Goal: Task Accomplishment & Management: Complete application form

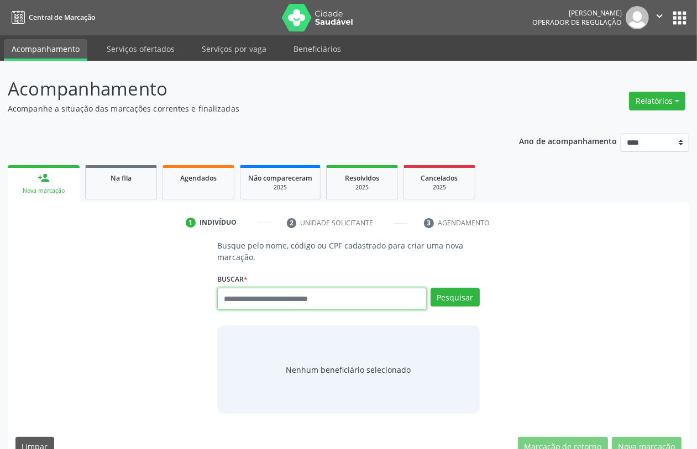
drag, startPoint x: 279, startPoint y: 299, endPoint x: 275, endPoint y: 304, distance: 6.7
click at [275, 304] on input "text" at bounding box center [321, 299] width 209 height 22
type input "***"
click at [455, 307] on div "Pesquisar" at bounding box center [453, 303] width 53 height 30
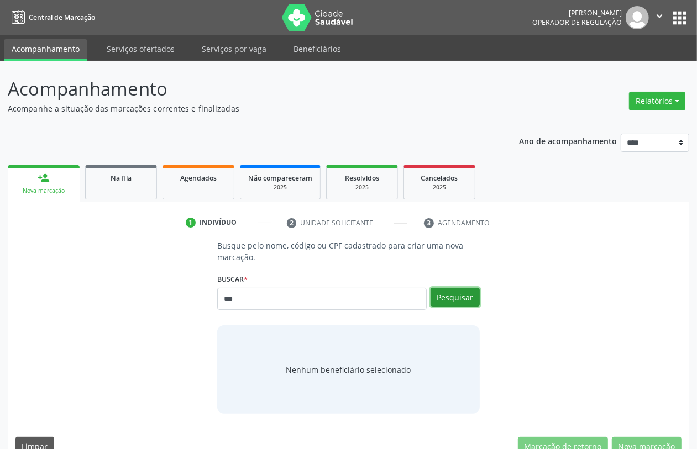
click at [454, 298] on button "Pesquisar" at bounding box center [455, 297] width 49 height 19
type input "***"
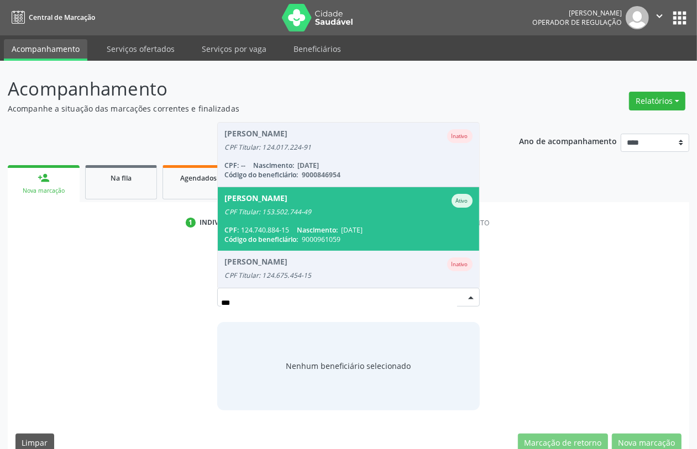
click at [339, 221] on span "Abrahao Valerio da Silva Ativo CPF Titular: 153.502.744-49 CPF: 124.740.884-15 …" at bounding box center [348, 219] width 261 height 64
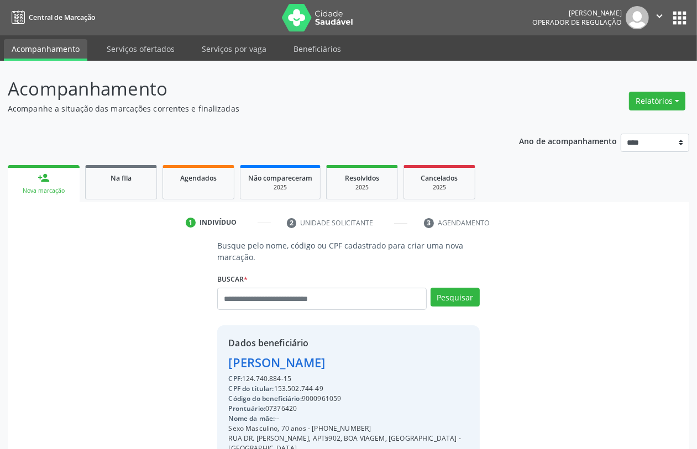
scroll to position [145, 0]
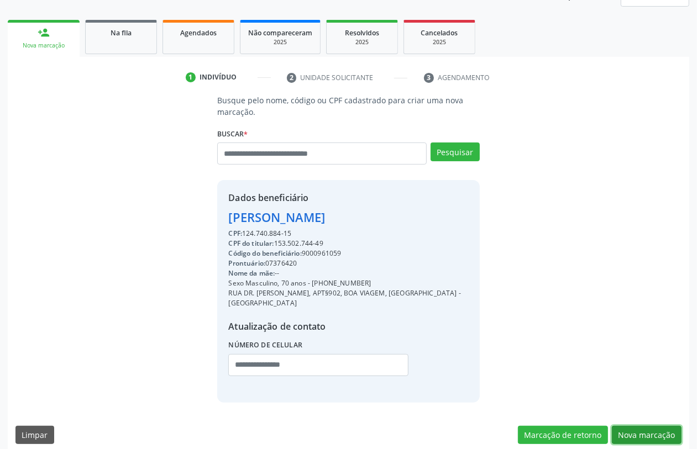
click at [557, 359] on button "Nova marcação" at bounding box center [647, 435] width 70 height 19
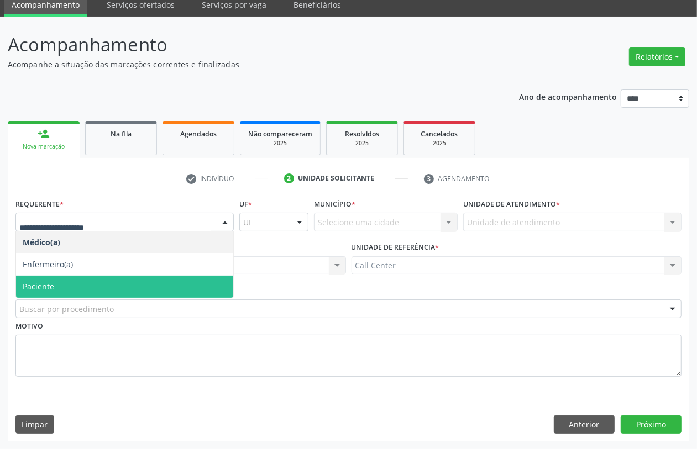
click at [76, 282] on span "Paciente" at bounding box center [124, 287] width 217 height 22
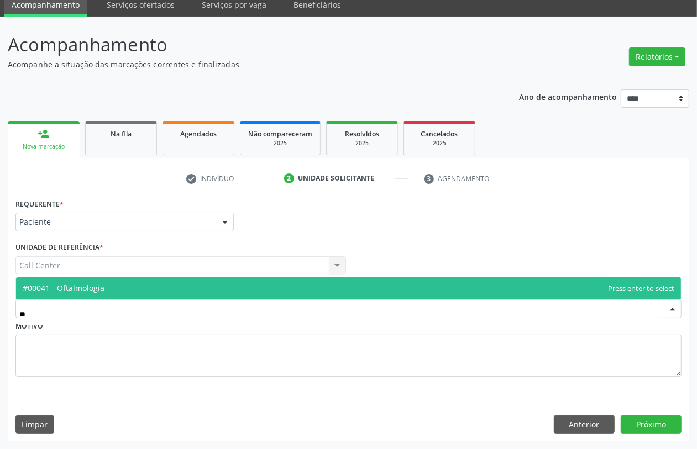
type input "***"
click at [112, 292] on span "#00041 - Oftalmologia" at bounding box center [348, 288] width 665 height 22
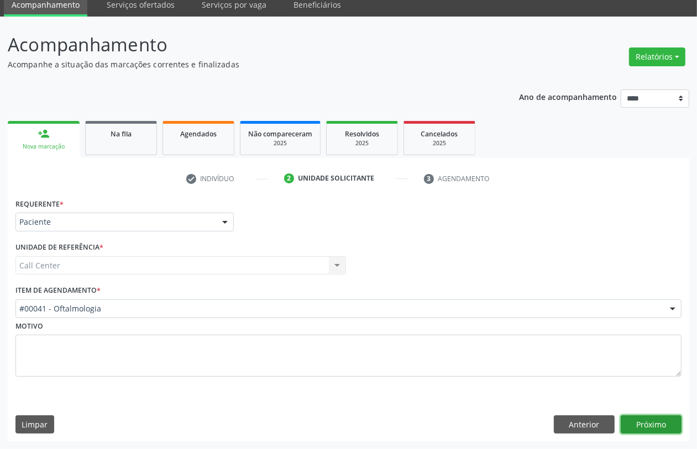
click at [557, 359] on button "Próximo" at bounding box center [651, 425] width 61 height 19
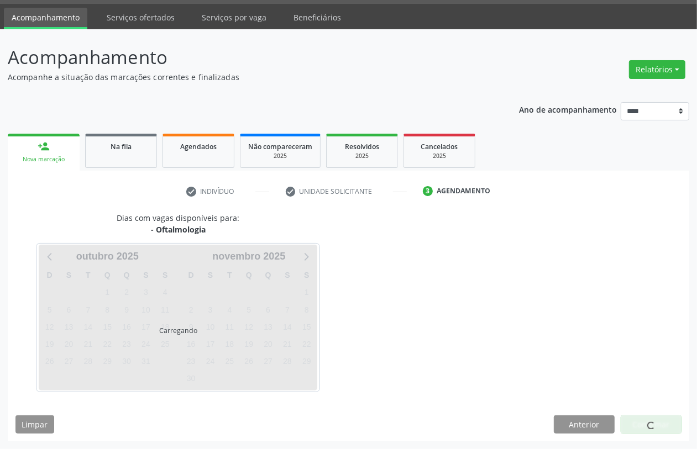
scroll to position [32, 0]
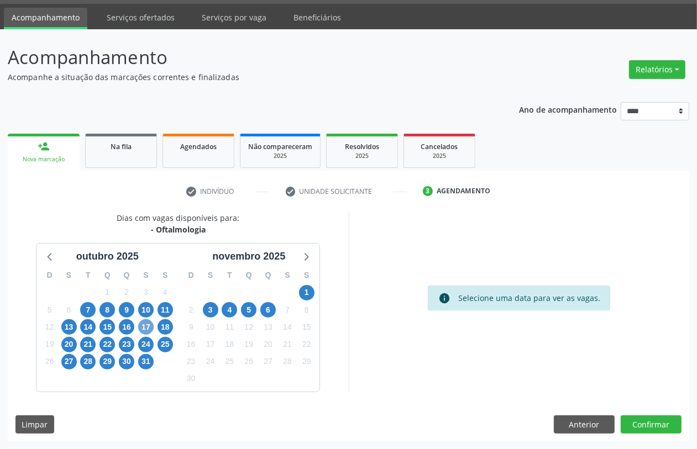
click at [148, 328] on span "17" at bounding box center [145, 326] width 15 height 15
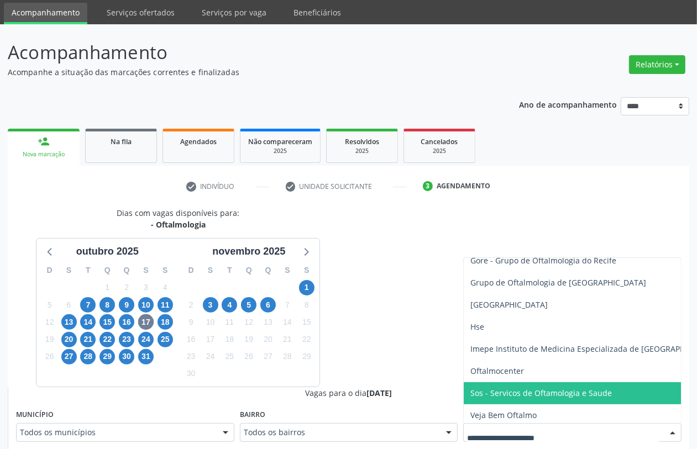
scroll to position [243, 0]
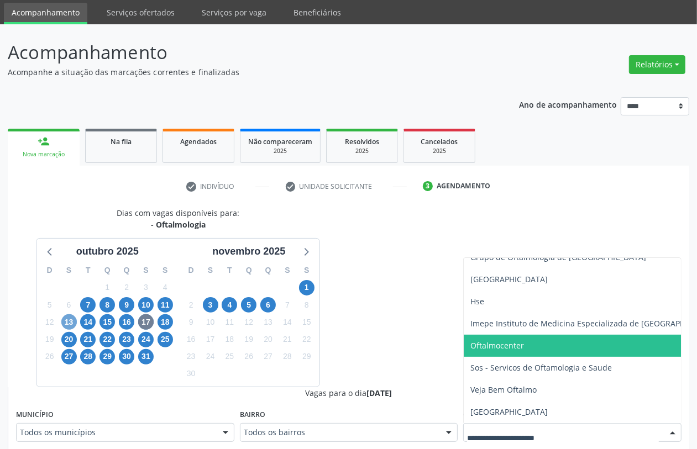
click at [65, 319] on span "13" at bounding box center [68, 321] width 15 height 15
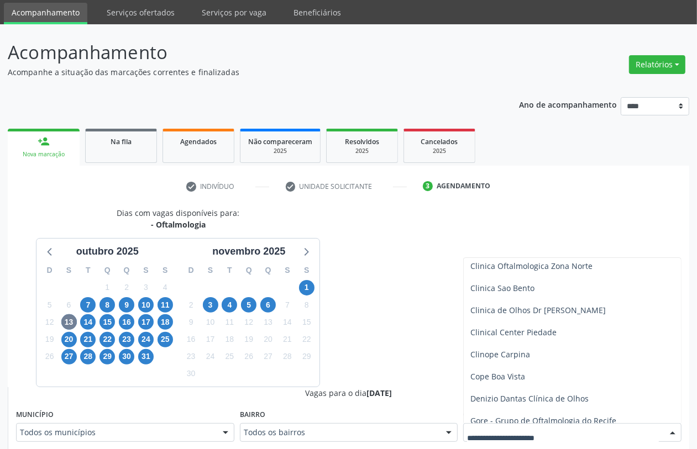
scroll to position [138, 0]
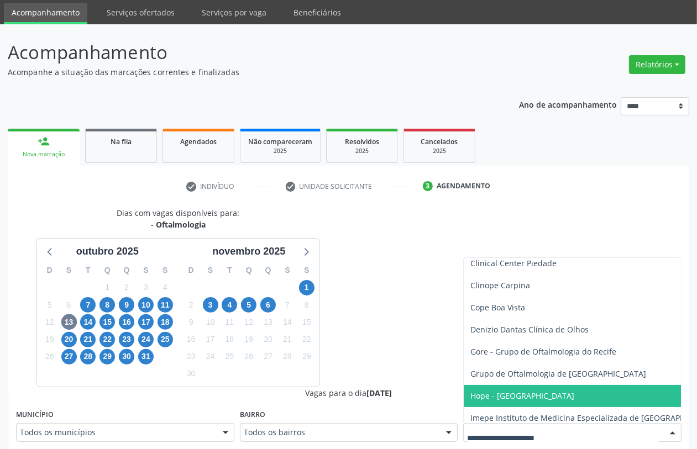
click at [557, 359] on span "Hope - [GEOGRAPHIC_DATA]" at bounding box center [522, 396] width 104 height 11
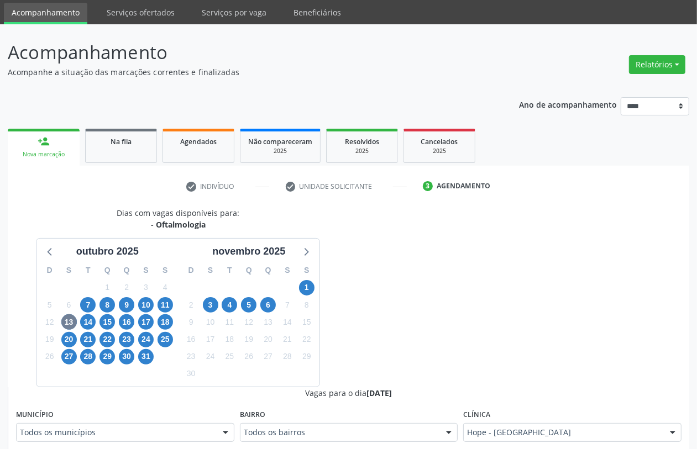
scroll to position [175, 0]
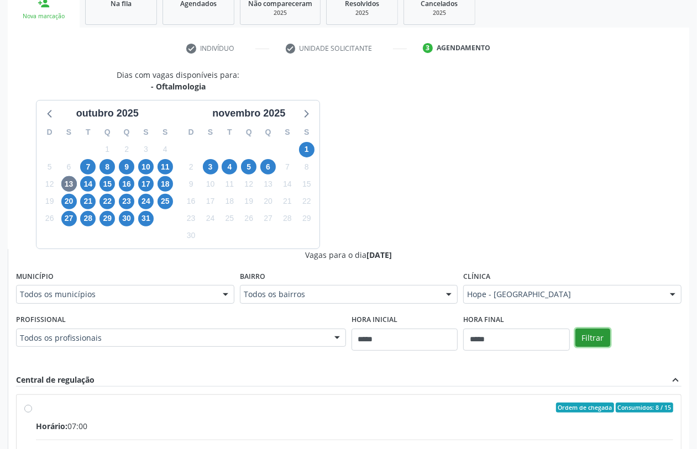
click at [557, 339] on button "Filtrar" at bounding box center [592, 338] width 35 height 19
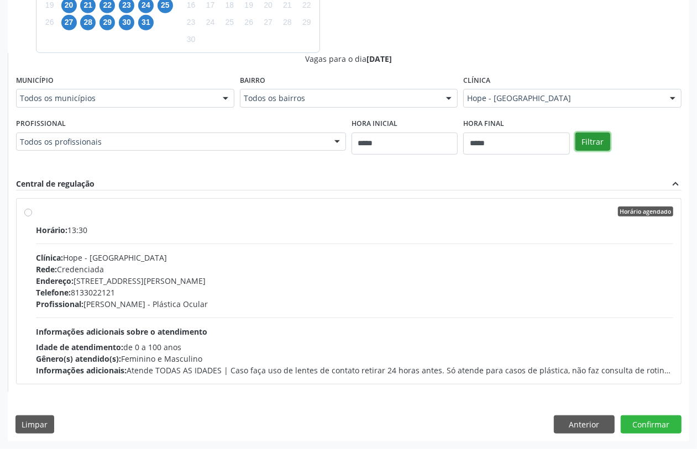
scroll to position [233, 0]
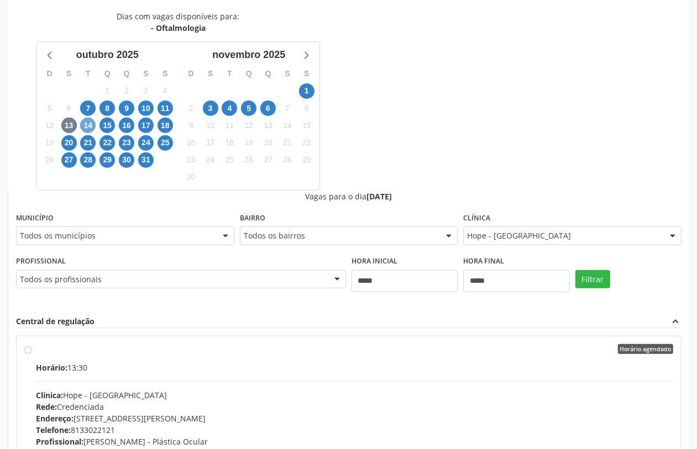
click at [91, 123] on span "14" at bounding box center [87, 125] width 15 height 15
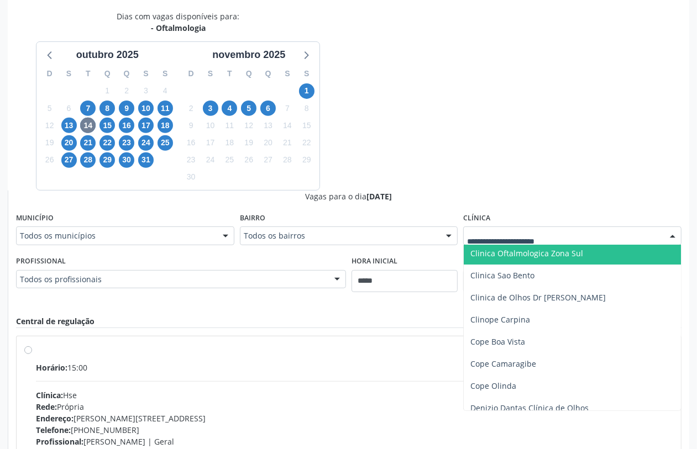
scroll to position [138, 0]
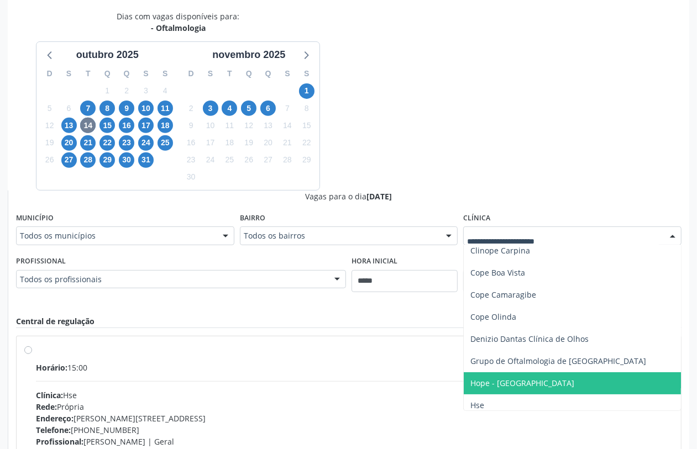
click at [525, 359] on span "Hope - Hospital de Olhos de Pernambuco" at bounding box center [522, 383] width 104 height 11
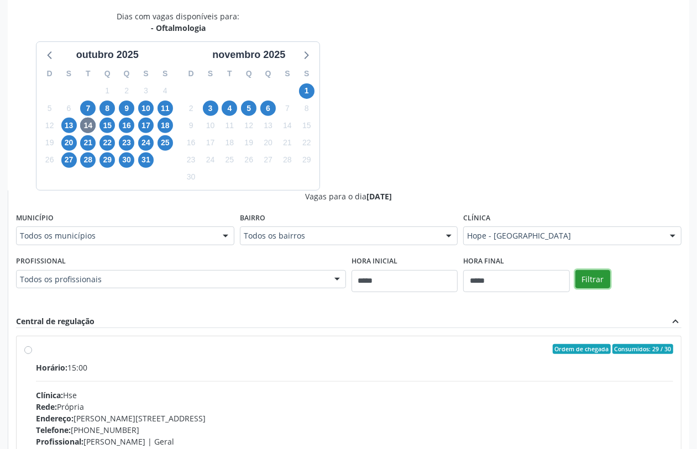
click at [557, 284] on button "Filtrar" at bounding box center [592, 279] width 35 height 19
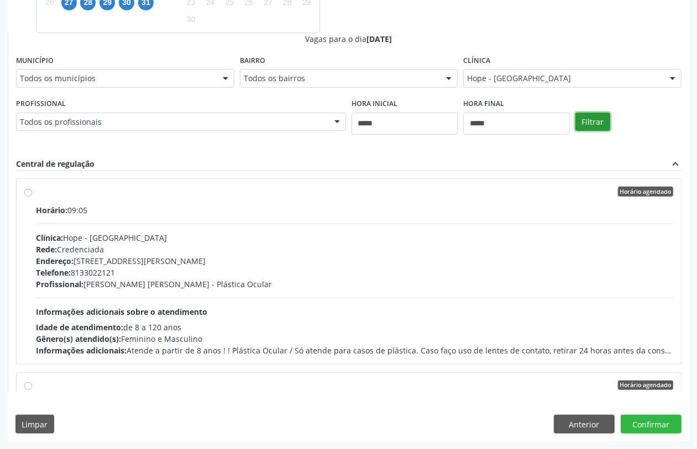
scroll to position [183, 0]
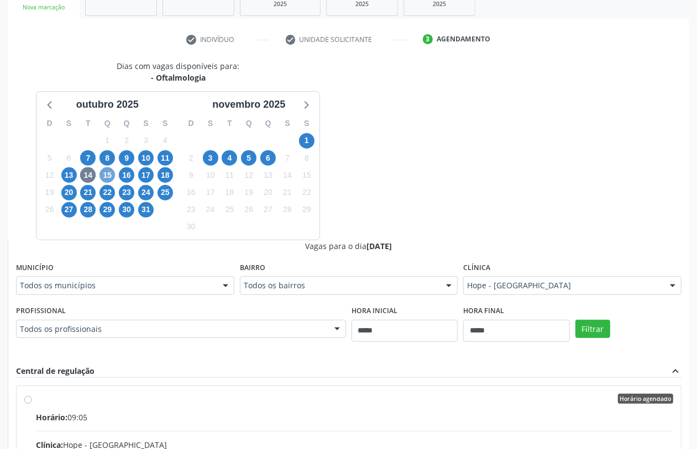
click at [109, 177] on span "15" at bounding box center [106, 174] width 15 height 15
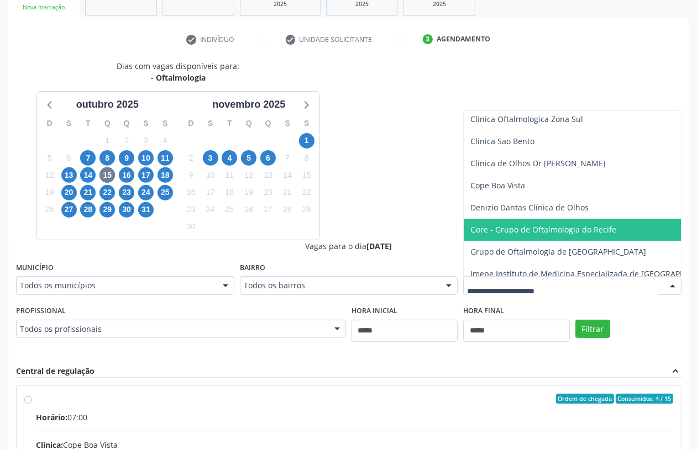
scroll to position [138, 0]
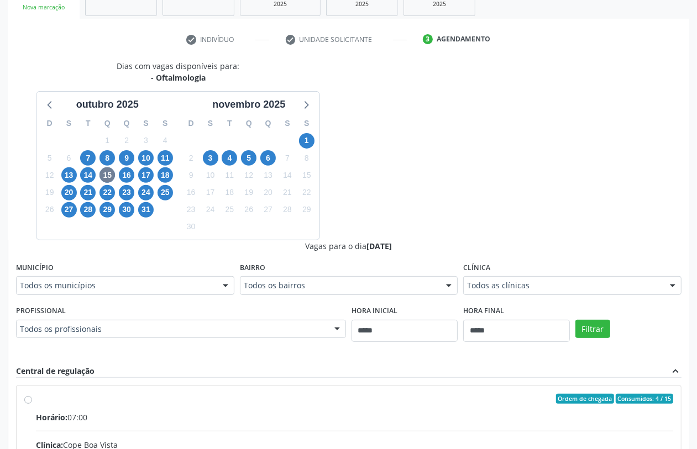
click at [363, 180] on div "Dias com vagas disponíveis para: - Oftalmologia outubro 2025 D S T Q Q S S 28 2…" at bounding box center [348, 329] width 681 height 539
drag, startPoint x: 128, startPoint y: 172, endPoint x: 134, endPoint y: 170, distance: 7.0
click at [129, 172] on span "16" at bounding box center [126, 174] width 15 height 15
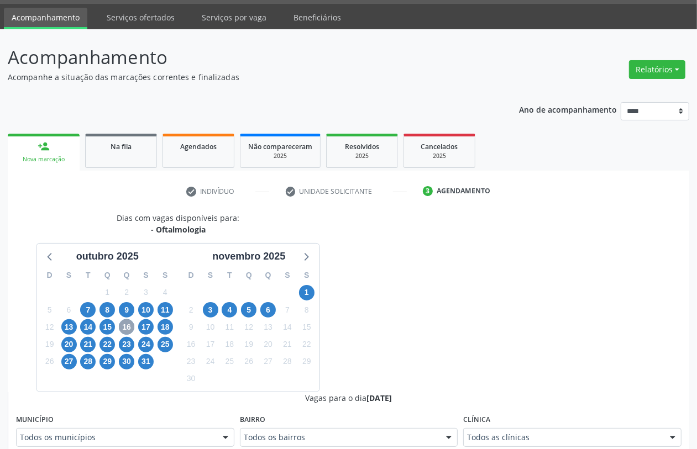
scroll to position [183, 0]
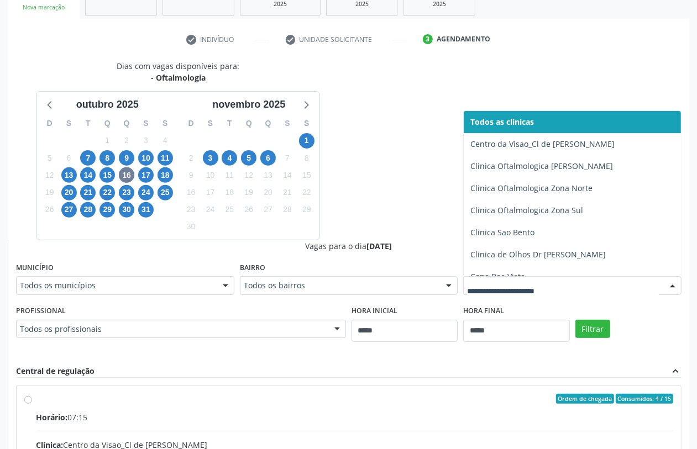
drag, startPoint x: 550, startPoint y: 282, endPoint x: 545, endPoint y: 279, distance: 5.7
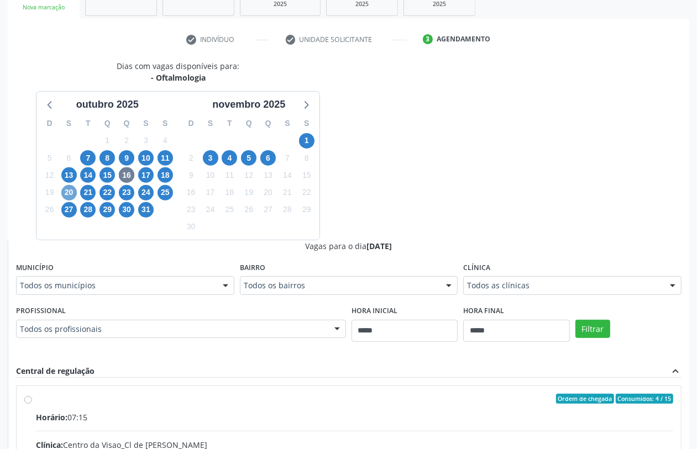
click at [70, 194] on span "20" at bounding box center [68, 192] width 15 height 15
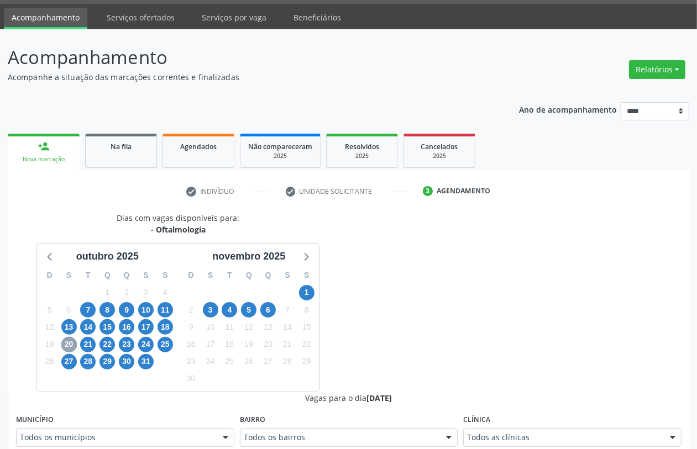
scroll to position [183, 0]
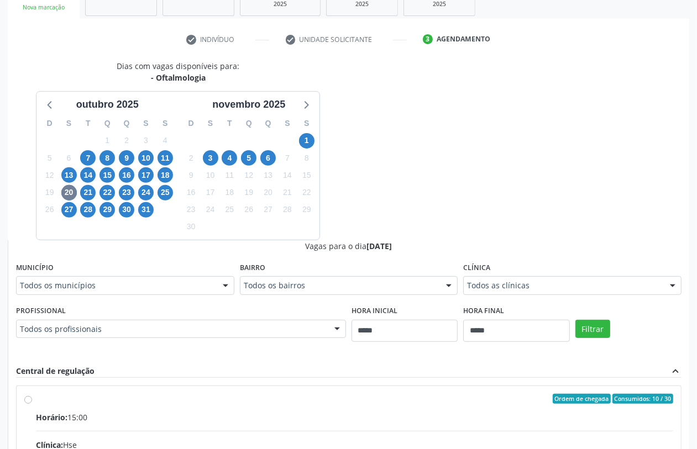
drag, startPoint x: 544, startPoint y: 285, endPoint x: 533, endPoint y: 279, distance: 12.6
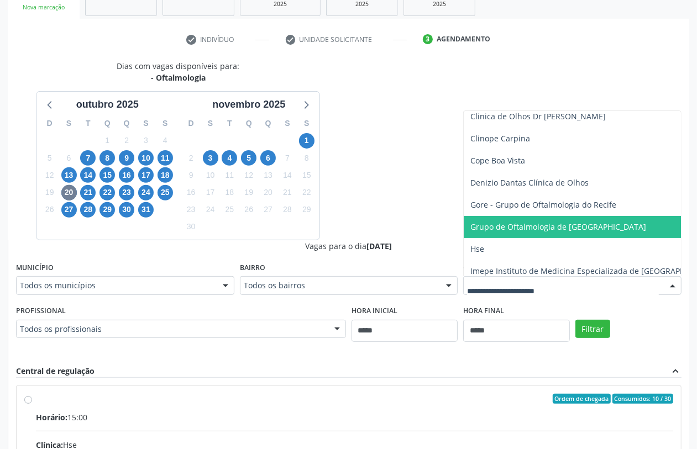
scroll to position [207, 0]
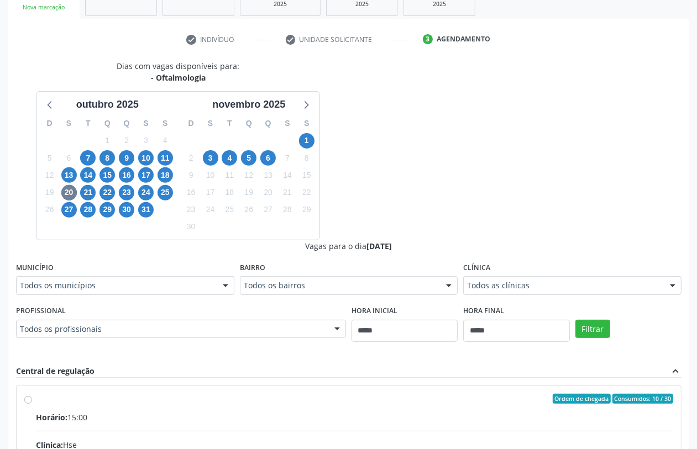
click at [401, 200] on div "Dias com vagas disponíveis para: - Oftalmologia outubro 2025 D S T Q Q S S 28 2…" at bounding box center [348, 329] width 681 height 539
click at [111, 158] on span "8" at bounding box center [106, 157] width 15 height 15
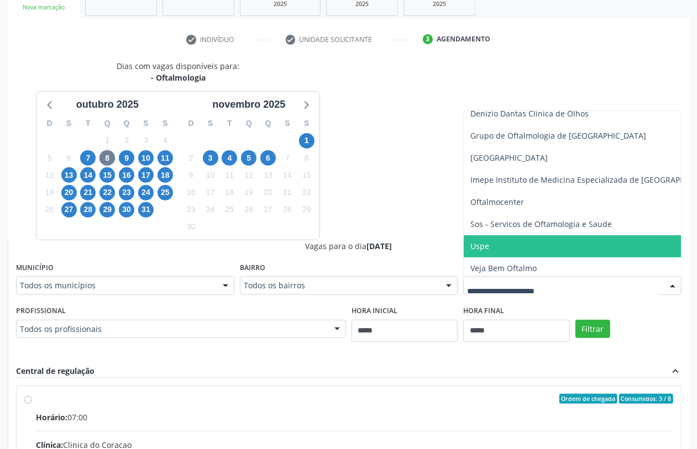
scroll to position [243, 0]
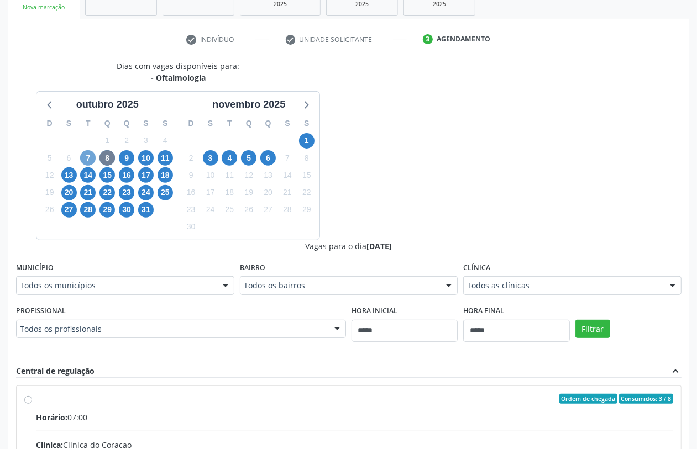
click at [95, 159] on span "7" at bounding box center [87, 157] width 15 height 15
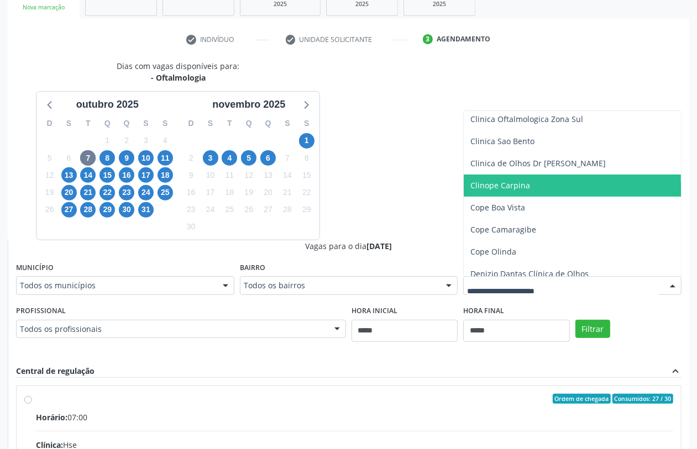
scroll to position [138, 0]
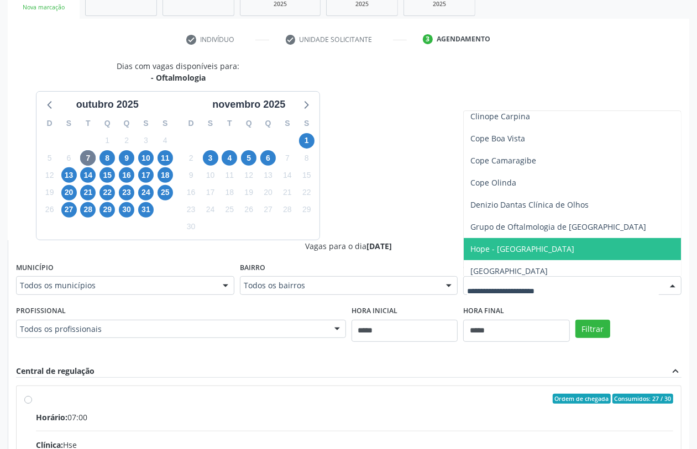
click at [518, 248] on span "Hope - [GEOGRAPHIC_DATA]" at bounding box center [522, 249] width 104 height 11
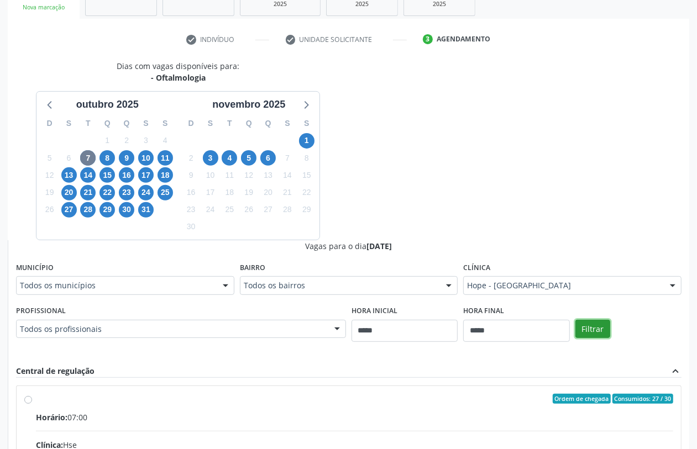
click at [557, 331] on button "Filtrar" at bounding box center [592, 329] width 35 height 19
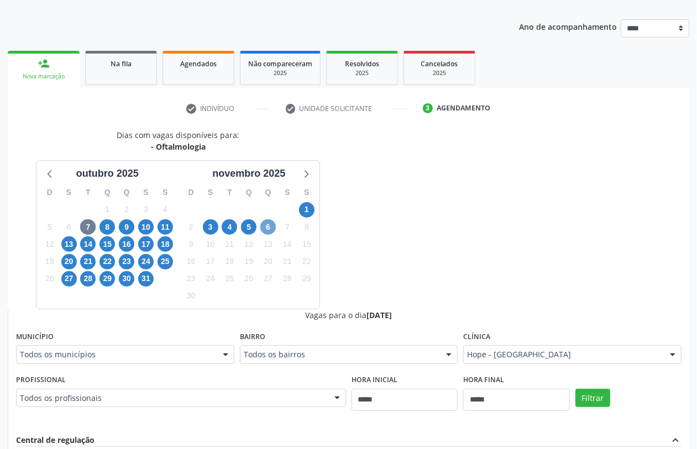
click at [266, 225] on span "6" at bounding box center [267, 226] width 15 height 15
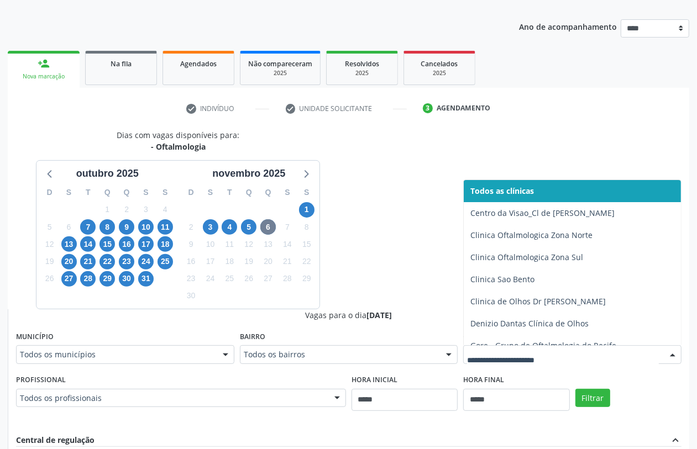
drag, startPoint x: 512, startPoint y: 360, endPoint x: 503, endPoint y: 348, distance: 14.9
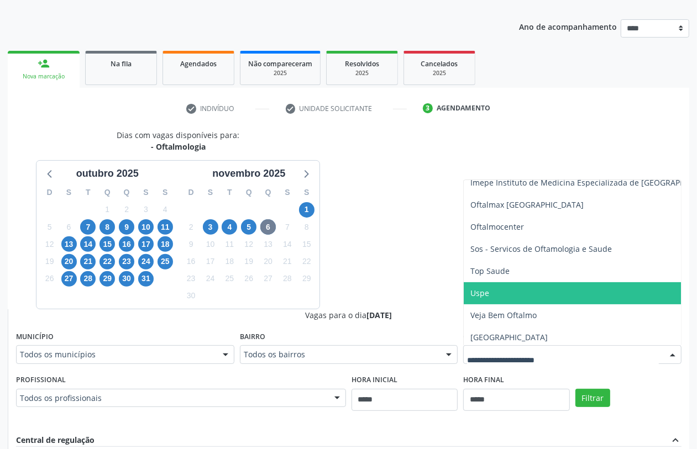
scroll to position [138, 0]
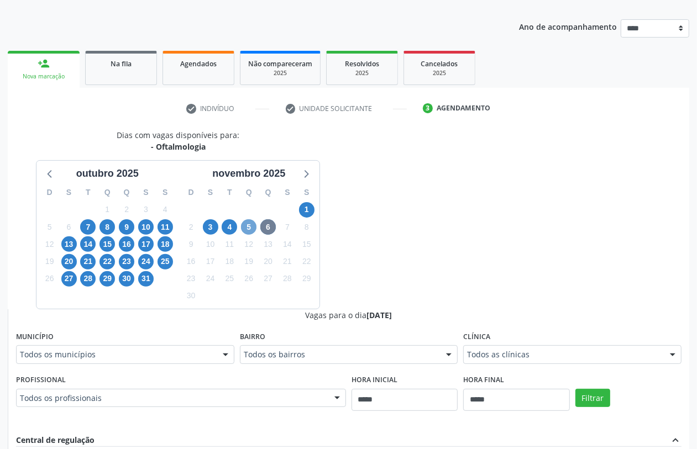
click at [250, 230] on span "5" at bounding box center [248, 226] width 15 height 15
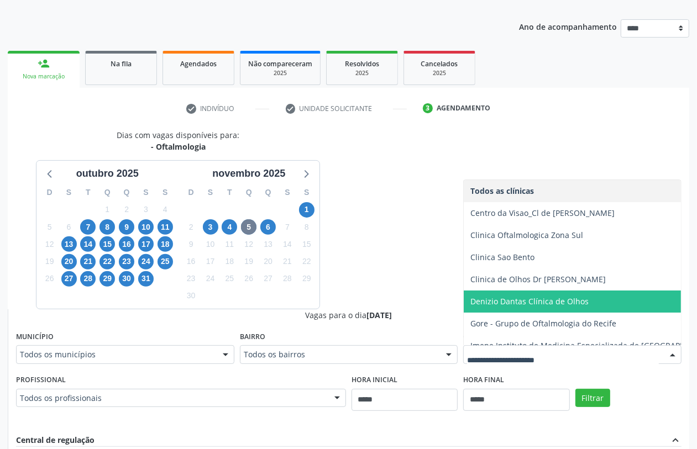
scroll to position [69, 0]
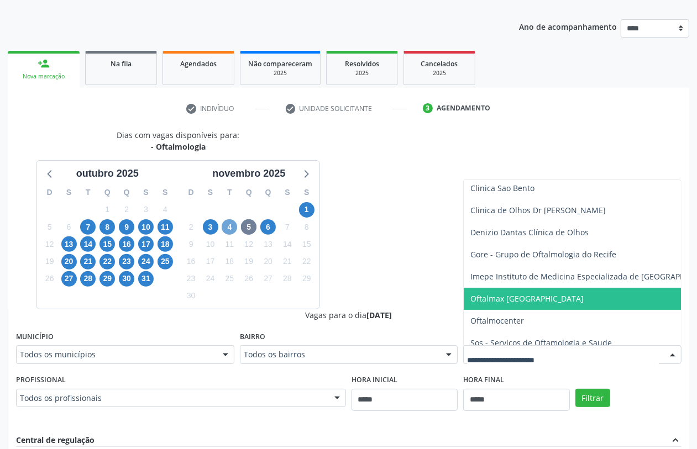
click at [233, 227] on span "4" at bounding box center [229, 226] width 15 height 15
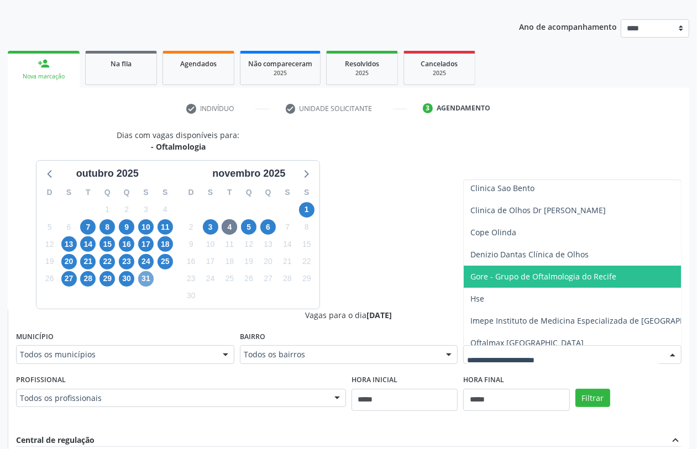
click at [148, 285] on span "31" at bounding box center [145, 278] width 15 height 15
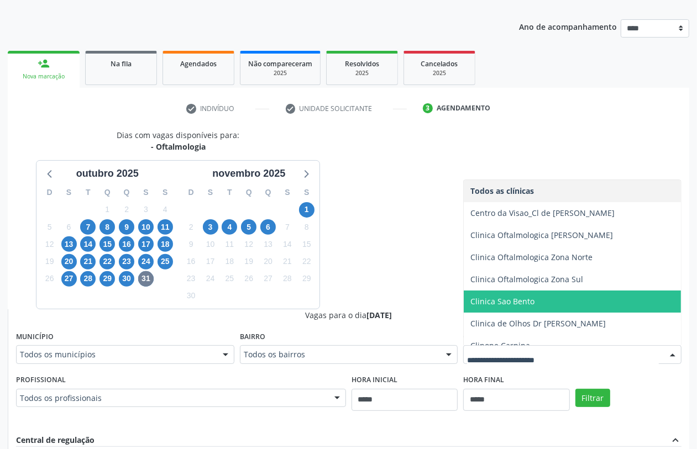
scroll to position [138, 0]
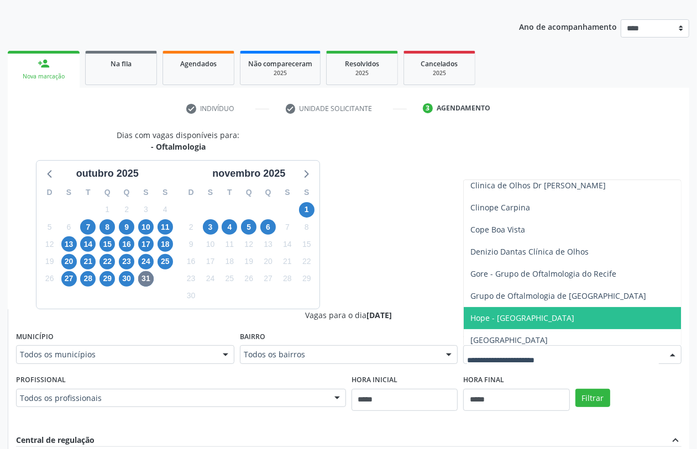
click at [531, 315] on span "Hope - [GEOGRAPHIC_DATA]" at bounding box center [522, 318] width 104 height 11
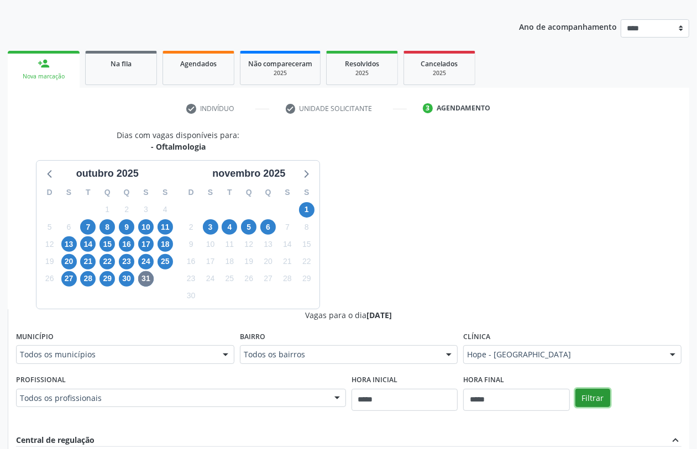
click at [557, 359] on button "Filtrar" at bounding box center [592, 398] width 35 height 19
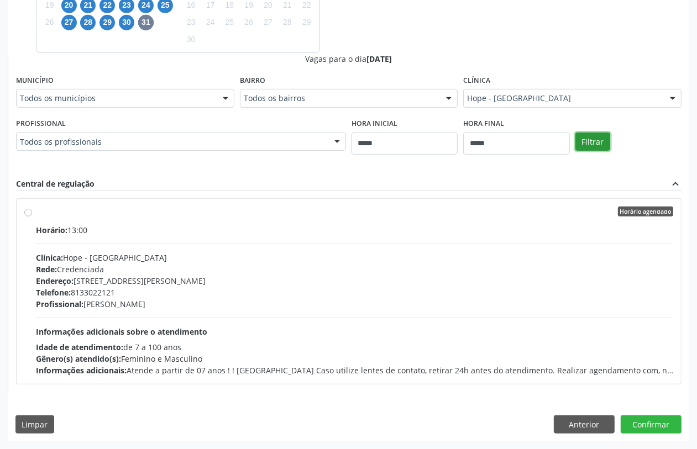
scroll to position [164, 0]
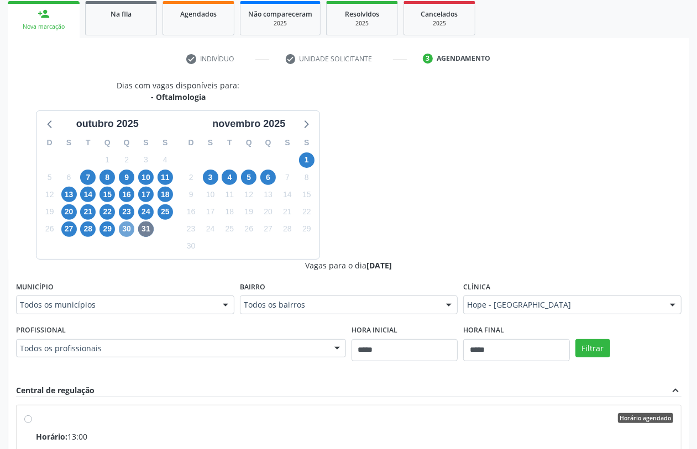
click at [127, 233] on span "30" at bounding box center [126, 229] width 15 height 15
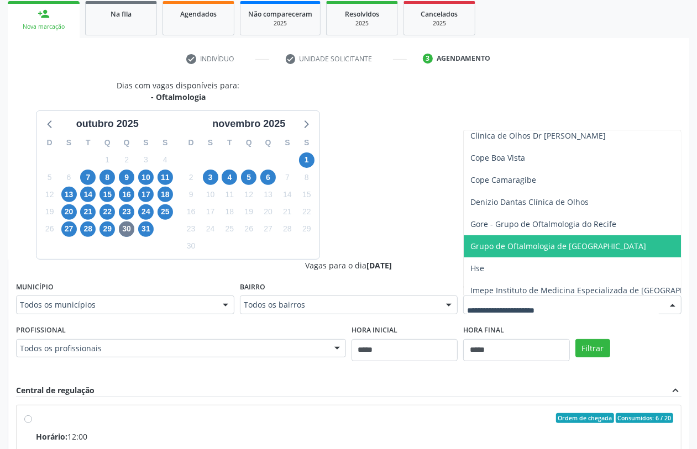
scroll to position [207, 0]
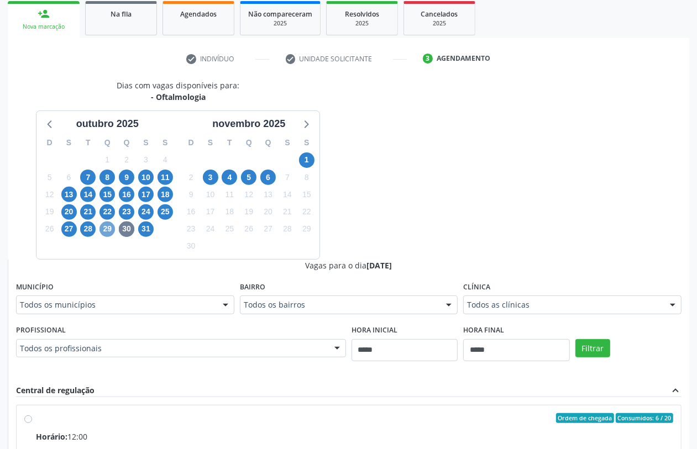
drag, startPoint x: 109, startPoint y: 224, endPoint x: 113, endPoint y: 228, distance: 5.9
click at [111, 227] on span "29" at bounding box center [106, 229] width 15 height 15
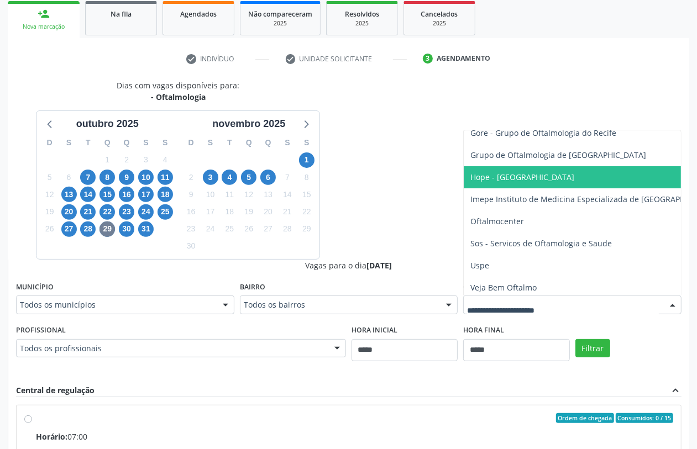
click at [496, 177] on span "Hope - [GEOGRAPHIC_DATA]" at bounding box center [522, 177] width 104 height 11
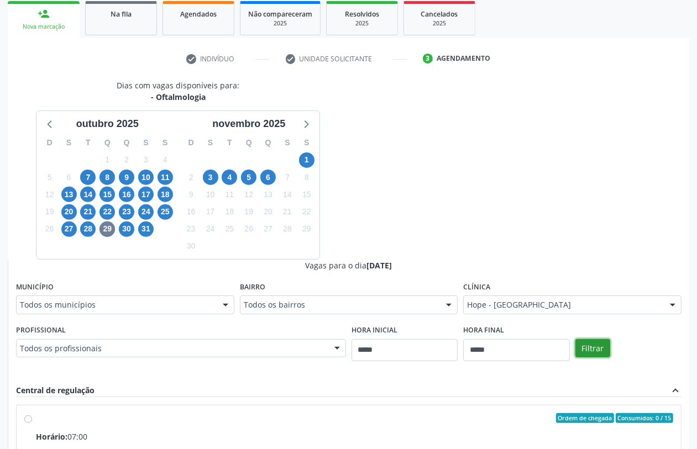
click at [557, 351] on button "Filtrar" at bounding box center [592, 348] width 35 height 19
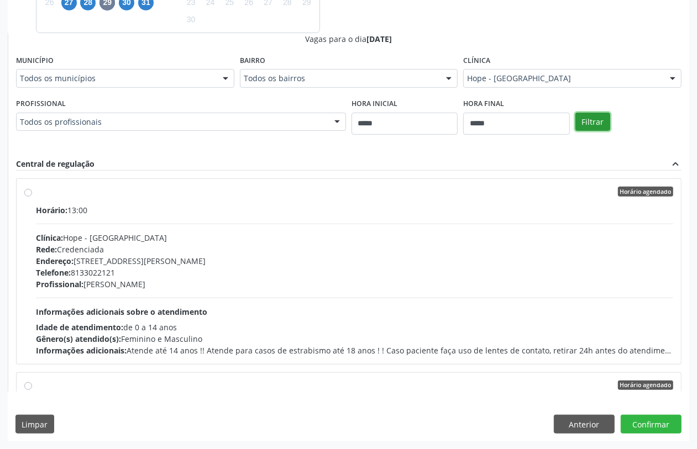
scroll to position [183, 0]
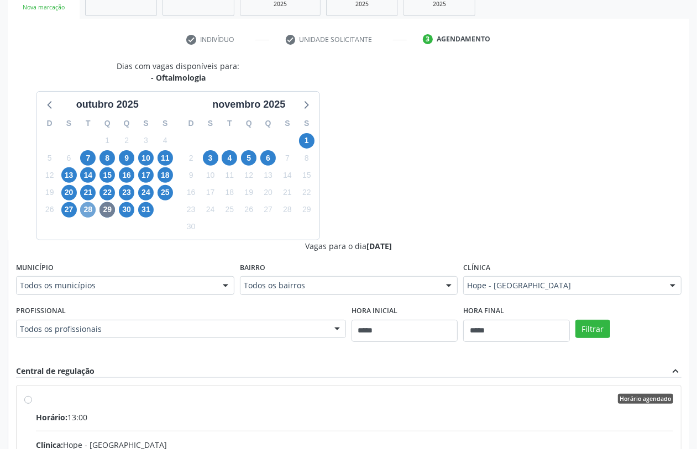
click at [88, 211] on span "28" at bounding box center [87, 209] width 15 height 15
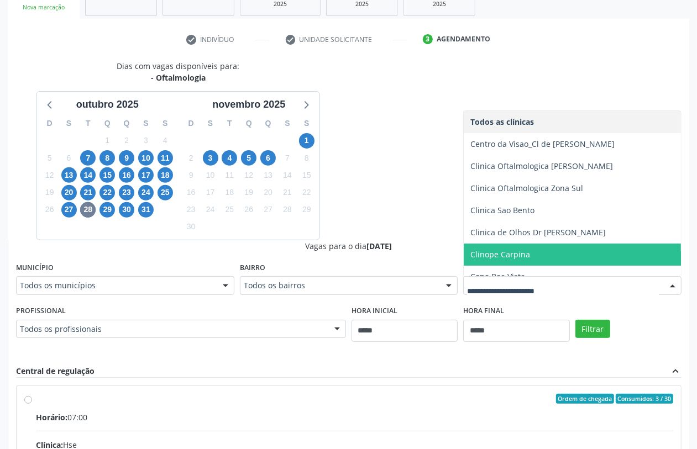
scroll to position [138, 0]
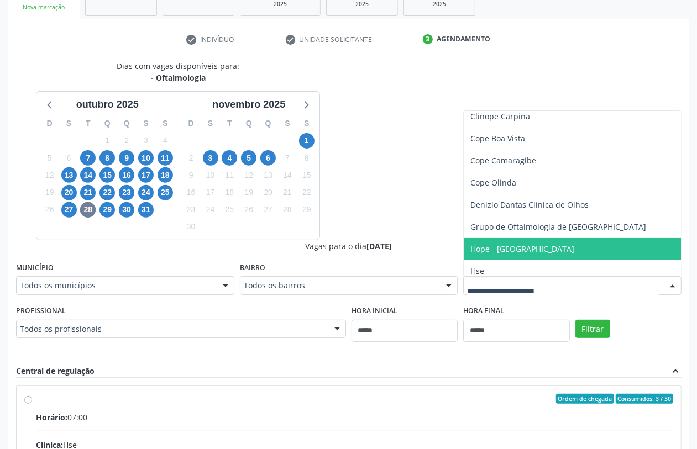
click at [512, 246] on span "Hope - Hospital de Olhos de Pernambuco" at bounding box center [522, 249] width 104 height 11
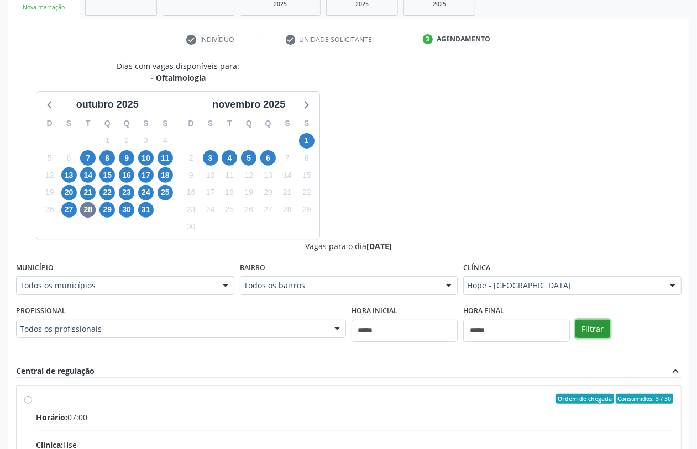
click at [557, 330] on button "Filtrar" at bounding box center [592, 329] width 35 height 19
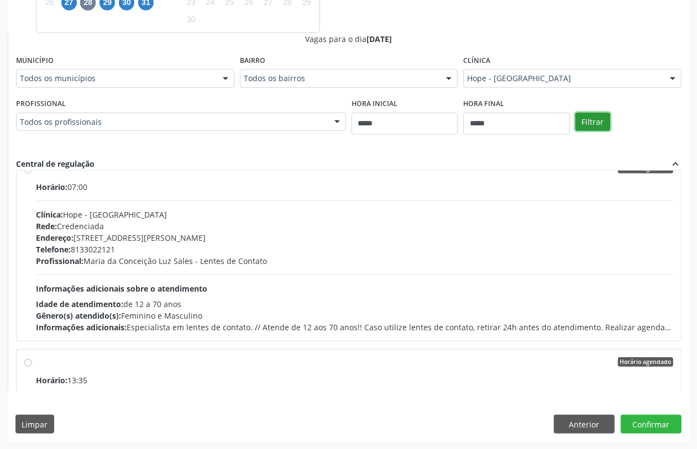
scroll to position [0, 0]
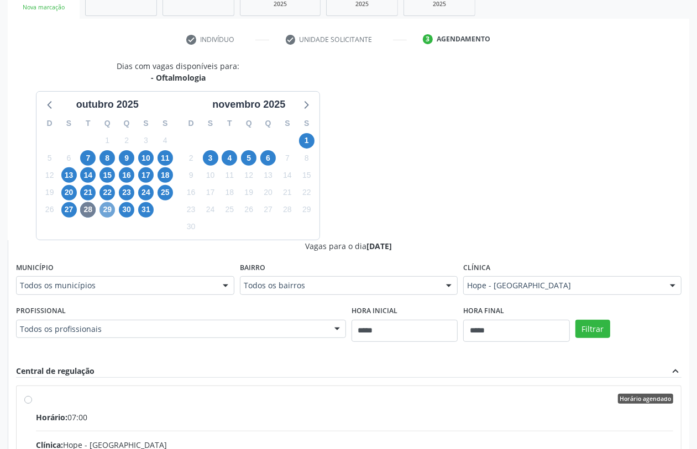
click at [104, 210] on span "29" at bounding box center [106, 209] width 15 height 15
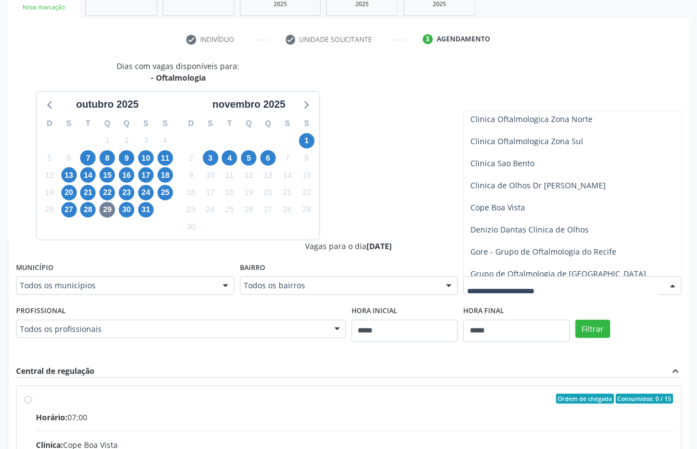
scroll to position [138, 0]
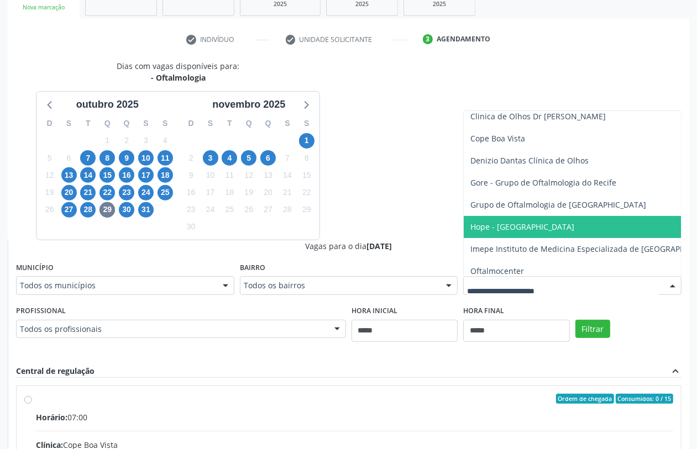
click at [524, 232] on span "Hope - [GEOGRAPHIC_DATA]" at bounding box center [594, 227] width 261 height 22
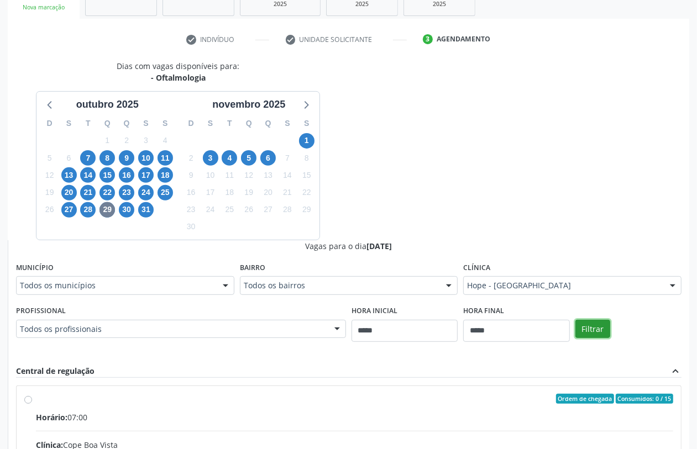
drag, startPoint x: 590, startPoint y: 329, endPoint x: 565, endPoint y: 324, distance: 25.4
click at [557, 329] on button "Filtrar" at bounding box center [592, 329] width 35 height 19
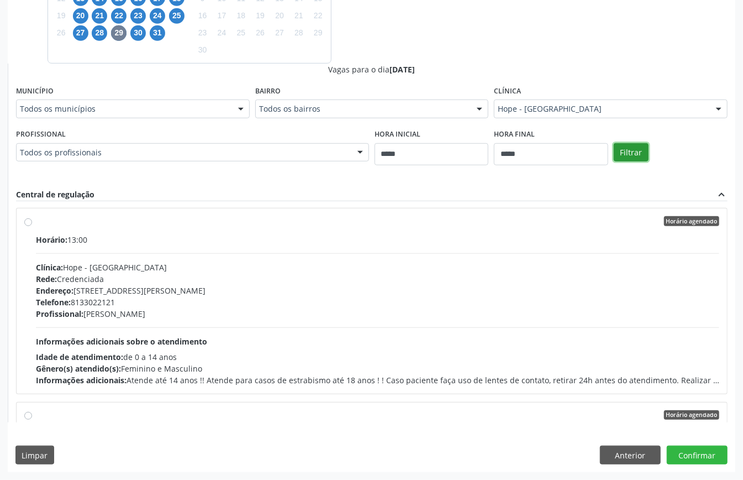
scroll to position [140, 0]
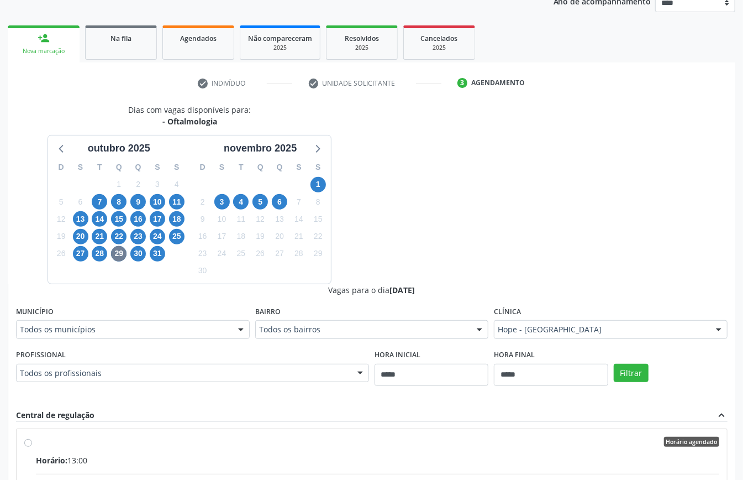
click at [73, 251] on div "27" at bounding box center [80, 253] width 15 height 17
click at [81, 255] on span "27" at bounding box center [80, 253] width 15 height 15
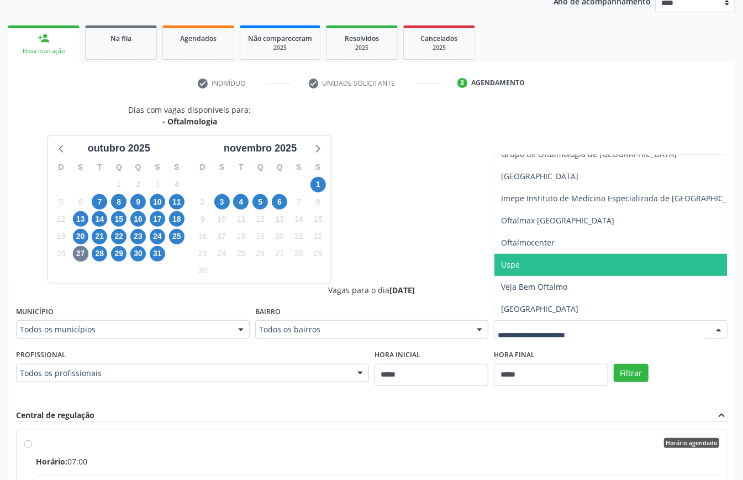
scroll to position [214, 0]
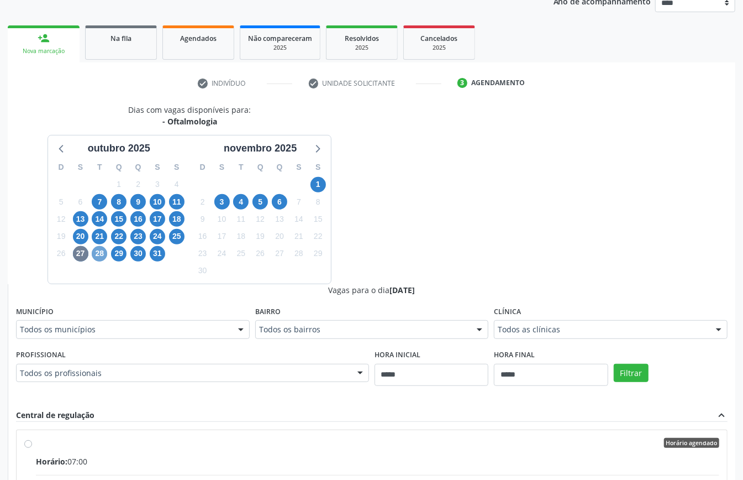
click at [102, 249] on span "28" at bounding box center [99, 253] width 15 height 15
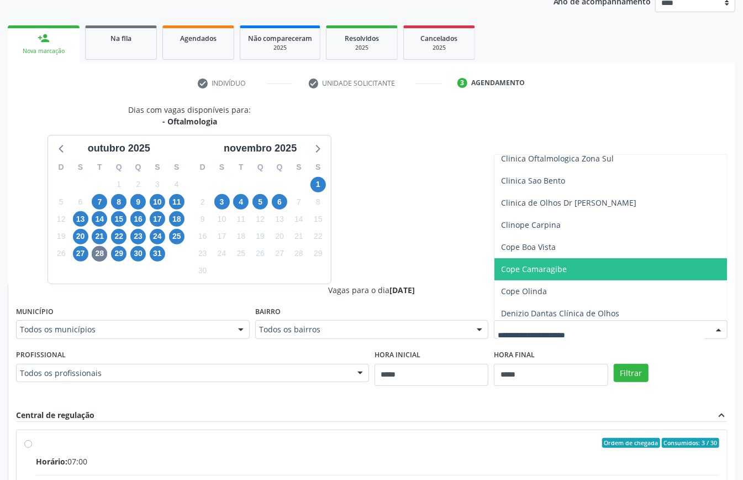
scroll to position [221, 0]
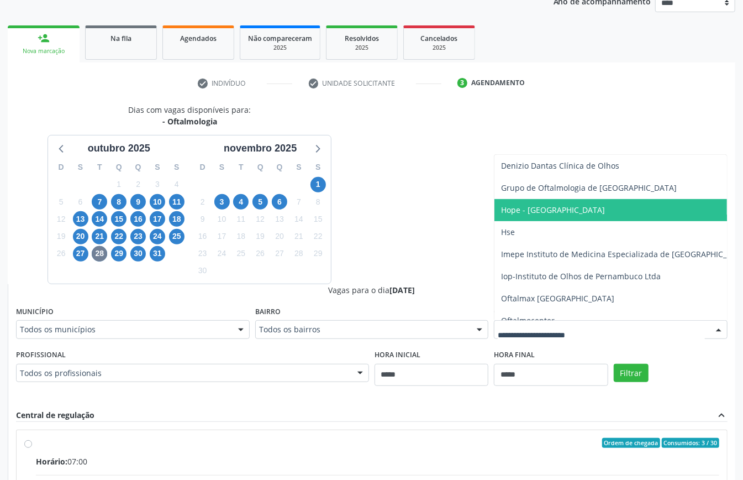
click at [536, 214] on span "Hope - Hospital de Olhos de Pernambuco" at bounding box center [553, 209] width 104 height 11
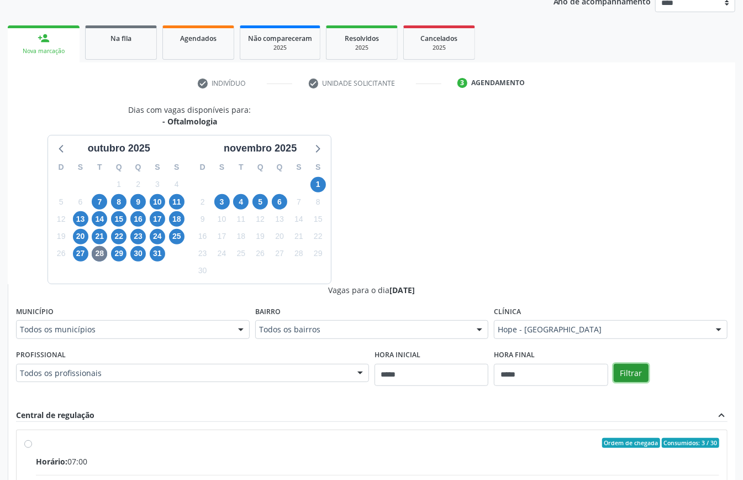
click at [557, 359] on button "Filtrar" at bounding box center [631, 373] width 35 height 19
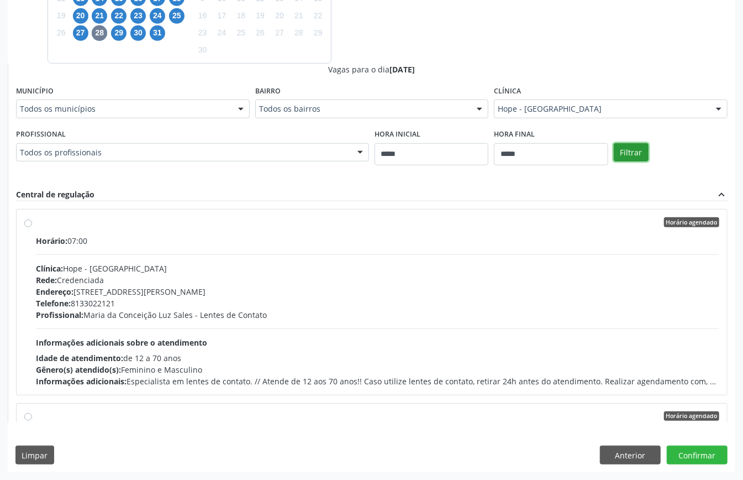
scroll to position [140, 0]
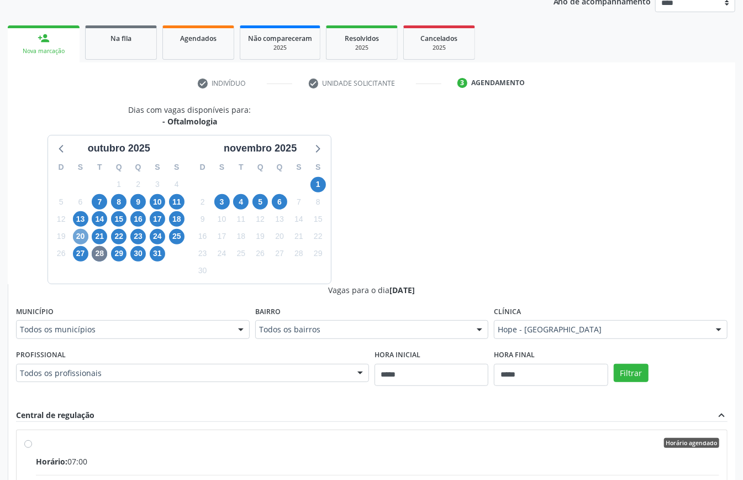
click at [78, 239] on span "20" at bounding box center [80, 236] width 15 height 15
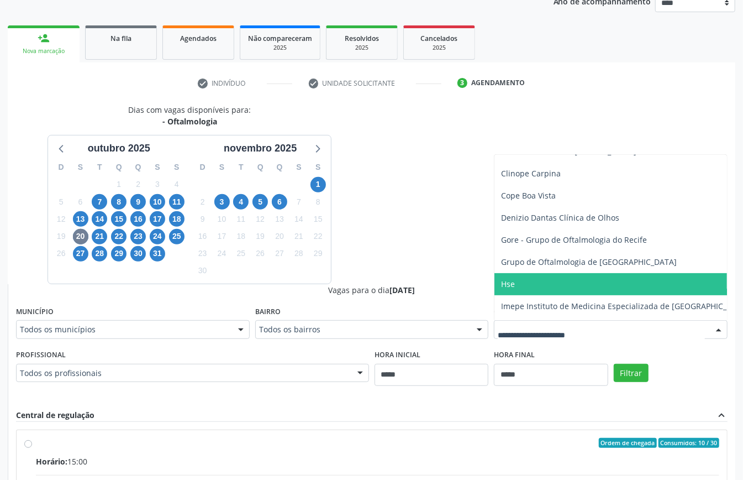
scroll to position [221, 0]
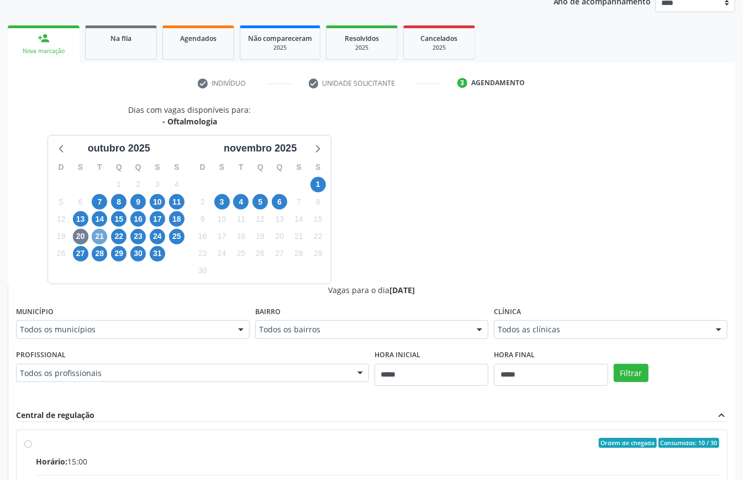
click at [101, 232] on span "21" at bounding box center [99, 236] width 15 height 15
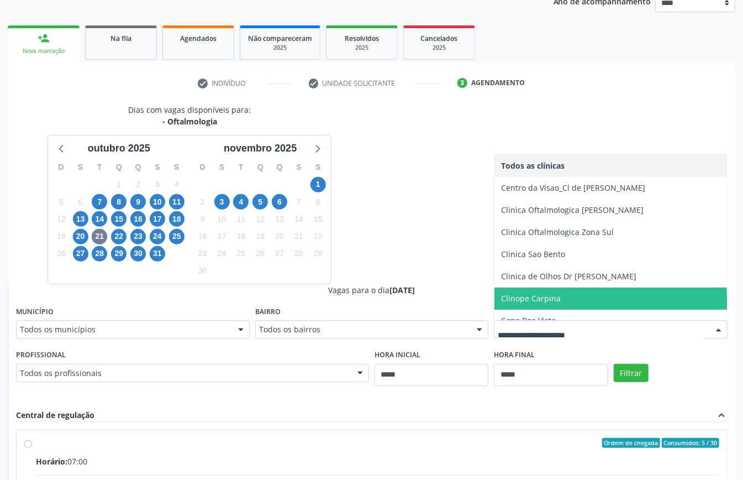
scroll to position [147, 0]
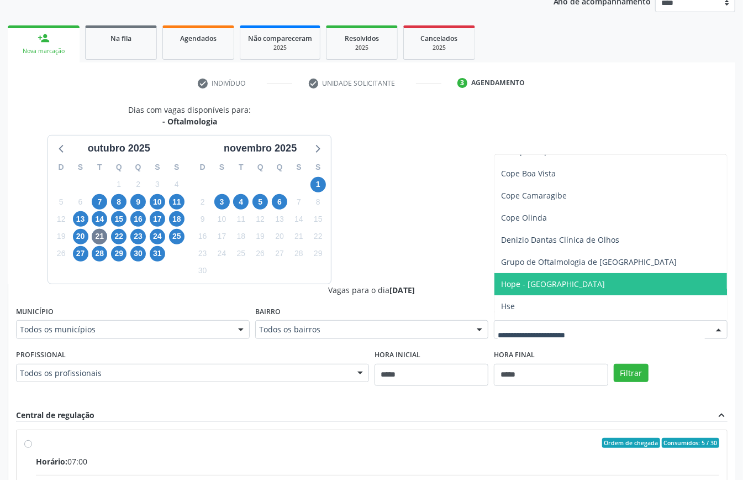
click at [525, 284] on span "Hope - Hospital de Olhos de Pernambuco" at bounding box center [553, 284] width 104 height 11
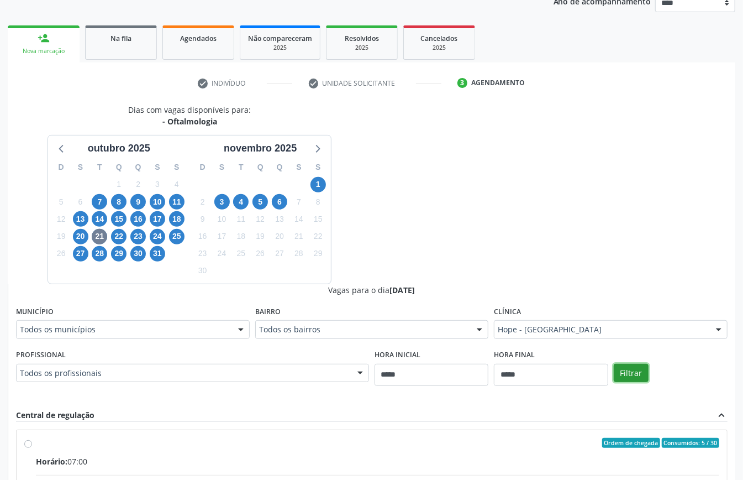
click at [557, 359] on button "Filtrar" at bounding box center [631, 373] width 35 height 19
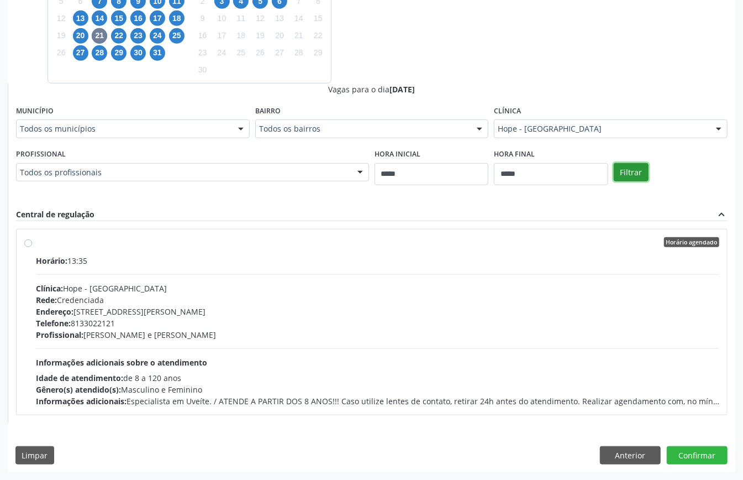
scroll to position [195, 0]
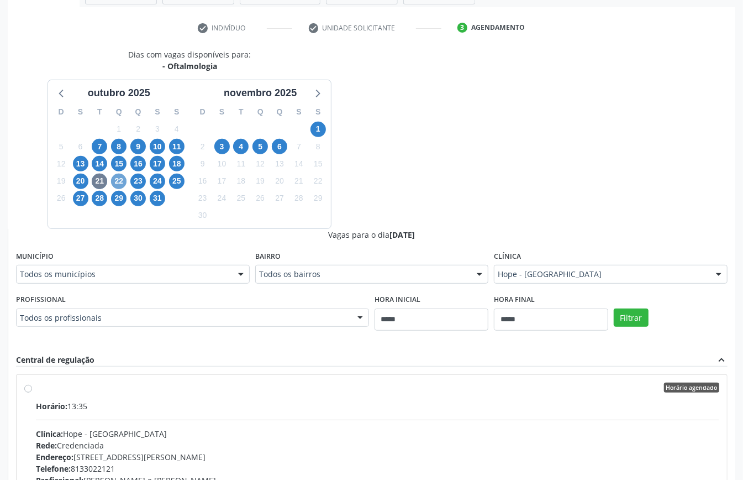
click at [118, 180] on span "22" at bounding box center [118, 181] width 15 height 15
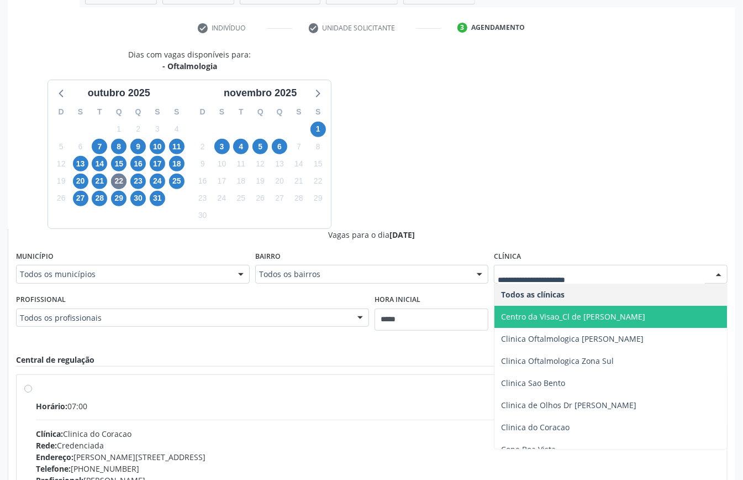
scroll to position [147, 0]
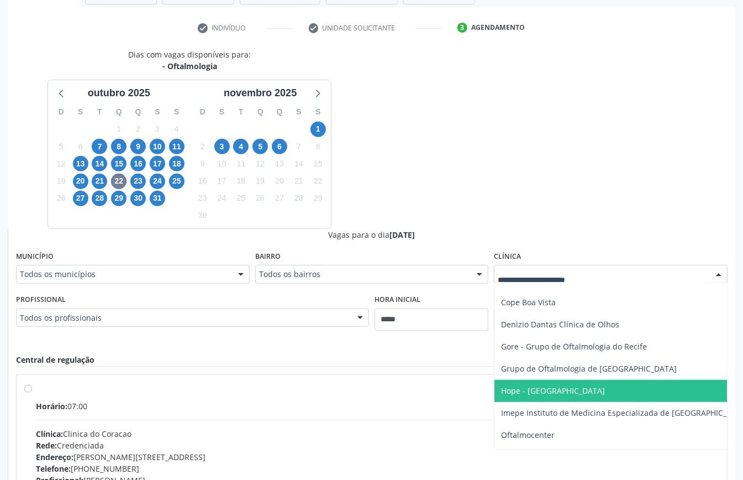
click at [553, 359] on span "Hope - Hospital de Olhos de Pernambuco" at bounding box center [553, 390] width 104 height 11
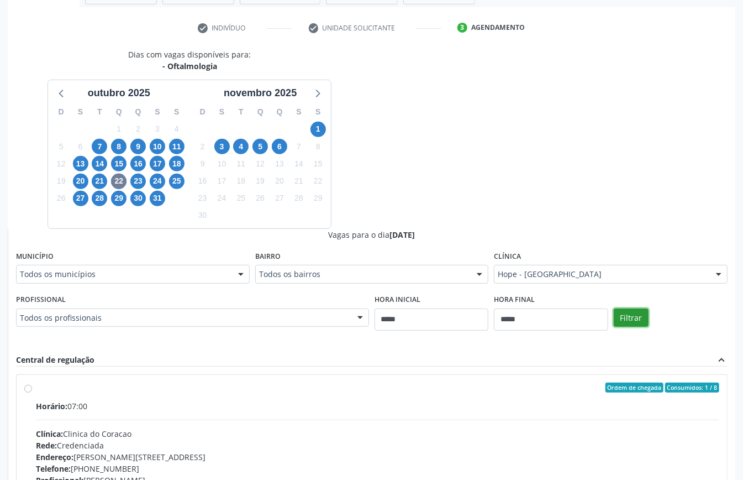
click at [557, 317] on button "Filtrar" at bounding box center [631, 317] width 35 height 19
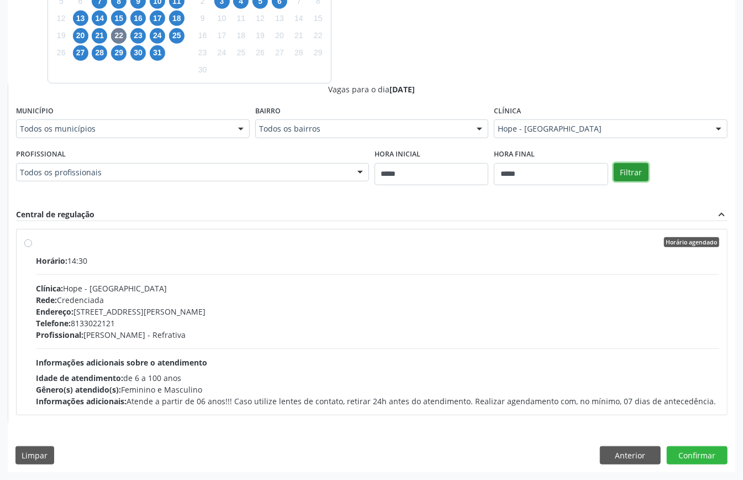
scroll to position [195, 0]
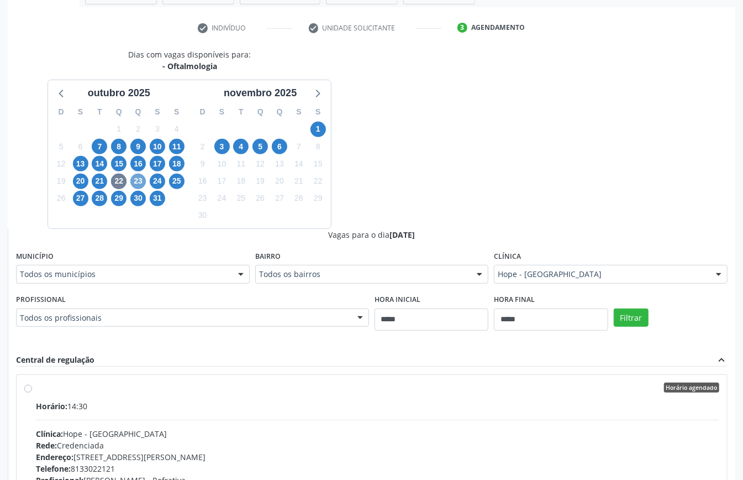
click at [140, 182] on span "23" at bounding box center [137, 181] width 15 height 15
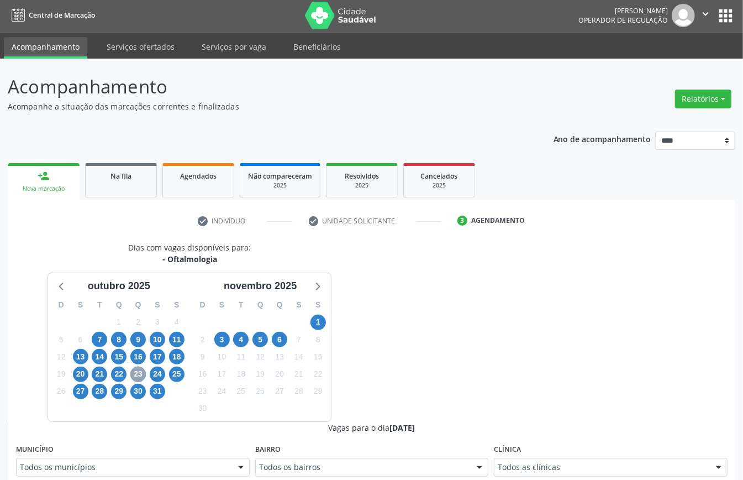
scroll to position [0, 0]
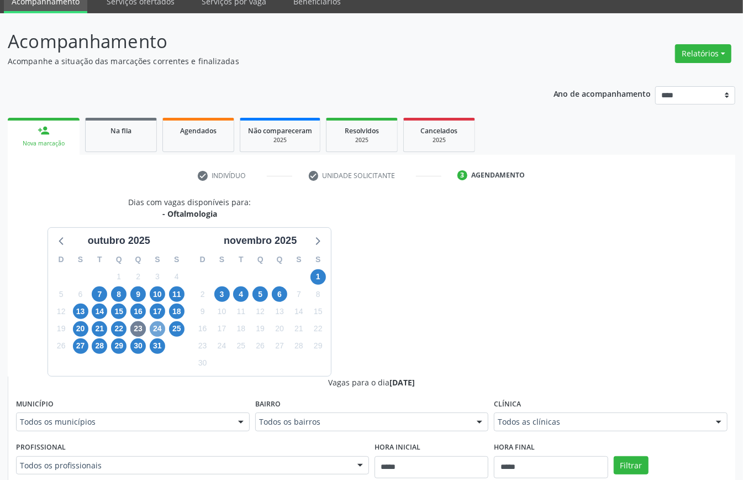
click at [160, 330] on span "24" at bounding box center [157, 328] width 15 height 15
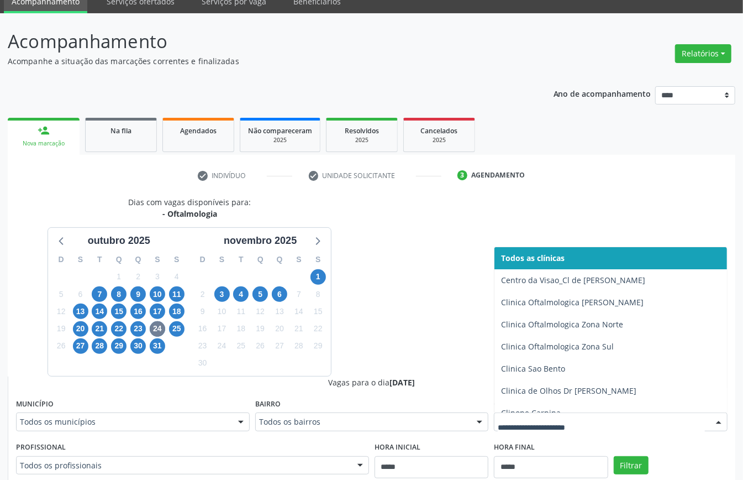
drag, startPoint x: 575, startPoint y: 421, endPoint x: 558, endPoint y: 420, distance: 17.7
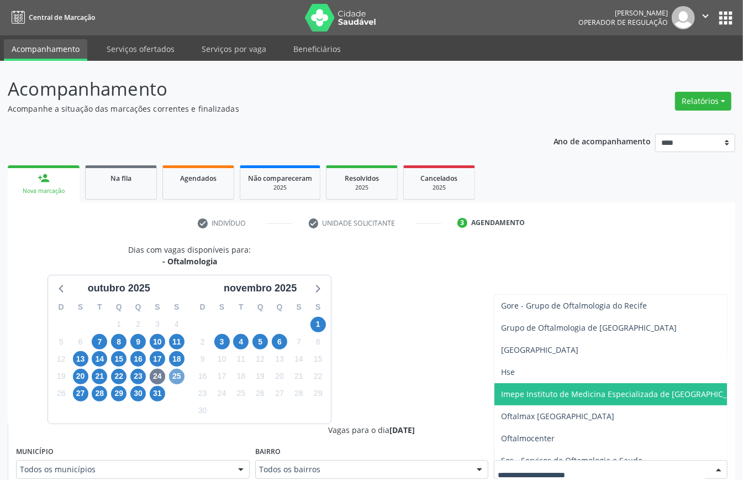
click at [183, 359] on span "25" at bounding box center [176, 376] width 15 height 15
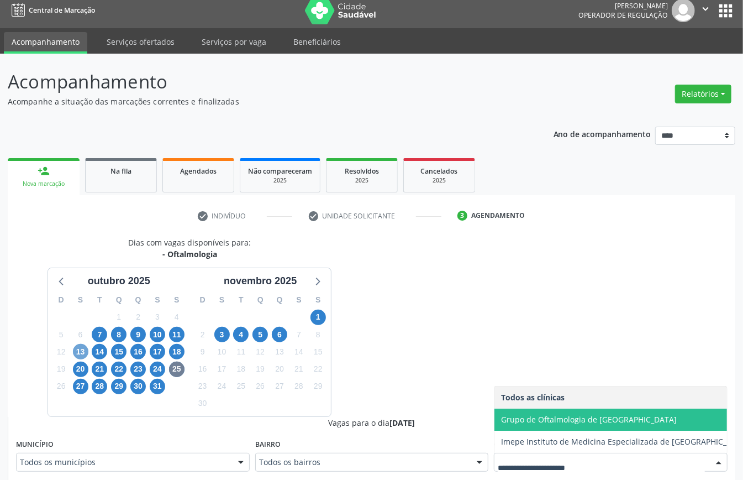
click at [82, 350] on span "13" at bounding box center [80, 351] width 15 height 15
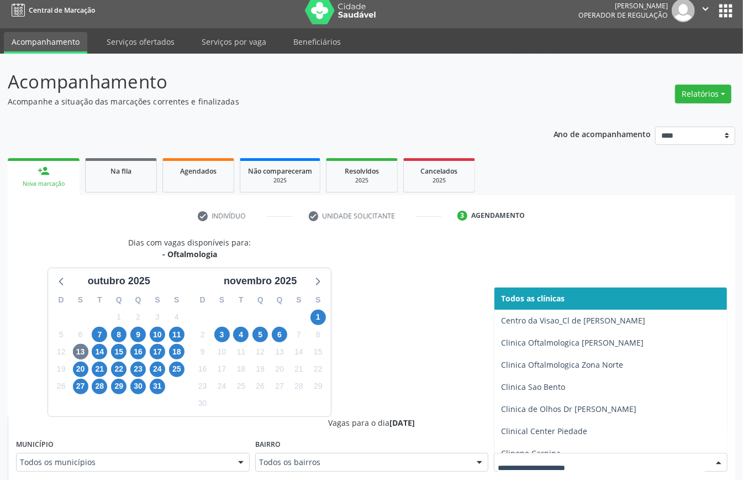
drag, startPoint x: 539, startPoint y: 458, endPoint x: 527, endPoint y: 454, distance: 13.3
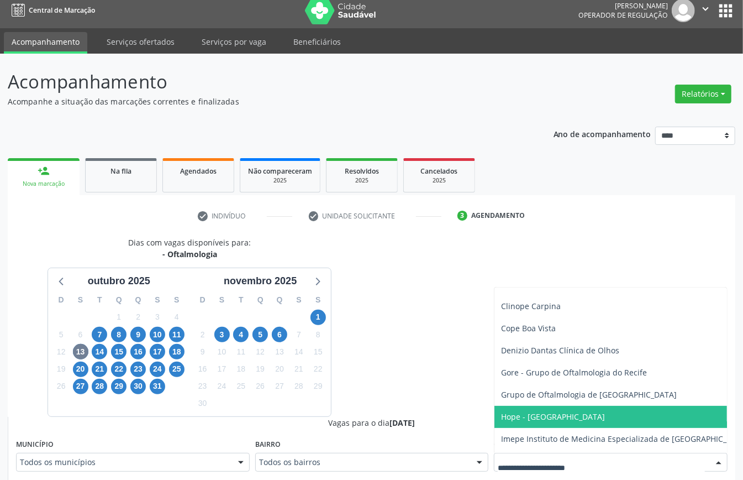
click at [537, 359] on span "Hope - [GEOGRAPHIC_DATA]" at bounding box center [553, 416] width 104 height 11
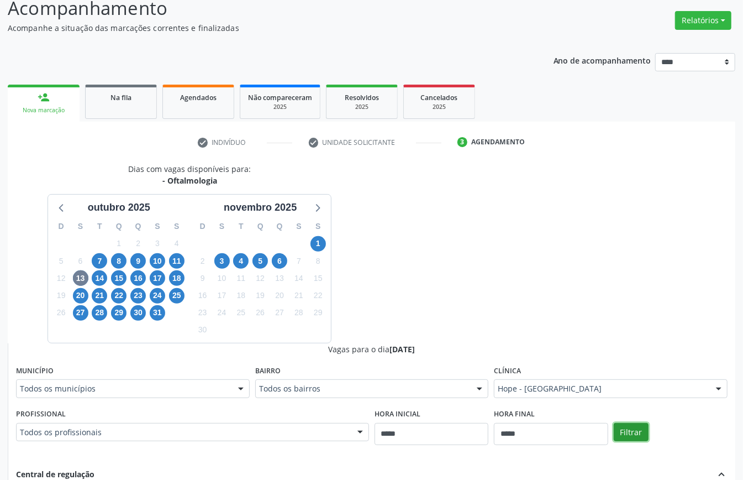
click at [557, 359] on button "Filtrar" at bounding box center [631, 432] width 35 height 19
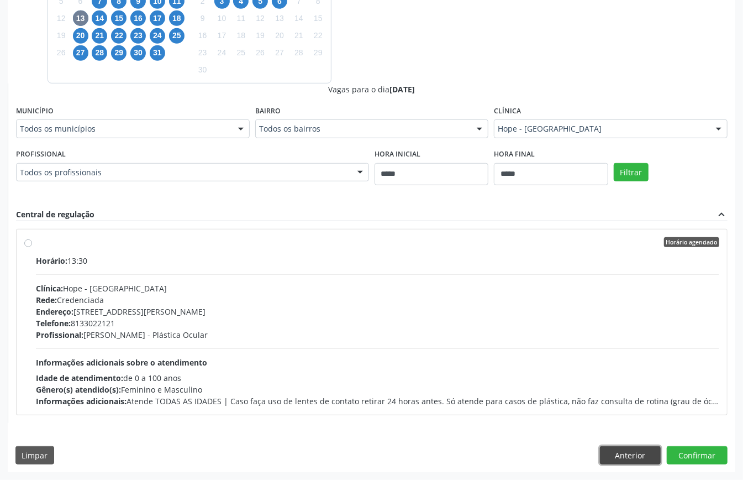
click at [557, 359] on button "Anterior" at bounding box center [630, 455] width 61 height 19
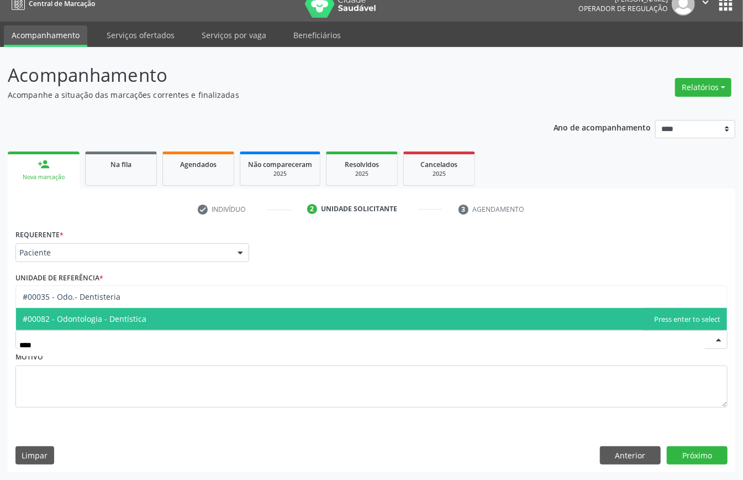
click at [138, 318] on span "#00082 - Odontologia - Dentística" at bounding box center [85, 318] width 124 height 11
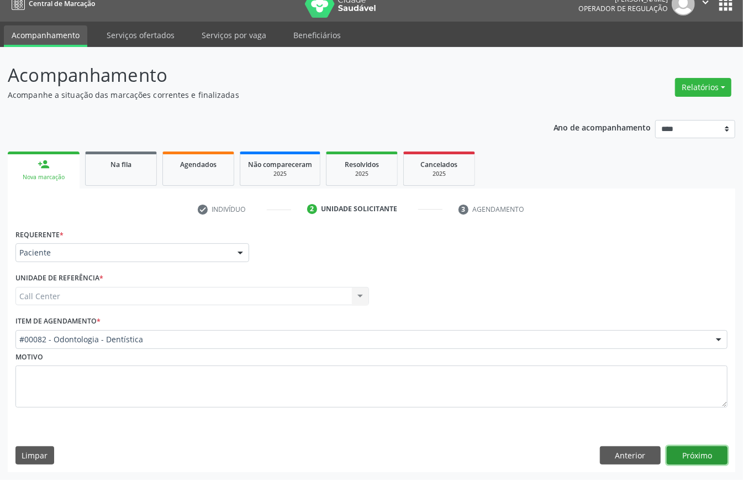
click at [557, 359] on button "Próximo" at bounding box center [697, 455] width 61 height 19
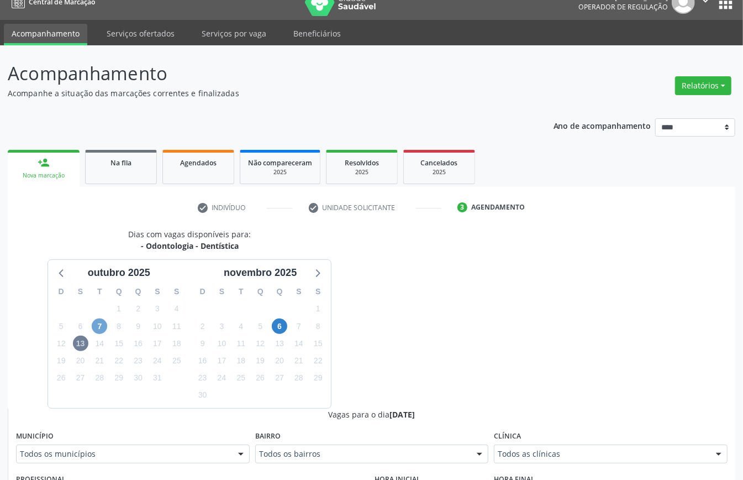
click at [99, 326] on span "7" at bounding box center [99, 325] width 15 height 15
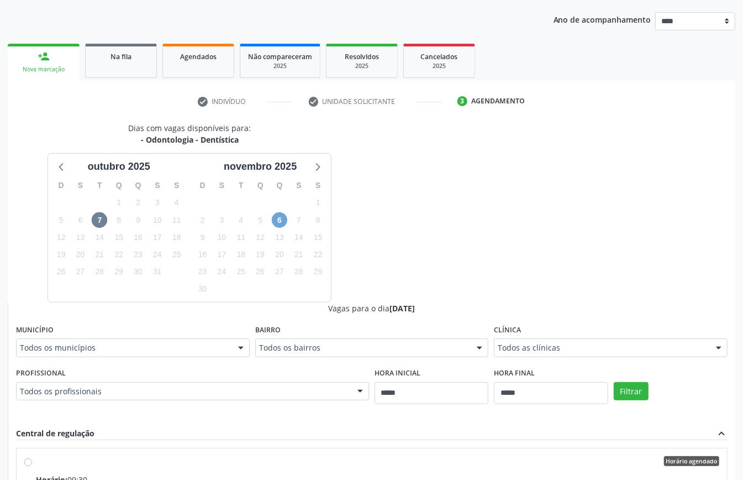
click at [276, 223] on span "6" at bounding box center [279, 219] width 15 height 15
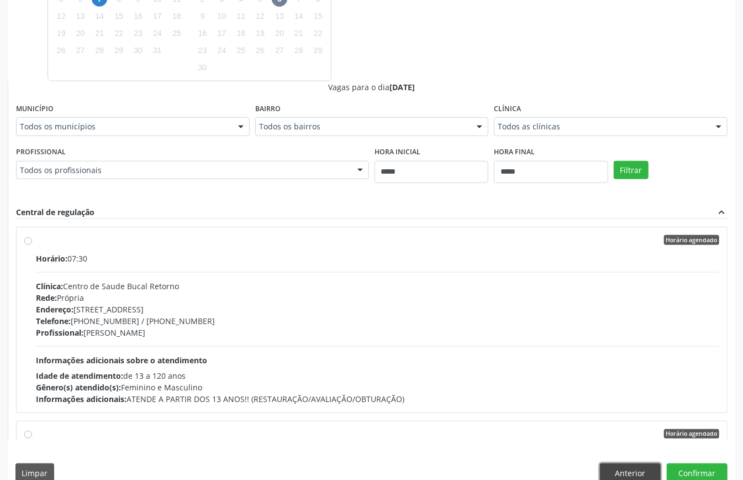
click at [557, 359] on button "Anterior" at bounding box center [630, 472] width 61 height 19
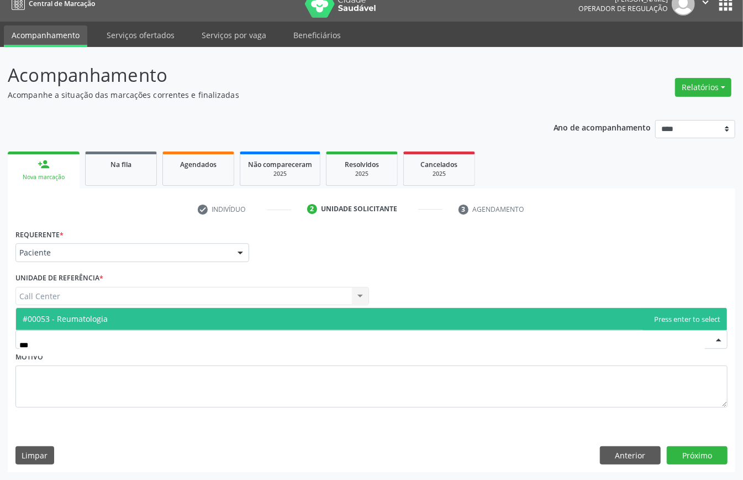
click at [104, 313] on span "#00053 - Reumatologia" at bounding box center [65, 318] width 85 height 11
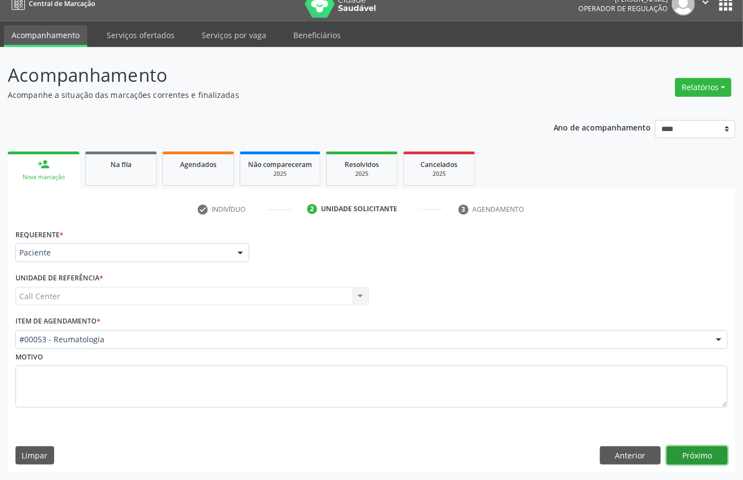
click at [557, 359] on button "Próximo" at bounding box center [697, 455] width 61 height 19
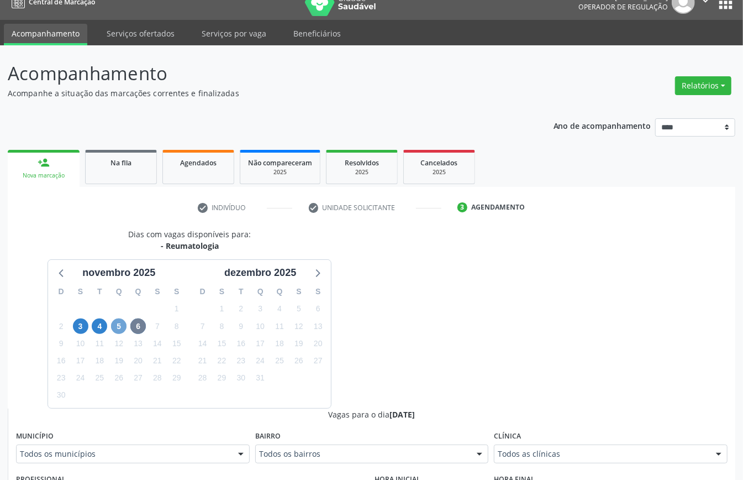
click at [118, 326] on span "5" at bounding box center [118, 325] width 15 height 15
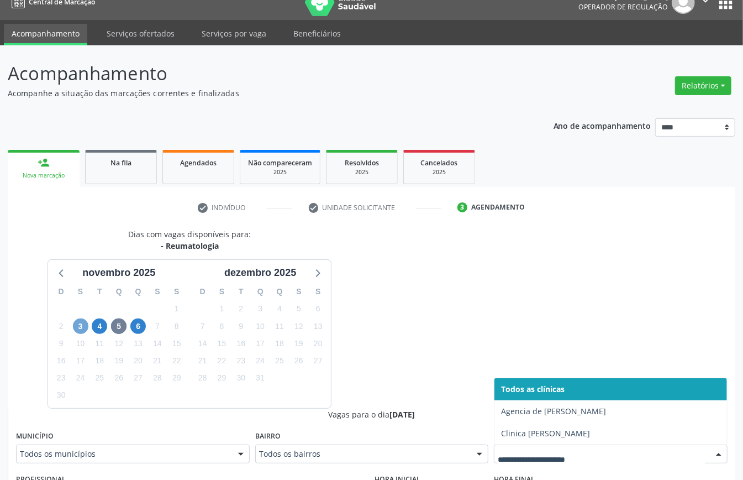
click at [82, 332] on span "3" at bounding box center [80, 325] width 15 height 15
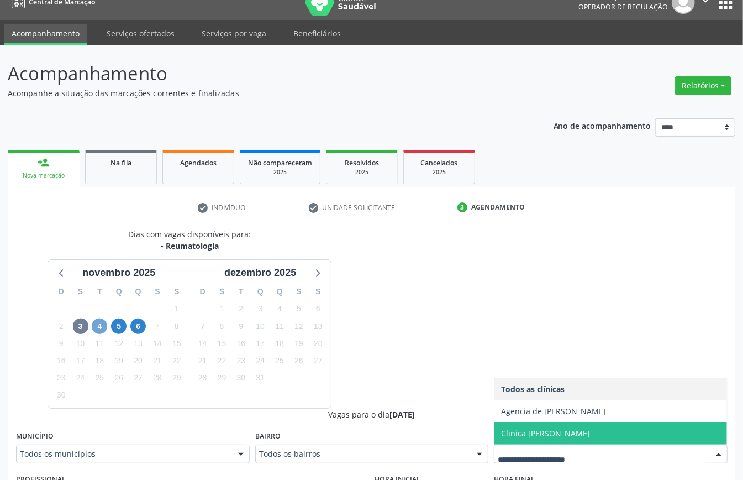
click at [104, 324] on span "4" at bounding box center [99, 325] width 15 height 15
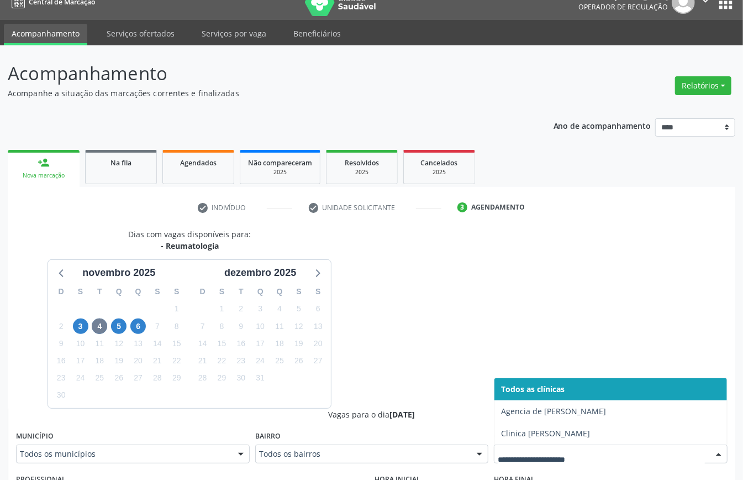
drag, startPoint x: 536, startPoint y: 451, endPoint x: 460, endPoint y: 439, distance: 76.7
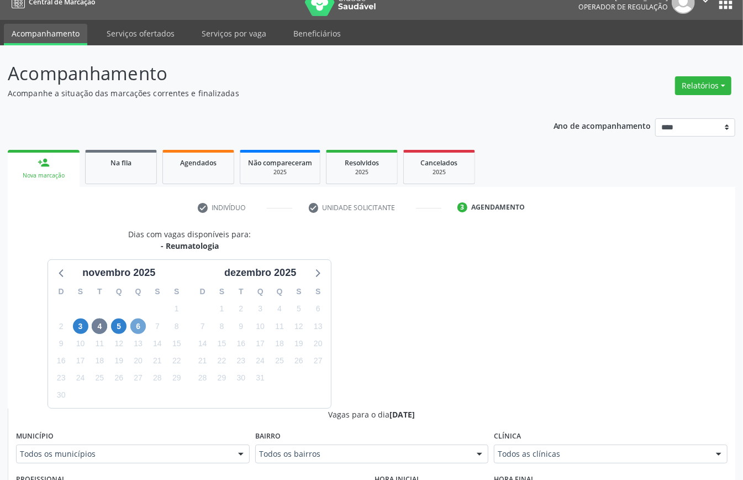
click at [137, 326] on span "6" at bounding box center [137, 325] width 15 height 15
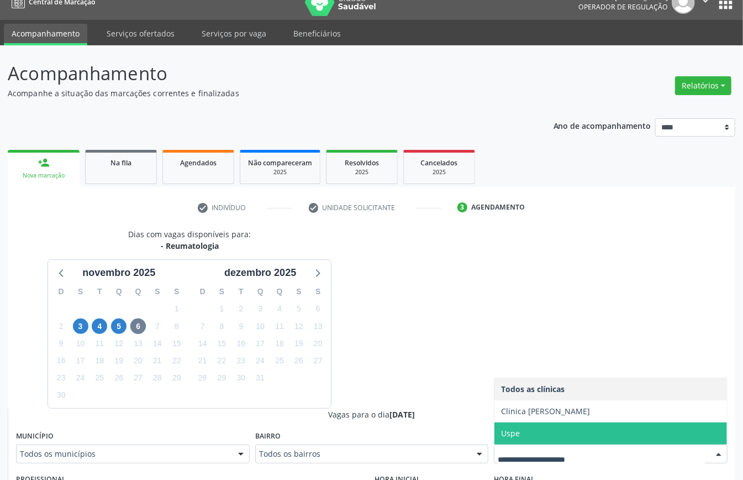
click at [520, 359] on span "Uspe" at bounding box center [510, 433] width 19 height 11
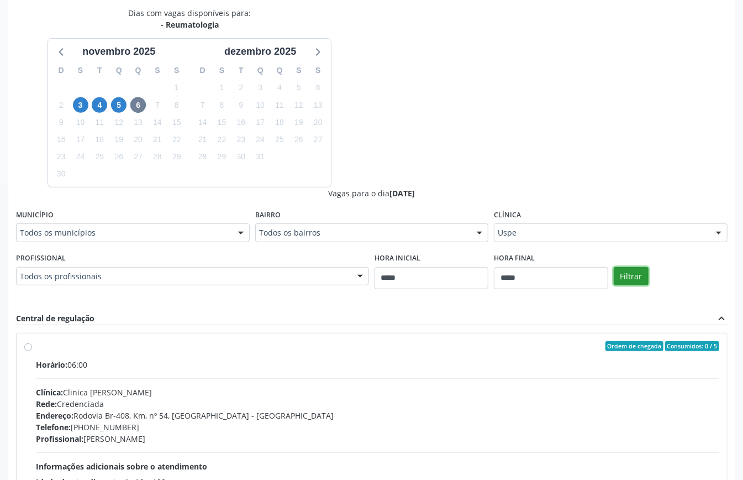
drag, startPoint x: 633, startPoint y: 274, endPoint x: 623, endPoint y: 281, distance: 11.5
click at [557, 274] on button "Filtrar" at bounding box center [631, 276] width 35 height 19
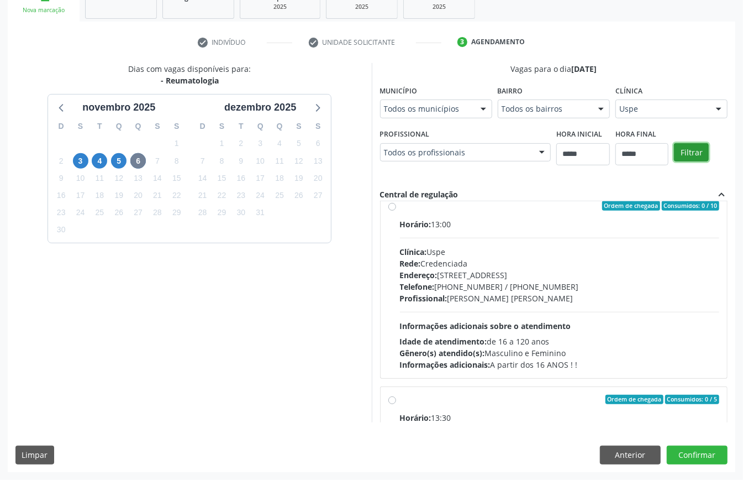
scroll to position [1342, 0]
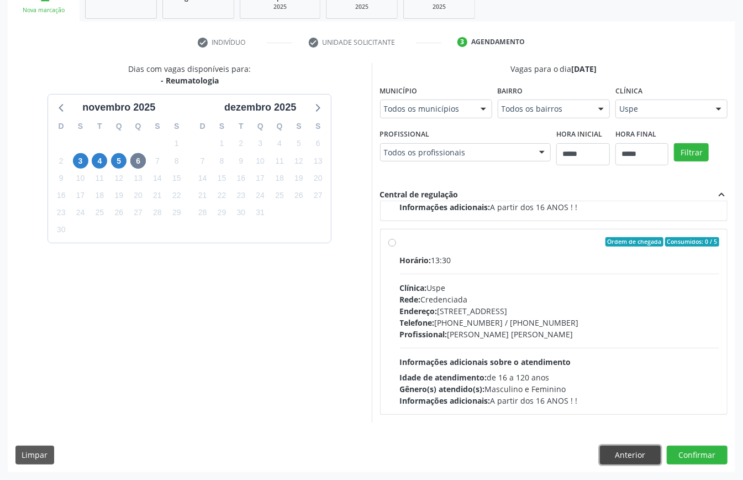
click at [557, 359] on button "Anterior" at bounding box center [630, 454] width 61 height 19
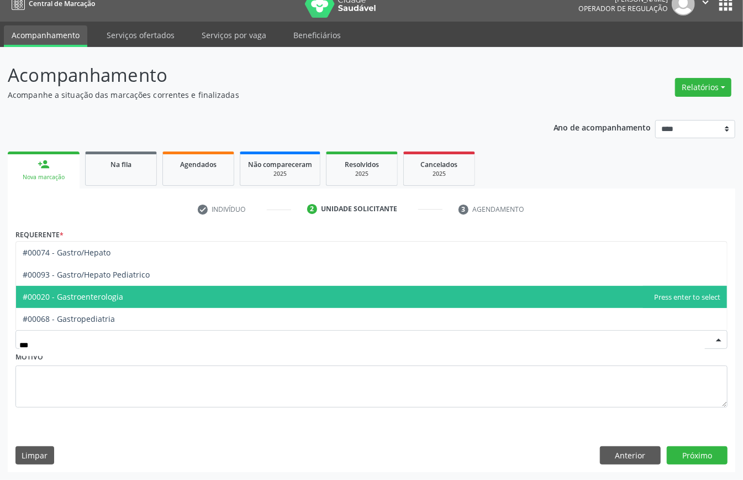
click at [122, 291] on span "#00020 - Gastroenterologia" at bounding box center [73, 296] width 101 height 11
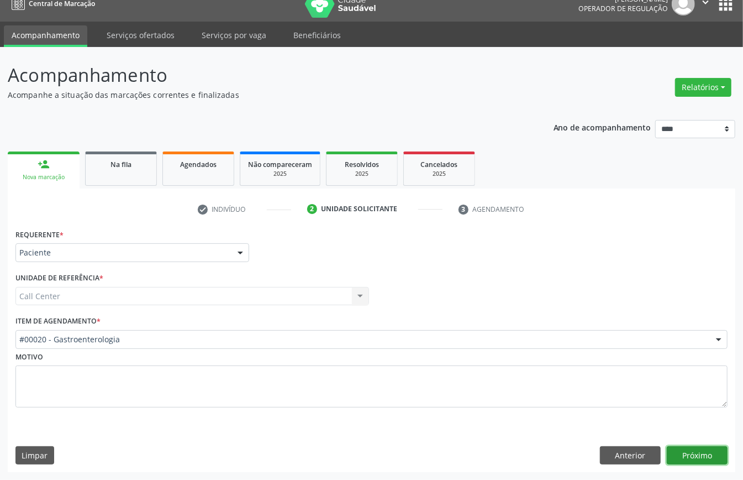
click at [557, 359] on button "Próximo" at bounding box center [697, 455] width 61 height 19
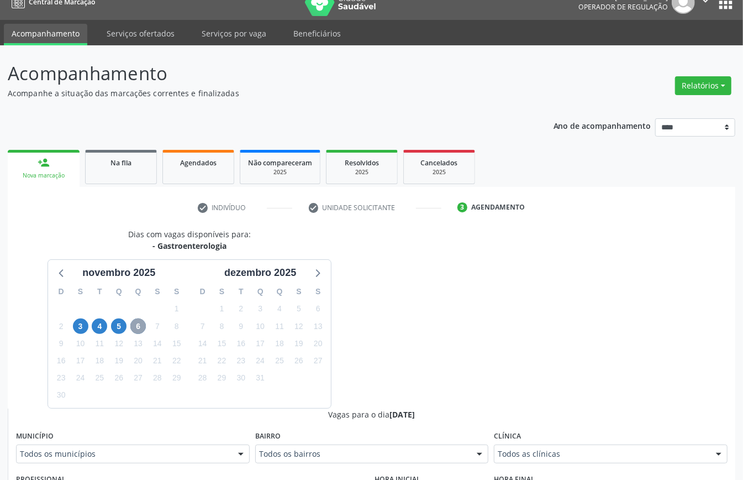
click at [140, 325] on span "6" at bounding box center [137, 325] width 15 height 15
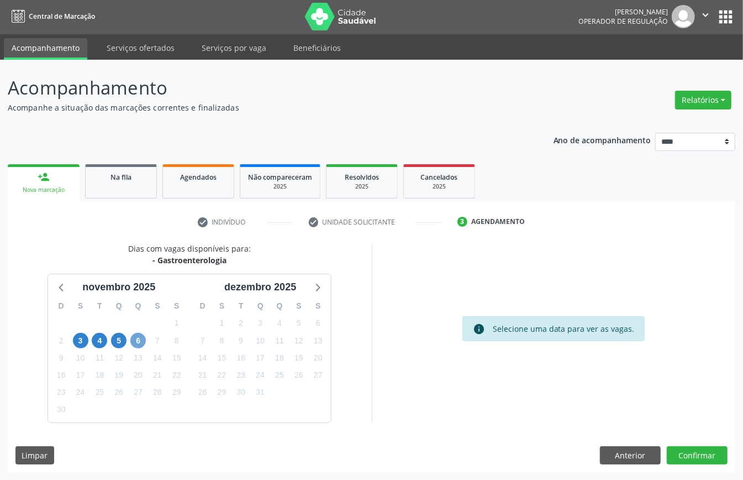
click at [140, 338] on span "6" at bounding box center [137, 340] width 15 height 15
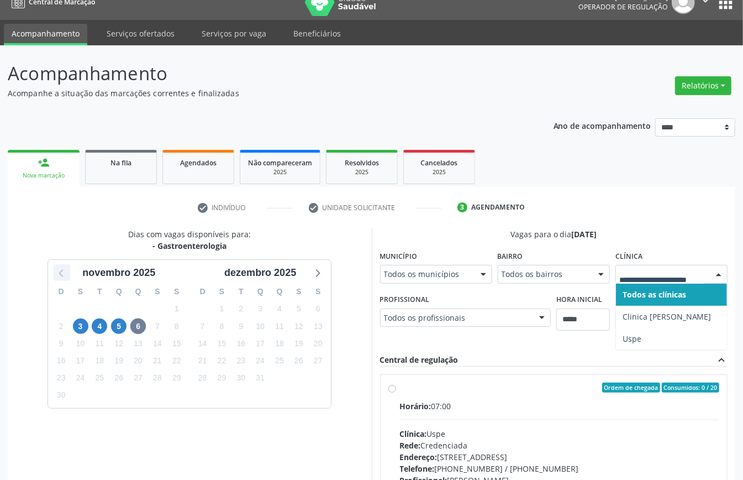
click at [56, 273] on icon at bounding box center [62, 272] width 14 height 14
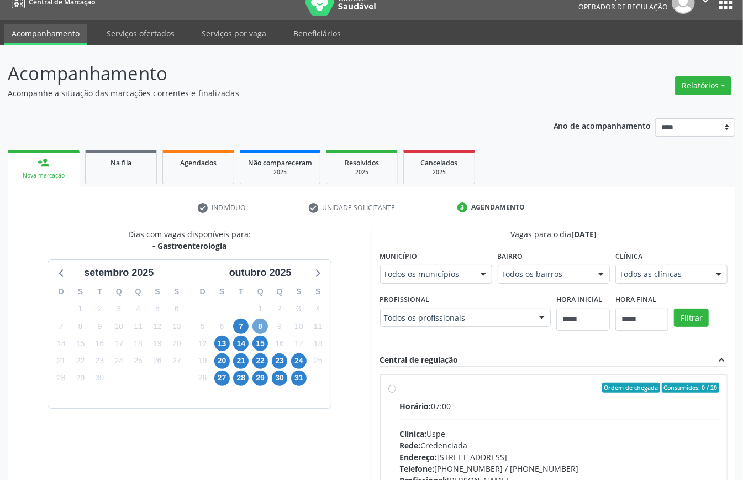
click at [263, 326] on span "8" at bounding box center [260, 325] width 15 height 15
click at [557, 283] on div "Clínica Todos as clínicas Todos as clínicas Mais Saude Centro Medico Top Saude …" at bounding box center [672, 265] width 112 height 35
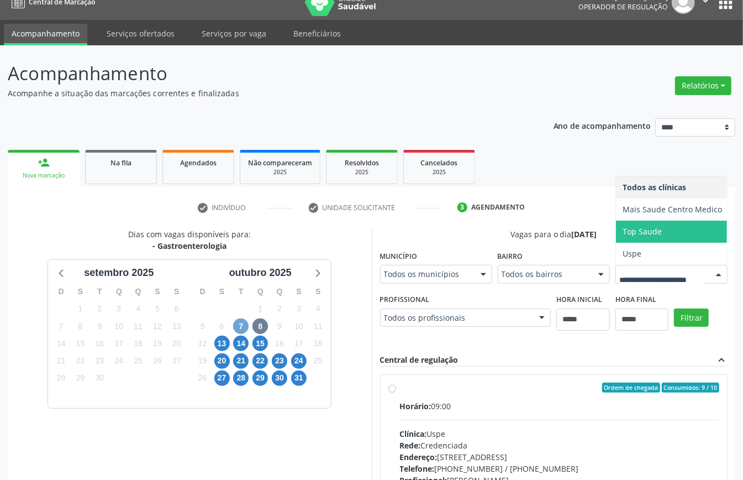
click at [245, 332] on span "7" at bounding box center [240, 325] width 15 height 15
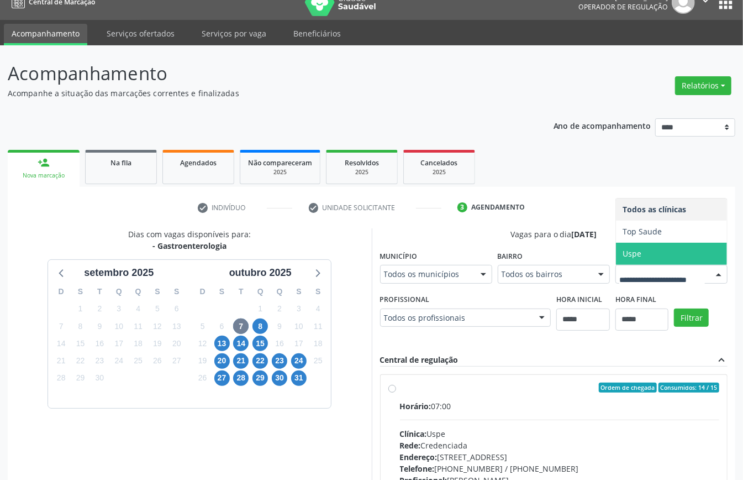
scroll to position [310, 0]
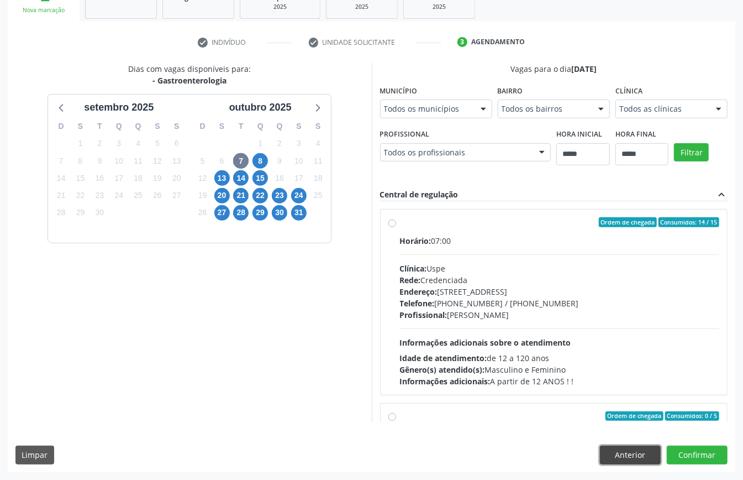
click at [557, 359] on button "Anterior" at bounding box center [630, 454] width 61 height 19
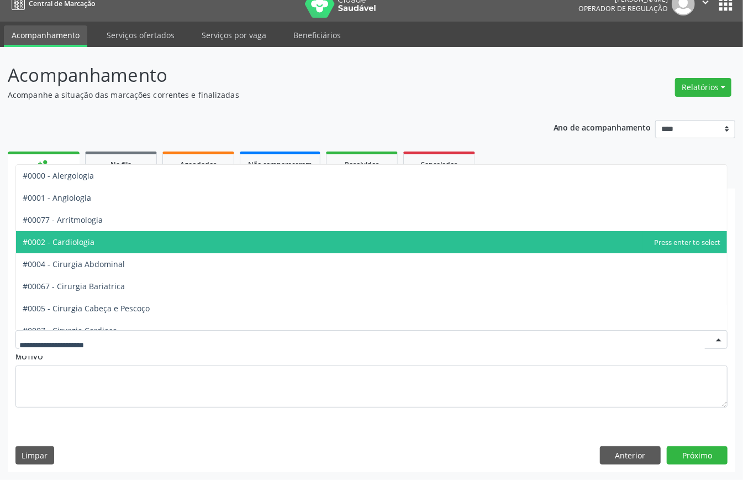
click at [101, 243] on span "#0002 - Cardiologia" at bounding box center [371, 242] width 711 height 22
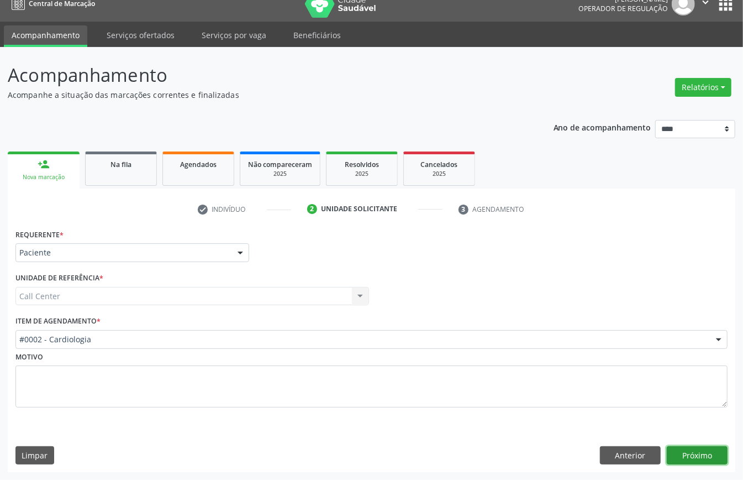
click at [557, 359] on button "Próximo" at bounding box center [697, 455] width 61 height 19
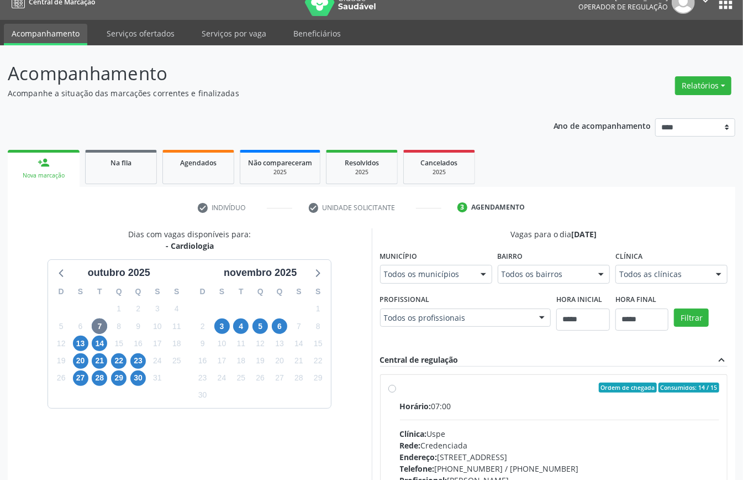
click at [284, 334] on div "6" at bounding box center [279, 326] width 15 height 17
click at [283, 332] on span "6" at bounding box center [279, 325] width 15 height 15
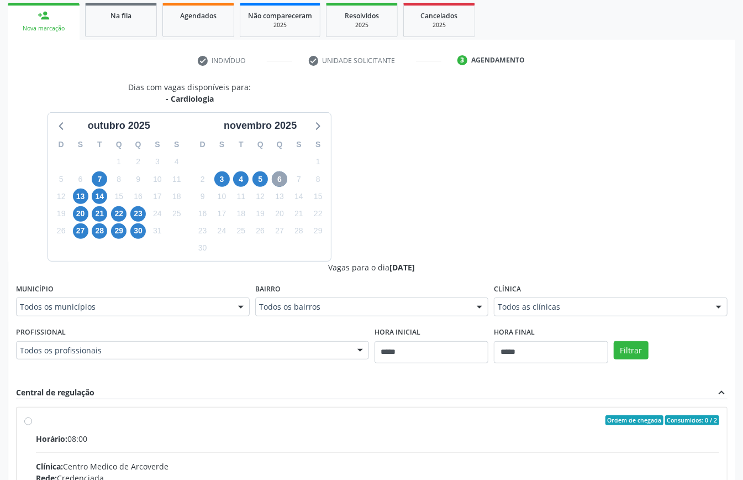
scroll to position [237, 0]
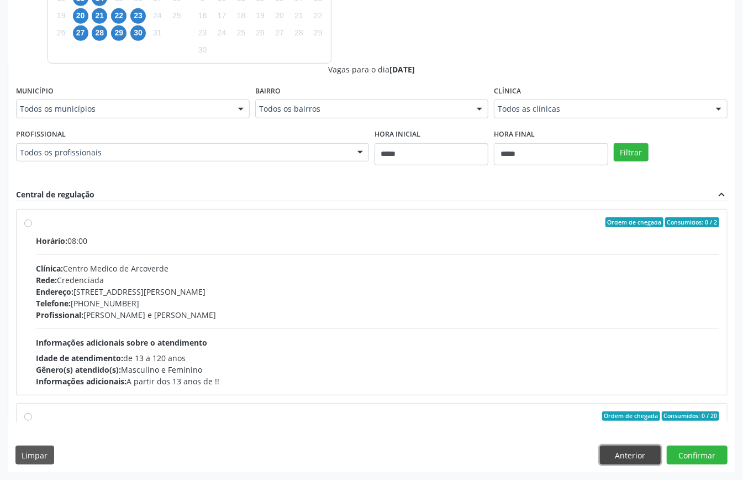
click at [557, 359] on button "Anterior" at bounding box center [630, 454] width 61 height 19
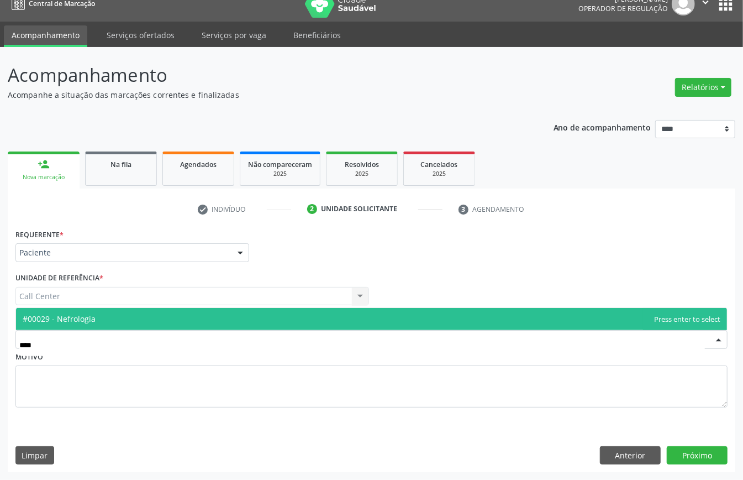
click at [131, 308] on span "#00029 - Nefrologia" at bounding box center [371, 319] width 711 height 22
type input "****"
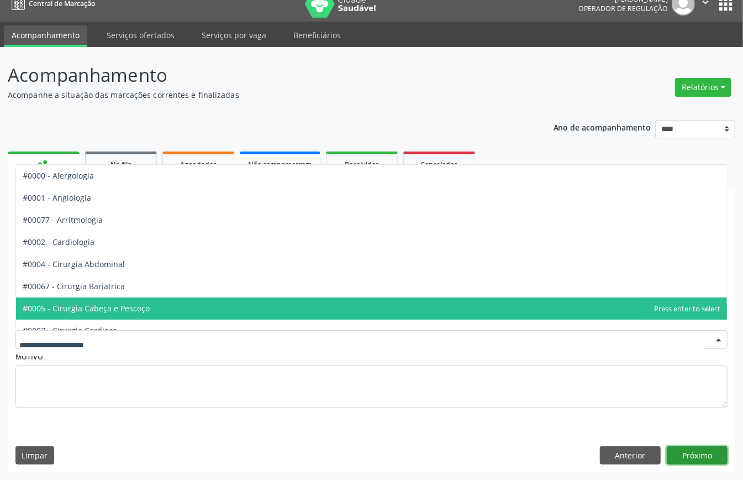
click at [557, 359] on button "Próximo" at bounding box center [697, 455] width 61 height 19
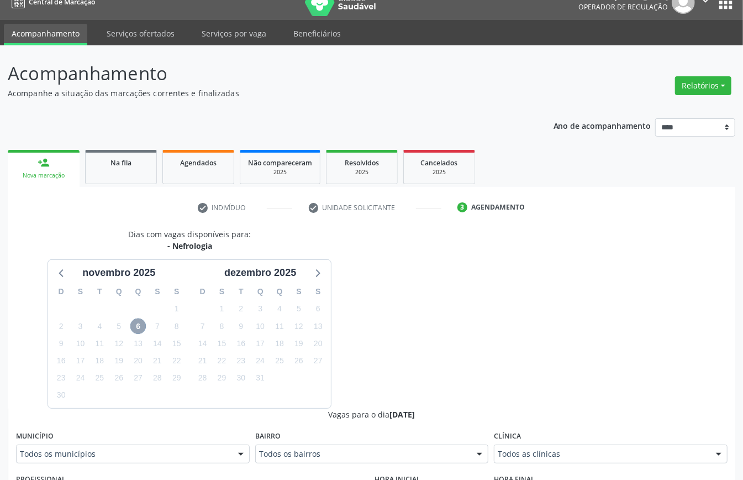
click at [141, 328] on span "6" at bounding box center [137, 325] width 15 height 15
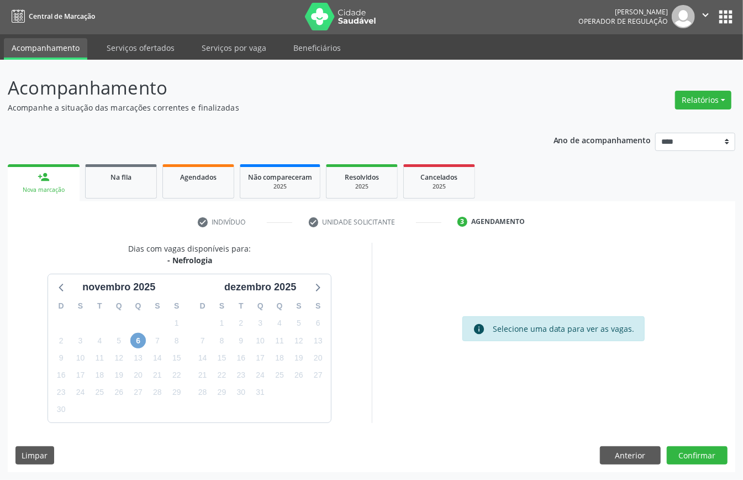
click at [140, 339] on span "6" at bounding box center [137, 340] width 15 height 15
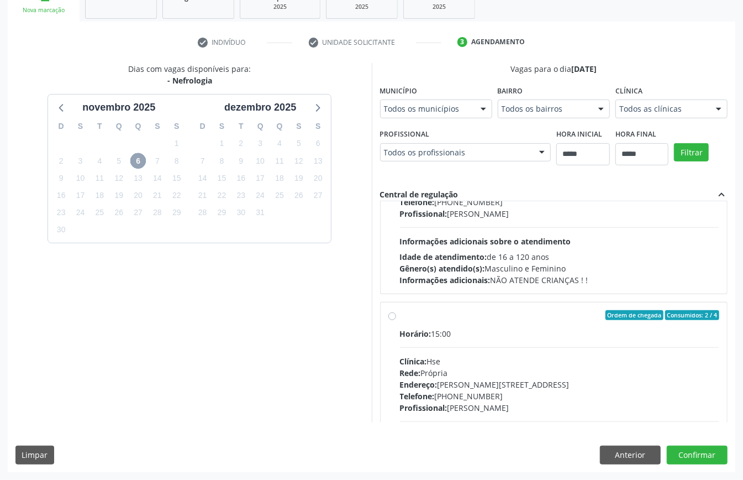
scroll to position [370, 0]
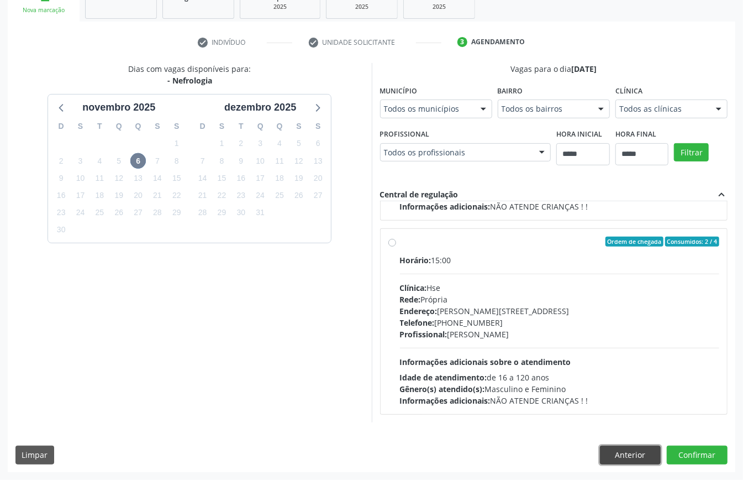
click at [557, 359] on button "Anterior" at bounding box center [630, 454] width 61 height 19
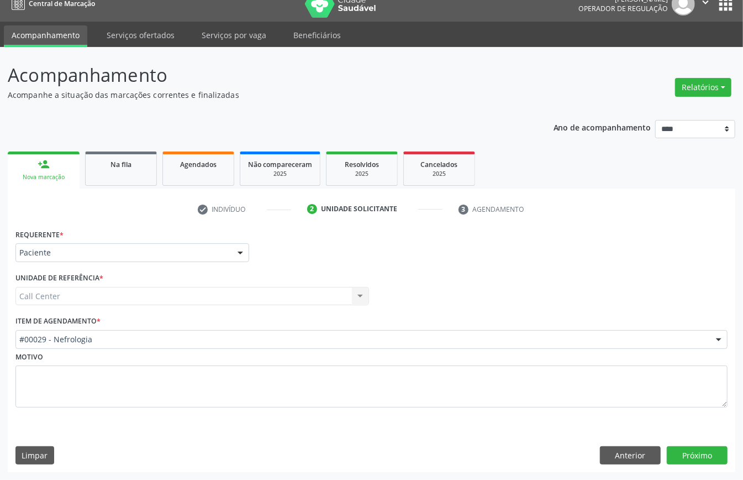
scroll to position [15, 0]
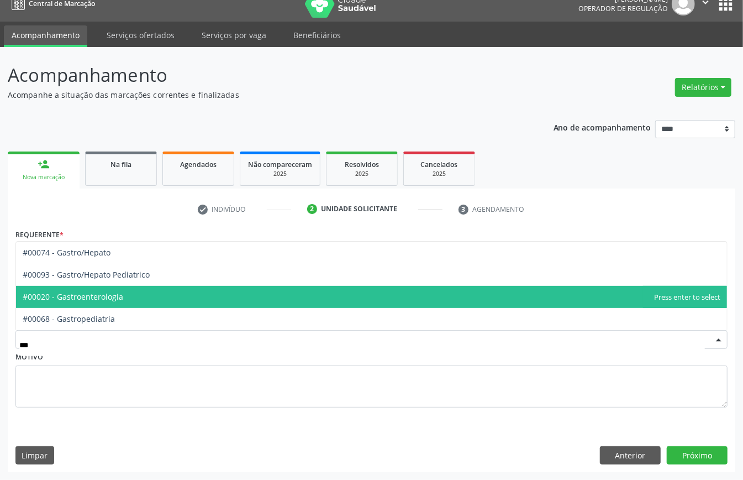
click at [129, 295] on span "#00020 - Gastroenterologia" at bounding box center [371, 297] width 711 height 22
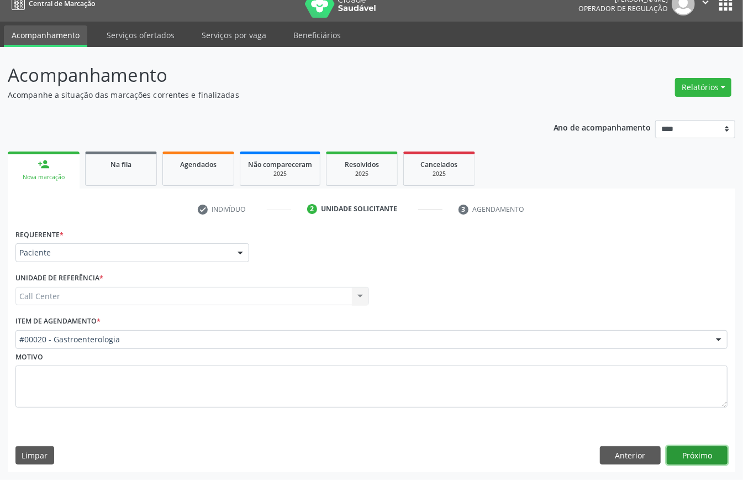
click at [557, 359] on button "Próximo" at bounding box center [697, 455] width 61 height 19
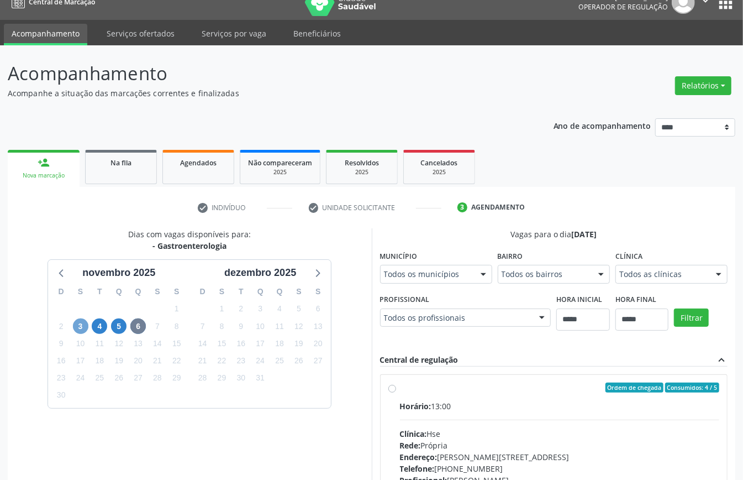
click at [80, 325] on span "3" at bounding box center [80, 325] width 15 height 15
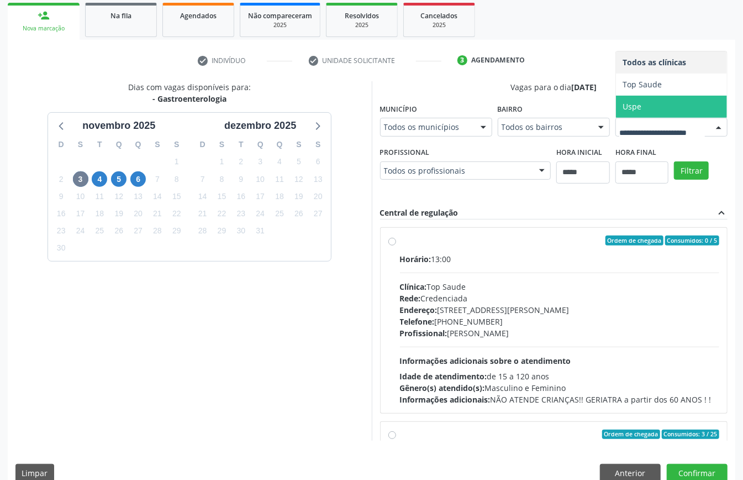
scroll to position [74, 0]
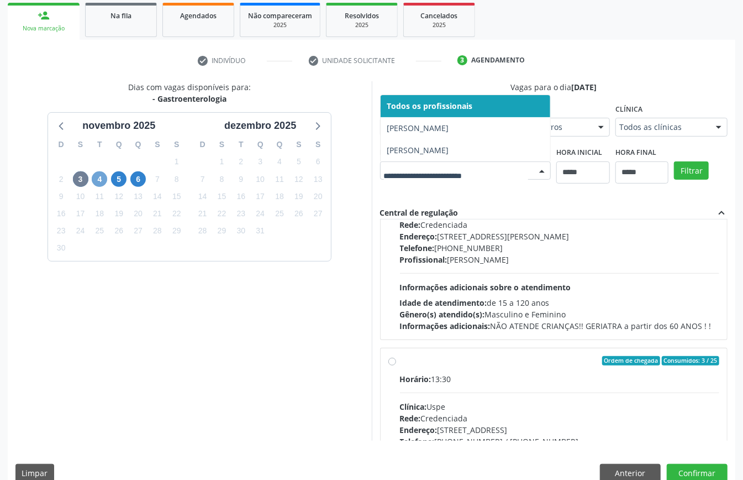
click at [104, 178] on span "4" at bounding box center [99, 178] width 15 height 15
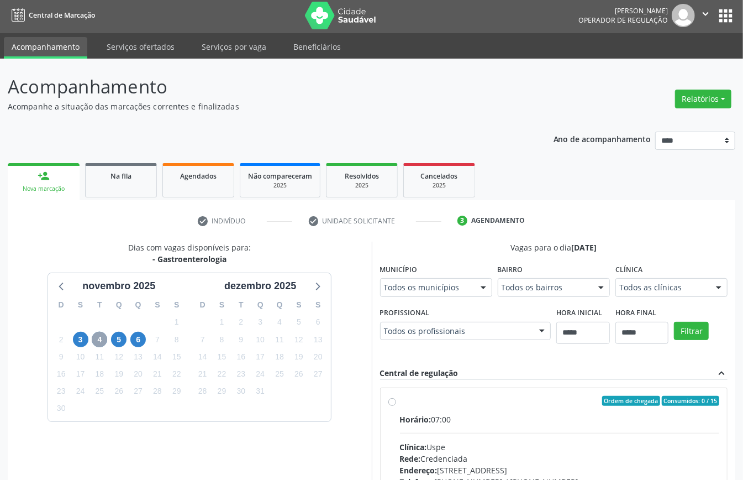
scroll to position [162, 0]
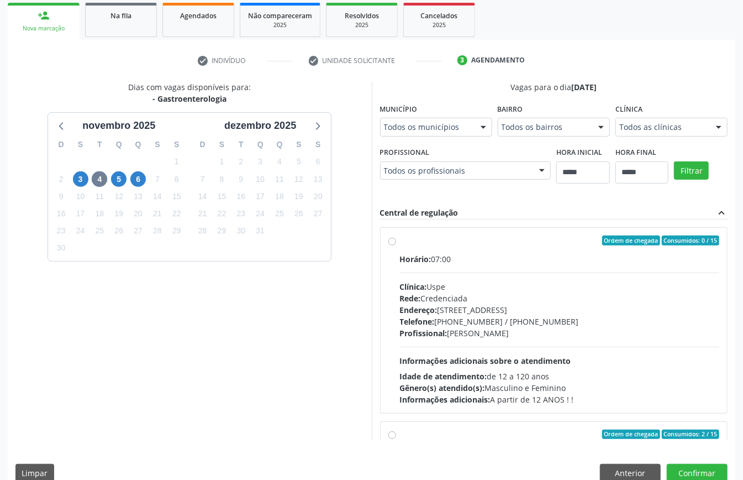
click at [415, 212] on div "Dias com vagas disponíveis para: - Gastroenterologia novembro 2025 D S T Q Q S …" at bounding box center [372, 260] width 728 height 359
click at [56, 120] on icon at bounding box center [62, 125] width 14 height 14
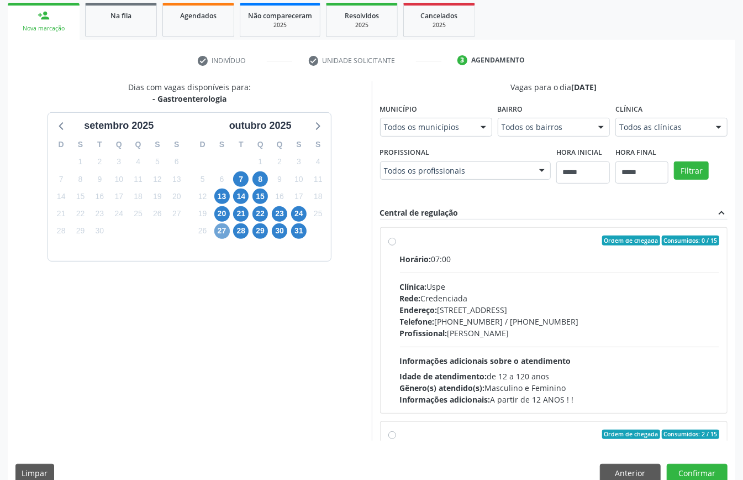
click at [224, 228] on span "27" at bounding box center [221, 230] width 15 height 15
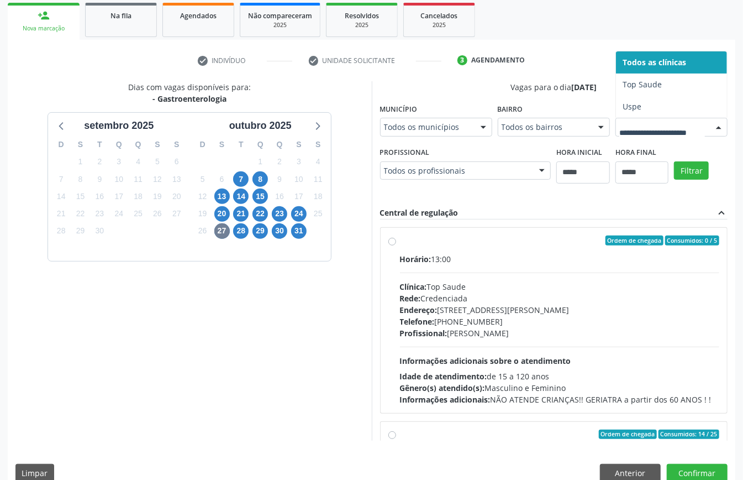
click at [557, 137] on div at bounding box center [672, 127] width 112 height 19
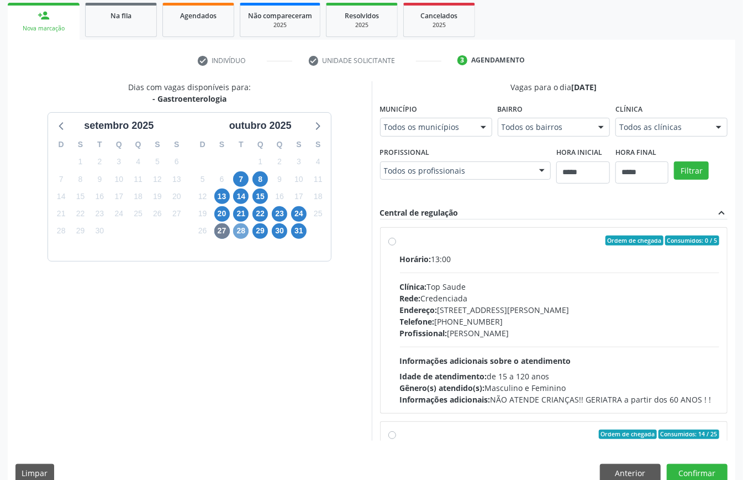
click at [240, 228] on span "28" at bounding box center [240, 230] width 15 height 15
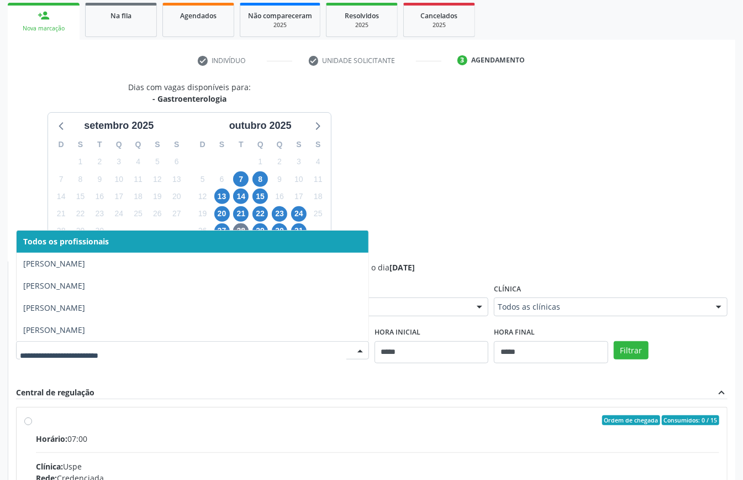
click at [319, 342] on div at bounding box center [192, 350] width 353 height 19
click at [420, 217] on div "Dias com vagas disponíveis para: - Gastroenterologia setembro 2025 D S T Q Q S …" at bounding box center [372, 350] width 728 height 539
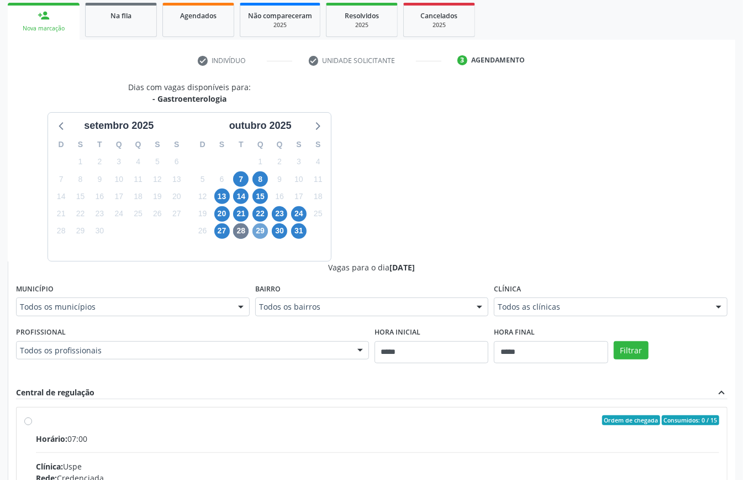
click at [259, 232] on span "29" at bounding box center [260, 230] width 15 height 15
click at [437, 218] on div "Dias com vagas disponíveis para: - Gastroenterologia setembro 2025 D S T Q Q S …" at bounding box center [372, 350] width 728 height 539
drag, startPoint x: 239, startPoint y: 202, endPoint x: 253, endPoint y: 211, distance: 15.9
click at [240, 202] on span "14" at bounding box center [240, 195] width 15 height 15
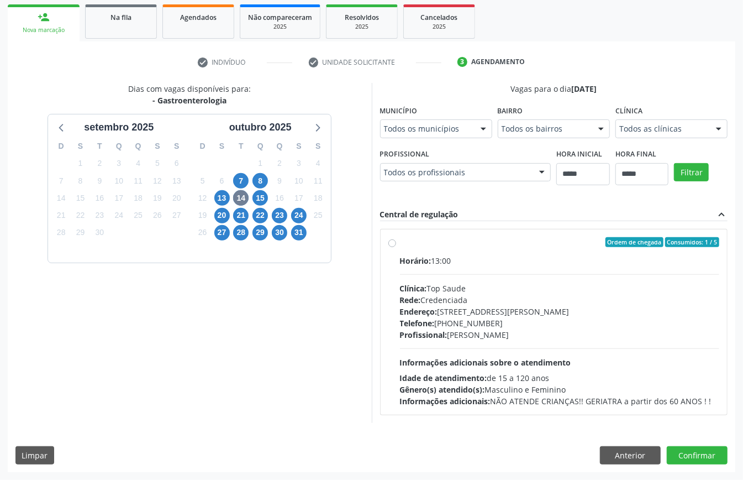
click at [380, 182] on div "Todos os profissionais" at bounding box center [465, 172] width 171 height 19
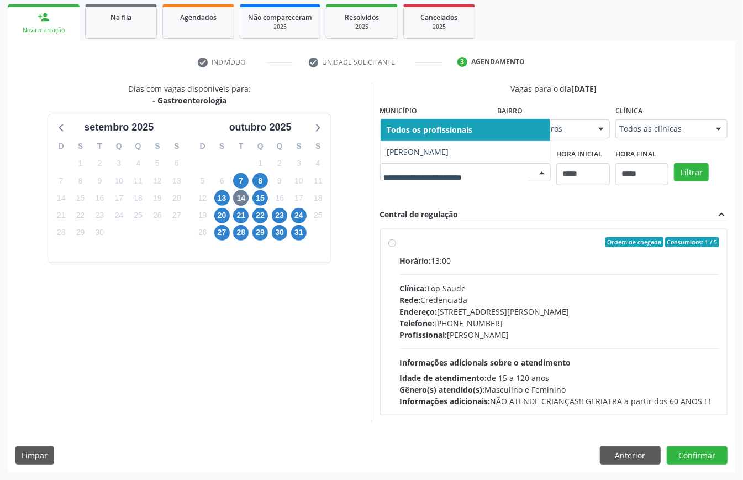
click at [396, 248] on div "Dias com vagas disponíveis para: - Gastroenterologia setembro 2025 D S T Q Q S …" at bounding box center [372, 252] width 728 height 339
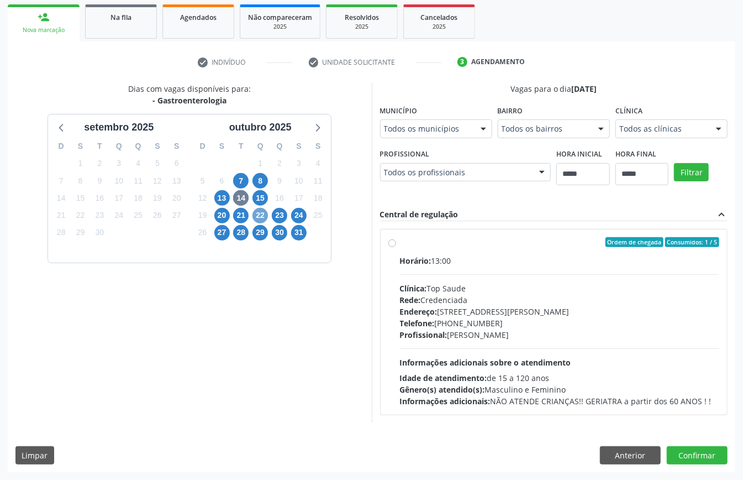
click at [257, 213] on span "22" at bounding box center [260, 215] width 15 height 15
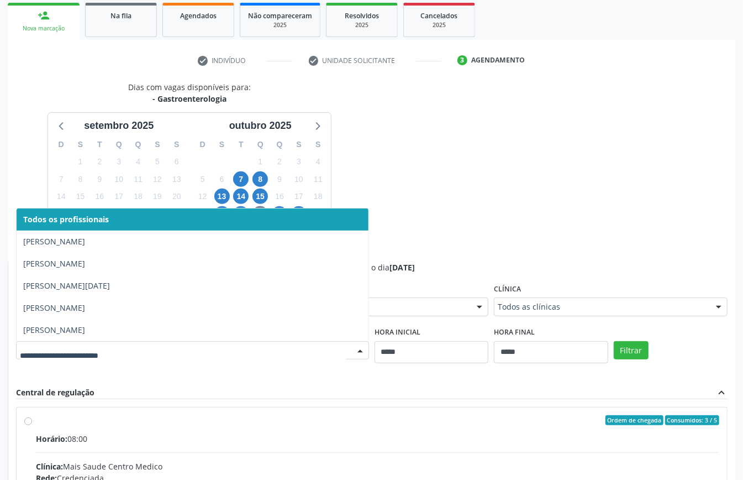
click at [417, 191] on div "Dias com vagas disponíveis para: - Gastroenterologia setembro 2025 D S T Q Q S …" at bounding box center [372, 350] width 728 height 539
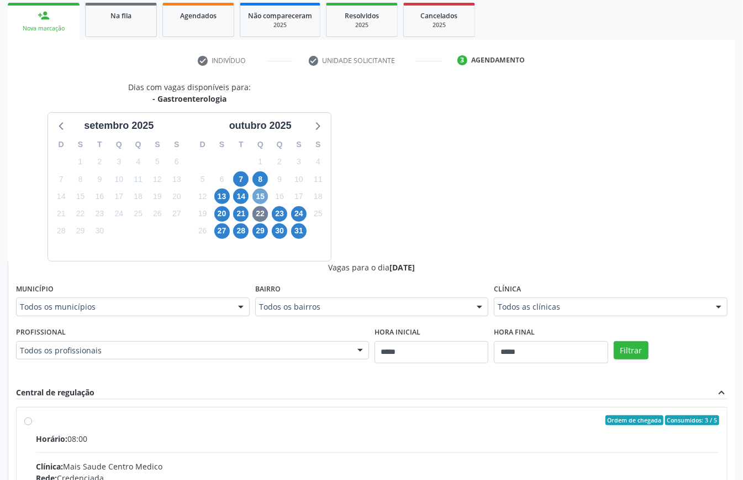
click at [266, 195] on span "15" at bounding box center [260, 195] width 15 height 15
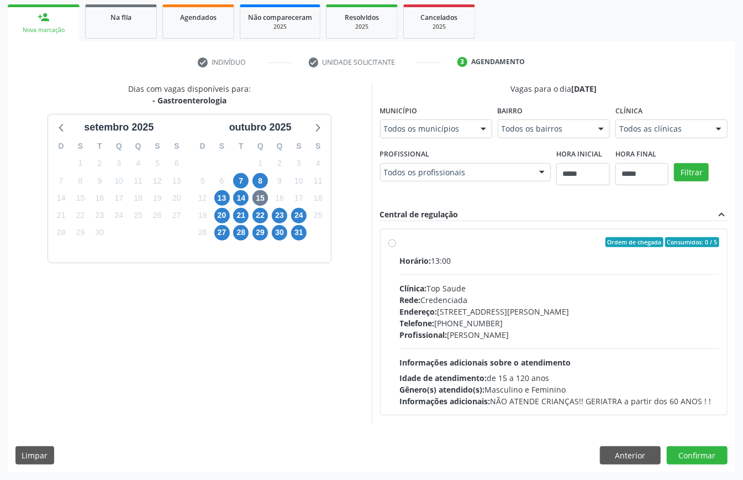
click at [380, 182] on div "Todos os profissionais" at bounding box center [465, 172] width 171 height 19
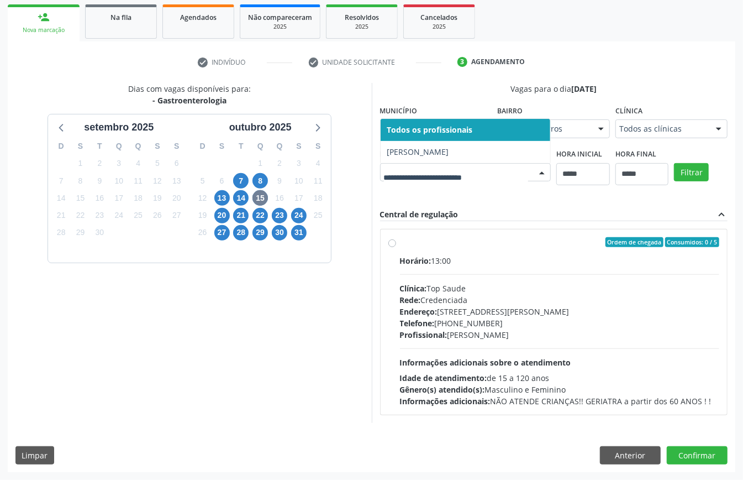
click at [408, 237] on div "Dias com vagas disponíveis para: - Gastroenterologia setembro 2025 D S T Q Q S …" at bounding box center [372, 252] width 728 height 339
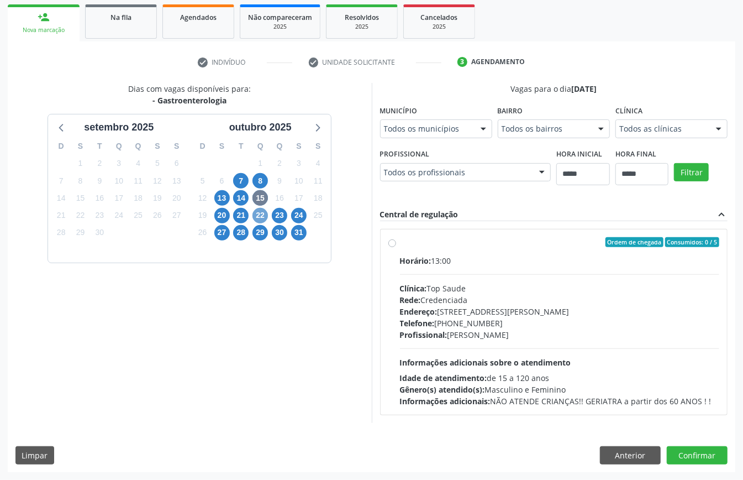
click at [264, 214] on span "22" at bounding box center [260, 215] width 15 height 15
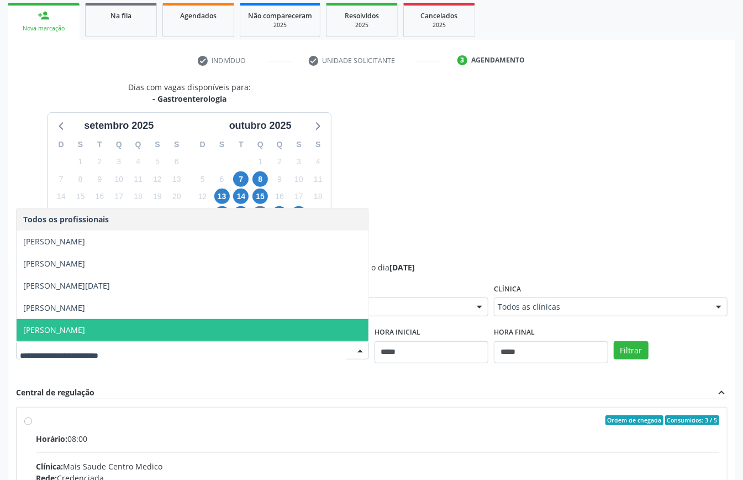
click at [117, 324] on span "Ronaldo Guerra Lopes" at bounding box center [193, 330] width 352 height 22
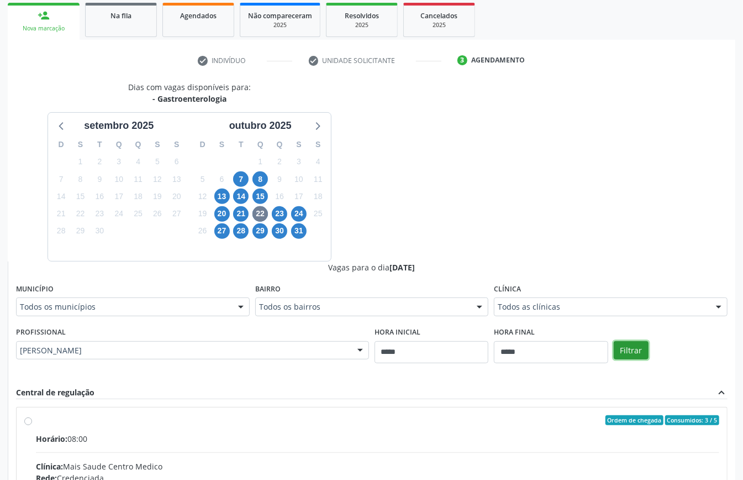
click at [557, 349] on button "Filtrar" at bounding box center [631, 350] width 35 height 19
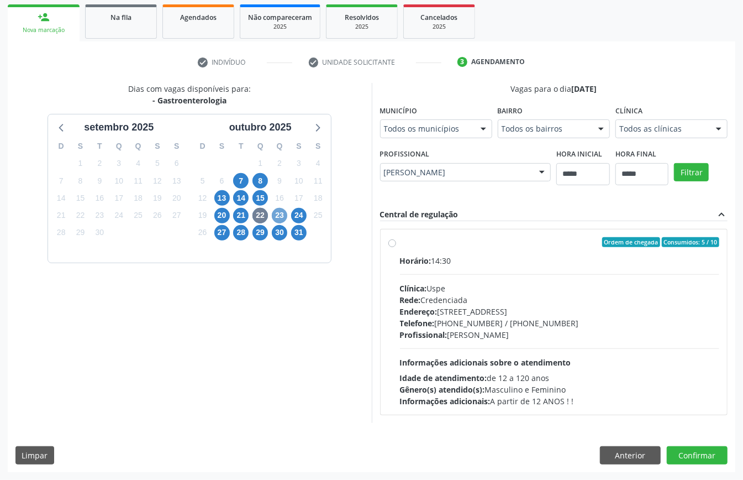
click at [279, 214] on span "23" at bounding box center [279, 215] width 15 height 15
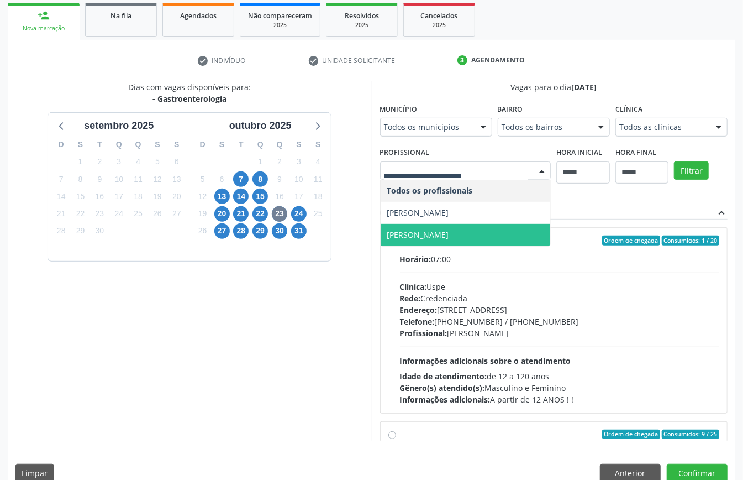
click at [428, 228] on span "Ronaldo Guerra Lopes" at bounding box center [466, 235] width 170 height 22
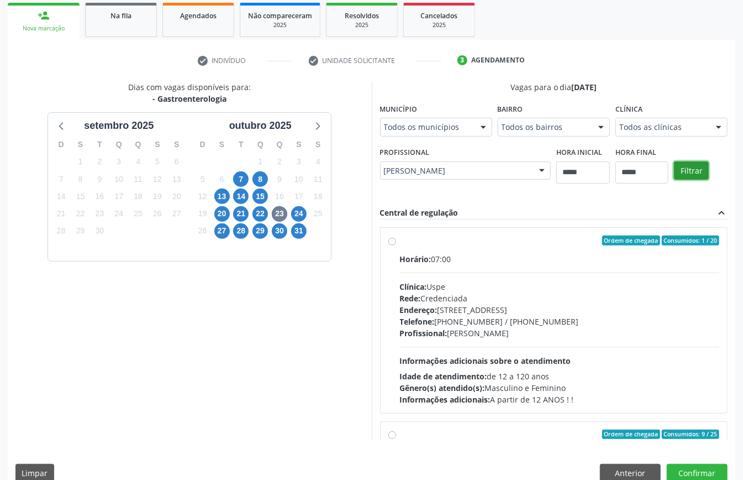
click at [557, 169] on button "Filtrar" at bounding box center [691, 170] width 35 height 19
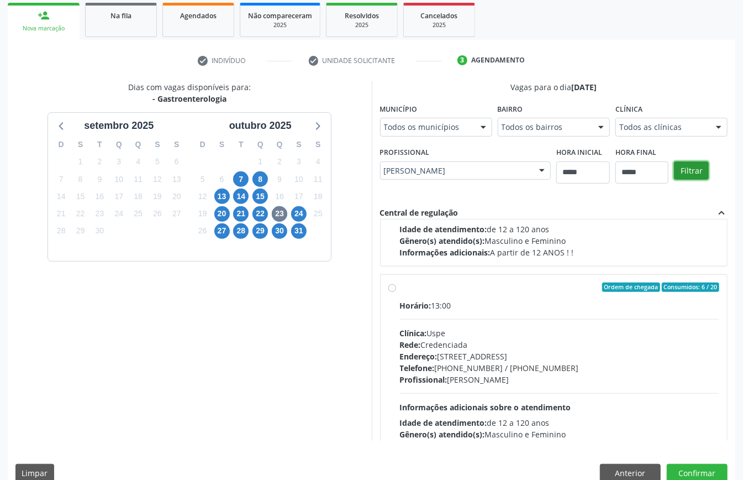
scroll to position [175, 0]
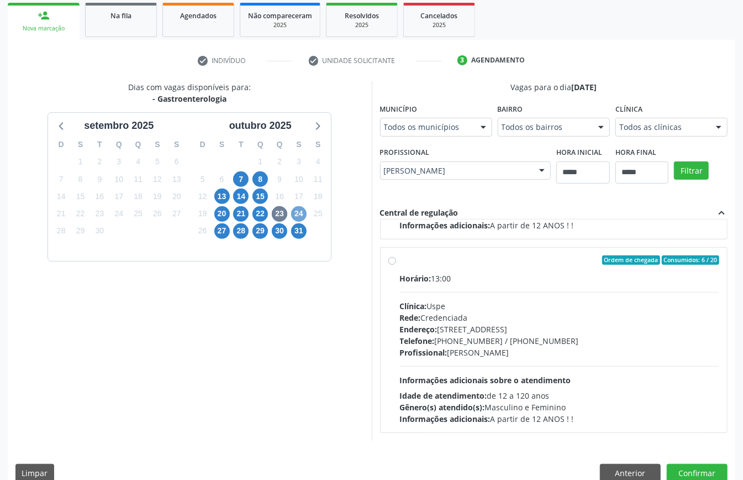
click at [297, 213] on span "24" at bounding box center [298, 213] width 15 height 15
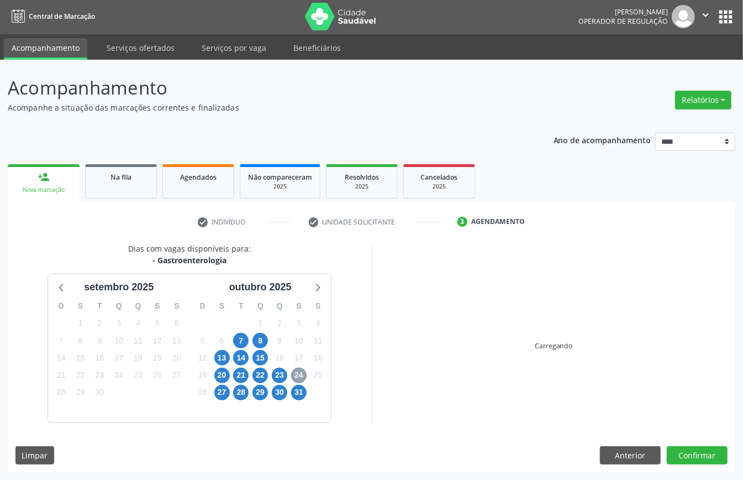
scroll to position [162, 0]
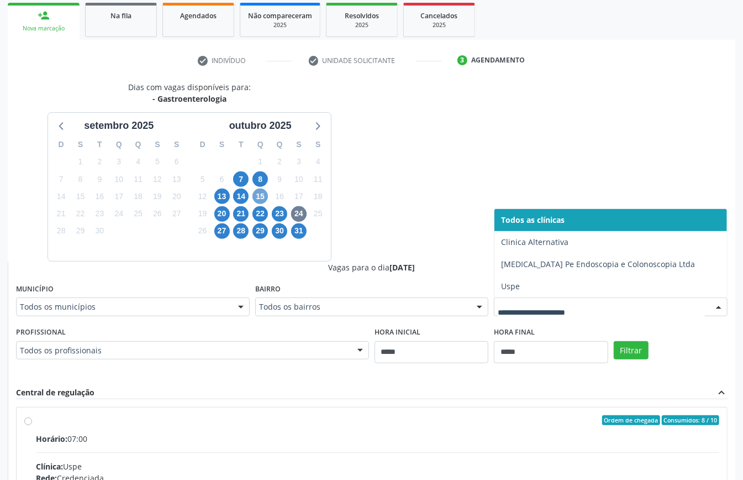
click at [264, 198] on span "15" at bounding box center [260, 195] width 15 height 15
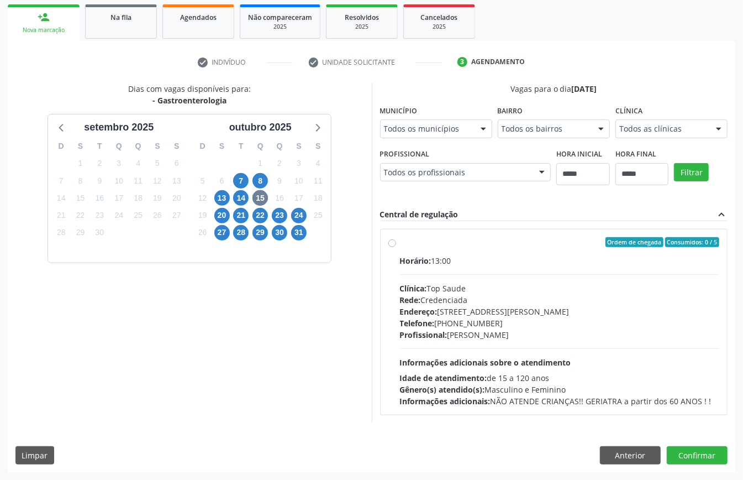
click at [438, 204] on div "Dias com vagas disponíveis para: - Gastroenterologia setembro 2025 D S T Q Q S …" at bounding box center [372, 252] width 728 height 339
click at [302, 212] on span "24" at bounding box center [298, 215] width 15 height 15
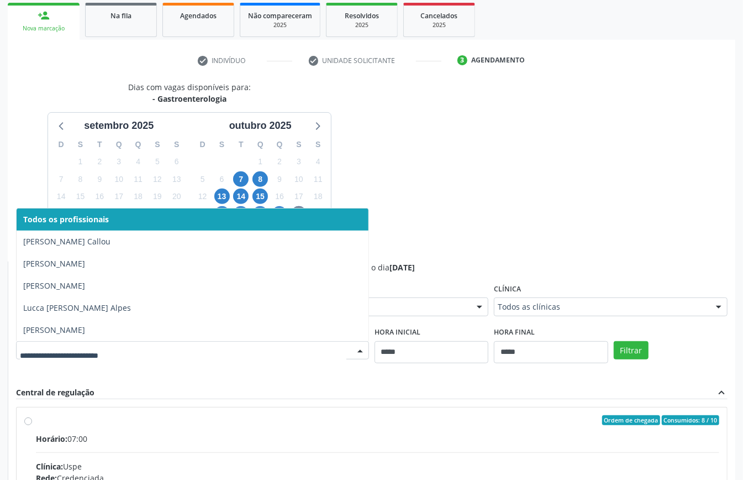
drag, startPoint x: 482, startPoint y: 211, endPoint x: 399, endPoint y: 217, distance: 83.1
click at [478, 215] on div "Dias com vagas disponíveis para: - Gastroenterologia setembro 2025 D S T Q Q S …" at bounding box center [372, 350] width 728 height 539
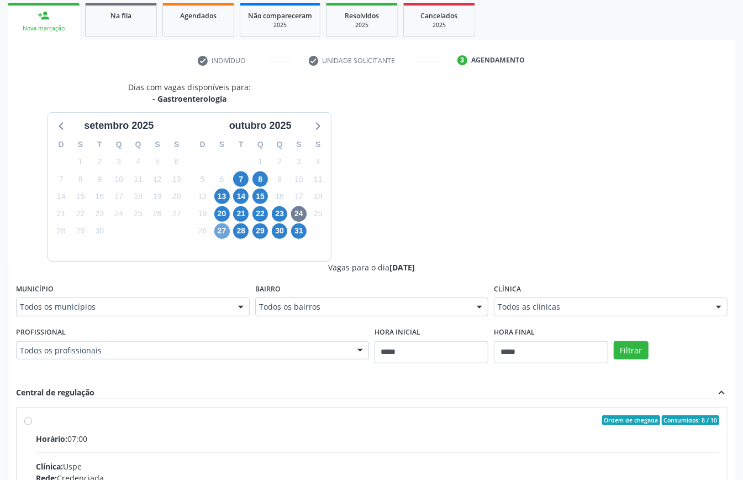
click at [222, 237] on span "27" at bounding box center [221, 230] width 15 height 15
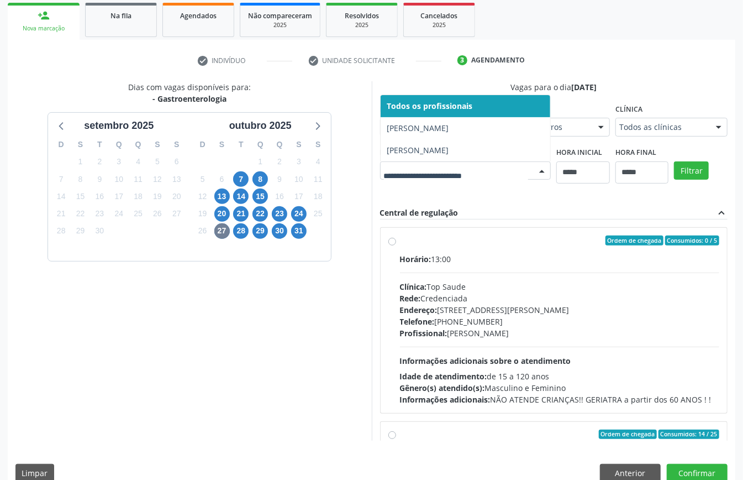
click at [439, 227] on div "Dias com vagas disponíveis para: - Gastroenterologia setembro 2025 D S T Q Q S …" at bounding box center [372, 260] width 728 height 359
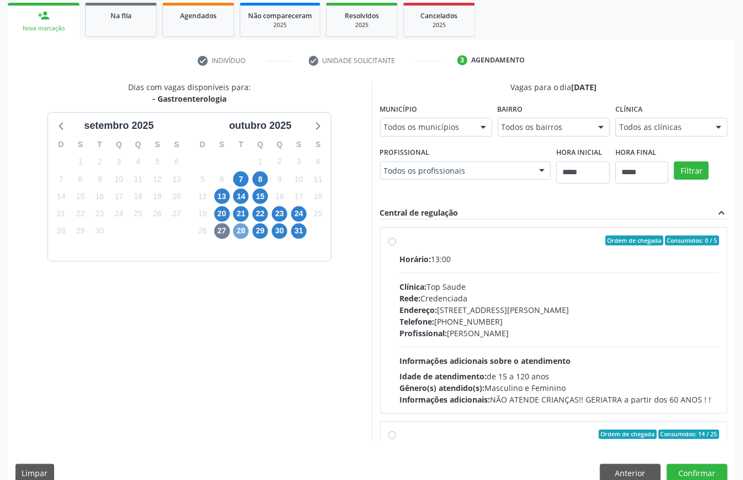
click at [237, 233] on span "28" at bounding box center [240, 230] width 15 height 15
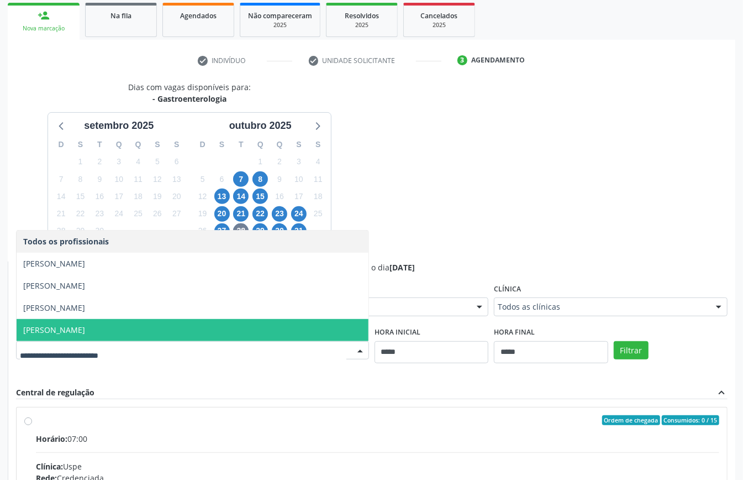
click at [158, 325] on span "Ronaldo Guerra Lopes" at bounding box center [193, 330] width 352 height 22
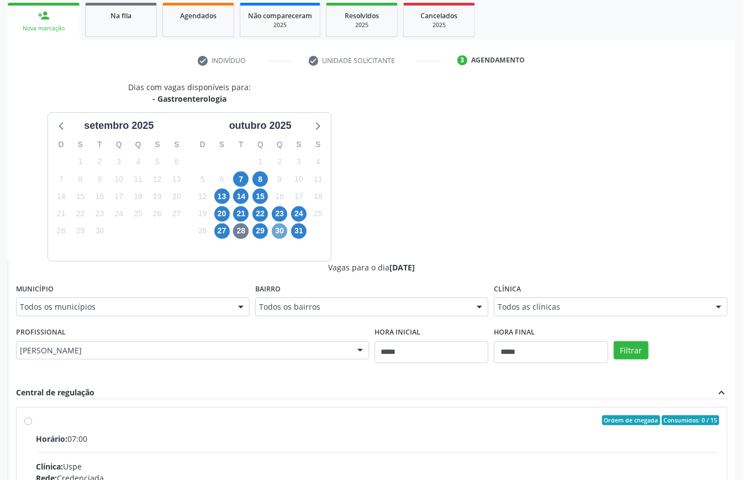
click at [282, 233] on span "30" at bounding box center [279, 230] width 15 height 15
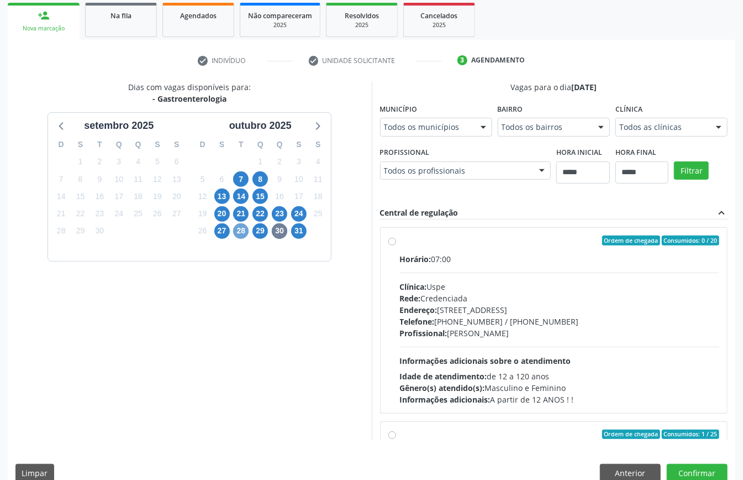
click at [239, 233] on span "28" at bounding box center [240, 230] width 15 height 15
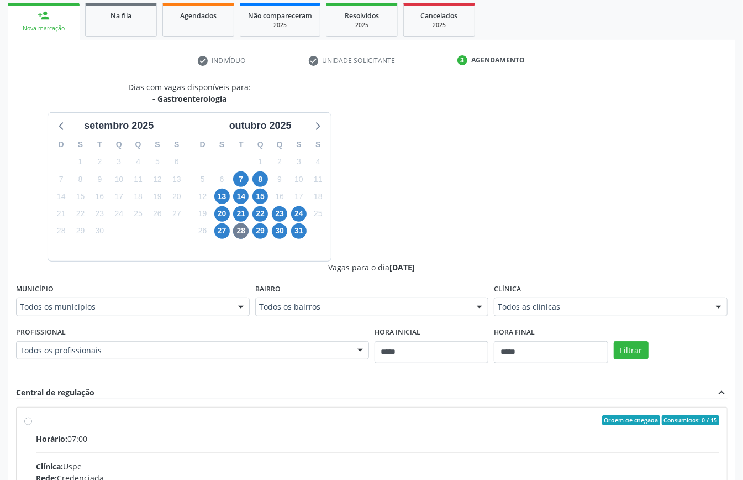
click at [312, 343] on div "Todos os profissionais" at bounding box center [192, 350] width 353 height 19
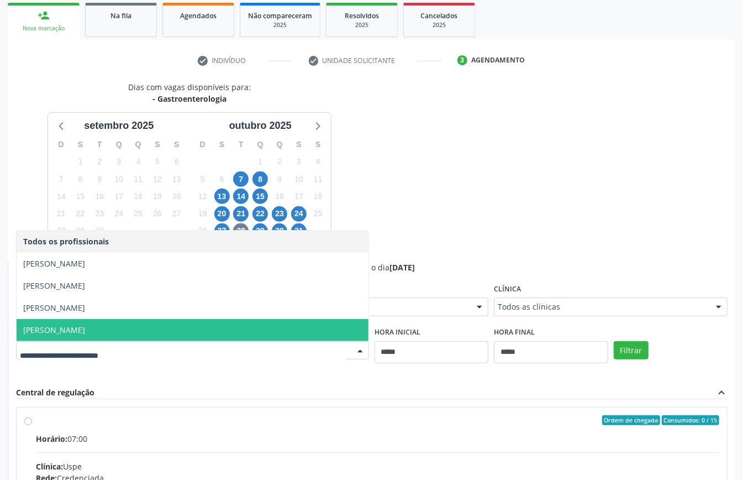
click at [295, 330] on span "Ronaldo Guerra Lopes" at bounding box center [193, 330] width 352 height 22
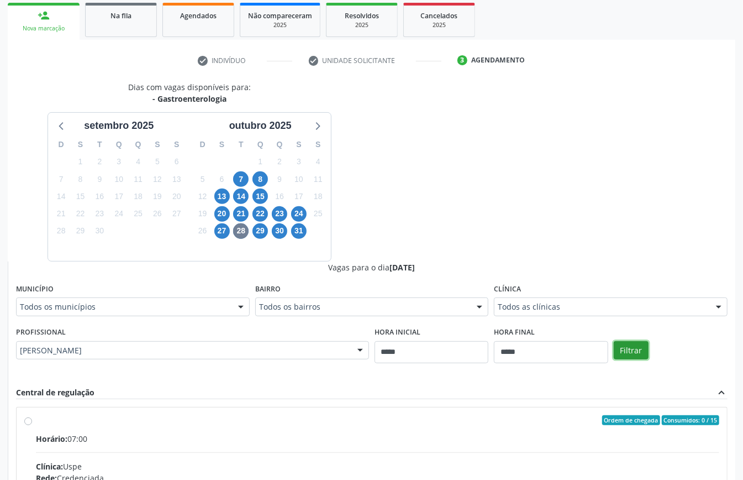
click at [557, 352] on button "Filtrar" at bounding box center [631, 350] width 35 height 19
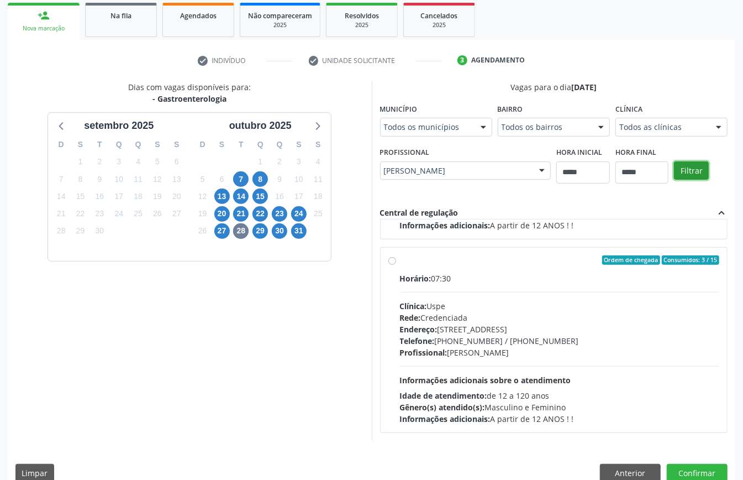
scroll to position [181, 0]
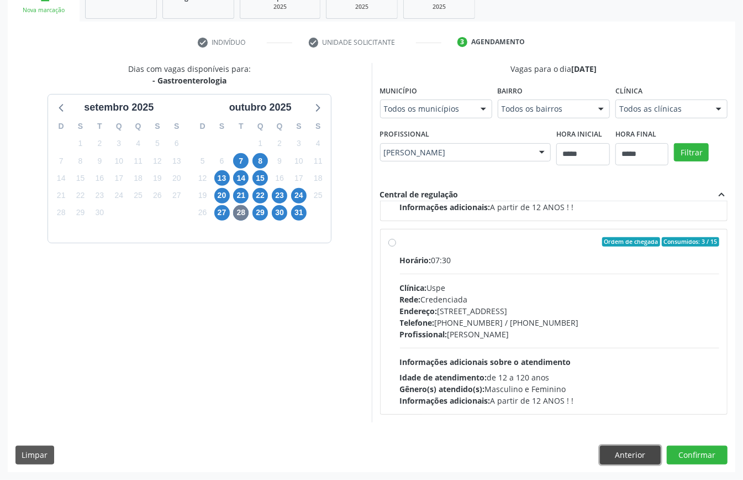
click at [557, 359] on button "Anterior" at bounding box center [630, 454] width 61 height 19
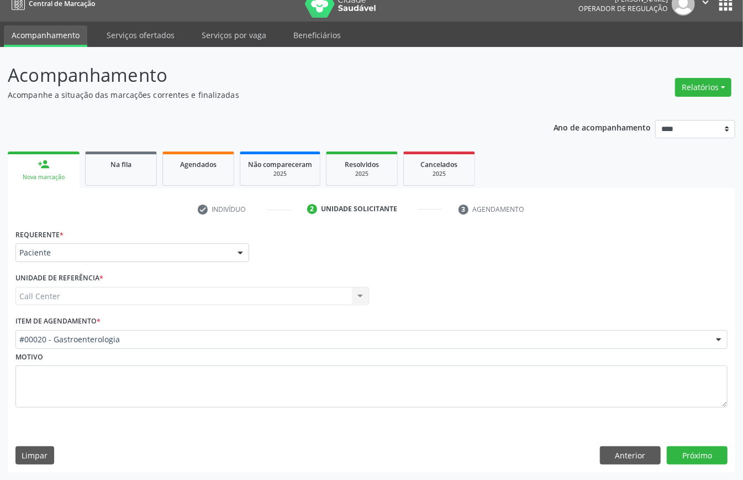
scroll to position [15, 0]
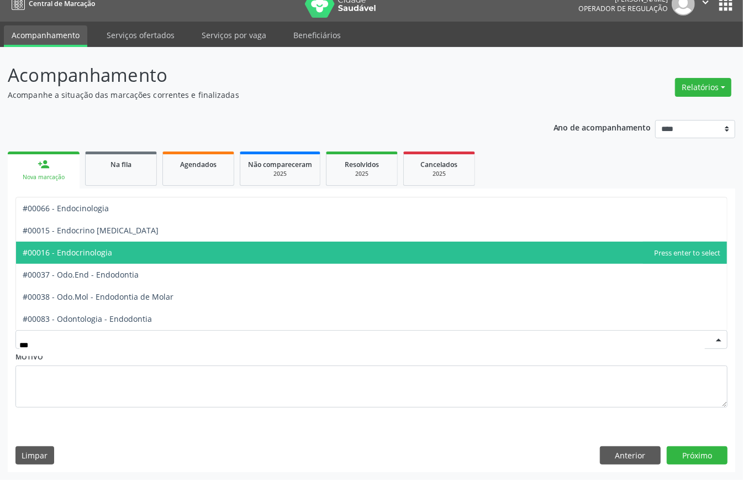
click at [127, 261] on span "#00016 - Endocrinologia" at bounding box center [371, 253] width 711 height 22
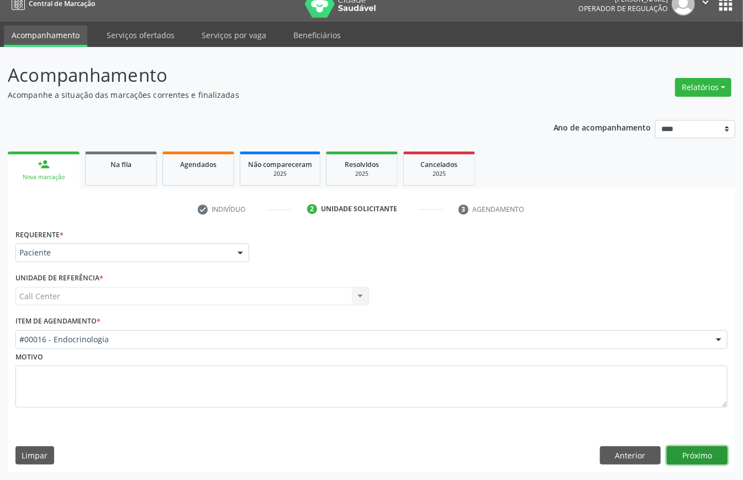
click at [557, 359] on button "Próximo" at bounding box center [697, 455] width 61 height 19
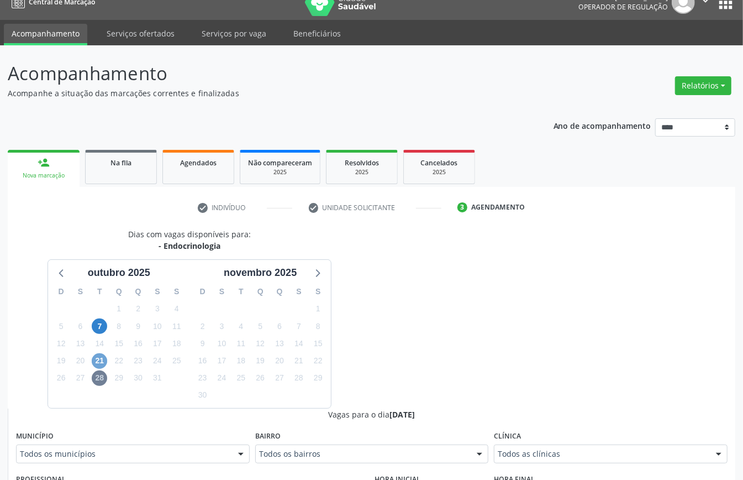
click at [100, 359] on span "21" at bounding box center [99, 360] width 15 height 15
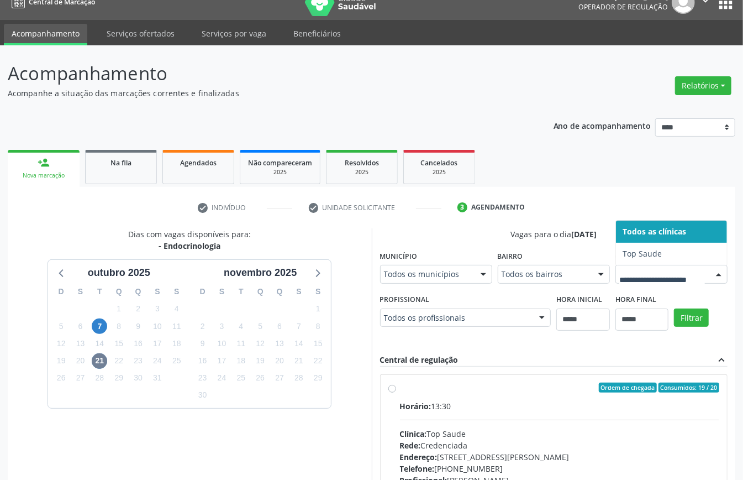
click at [557, 284] on div at bounding box center [672, 274] width 112 height 19
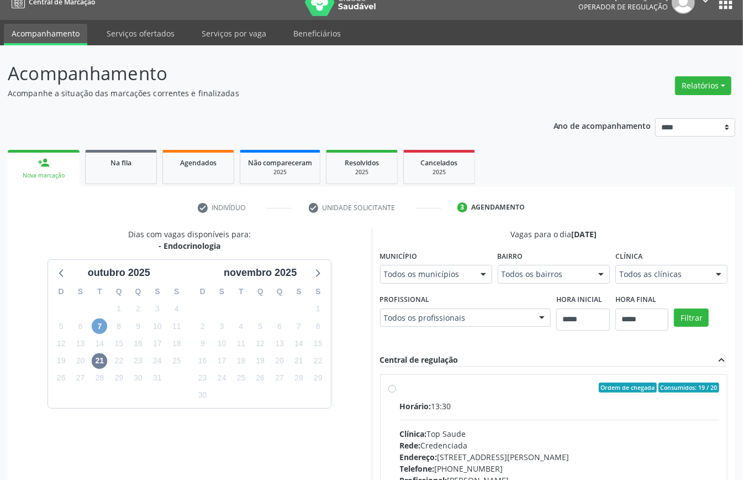
click at [101, 327] on span "7" at bounding box center [99, 325] width 15 height 15
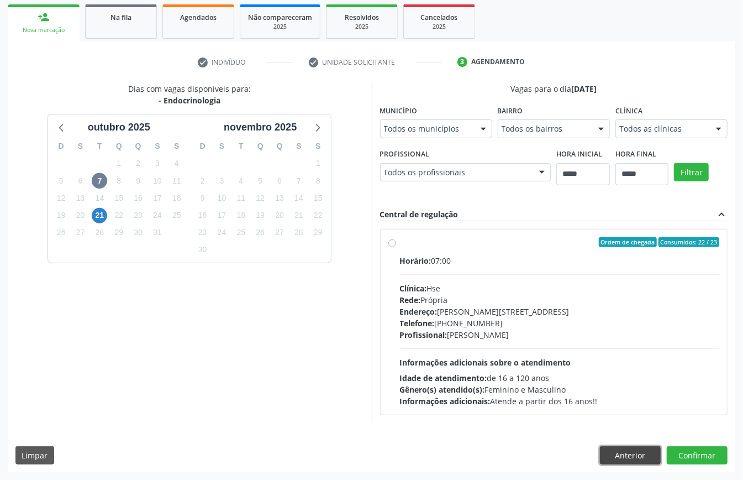
click at [557, 359] on button "Anterior" at bounding box center [630, 455] width 61 height 19
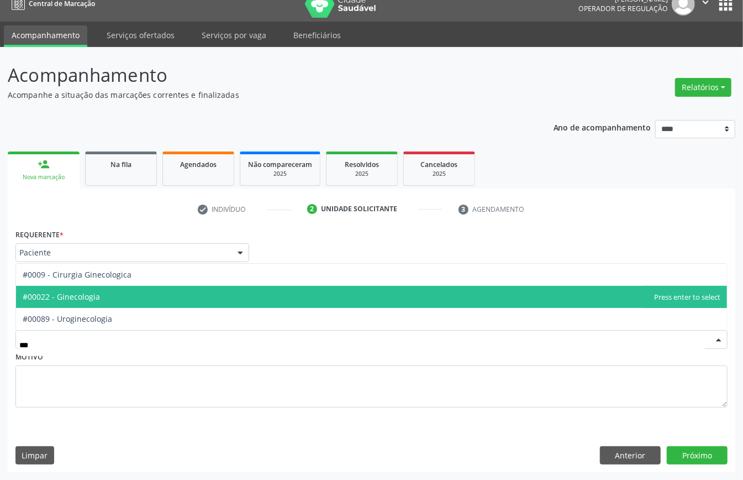
click at [103, 300] on span "#00022 - Ginecologia" at bounding box center [371, 297] width 711 height 22
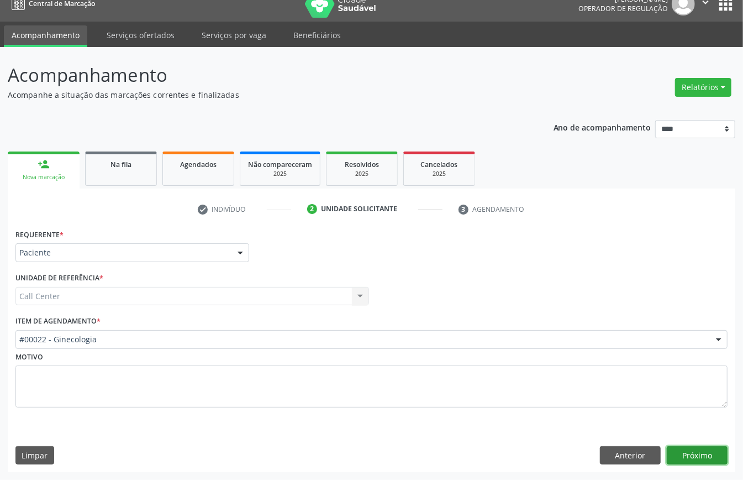
click at [557, 359] on button "Próximo" at bounding box center [697, 455] width 61 height 19
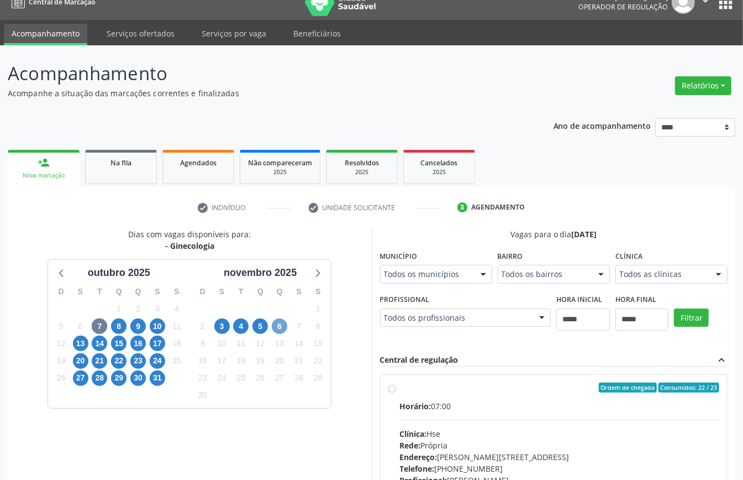
click at [281, 328] on span "6" at bounding box center [279, 325] width 15 height 15
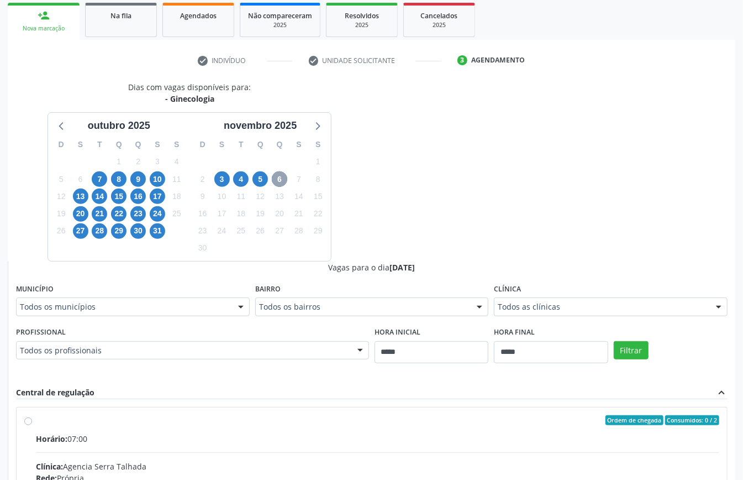
scroll to position [74, 0]
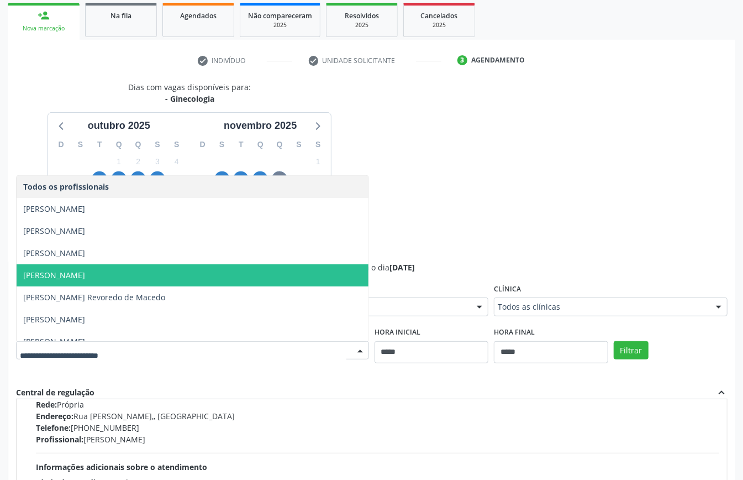
click at [170, 277] on span "Katia Rejane Almeida" at bounding box center [193, 275] width 352 height 22
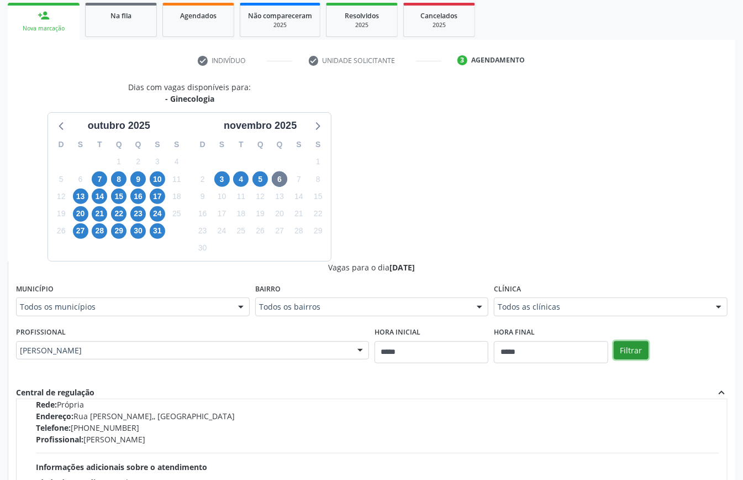
click at [557, 345] on button "Filtrar" at bounding box center [631, 350] width 35 height 19
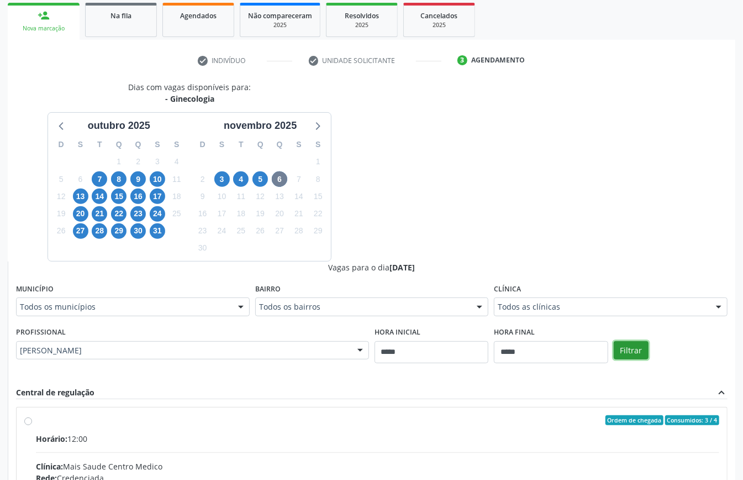
scroll to position [343, 0]
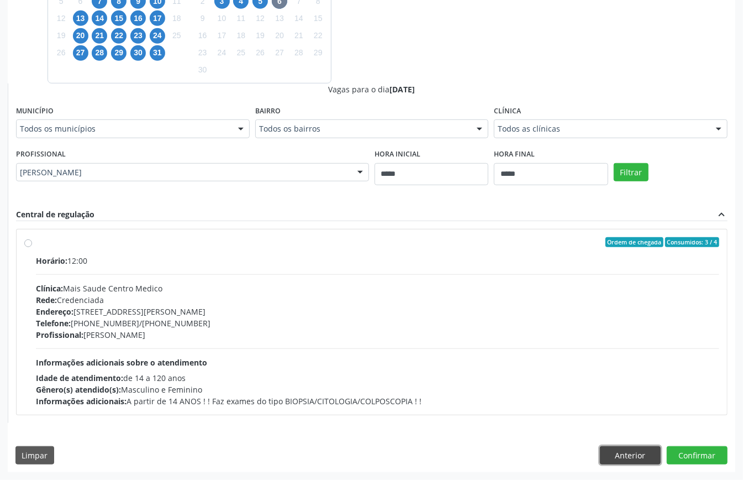
click at [557, 359] on button "Anterior" at bounding box center [630, 455] width 61 height 19
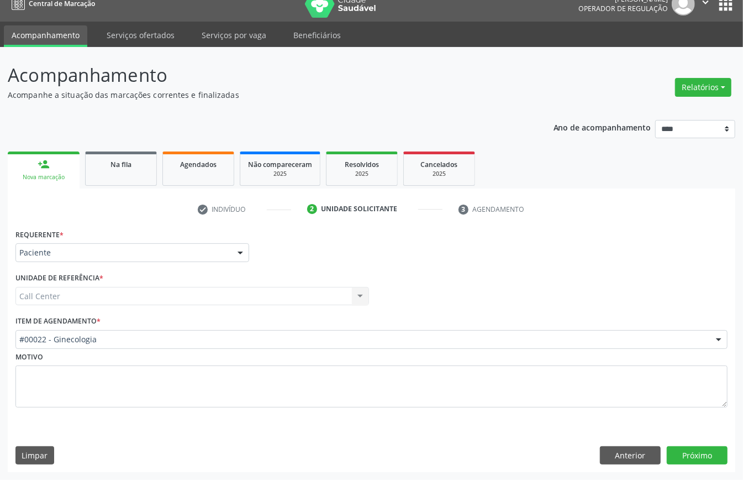
scroll to position [15, 0]
click at [557, 359] on button "Próximo" at bounding box center [697, 455] width 61 height 19
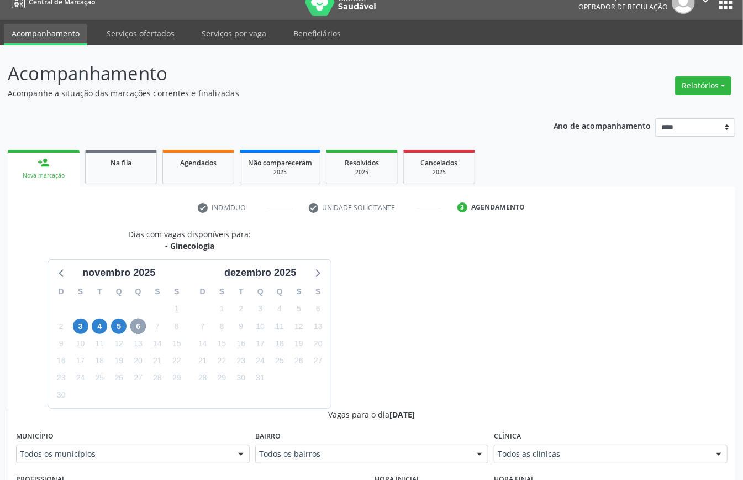
click at [139, 326] on span "6" at bounding box center [137, 325] width 15 height 15
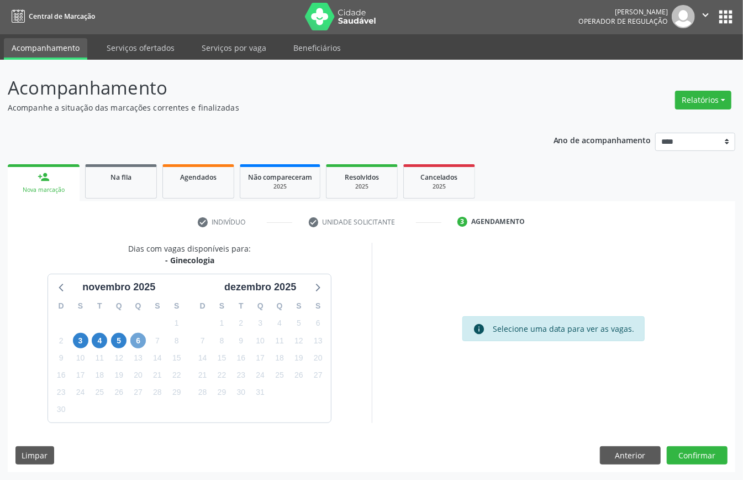
scroll to position [2, 0]
click at [137, 339] on span "6" at bounding box center [137, 340] width 15 height 15
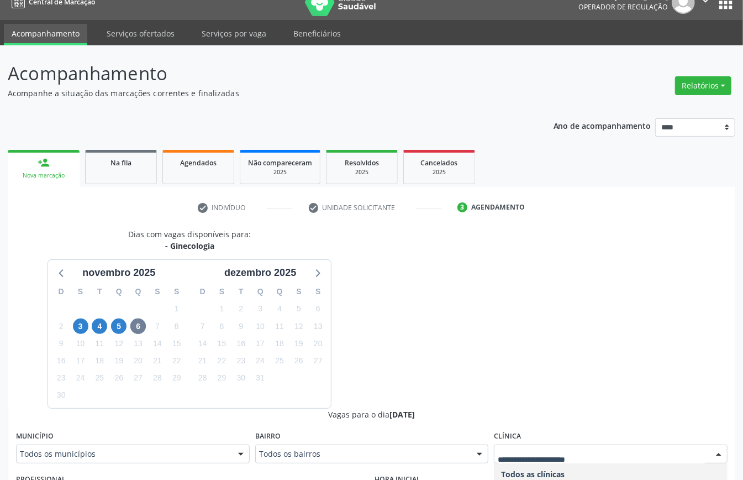
scroll to position [23, 0]
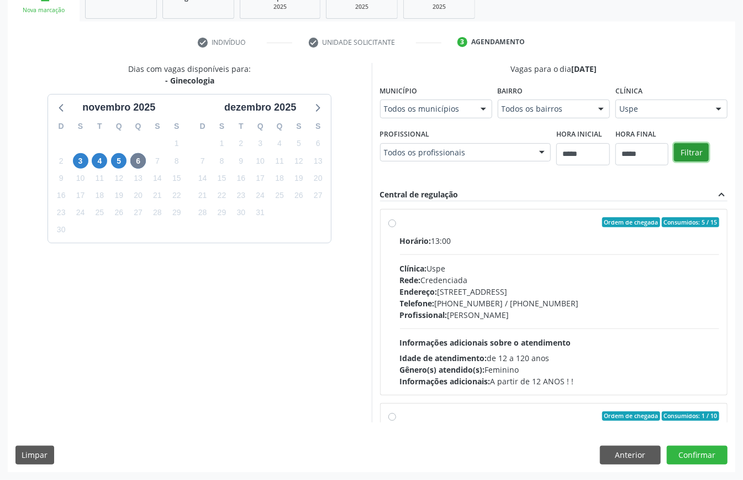
scroll to position [175, 0]
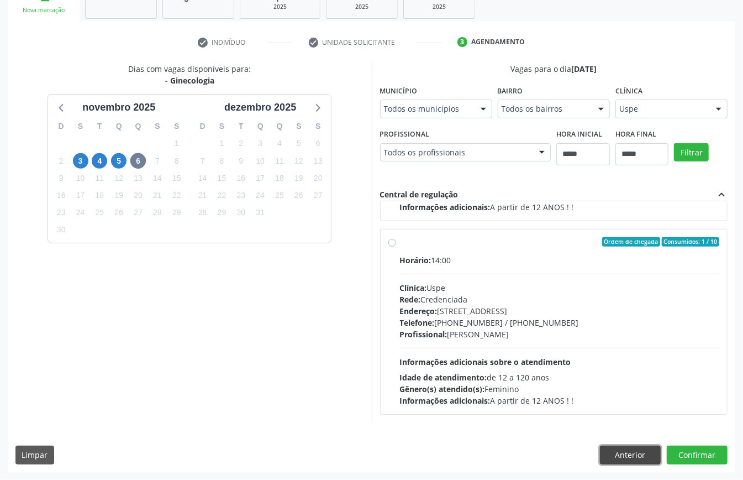
click at [557, 359] on button "Anterior" at bounding box center [630, 454] width 61 height 19
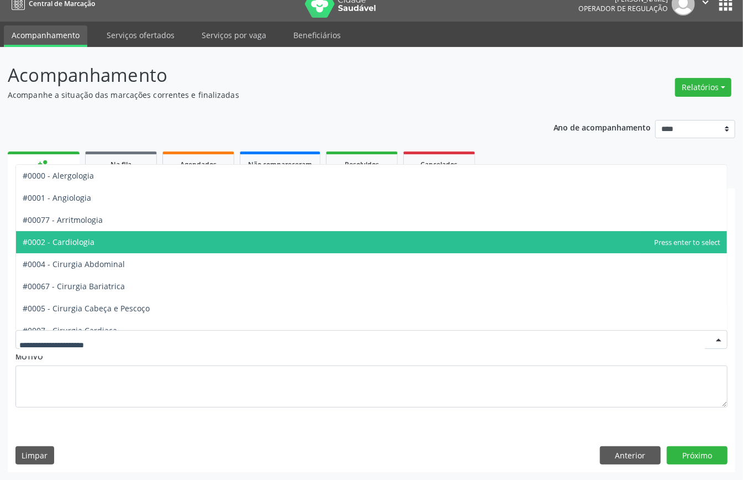
click at [101, 244] on span "#0002 - Cardiologia" at bounding box center [371, 242] width 711 height 22
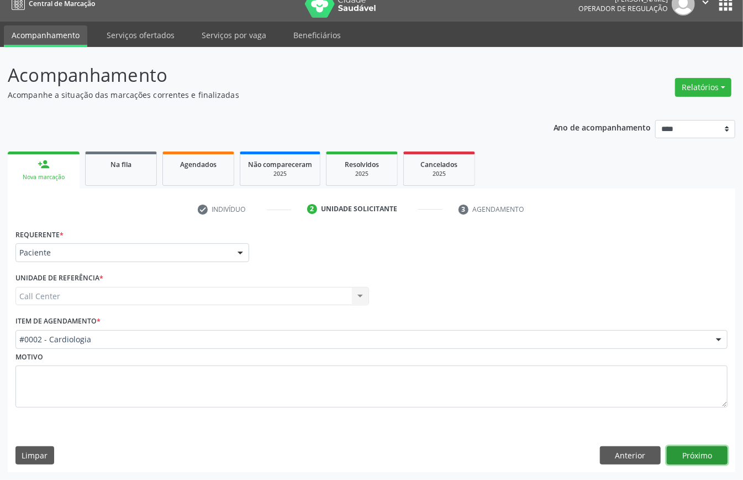
click at [557, 359] on button "Próximo" at bounding box center [697, 455] width 61 height 19
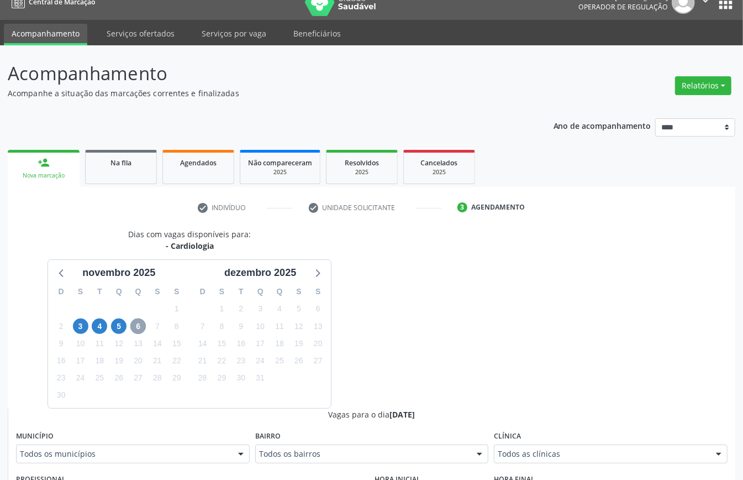
click at [142, 327] on span "6" at bounding box center [137, 325] width 15 height 15
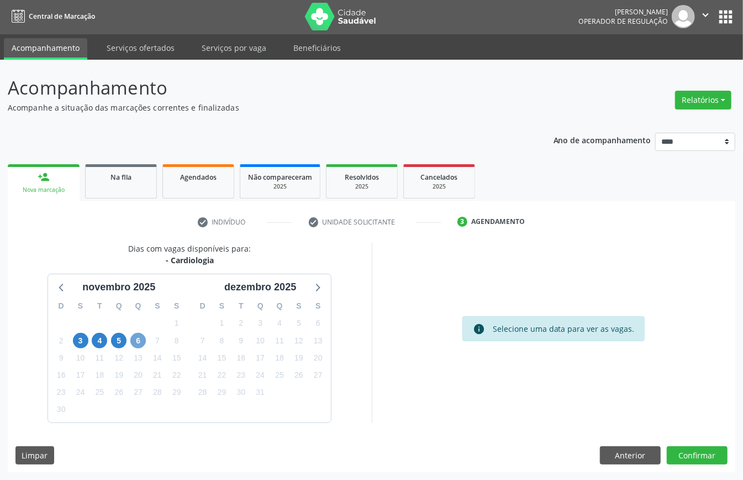
click at [142, 341] on span "6" at bounding box center [137, 340] width 15 height 15
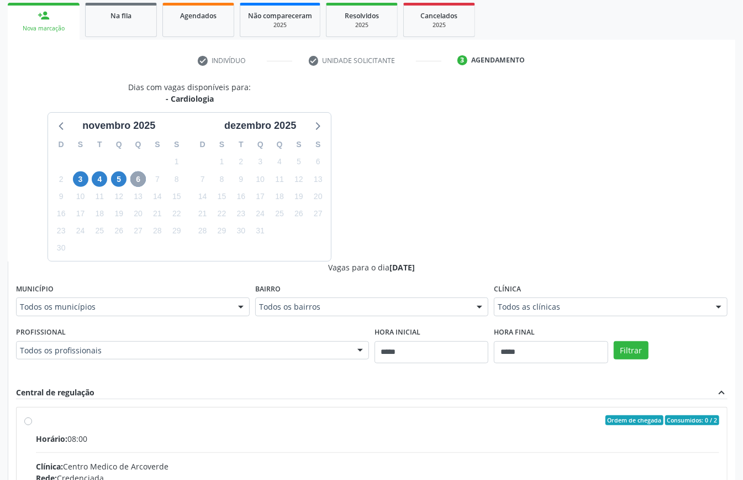
scroll to position [74, 0]
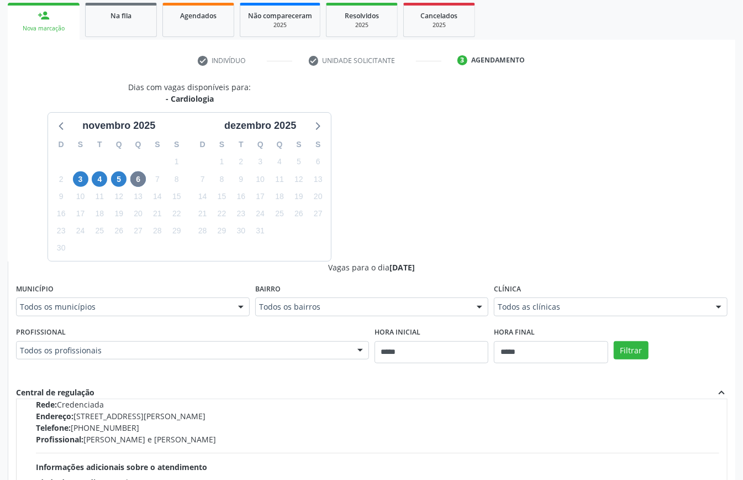
click at [291, 359] on div "Todos os profissionais" at bounding box center [192, 350] width 353 height 19
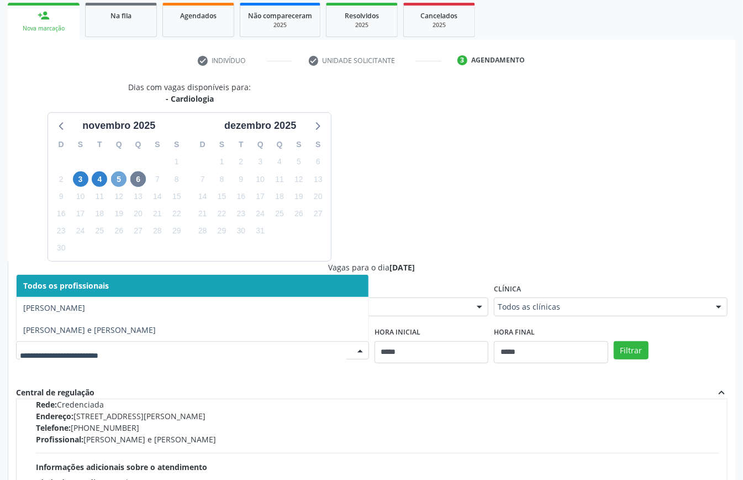
click at [120, 181] on span "5" at bounding box center [118, 178] width 15 height 15
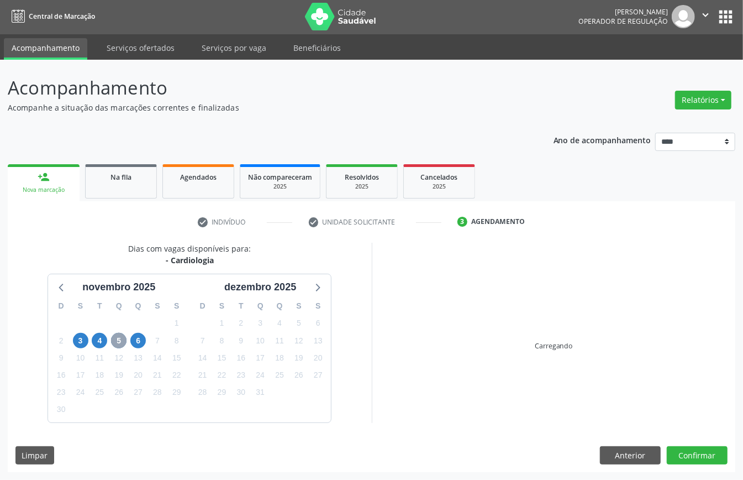
scroll to position [162, 0]
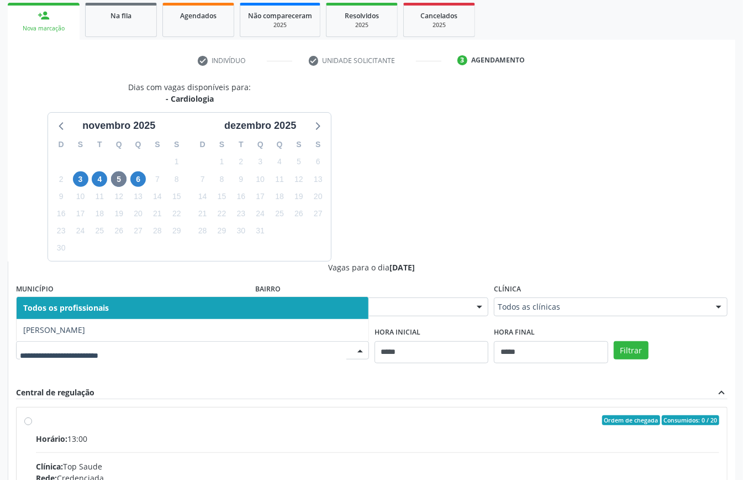
click at [354, 350] on div at bounding box center [360, 351] width 17 height 19
click at [98, 177] on span "4" at bounding box center [99, 178] width 15 height 15
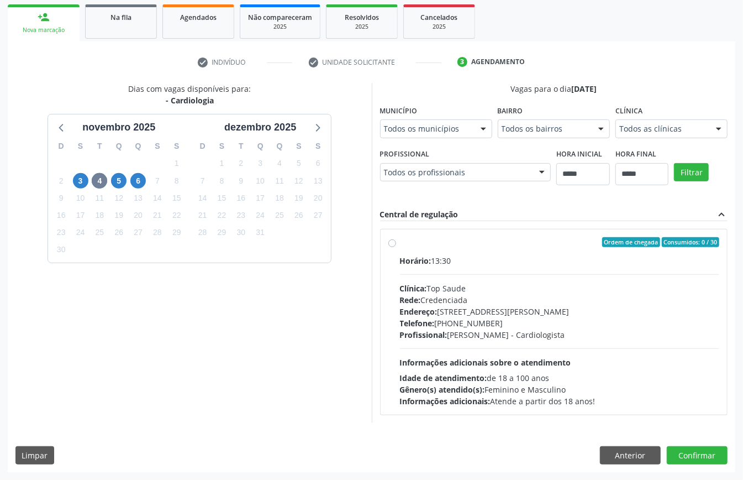
click at [380, 182] on div "Todos os profissionais" at bounding box center [465, 172] width 171 height 19
click at [557, 359] on button "Anterior" at bounding box center [630, 455] width 61 height 19
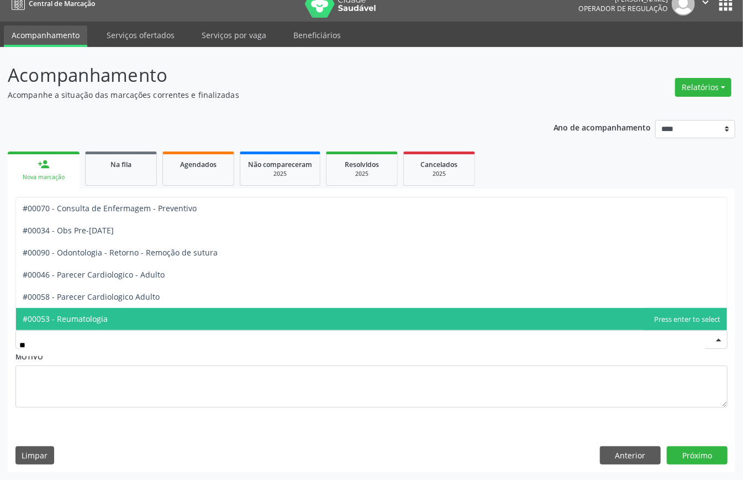
type input "*"
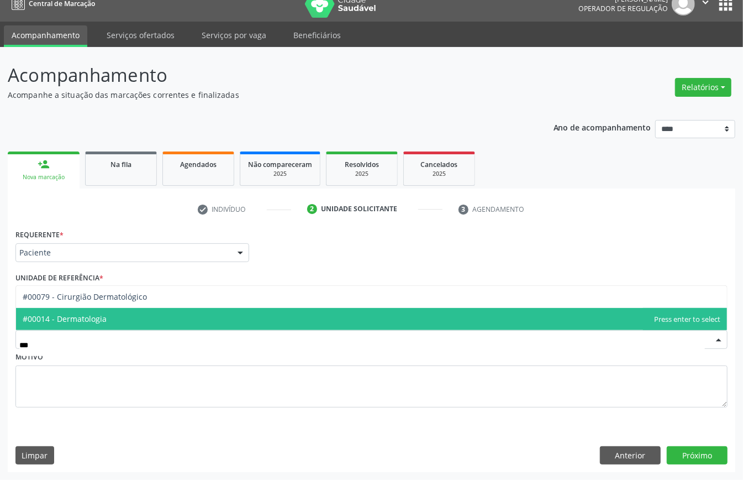
click at [104, 313] on span "#00014 - Dermatologia" at bounding box center [65, 318] width 84 height 11
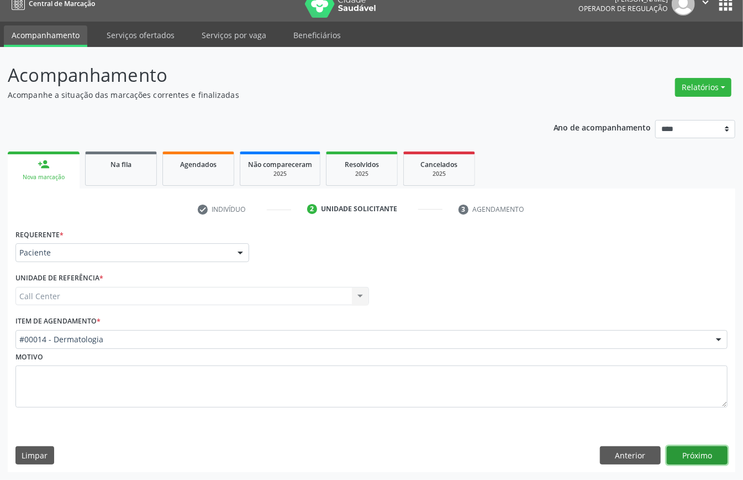
click at [557, 359] on button "Próximo" at bounding box center [697, 455] width 61 height 19
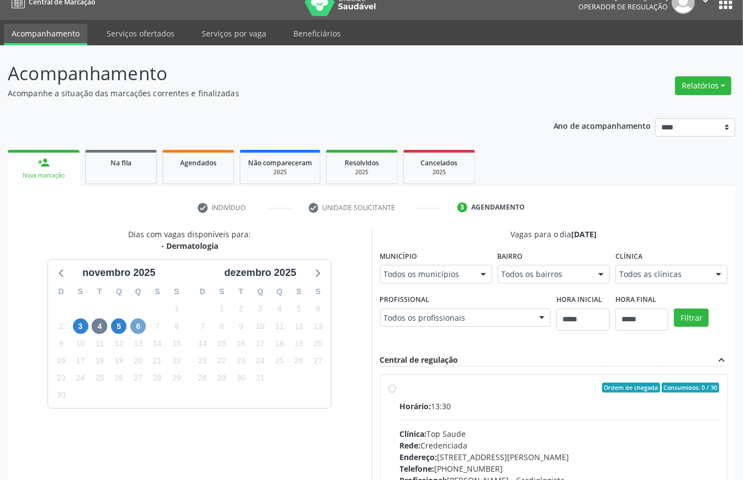
drag, startPoint x: 139, startPoint y: 329, endPoint x: 144, endPoint y: 342, distance: 12.9
click at [140, 329] on span "6" at bounding box center [137, 325] width 15 height 15
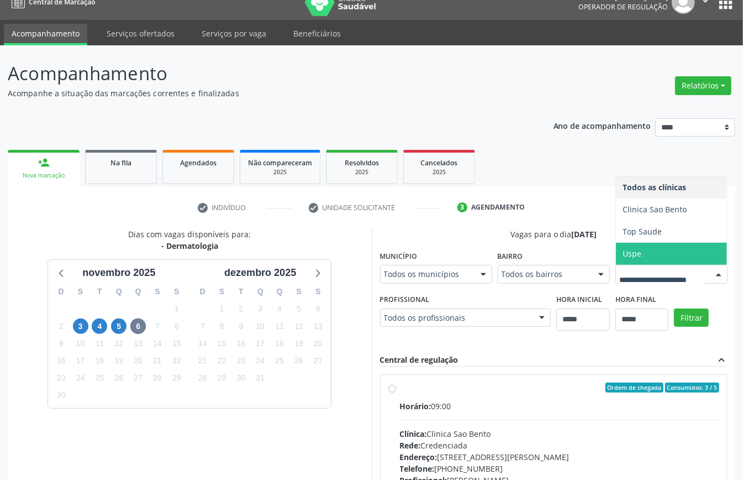
click at [557, 259] on span "Uspe" at bounding box center [632, 253] width 19 height 11
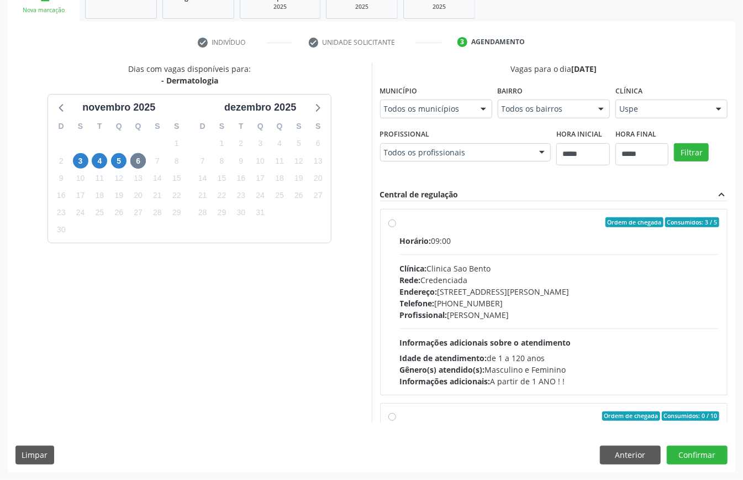
click at [557, 177] on div "Filtrar" at bounding box center [701, 151] width 59 height 51
click at [557, 162] on button "Filtrar" at bounding box center [691, 152] width 35 height 19
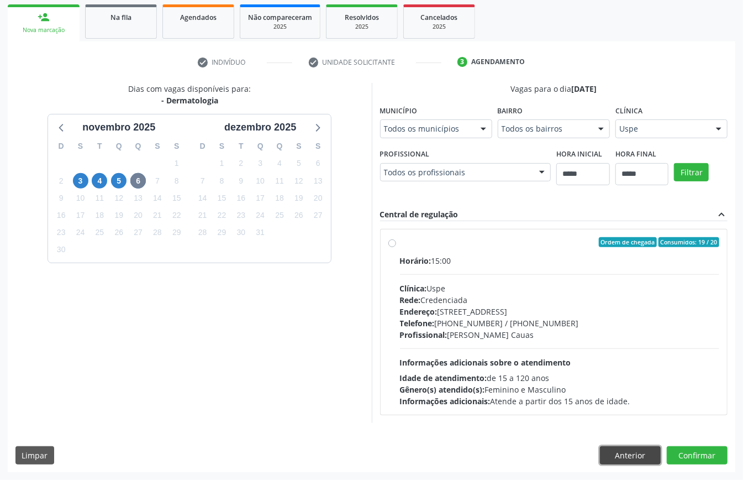
click at [557, 359] on button "Anterior" at bounding box center [630, 455] width 61 height 19
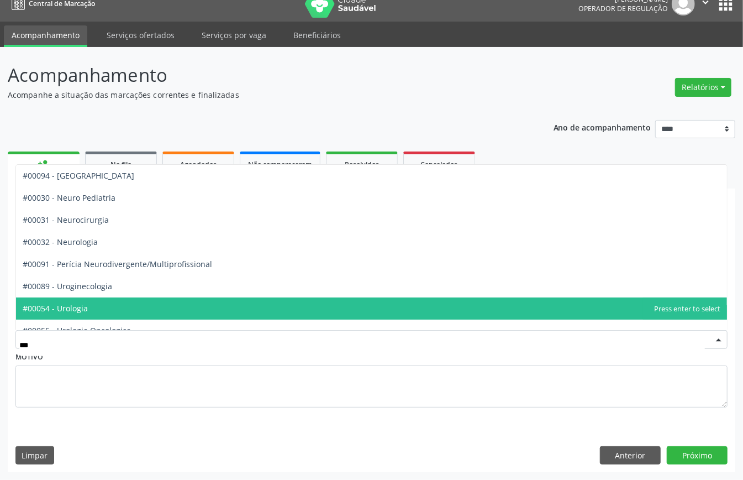
click at [78, 297] on span "#00054 - Urologia" at bounding box center [371, 308] width 711 height 22
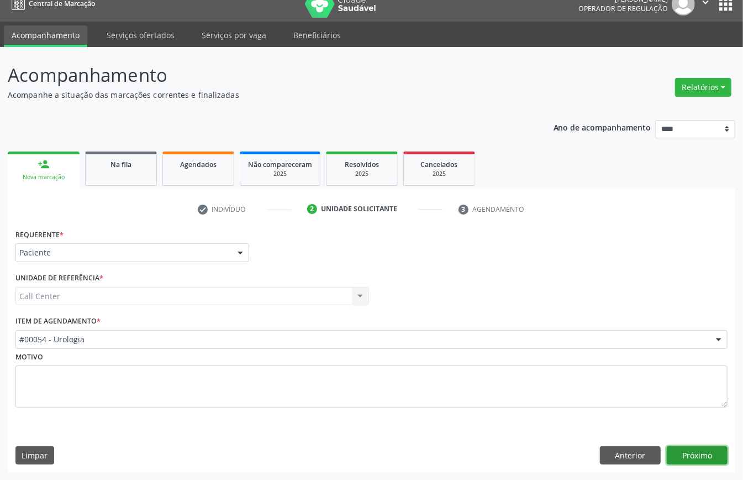
click at [557, 359] on button "Próximo" at bounding box center [697, 455] width 61 height 19
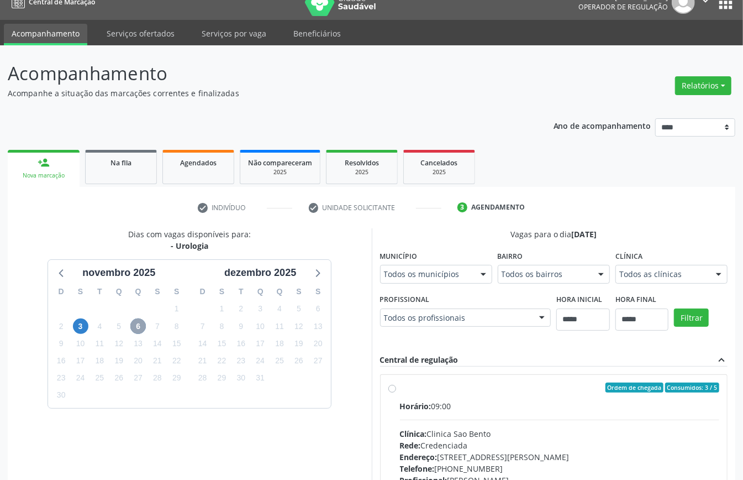
click at [135, 326] on span "6" at bounding box center [137, 325] width 15 height 15
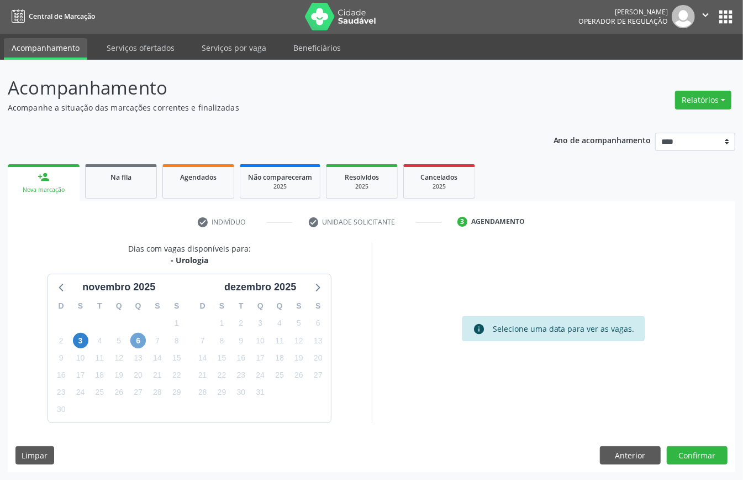
click at [138, 340] on span "6" at bounding box center [137, 340] width 15 height 15
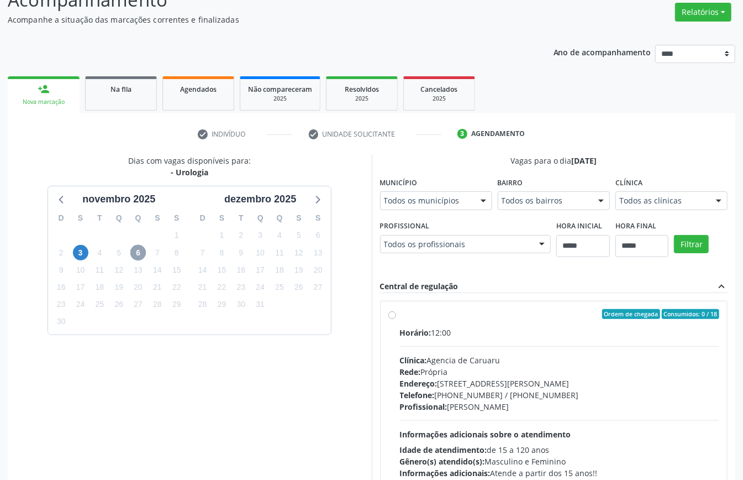
scroll to position [162, 0]
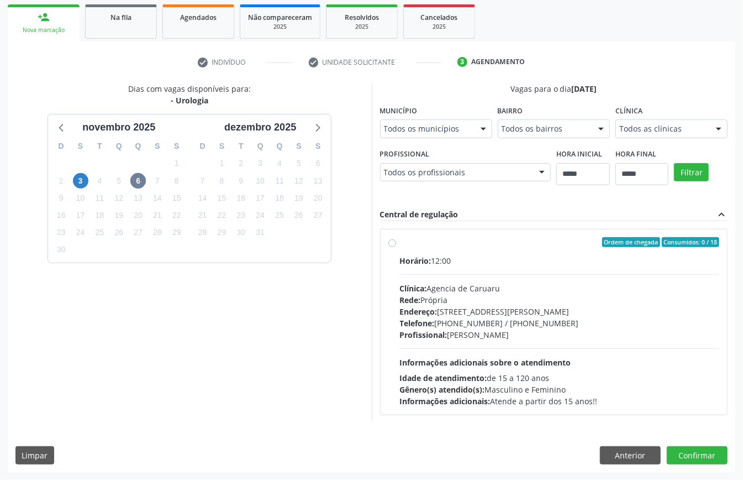
click at [48, 128] on div "novembro 2025 D S T Q Q S S 26 27 28 29 30 31 1 2 3 4 5 6 7 8 9 10 11 12 13 14 …" at bounding box center [190, 188] width 284 height 149
click at [62, 127] on icon at bounding box center [62, 127] width 14 height 14
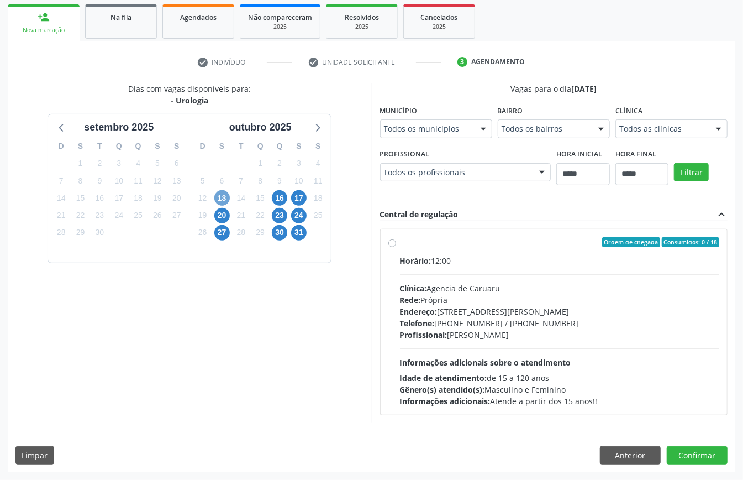
click at [222, 190] on span "13" at bounding box center [221, 197] width 15 height 15
click at [283, 193] on span "16" at bounding box center [279, 197] width 15 height 15
click at [295, 193] on span "17" at bounding box center [298, 197] width 15 height 15
click at [557, 359] on button "Anterior" at bounding box center [630, 455] width 61 height 19
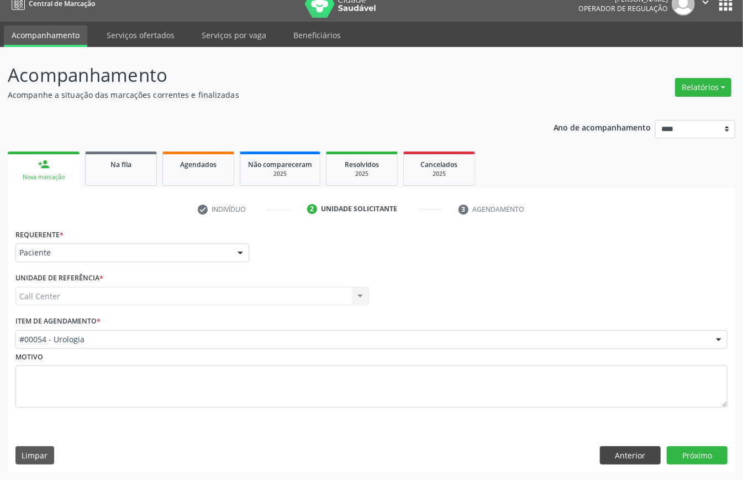
scroll to position [15, 0]
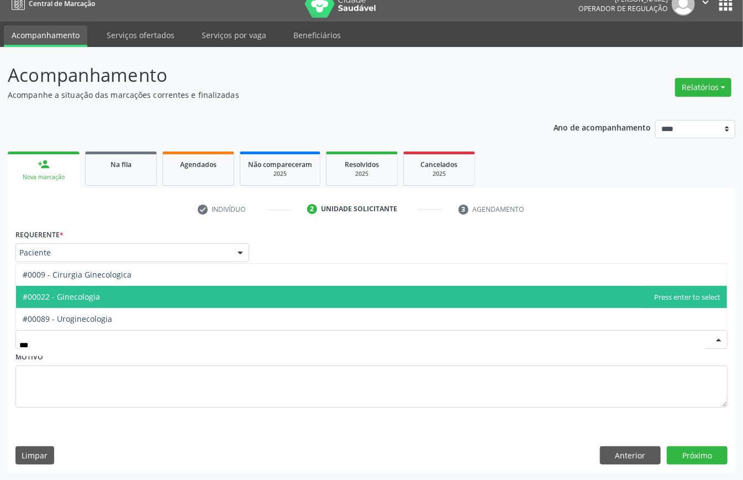
click at [122, 303] on span "#00022 - Ginecologia" at bounding box center [371, 297] width 711 height 22
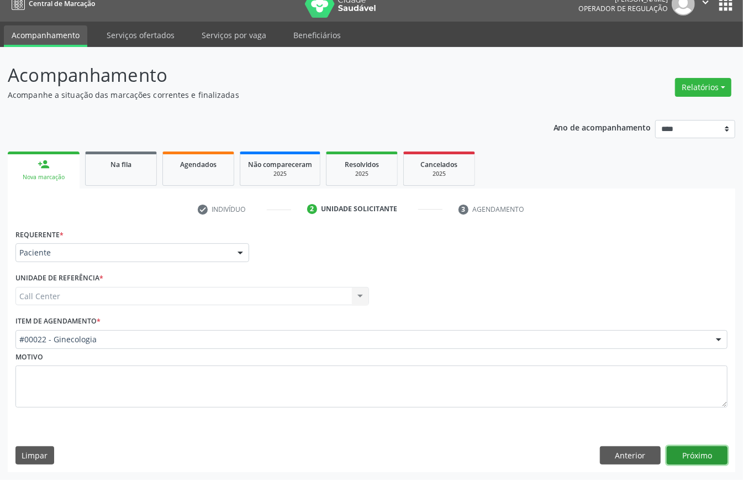
click at [557, 359] on button "Próximo" at bounding box center [697, 455] width 61 height 19
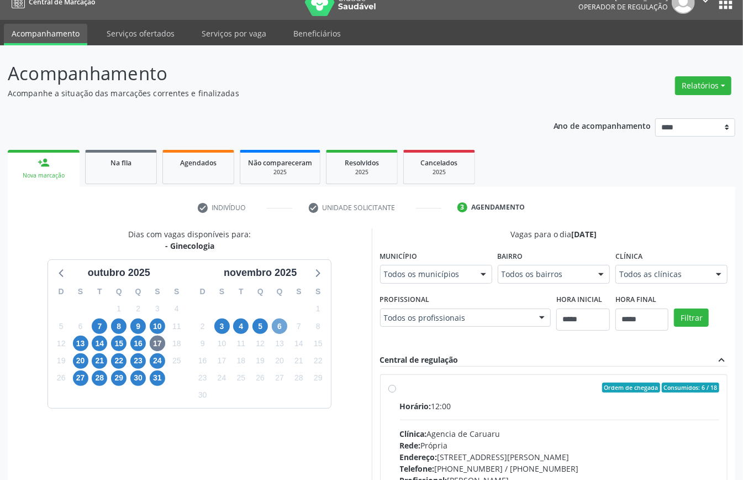
click at [279, 326] on span "6" at bounding box center [279, 325] width 15 height 15
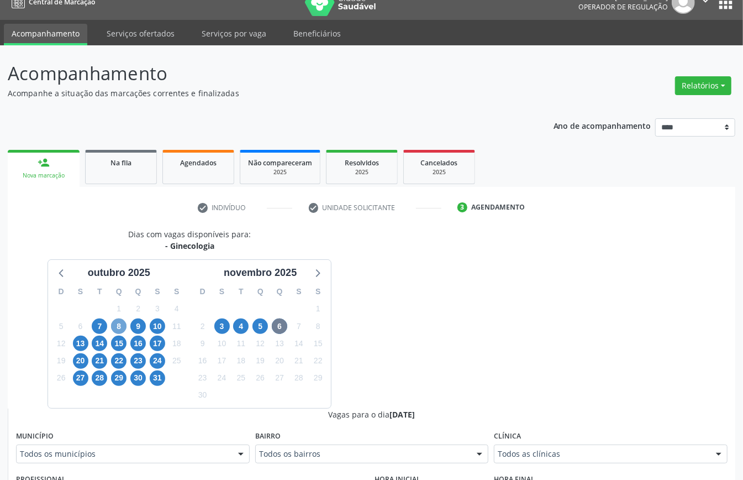
click at [114, 323] on span "8" at bounding box center [118, 325] width 15 height 15
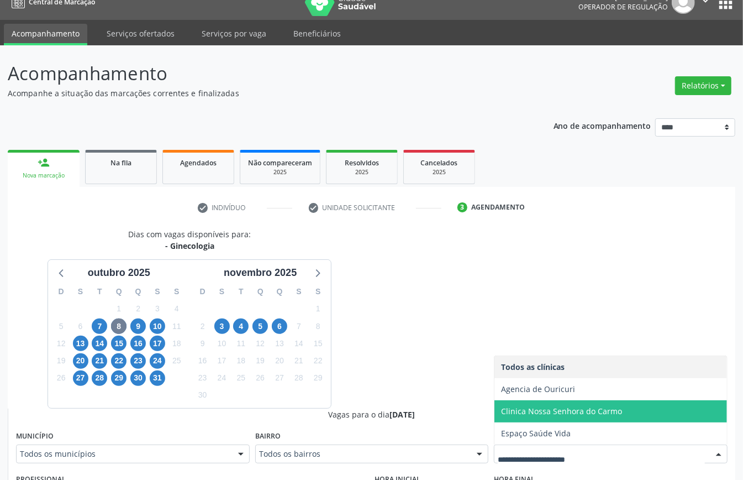
scroll to position [361, 0]
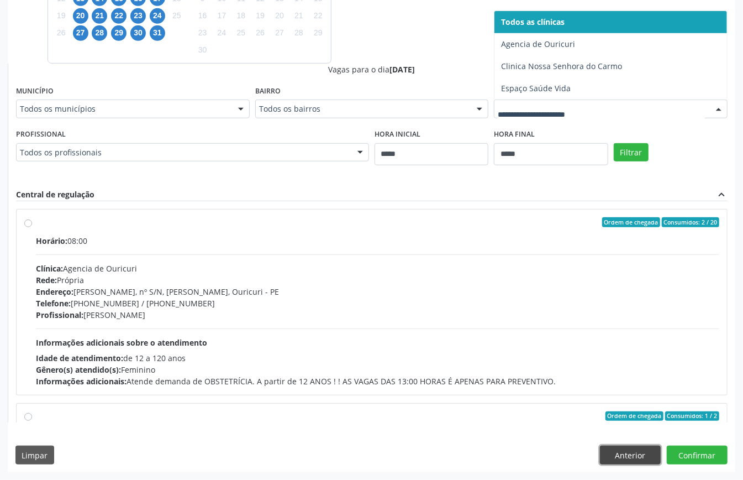
click at [557, 359] on button "Anterior" at bounding box center [630, 454] width 61 height 19
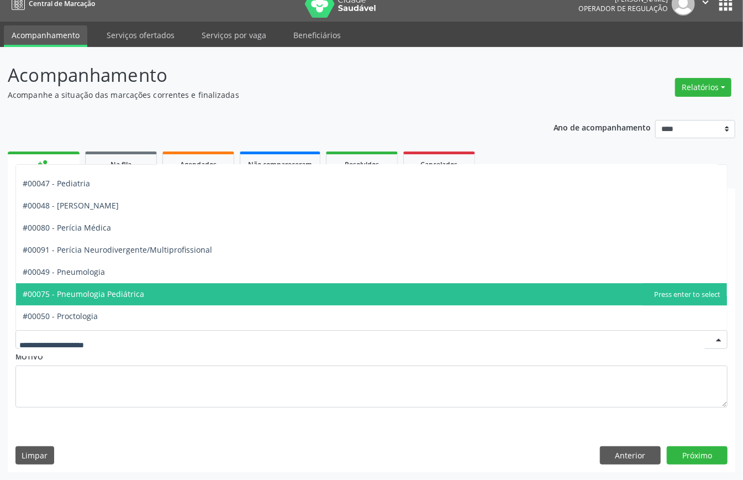
scroll to position [1769, 0]
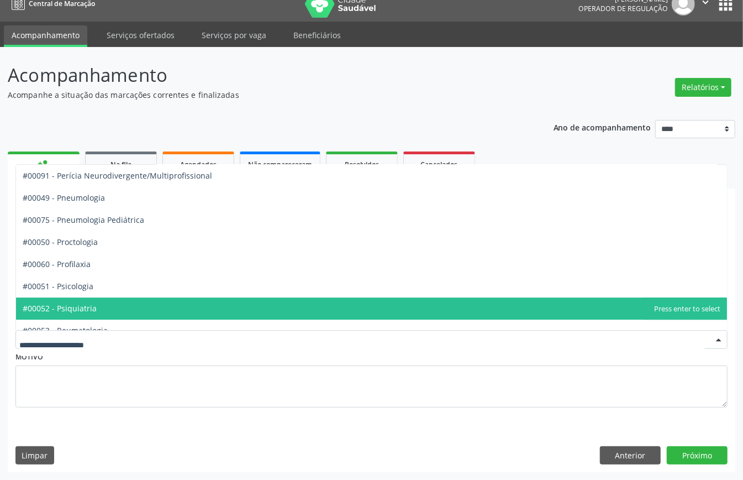
drag, startPoint x: 135, startPoint y: 303, endPoint x: 159, endPoint y: 311, distance: 24.8
click at [135, 303] on span "#00052 - Psiquiatria" at bounding box center [371, 308] width 711 height 22
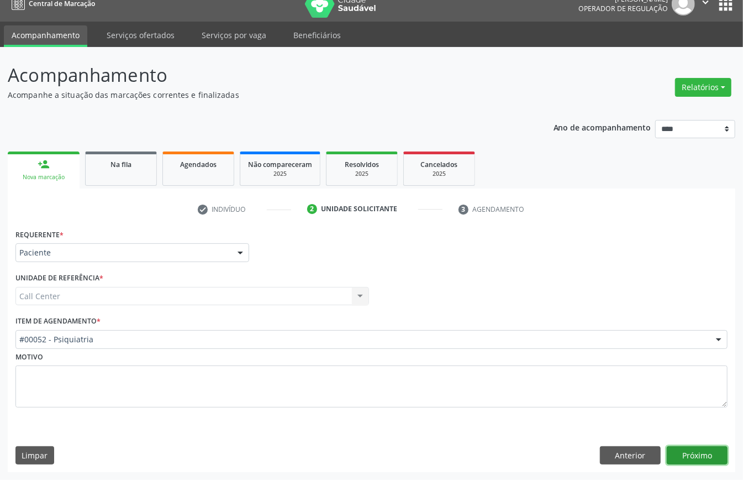
click at [557, 359] on button "Próximo" at bounding box center [697, 455] width 61 height 19
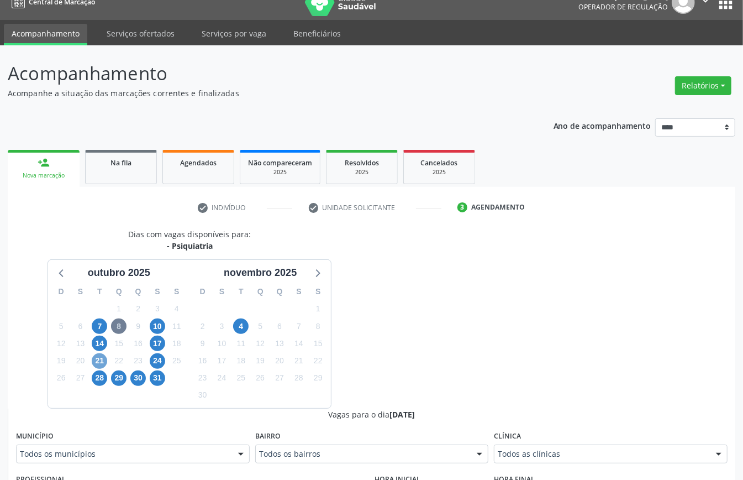
click at [100, 359] on span "21" at bounding box center [99, 360] width 15 height 15
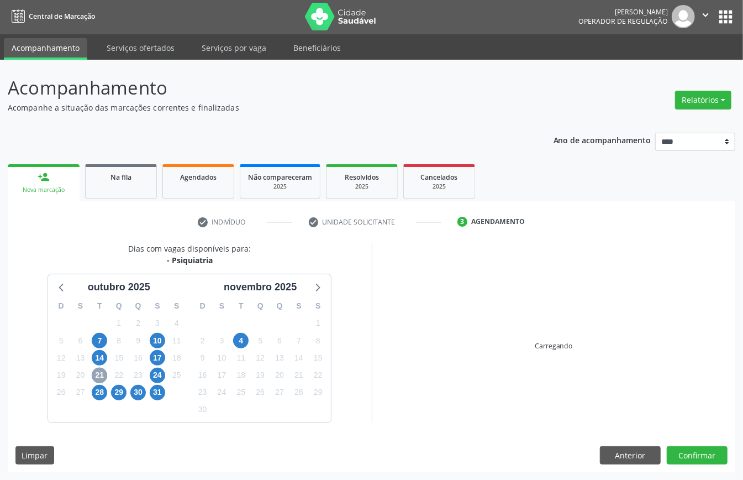
scroll to position [15, 0]
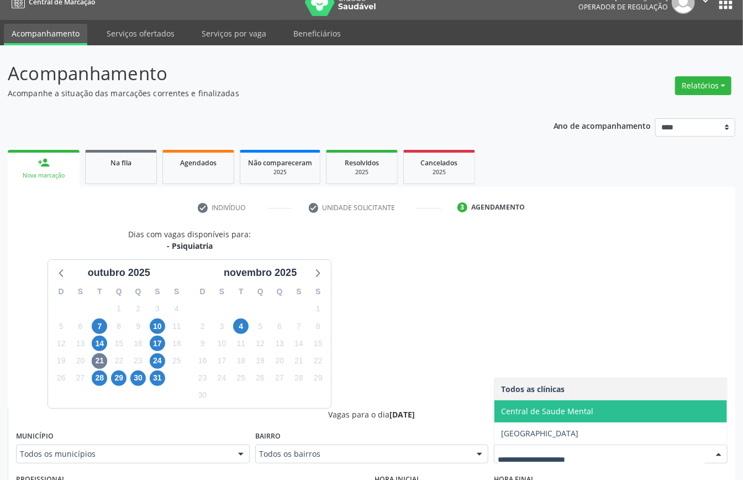
click at [549, 359] on span "Central de Saude Mental" at bounding box center [547, 411] width 92 height 11
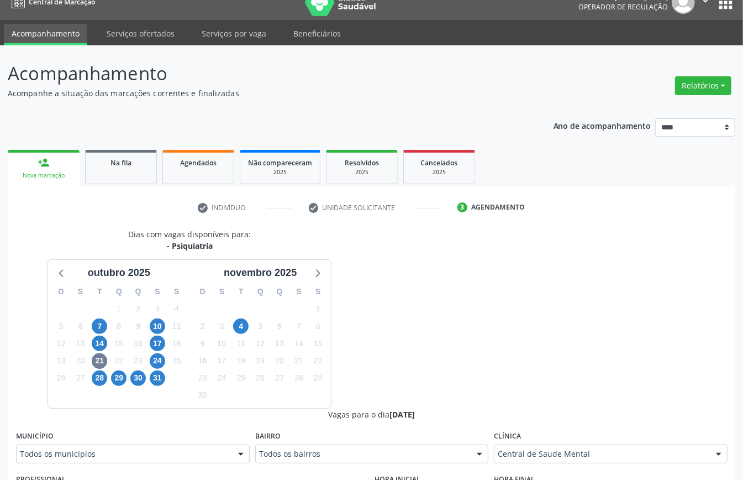
scroll to position [237, 0]
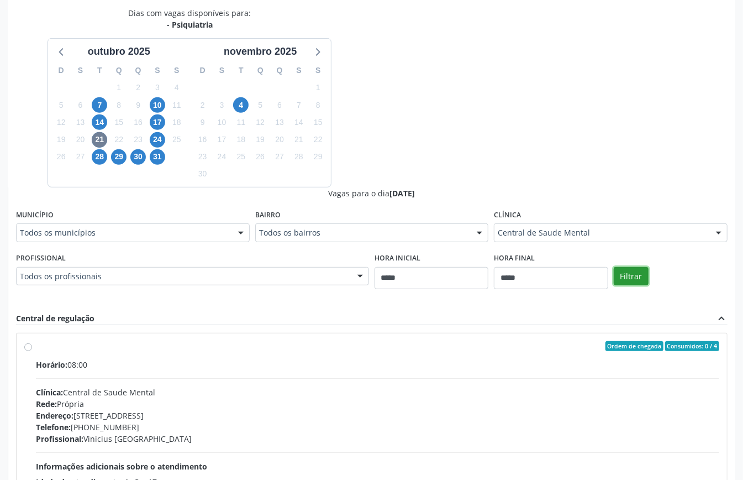
click at [557, 279] on button "Filtrar" at bounding box center [631, 276] width 35 height 19
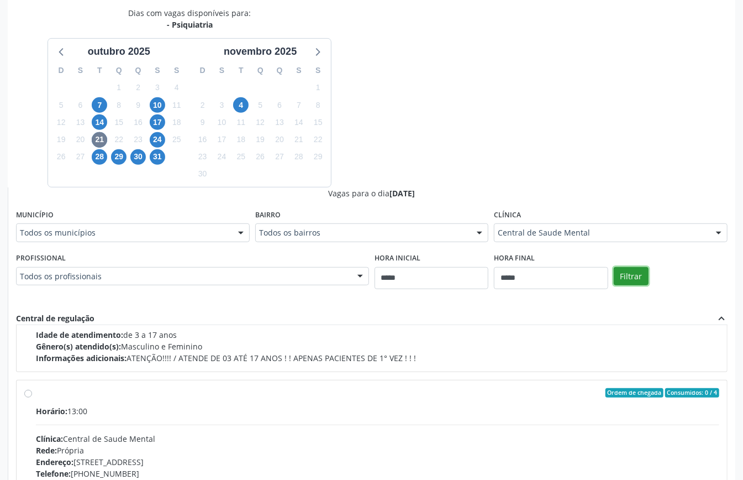
scroll to position [175, 0]
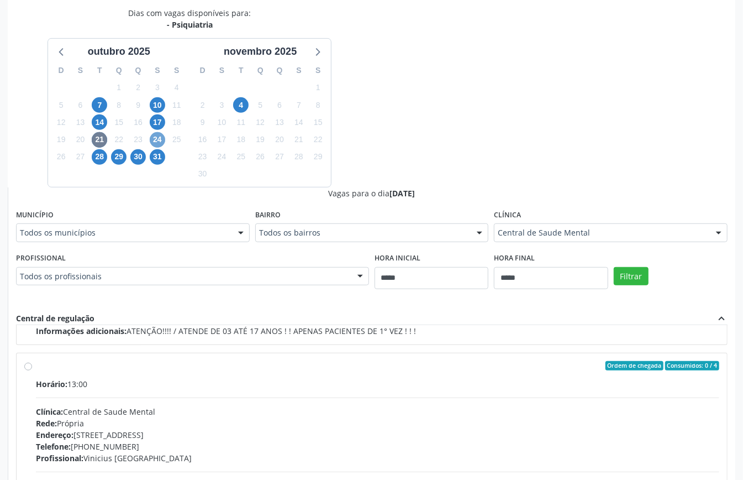
click at [158, 138] on span "24" at bounding box center [157, 139] width 15 height 15
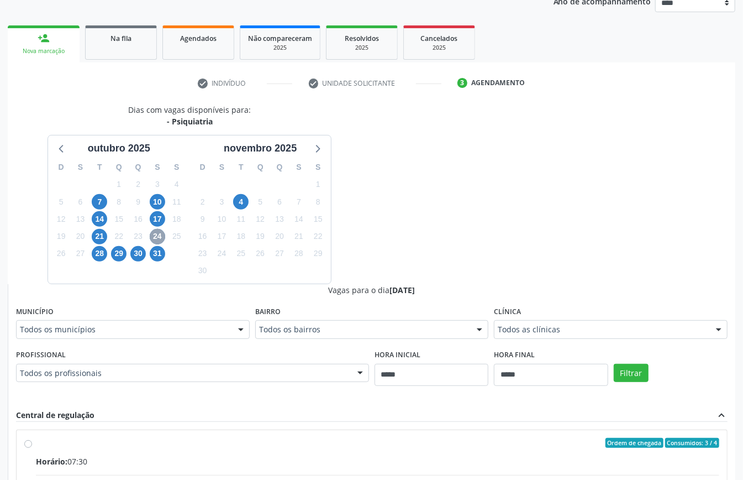
scroll to position [361, 0]
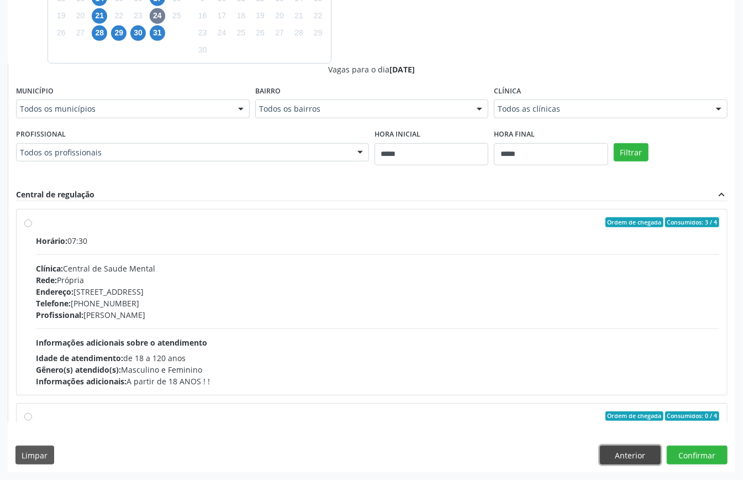
click at [557, 359] on button "Anterior" at bounding box center [630, 454] width 61 height 19
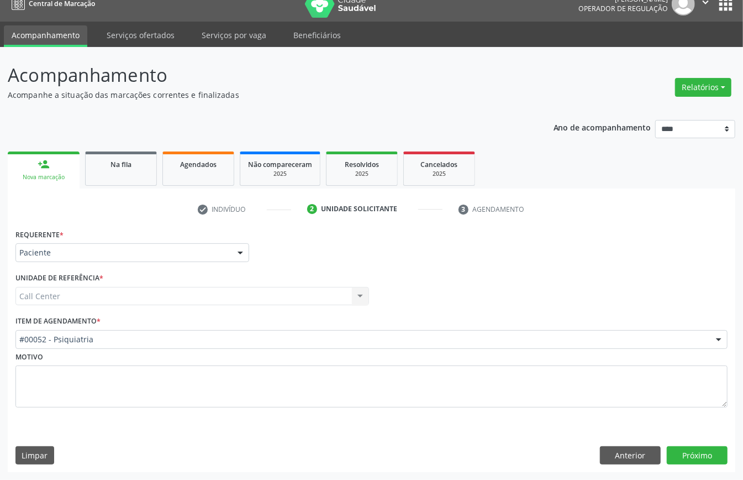
scroll to position [15, 0]
click at [281, 352] on div "Motivo" at bounding box center [371, 378] width 712 height 59
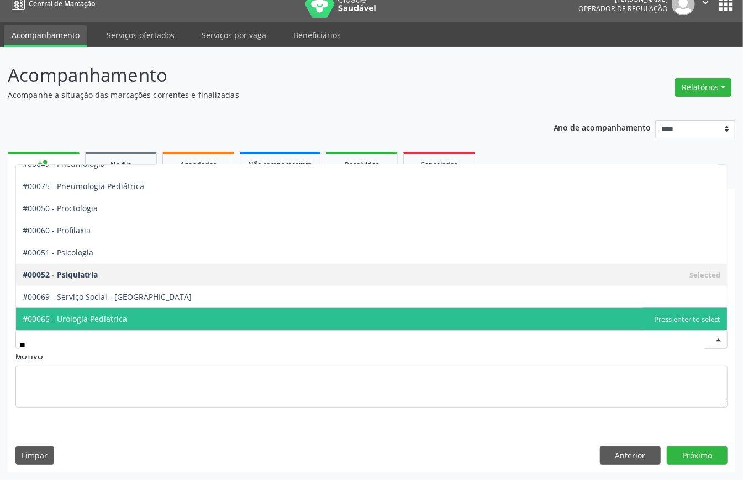
scroll to position [0, 0]
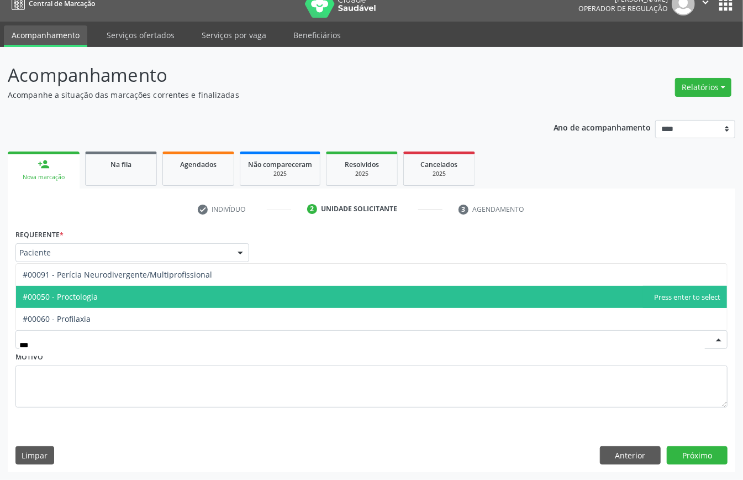
click at [175, 286] on span "#00050 - Proctologia" at bounding box center [371, 297] width 711 height 22
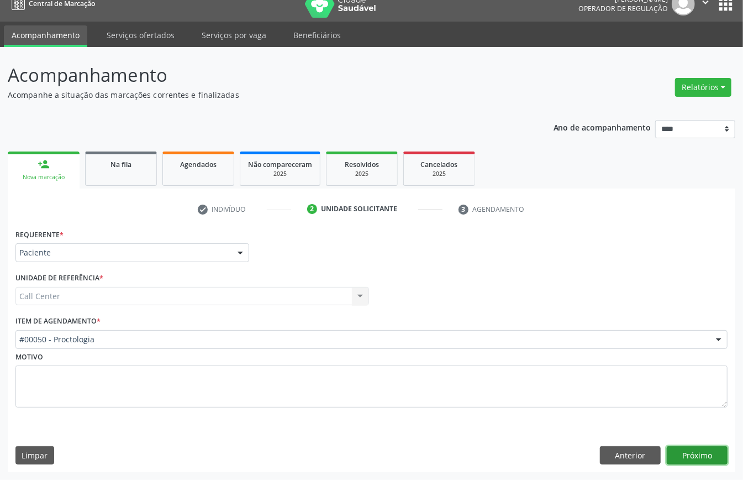
click at [557, 359] on button "Próximo" at bounding box center [697, 455] width 61 height 19
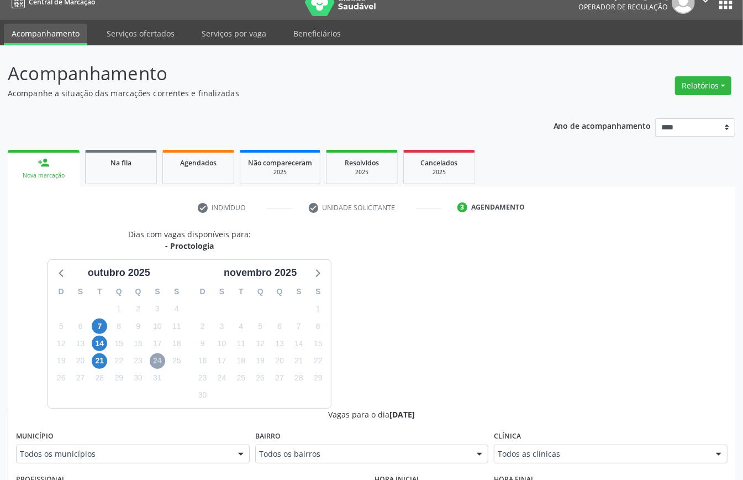
click at [159, 359] on span "24" at bounding box center [157, 360] width 15 height 15
click at [92, 358] on span "21" at bounding box center [99, 360] width 15 height 15
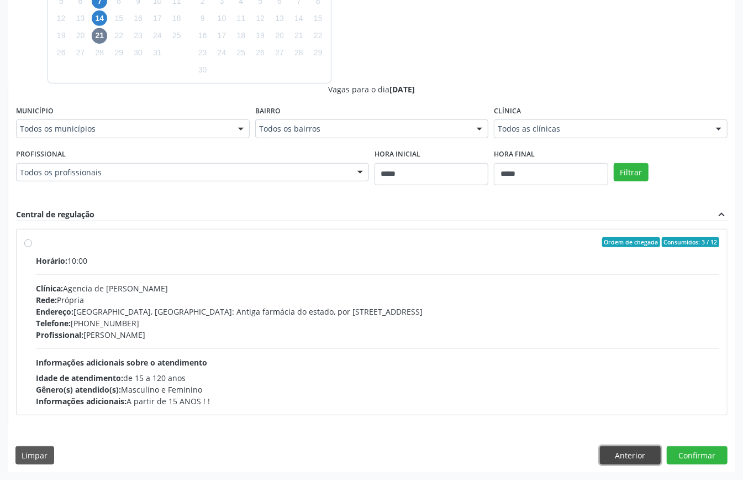
click at [557, 359] on button "Anterior" at bounding box center [630, 455] width 61 height 19
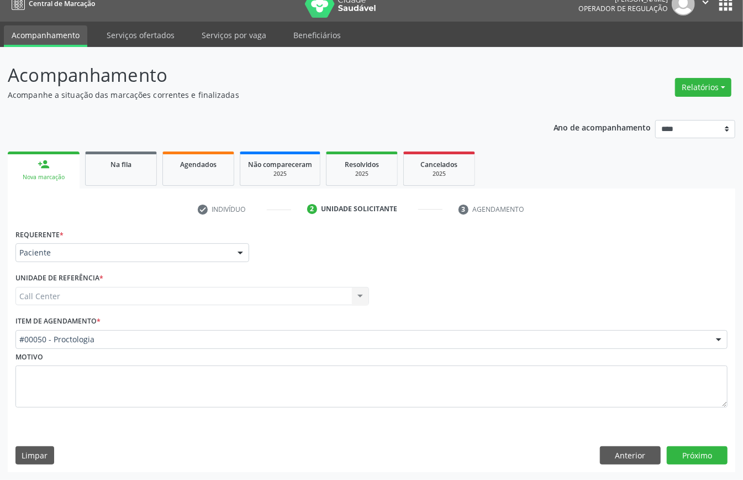
scroll to position [15, 0]
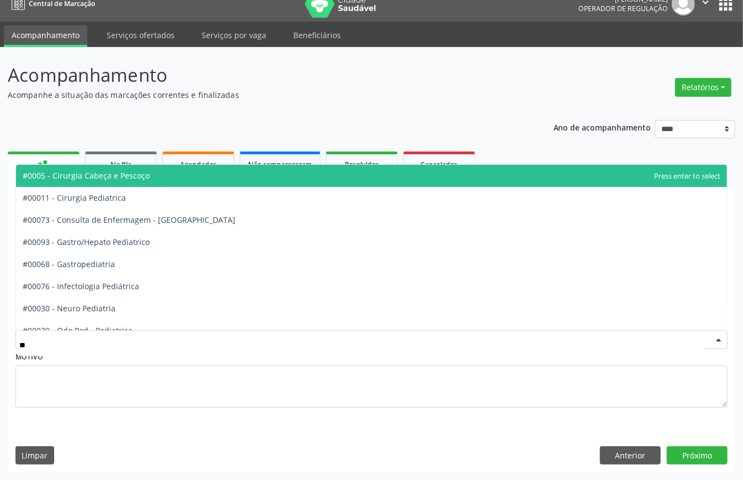
type input "***"
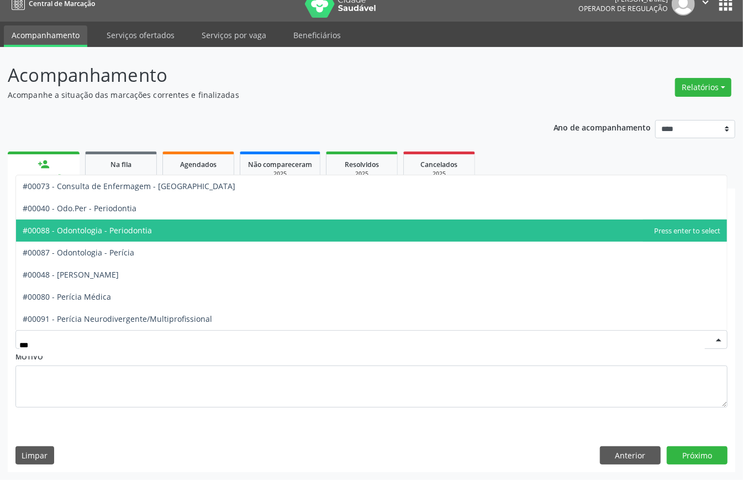
click at [169, 225] on span "#00088 - Odontologia - Periodontia" at bounding box center [371, 230] width 711 height 22
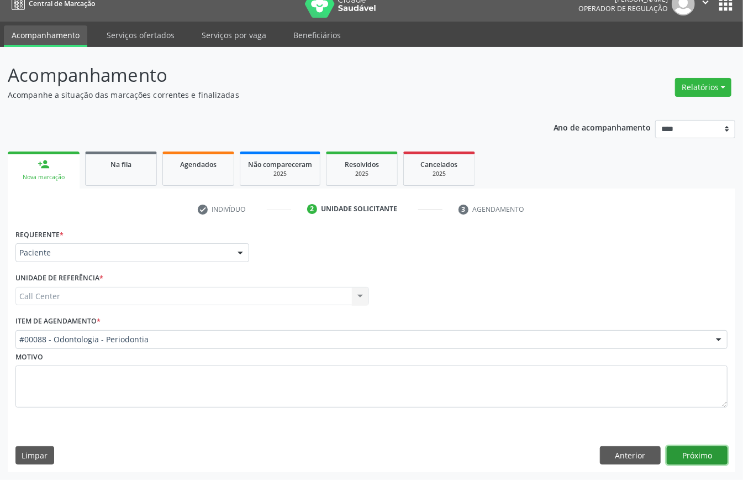
click at [557, 359] on button "Próximo" at bounding box center [697, 455] width 61 height 19
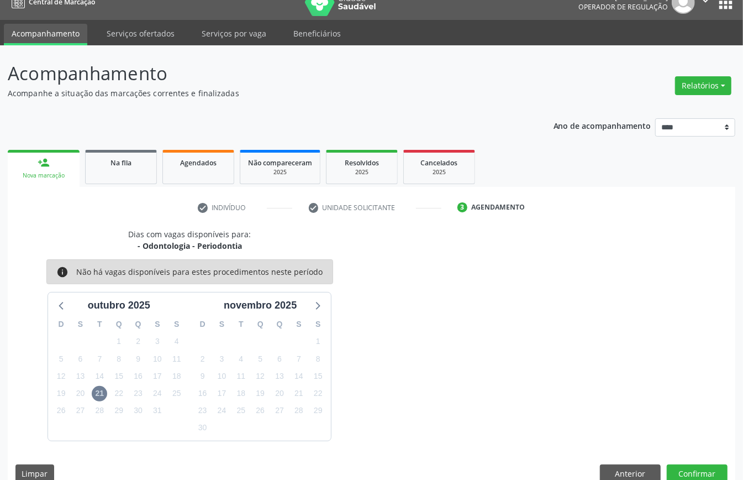
scroll to position [35, 0]
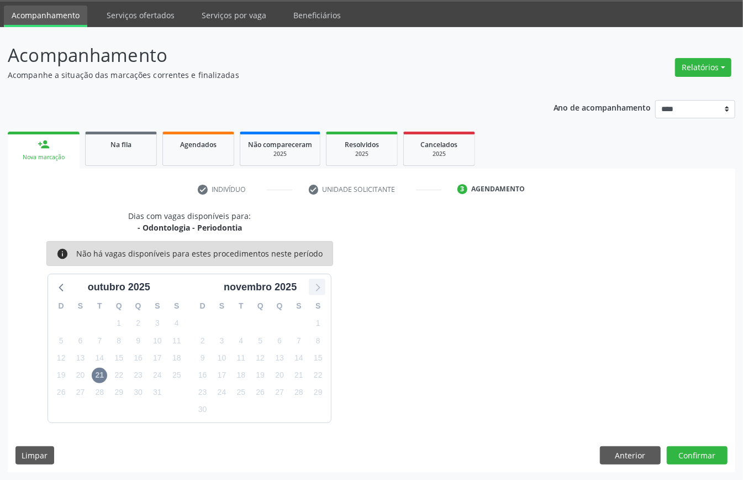
click at [325, 285] on div at bounding box center [317, 287] width 17 height 17
click at [59, 287] on icon at bounding box center [62, 287] width 14 height 14
click at [102, 359] on span "21" at bounding box center [99, 375] width 15 height 15
click at [557, 359] on button "Anterior" at bounding box center [630, 455] width 61 height 19
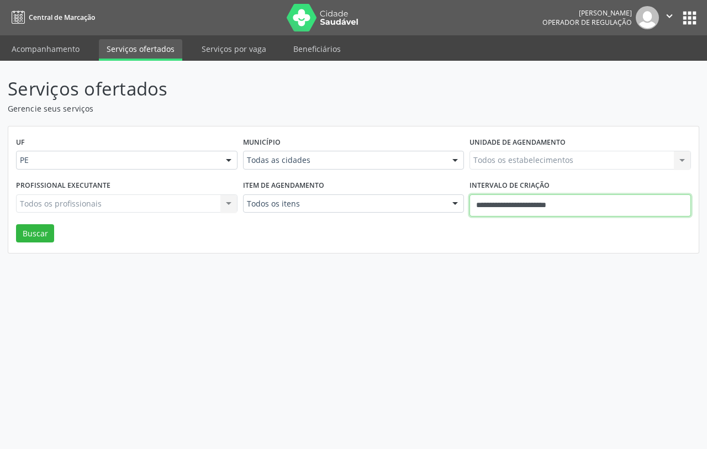
click at [562, 208] on input "**********" at bounding box center [581, 206] width 222 height 22
click at [311, 230] on div "UF PE PE Nenhum resultado encontrado para: " " Não há nenhuma opção para ser ex…" at bounding box center [353, 190] width 691 height 127
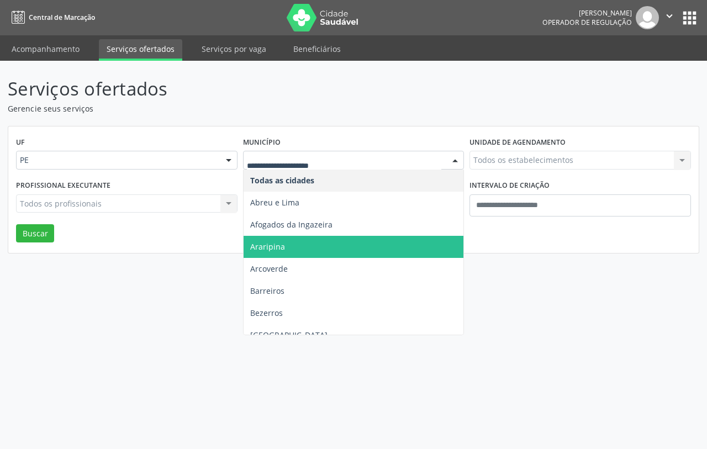
click at [108, 313] on div "Serviços ofertados Gerencie seus serviços UF PE PE Nenhum resultado encontrado …" at bounding box center [353, 255] width 707 height 389
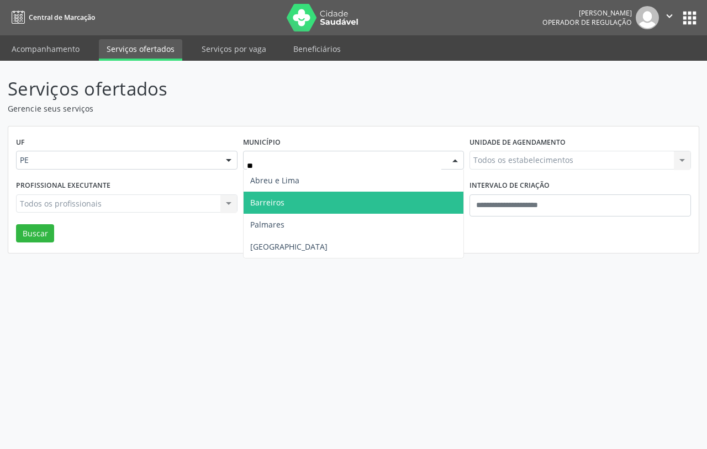
type input "***"
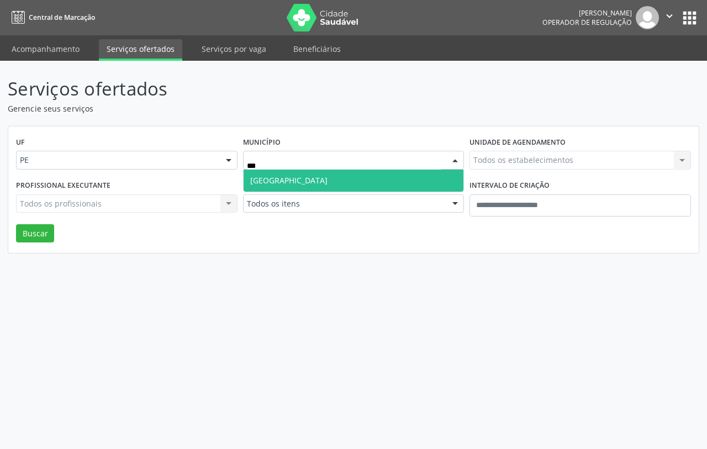
click at [291, 180] on span "Recife" at bounding box center [354, 181] width 221 height 22
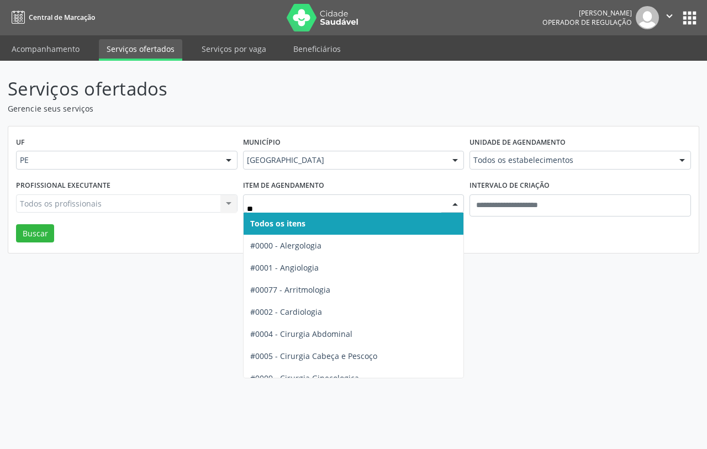
type input "***"
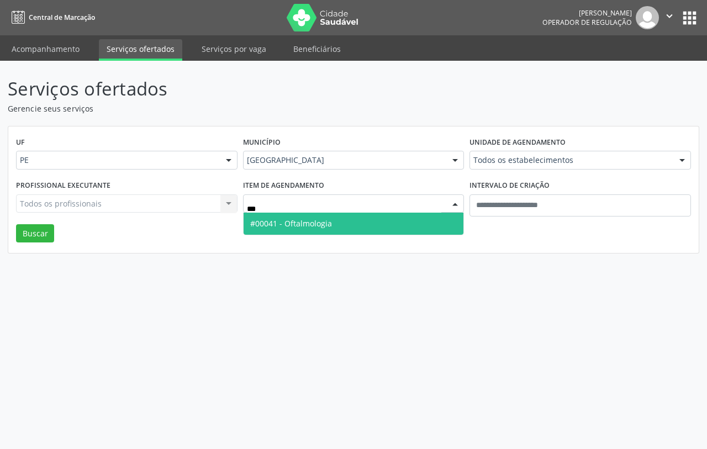
drag, startPoint x: 305, startPoint y: 222, endPoint x: 342, endPoint y: 225, distance: 37.2
click at [306, 222] on span "#00041 - Oftalmologia" at bounding box center [291, 223] width 82 height 11
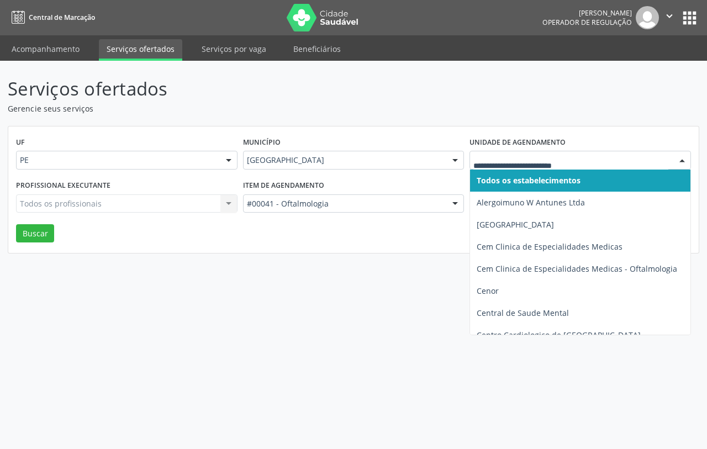
click at [537, 153] on div at bounding box center [581, 160] width 222 height 19
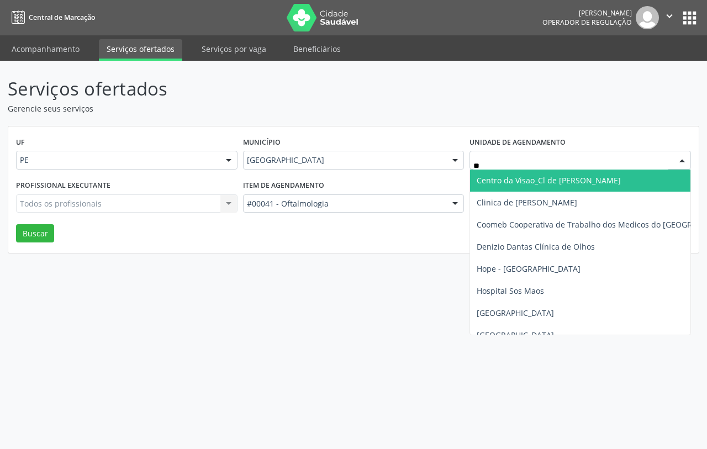
type input "***"
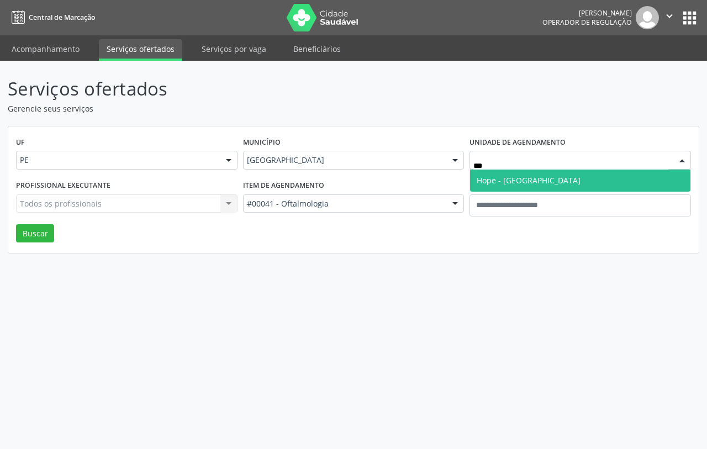
drag, startPoint x: 521, startPoint y: 186, endPoint x: 463, endPoint y: 187, distance: 58.6
click at [520, 186] on span "Hope - [GEOGRAPHIC_DATA]" at bounding box center [580, 181] width 221 height 22
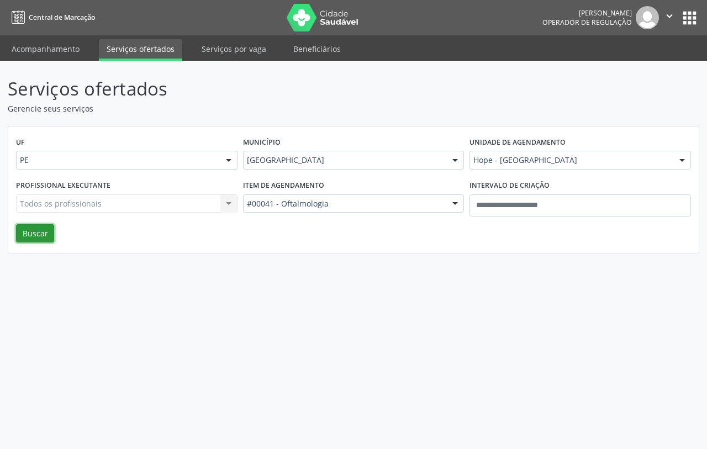
click at [38, 235] on button "Buscar" at bounding box center [35, 233] width 38 height 19
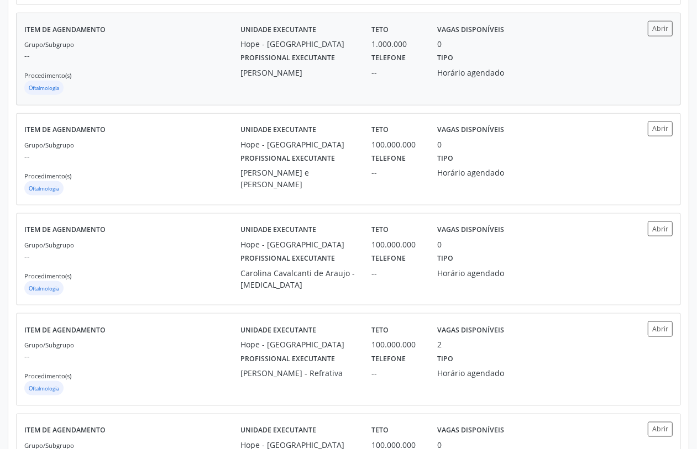
scroll to position [1036, 0]
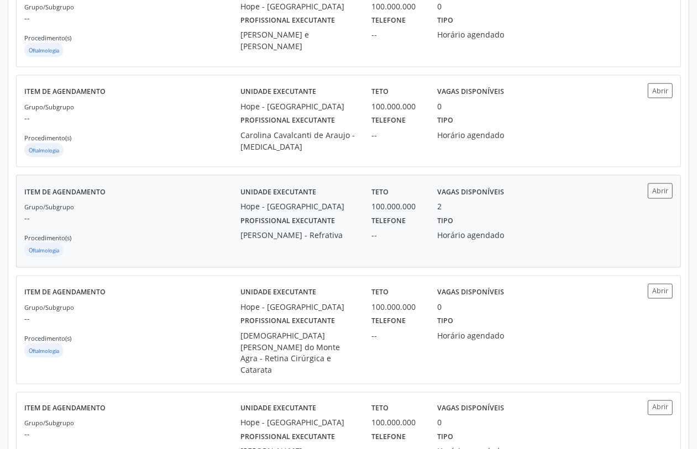
click at [153, 260] on div "Grupo/Subgrupo -- Procedimento(s) Oftalmologia" at bounding box center [132, 230] width 216 height 59
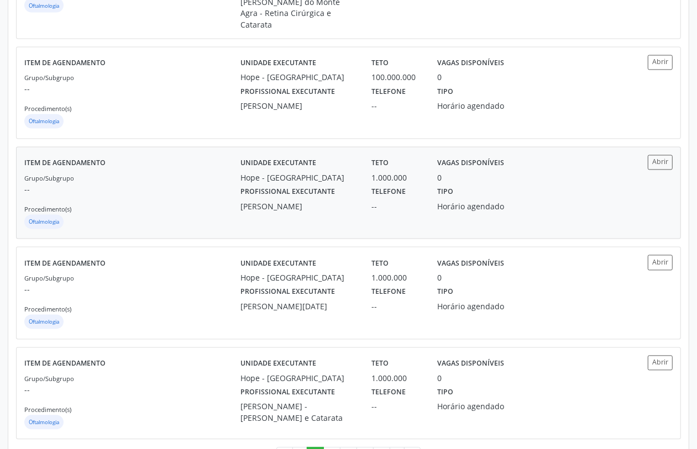
scroll to position [1516, 0]
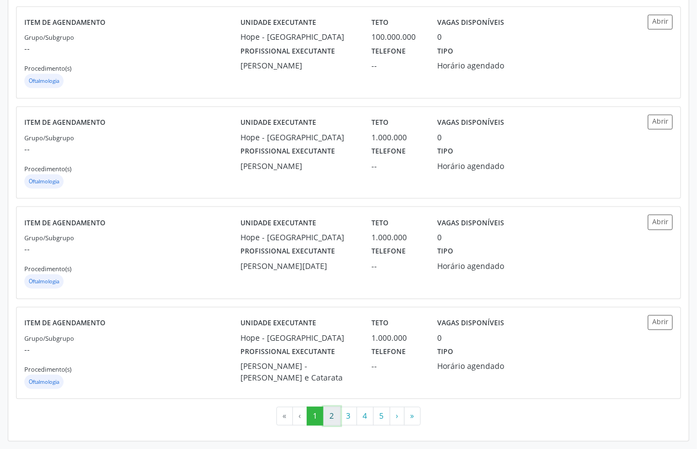
click at [332, 416] on button "2" at bounding box center [331, 416] width 17 height 19
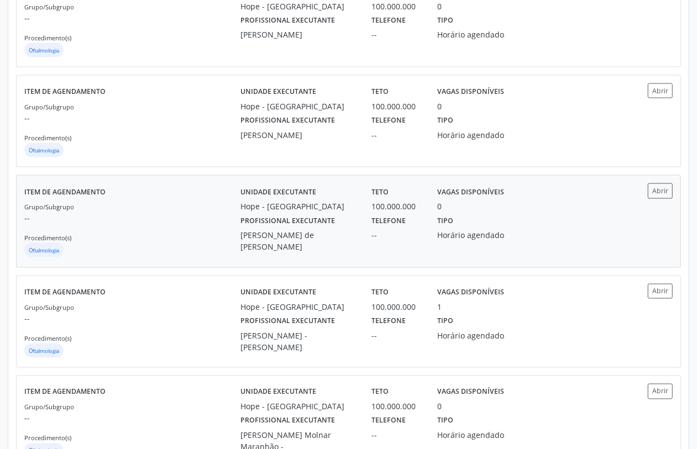
scroll to position [1105, 0]
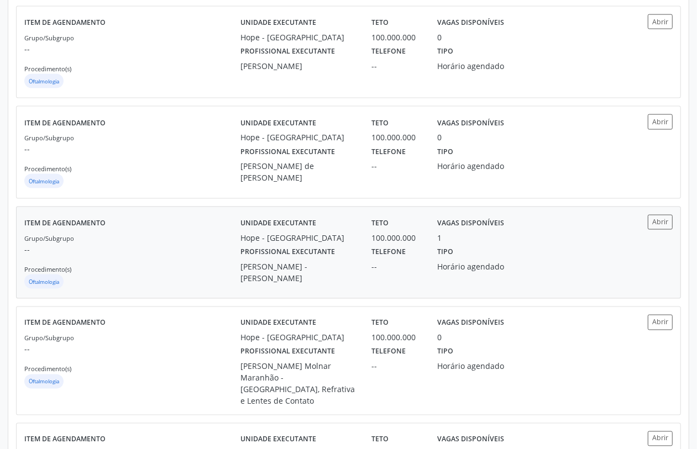
click at [200, 288] on div "Grupo/Subgrupo -- Procedimento(s) Oftalmologia" at bounding box center [132, 261] width 216 height 59
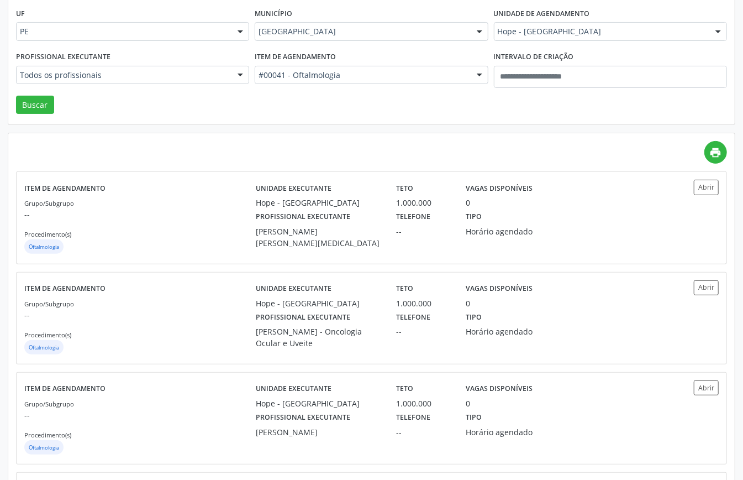
scroll to position [0, 0]
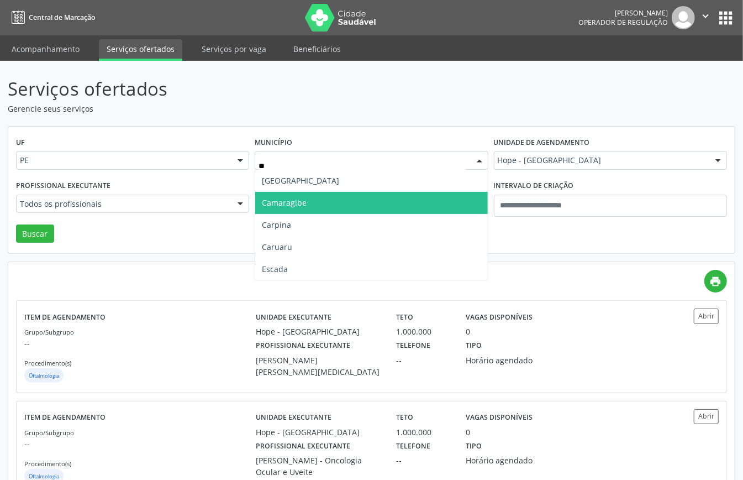
type input "***"
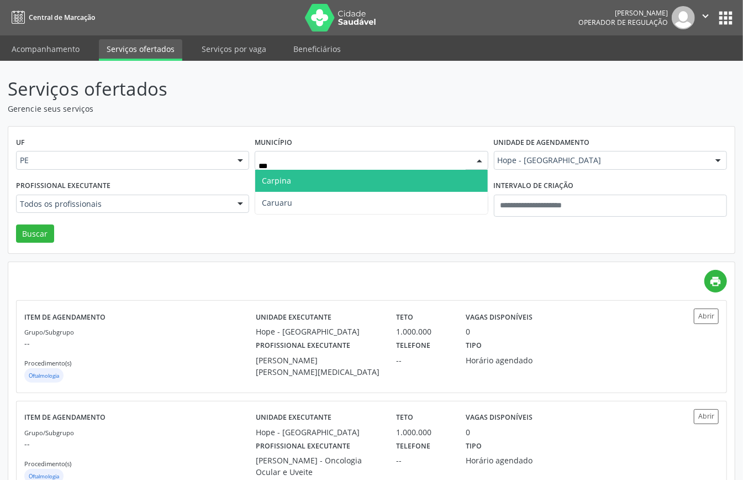
drag, startPoint x: 294, startPoint y: 186, endPoint x: 312, endPoint y: 208, distance: 28.7
click at [295, 186] on span "Carpina" at bounding box center [371, 181] width 232 height 22
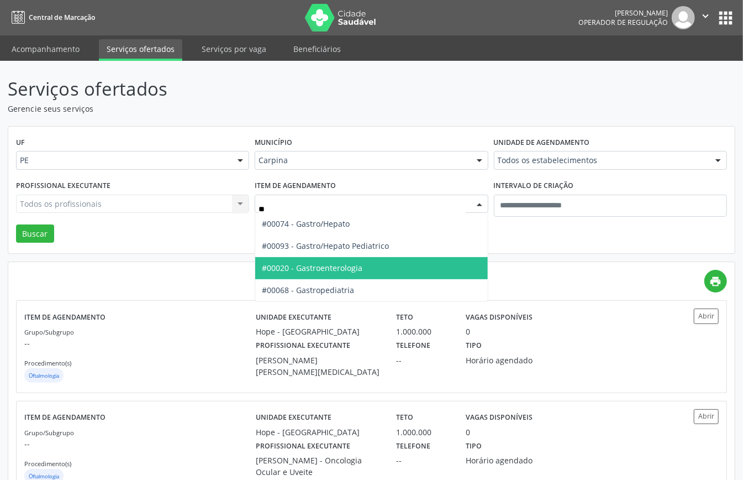
click at [312, 263] on span "#00020 - Gastroenterologia" at bounding box center [312, 268] width 101 height 11
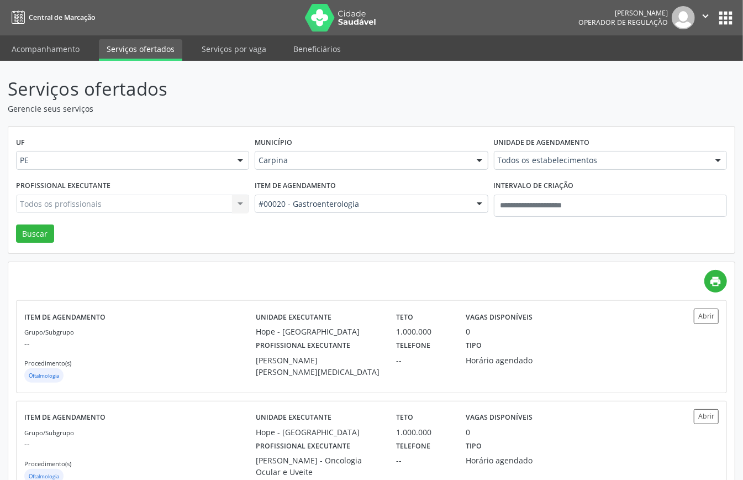
click at [35, 221] on div "Profissional executante Todos os profissionais Todos os profissionais Ana Catar…" at bounding box center [132, 200] width 239 height 47
click at [36, 232] on button "Buscar" at bounding box center [35, 233] width 38 height 19
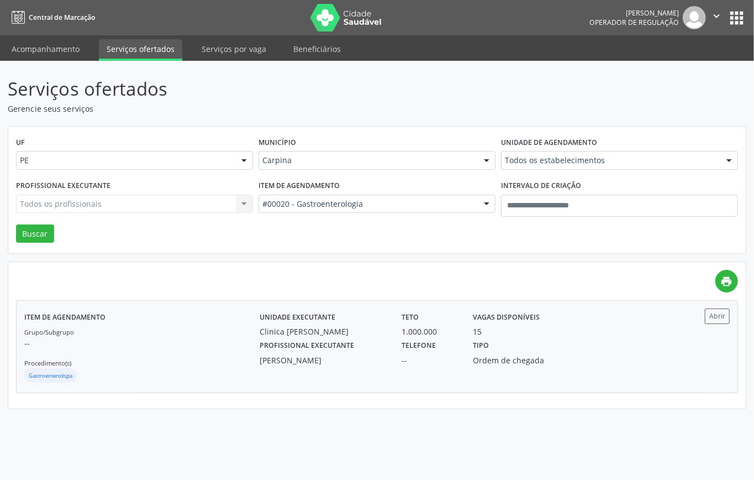
click at [239, 350] on div "Grupo/Subgrupo -- Procedimento(s) Gastroenterologia" at bounding box center [141, 355] width 235 height 59
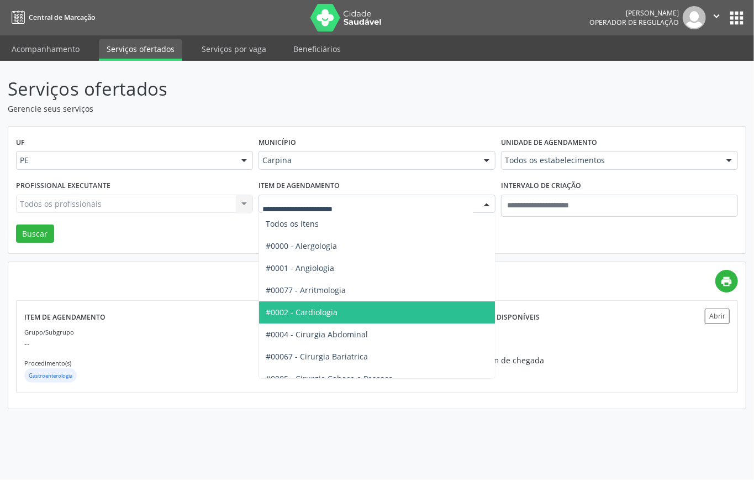
click at [329, 319] on span "#0002 - Cardiologia" at bounding box center [412, 312] width 306 height 22
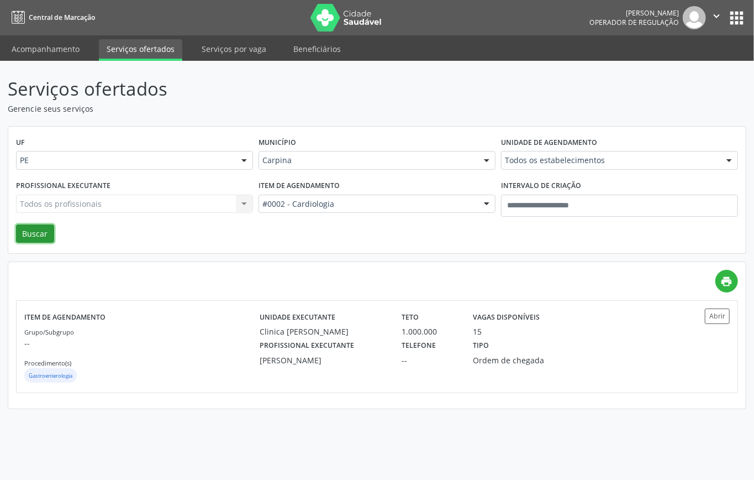
click at [45, 237] on button "Buscar" at bounding box center [35, 233] width 38 height 19
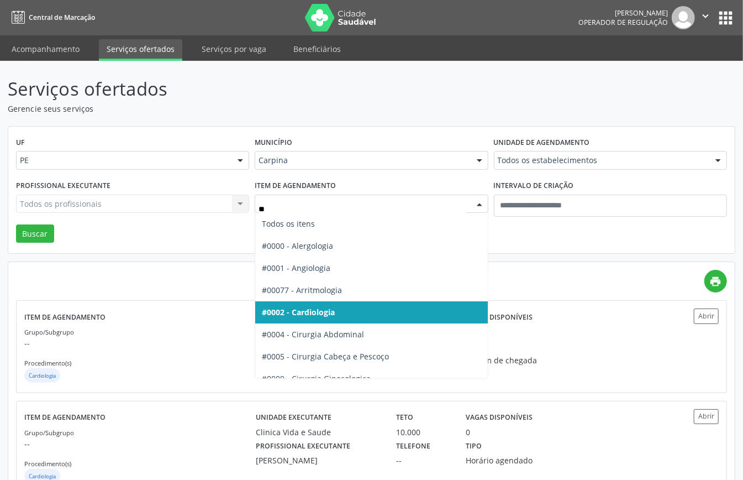
type input "***"
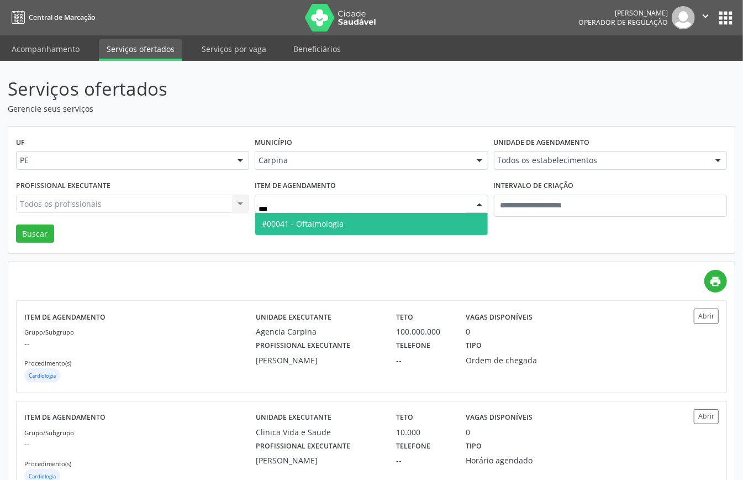
click at [332, 229] on span "#00041 - Oftalmologia" at bounding box center [303, 223] width 82 height 11
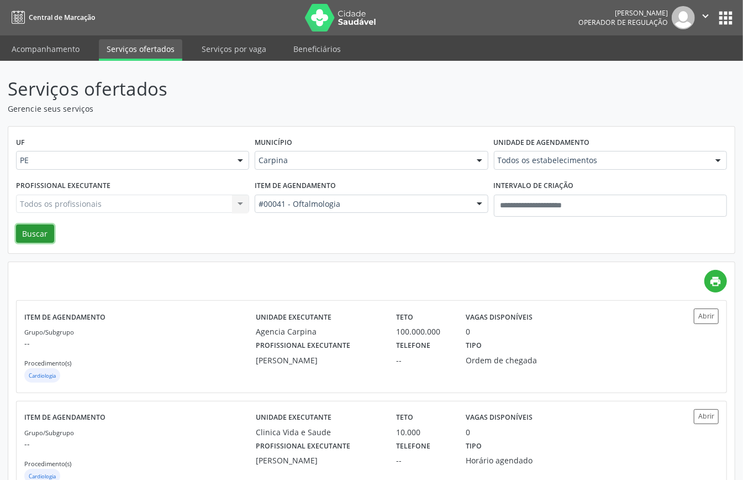
click at [30, 232] on button "Buscar" at bounding box center [35, 233] width 38 height 19
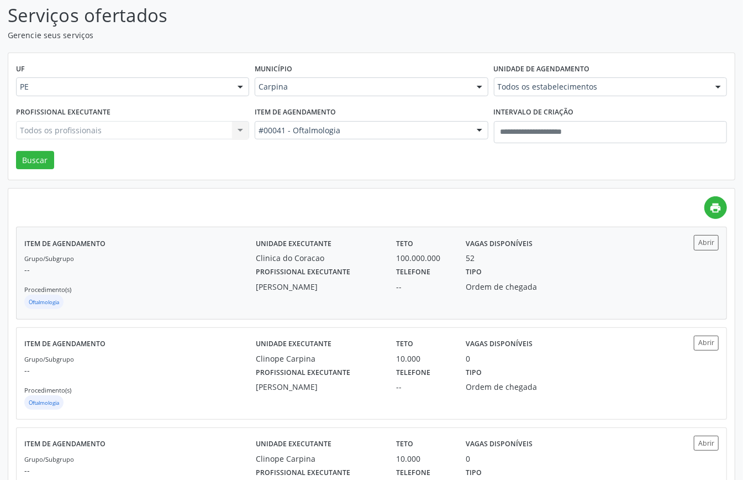
click at [160, 263] on div "Grupo/Subgrupo -- Procedimento(s) Oftalmologia" at bounding box center [140, 281] width 232 height 59
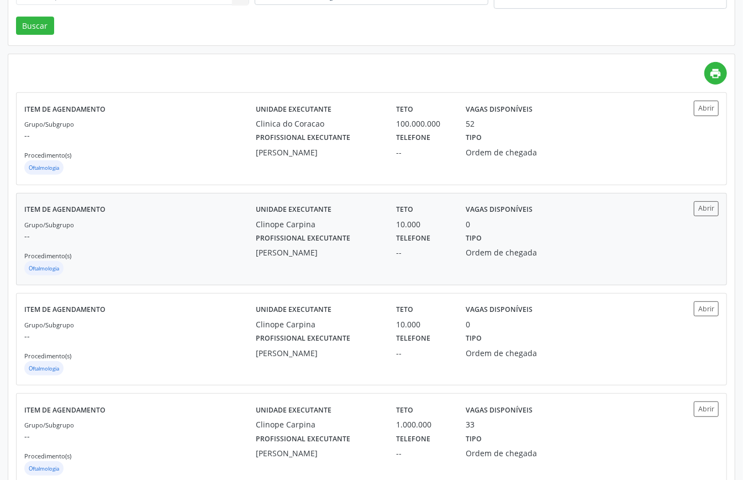
scroll to position [60, 0]
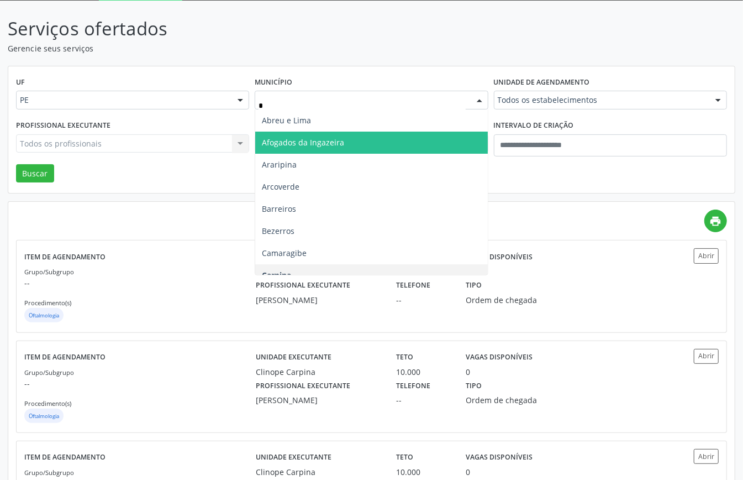
type input "**"
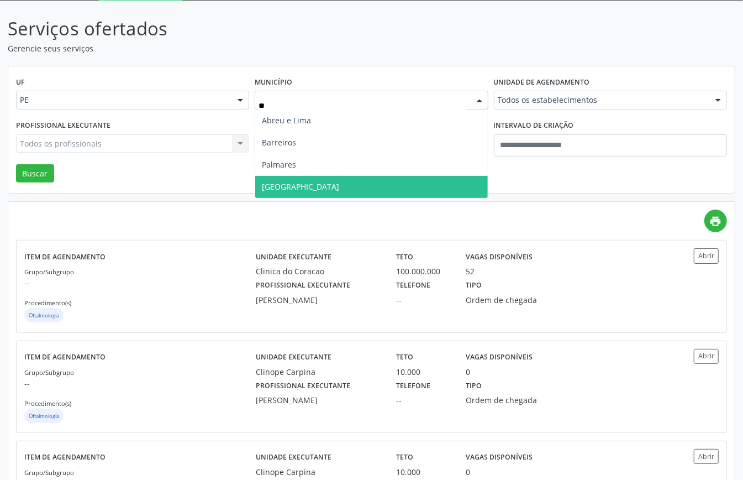
click at [306, 176] on span "Recife" at bounding box center [371, 187] width 232 height 22
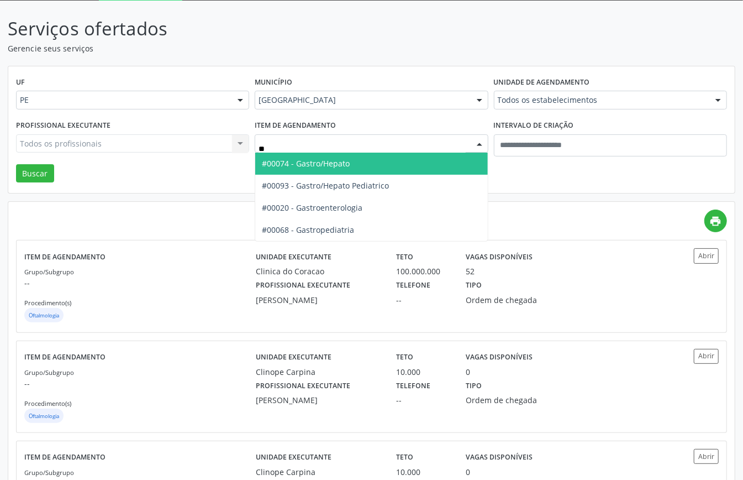
type input "***"
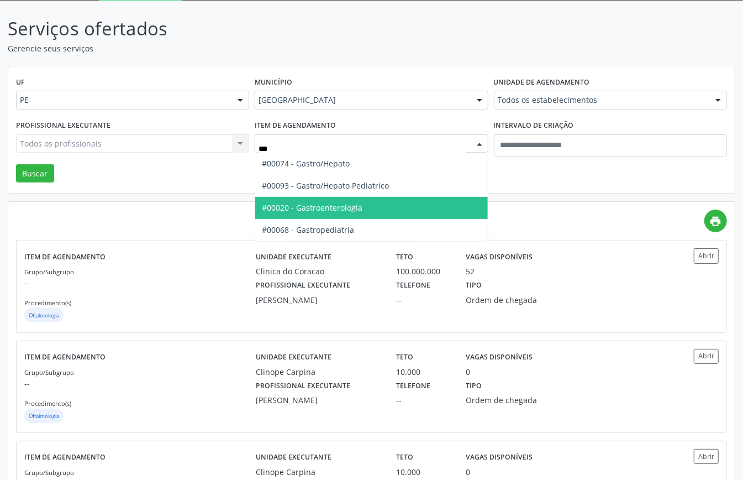
drag, startPoint x: 357, startPoint y: 204, endPoint x: 363, endPoint y: 196, distance: 10.4
click at [357, 203] on span "#00020 - Gastroenterologia" at bounding box center [312, 207] width 101 height 11
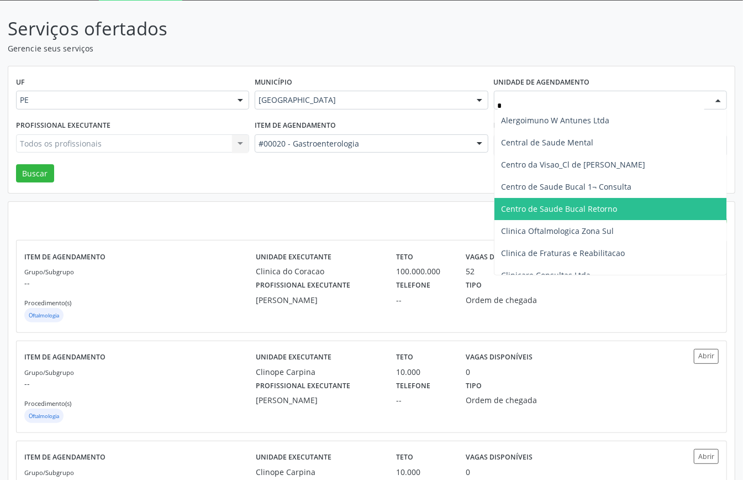
type input "**"
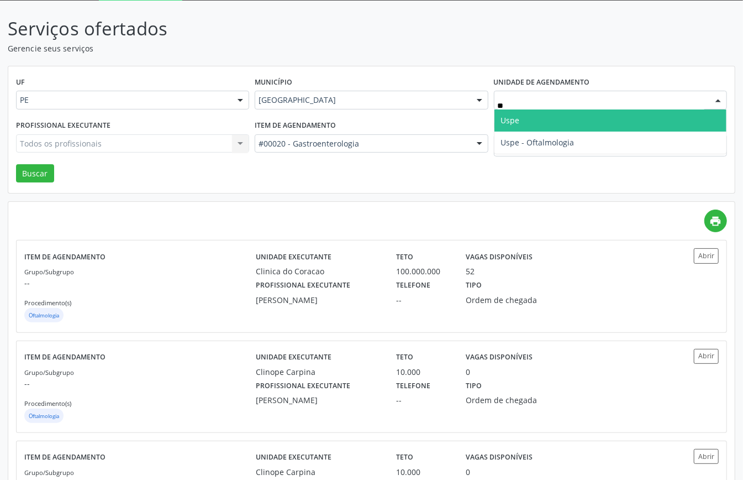
click at [531, 124] on span "Uspe" at bounding box center [611, 120] width 232 height 22
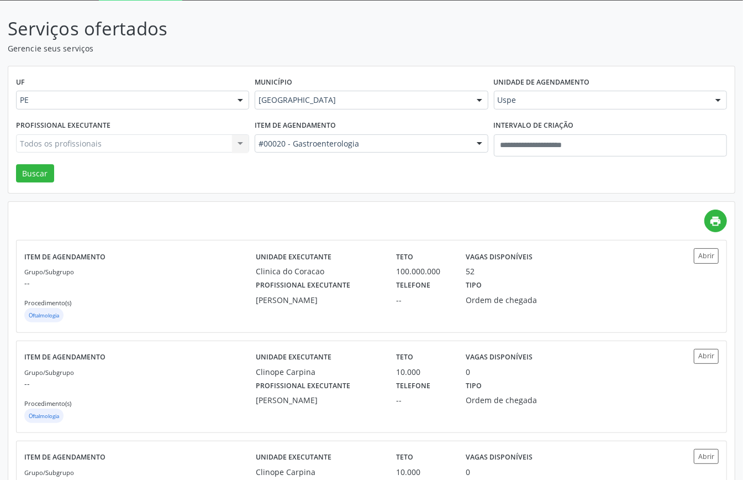
click at [109, 147] on div "Todos os profissionais Todos os profissionais Ana Catarina Delgado de Souza Ana…" at bounding box center [132, 143] width 233 height 19
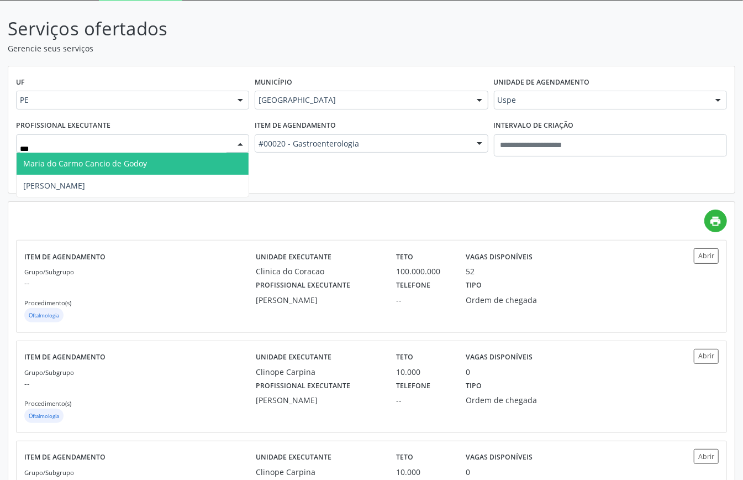
click at [115, 162] on span "Maria do Carmo Cancio de Godoy" at bounding box center [85, 163] width 124 height 11
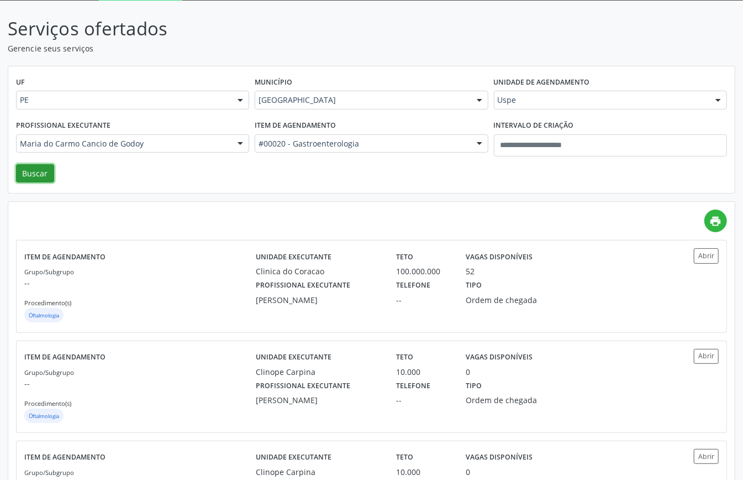
click at [34, 171] on button "Buscar" at bounding box center [35, 173] width 38 height 19
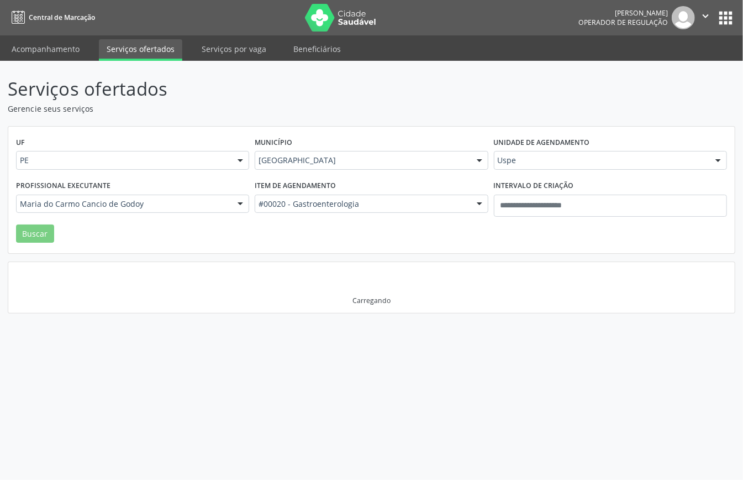
scroll to position [0, 0]
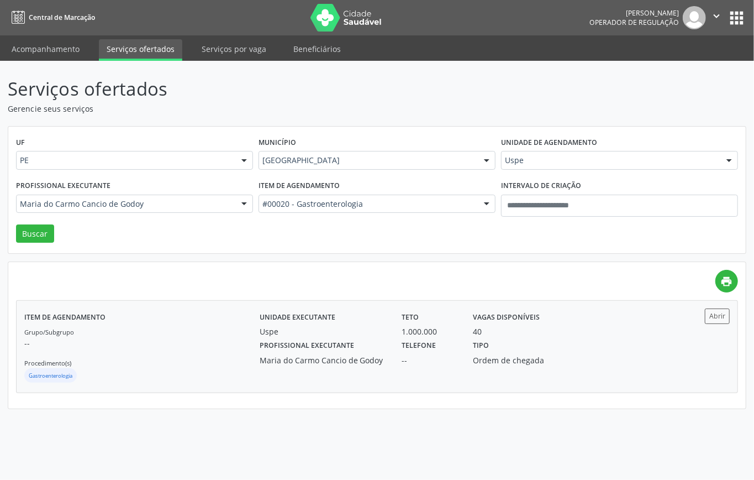
click at [128, 341] on p "--" at bounding box center [141, 343] width 235 height 12
drag, startPoint x: 317, startPoint y: 207, endPoint x: 323, endPoint y: 212, distance: 8.2
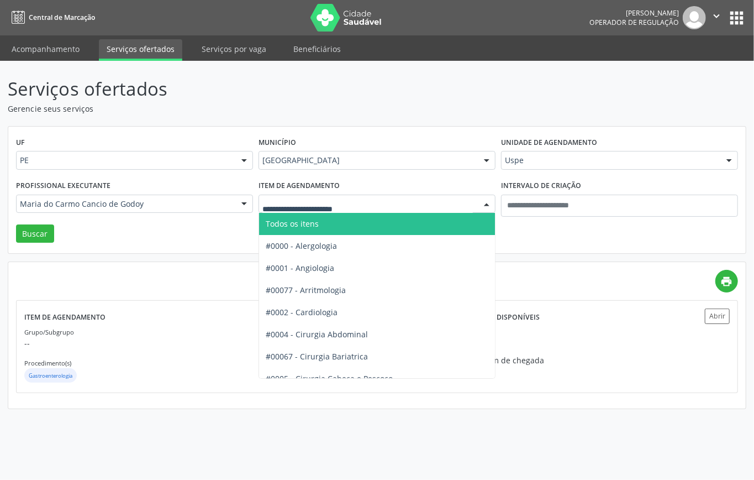
click at [319, 223] on span "Todos os itens" at bounding box center [292, 223] width 53 height 11
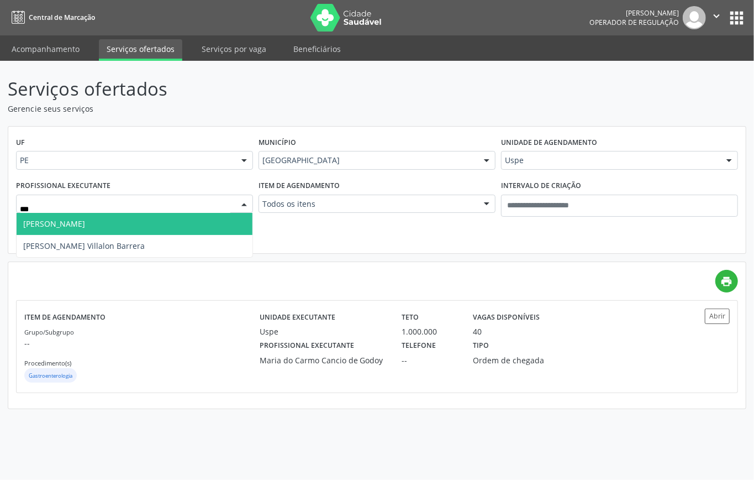
click at [82, 211] on input "***" at bounding box center [125, 209] width 211 height 22
click at [74, 220] on span "Elson Leao Bezerra" at bounding box center [54, 223] width 62 height 11
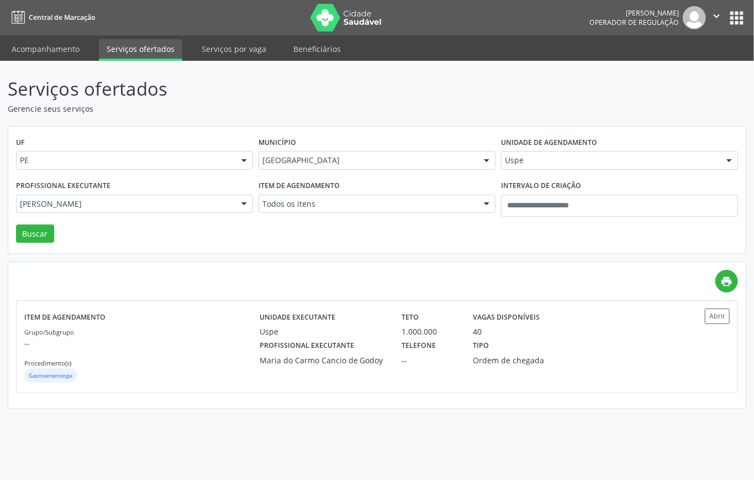
drag, startPoint x: 6, startPoint y: 229, endPoint x: 14, endPoint y: 233, distance: 9.4
click at [7, 230] on div "Serviços ofertados Gerencie seus serviços UF PE PE Nenhum resultado encontrado …" at bounding box center [377, 270] width 754 height 419
click at [25, 232] on button "Buscar" at bounding box center [35, 233] width 38 height 19
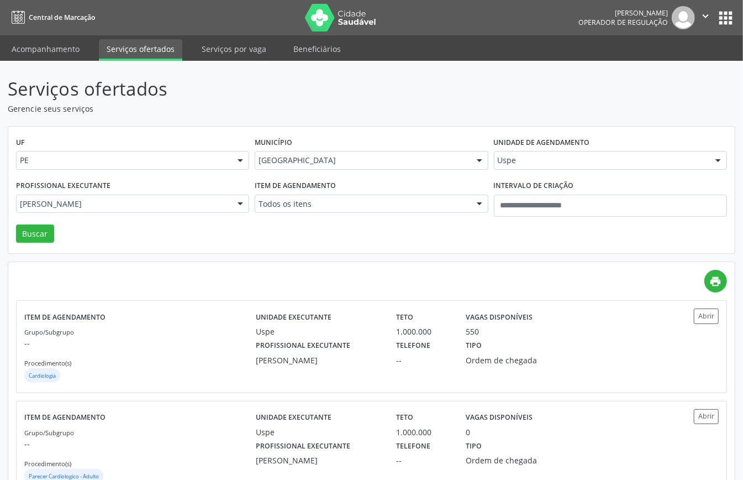
scroll to position [221, 0]
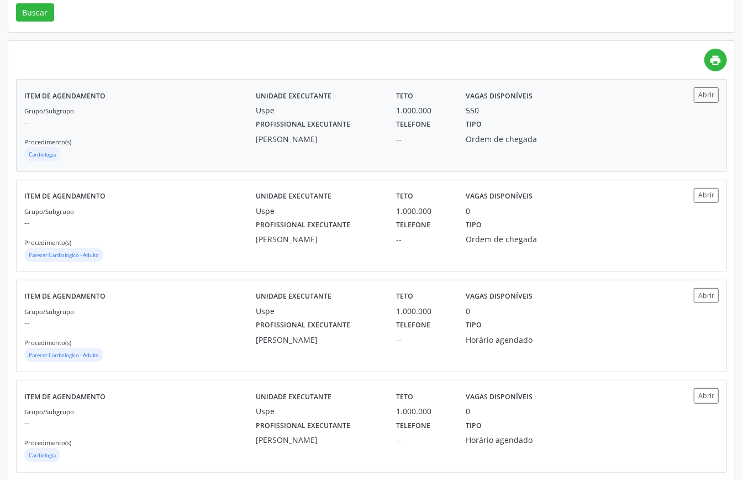
click at [187, 148] on div "Cardiologia" at bounding box center [140, 155] width 232 height 17
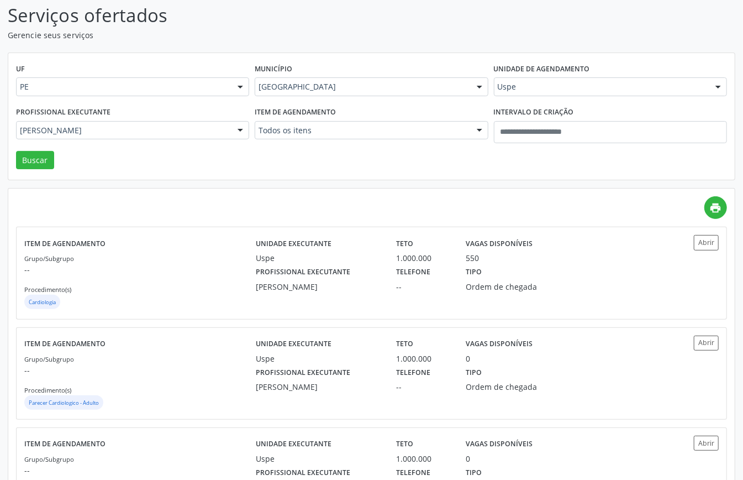
scroll to position [0, 0]
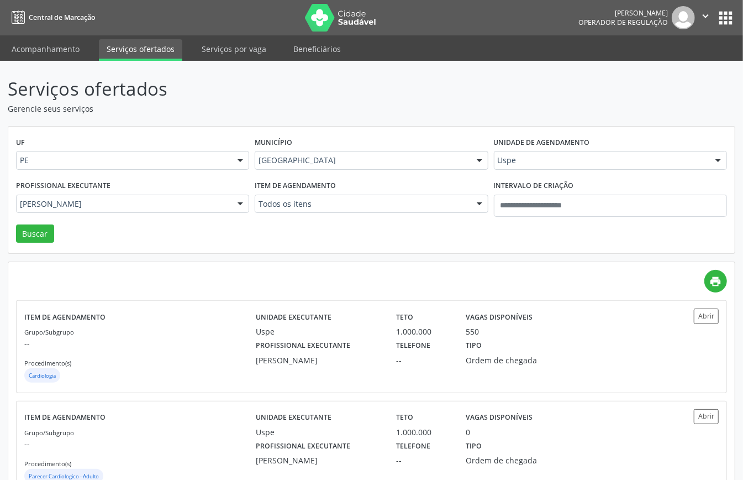
click at [188, 197] on div "Elson Leao Bezerra" at bounding box center [132, 204] width 233 height 19
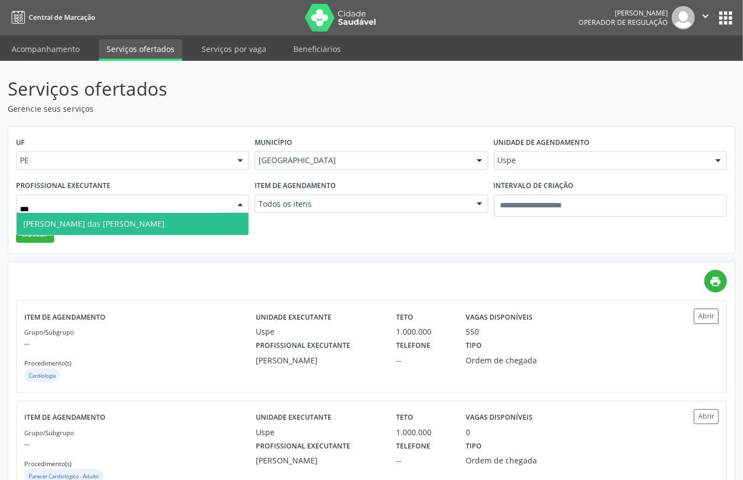
type input "****"
click at [142, 229] on span "Maria das Gracas Barbosa Vidal de Carvalho" at bounding box center [93, 223] width 141 height 11
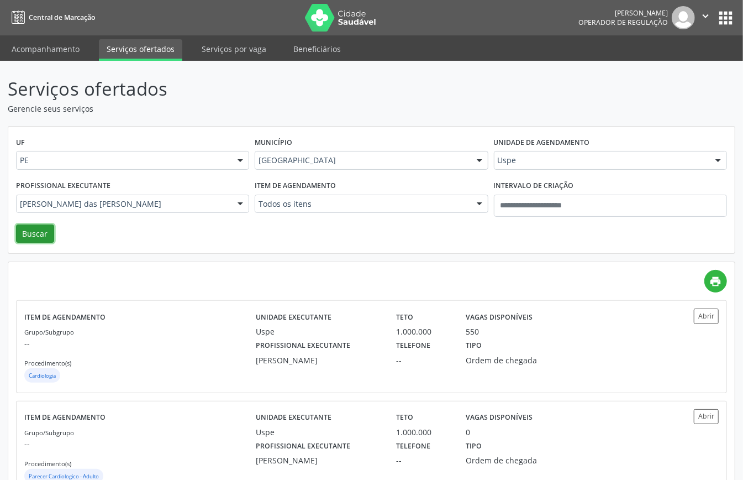
click at [24, 228] on button "Buscar" at bounding box center [35, 233] width 38 height 19
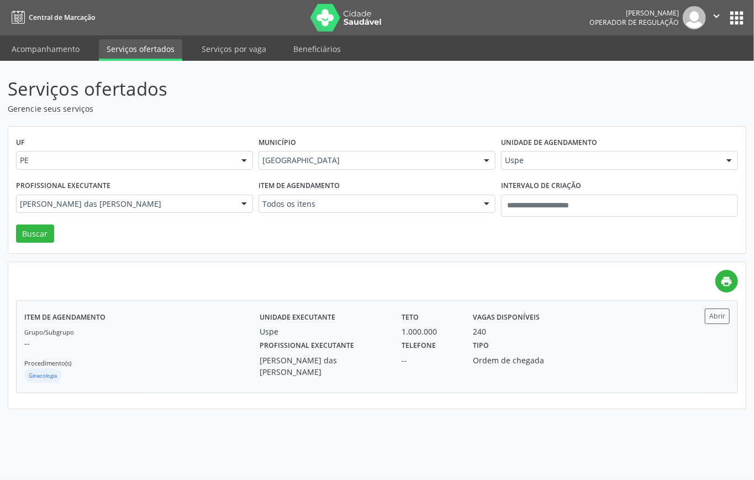
click at [173, 353] on div "Grupo/Subgrupo -- Procedimento(s) Ginecologia" at bounding box center [141, 355] width 235 height 59
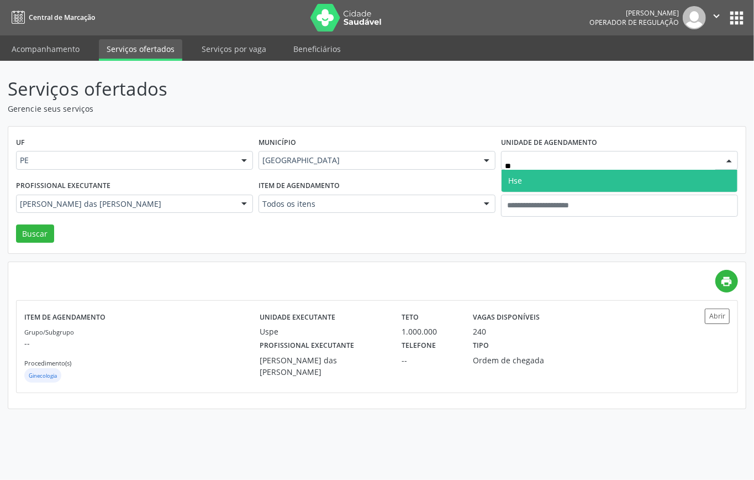
type input "***"
click at [531, 177] on span "Hse" at bounding box center [620, 181] width 236 height 22
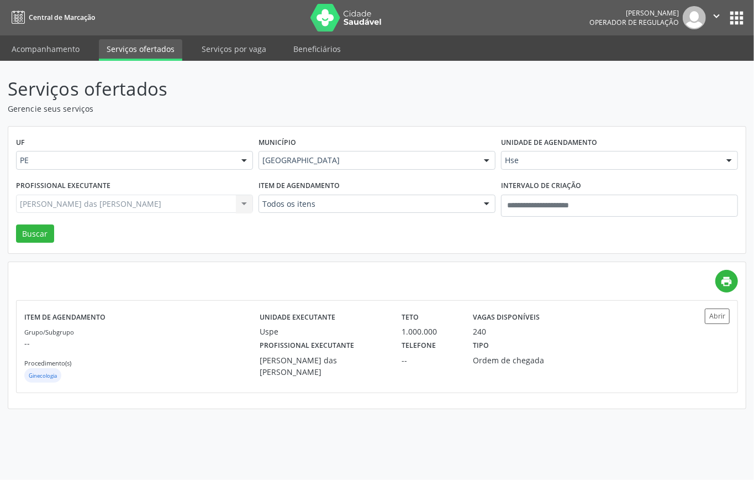
click at [200, 204] on div "Maria das Gracas Barbosa Vidal de Carvalho Todos os profissionais Aderaldo Tade…" at bounding box center [134, 204] width 237 height 19
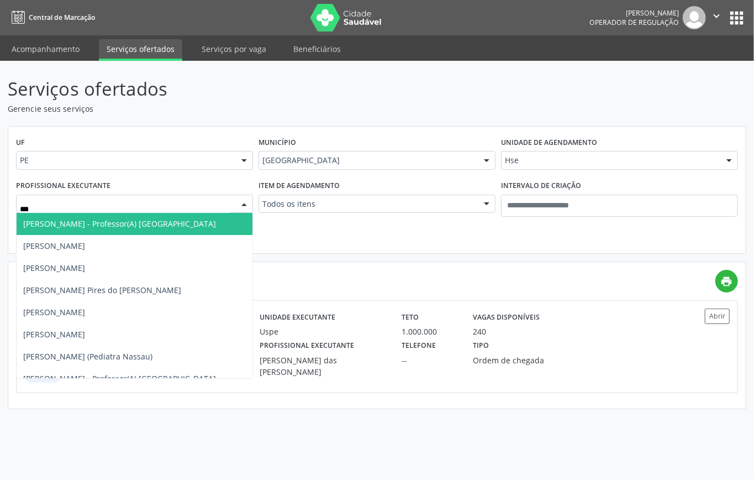
type input "****"
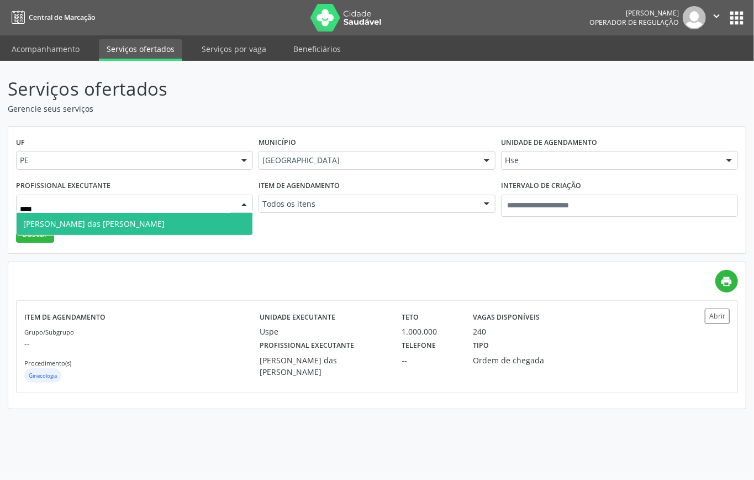
click at [96, 222] on span "Maria das Gracas Barbosa Vidal de Carvalho" at bounding box center [93, 223] width 141 height 11
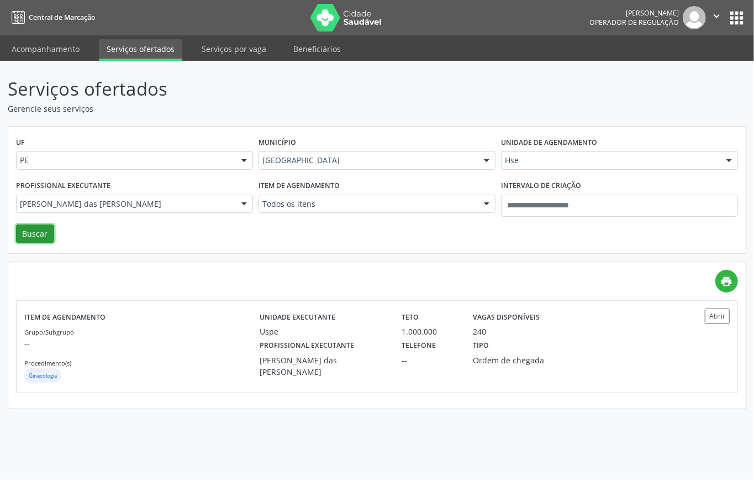
click at [16, 235] on button "Buscar" at bounding box center [35, 233] width 38 height 19
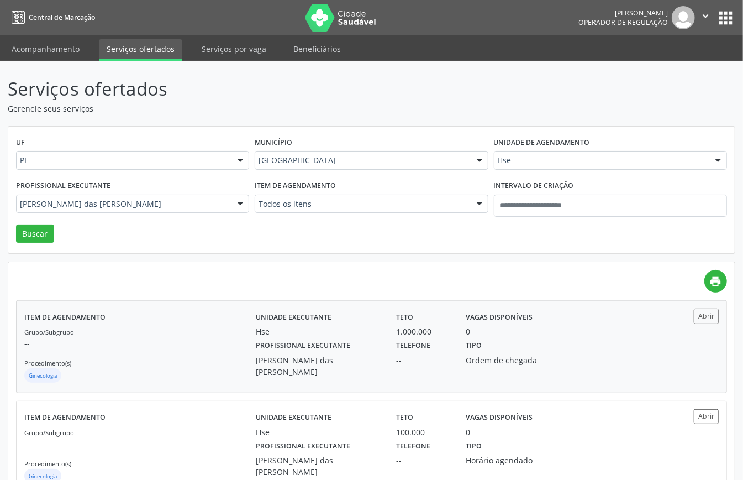
scroll to position [39, 0]
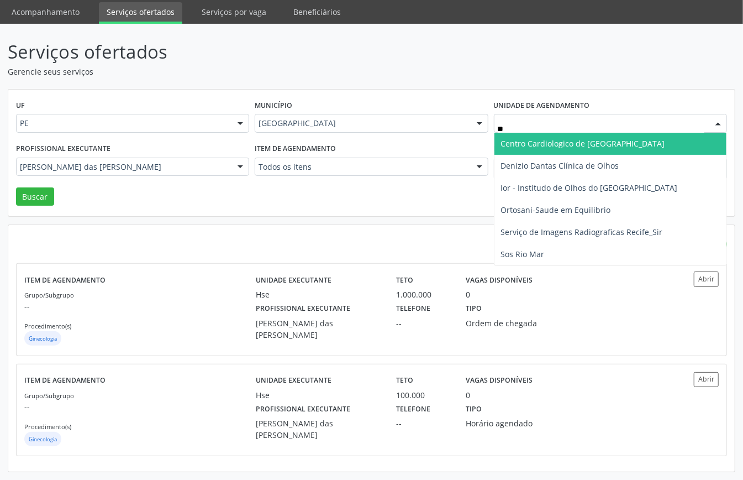
type input "***"
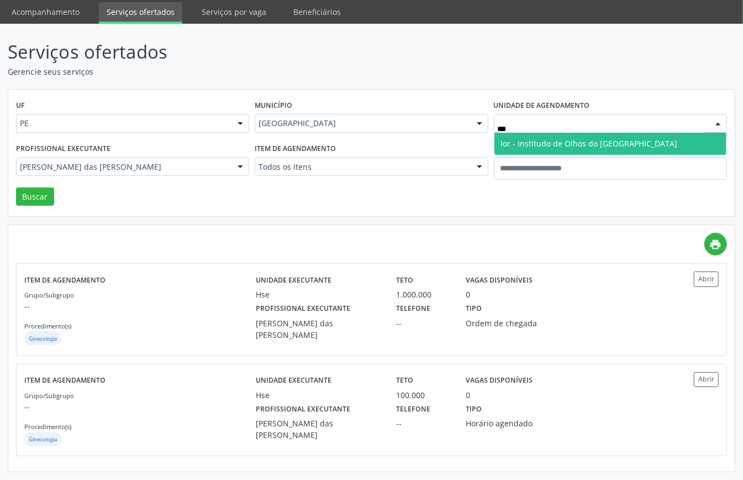
drag, startPoint x: 520, startPoint y: 145, endPoint x: 511, endPoint y: 145, distance: 8.3
click at [520, 144] on span "Ior - Institudo de Olhos do Recife" at bounding box center [589, 143] width 177 height 11
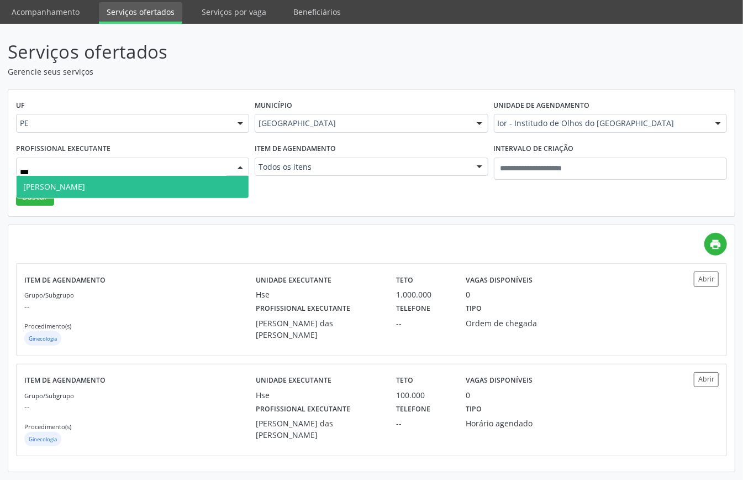
type input "****"
click at [85, 189] on span "Lorenza Morgane Francais" at bounding box center [54, 186] width 62 height 11
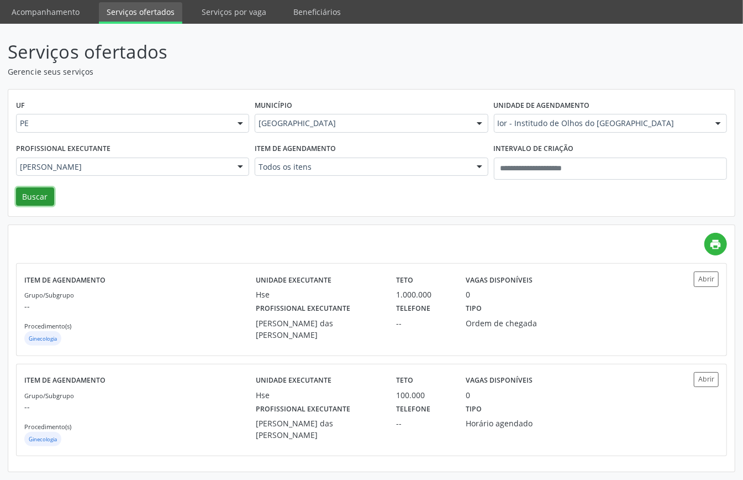
click at [23, 201] on button "Buscar" at bounding box center [35, 196] width 38 height 19
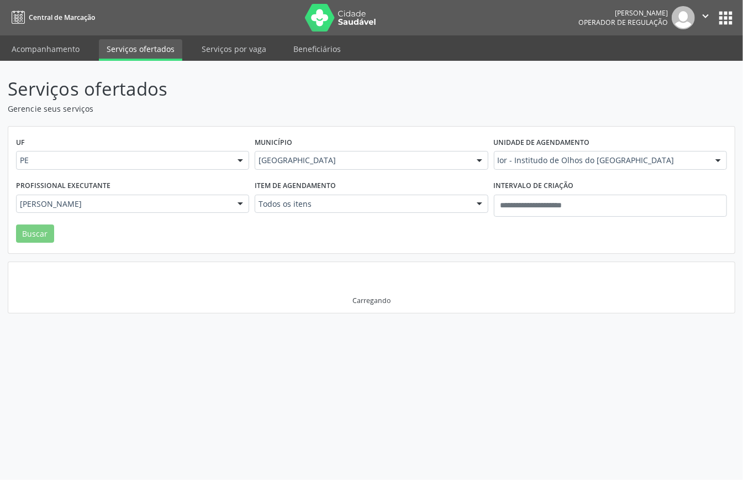
scroll to position [0, 0]
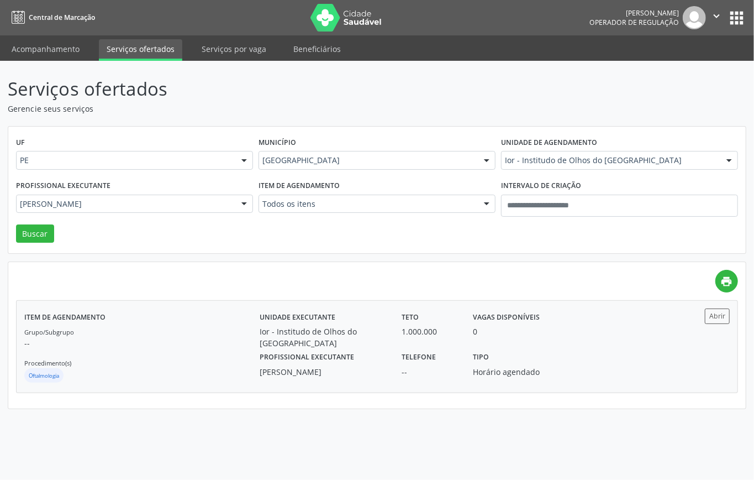
click at [206, 327] on div "Grupo/Subgrupo -- Procedimento(s) Oftalmologia" at bounding box center [141, 355] width 235 height 59
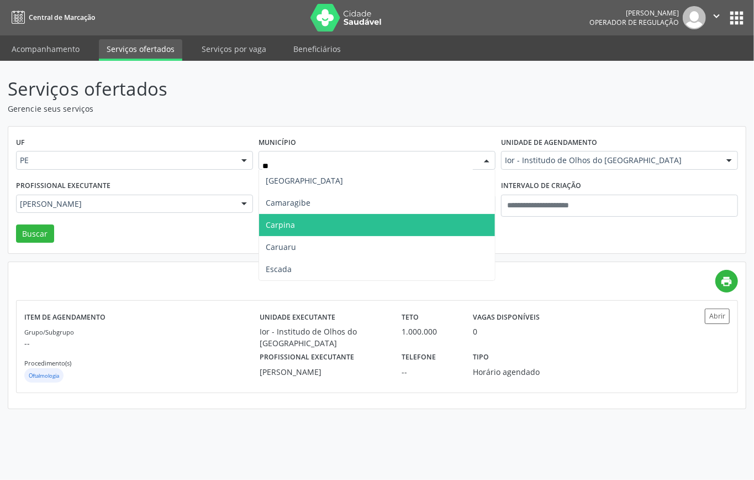
click at [330, 229] on span "Carpina" at bounding box center [377, 225] width 236 height 22
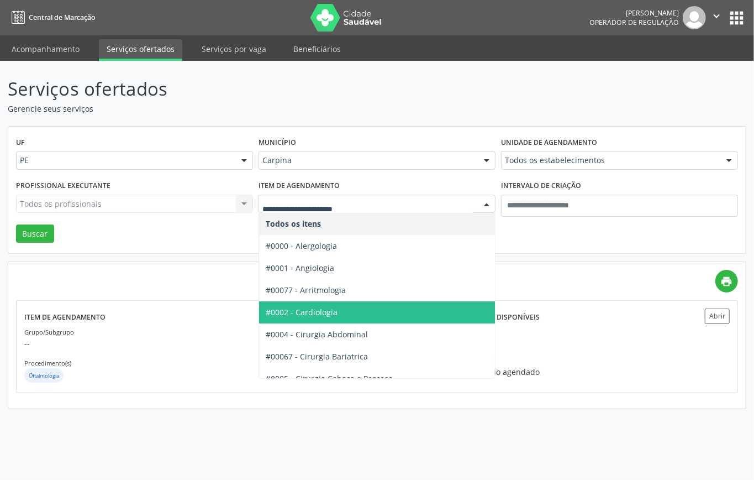
click at [338, 312] on span "#0002 - Cardiologia" at bounding box center [302, 312] width 72 height 11
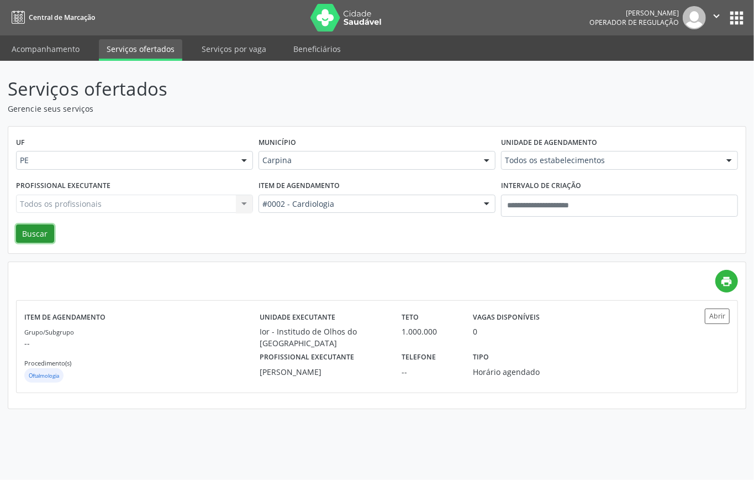
click at [39, 233] on button "Buscar" at bounding box center [35, 233] width 38 height 19
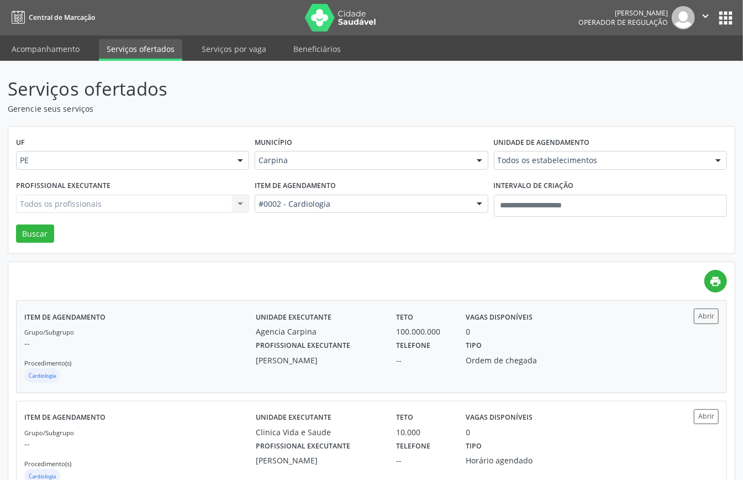
click at [193, 340] on p "--" at bounding box center [140, 343] width 232 height 12
type input "**"
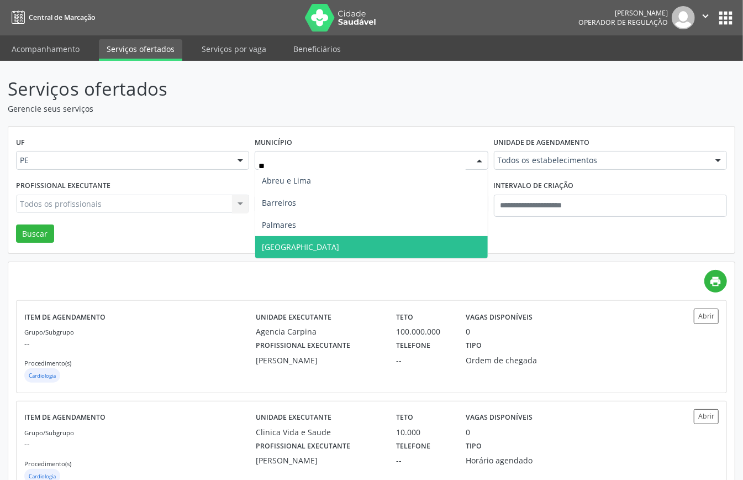
click at [287, 244] on span "Recife" at bounding box center [371, 247] width 232 height 22
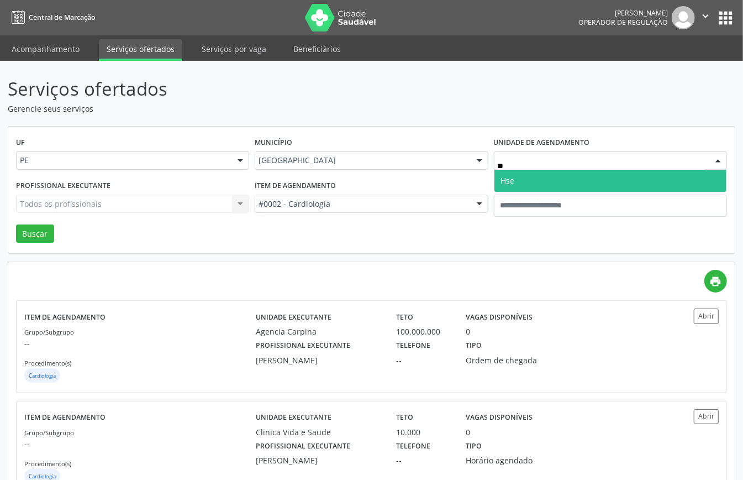
type input "***"
click at [521, 182] on span "Hse" at bounding box center [611, 181] width 232 height 22
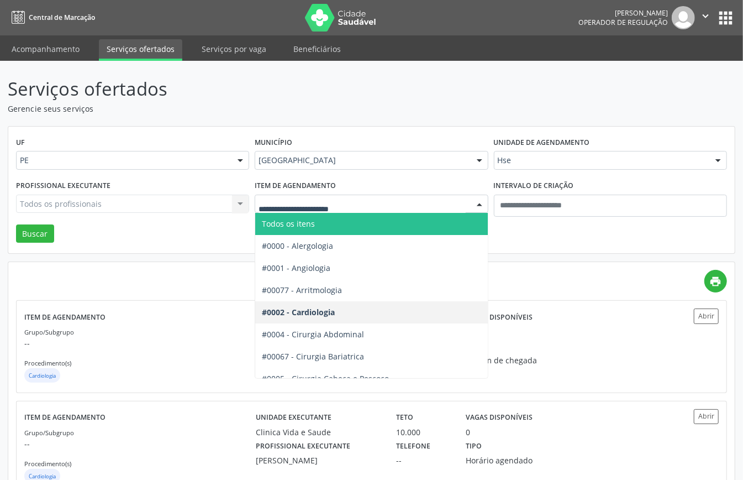
click at [315, 219] on span "Todos os itens" at bounding box center [288, 223] width 53 height 11
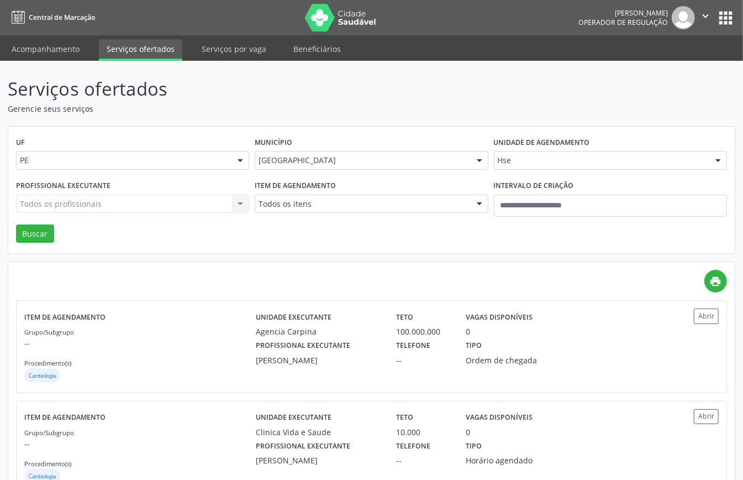
click at [215, 204] on div "Todos os profissionais Todos os profissionais Adriana Maia Valenca Adriana Morg…" at bounding box center [132, 204] width 233 height 19
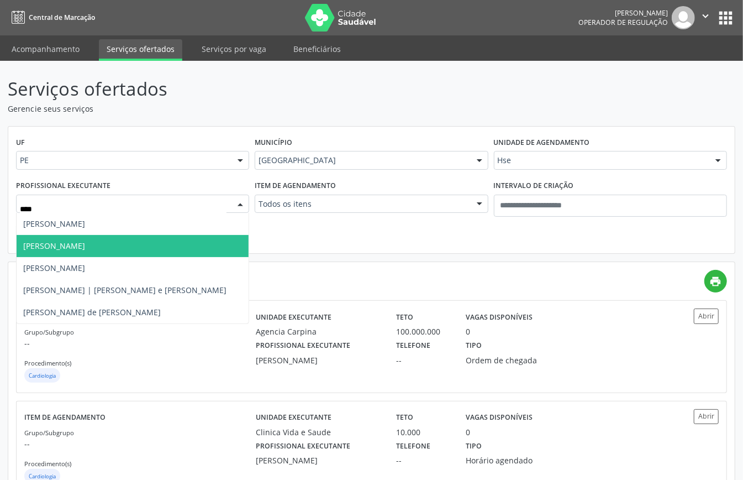
type input "*****"
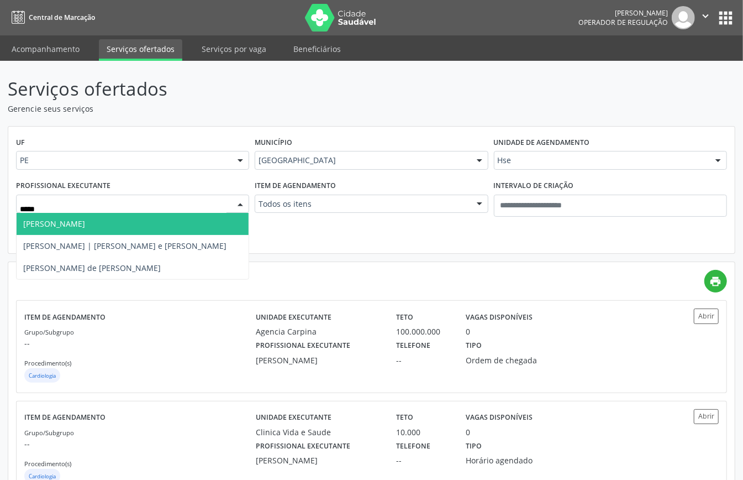
drag, startPoint x: 124, startPoint y: 222, endPoint x: 54, endPoint y: 238, distance: 71.3
click at [123, 222] on span "Jose Julio Farias de Arruda" at bounding box center [133, 224] width 232 height 22
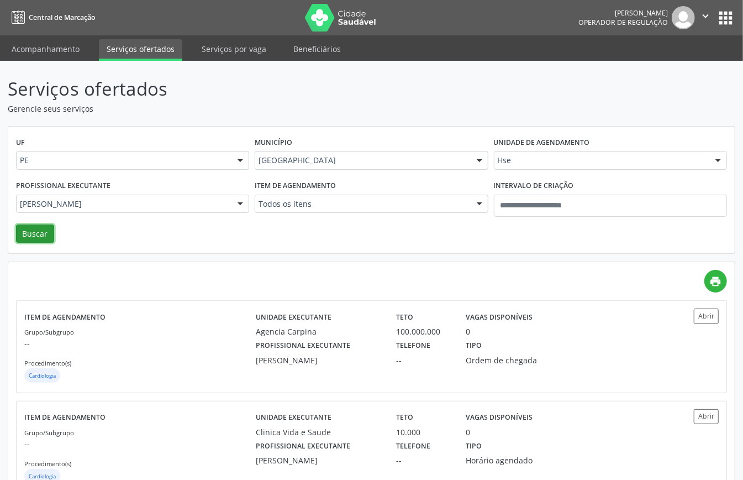
click at [29, 237] on button "Buscar" at bounding box center [35, 233] width 38 height 19
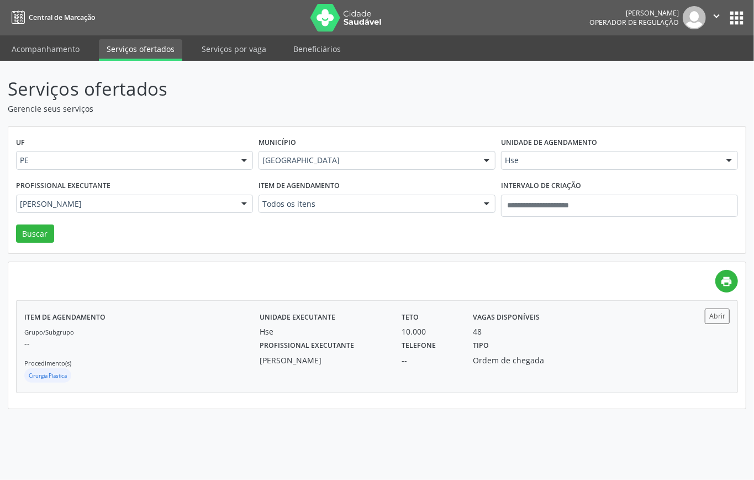
click at [230, 340] on p "--" at bounding box center [141, 343] width 235 height 12
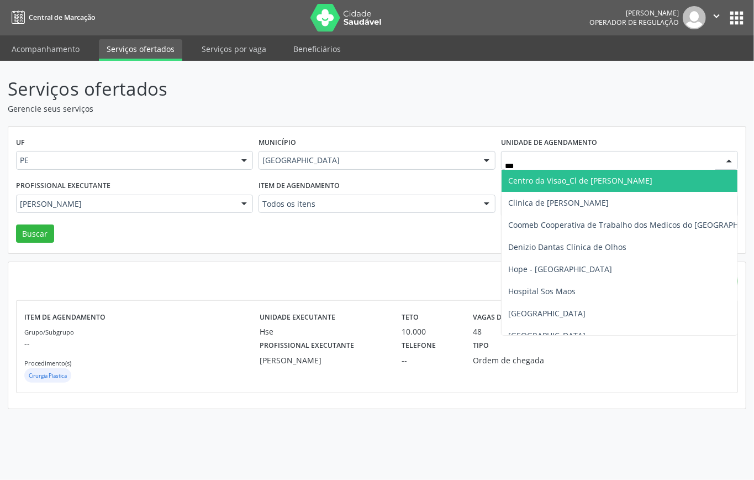
type input "****"
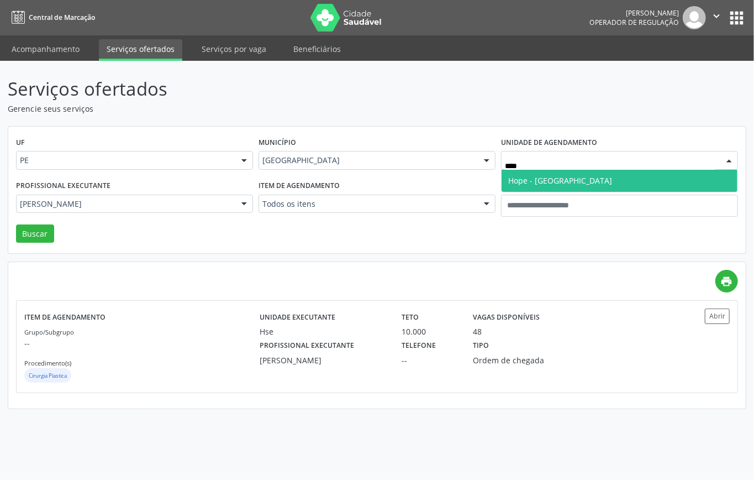
click at [546, 179] on span "Hope - Hospital de Olhos de Pernambuco" at bounding box center [560, 180] width 104 height 11
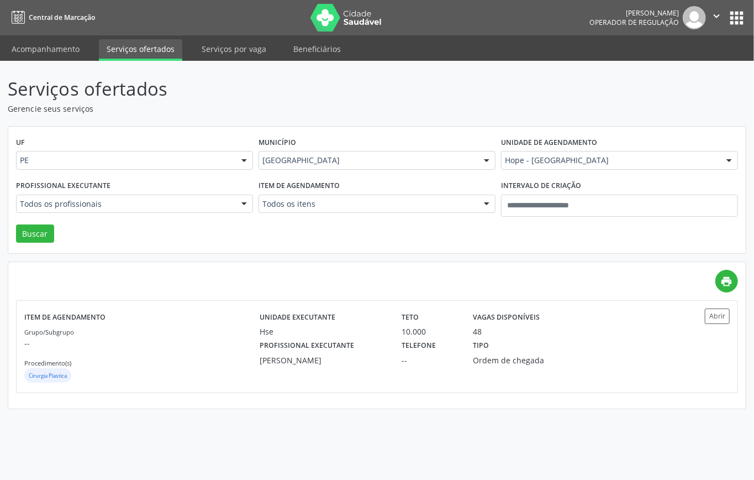
click at [102, 216] on div "Profissional executante Todos os profissionais Todos os profissionais Ana Catar…" at bounding box center [134, 200] width 243 height 47
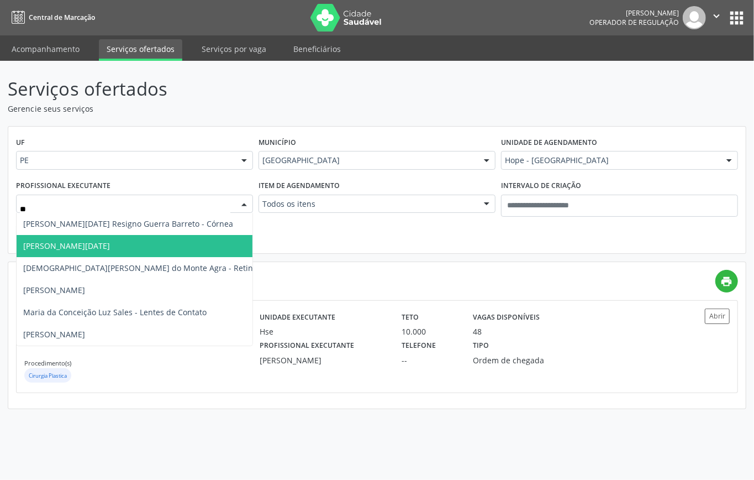
type input "***"
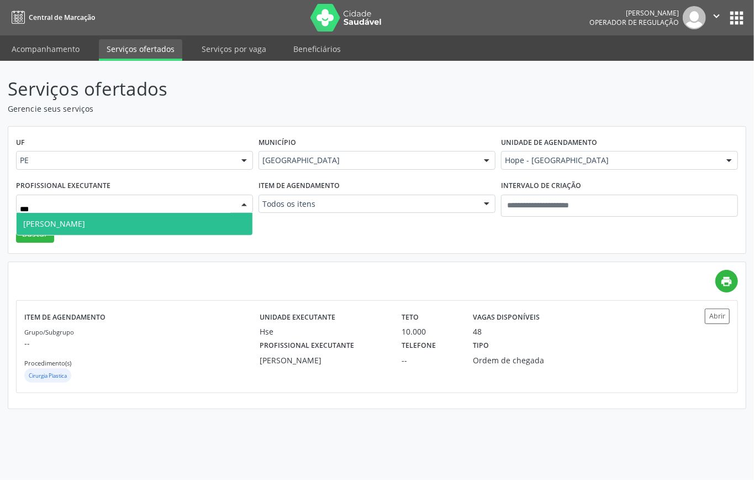
click at [127, 222] on span "Luan Fellipe Bispo Almeida" at bounding box center [135, 224] width 236 height 22
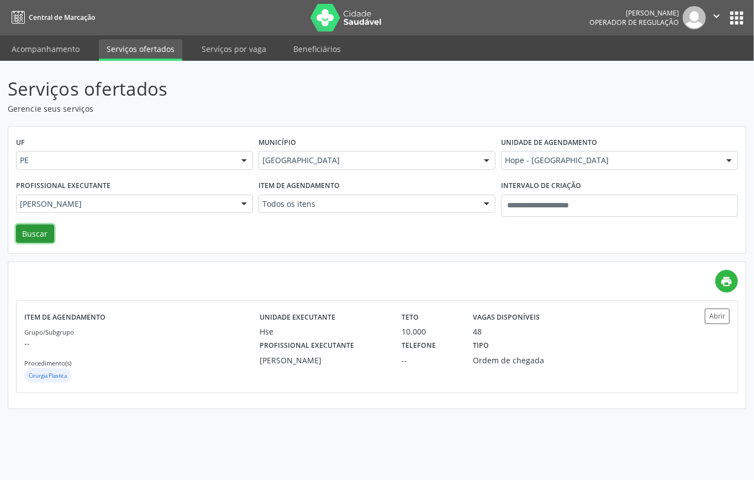
click at [20, 230] on button "Buscar" at bounding box center [35, 233] width 38 height 19
click at [185, 352] on div "Grupo/Subgrupo -- Procedimento(s) Oftalmologia" at bounding box center [141, 355] width 235 height 59
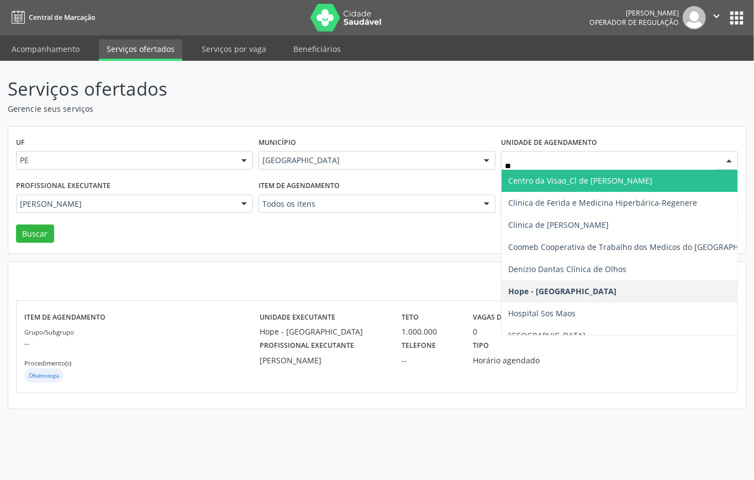
type input "***"
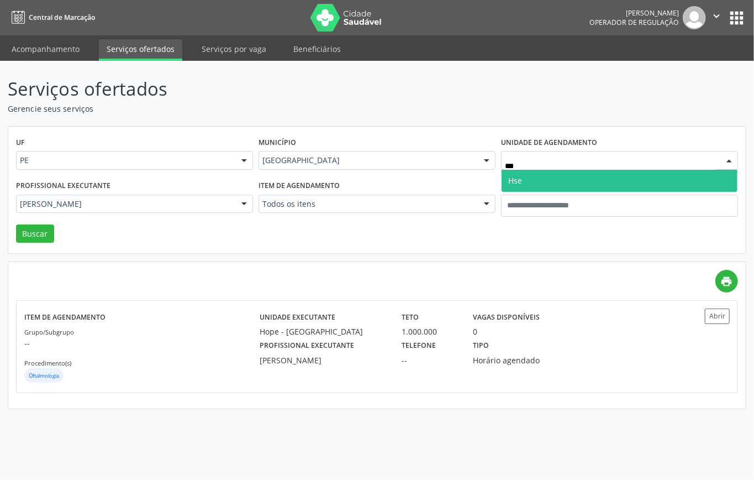
click at [535, 177] on span "Hse" at bounding box center [620, 181] width 236 height 22
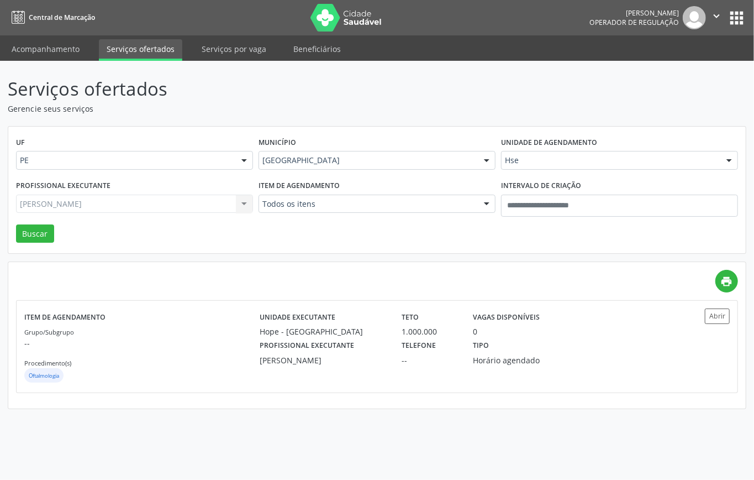
click at [202, 206] on div "Luan Fellipe Bispo Almeida Todos os profissionais Ana Catarina Delgado de Souza…" at bounding box center [134, 204] width 237 height 19
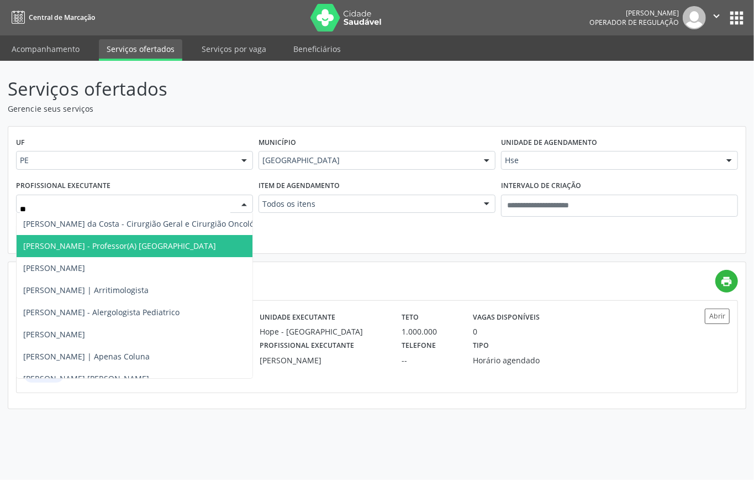
type input "***"
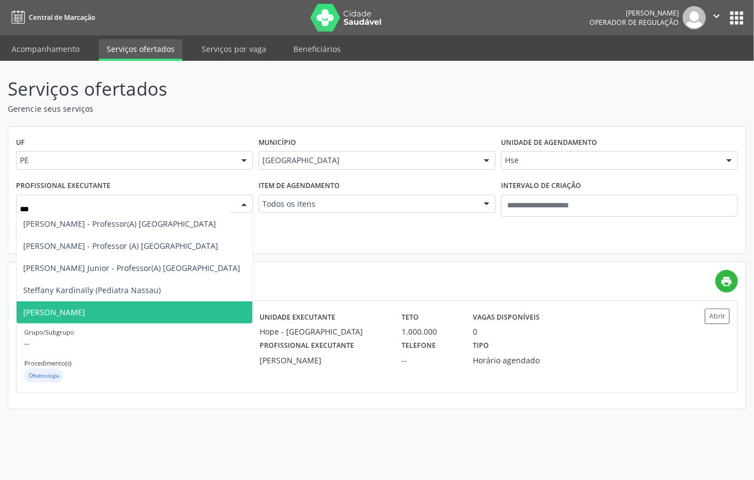
click at [85, 312] on span "Stephanie Gomes Lins de Carvalho" at bounding box center [54, 312] width 62 height 11
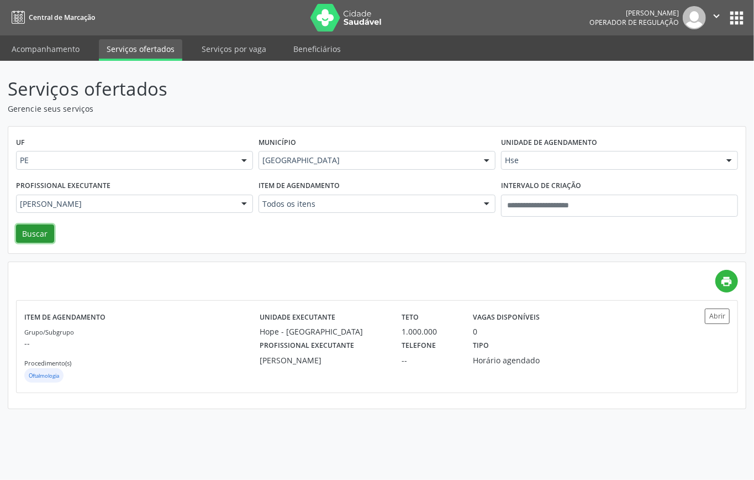
click at [36, 235] on button "Buscar" at bounding box center [35, 233] width 38 height 19
click at [176, 329] on div "Grupo/Subgrupo -- Procedimento(s) Dermatologia" at bounding box center [141, 355] width 235 height 59
click at [207, 347] on p "--" at bounding box center [141, 343] width 235 height 12
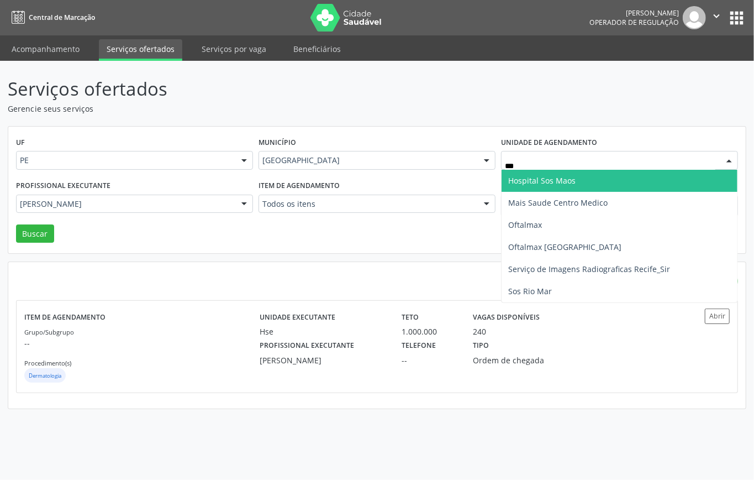
type input "****"
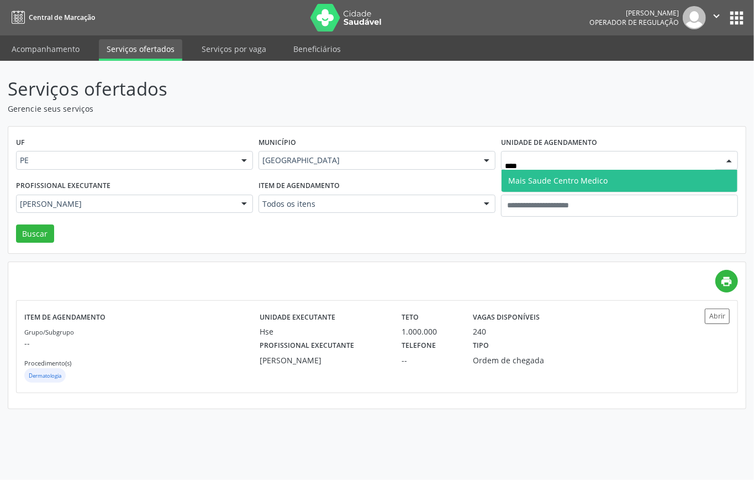
click at [547, 181] on span "Mais Saude Centro Medico" at bounding box center [557, 180] width 99 height 11
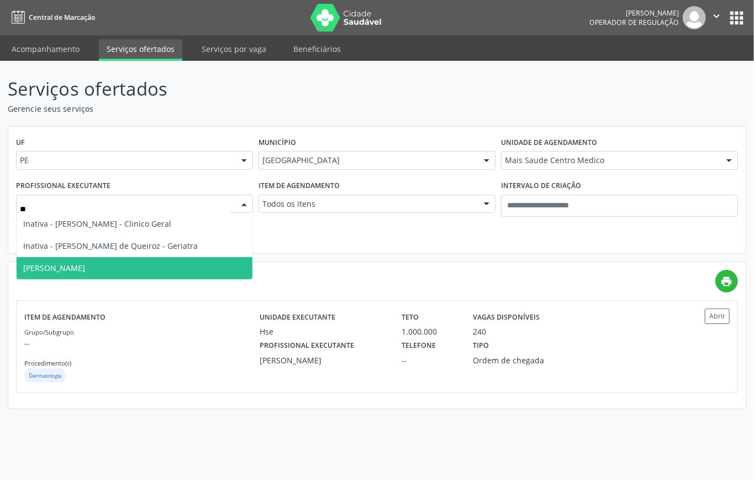
type input "***"
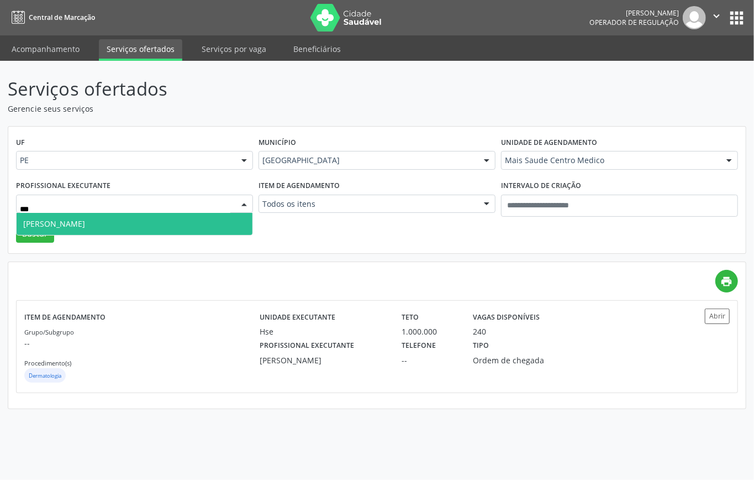
click at [144, 226] on span "Katia Rejane Almeida" at bounding box center [135, 224] width 236 height 22
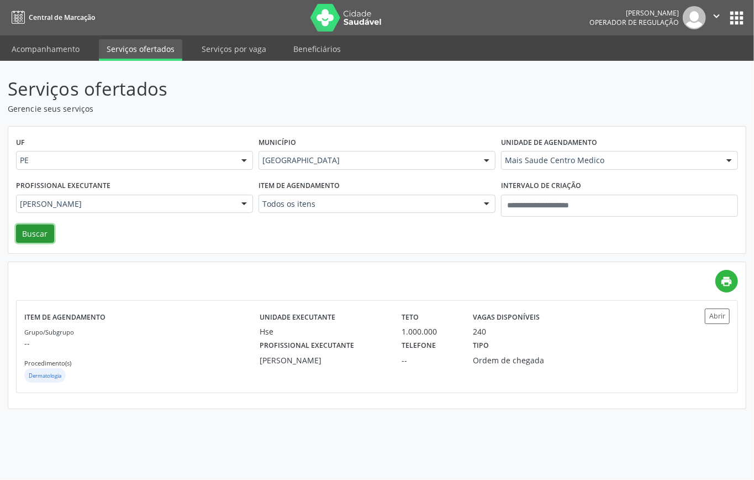
click at [43, 235] on button "Buscar" at bounding box center [35, 233] width 38 height 19
click at [217, 346] on p "--" at bounding box center [141, 343] width 235 height 12
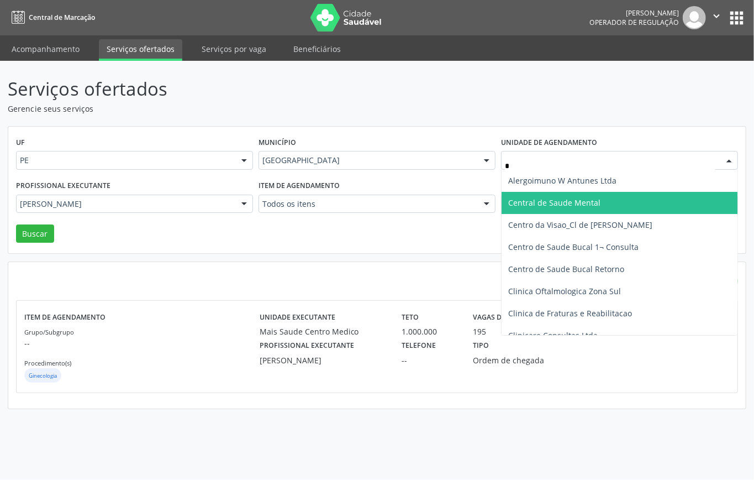
type input "**"
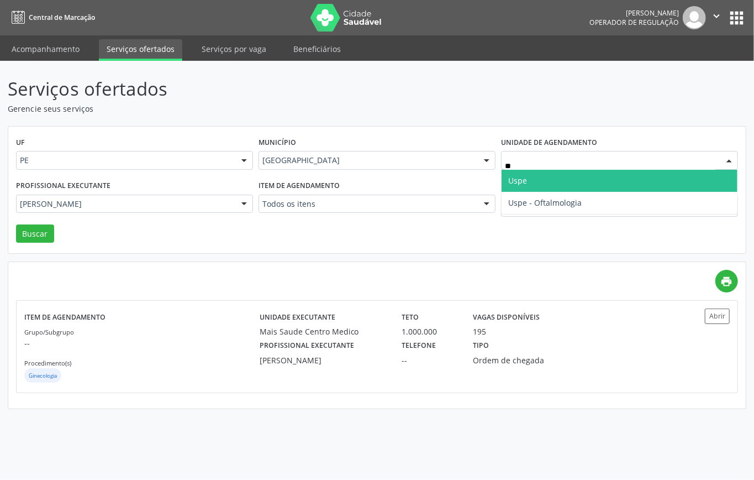
drag, startPoint x: 560, startPoint y: 184, endPoint x: 449, endPoint y: 193, distance: 111.5
click at [560, 185] on span "Uspe" at bounding box center [620, 181] width 236 height 22
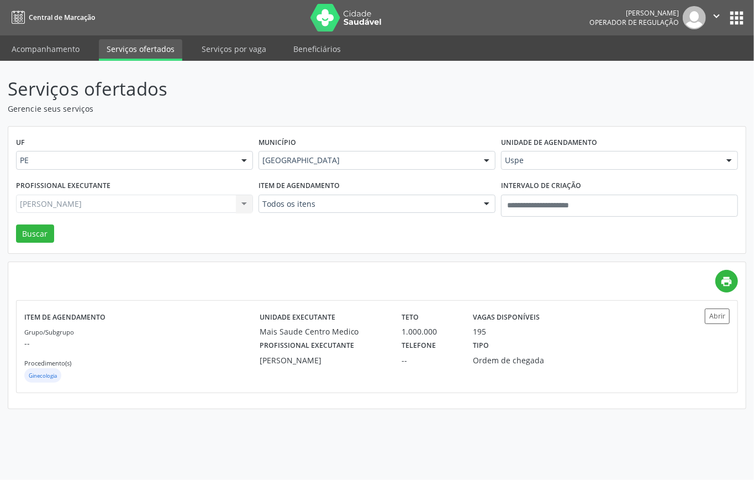
click at [197, 208] on div "Katia Rejane Almeida Todos os profissionais Alberto Fellipe Santana de Fárias A…" at bounding box center [134, 204] width 237 height 19
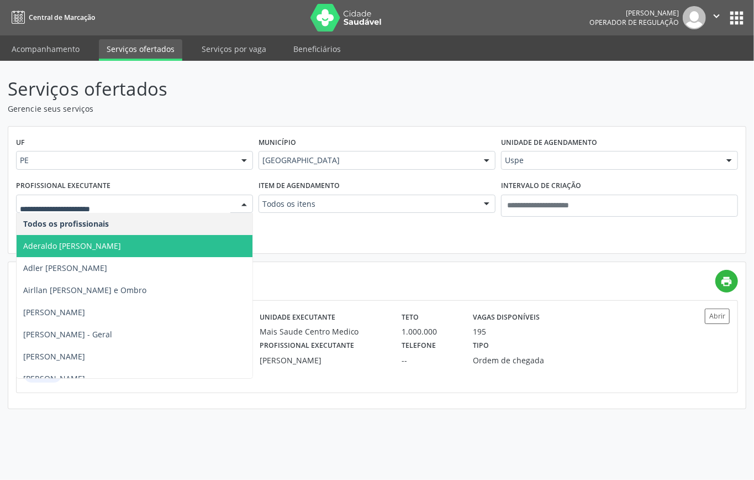
click at [195, 207] on input "text" at bounding box center [125, 209] width 211 height 22
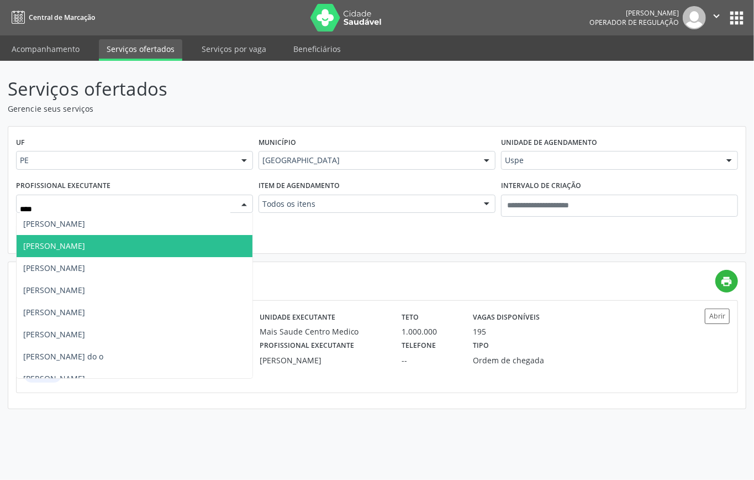
type input "*****"
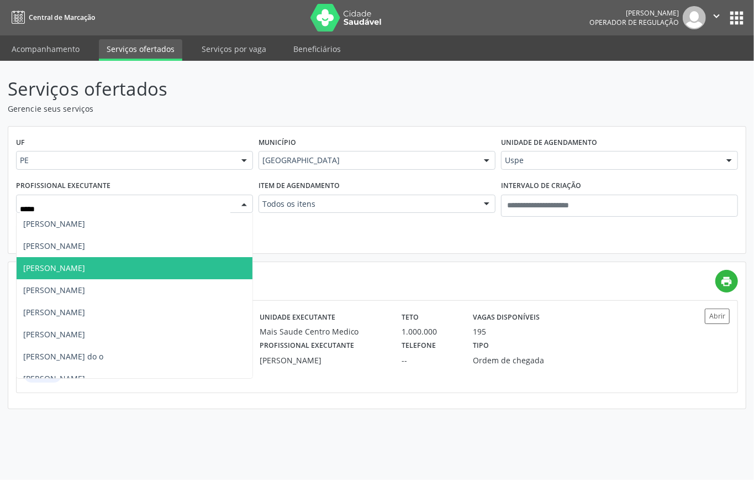
scroll to position [211, 0]
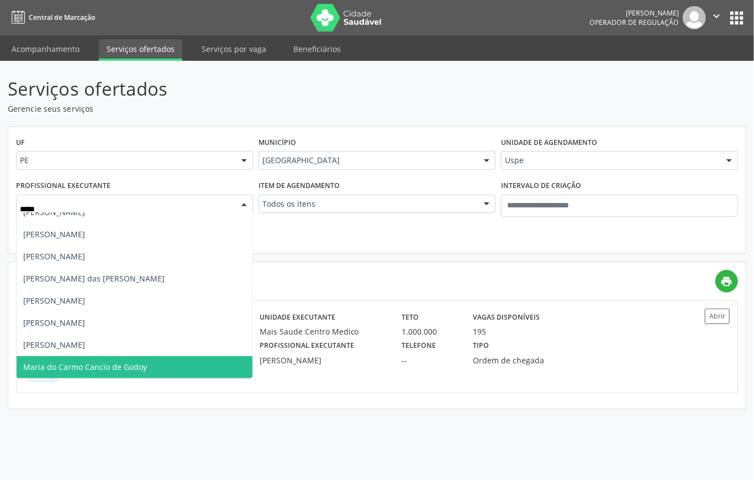
click at [87, 364] on span "Maria do Carmo Cancio de Godoy" at bounding box center [85, 366] width 124 height 11
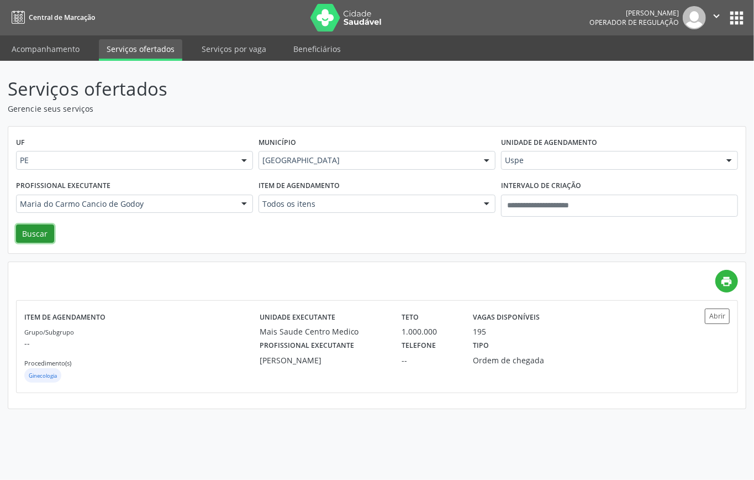
click at [29, 233] on button "Buscar" at bounding box center [35, 233] width 38 height 19
click at [216, 340] on p "--" at bounding box center [141, 343] width 235 height 12
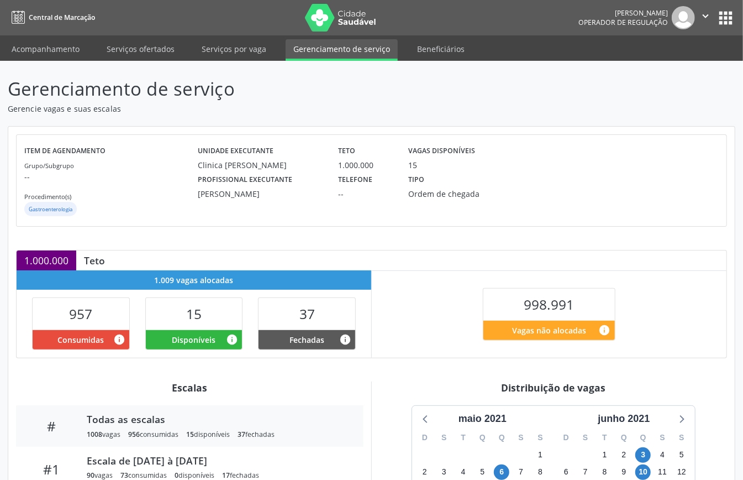
scroll to position [166, 0]
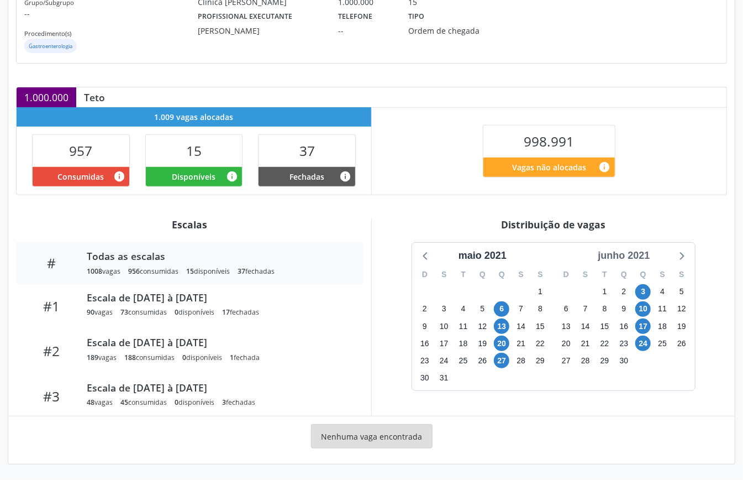
click at [637, 259] on div "junho 2021" at bounding box center [624, 255] width 61 height 15
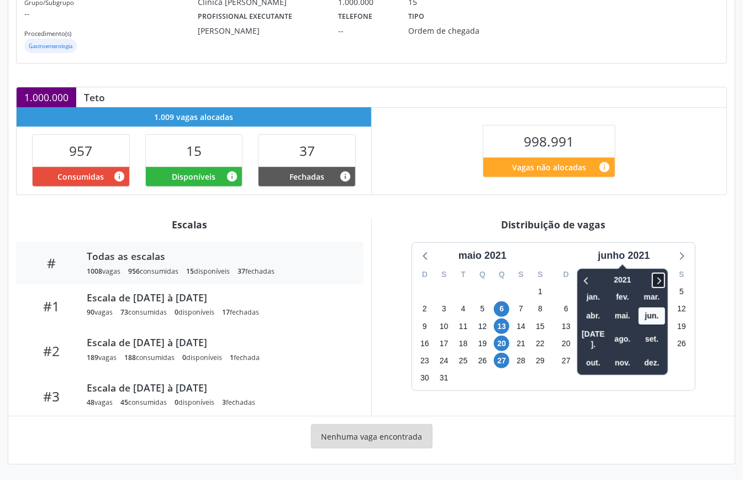
click at [659, 280] on icon at bounding box center [658, 280] width 11 height 13
click at [624, 354] on span "nov." at bounding box center [623, 362] width 27 height 17
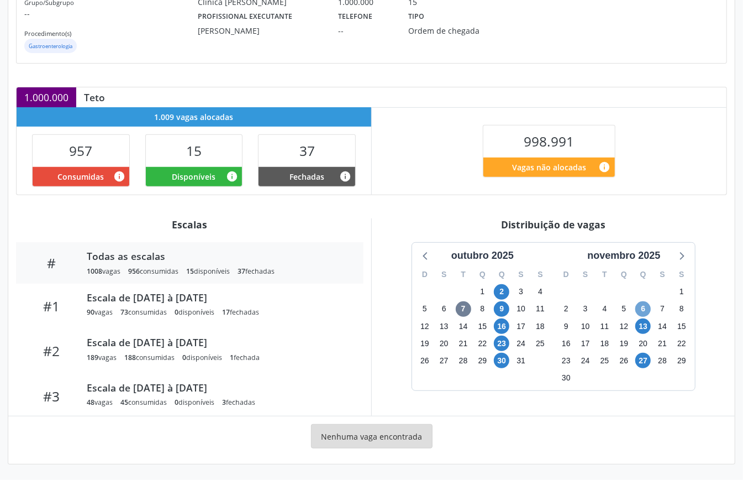
click at [639, 307] on span "6" at bounding box center [643, 308] width 15 height 15
click at [640, 307] on span "6" at bounding box center [643, 308] width 15 height 15
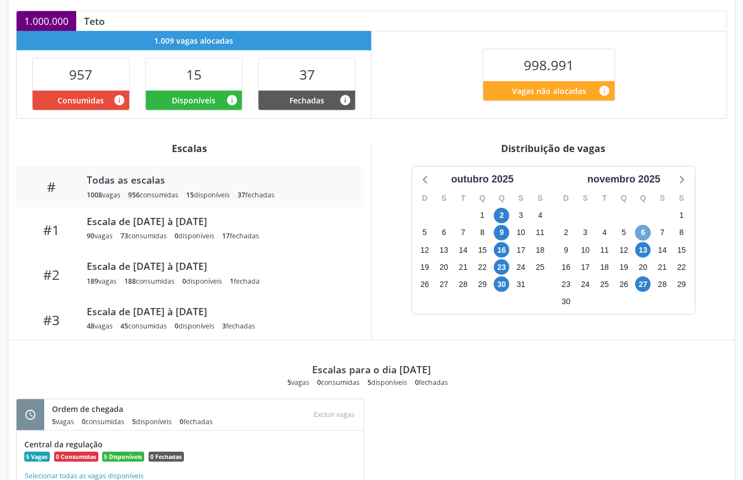
scroll to position [313, 0]
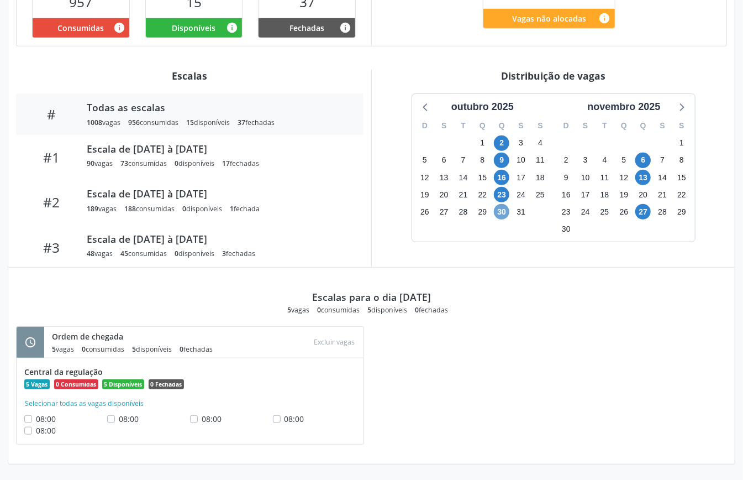
click at [503, 213] on span "30" at bounding box center [501, 211] width 15 height 15
click at [642, 158] on span "6" at bounding box center [643, 160] width 15 height 15
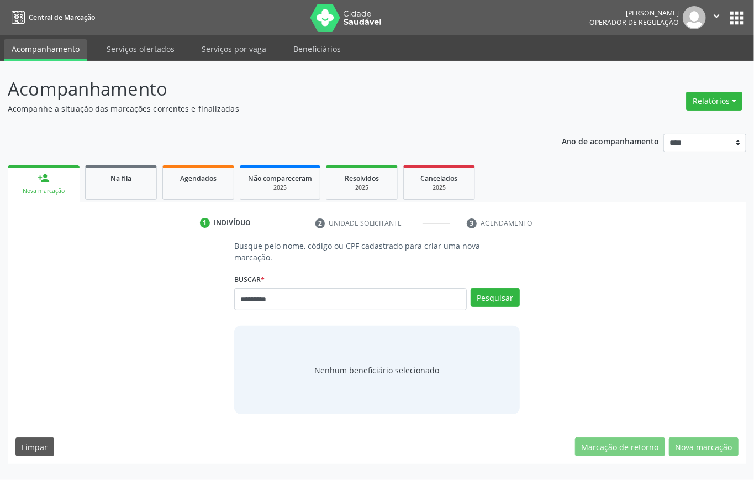
type input "*********"
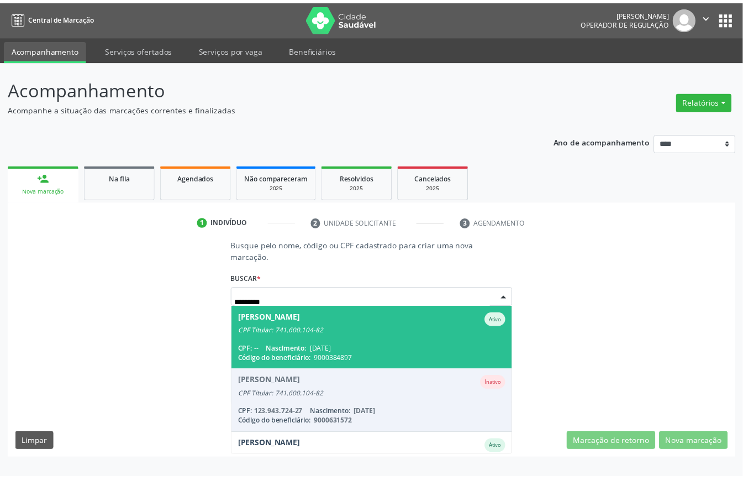
scroll to position [104, 0]
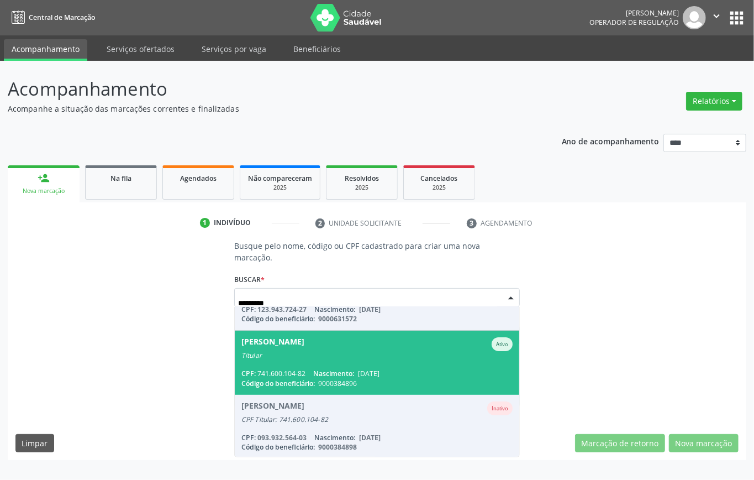
click at [322, 369] on span "Nascimento:" at bounding box center [333, 373] width 41 height 9
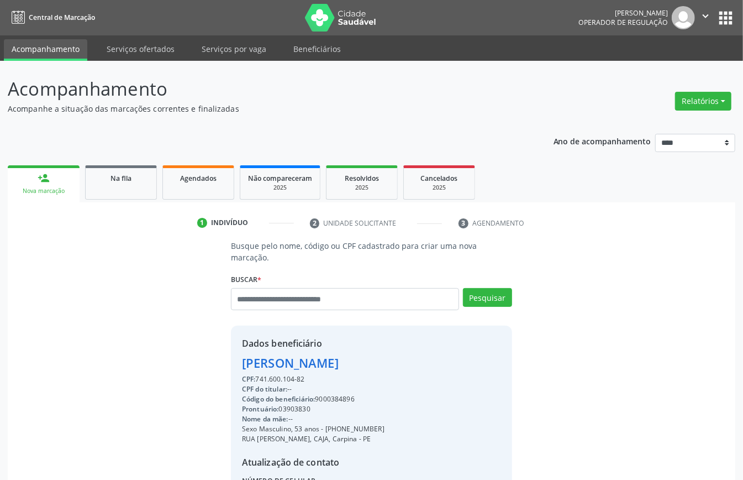
scroll to position [116, 0]
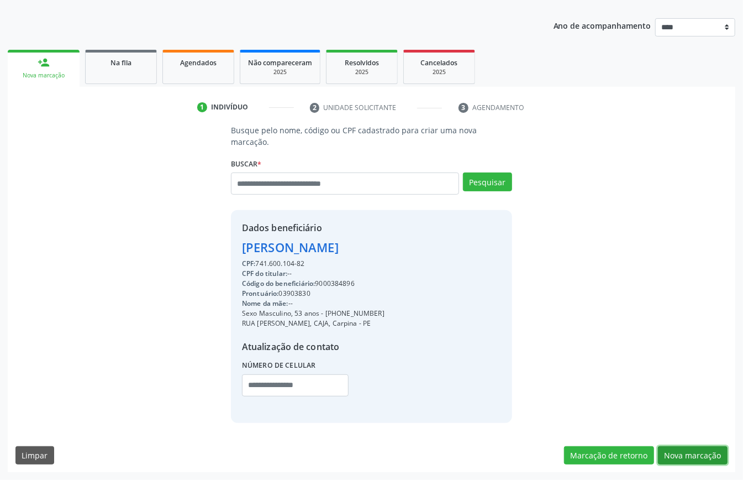
click at [690, 454] on button "Nova marcação" at bounding box center [693, 455] width 70 height 19
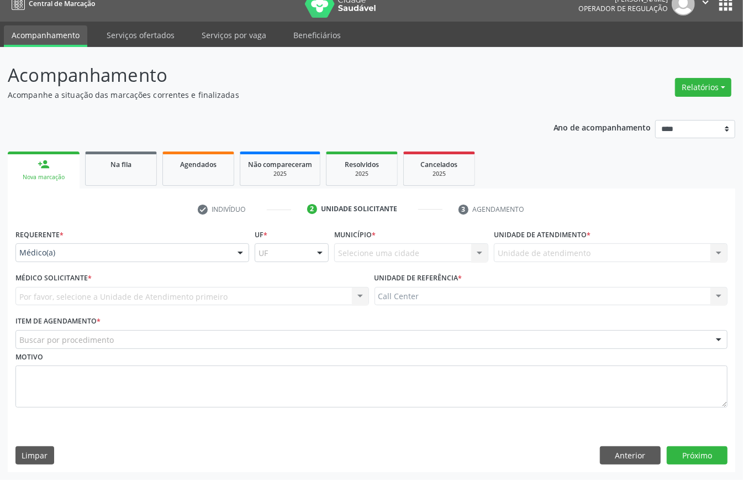
scroll to position [15, 0]
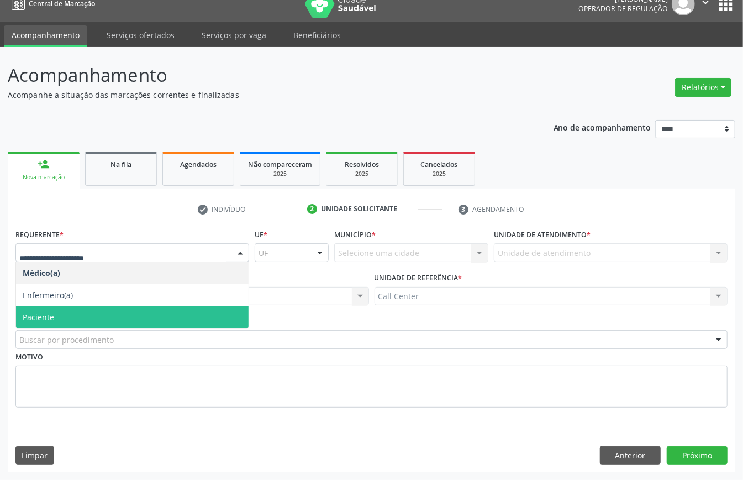
click at [62, 308] on span "Paciente" at bounding box center [132, 317] width 233 height 22
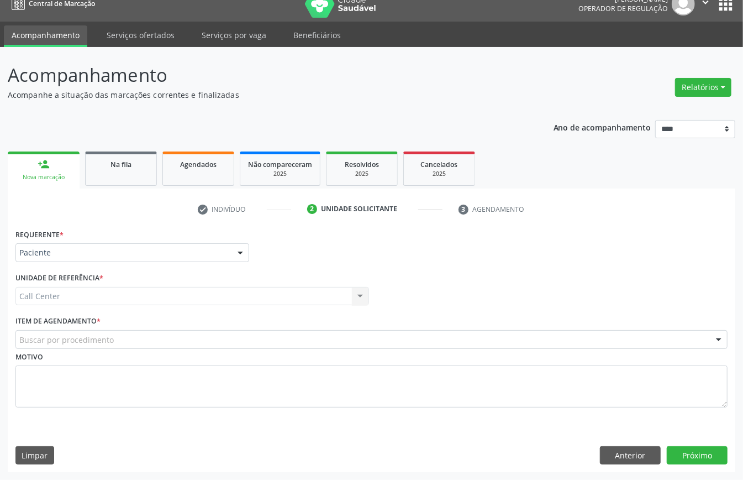
click at [76, 330] on div "Buscar por procedimento" at bounding box center [371, 339] width 712 height 19
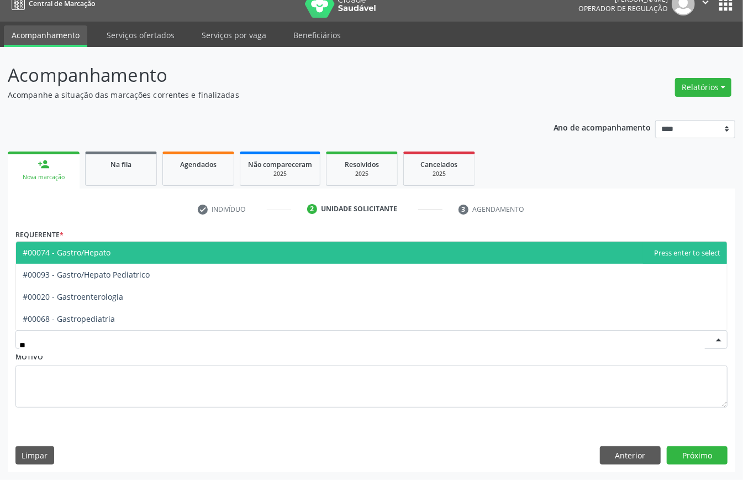
type input "***"
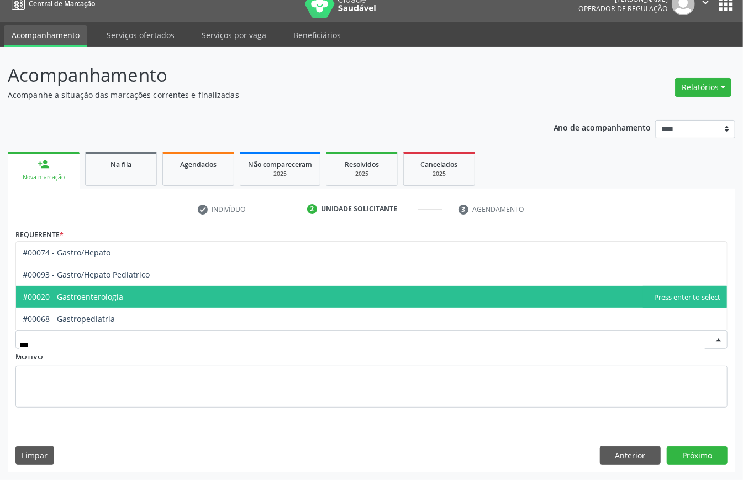
click at [123, 295] on span "#00020 - Gastroenterologia" at bounding box center [73, 296] width 101 height 11
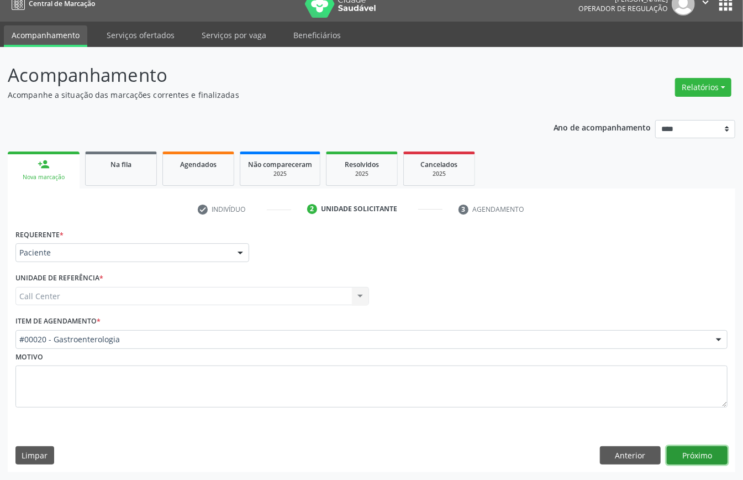
click at [701, 452] on button "Próximo" at bounding box center [697, 455] width 61 height 19
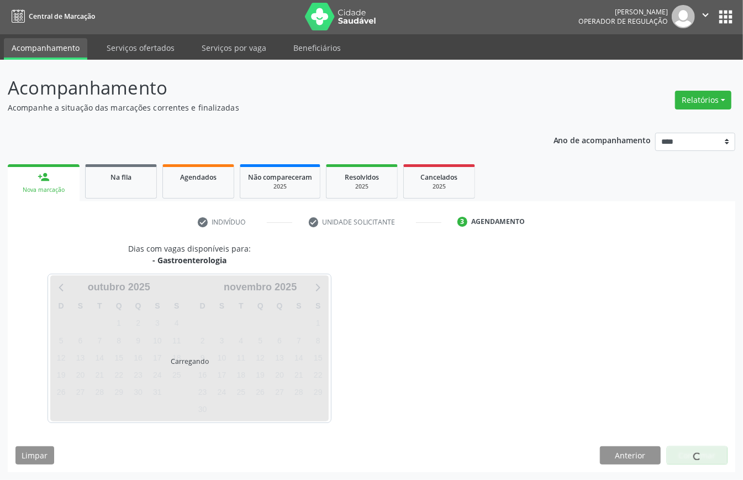
scroll to position [2, 0]
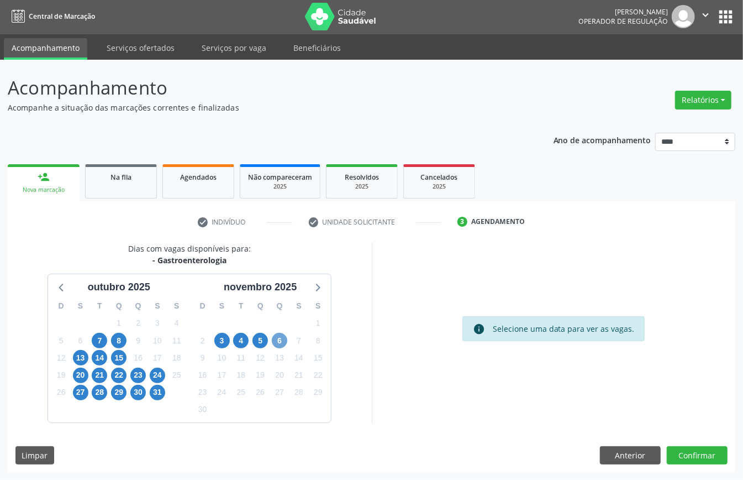
click at [286, 341] on span "6" at bounding box center [279, 340] width 15 height 15
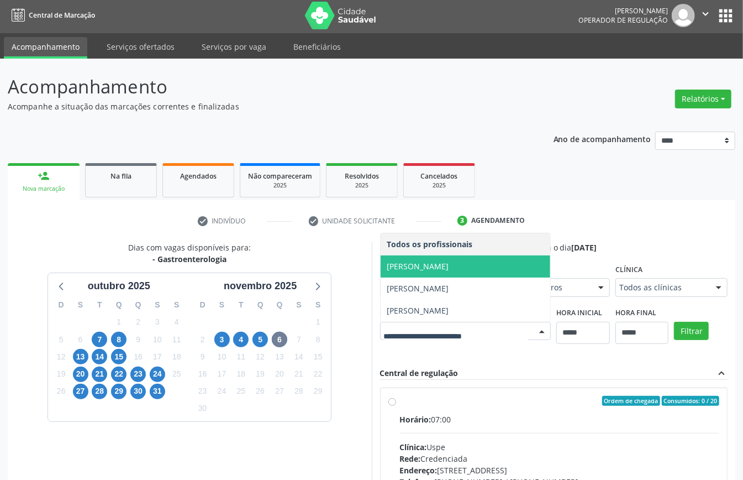
click at [428, 264] on span "Haroldo Renato Pina Moreira" at bounding box center [418, 266] width 62 height 11
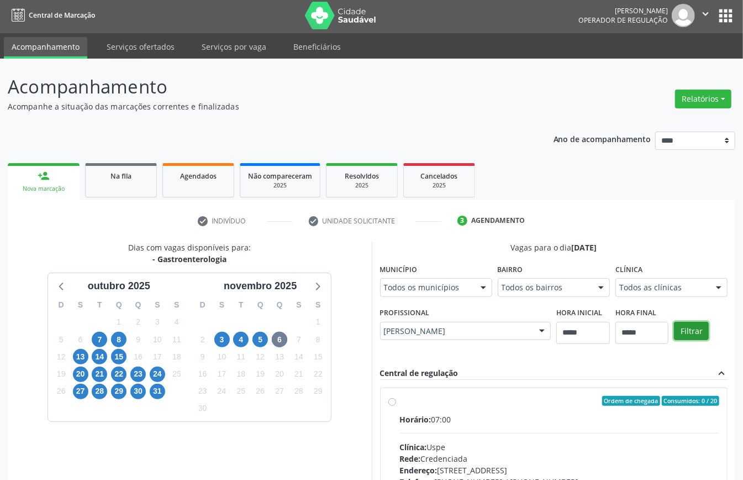
click at [691, 327] on button "Filtrar" at bounding box center [691, 331] width 35 height 19
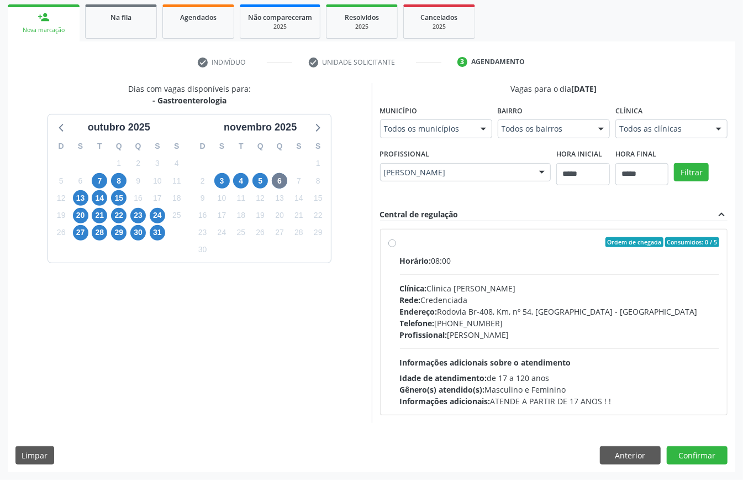
click at [429, 339] on div "Profissional: Haroldo Renato Pina Moreira" at bounding box center [560, 335] width 320 height 12
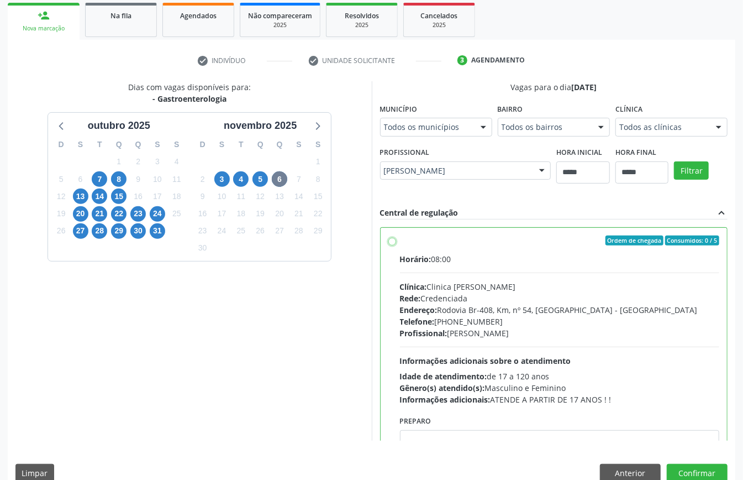
scroll to position [56, 0]
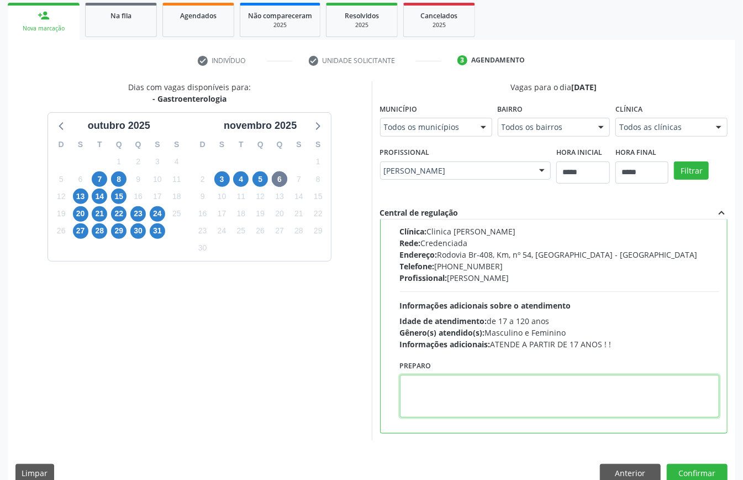
paste textarea "**********"
type textarea "**********"
click at [704, 467] on button "Confirmar" at bounding box center [697, 473] width 61 height 19
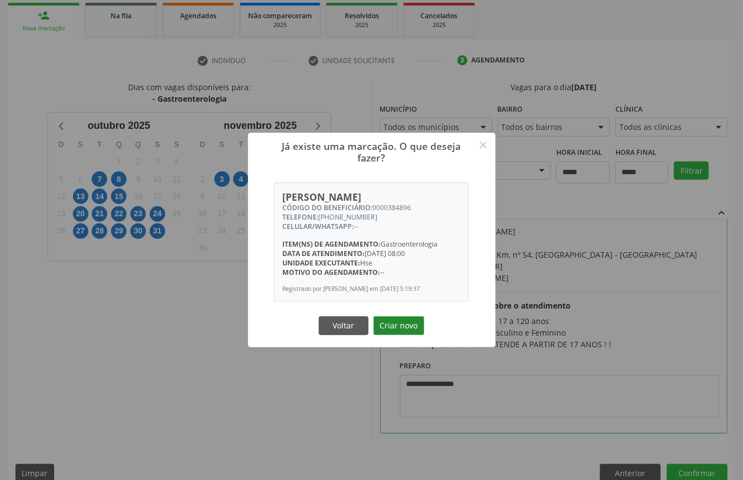
click at [397, 329] on button "Criar novo" at bounding box center [399, 325] width 51 height 19
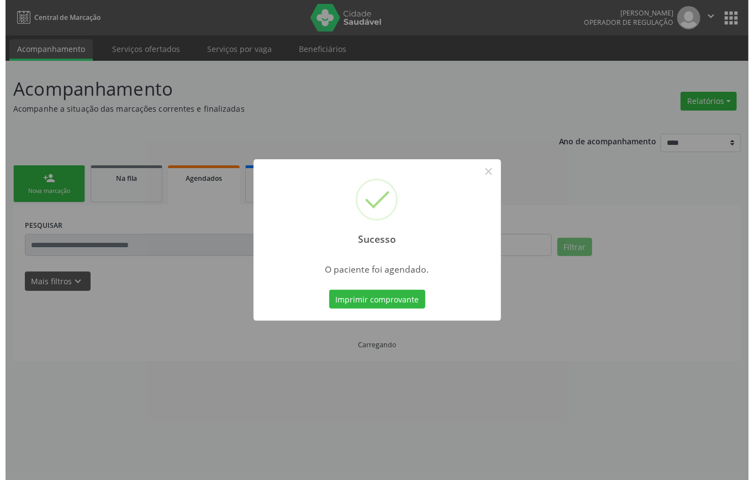
scroll to position [0, 0]
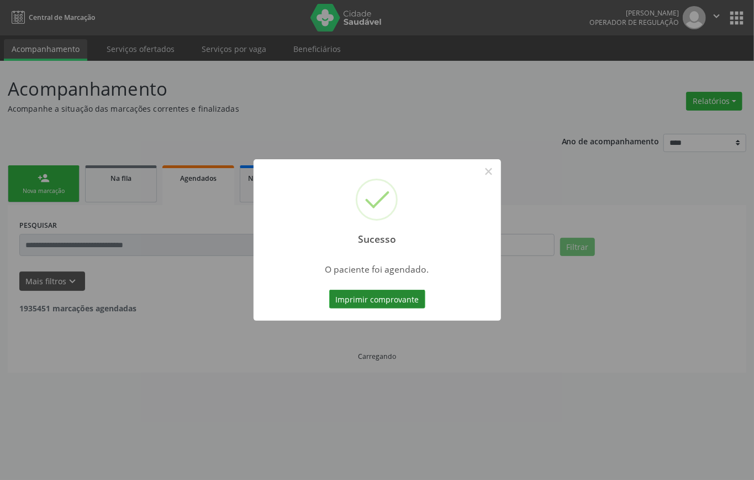
click at [407, 302] on button "Imprimir comprovante" at bounding box center [377, 299] width 96 height 19
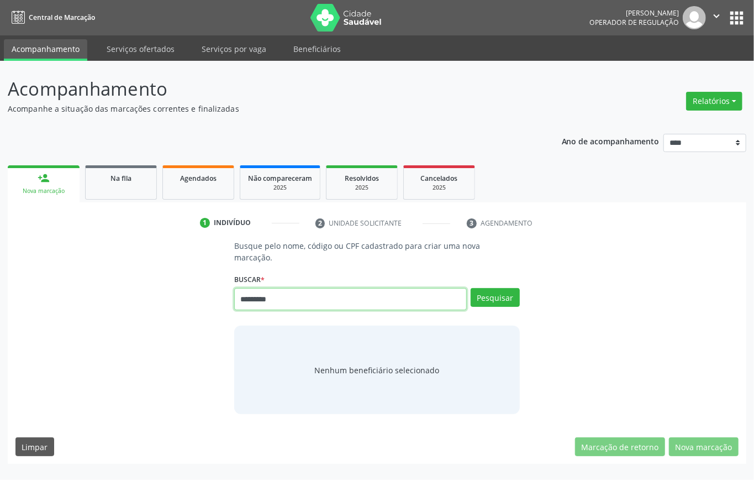
type input "*********"
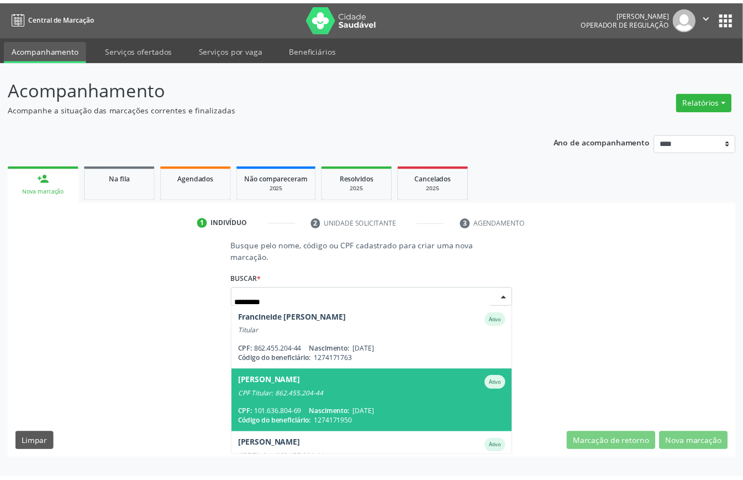
scroll to position [40, 0]
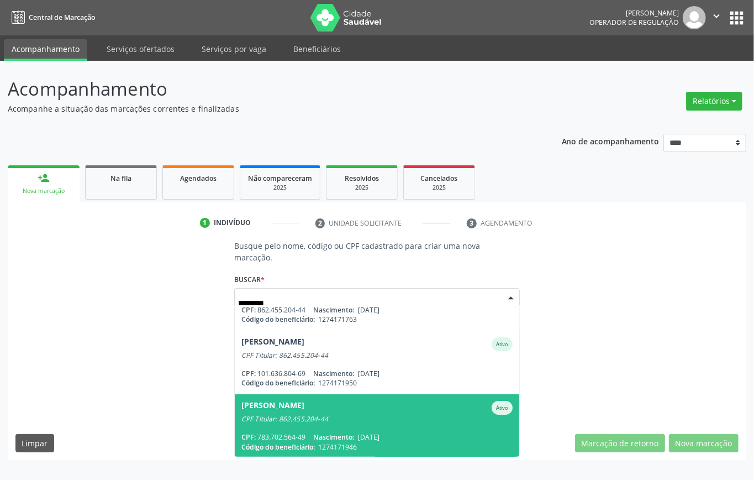
click at [416, 433] on div "CPF: 783.702.564-49 Nascimento: [DATE]" at bounding box center [377, 436] width 271 height 9
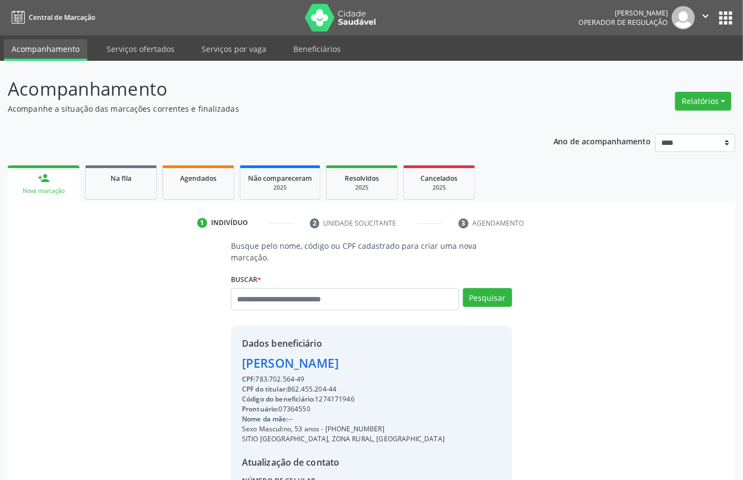
scroll to position [116, 0]
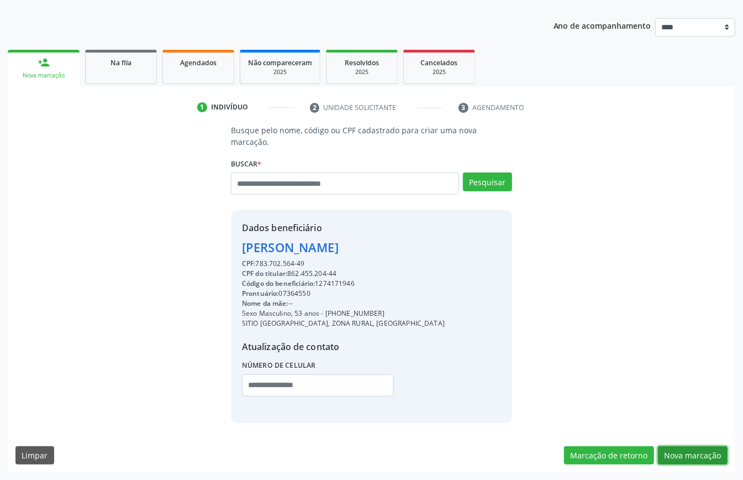
click at [690, 453] on button "Nova marcação" at bounding box center [693, 455] width 70 height 19
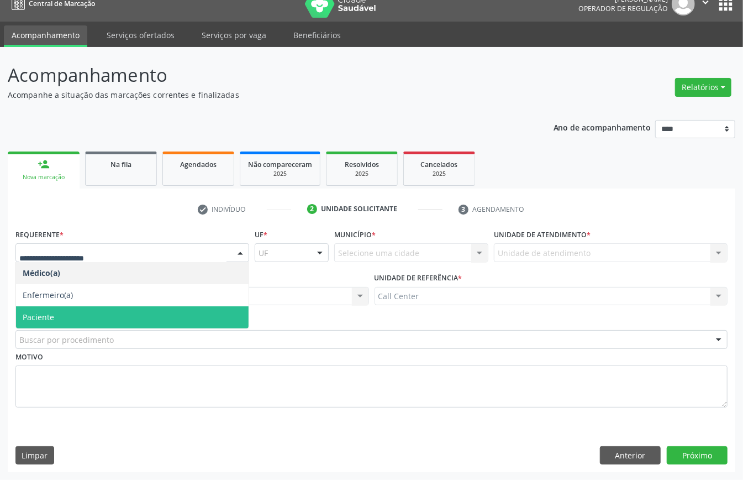
drag, startPoint x: 55, startPoint y: 315, endPoint x: 62, endPoint y: 317, distance: 6.8
click at [56, 315] on span "Paciente" at bounding box center [132, 317] width 233 height 22
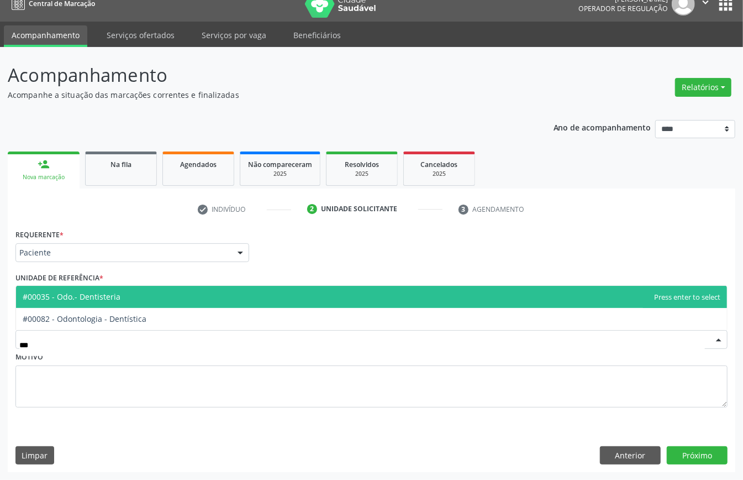
type input "****"
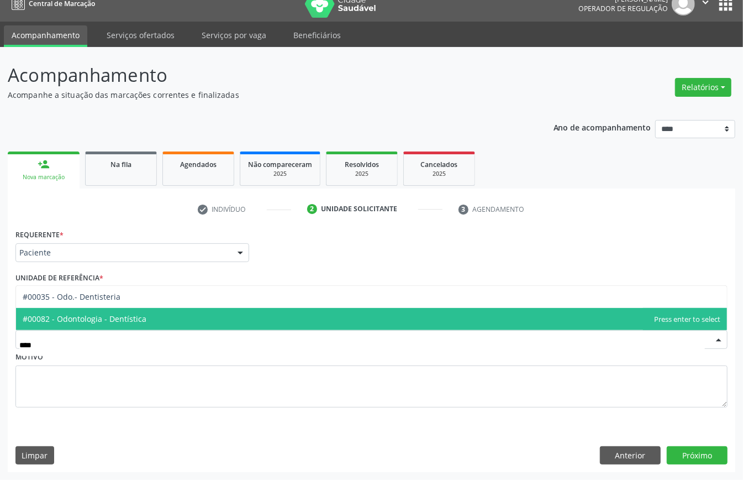
click at [98, 323] on span "#00082 - Odontologia - Dentística" at bounding box center [371, 319] width 711 height 22
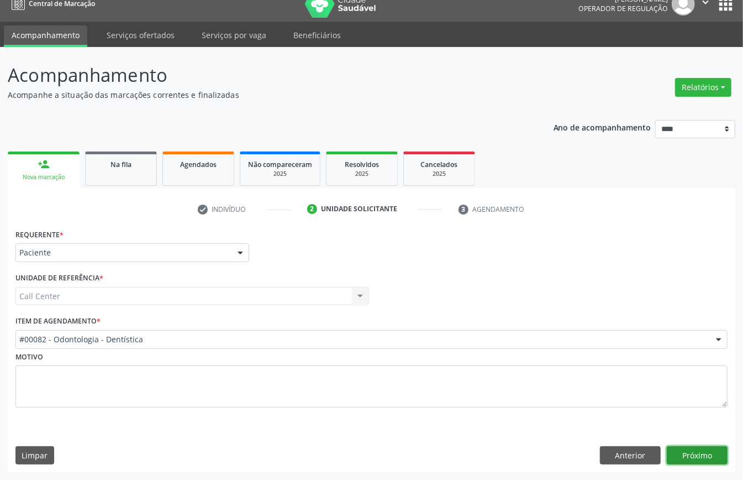
click at [690, 450] on button "Próximo" at bounding box center [697, 455] width 61 height 19
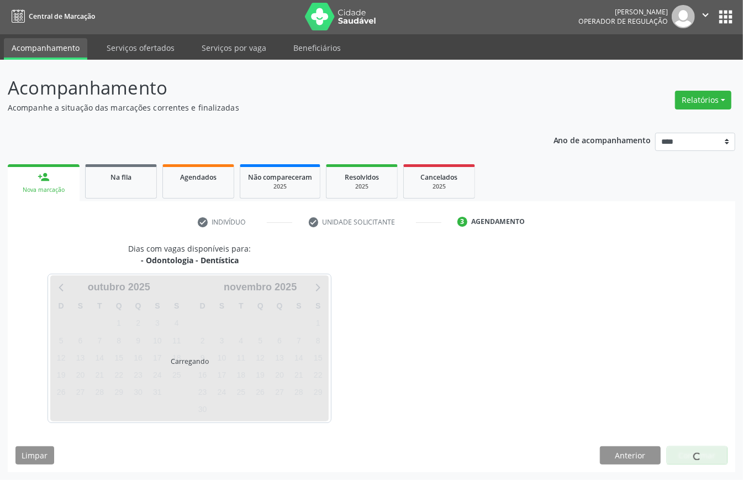
scroll to position [2, 0]
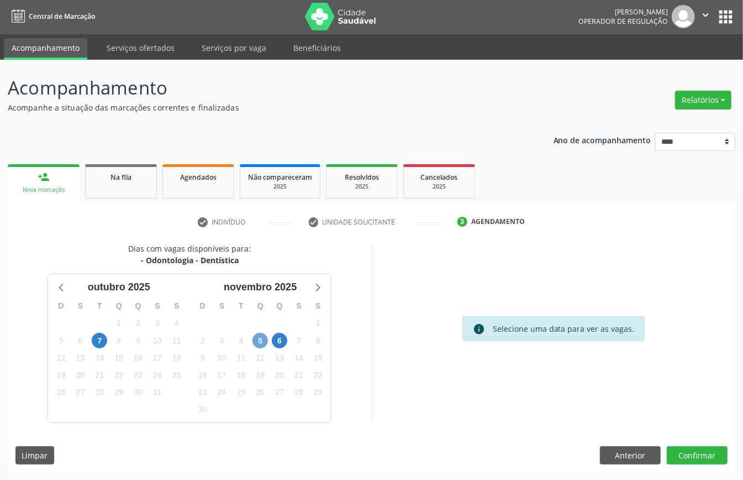
click at [263, 337] on span "5" at bounding box center [260, 340] width 15 height 15
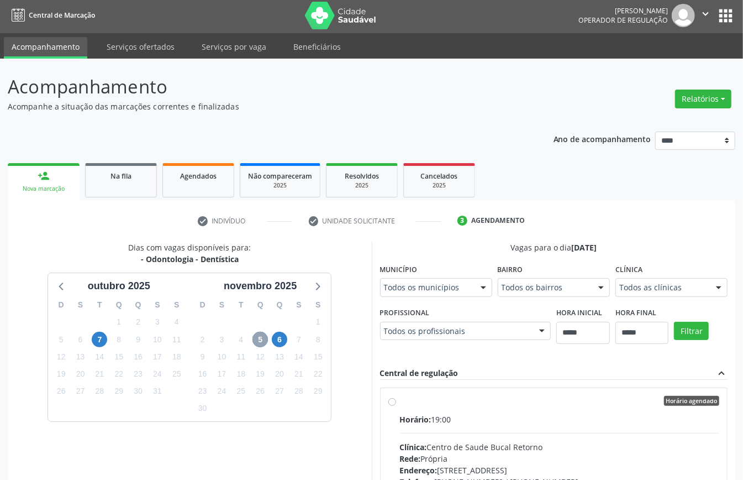
scroll to position [76, 0]
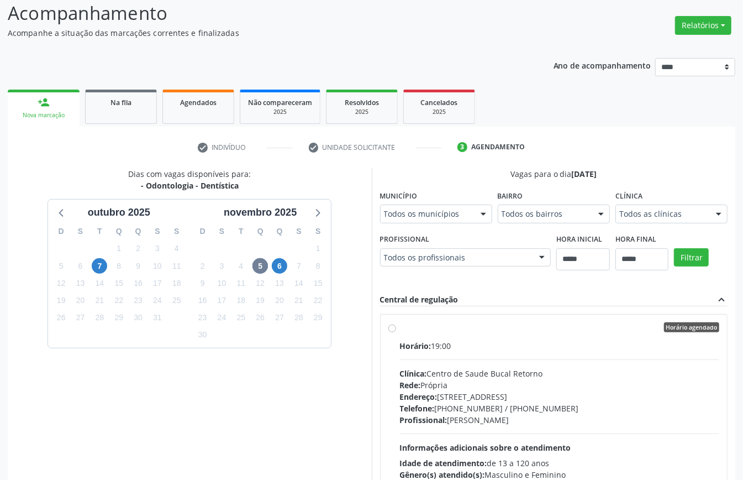
click at [438, 378] on div "Clínica: Centro de Saude Bucal Retorno" at bounding box center [560, 374] width 320 height 12
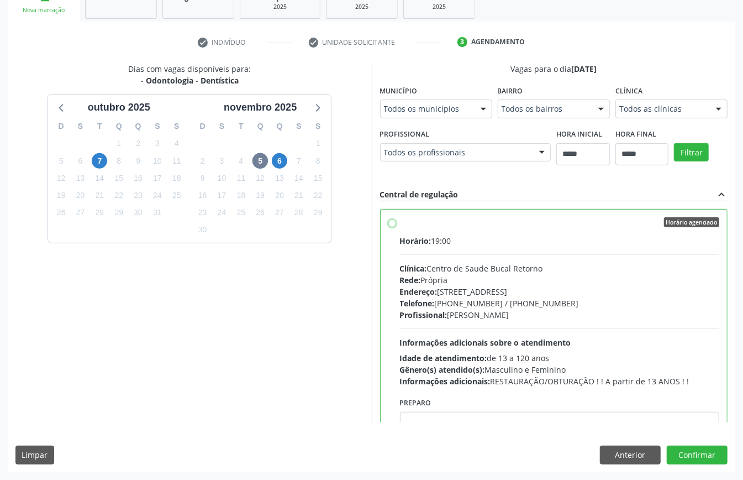
scroll to position [56, 0]
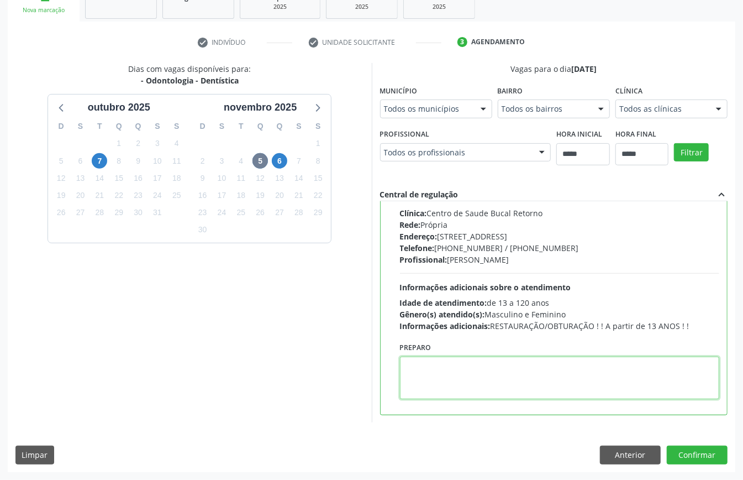
paste textarea "**********"
type textarea "**********"
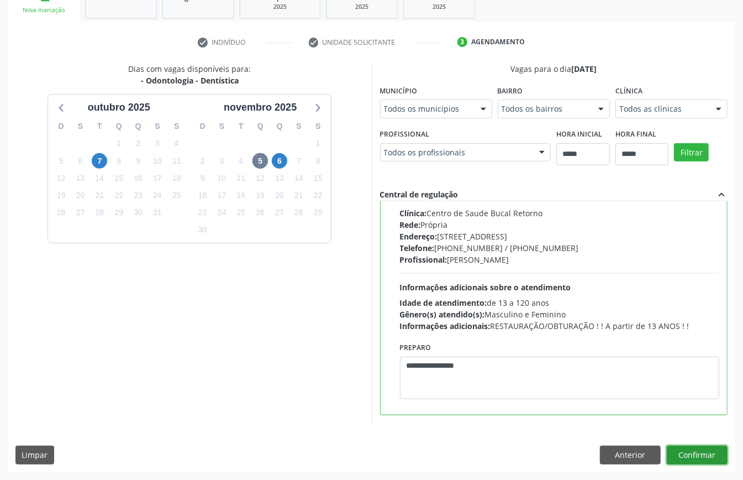
click at [689, 455] on button "Confirmar" at bounding box center [697, 454] width 61 height 19
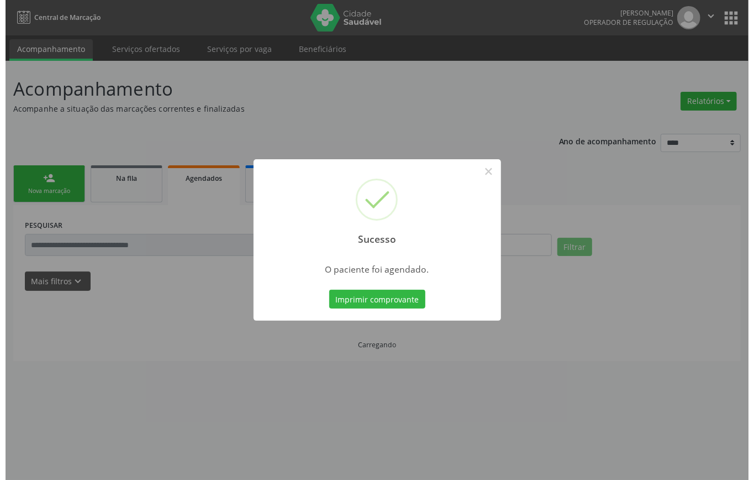
scroll to position [0, 0]
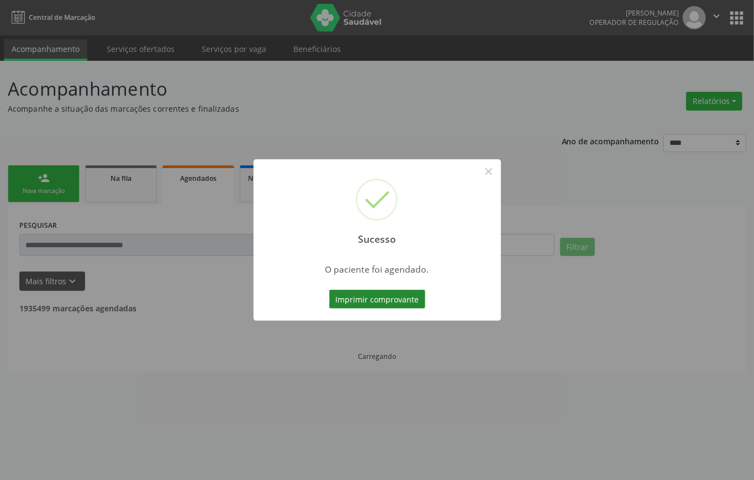
click at [388, 301] on button "Imprimir comprovante" at bounding box center [377, 299] width 96 height 19
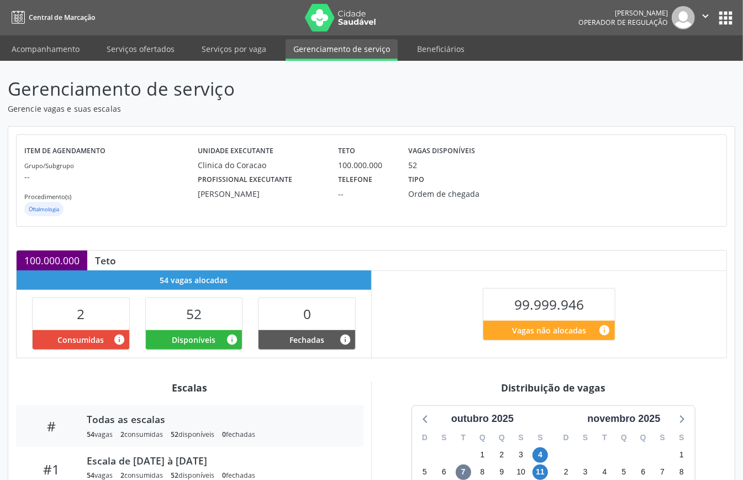
scroll to position [149, 0]
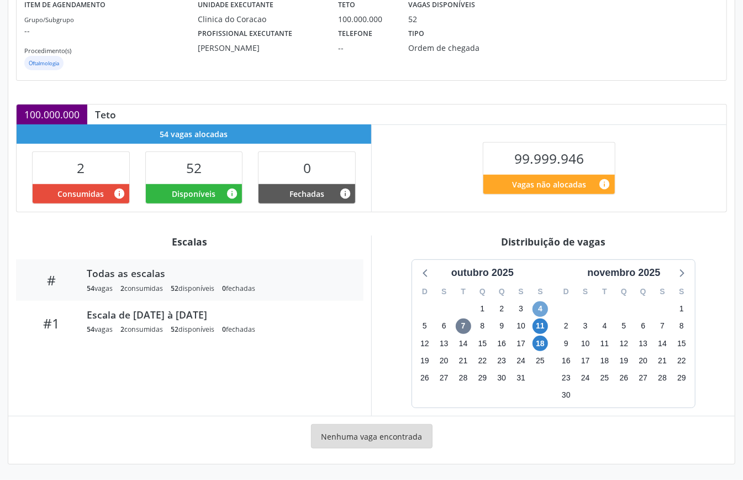
click at [540, 308] on span "4" at bounding box center [540, 308] width 15 height 15
click at [541, 344] on span "18" at bounding box center [540, 342] width 15 height 15
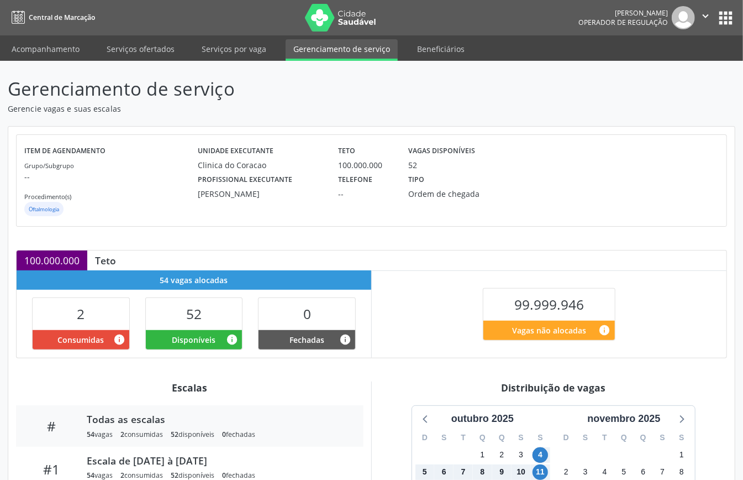
scroll to position [221, 0]
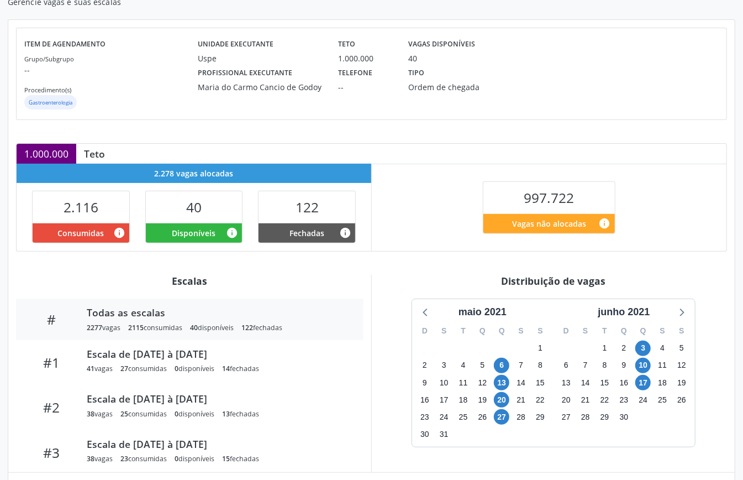
scroll to position [166, 0]
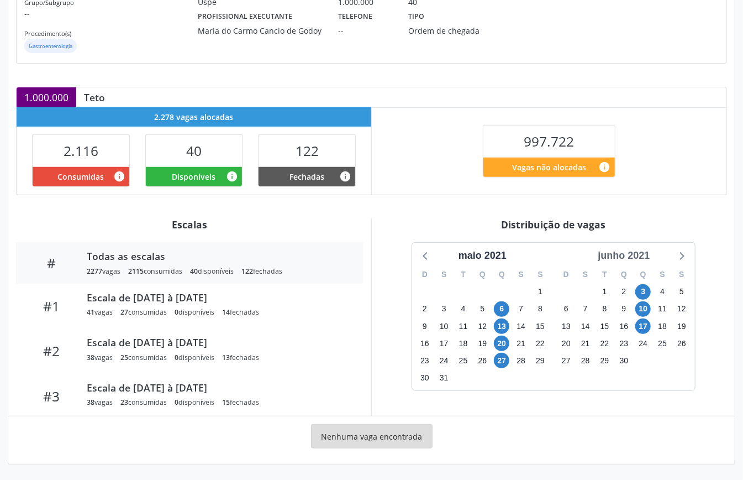
click at [643, 251] on div "junho 2021" at bounding box center [624, 255] width 61 height 15
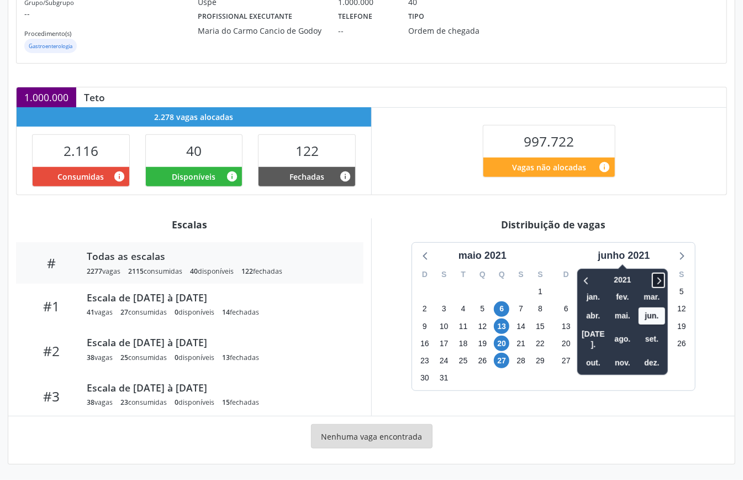
click at [662, 277] on icon at bounding box center [658, 280] width 11 height 13
click at [660, 279] on icon at bounding box center [660, 280] width 4 height 7
click at [633, 354] on span "nov." at bounding box center [623, 362] width 27 height 17
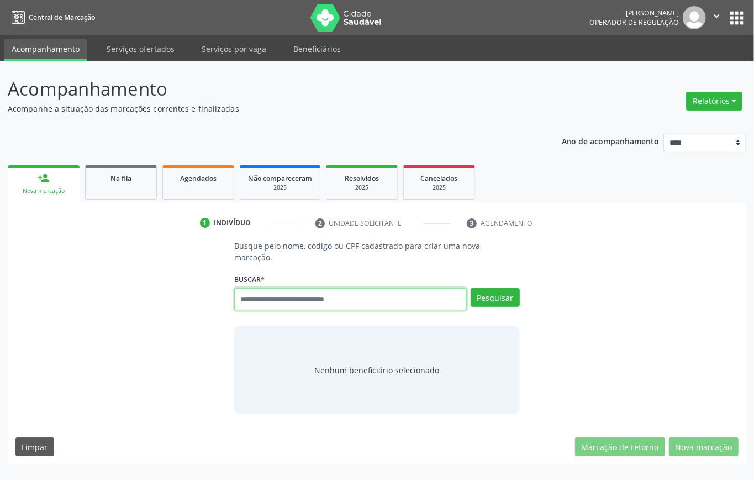
paste input "**********"
type input "**********"
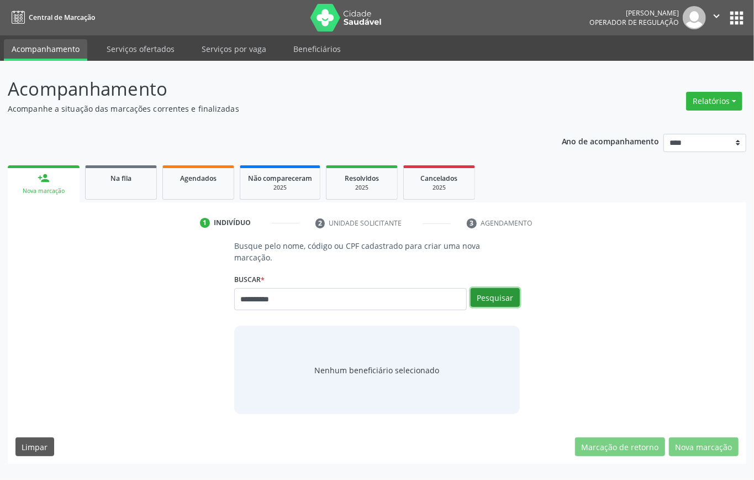
click at [502, 300] on button "Pesquisar" at bounding box center [495, 297] width 49 height 19
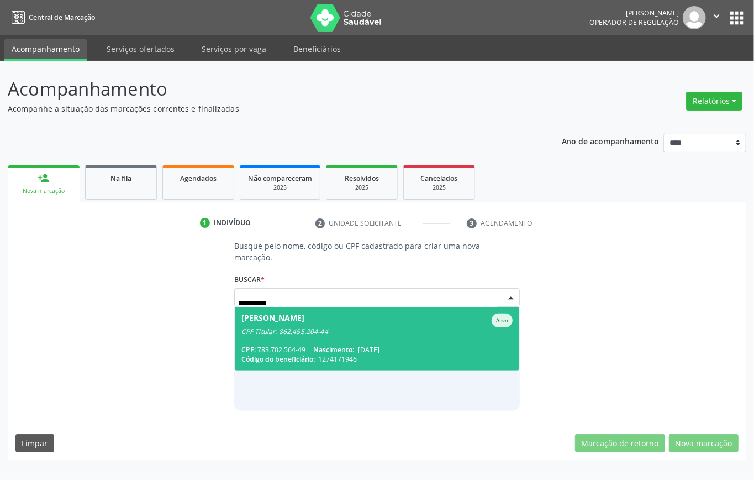
click at [317, 334] on div "CPF Titular: 862.455.204-44" at bounding box center [377, 331] width 271 height 9
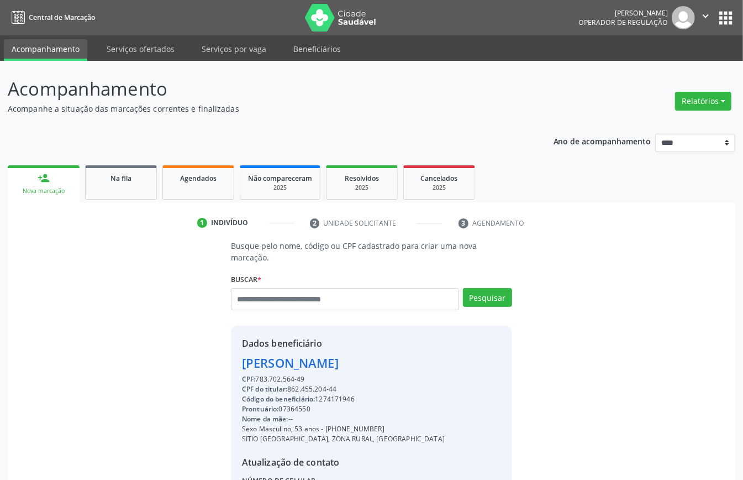
scroll to position [116, 0]
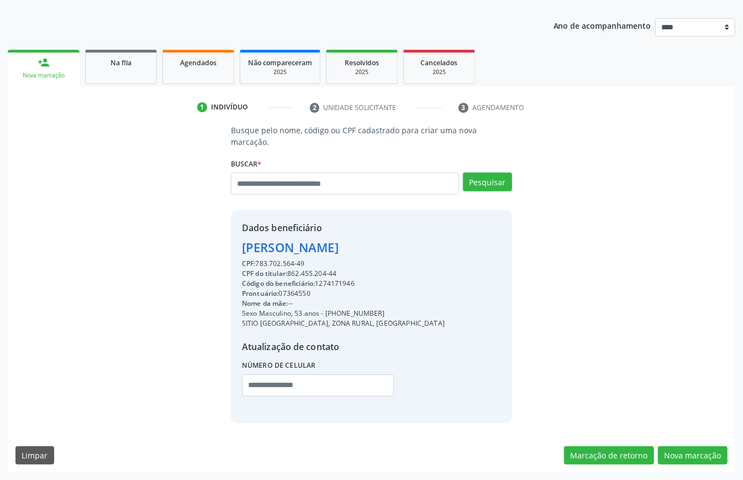
click at [311, 269] on div "CPF do titular: 862.455.204-44" at bounding box center [343, 274] width 203 height 10
click at [312, 269] on div "CPF do titular: 862.455.204-44" at bounding box center [343, 274] width 203 height 10
copy div "862.455.204"
paste input "**********"
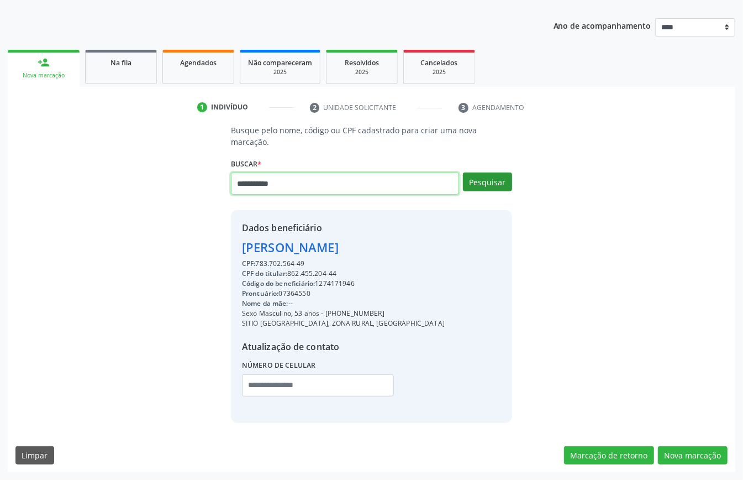
type input "**********"
click at [494, 178] on button "Pesquisar" at bounding box center [487, 181] width 49 height 19
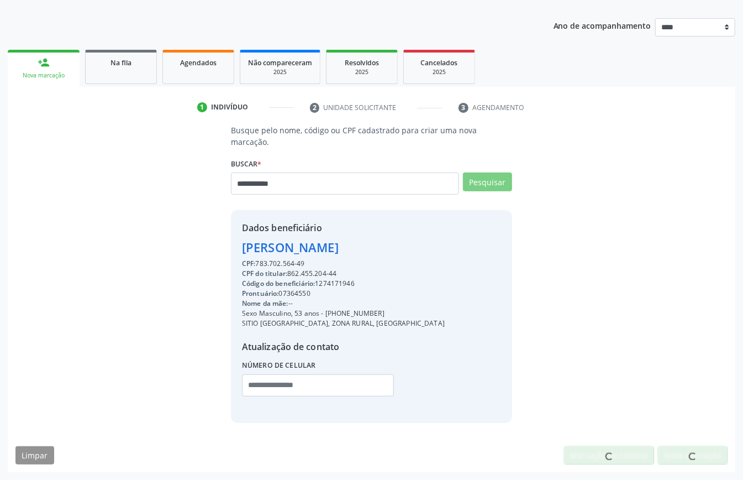
scroll to position [113, 0]
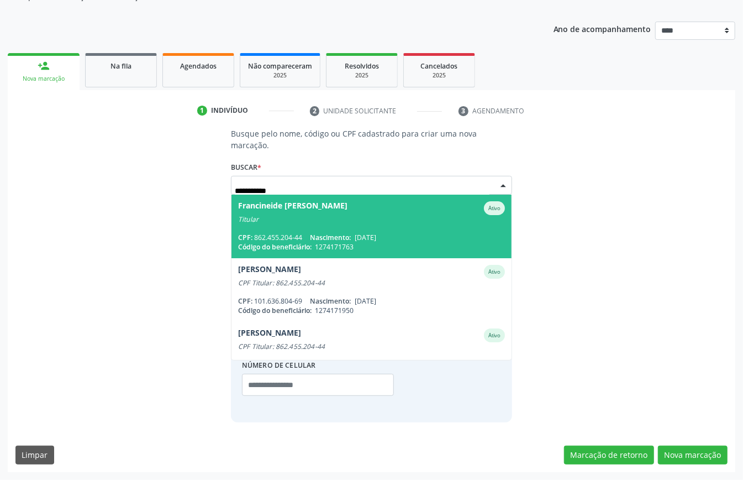
click at [315, 242] on span "1274171763" at bounding box center [334, 246] width 39 height 9
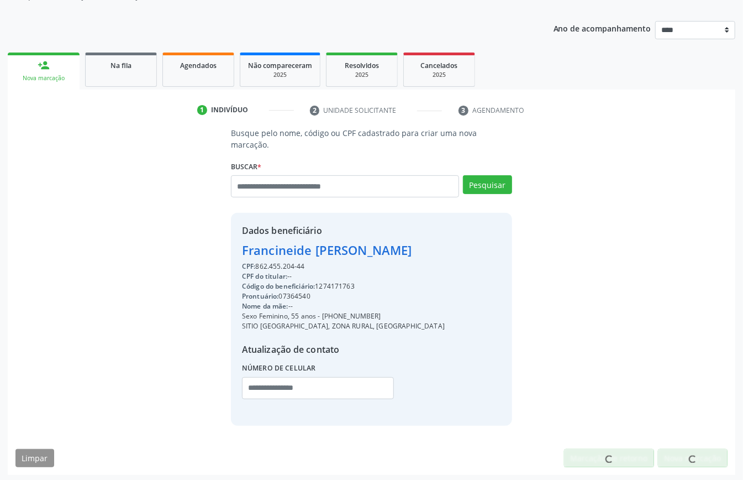
scroll to position [116, 0]
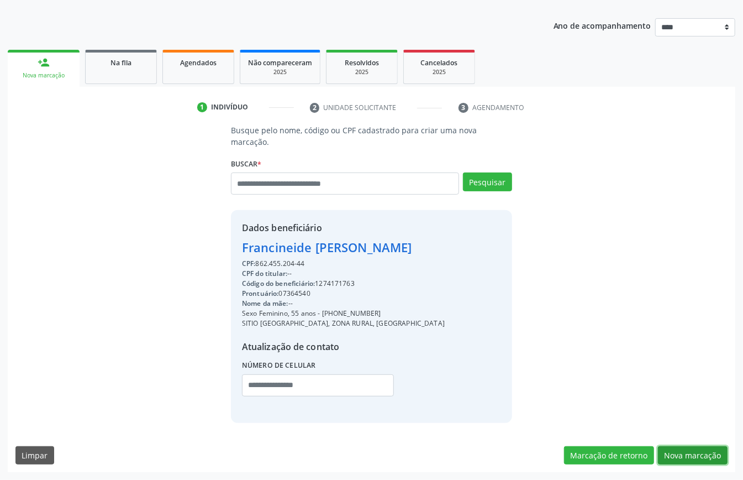
click at [684, 454] on button "Nova marcação" at bounding box center [693, 455] width 70 height 19
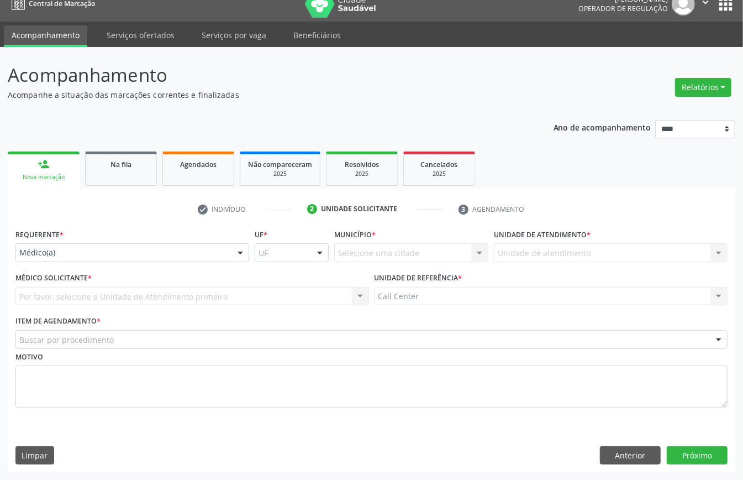
click at [73, 258] on div "Médico(a)" at bounding box center [132, 252] width 234 height 19
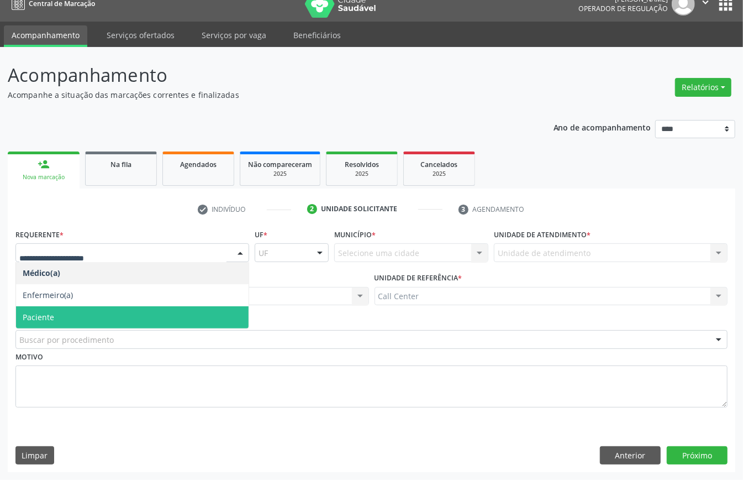
click at [64, 316] on span "Paciente" at bounding box center [132, 317] width 233 height 22
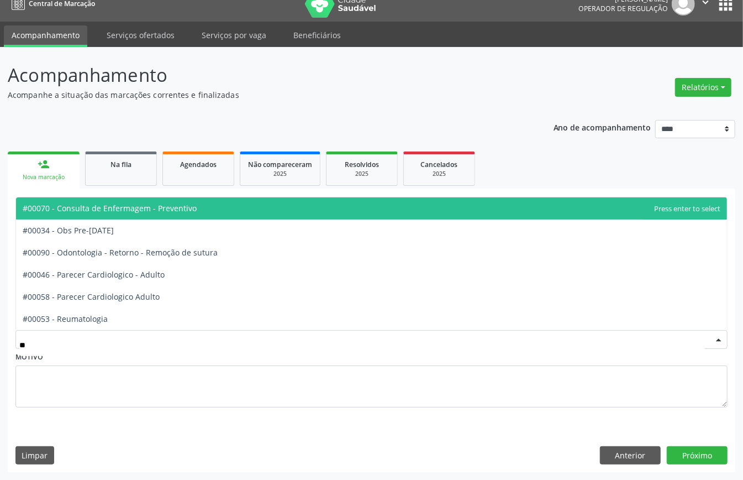
type input "***"
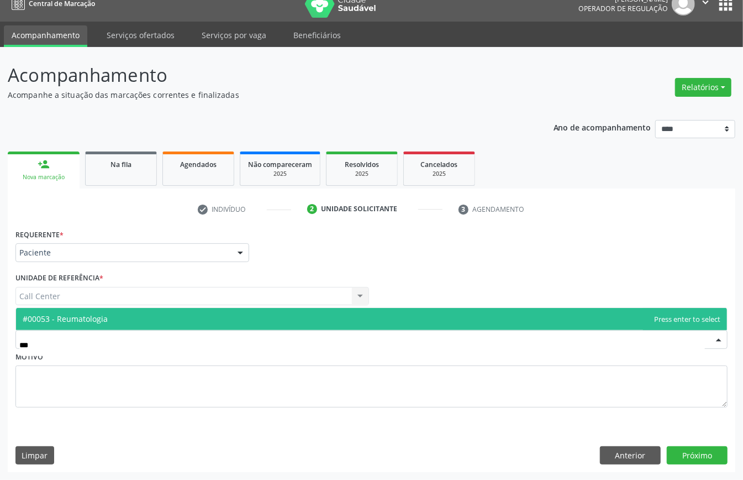
click at [78, 317] on span "#00053 - Reumatologia" at bounding box center [65, 318] width 85 height 11
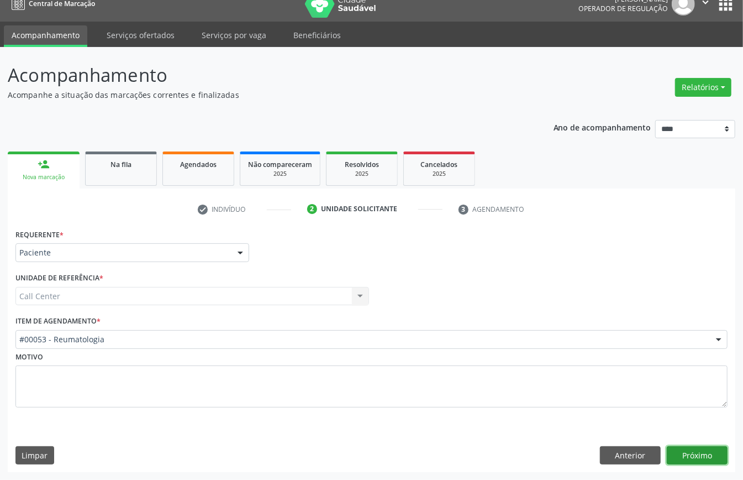
click at [700, 455] on button "Próximo" at bounding box center [697, 455] width 61 height 19
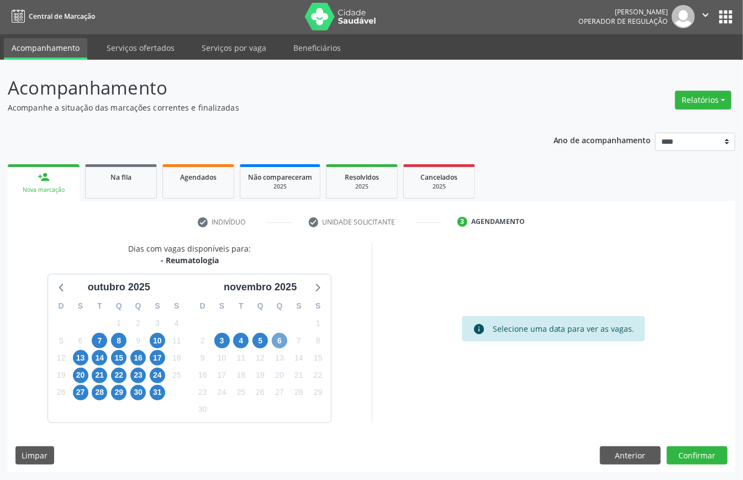
click at [277, 342] on span "6" at bounding box center [279, 340] width 15 height 15
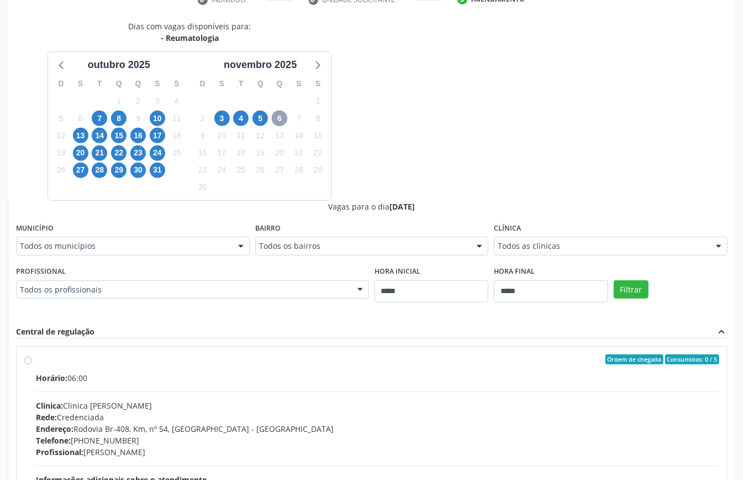
scroll to position [147, 0]
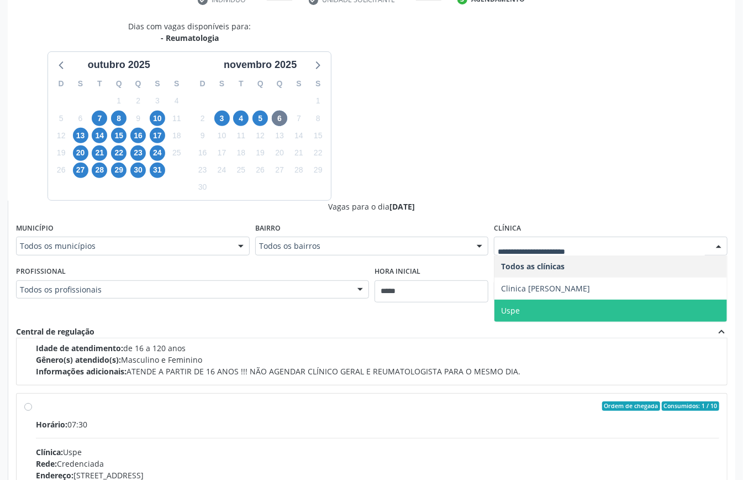
click at [559, 312] on span "Uspe" at bounding box center [611, 311] width 233 height 22
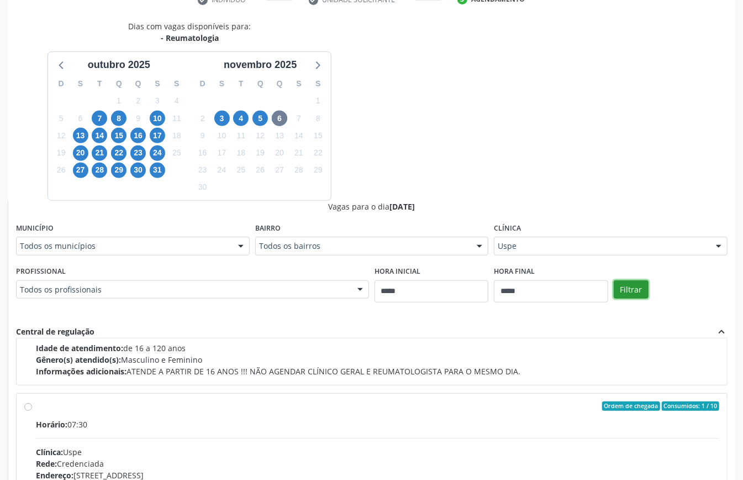
click at [623, 284] on button "Filtrar" at bounding box center [631, 289] width 35 height 19
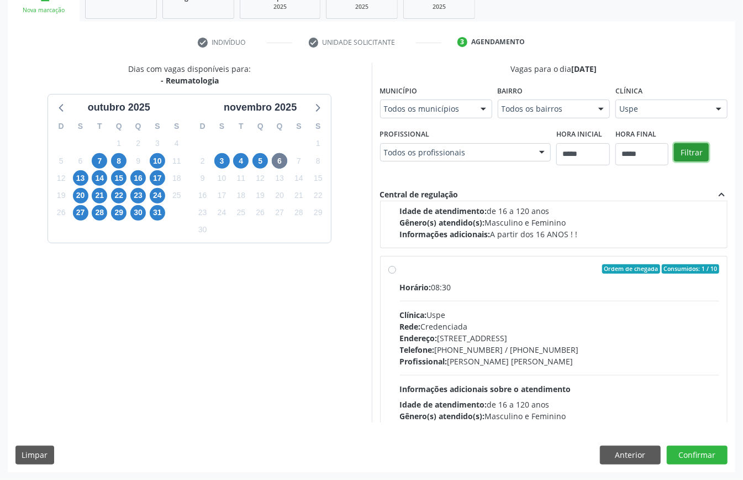
scroll to position [0, 0]
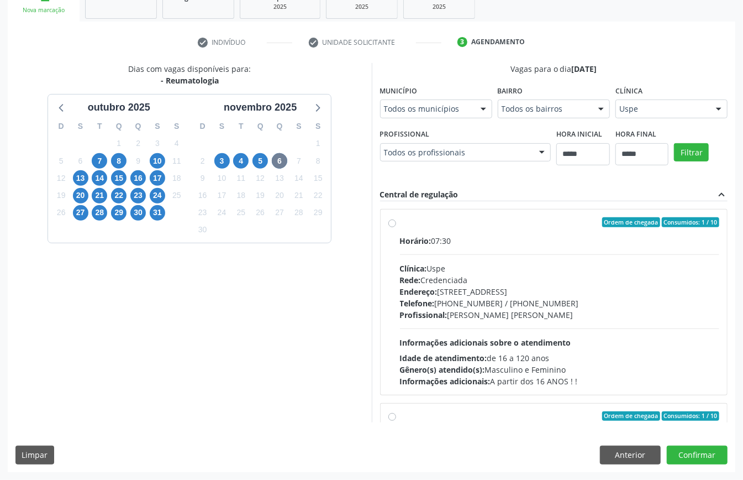
click at [494, 299] on div "Telefone: (81) 3221-8850 / 3035-7616" at bounding box center [560, 303] width 320 height 12
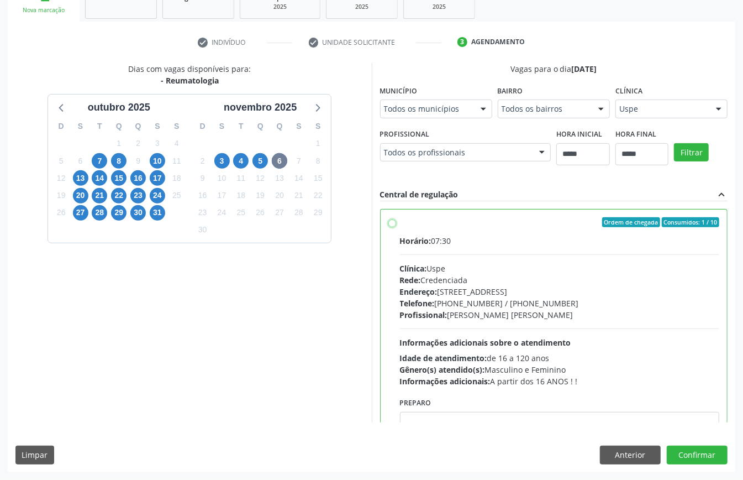
scroll to position [221, 0]
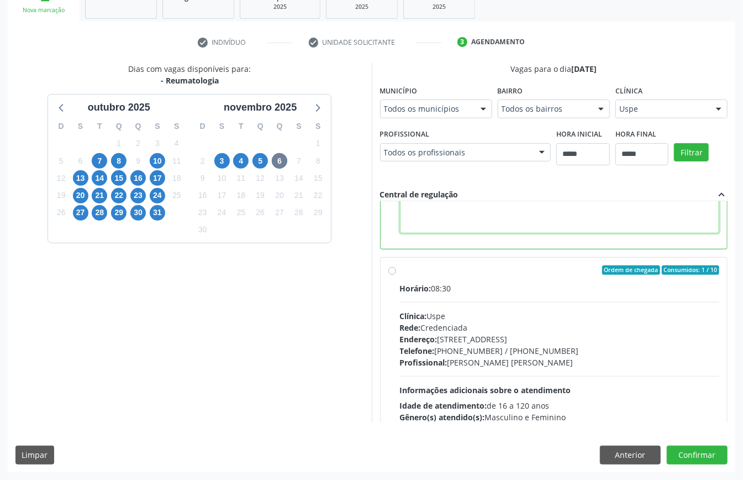
paste textarea "**********"
type textarea "**********"
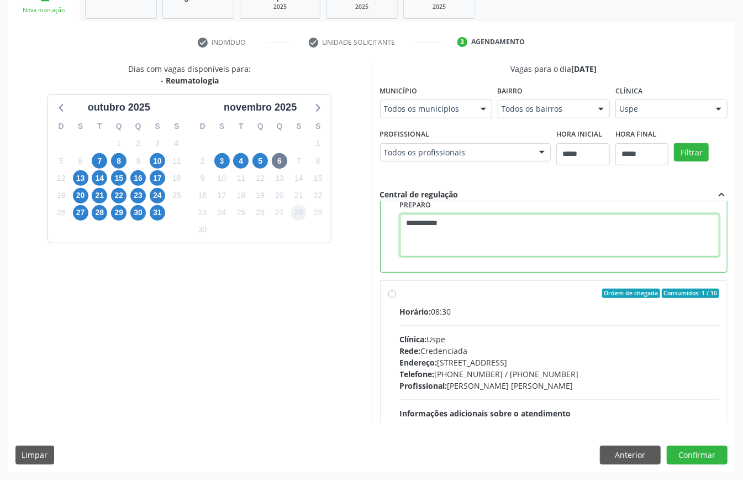
scroll to position [186, 0]
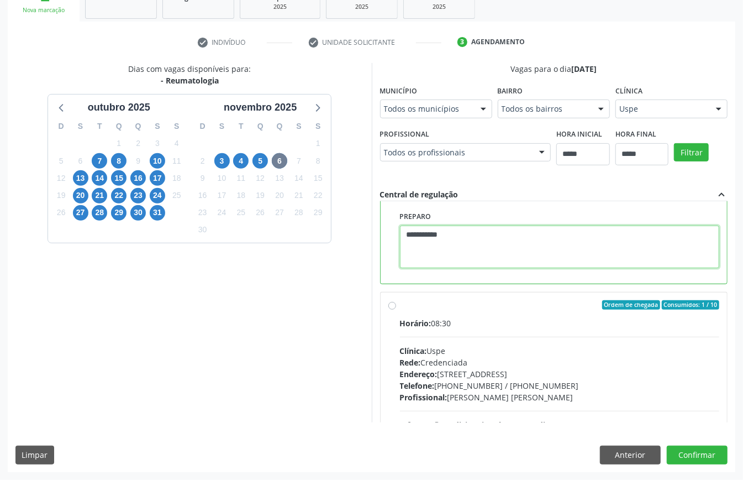
drag, startPoint x: 453, startPoint y: 214, endPoint x: 284, endPoint y: 221, distance: 169.2
click at [284, 221] on div "Dias com vagas disponíveis para: - Reumatologia outubro 2025 D S T Q Q S S 28 2…" at bounding box center [372, 242] width 728 height 359
paste textarea "**********"
type textarea "**********"
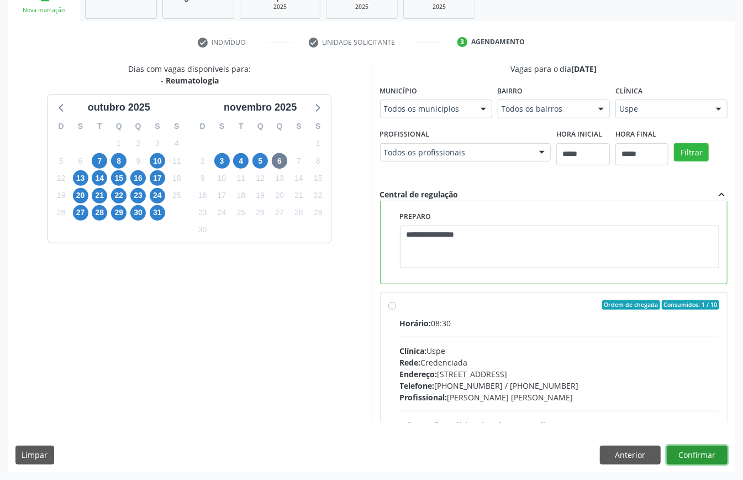
click at [697, 449] on button "Confirmar" at bounding box center [697, 454] width 61 height 19
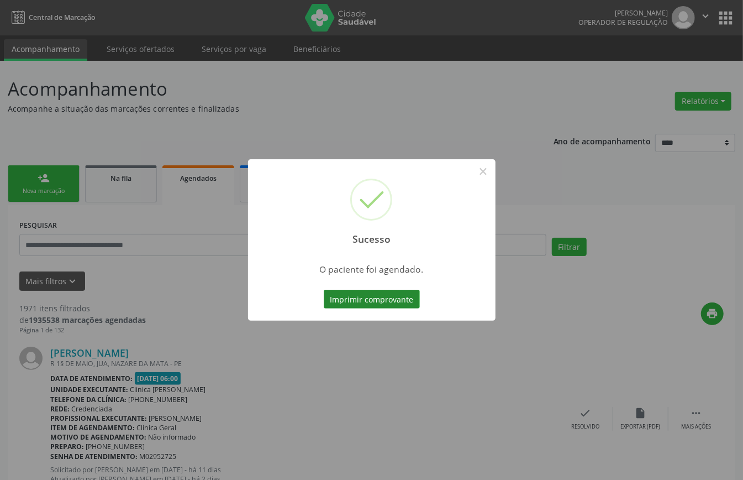
click at [376, 294] on button "Imprimir comprovante" at bounding box center [372, 299] width 96 height 19
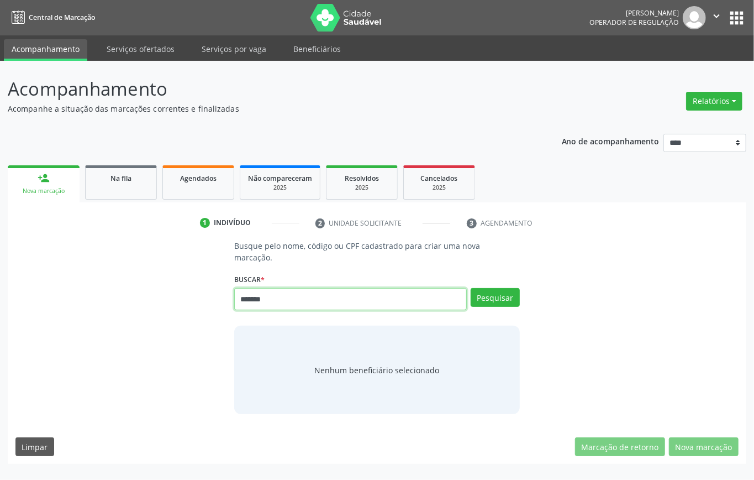
click at [259, 301] on input "*******" at bounding box center [350, 299] width 233 height 22
type input "**********"
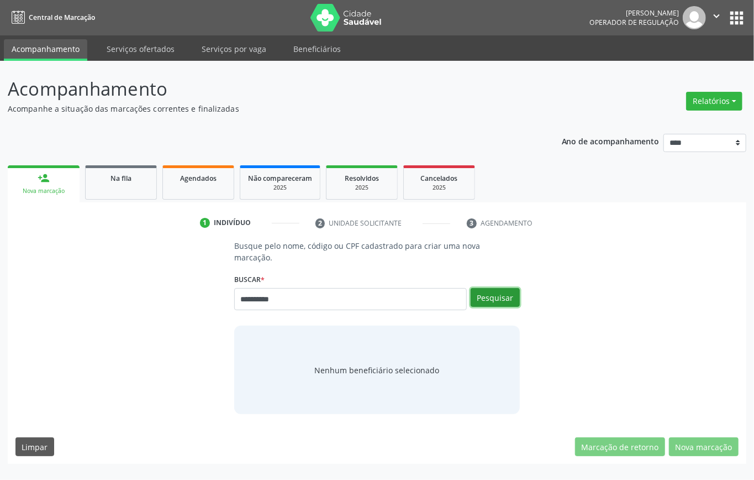
click at [513, 293] on button "Pesquisar" at bounding box center [495, 297] width 49 height 19
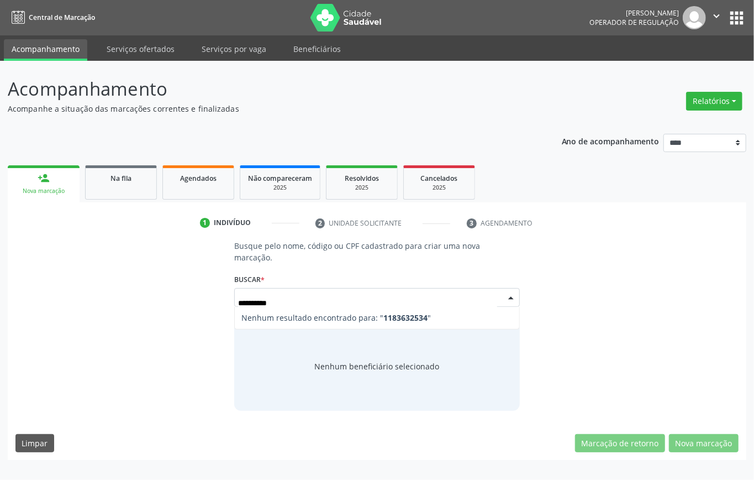
click at [244, 307] on div "**********" at bounding box center [377, 297] width 286 height 19
type input "*********"
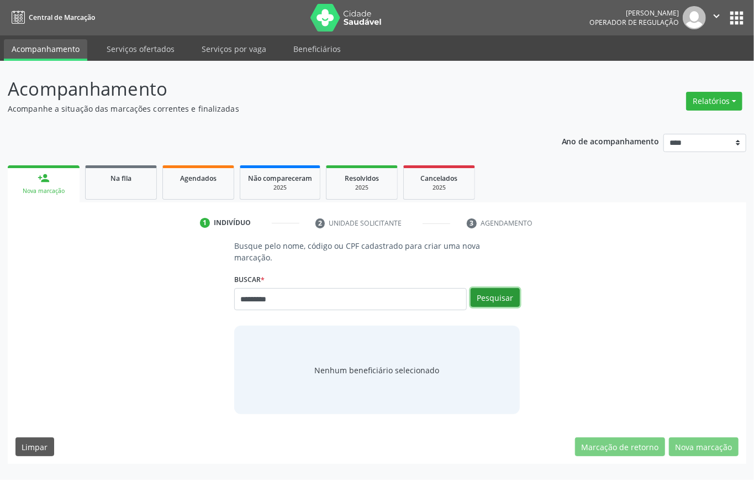
click at [487, 302] on button "Pesquisar" at bounding box center [495, 297] width 49 height 19
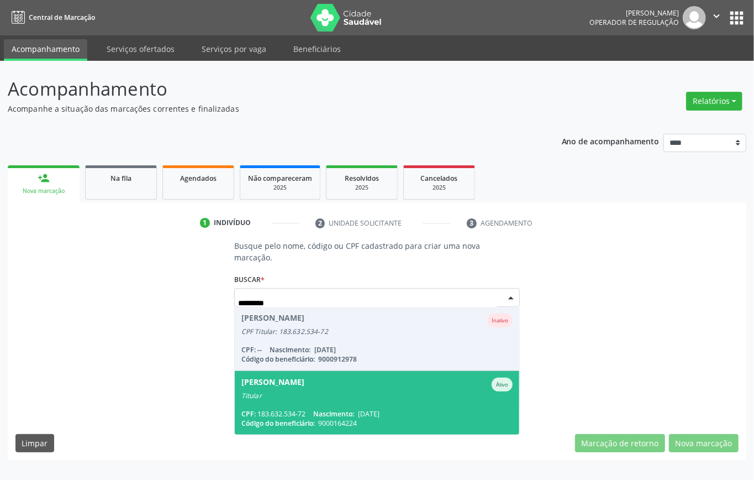
click at [305, 389] on div "[PERSON_NAME]" at bounding box center [273, 384] width 63 height 14
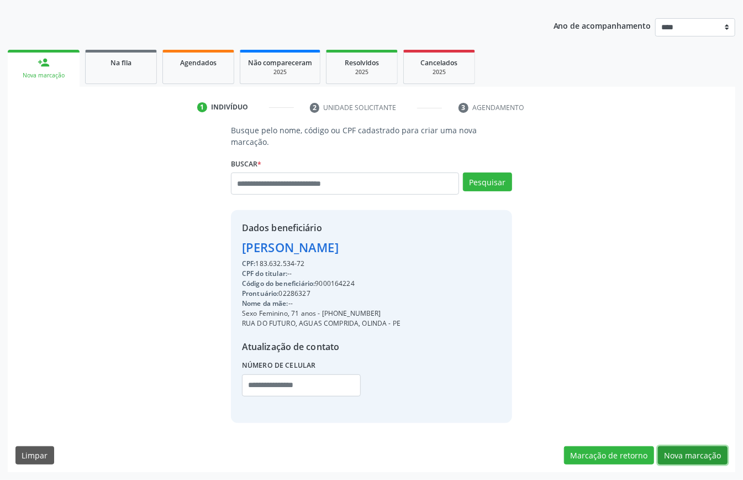
click at [695, 452] on button "Nova marcação" at bounding box center [693, 455] width 70 height 19
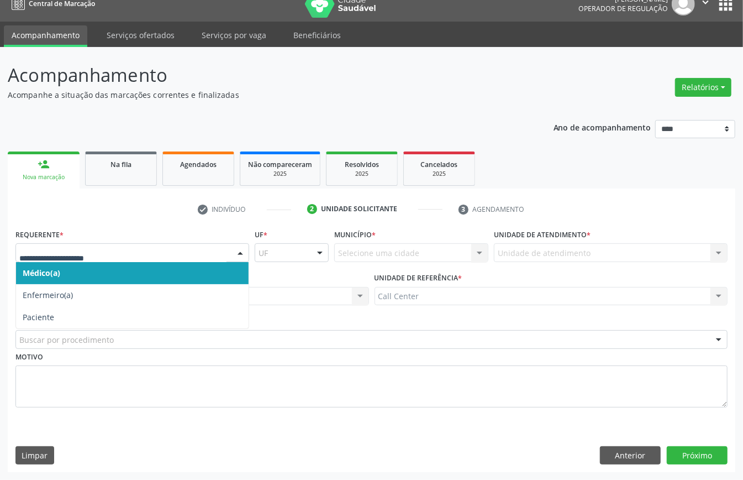
drag, startPoint x: 93, startPoint y: 251, endPoint x: 65, endPoint y: 291, distance: 48.8
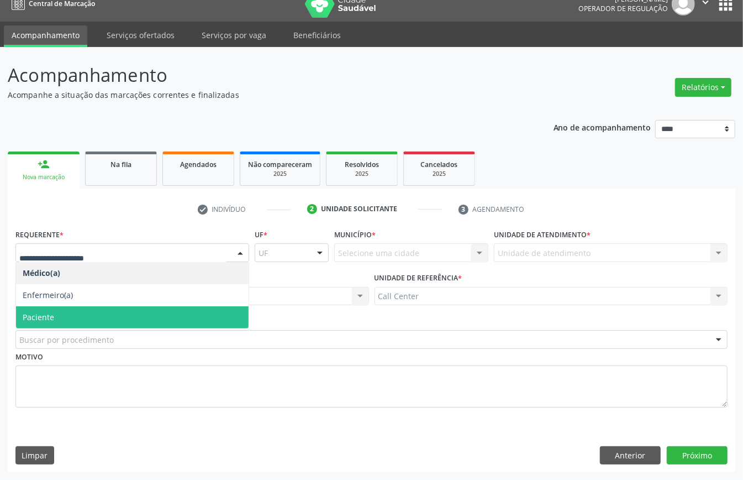
click at [56, 314] on span "Paciente" at bounding box center [132, 317] width 233 height 22
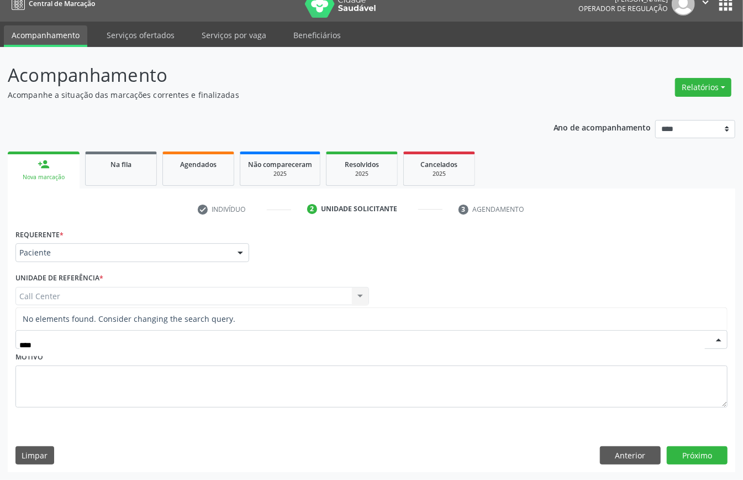
type input "***"
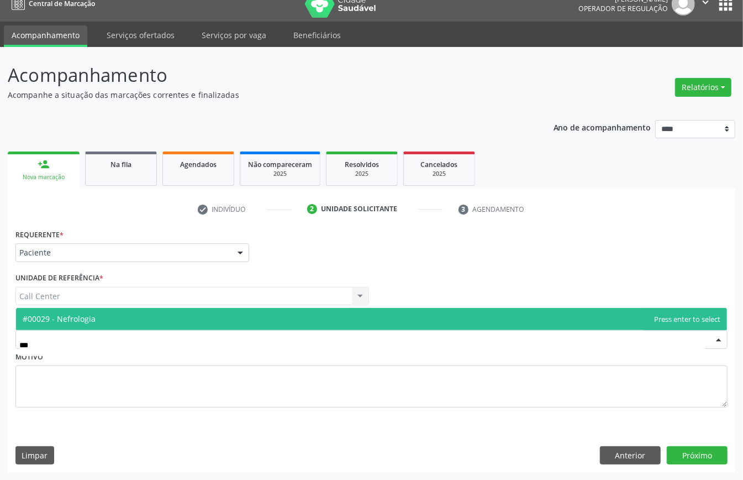
click at [140, 323] on span "#00029 - Nefrologia" at bounding box center [371, 319] width 711 height 22
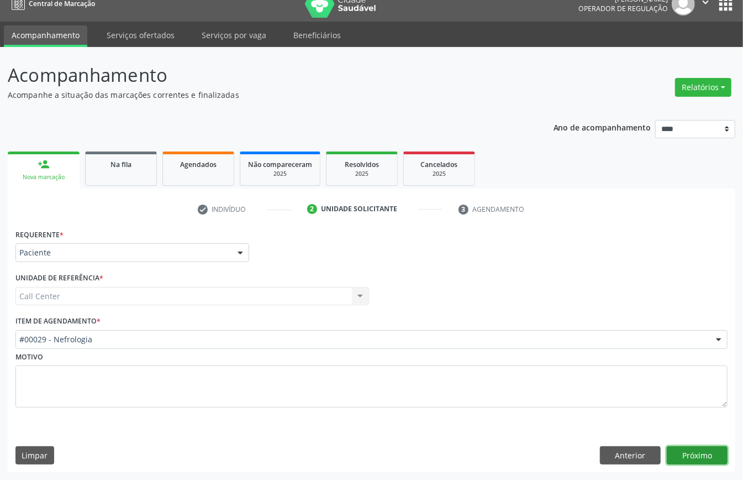
click at [689, 456] on button "Próximo" at bounding box center [697, 455] width 61 height 19
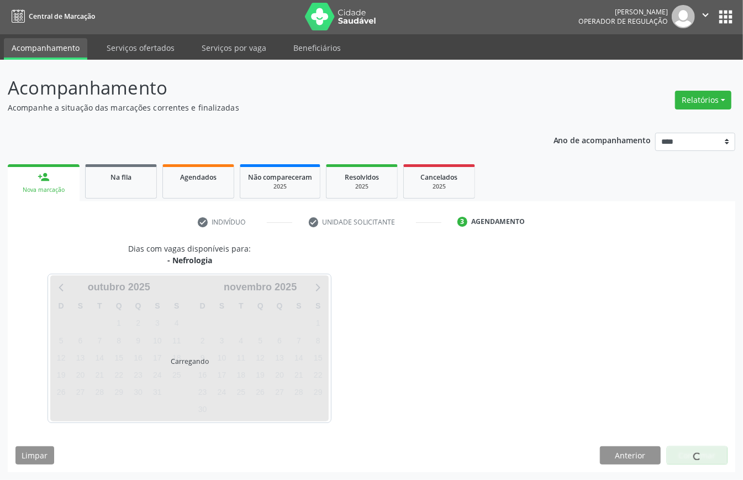
scroll to position [2, 0]
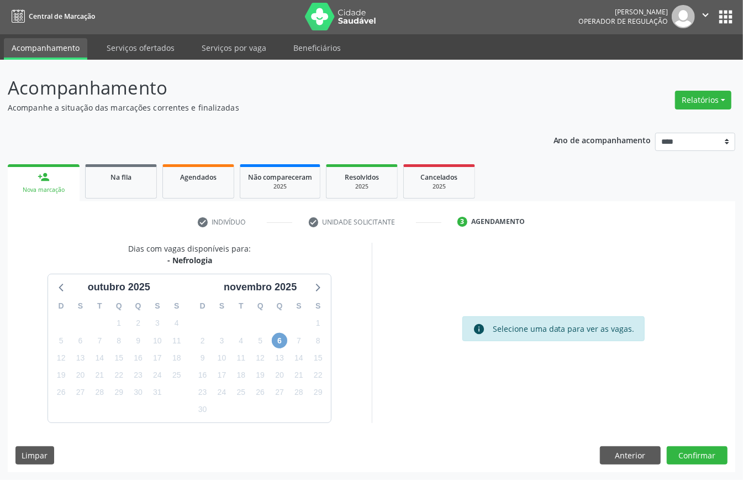
click at [279, 334] on span "6" at bounding box center [279, 340] width 15 height 15
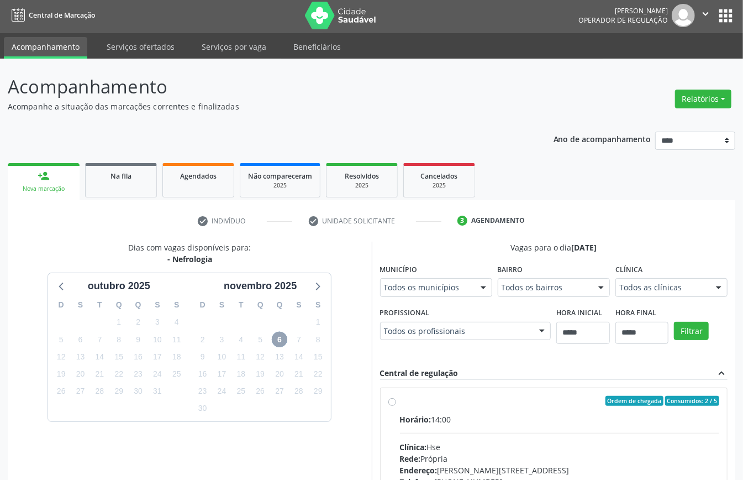
scroll to position [181, 0]
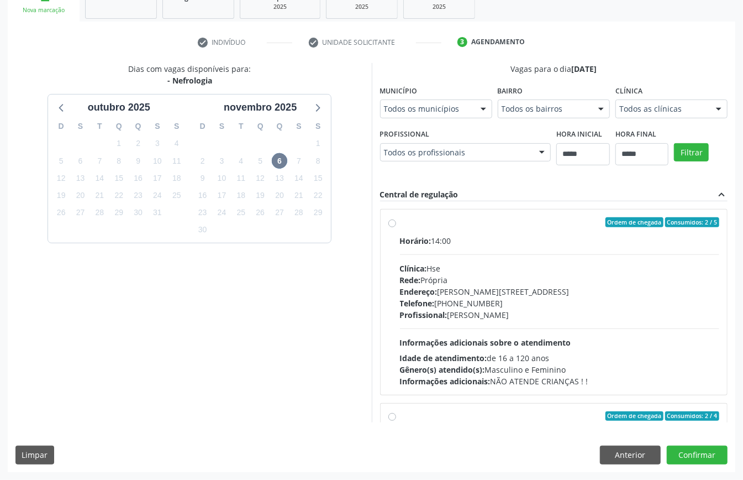
click at [460, 341] on span "Informações adicionais sobre o atendimento" at bounding box center [485, 342] width 171 height 11
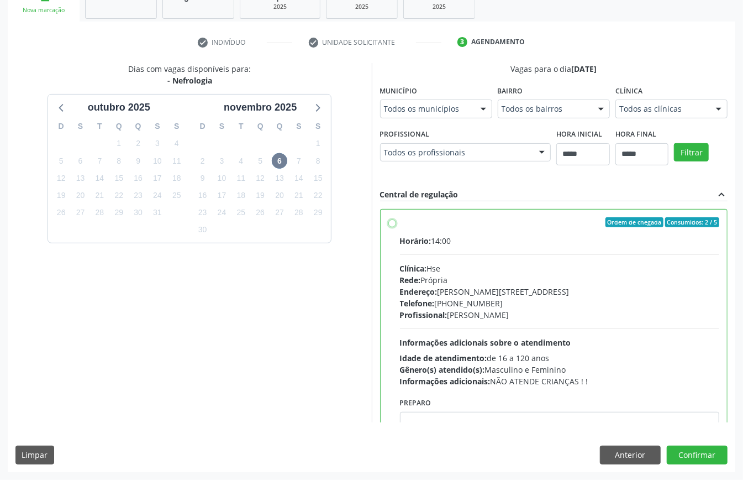
scroll to position [147, 0]
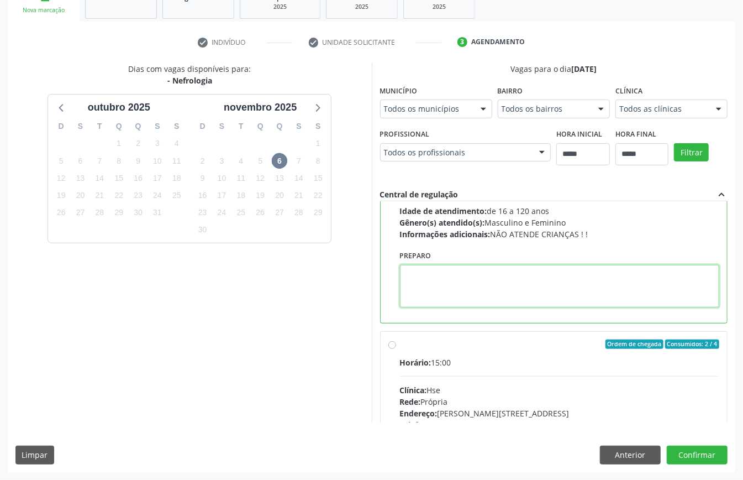
paste textarea "**********"
type textarea "**********"
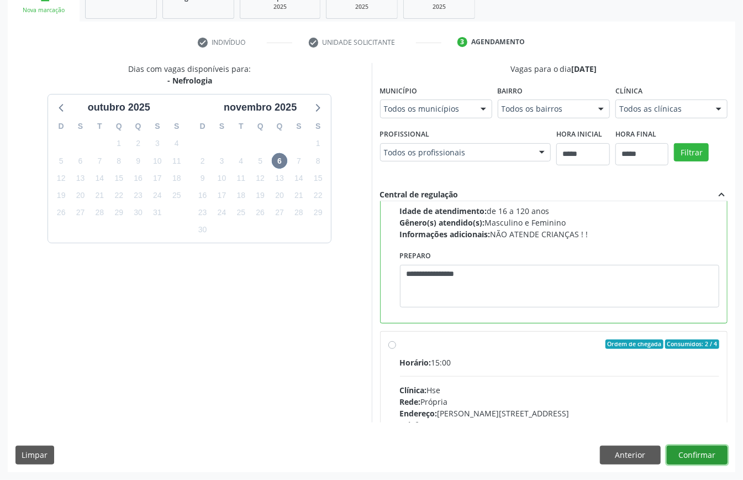
click at [701, 452] on button "Confirmar" at bounding box center [697, 454] width 61 height 19
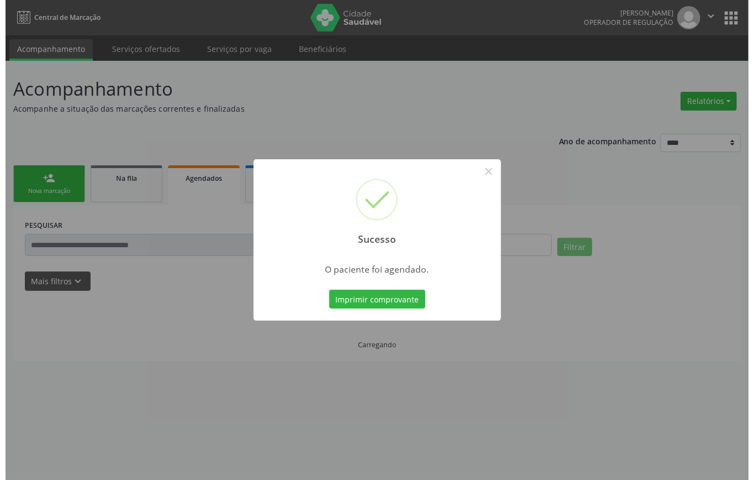
scroll to position [0, 0]
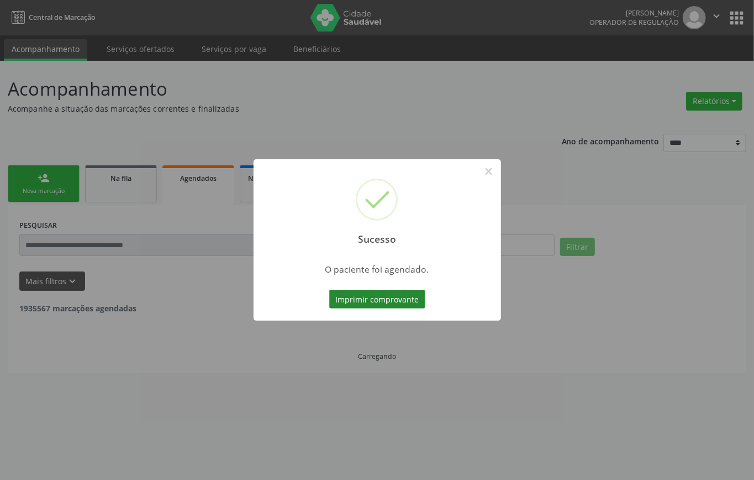
click at [399, 290] on button "Imprimir comprovante" at bounding box center [377, 299] width 96 height 19
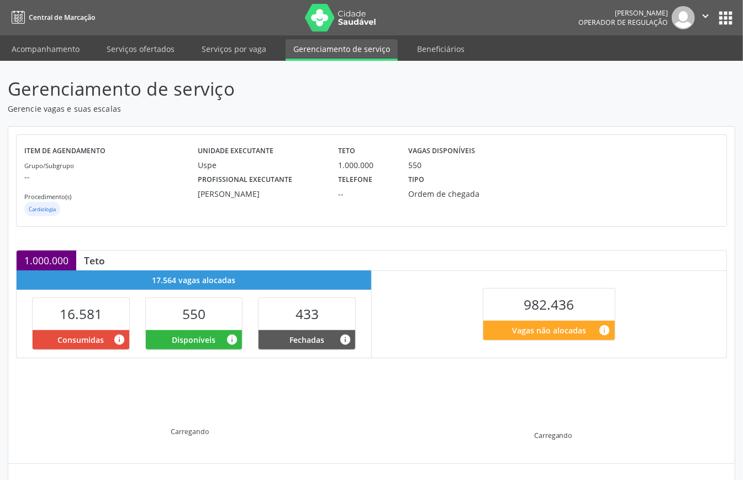
scroll to position [107, 0]
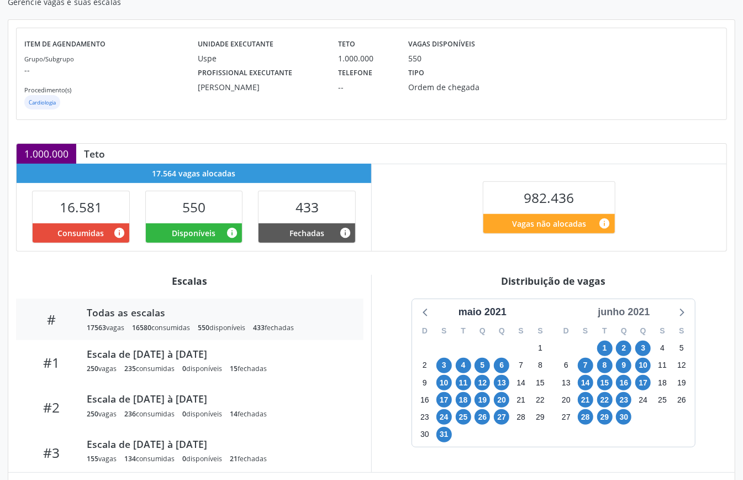
click at [631, 311] on div "junho 2021" at bounding box center [624, 312] width 61 height 15
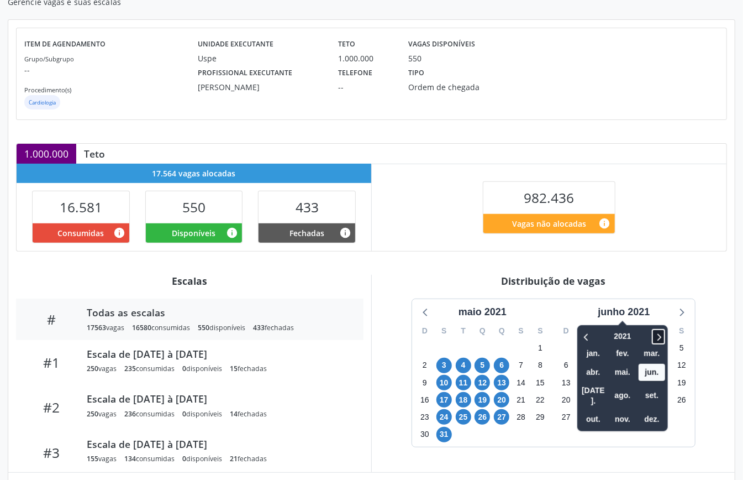
click at [662, 336] on icon at bounding box center [658, 336] width 11 height 13
click at [621, 411] on span "nov." at bounding box center [623, 419] width 27 height 17
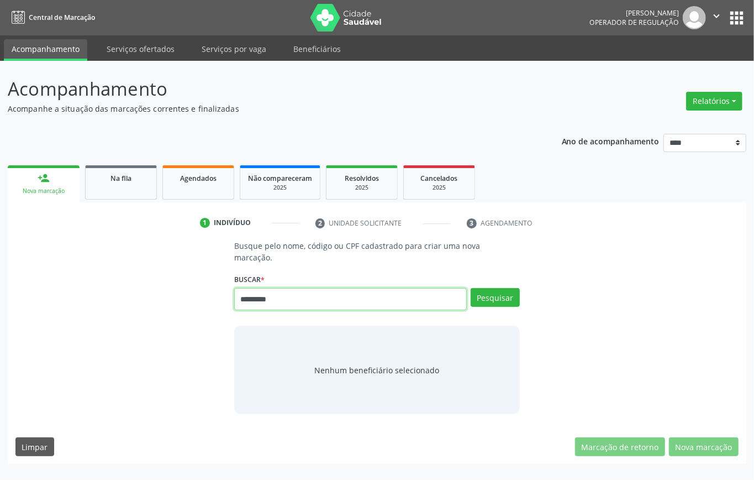
type input "*********"
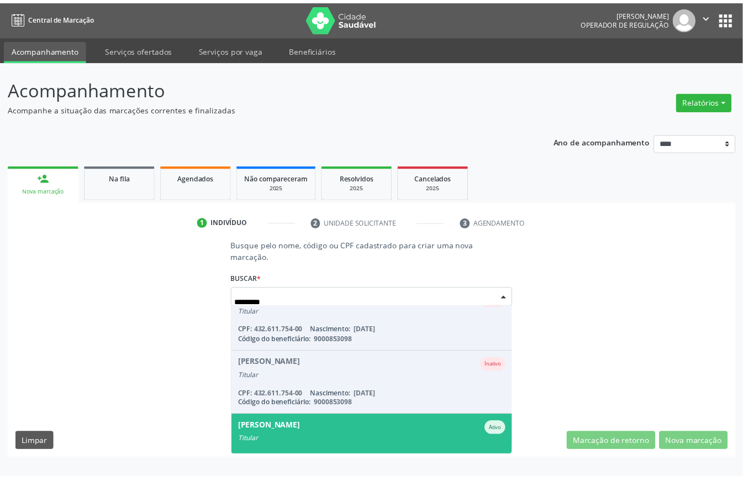
scroll to position [221, 0]
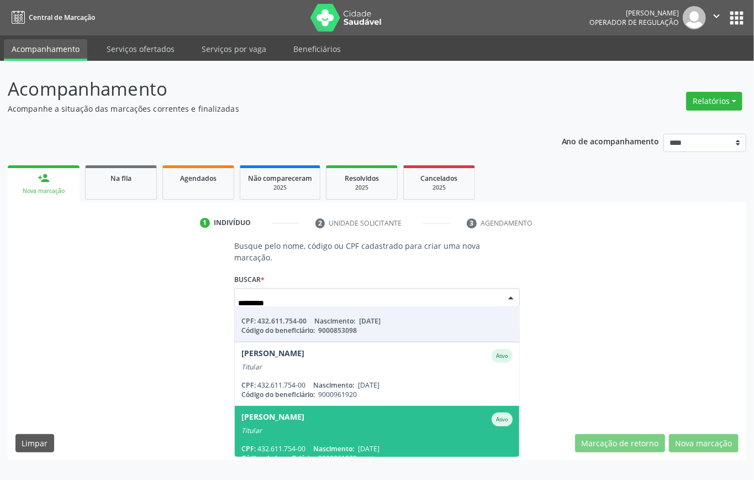
click at [305, 423] on div "[PERSON_NAME]" at bounding box center [273, 419] width 63 height 14
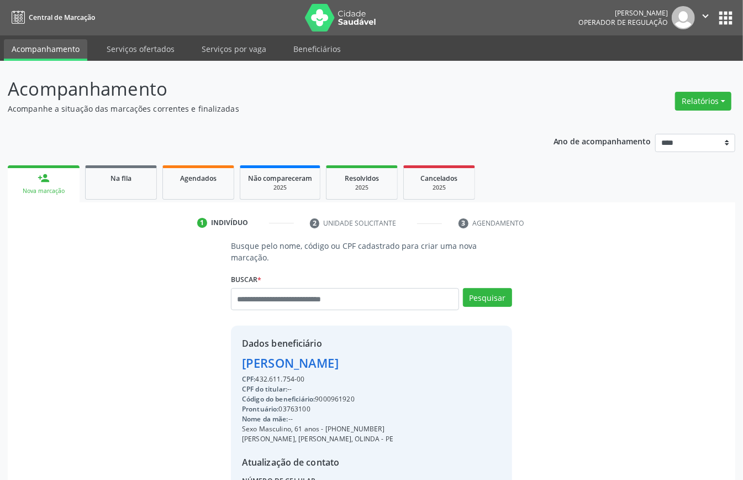
scroll to position [116, 0]
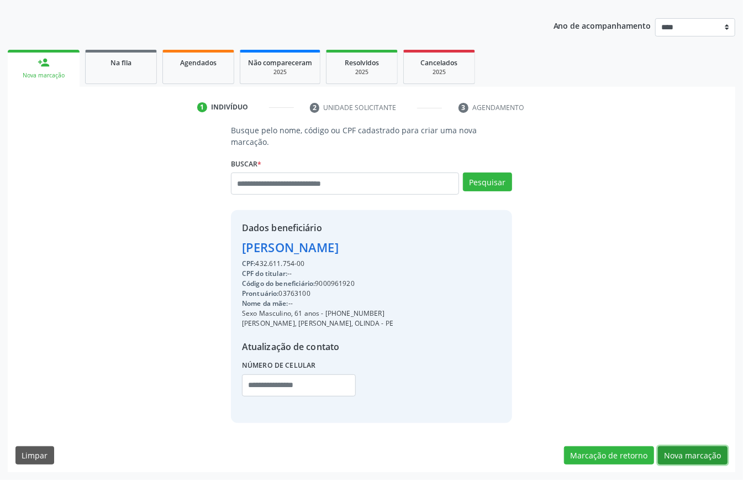
click at [676, 452] on button "Nova marcação" at bounding box center [693, 455] width 70 height 19
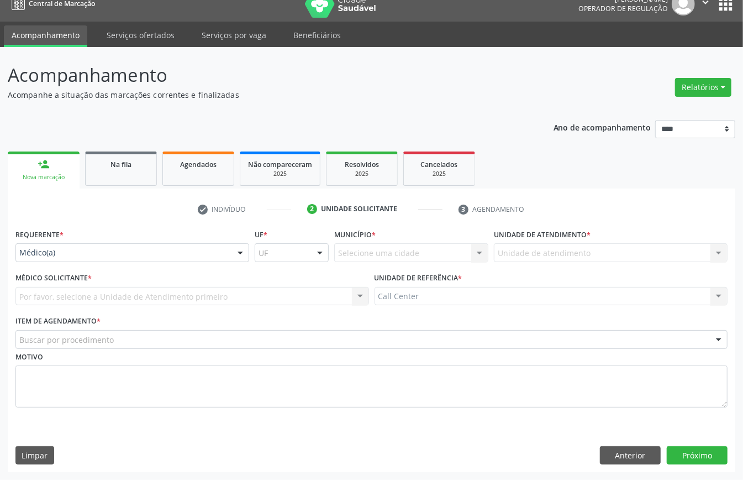
scroll to position [15, 0]
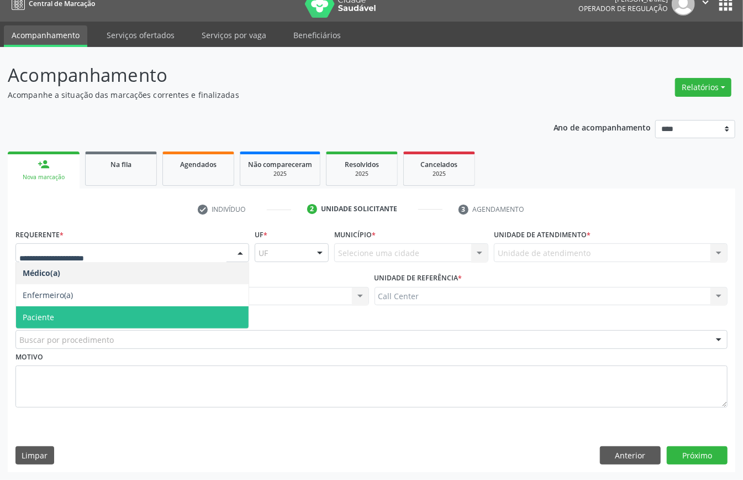
click at [62, 314] on span "Paciente" at bounding box center [132, 317] width 233 height 22
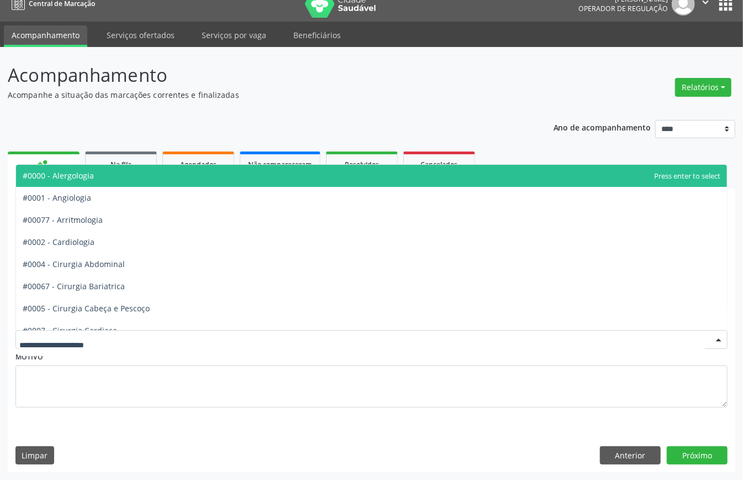
click at [81, 345] on div at bounding box center [371, 339] width 712 height 19
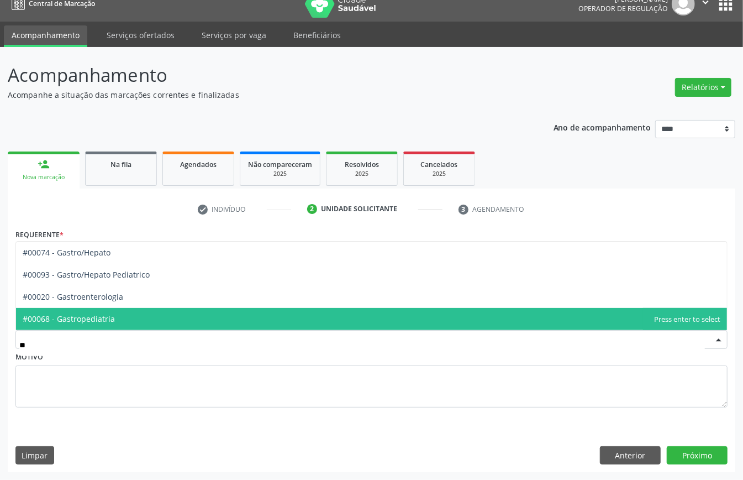
type input "***"
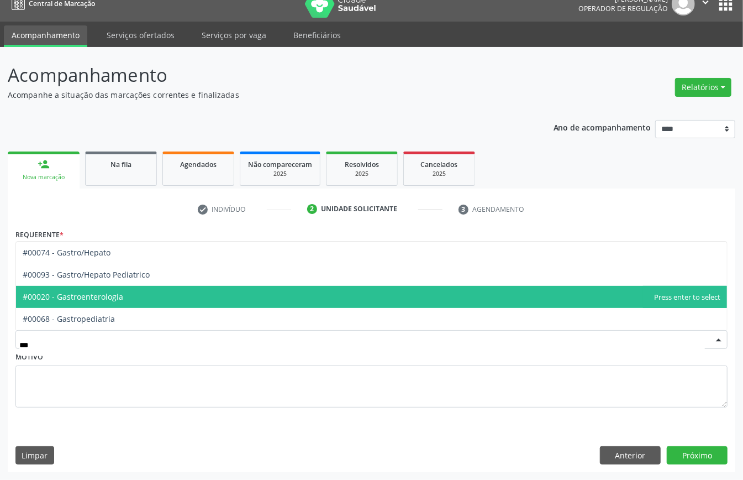
click at [122, 293] on span "#00020 - Gastroenterologia" at bounding box center [73, 296] width 101 height 11
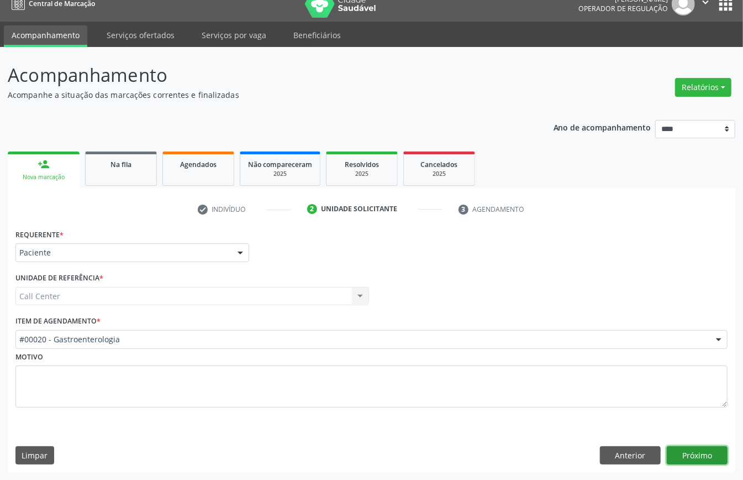
click at [699, 452] on button "Próximo" at bounding box center [697, 455] width 61 height 19
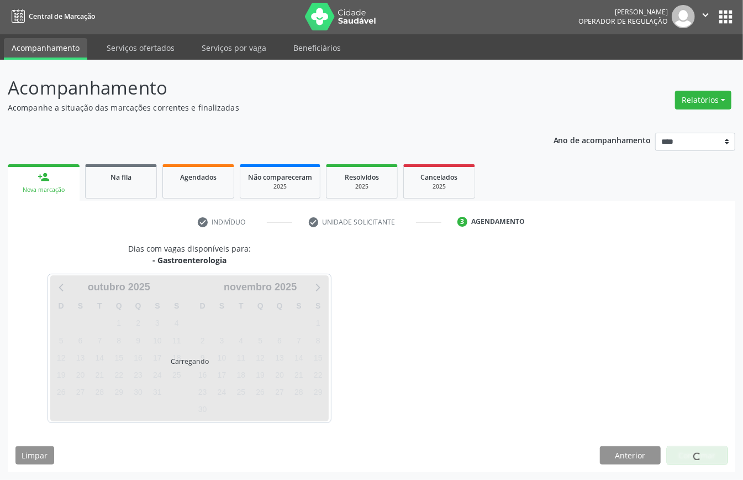
scroll to position [2, 0]
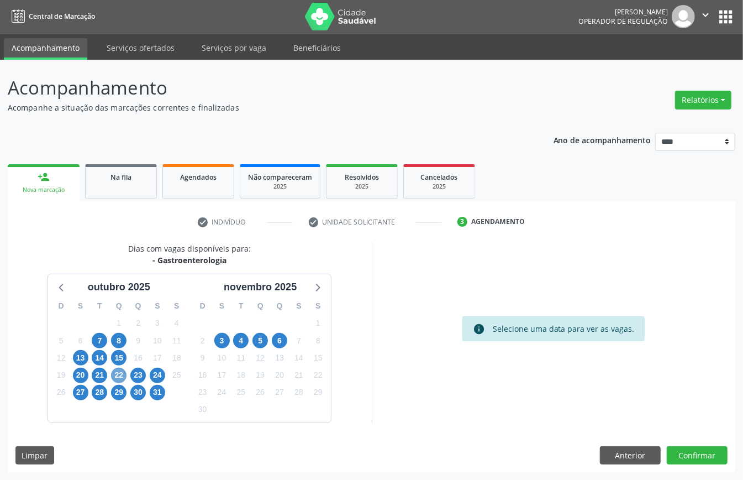
click at [118, 374] on span "22" at bounding box center [118, 375] width 15 height 15
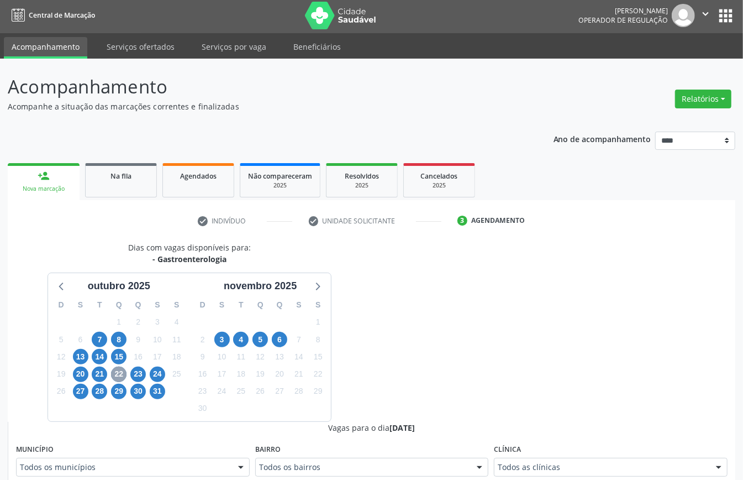
scroll to position [149, 0]
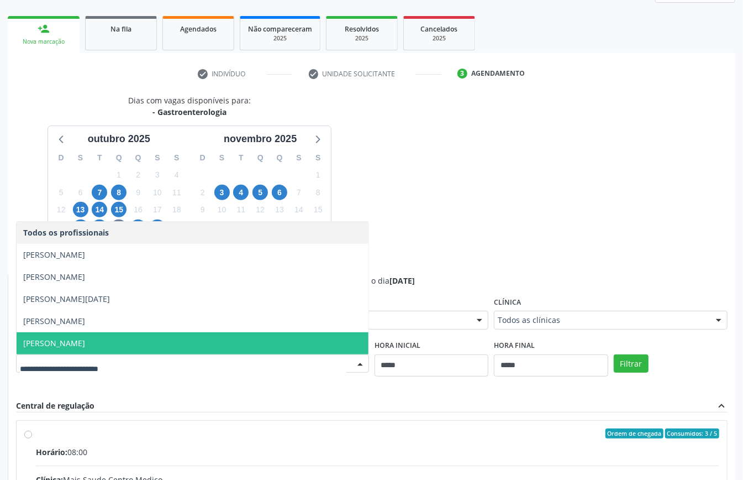
click at [85, 345] on span "[PERSON_NAME]" at bounding box center [54, 343] width 62 height 11
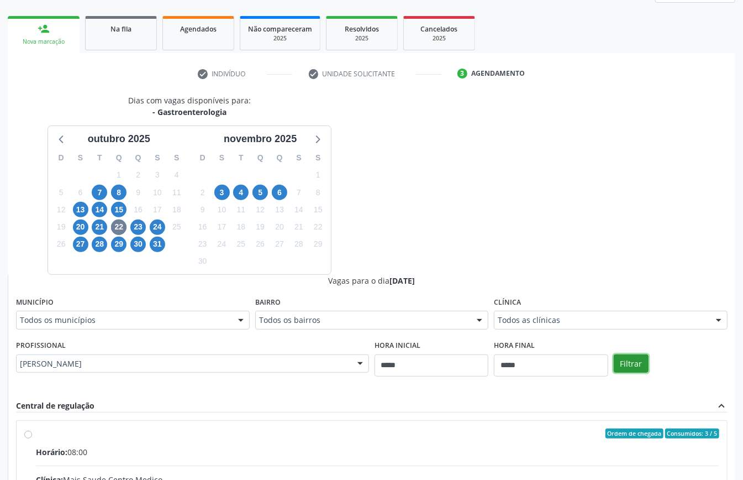
click at [621, 365] on button "Filtrar" at bounding box center [631, 363] width 35 height 19
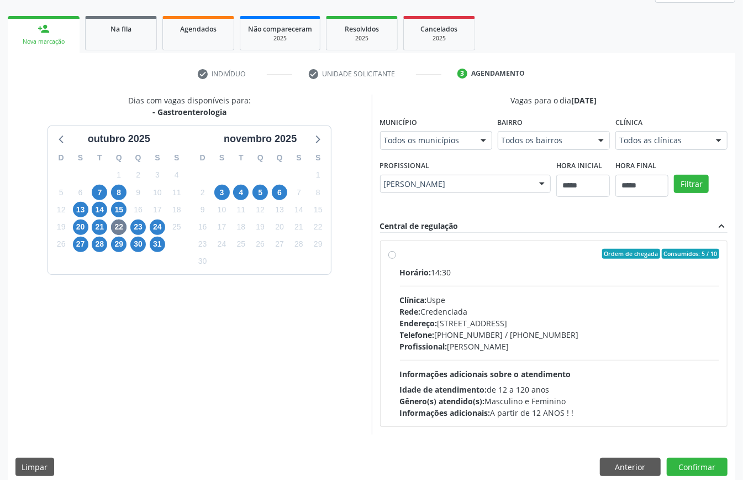
click at [447, 347] on span "Profissional:" at bounding box center [424, 346] width 48 height 11
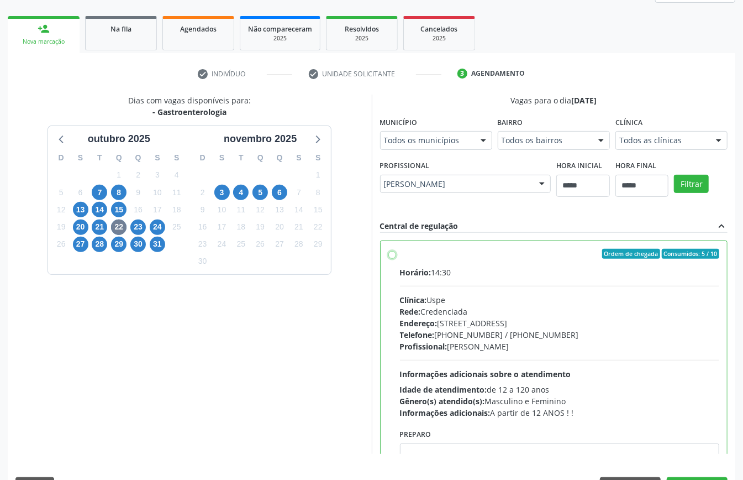
scroll to position [56, 0]
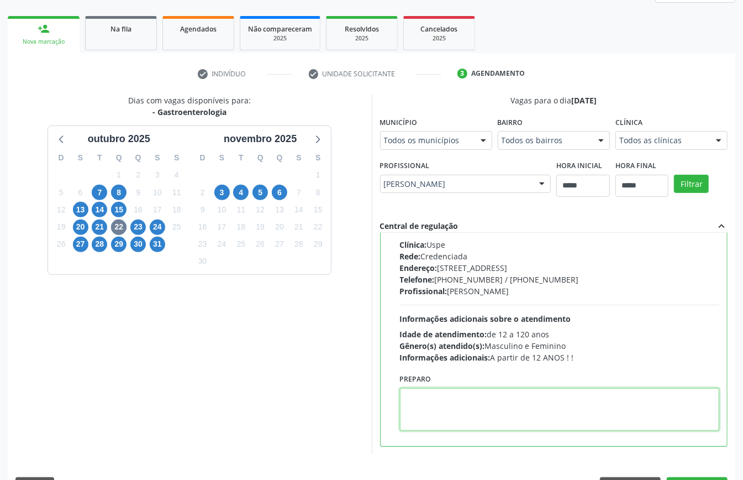
paste textarea "**********"
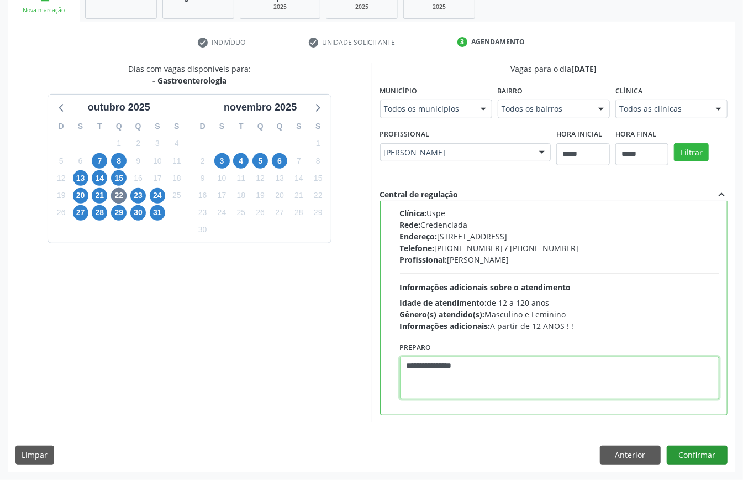
type textarea "**********"
click at [705, 452] on button "Confirmar" at bounding box center [697, 454] width 61 height 19
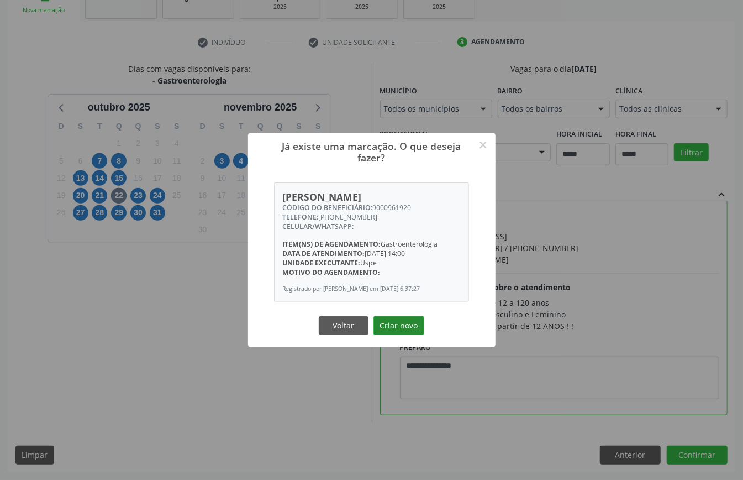
click at [395, 326] on button "Criar novo" at bounding box center [399, 325] width 51 height 19
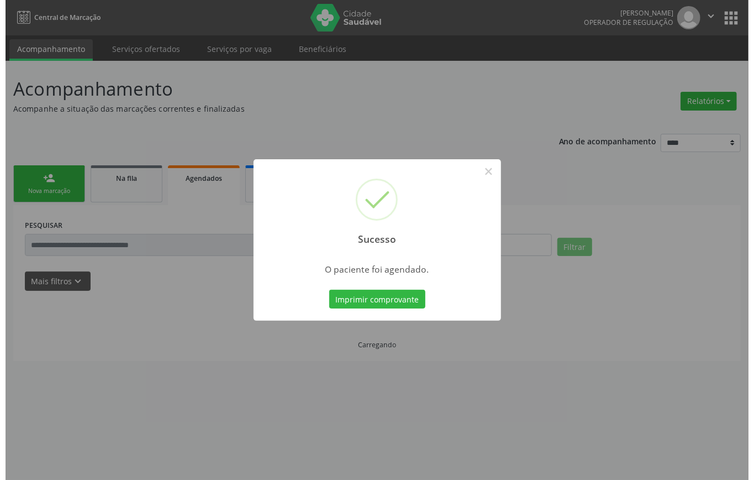
scroll to position [0, 0]
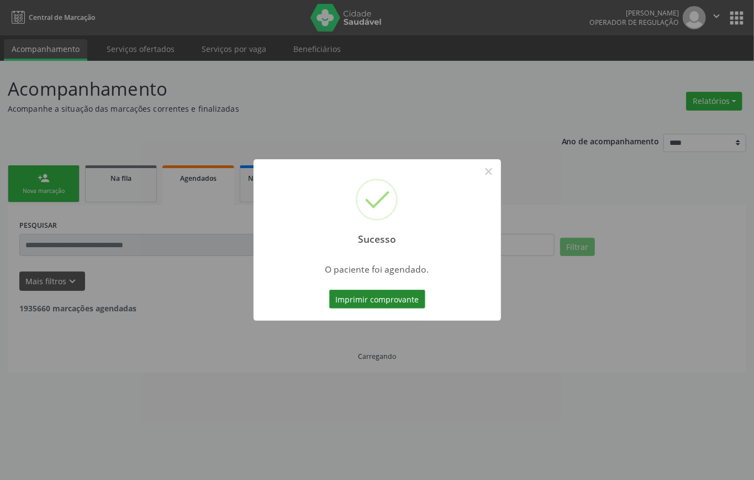
click at [377, 299] on button "Imprimir comprovante" at bounding box center [377, 299] width 96 height 19
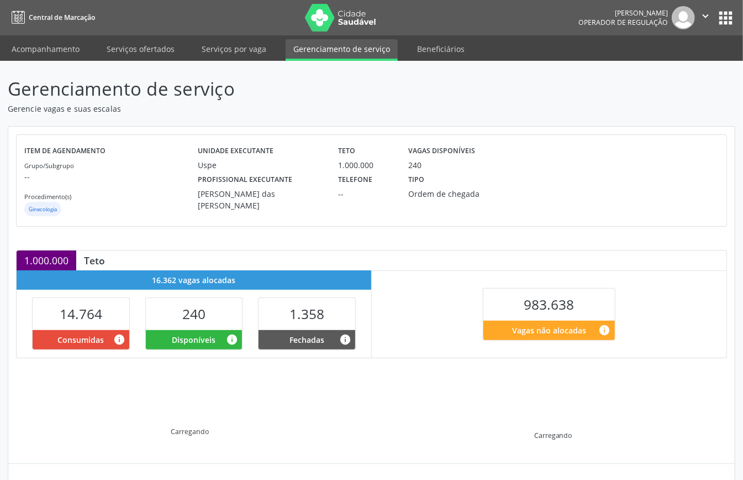
scroll to position [74, 0]
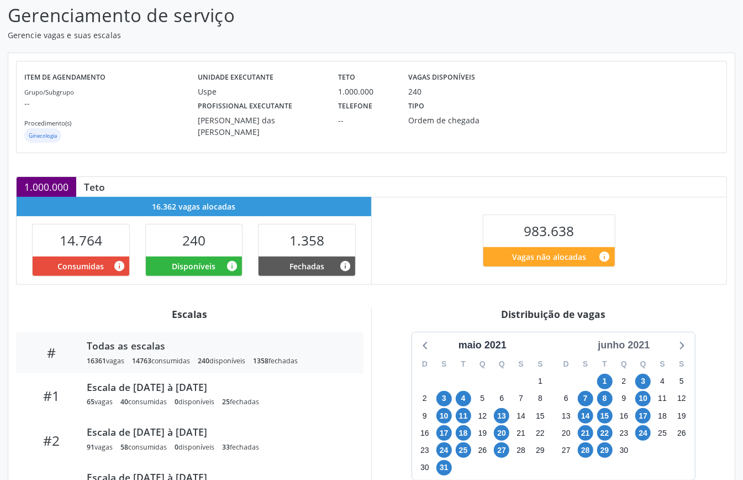
drag, startPoint x: 621, startPoint y: 344, endPoint x: 648, endPoint y: 348, distance: 27.4
click at [622, 344] on div "junho 2021" at bounding box center [624, 345] width 61 height 15
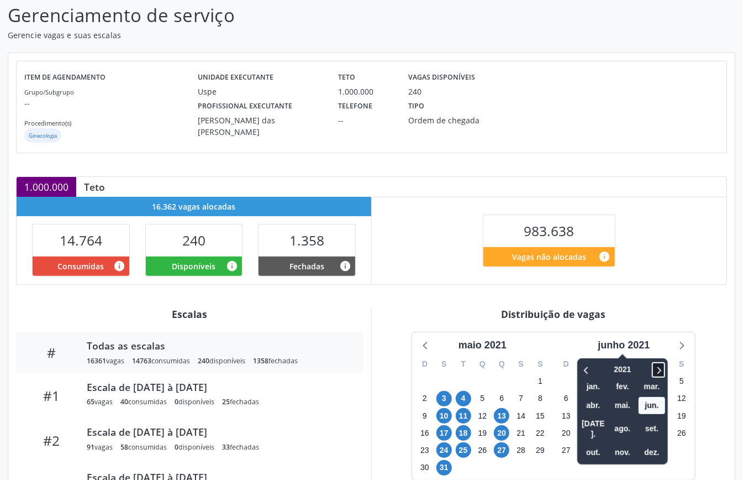
click at [655, 372] on icon at bounding box center [658, 369] width 11 height 13
click at [619, 444] on span "nov." at bounding box center [623, 452] width 27 height 17
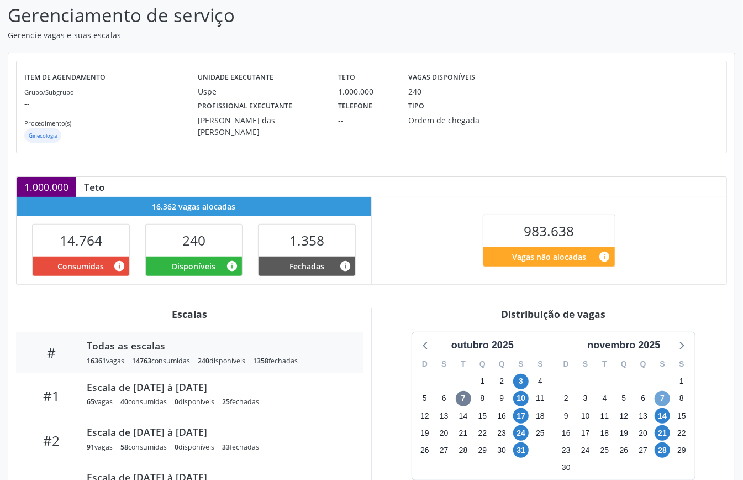
click at [665, 401] on span "7" at bounding box center [662, 398] width 15 height 15
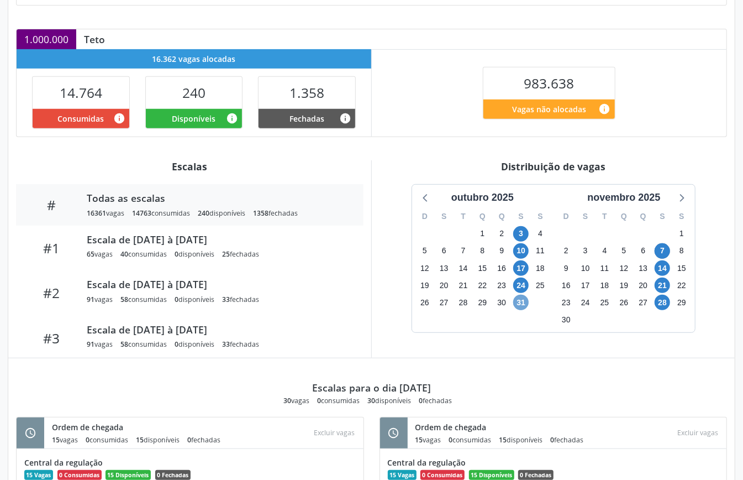
click at [520, 307] on span "31" at bounding box center [520, 302] width 15 height 15
click at [425, 195] on icon at bounding box center [426, 197] width 14 height 14
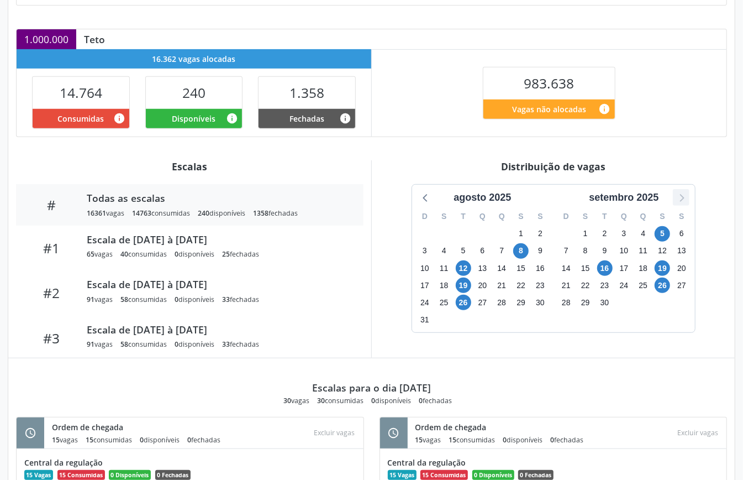
click at [688, 199] on icon at bounding box center [681, 197] width 14 height 14
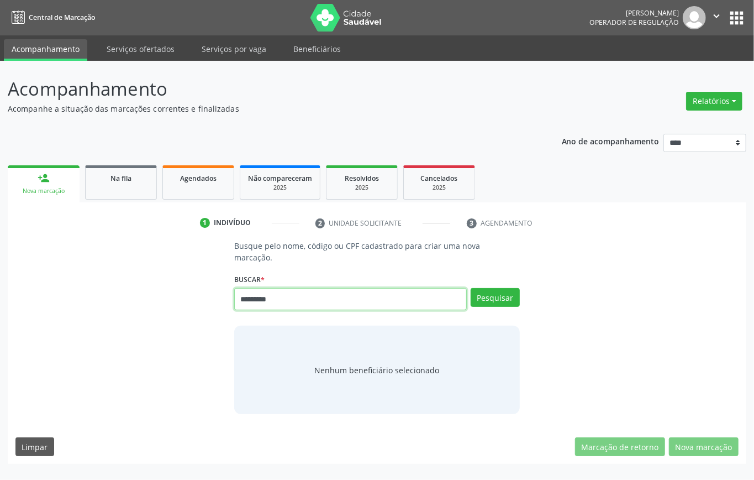
type input "*********"
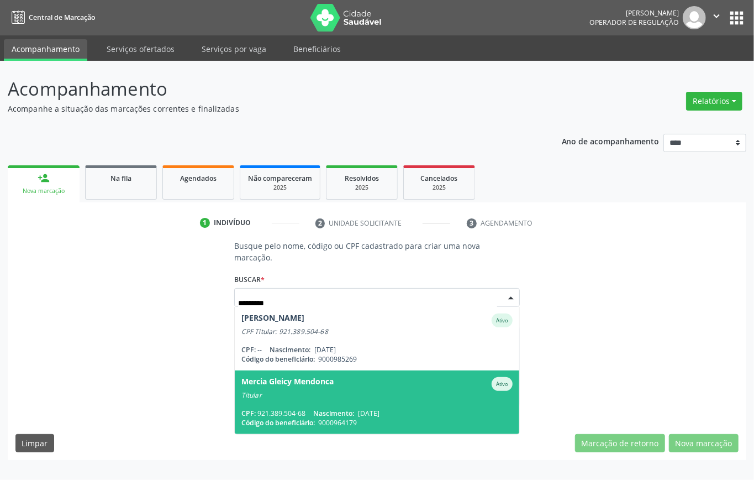
click at [345, 388] on div "Mercia Gleicy Mendonca Ativo" at bounding box center [377, 384] width 271 height 14
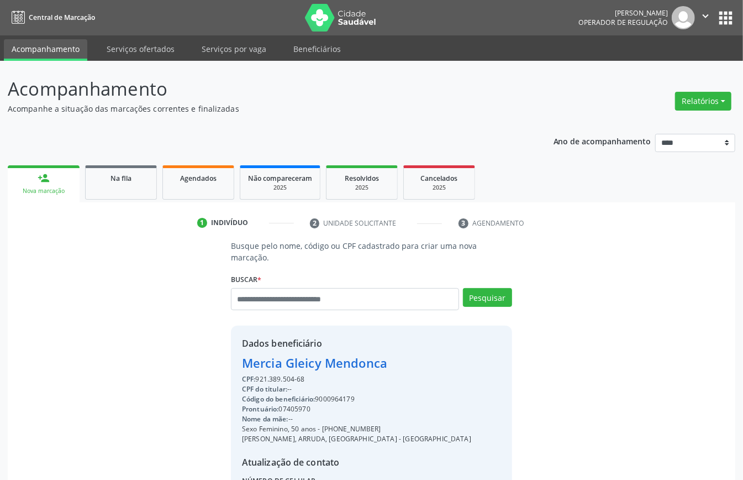
scroll to position [116, 0]
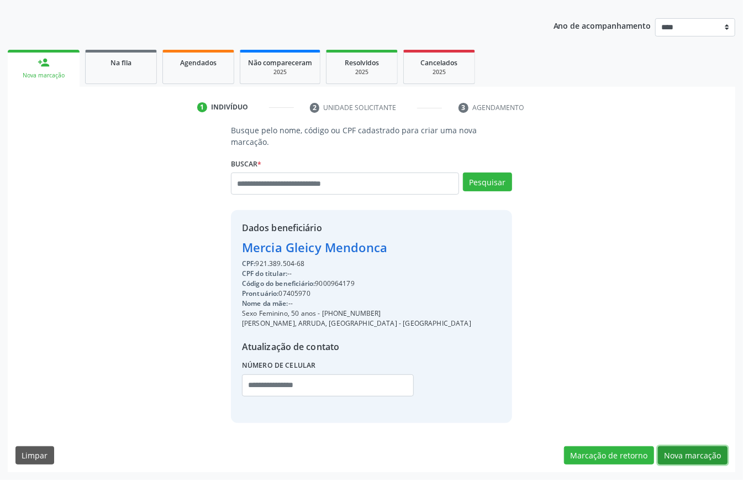
click at [707, 452] on button "Nova marcação" at bounding box center [693, 455] width 70 height 19
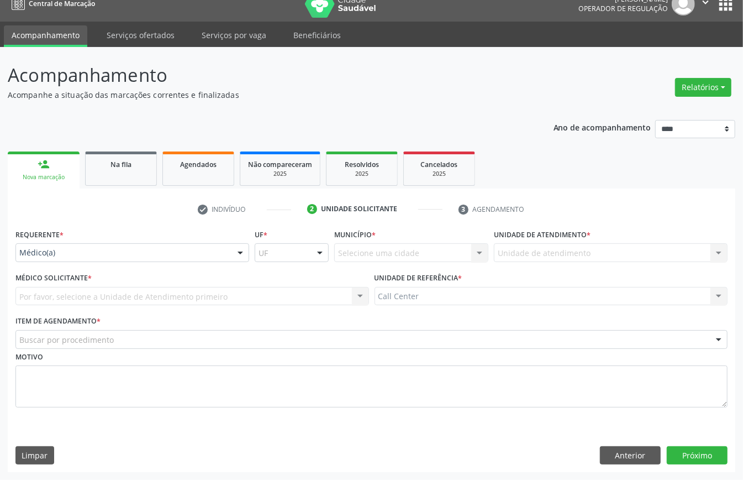
click at [61, 244] on div "Médico(a)" at bounding box center [132, 252] width 234 height 19
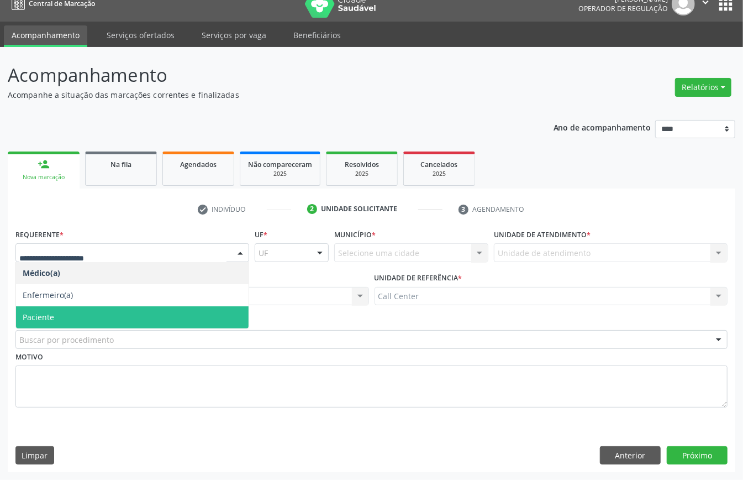
click at [60, 308] on span "Paciente" at bounding box center [132, 317] width 233 height 22
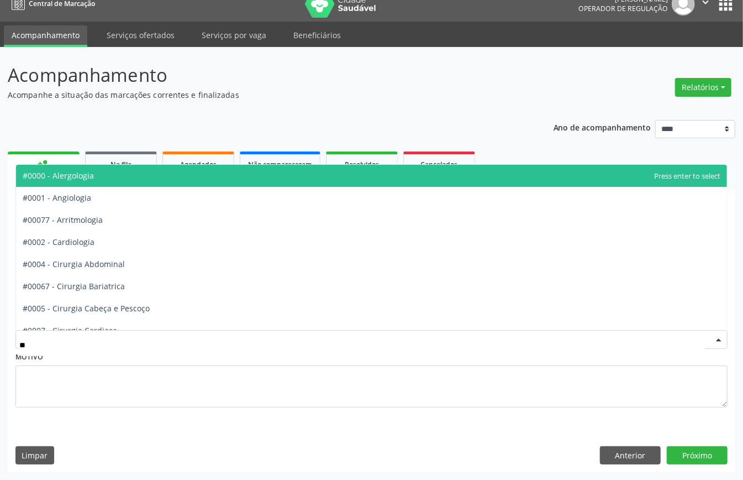
type input "***"
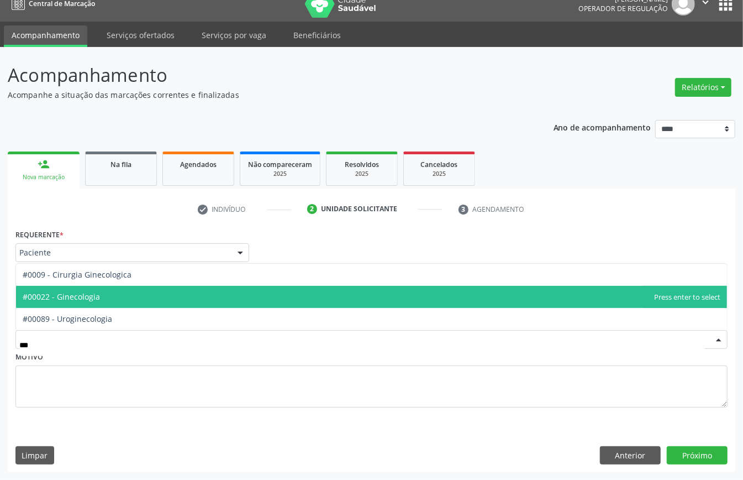
click at [119, 295] on span "#00022 - Ginecologia" at bounding box center [371, 297] width 711 height 22
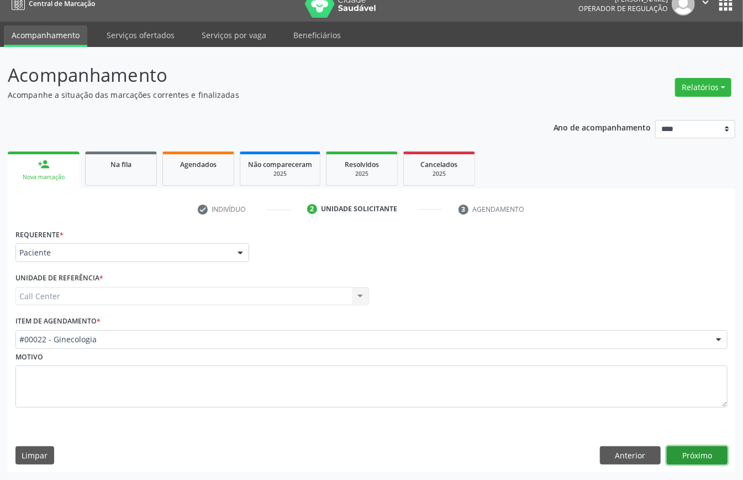
click at [697, 456] on button "Próximo" at bounding box center [697, 455] width 61 height 19
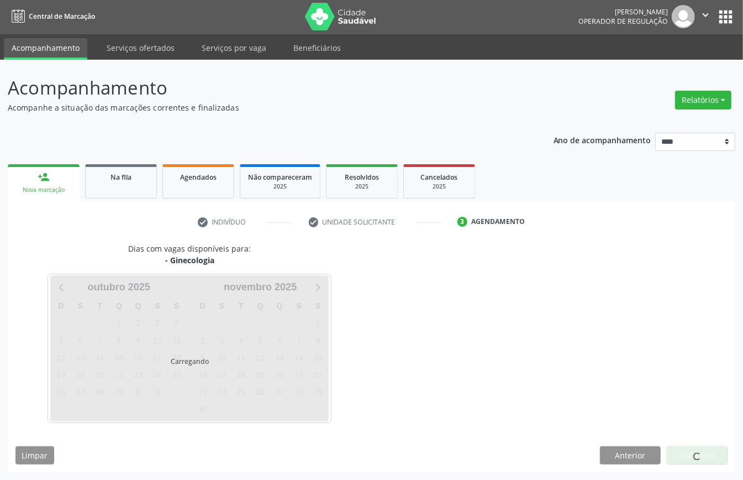
scroll to position [2, 0]
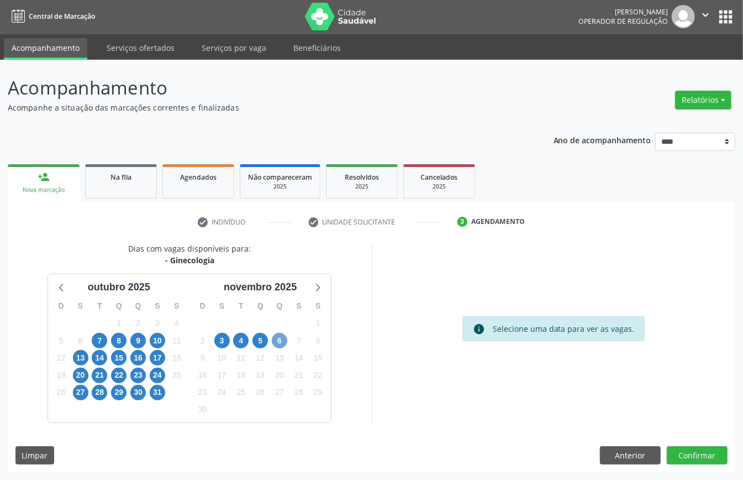
click at [283, 342] on span "6" at bounding box center [279, 340] width 15 height 15
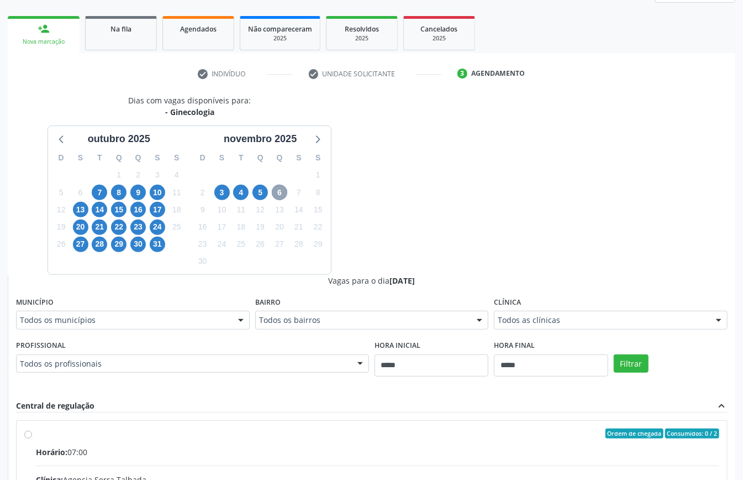
scroll to position [74, 0]
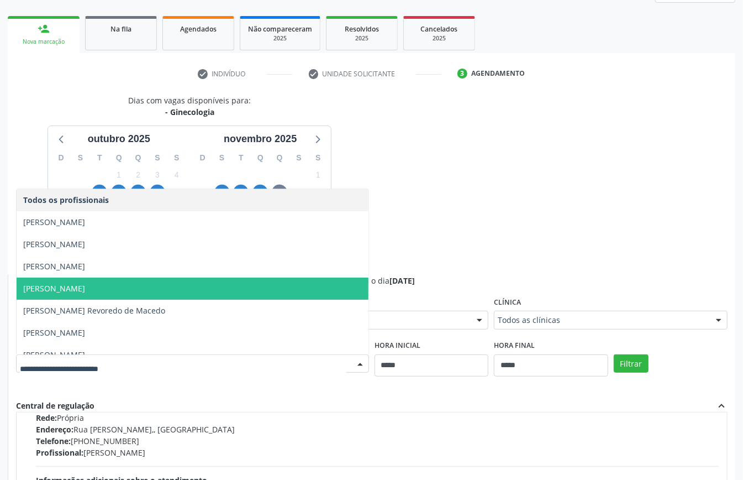
click at [144, 286] on span "Katia Rejane Almeida" at bounding box center [193, 288] width 352 height 22
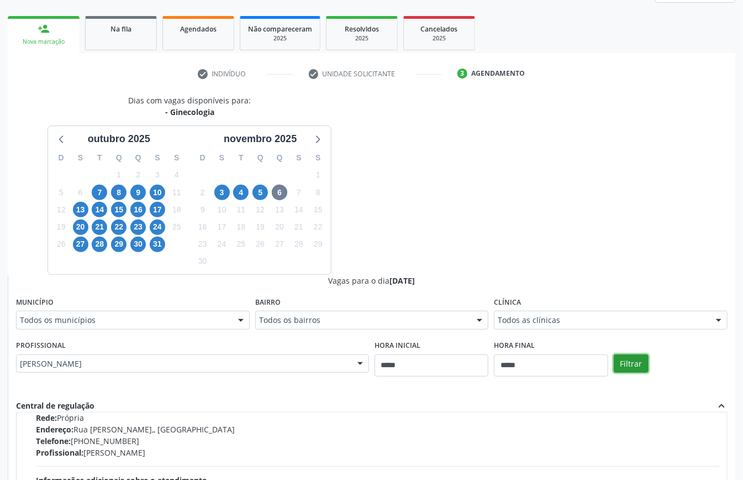
click at [638, 366] on button "Filtrar" at bounding box center [631, 363] width 35 height 19
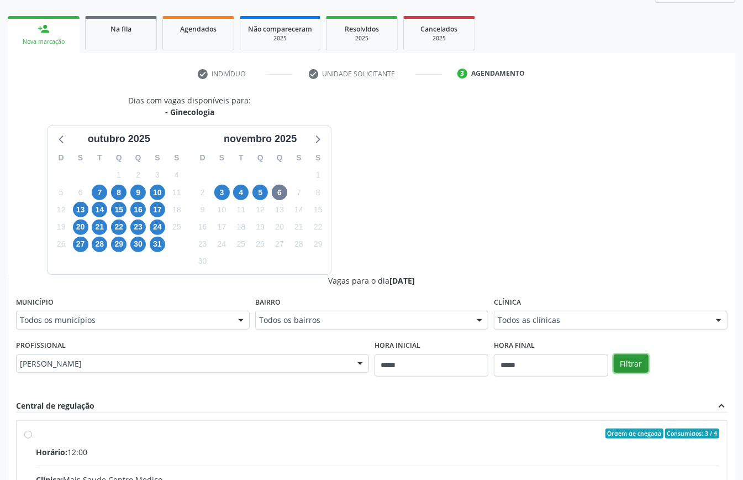
scroll to position [343, 0]
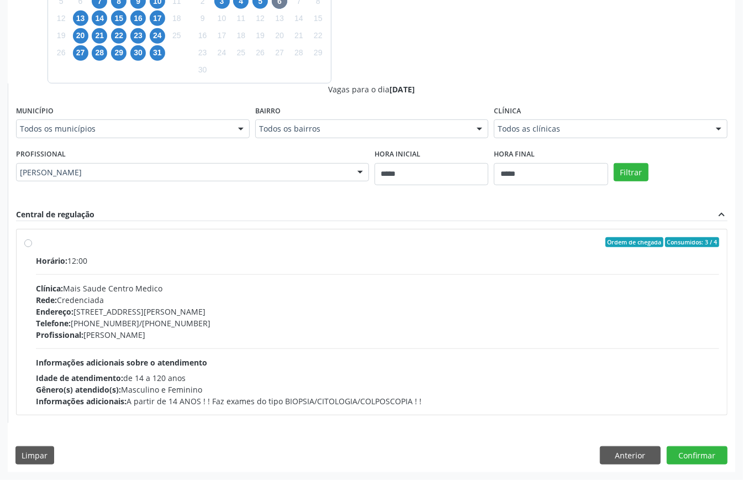
click at [266, 352] on div "Horário: 12:00 Clínica: Mais Saude Centro Medico Rede: Credenciada Endereço: Ru…" at bounding box center [378, 331] width 684 height 152
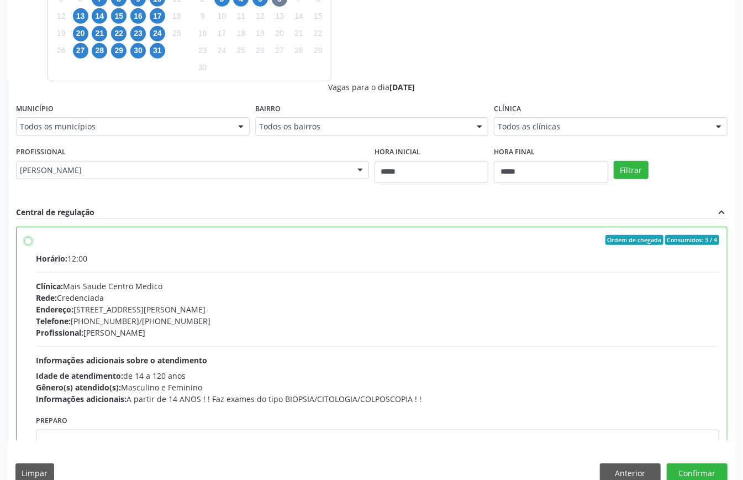
scroll to position [56, 0]
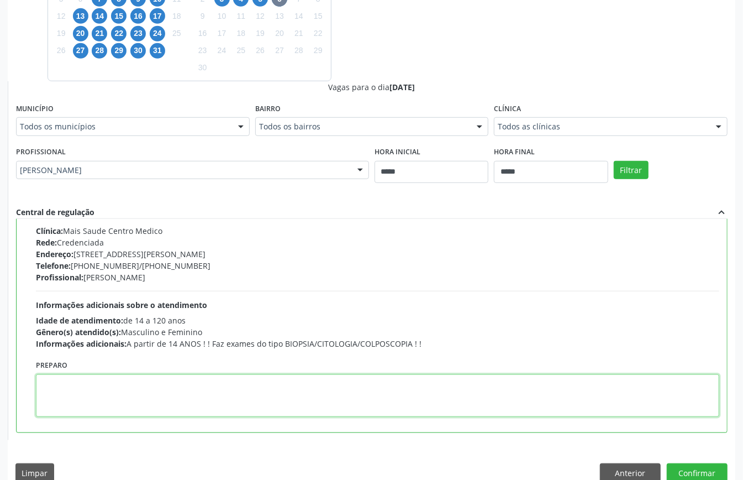
paste textarea "**********"
type textarea "**********"
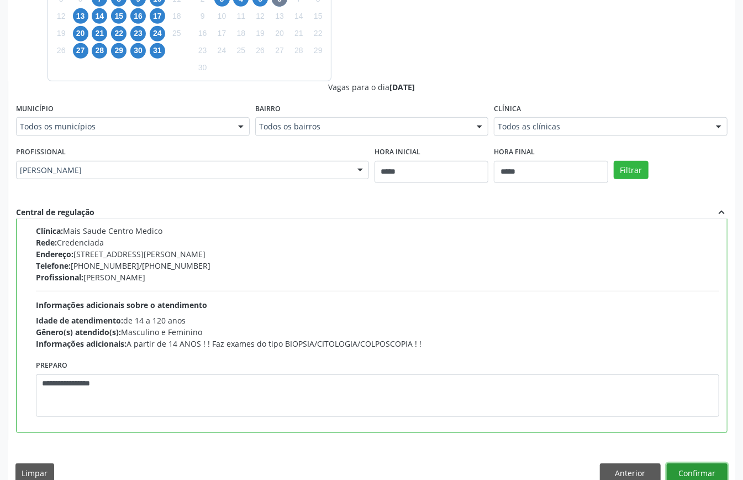
click at [684, 469] on button "Confirmar" at bounding box center [697, 472] width 61 height 19
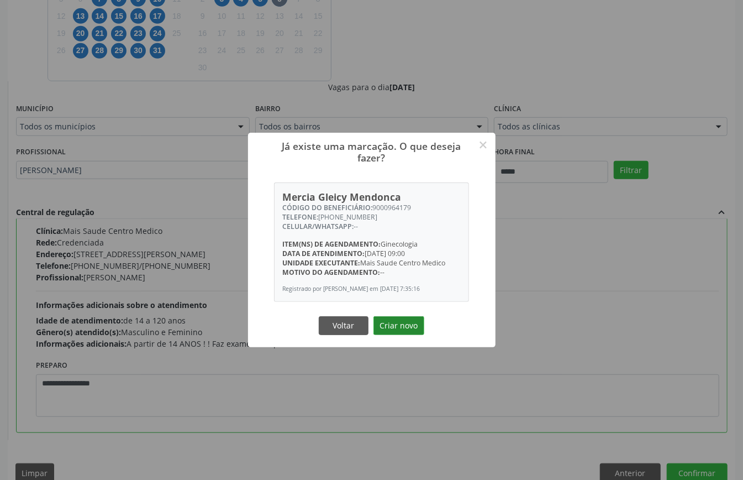
click at [396, 328] on button "Criar novo" at bounding box center [399, 325] width 51 height 19
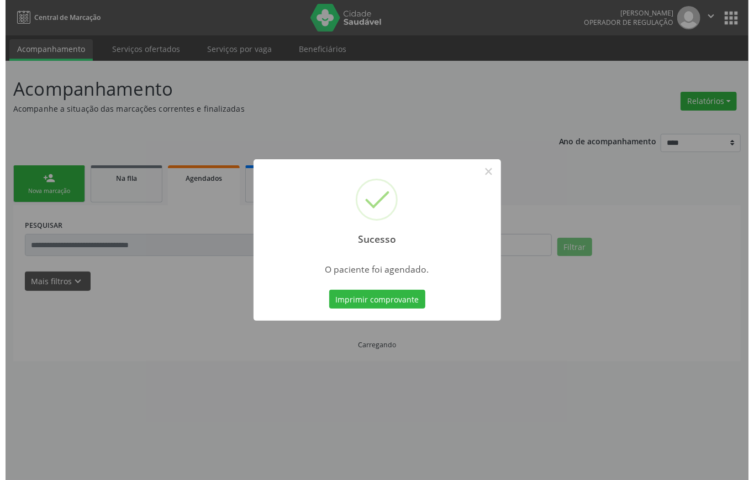
scroll to position [0, 0]
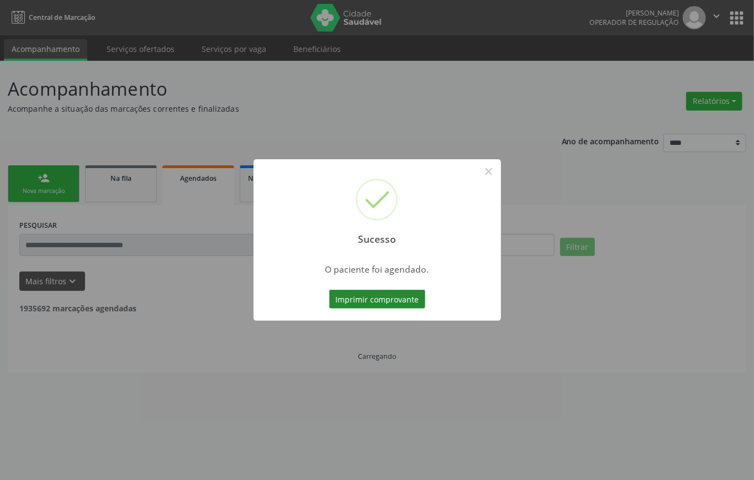
click at [364, 303] on button "Imprimir comprovante" at bounding box center [377, 299] width 96 height 19
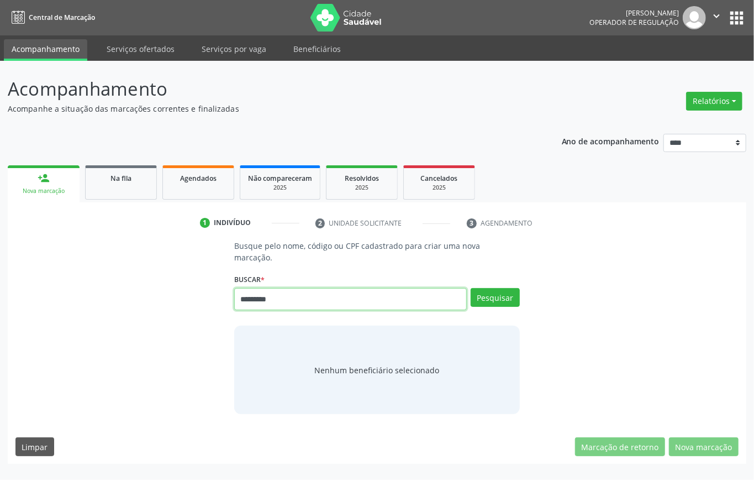
type input "*********"
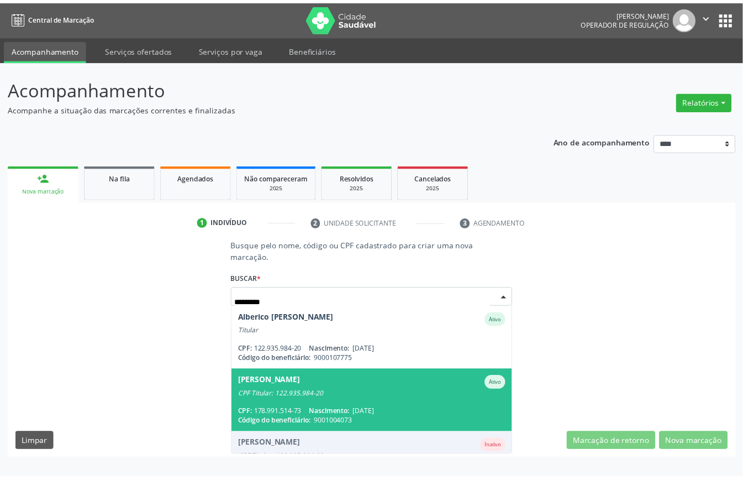
scroll to position [147, 0]
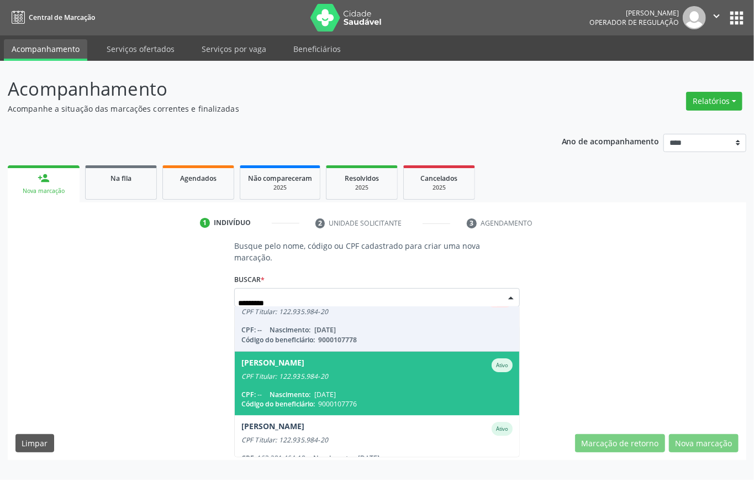
click at [317, 376] on div "CPF Titular: 122.935.984-20" at bounding box center [377, 376] width 271 height 9
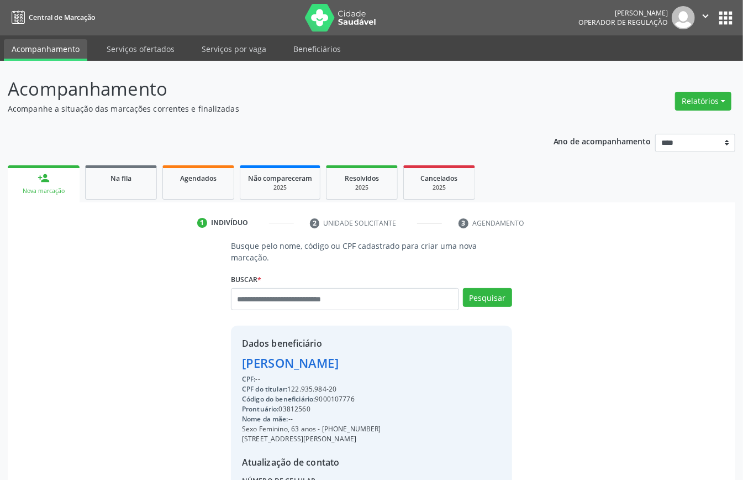
scroll to position [116, 0]
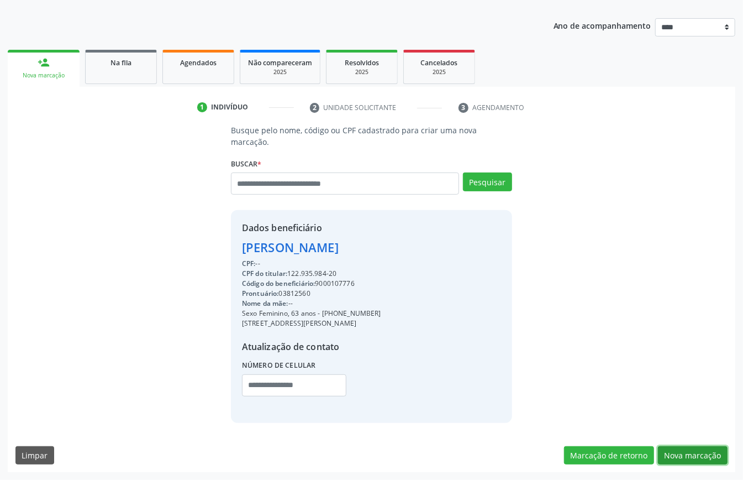
click at [683, 450] on button "Nova marcação" at bounding box center [693, 455] width 70 height 19
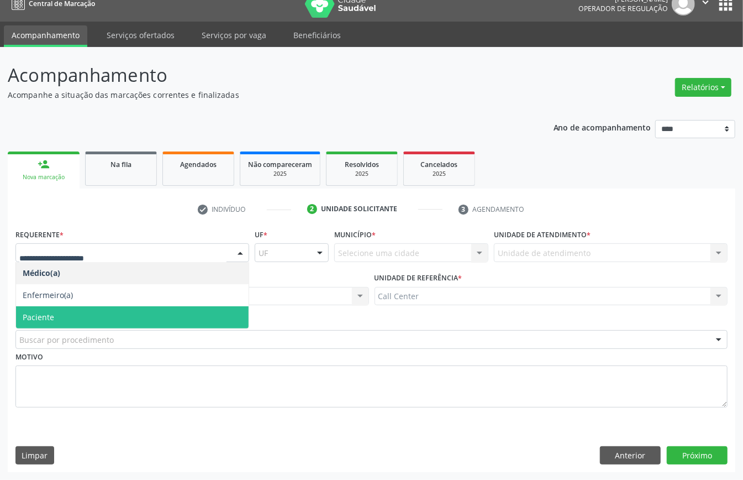
click at [85, 317] on span "Paciente" at bounding box center [132, 317] width 233 height 22
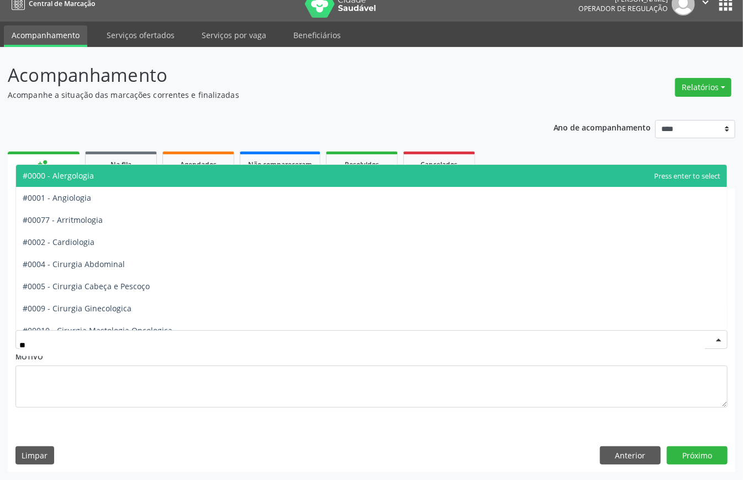
type input "***"
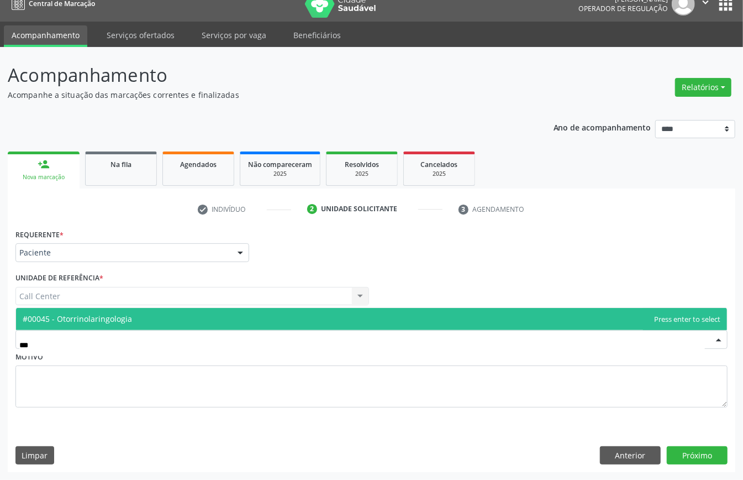
click at [106, 314] on span "#00045 - Otorrinolaringologia" at bounding box center [77, 318] width 109 height 11
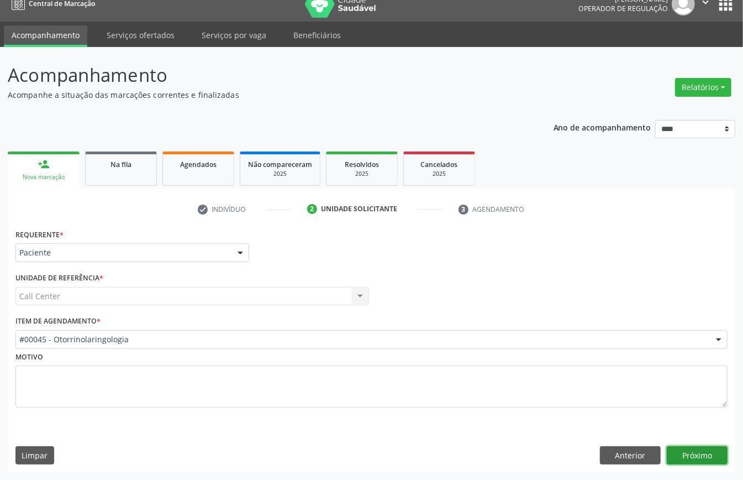
click at [697, 451] on button "Próximo" at bounding box center [697, 455] width 61 height 19
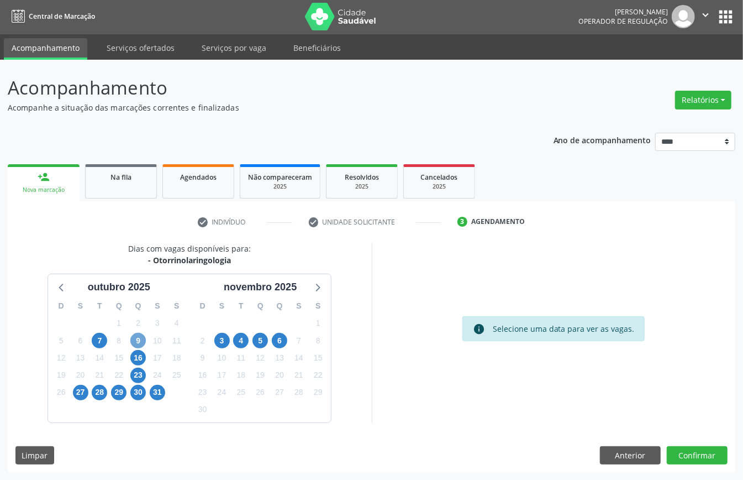
click at [139, 339] on span "9" at bounding box center [137, 340] width 15 height 15
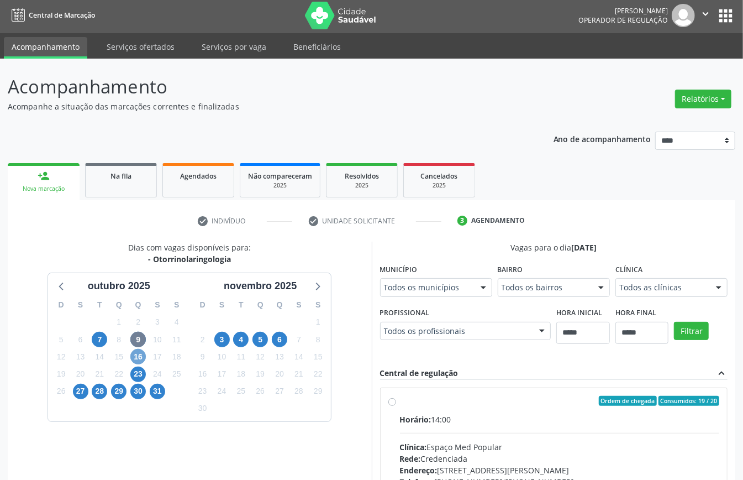
click at [145, 358] on span "16" at bounding box center [137, 356] width 15 height 15
click at [135, 374] on span "23" at bounding box center [137, 373] width 15 height 15
click at [90, 390] on div "28" at bounding box center [99, 390] width 19 height 17
click at [85, 390] on span "27" at bounding box center [80, 391] width 15 height 15
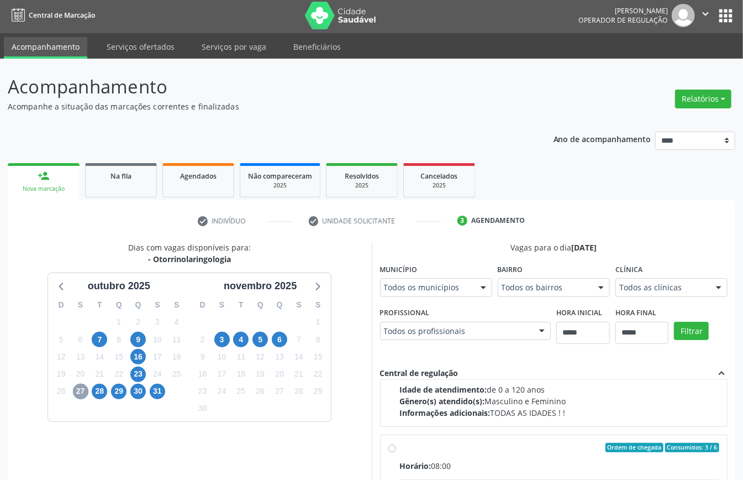
scroll to position [181, 0]
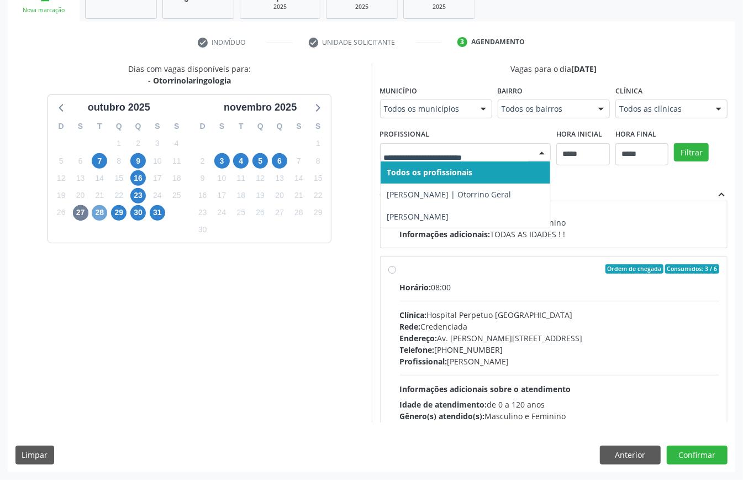
click at [99, 213] on span "28" at bounding box center [99, 212] width 15 height 15
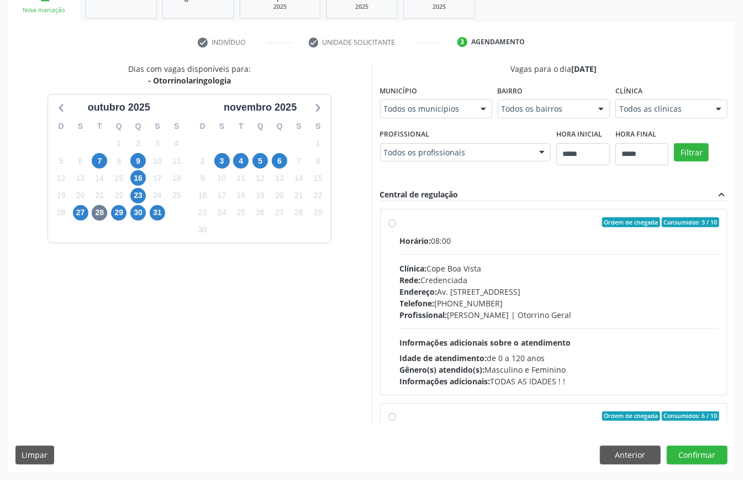
click at [443, 162] on fieldset "Profissional Todos os profissionais Todos os profissionais [PERSON_NAME] | Otor…" at bounding box center [465, 147] width 171 height 43
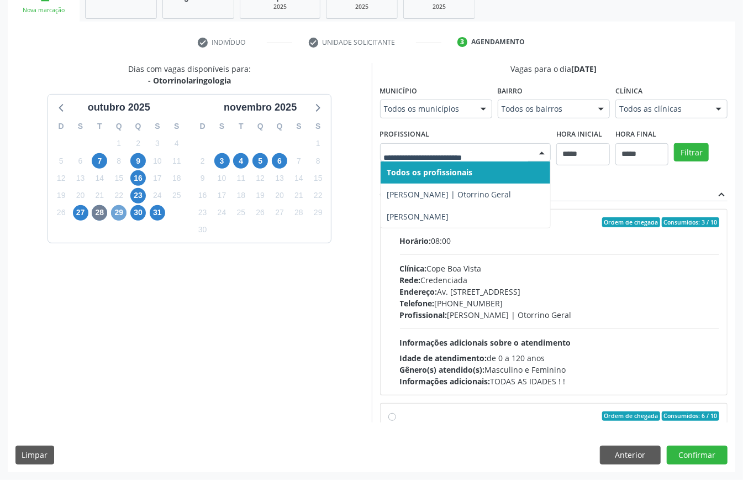
click at [120, 212] on span "29" at bounding box center [118, 212] width 15 height 15
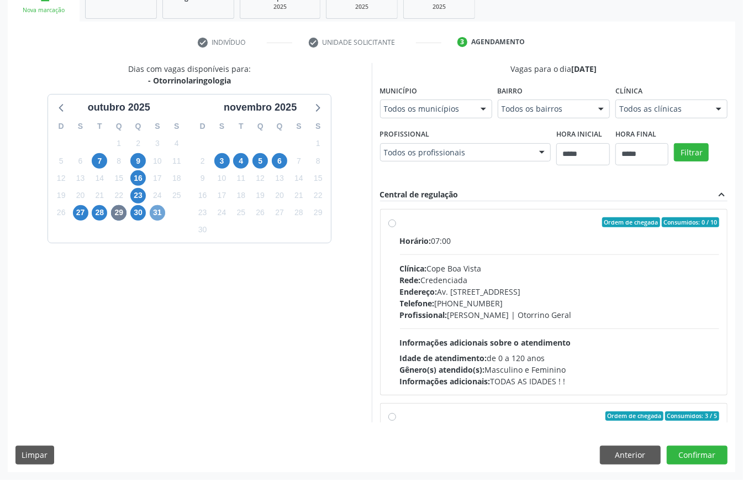
click at [150, 211] on span "31" at bounding box center [157, 212] width 15 height 15
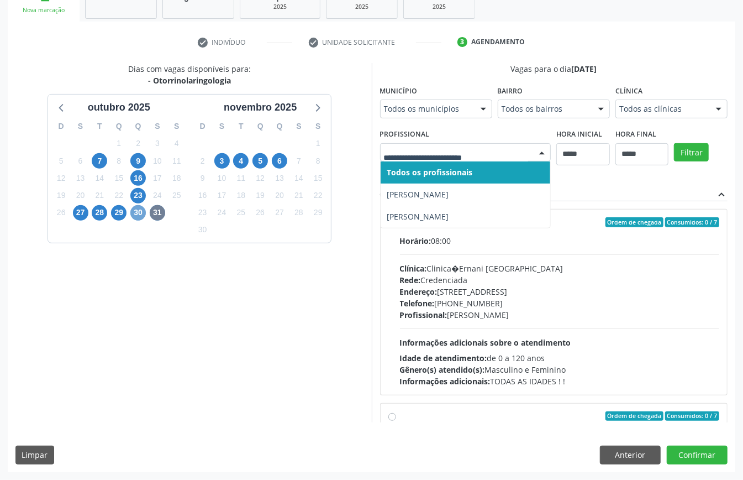
click at [138, 215] on span "30" at bounding box center [137, 212] width 15 height 15
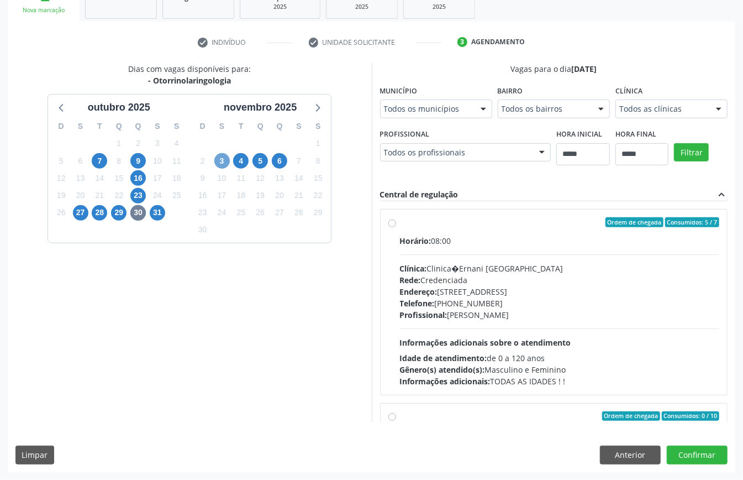
click at [222, 164] on span "3" at bounding box center [221, 160] width 15 height 15
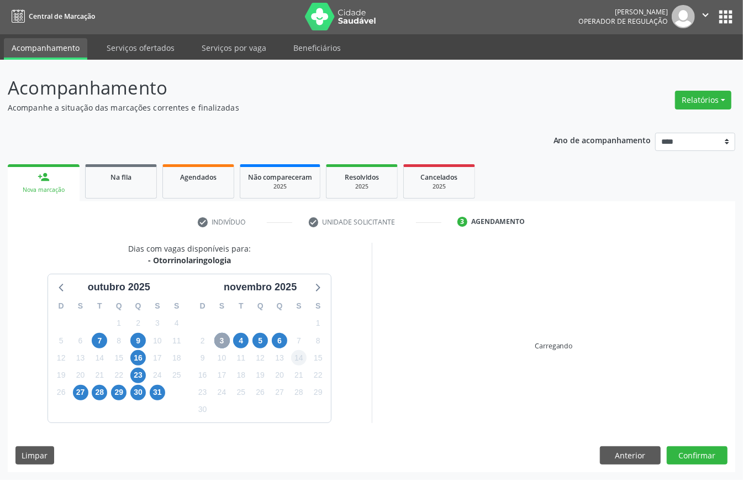
scroll to position [162, 0]
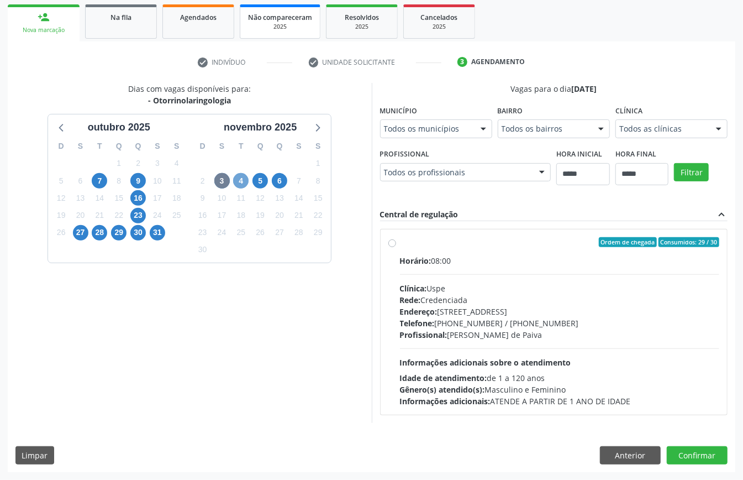
drag, startPoint x: 243, startPoint y: 175, endPoint x: 252, endPoint y: 182, distance: 11.1
click at [244, 176] on span "4" at bounding box center [240, 180] width 15 height 15
click at [267, 180] on span "5" at bounding box center [260, 180] width 15 height 15
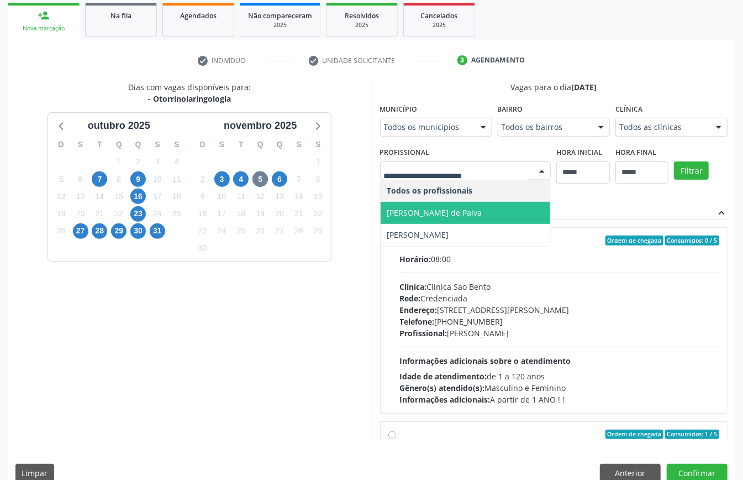
drag, startPoint x: 418, startPoint y: 215, endPoint x: 431, endPoint y: 216, distance: 12.7
click at [420, 215] on span "[PERSON_NAME] de Paiva" at bounding box center [434, 212] width 95 height 11
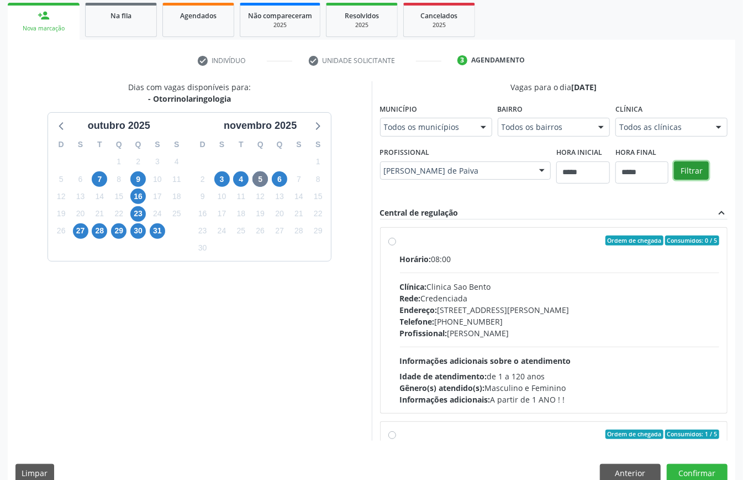
click at [686, 172] on button "Filtrar" at bounding box center [691, 170] width 35 height 19
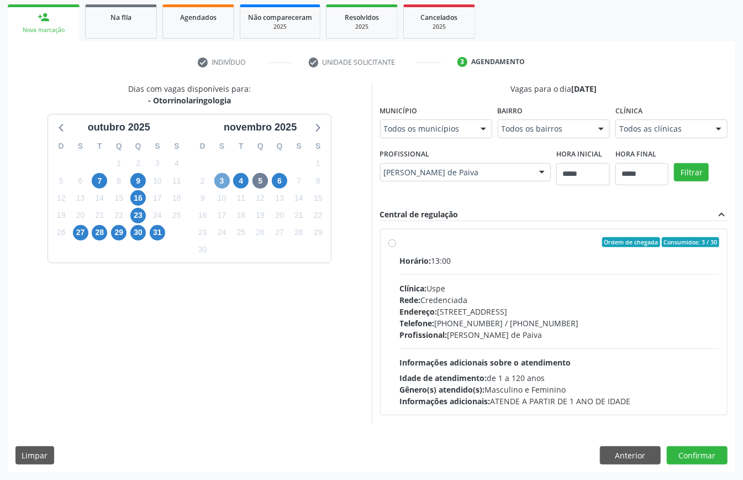
click at [224, 177] on span "3" at bounding box center [221, 180] width 15 height 15
click at [285, 180] on span "6" at bounding box center [279, 180] width 15 height 15
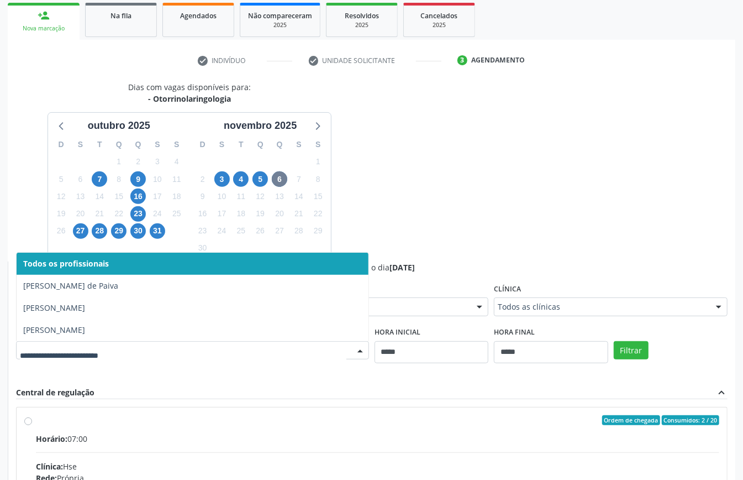
click at [297, 343] on div at bounding box center [192, 350] width 353 height 19
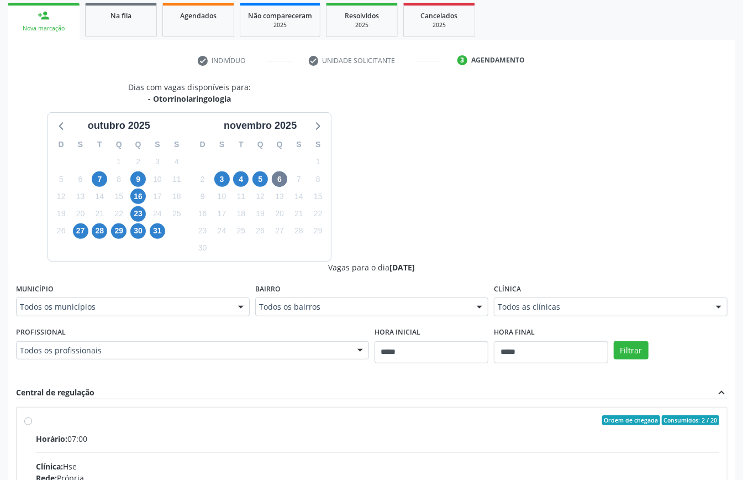
drag, startPoint x: 472, startPoint y: 216, endPoint x: 463, endPoint y: 218, distance: 9.7
click at [475, 216] on div "Dias com vagas disponíveis para: - Otorrinolaringologia [DATE] D S T Q Q S S 28…" at bounding box center [372, 350] width 728 height 539
click at [224, 182] on span "3" at bounding box center [221, 178] width 15 height 15
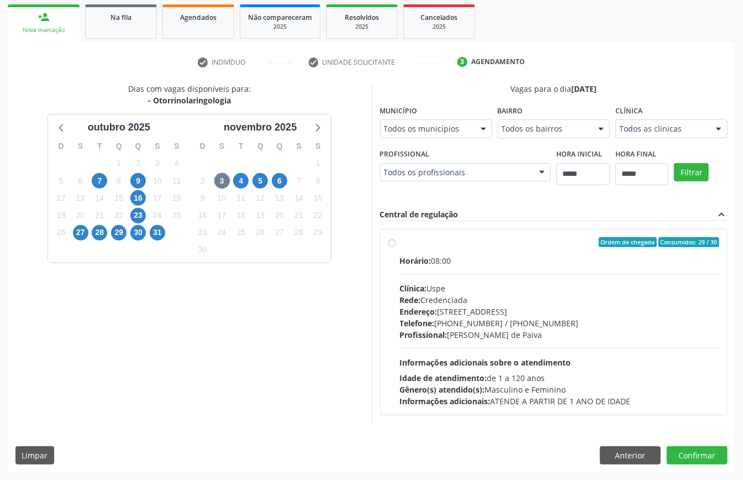
click at [398, 261] on div "Ordem de chegada Consumidos: 29 / 30 Horário: 08:00 Clínica: Uspe Rede: Credenc…" at bounding box center [555, 322] width 332 height 170
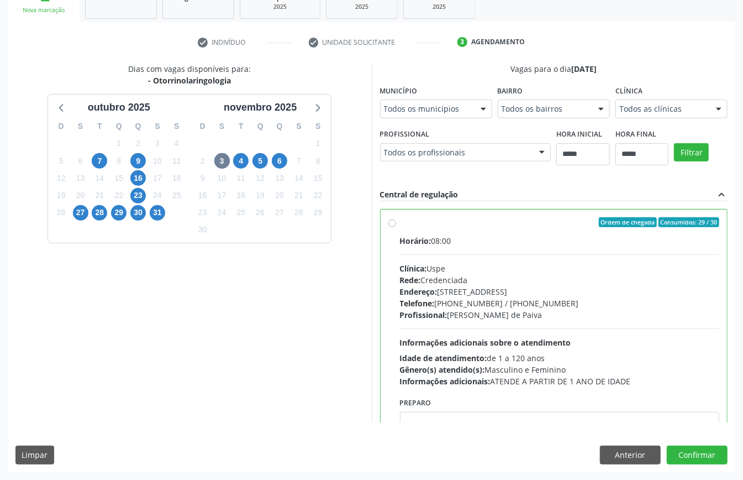
scroll to position [56, 0]
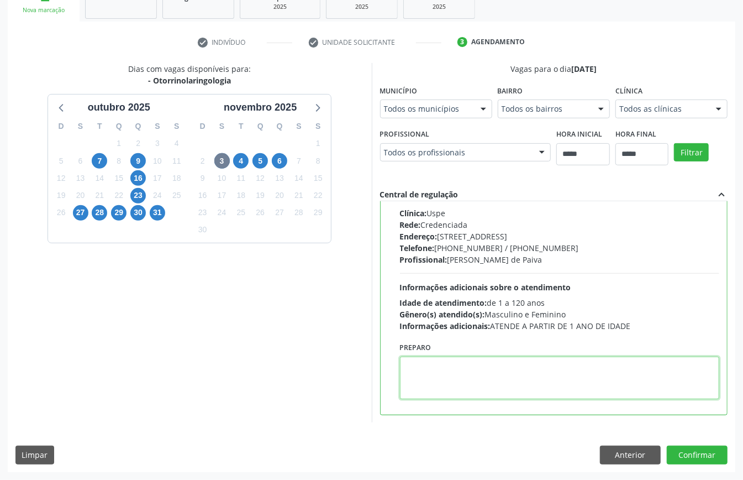
paste textarea "**********"
type textarea "**********"
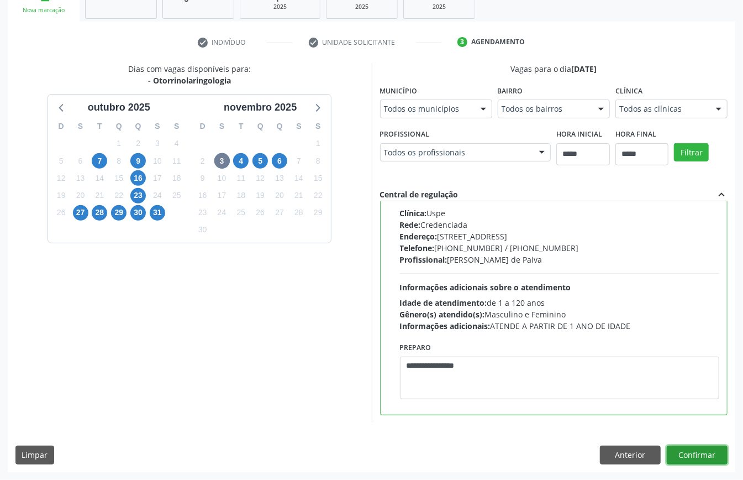
click at [699, 455] on button "Confirmar" at bounding box center [697, 454] width 61 height 19
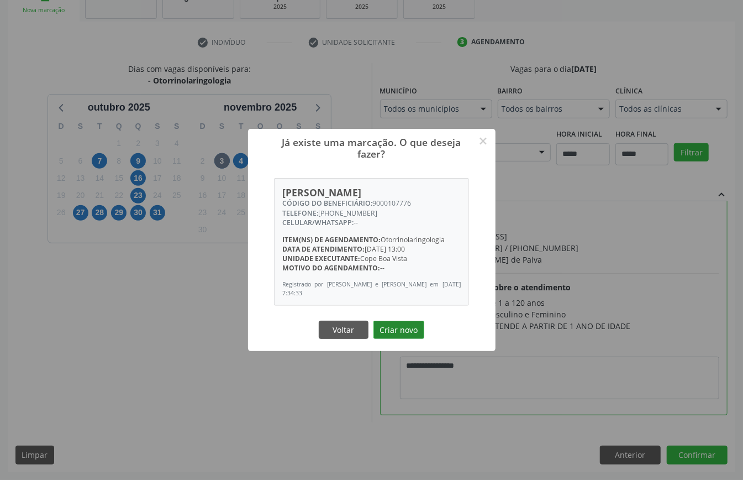
click at [407, 328] on button "Criar novo" at bounding box center [399, 330] width 51 height 19
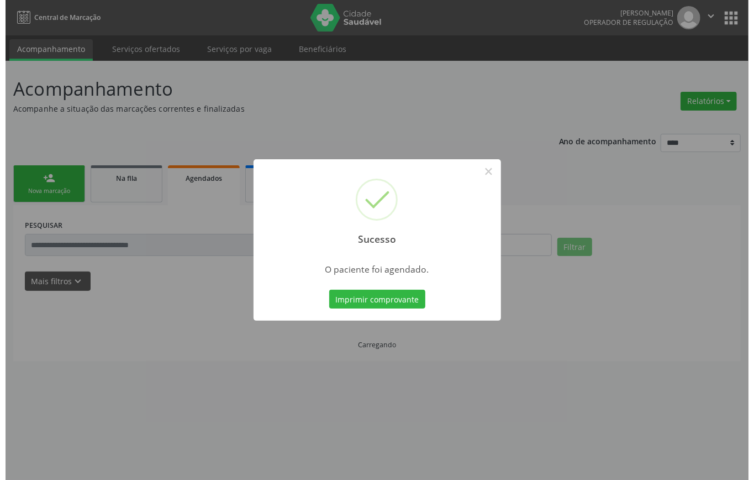
scroll to position [0, 0]
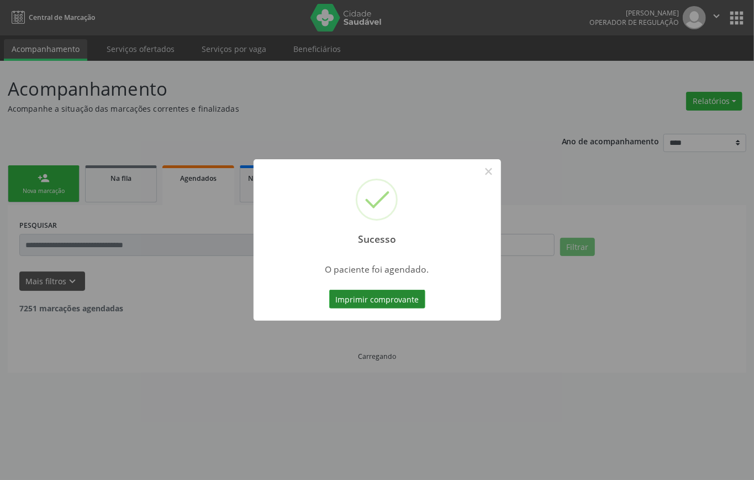
click at [403, 294] on button "Imprimir comprovante" at bounding box center [377, 299] width 96 height 19
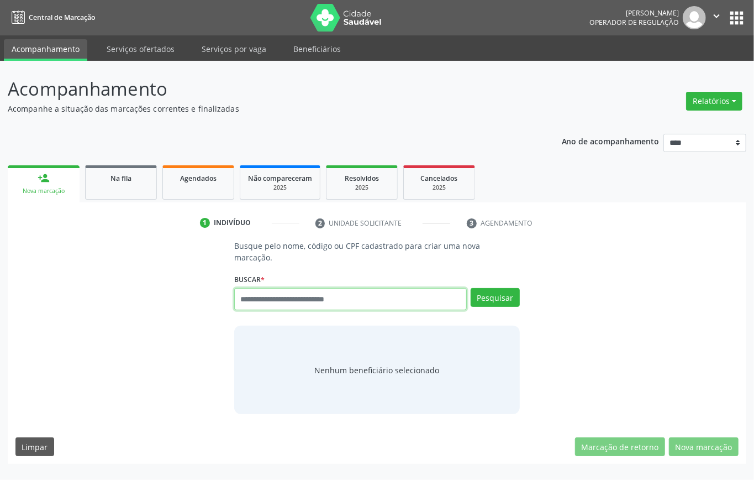
paste input "**********"
type input "**********"
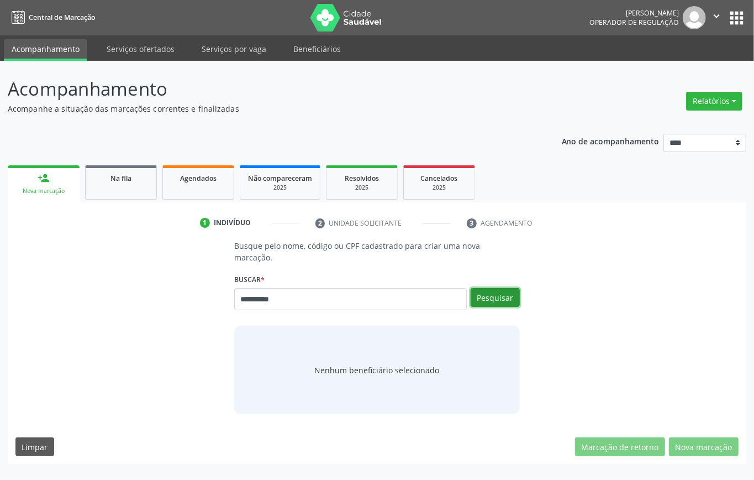
click at [491, 293] on button "Pesquisar" at bounding box center [495, 297] width 49 height 19
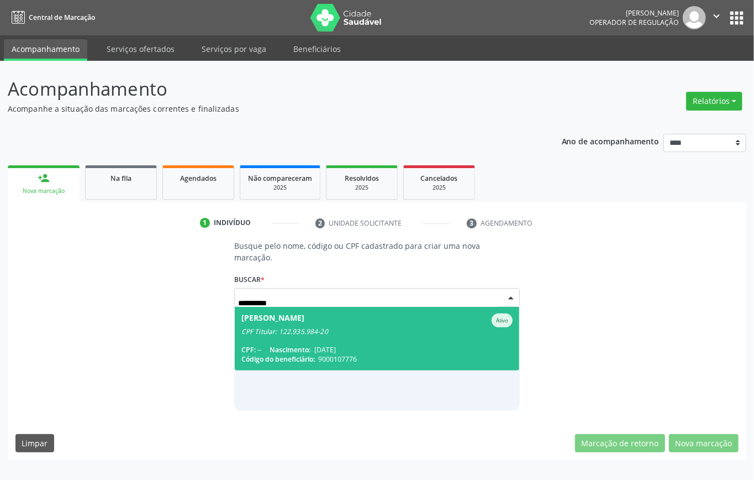
click at [333, 328] on div "CPF Titular: 122.935.984-20" at bounding box center [377, 331] width 271 height 9
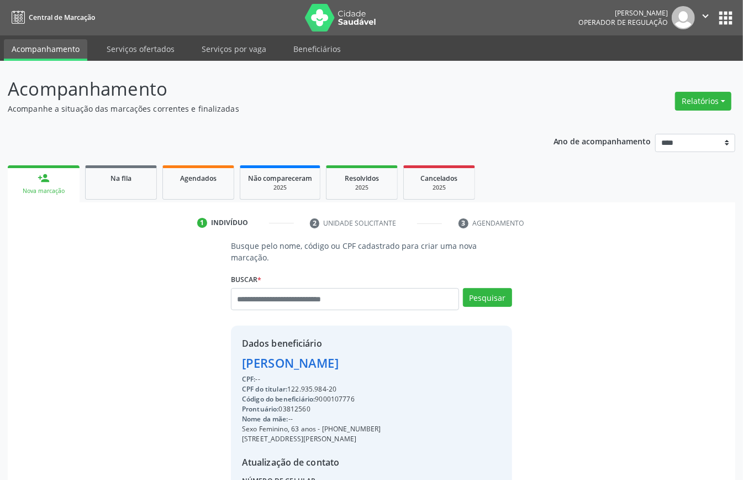
scroll to position [116, 0]
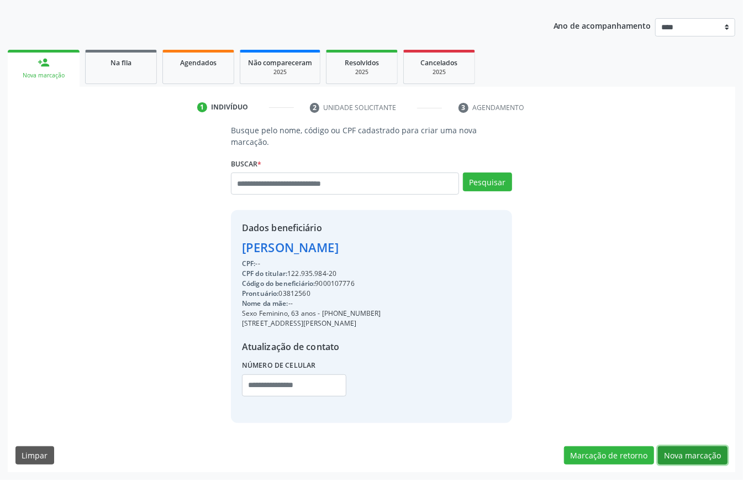
click at [683, 451] on button "Nova marcação" at bounding box center [693, 455] width 70 height 19
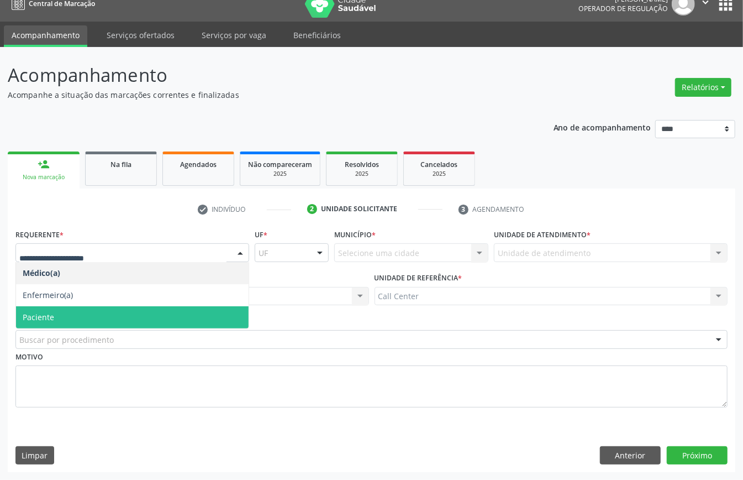
click at [65, 321] on span "Paciente" at bounding box center [132, 317] width 233 height 22
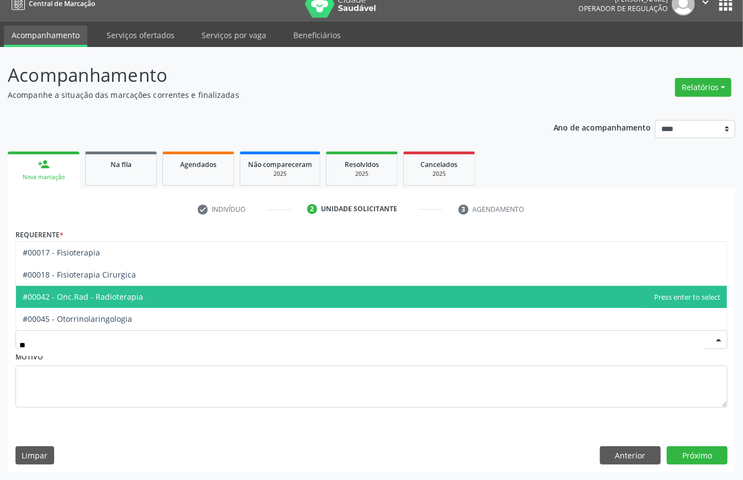
type input "***"
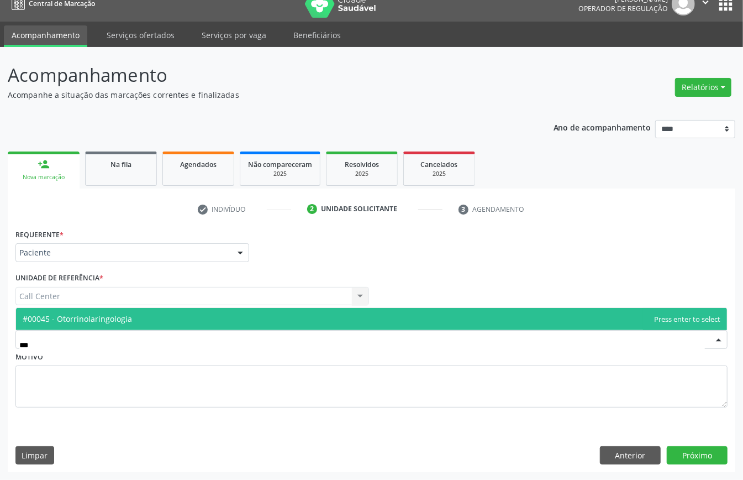
click at [136, 321] on span "#00045 - Otorrinolaringologia" at bounding box center [371, 319] width 711 height 22
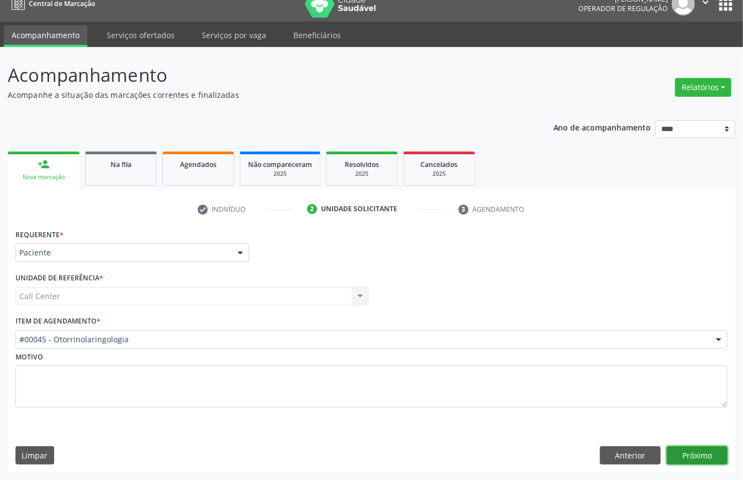
click at [684, 452] on button "Próximo" at bounding box center [697, 455] width 61 height 19
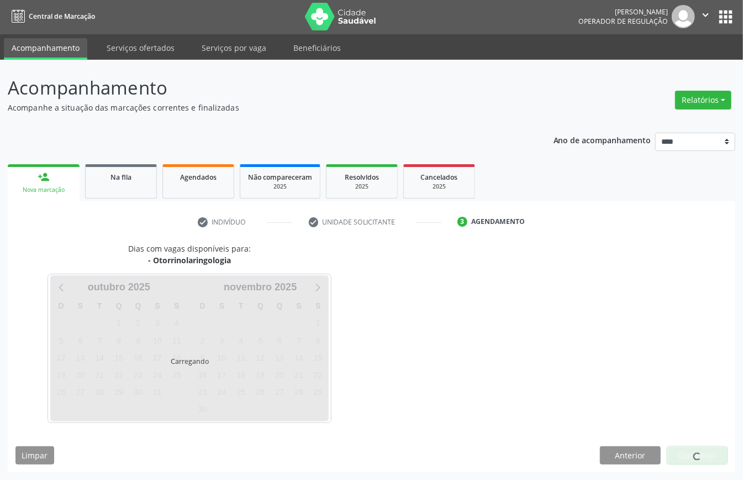
scroll to position [2, 0]
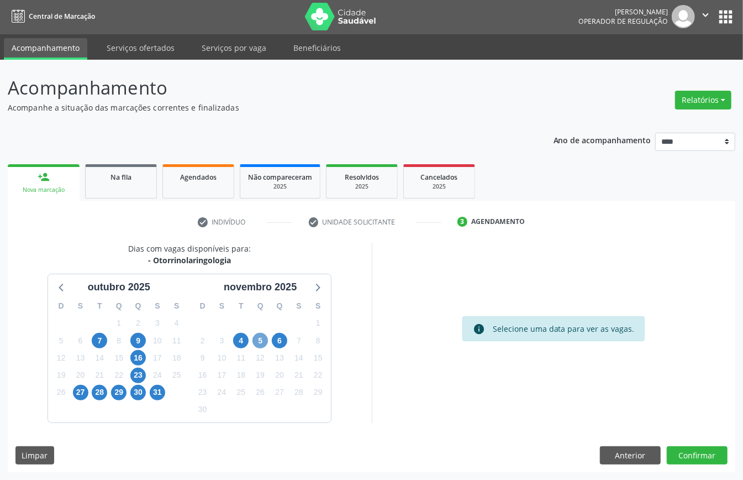
click at [261, 337] on span "5" at bounding box center [260, 340] width 15 height 15
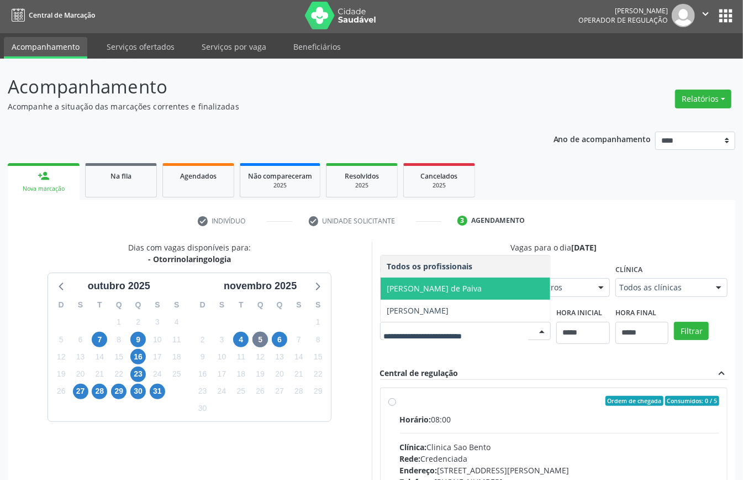
click at [438, 283] on span "[PERSON_NAME] de Paiva" at bounding box center [434, 288] width 95 height 11
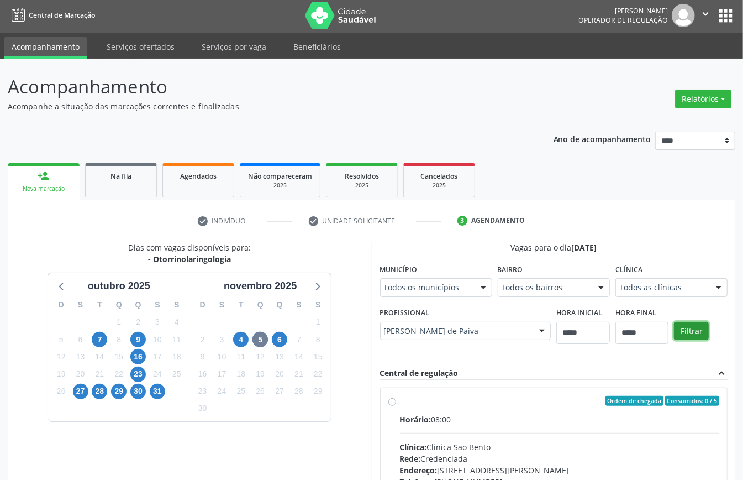
click at [689, 329] on button "Filtrar" at bounding box center [691, 331] width 35 height 19
click at [440, 425] on div "Horário: 13:00" at bounding box center [560, 419] width 320 height 12
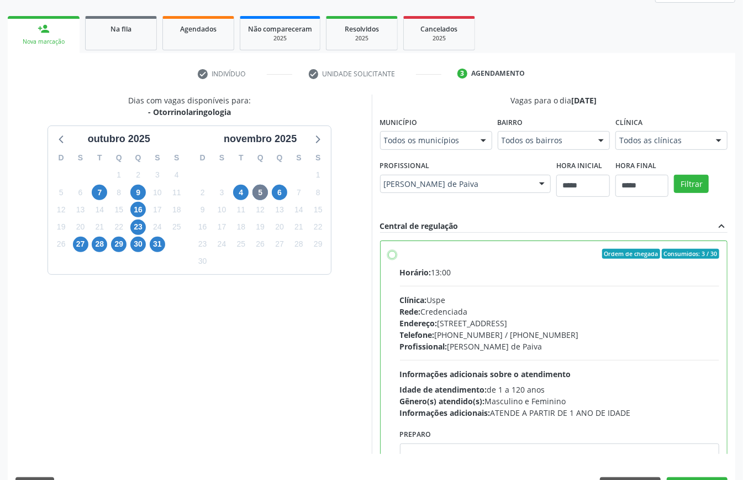
scroll to position [56, 0]
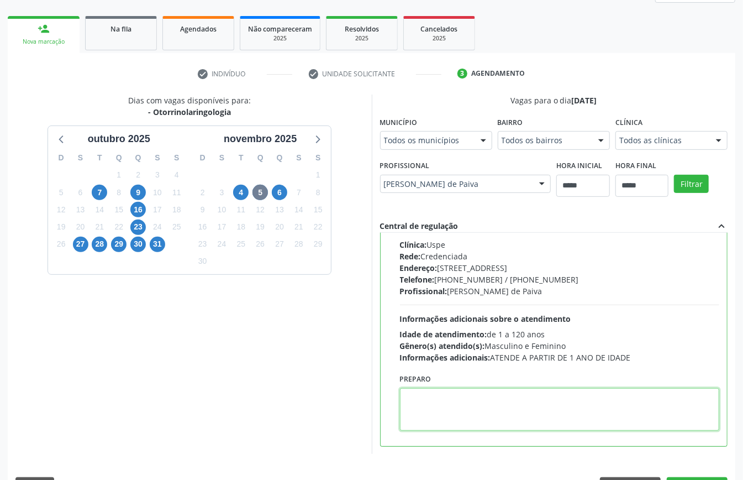
paste textarea "**********"
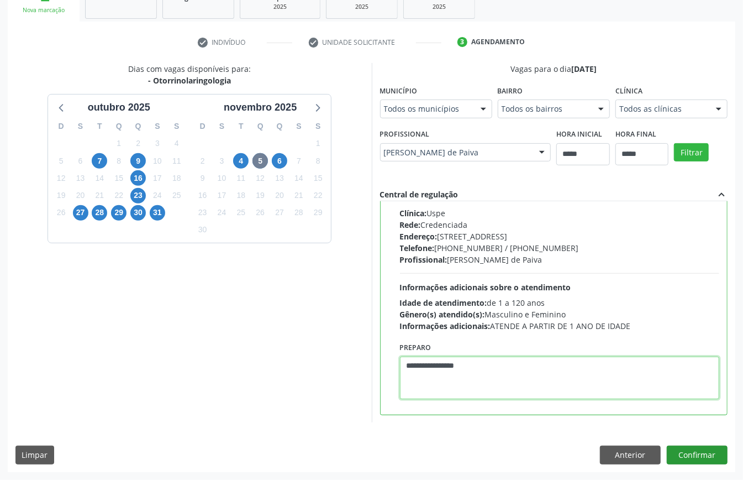
type textarea "**********"
click at [694, 452] on button "Confirmar" at bounding box center [697, 454] width 61 height 19
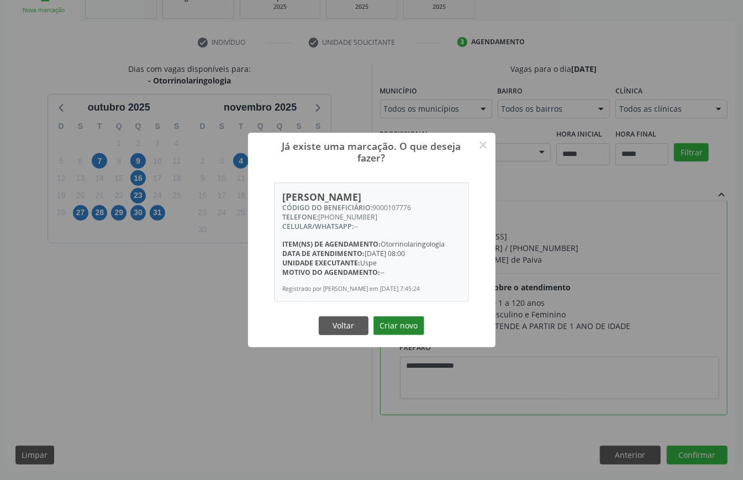
click at [401, 323] on button "Criar novo" at bounding box center [399, 325] width 51 height 19
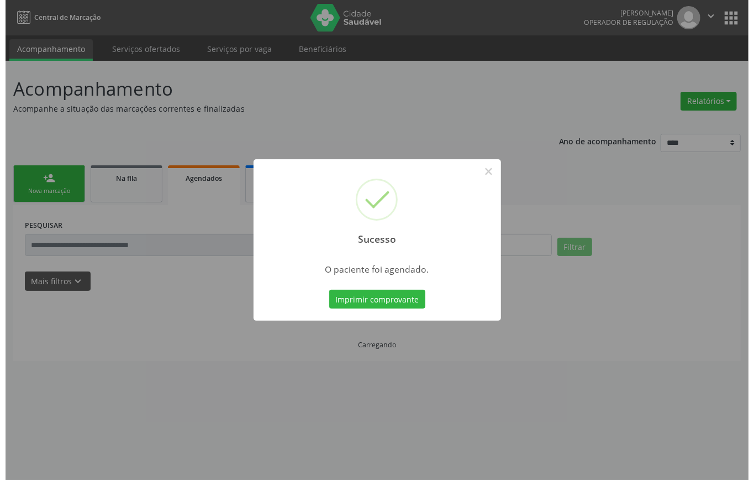
scroll to position [0, 0]
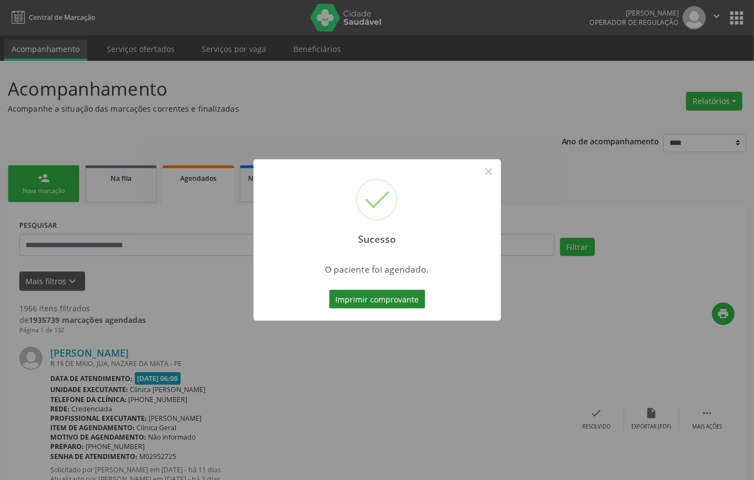
click at [369, 290] on button "Imprimir comprovante" at bounding box center [377, 299] width 96 height 19
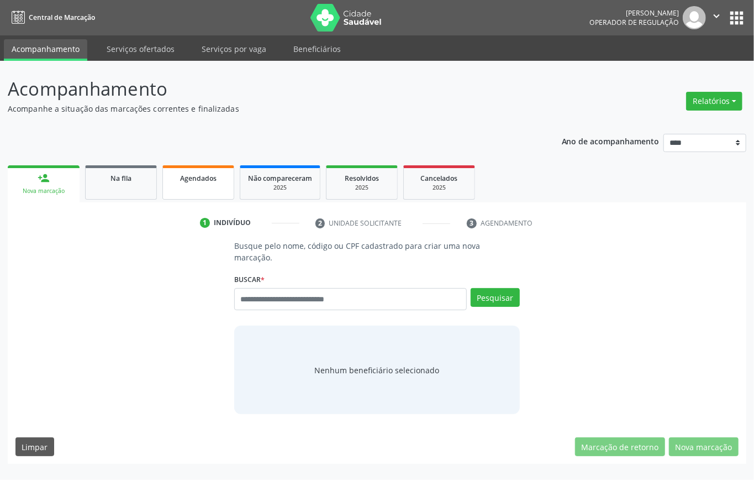
click at [212, 183] on link "Agendados" at bounding box center [198, 182] width 72 height 34
select select "*"
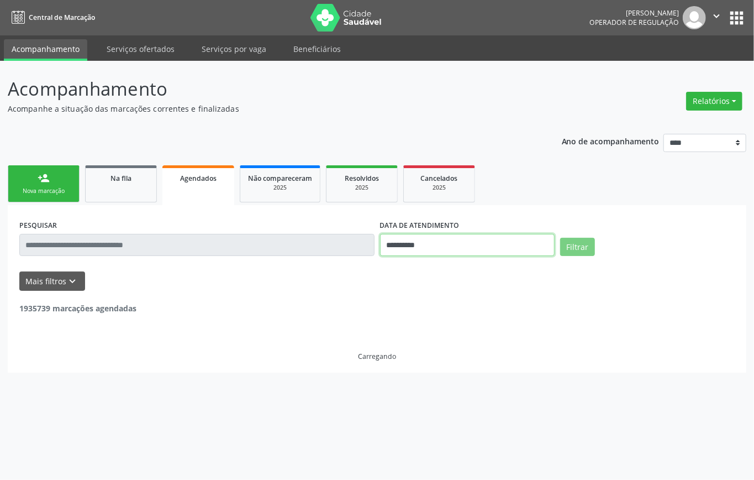
click at [426, 239] on input "**********" at bounding box center [467, 245] width 175 height 22
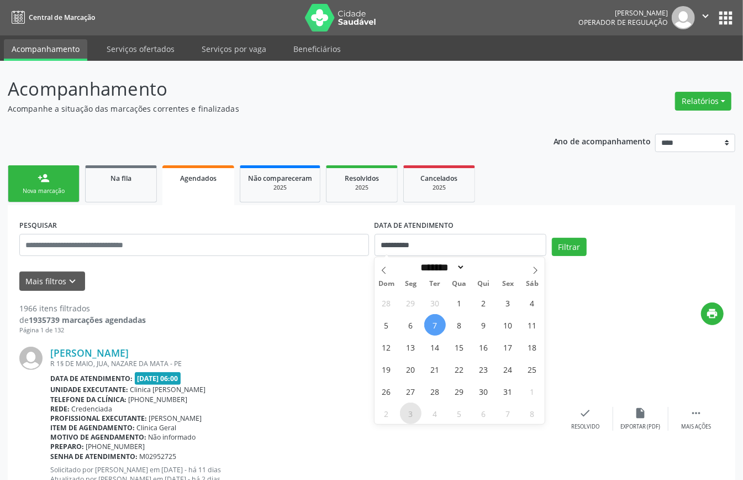
click at [412, 412] on span "3" at bounding box center [411, 413] width 22 height 22
type input "**********"
click at [412, 411] on span "3" at bounding box center [411, 413] width 22 height 22
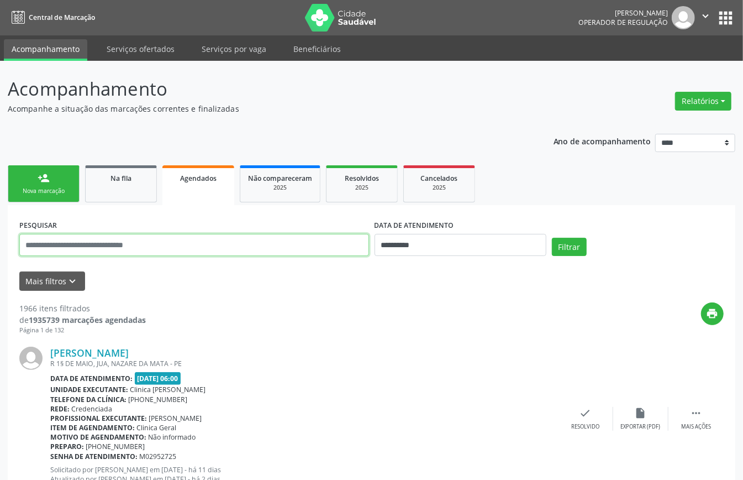
paste input "**********"
type input "**********"
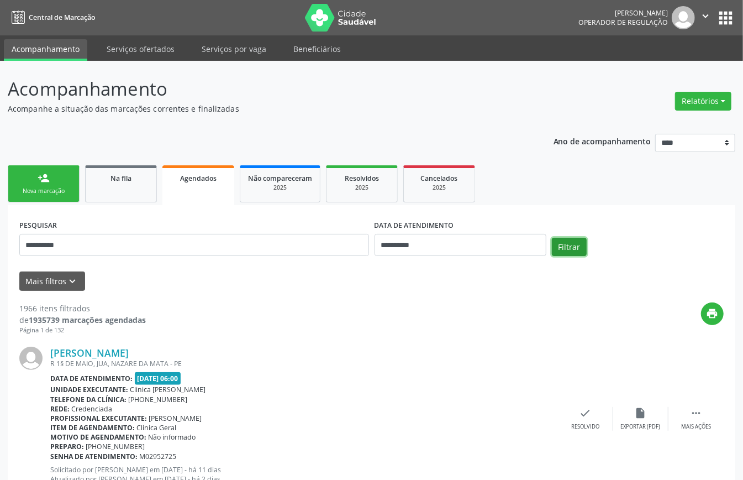
click at [574, 248] on button "Filtrar" at bounding box center [569, 247] width 35 height 19
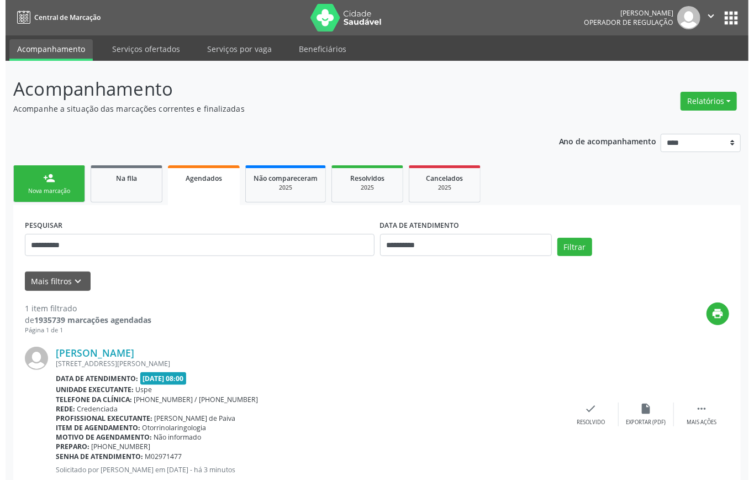
scroll to position [33, 0]
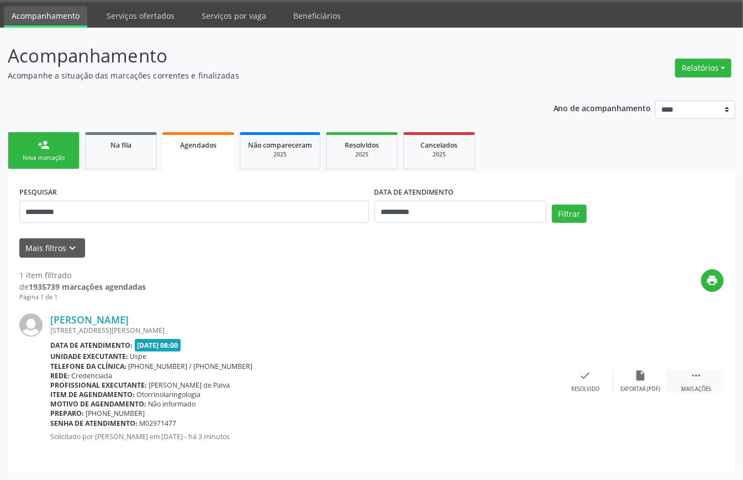
click at [692, 374] on icon "" at bounding box center [696, 375] width 12 height 12
click at [533, 373] on icon "cancel" at bounding box center [530, 375] width 12 height 12
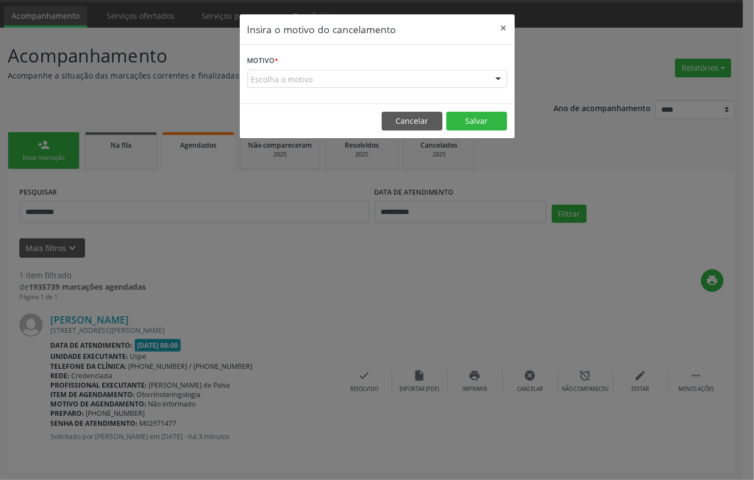
click at [354, 84] on div "Escolha o motivo" at bounding box center [378, 79] width 260 height 19
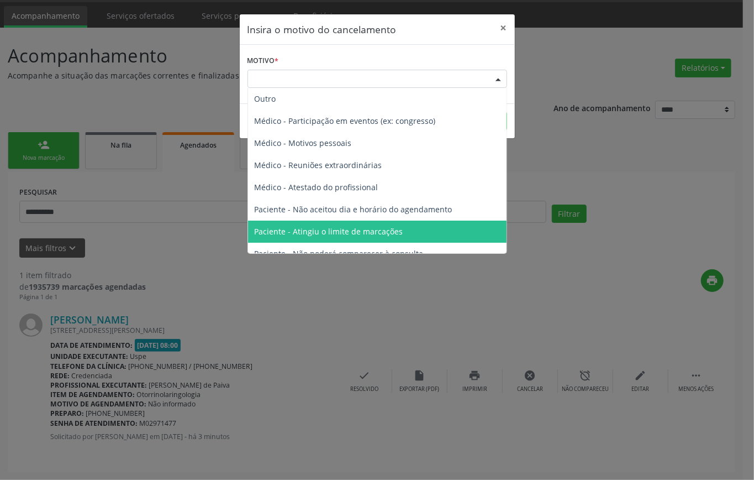
scroll to position [56, 0]
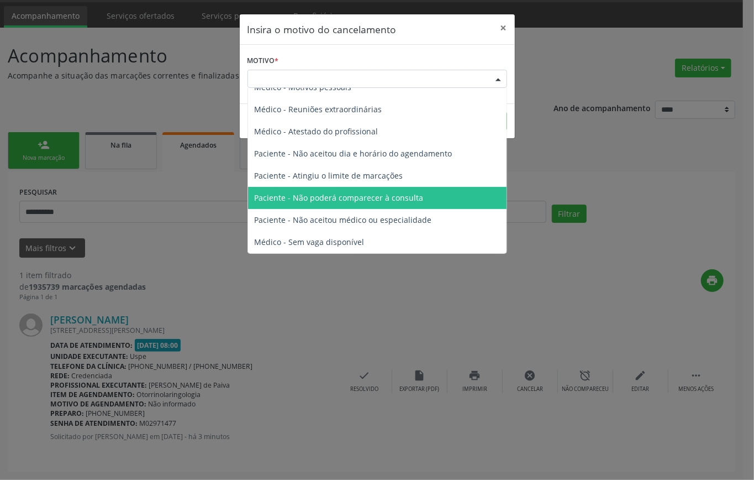
click at [358, 202] on span "Paciente - Não poderá comparecer à consulta" at bounding box center [339, 197] width 169 height 11
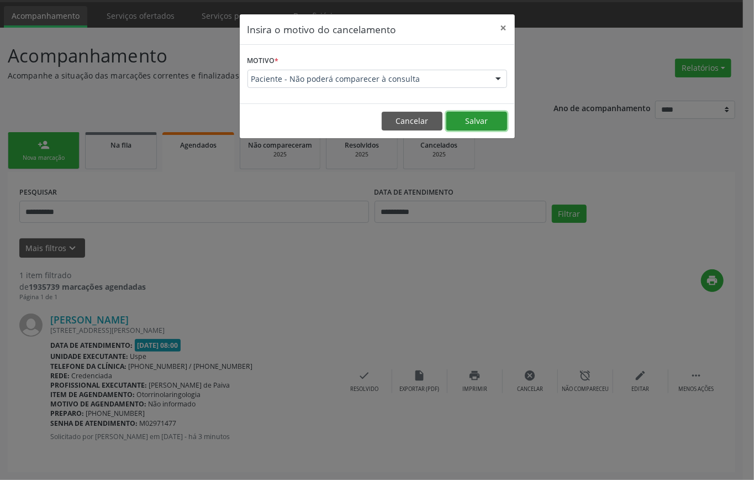
drag, startPoint x: 480, startPoint y: 123, endPoint x: 498, endPoint y: 129, distance: 18.7
click at [482, 124] on button "Salvar" at bounding box center [477, 121] width 61 height 19
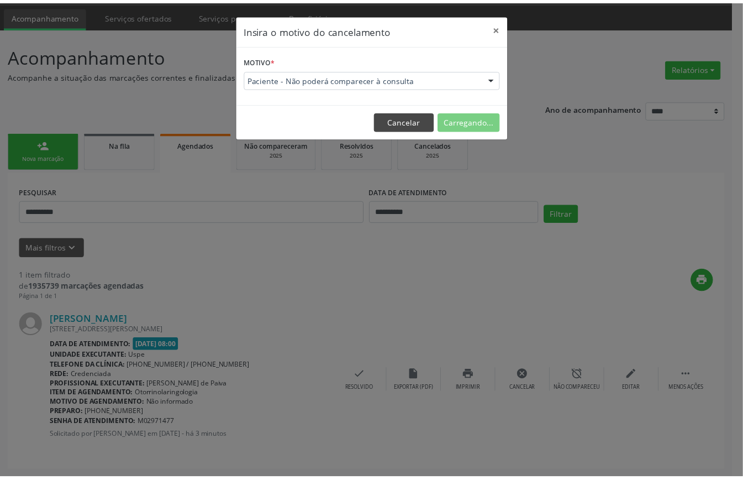
scroll to position [0, 0]
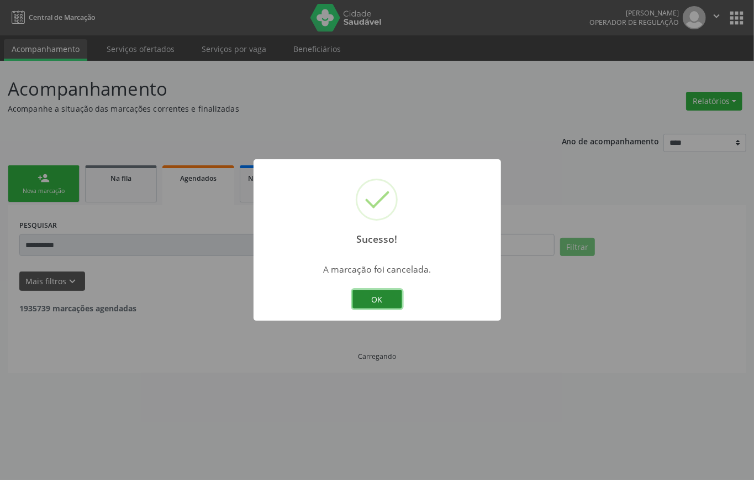
click at [386, 292] on button "OK" at bounding box center [378, 299] width 50 height 19
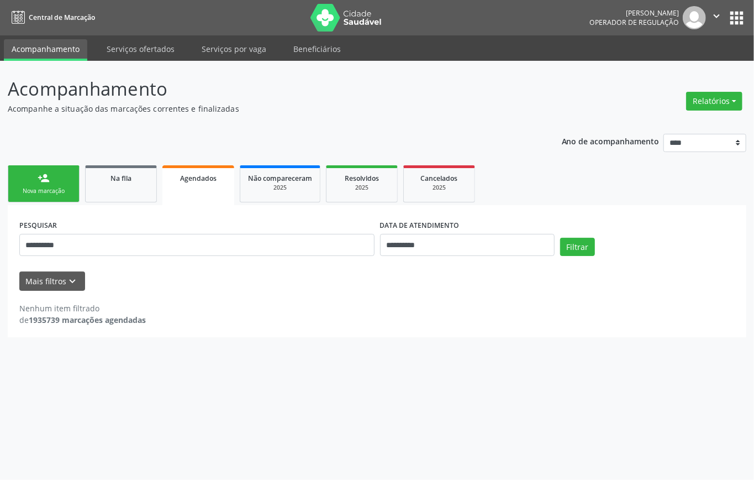
drag, startPoint x: 51, startPoint y: 173, endPoint x: 108, endPoint y: 201, distance: 64.0
click at [52, 174] on link "person_add Nova marcação" at bounding box center [44, 183] width 72 height 37
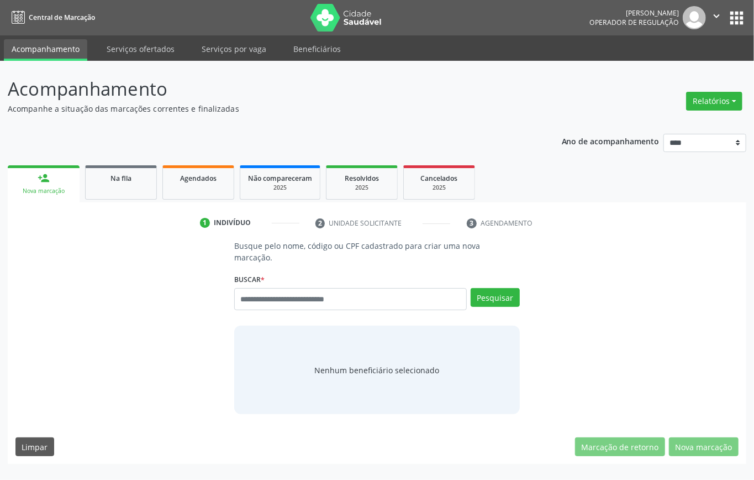
click at [366, 311] on div "Busque por nome, código ou CPF Nenhum resultado encontrado para: " " Digite nom…" at bounding box center [377, 303] width 286 height 30
drag, startPoint x: 350, startPoint y: 297, endPoint x: 340, endPoint y: 291, distance: 11.5
click at [350, 297] on input "text" at bounding box center [350, 299] width 233 height 22
type input "*********"
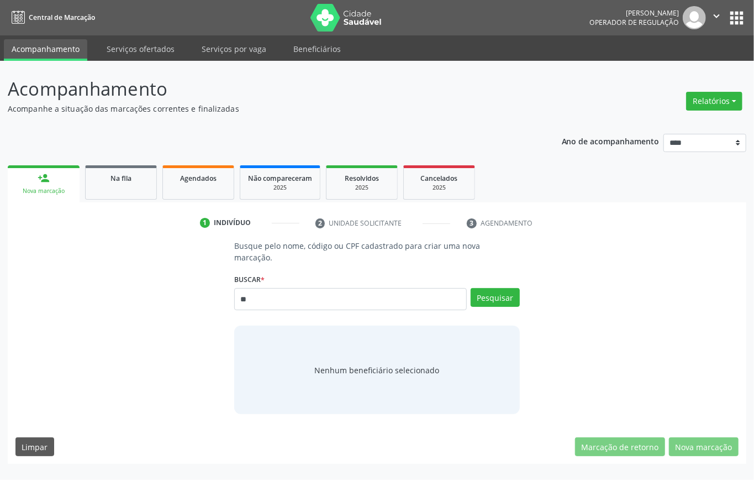
type input "*"
type input "**********"
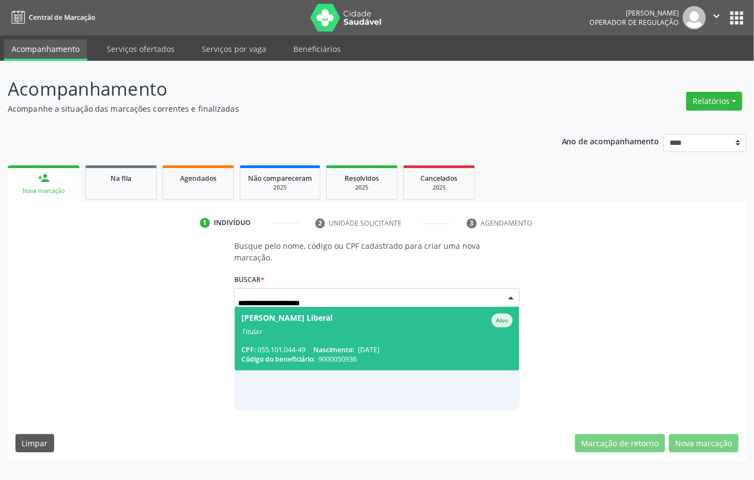
click at [380, 334] on div "Titular" at bounding box center [377, 331] width 271 height 9
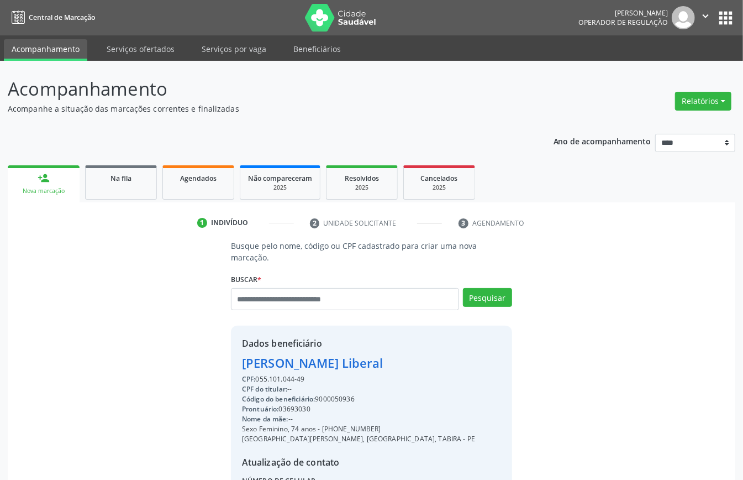
scroll to position [116, 0]
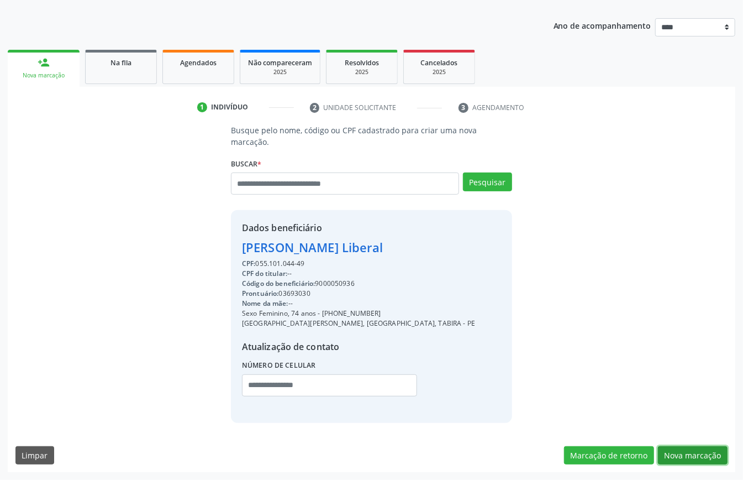
click at [697, 449] on button "Nova marcação" at bounding box center [693, 455] width 70 height 19
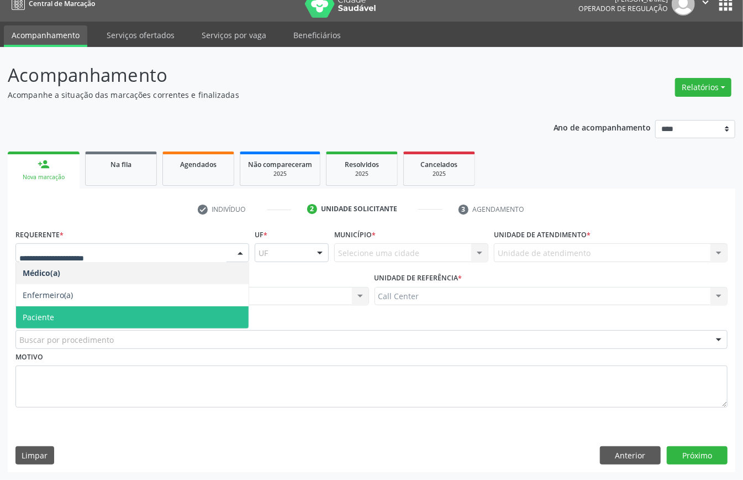
click at [70, 306] on span "Paciente" at bounding box center [132, 317] width 233 height 22
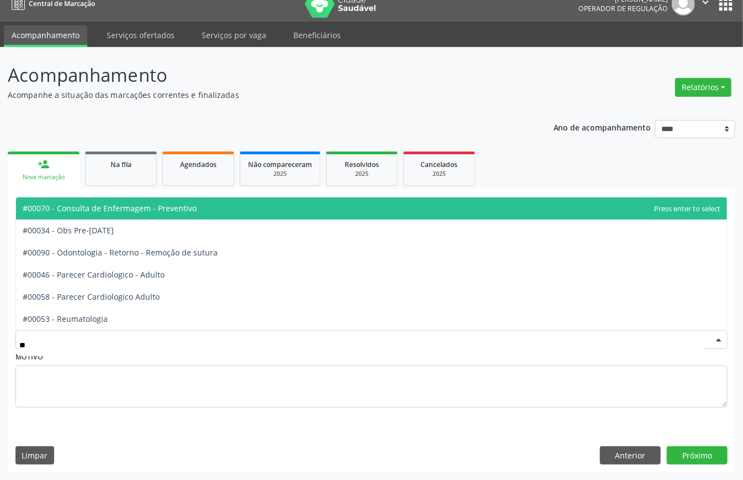
type input "***"
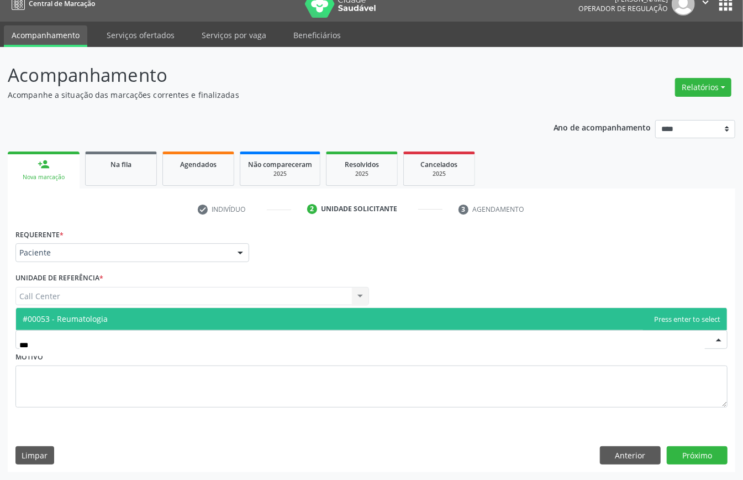
click at [98, 316] on span "#00053 - Reumatologia" at bounding box center [65, 318] width 85 height 11
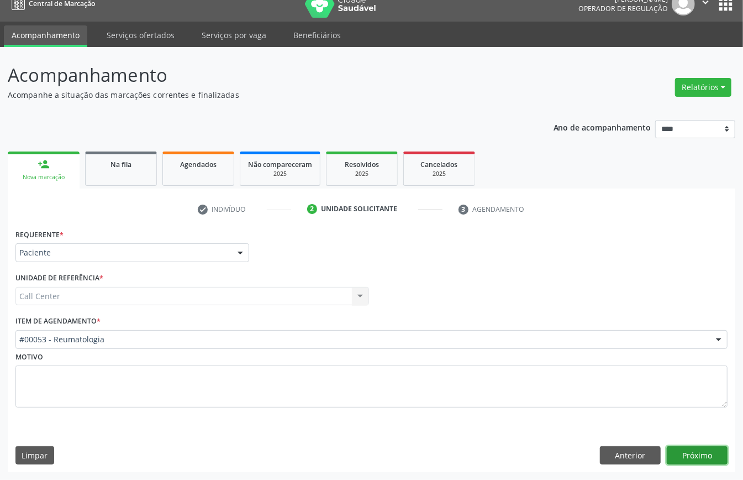
click at [721, 459] on button "Próximo" at bounding box center [697, 455] width 61 height 19
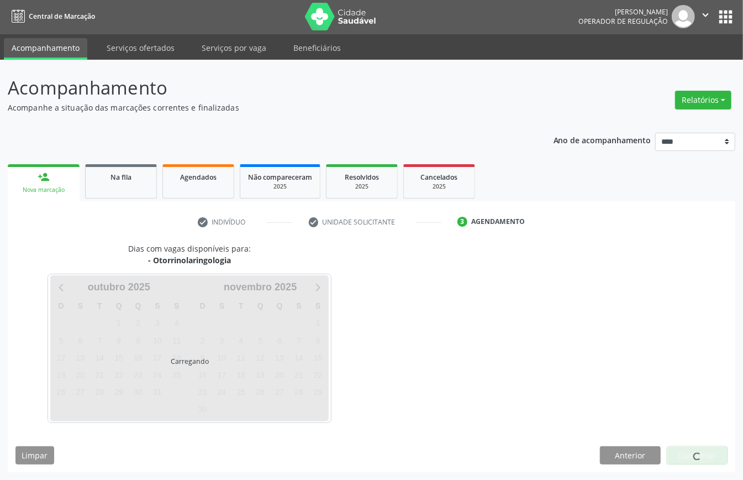
scroll to position [2, 0]
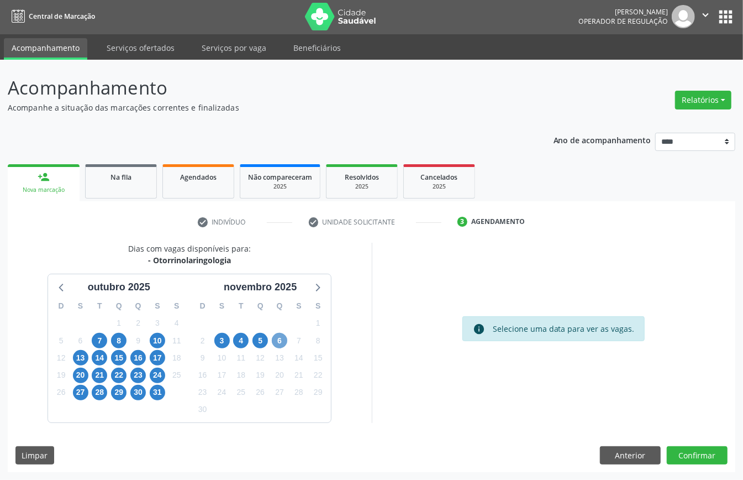
click at [282, 337] on span "6" at bounding box center [279, 340] width 15 height 15
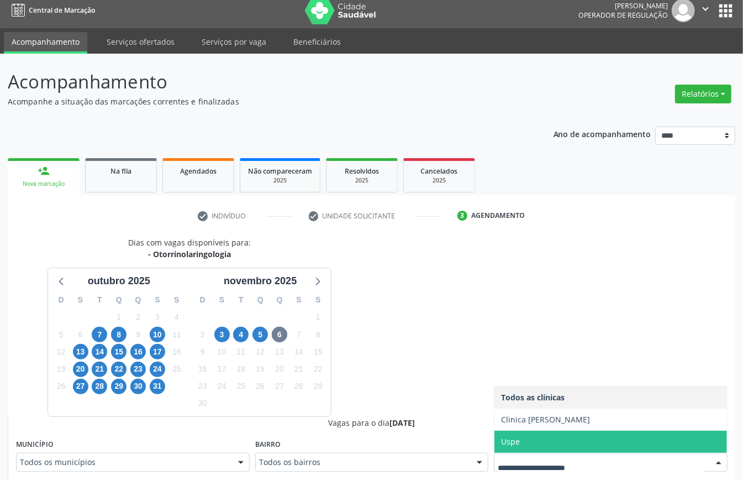
click at [558, 443] on span "Uspe" at bounding box center [611, 442] width 233 height 22
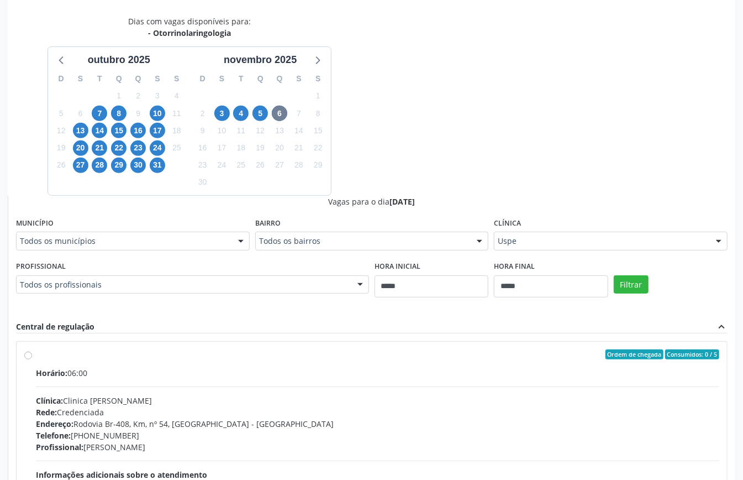
scroll to position [74, 0]
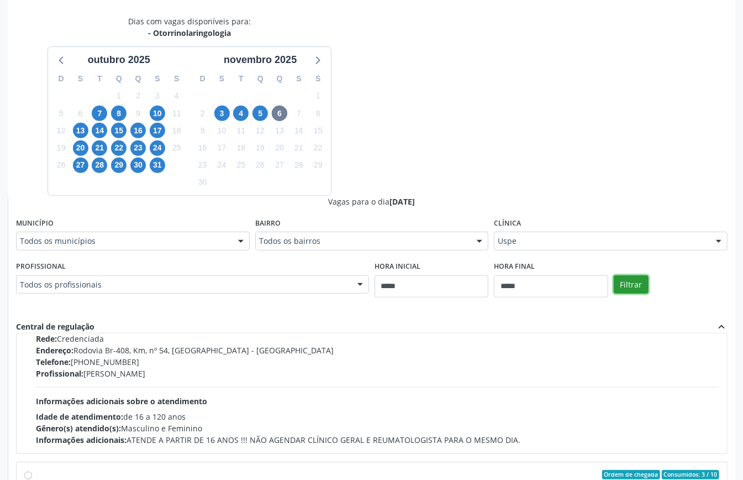
click at [637, 279] on button "Filtrar" at bounding box center [631, 284] width 35 height 19
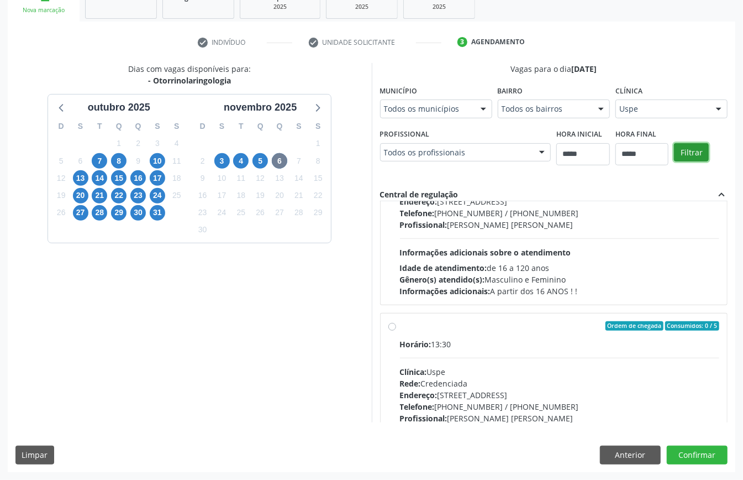
scroll to position [1342, 0]
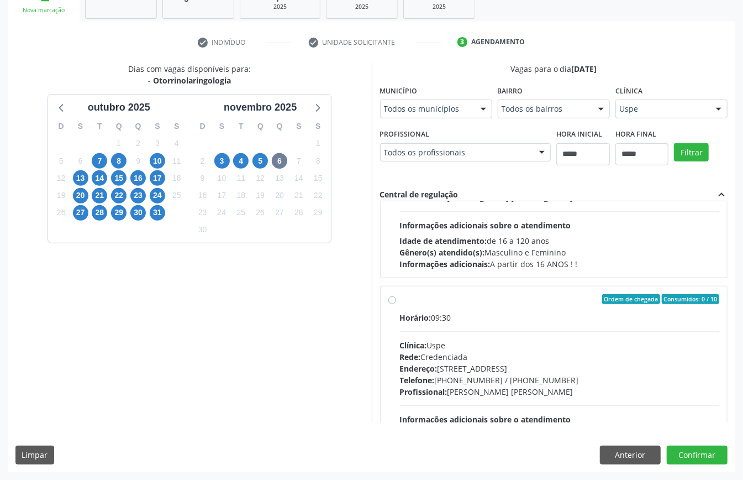
click at [441, 337] on div "Horário: 09:30 Clínica: Uspe Rede: Credenciada Endereço: [STREET_ADDRESS] Telef…" at bounding box center [560, 388] width 320 height 152
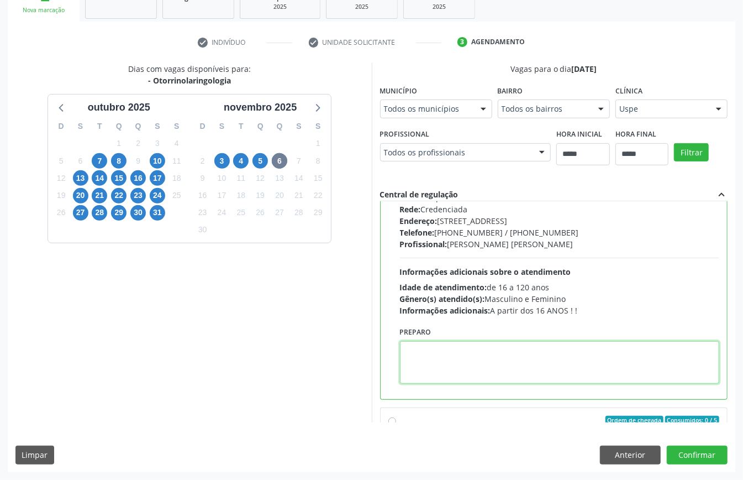
paste textarea "**********"
type textarea "**********"
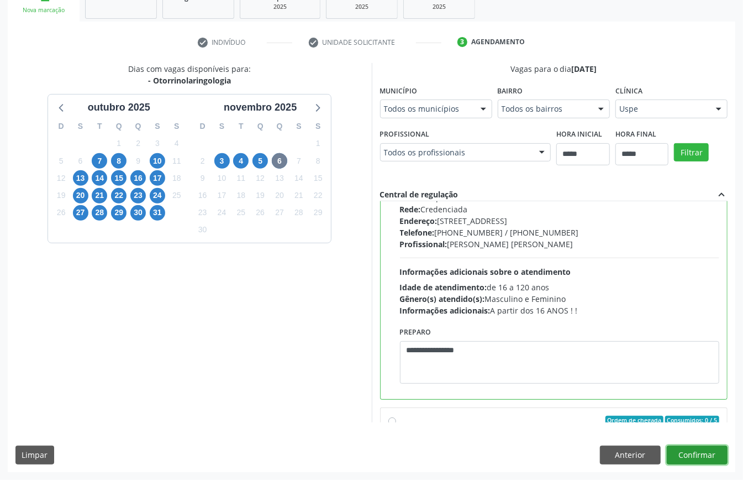
click at [691, 449] on button "Confirmar" at bounding box center [697, 454] width 61 height 19
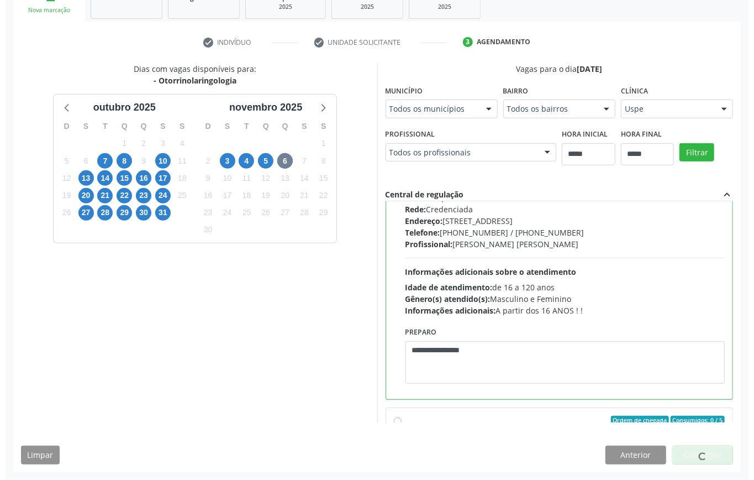
scroll to position [0, 0]
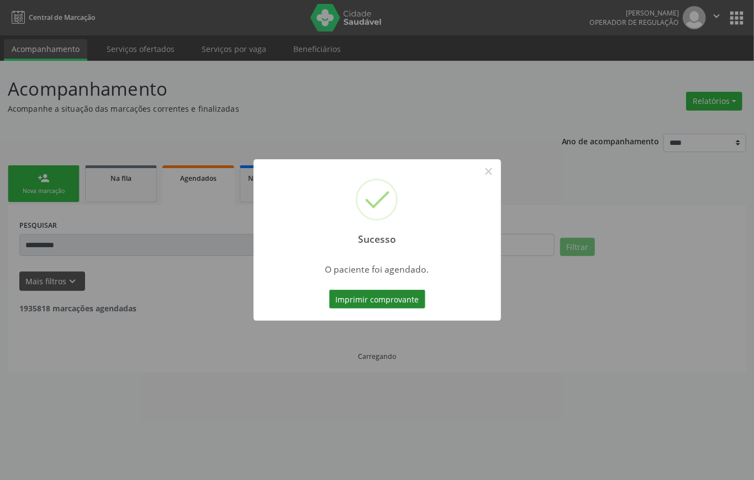
click at [414, 307] on button "Imprimir comprovante" at bounding box center [377, 299] width 96 height 19
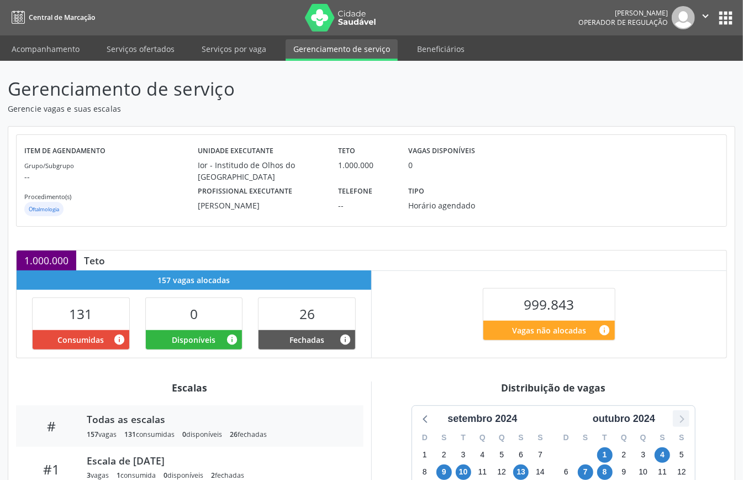
click at [689, 413] on div at bounding box center [681, 418] width 17 height 17
click at [686, 418] on icon at bounding box center [681, 418] width 14 height 14
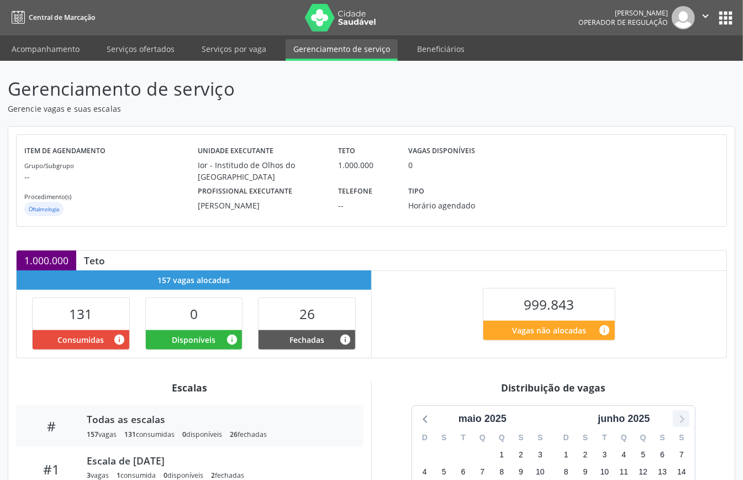
click at [686, 418] on icon at bounding box center [681, 418] width 14 height 14
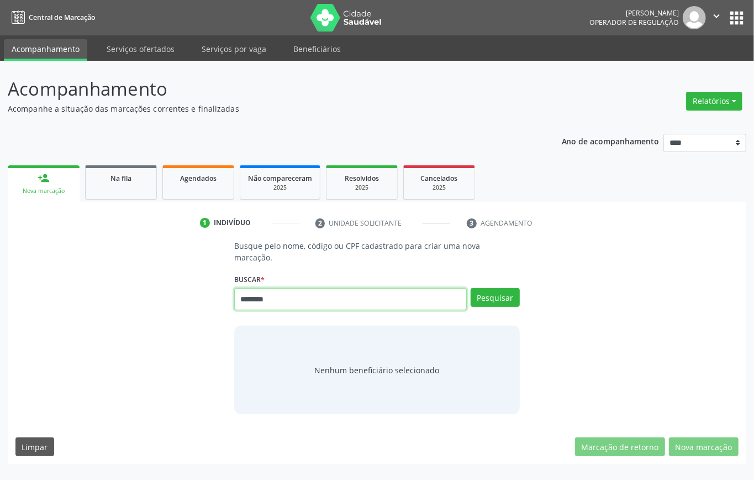
type input "********"
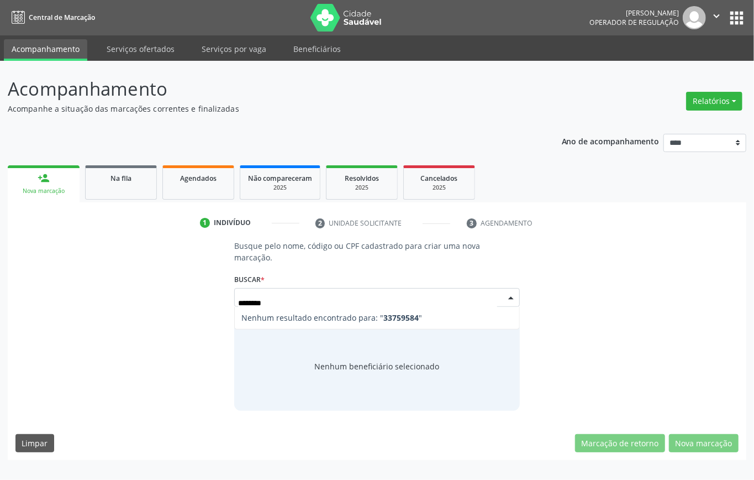
click at [264, 303] on input "********" at bounding box center [367, 303] width 259 height 22
type input "*********"
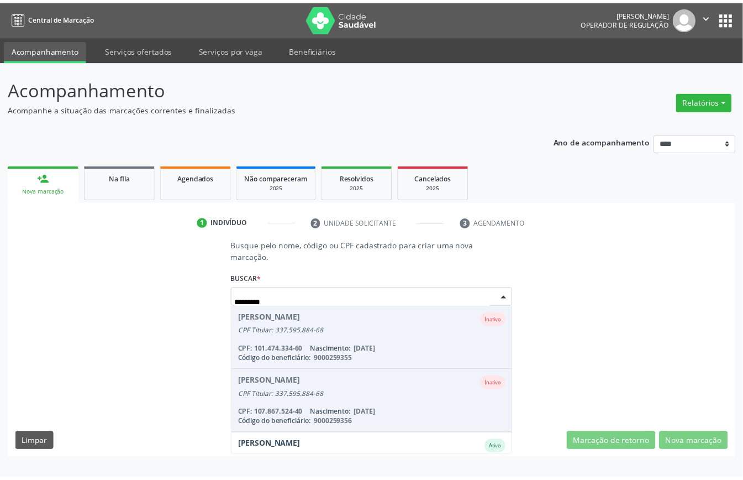
scroll to position [104, 0]
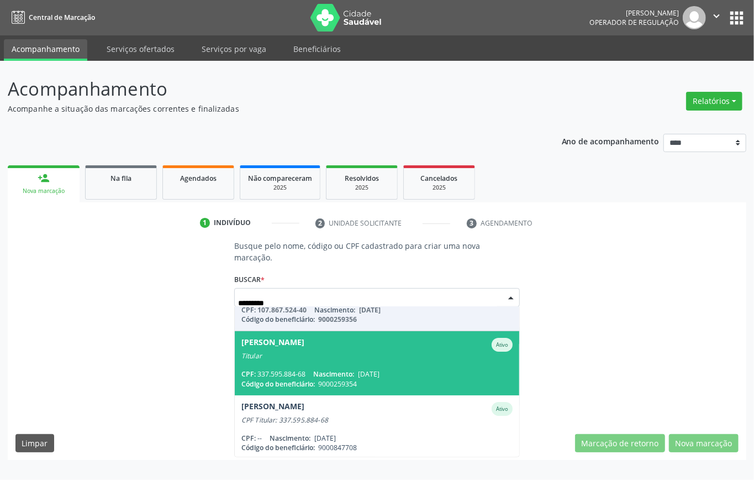
click at [355, 361] on span "[PERSON_NAME] Ativo Titular CPF: 337.595.884-68 Nascimento: [DATE] Código do be…" at bounding box center [377, 363] width 285 height 64
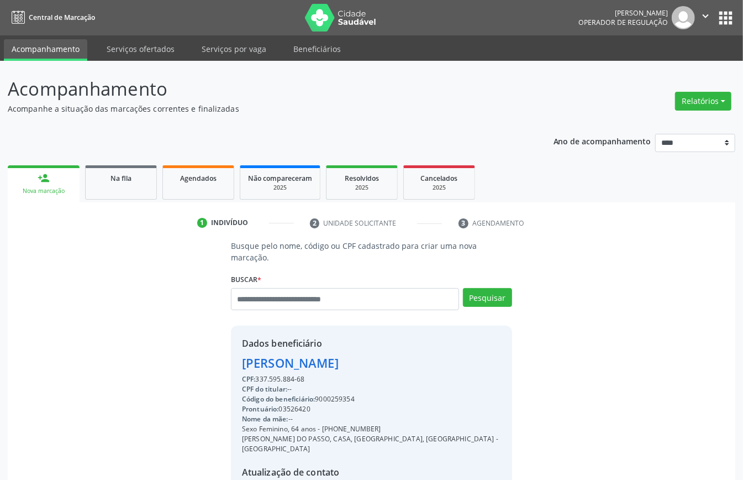
scroll to position [116, 0]
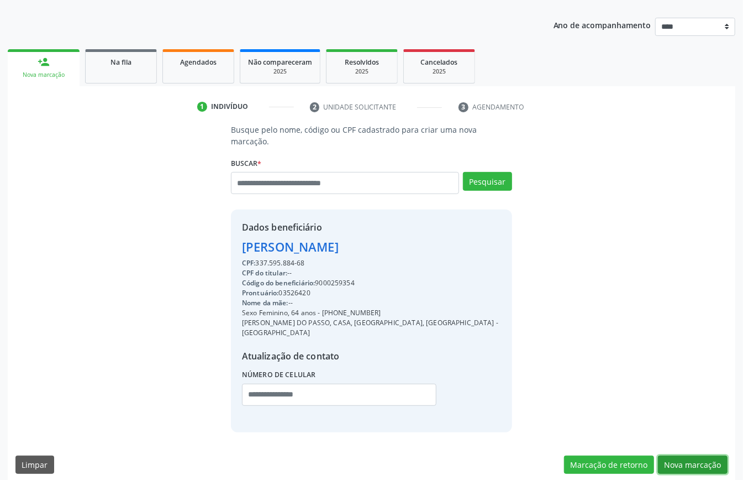
click at [697, 455] on button "Nova marcação" at bounding box center [693, 464] width 70 height 19
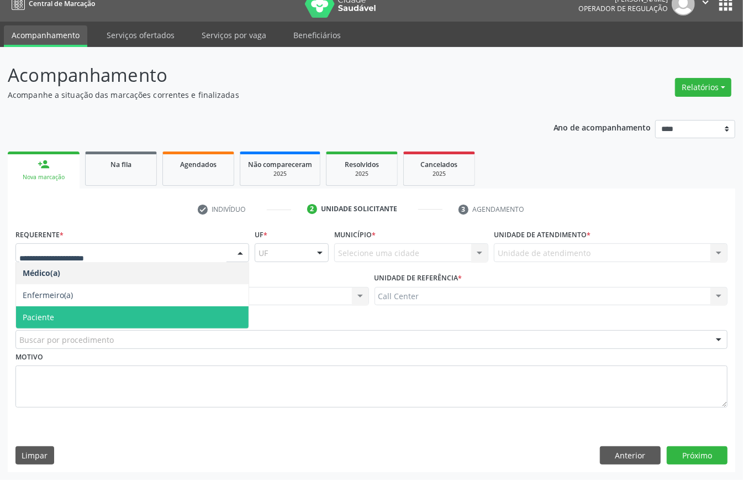
click at [74, 317] on span "Paciente" at bounding box center [132, 317] width 233 height 22
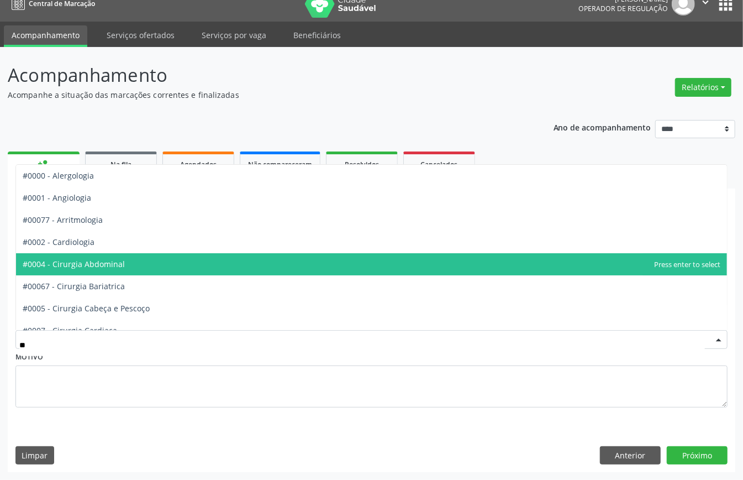
type input "***"
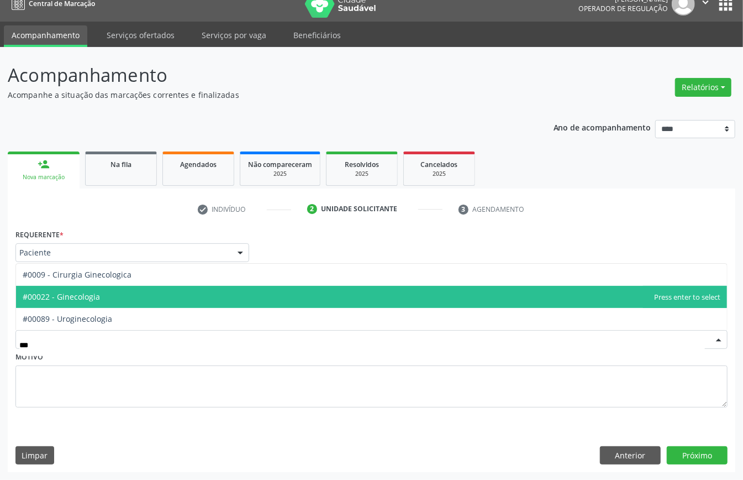
click at [85, 295] on span "#00022 - Ginecologia" at bounding box center [61, 296] width 77 height 11
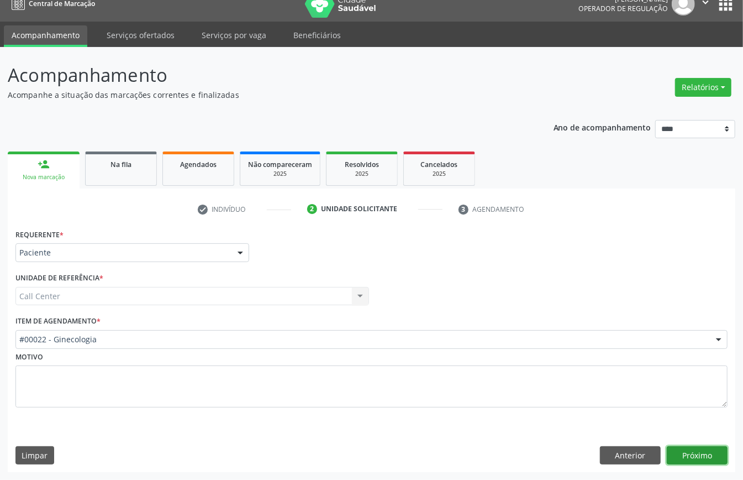
click at [688, 449] on button "Próximo" at bounding box center [697, 455] width 61 height 19
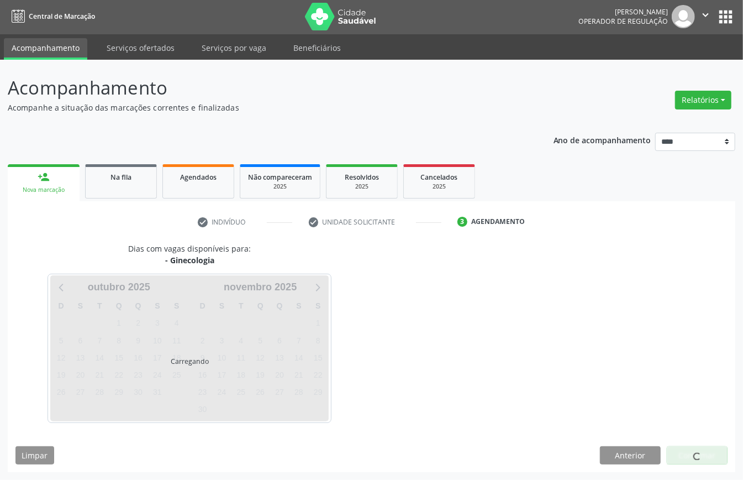
scroll to position [2, 0]
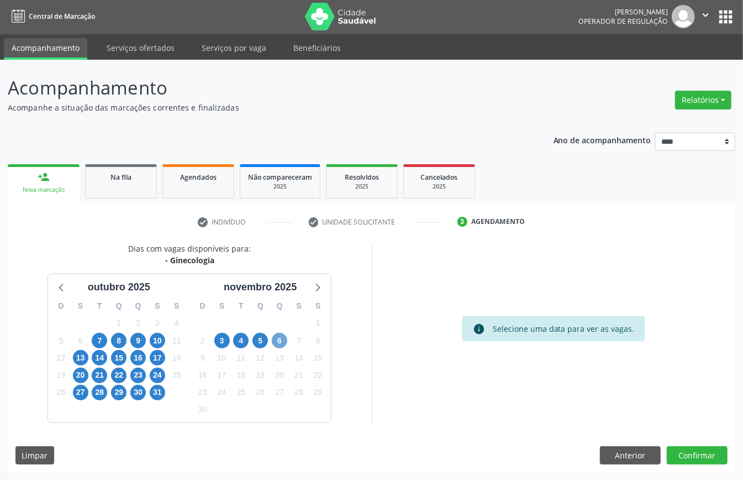
click at [281, 338] on span "6" at bounding box center [279, 340] width 15 height 15
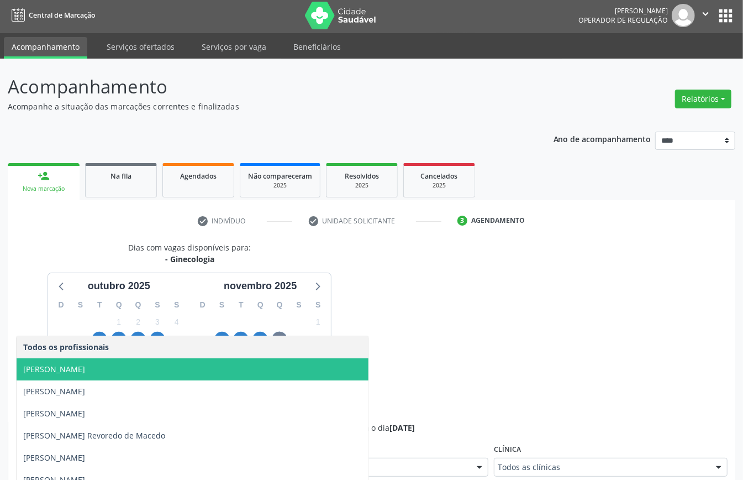
click at [85, 364] on span "[PERSON_NAME]" at bounding box center [54, 369] width 62 height 11
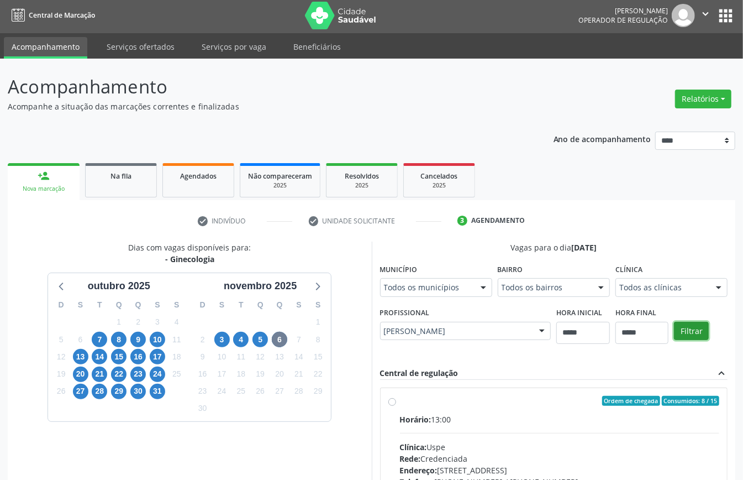
scroll to position [181, 0]
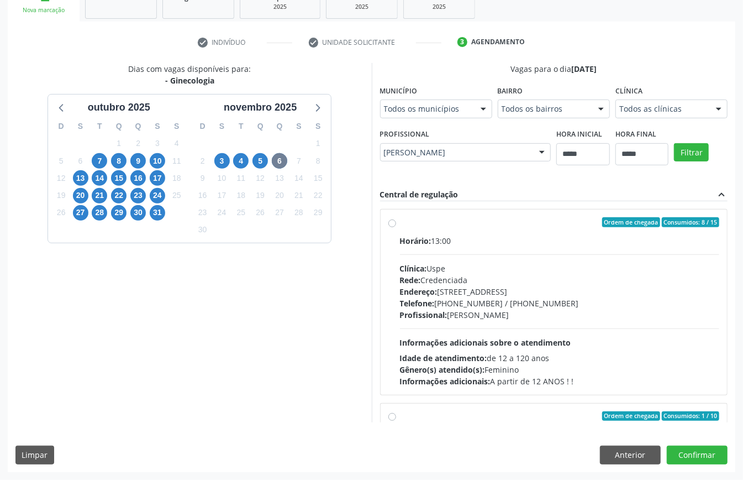
click at [465, 313] on div "Profissional: [PERSON_NAME]" at bounding box center [560, 315] width 320 height 12
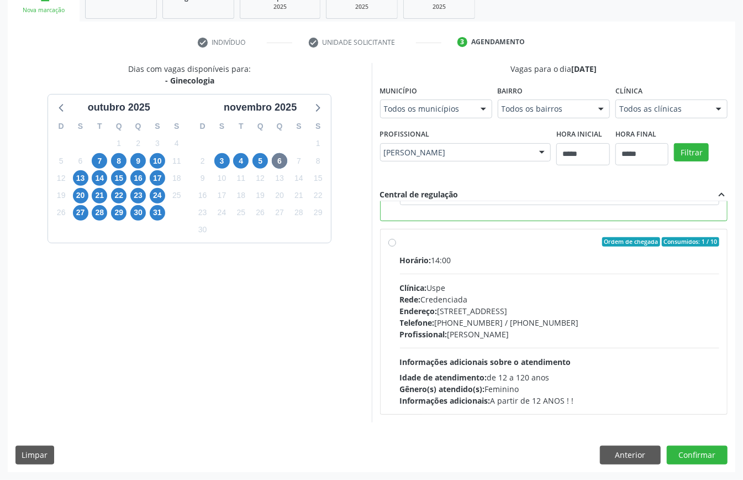
scroll to position [103, 0]
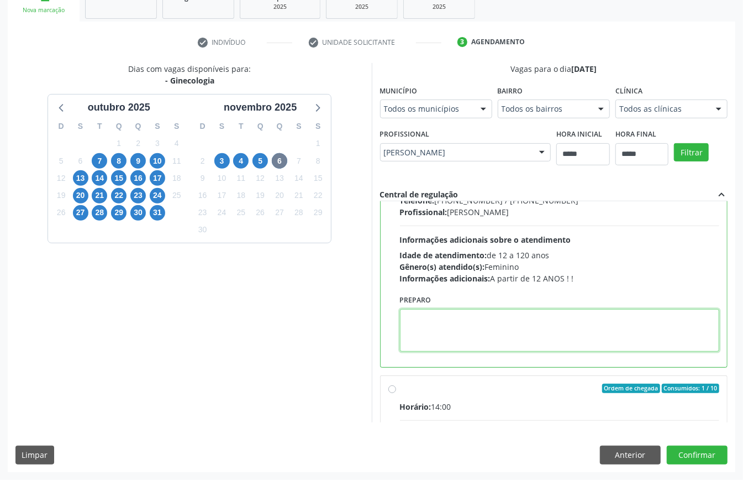
paste textarea "**********"
type textarea "**********"
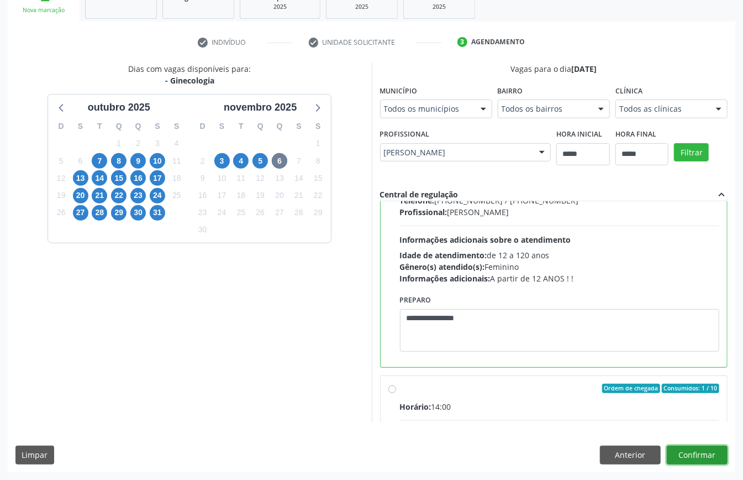
click at [697, 456] on button "Confirmar" at bounding box center [697, 454] width 61 height 19
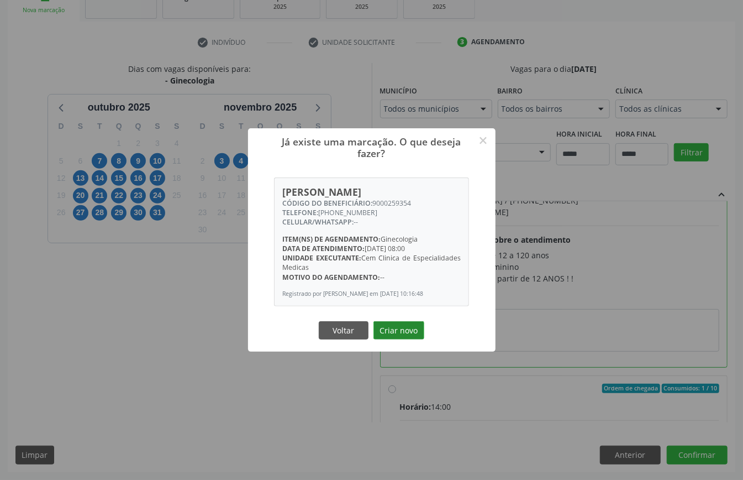
click at [390, 332] on button "Criar novo" at bounding box center [399, 330] width 51 height 19
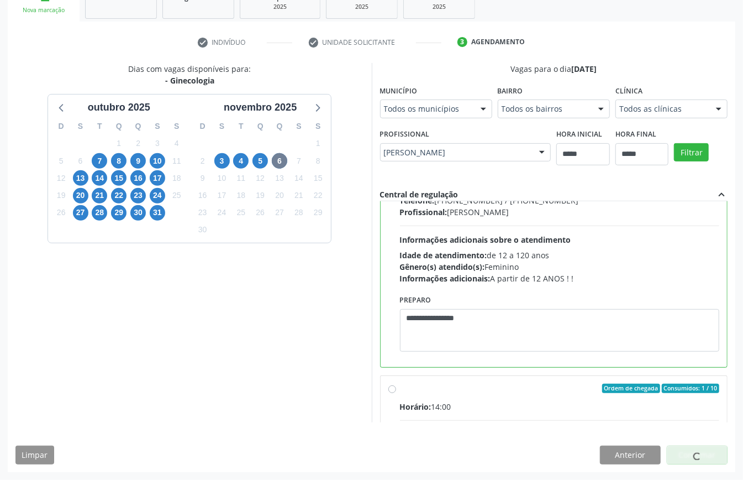
scroll to position [0, 0]
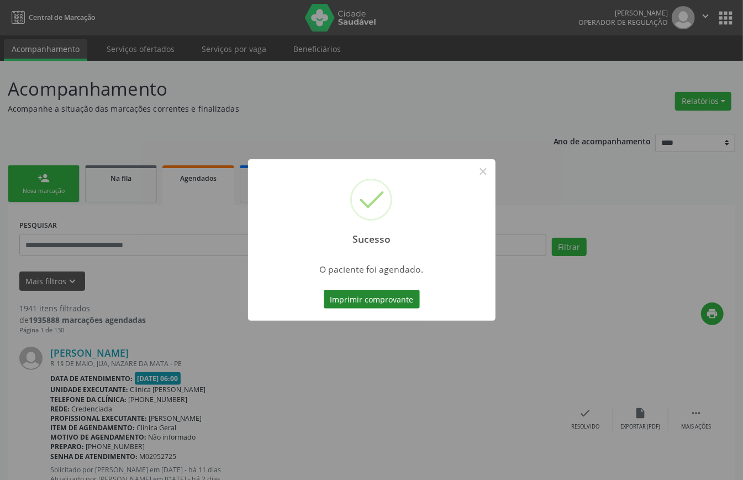
click at [391, 294] on button "Imprimir comprovante" at bounding box center [372, 299] width 96 height 19
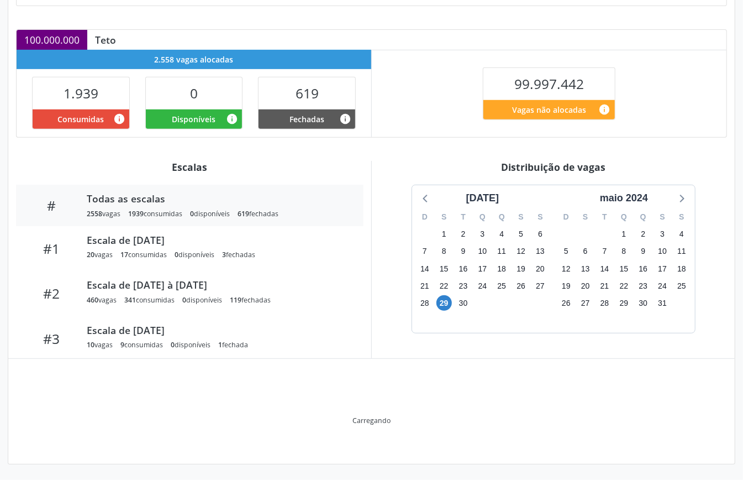
scroll to position [166, 0]
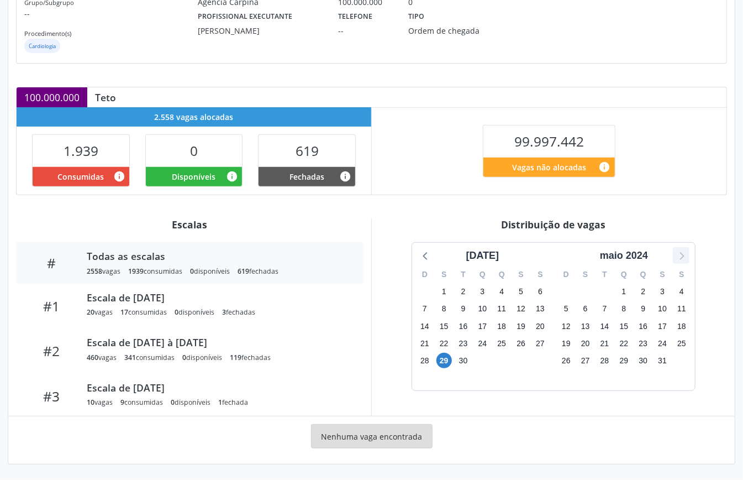
click at [686, 255] on icon at bounding box center [681, 255] width 14 height 14
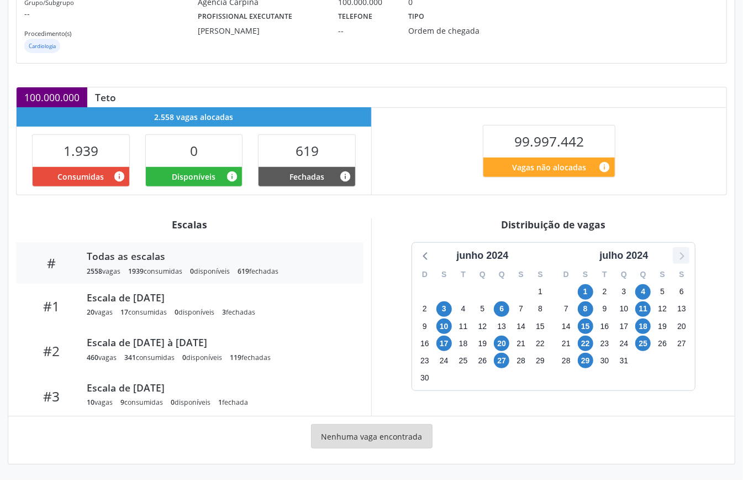
click at [686, 255] on icon at bounding box center [681, 255] width 14 height 14
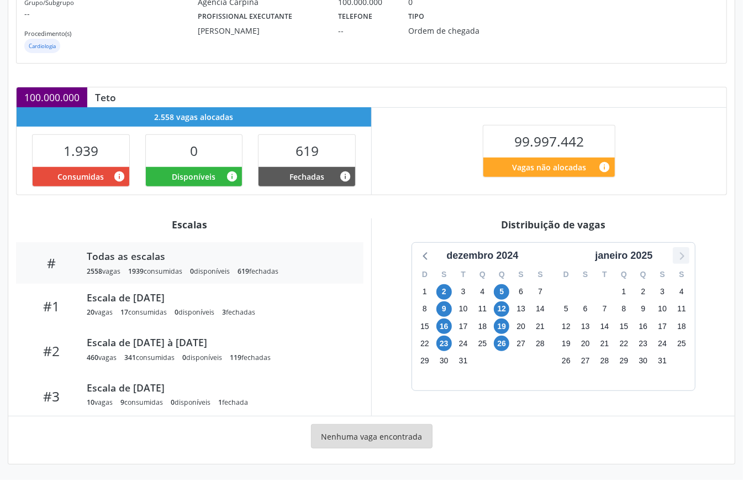
click at [686, 255] on icon at bounding box center [681, 255] width 14 height 14
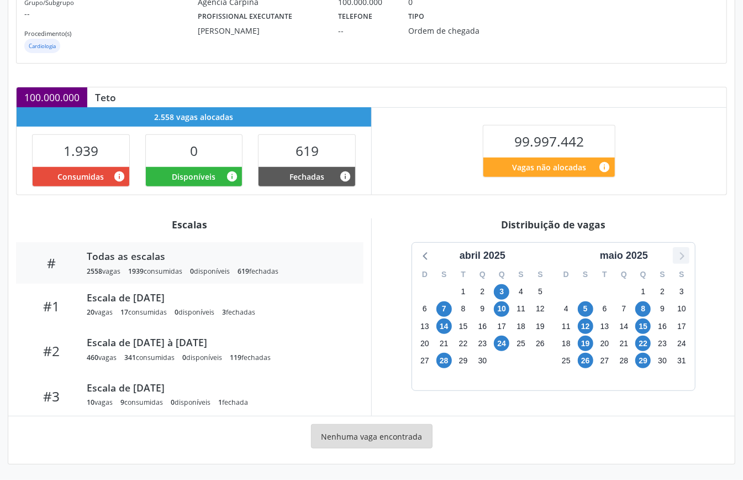
click at [686, 255] on icon at bounding box center [681, 255] width 14 height 14
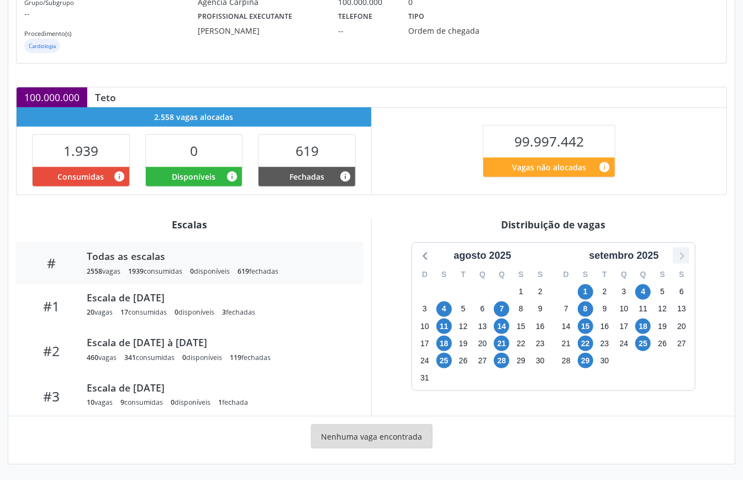
click at [686, 255] on icon at bounding box center [681, 255] width 14 height 14
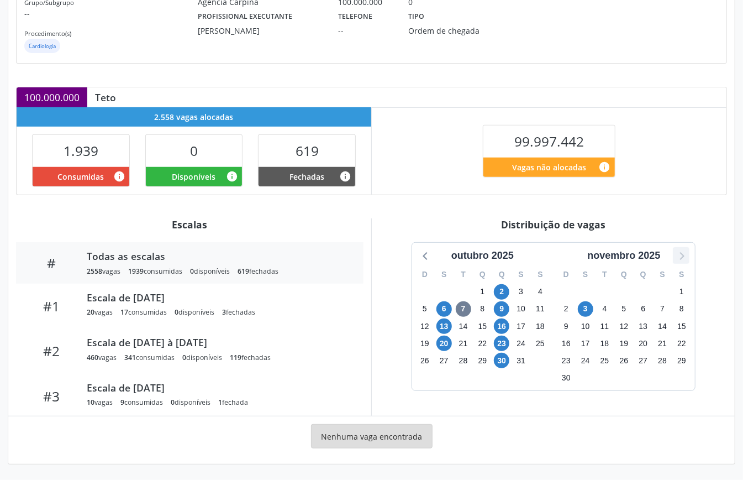
click at [688, 255] on icon at bounding box center [681, 255] width 14 height 14
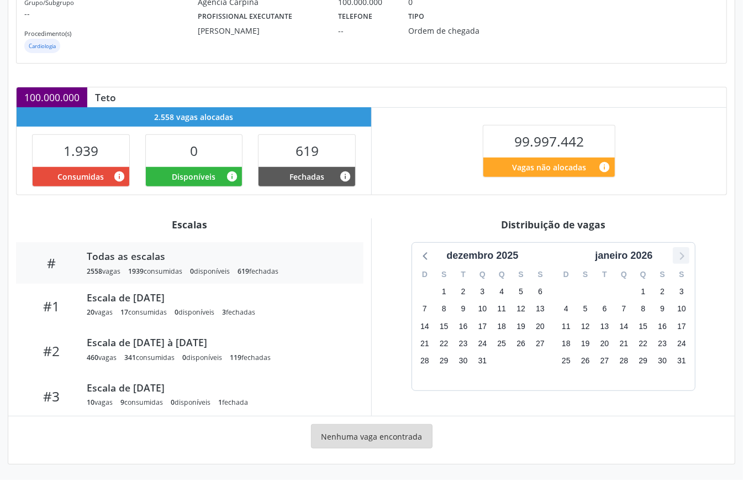
click at [688, 255] on icon at bounding box center [681, 255] width 14 height 14
click at [431, 255] on icon at bounding box center [426, 255] width 14 height 14
click at [427, 253] on icon at bounding box center [426, 255] width 14 height 14
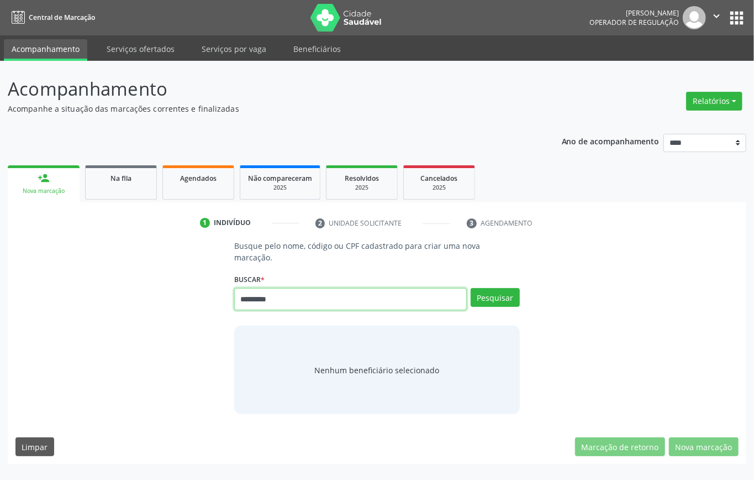
type input "*********"
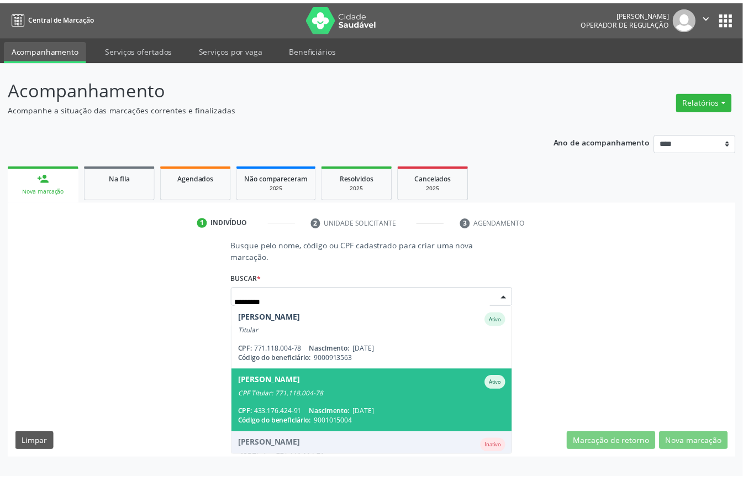
scroll to position [103, 0]
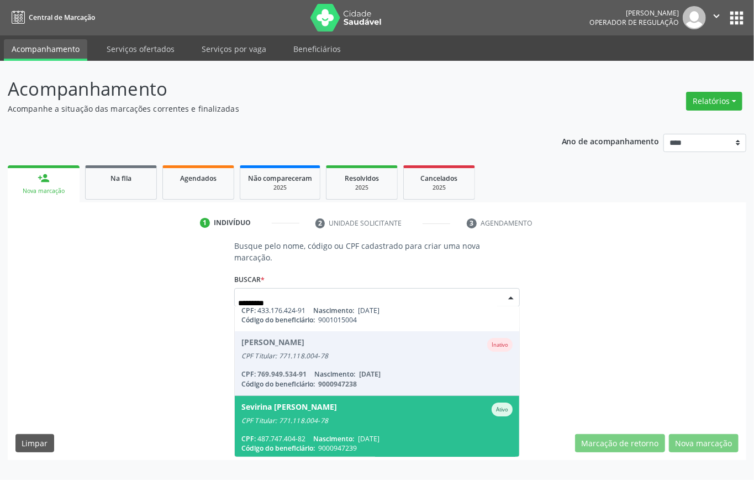
click at [306, 419] on div "CPF Titular: 771.118.004-78" at bounding box center [377, 420] width 271 height 9
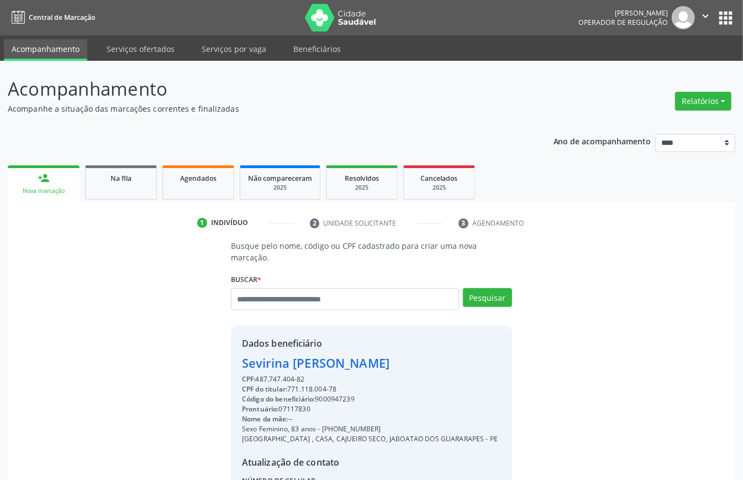
scroll to position [116, 0]
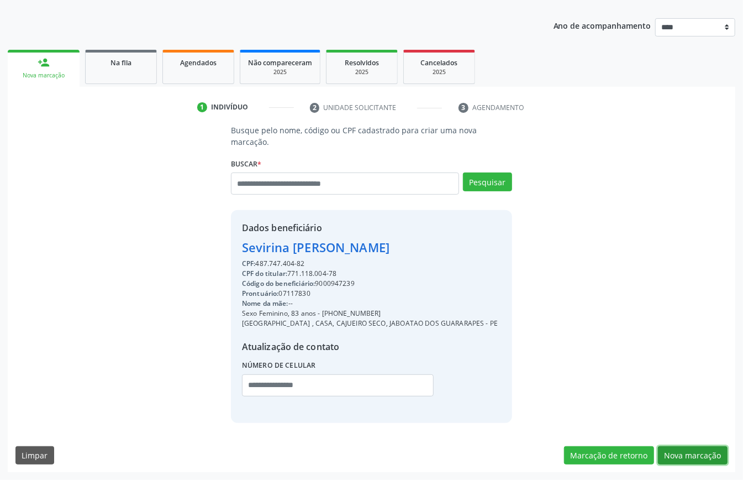
click at [694, 453] on button "Nova marcação" at bounding box center [693, 455] width 70 height 19
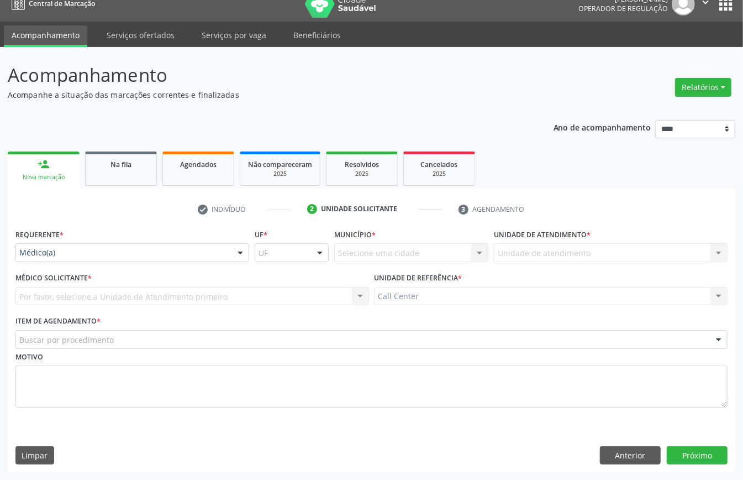
scroll to position [15, 0]
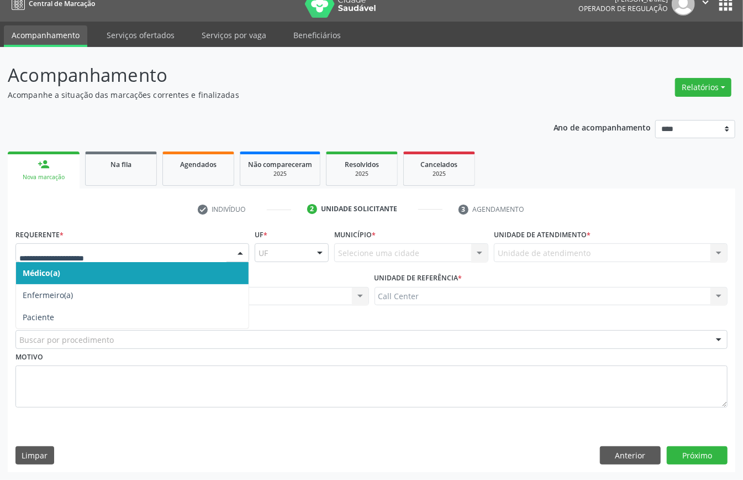
click at [51, 257] on div at bounding box center [132, 252] width 234 height 19
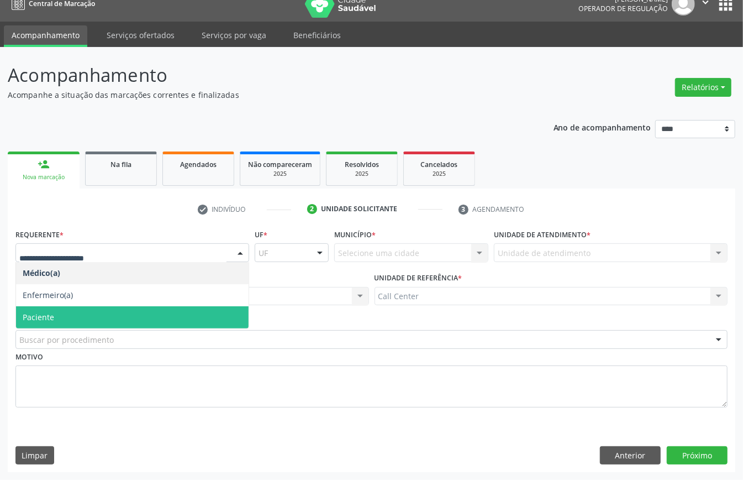
drag, startPoint x: 65, startPoint y: 309, endPoint x: 69, endPoint y: 319, distance: 10.2
click at [65, 310] on span "Paciente" at bounding box center [132, 317] width 233 height 22
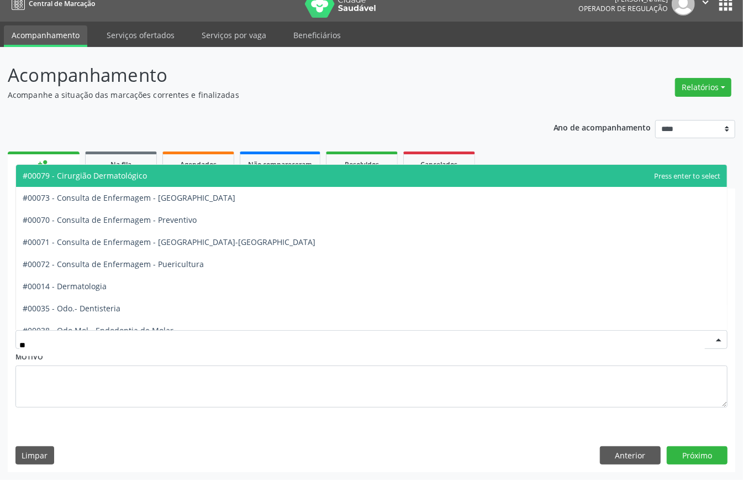
type input "***"
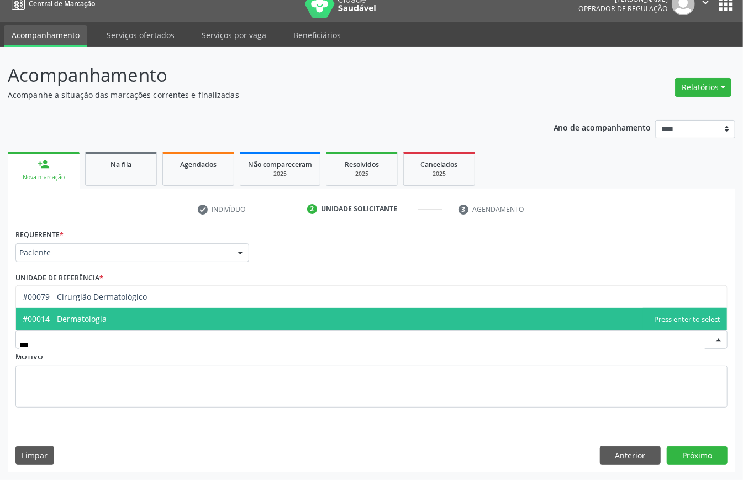
click at [92, 316] on span "#00014 - Dermatologia" at bounding box center [65, 318] width 84 height 11
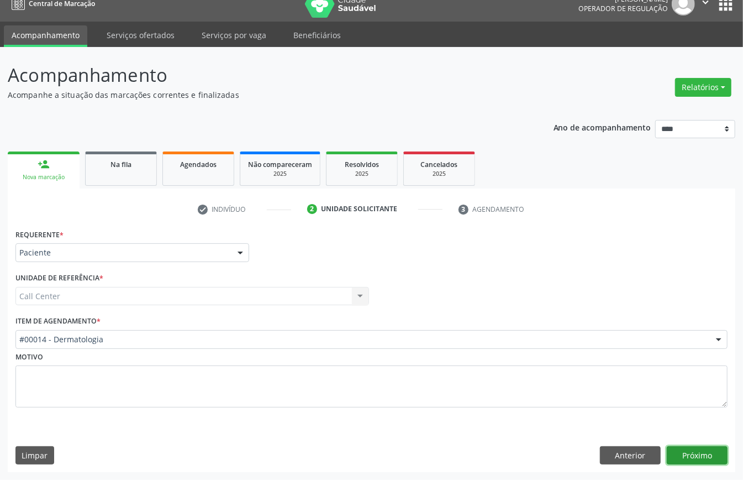
click at [706, 456] on button "Próximo" at bounding box center [697, 455] width 61 height 19
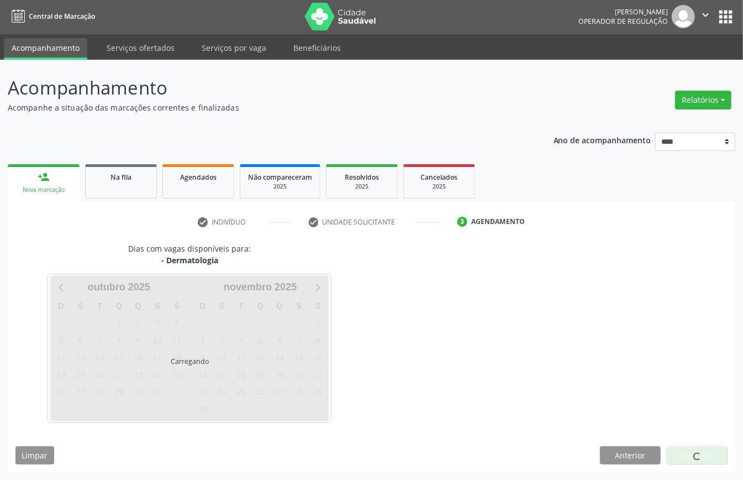
scroll to position [2, 0]
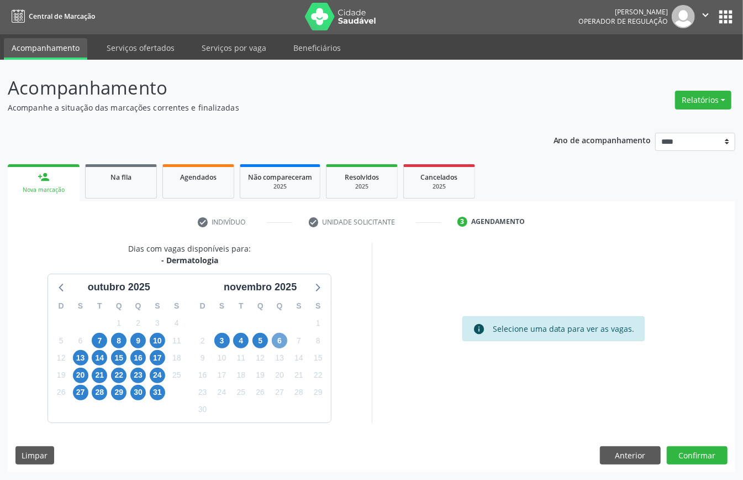
click at [281, 340] on span "6" at bounding box center [279, 340] width 15 height 15
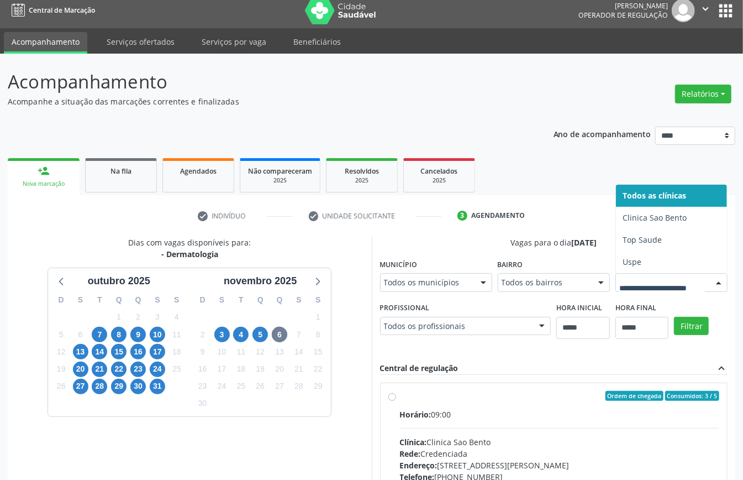
click at [616, 273] on span "Uspe" at bounding box center [671, 262] width 111 height 22
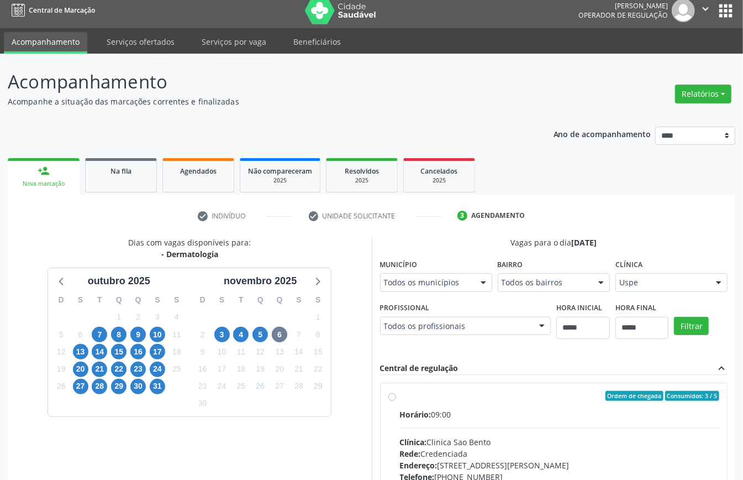
scroll to position [302, 0]
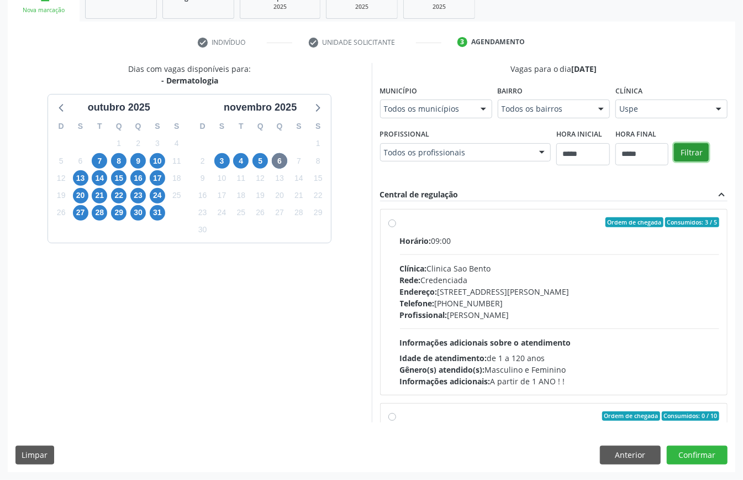
click at [674, 162] on button "Filtrar" at bounding box center [691, 152] width 35 height 19
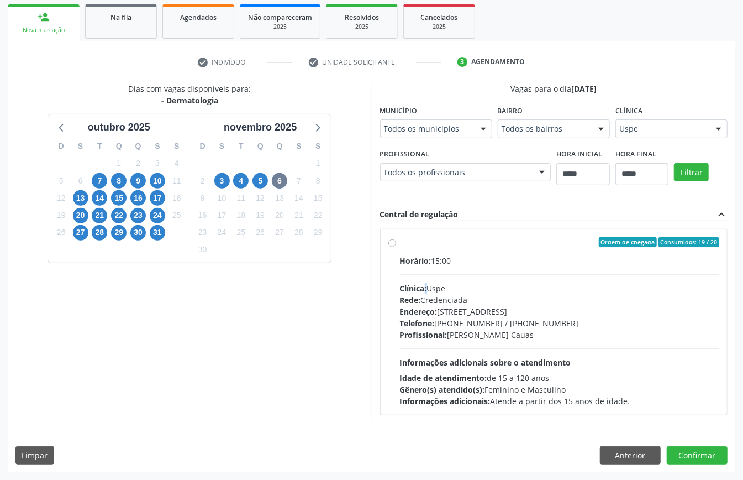
click at [427, 288] on span "Clínica:" at bounding box center [413, 288] width 27 height 11
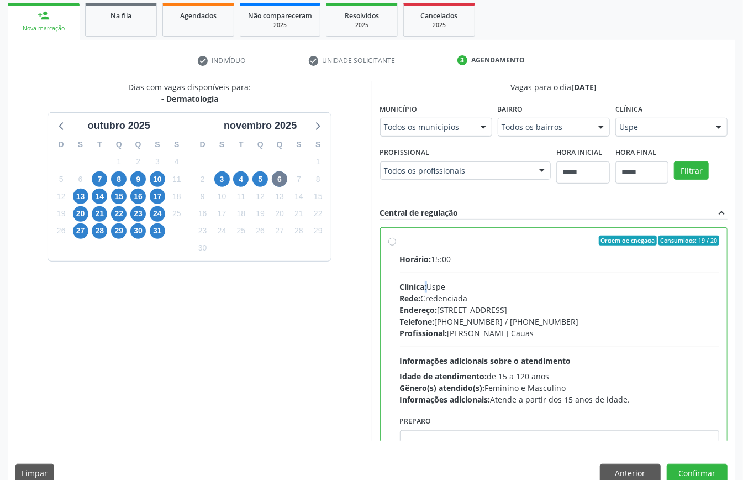
scroll to position [56, 0]
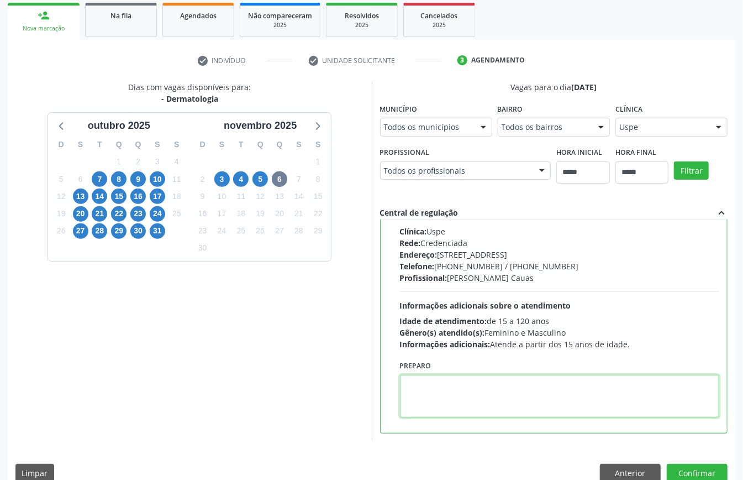
paste textarea "**********"
type textarea "**********"
click at [691, 471] on button "Confirmar" at bounding box center [697, 473] width 61 height 19
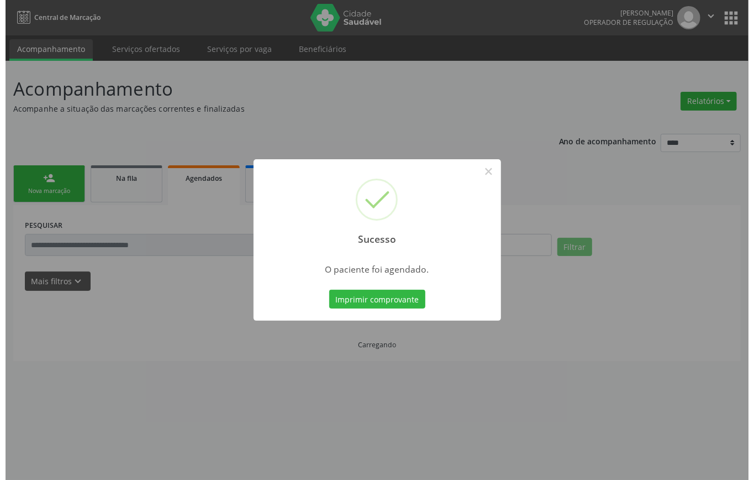
scroll to position [0, 0]
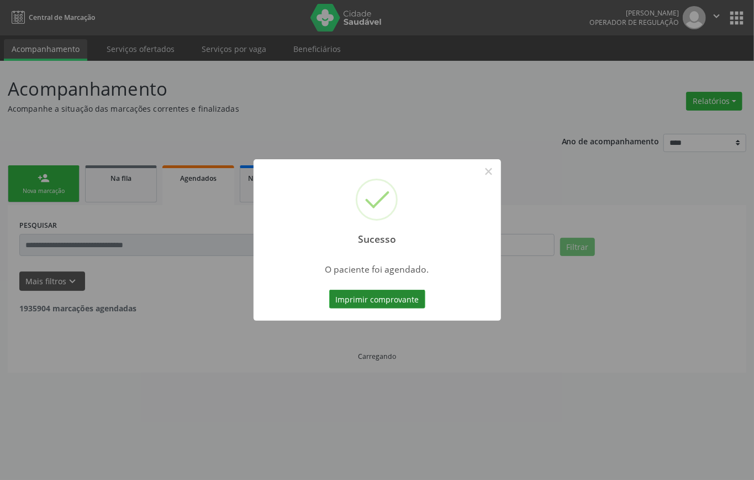
click at [394, 295] on button "Imprimir comprovante" at bounding box center [377, 299] width 96 height 19
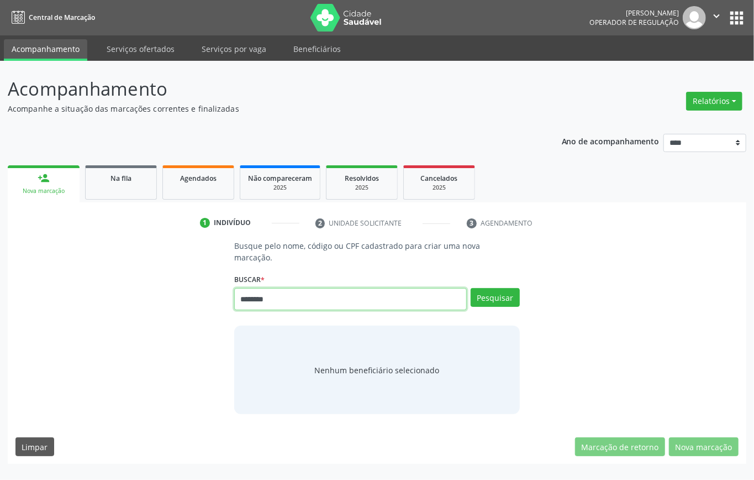
type input "********"
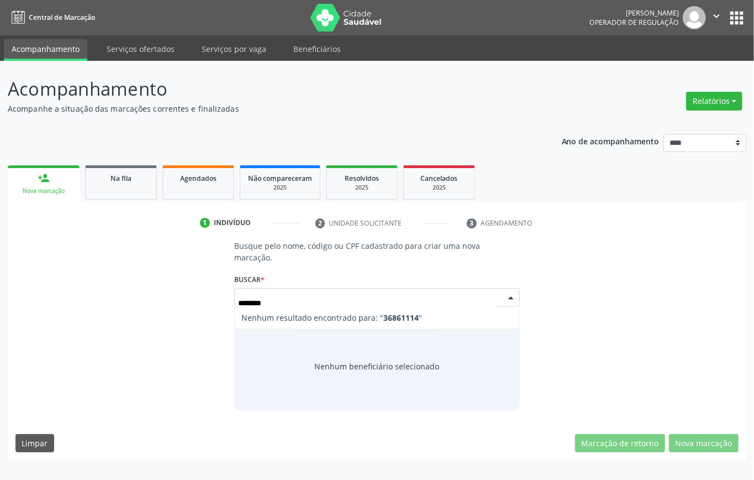
click at [267, 303] on input "********" at bounding box center [367, 303] width 259 height 22
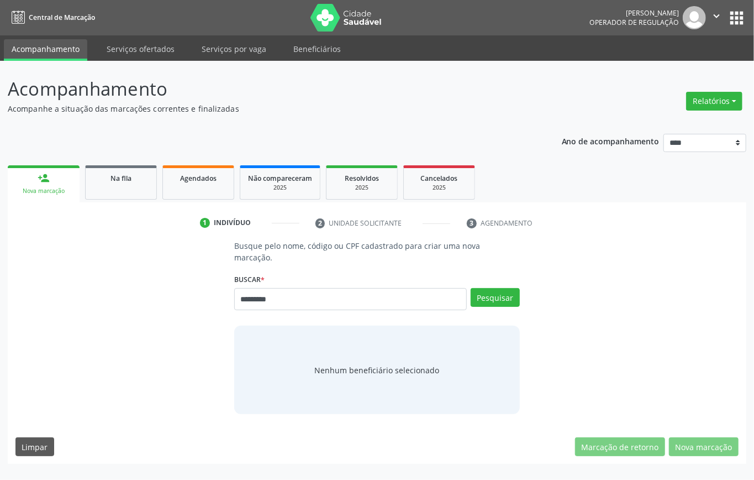
type input "*********"
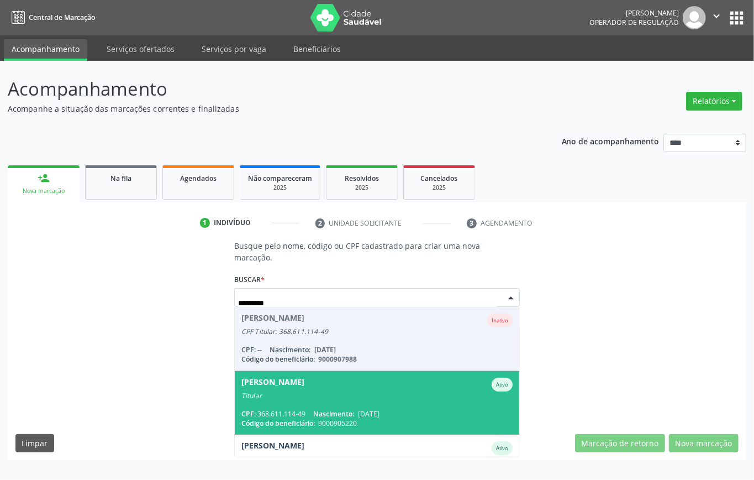
click at [350, 391] on div "Titular" at bounding box center [377, 395] width 271 height 9
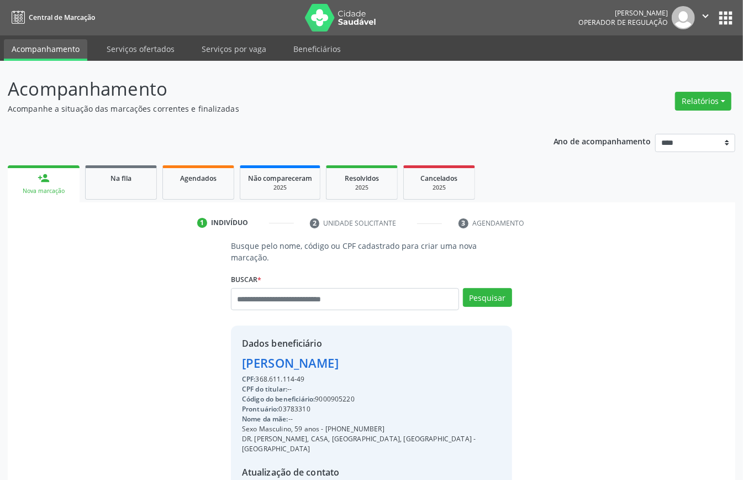
scroll to position [116, 0]
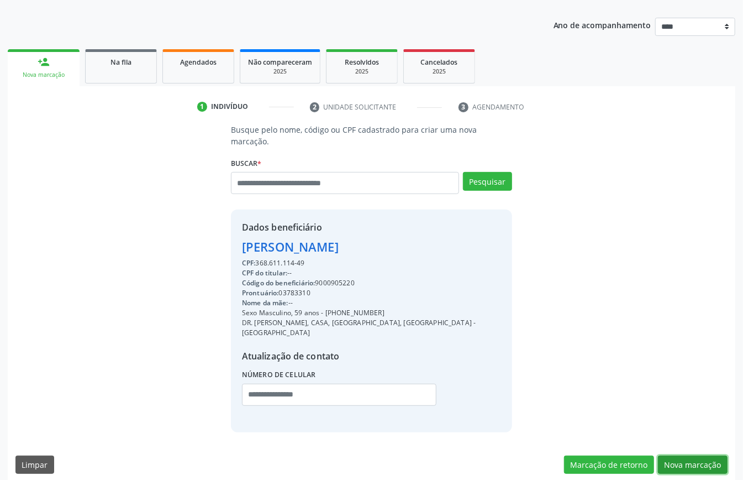
click at [672, 455] on button "Nova marcação" at bounding box center [693, 464] width 70 height 19
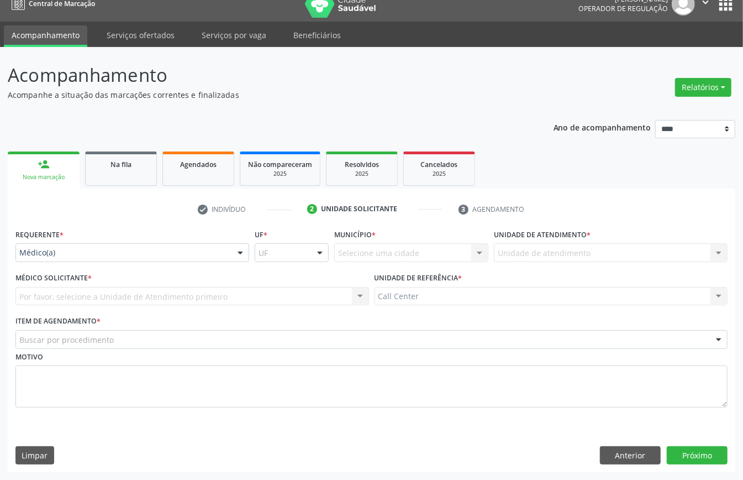
scroll to position [15, 0]
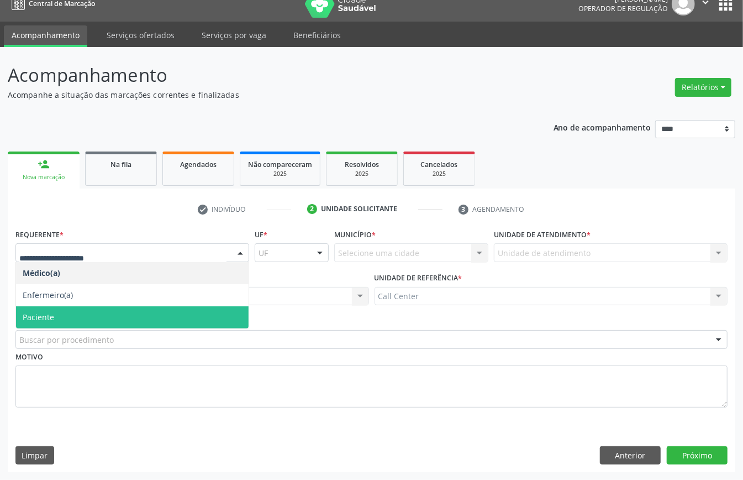
click at [78, 307] on span "Paciente" at bounding box center [132, 317] width 233 height 22
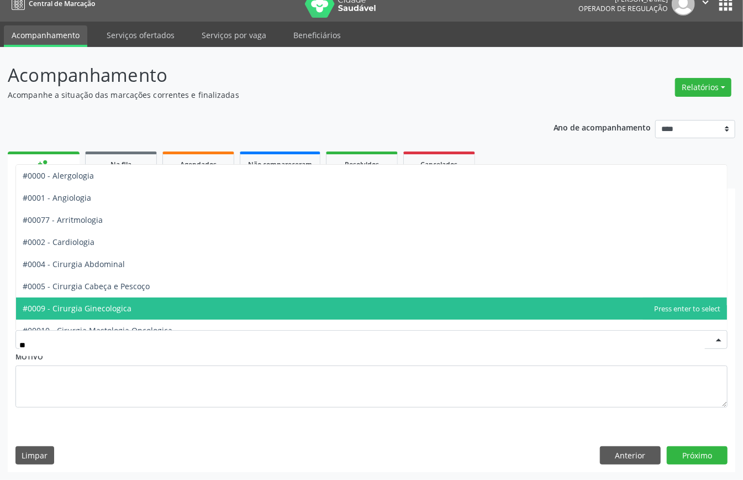
type input "***"
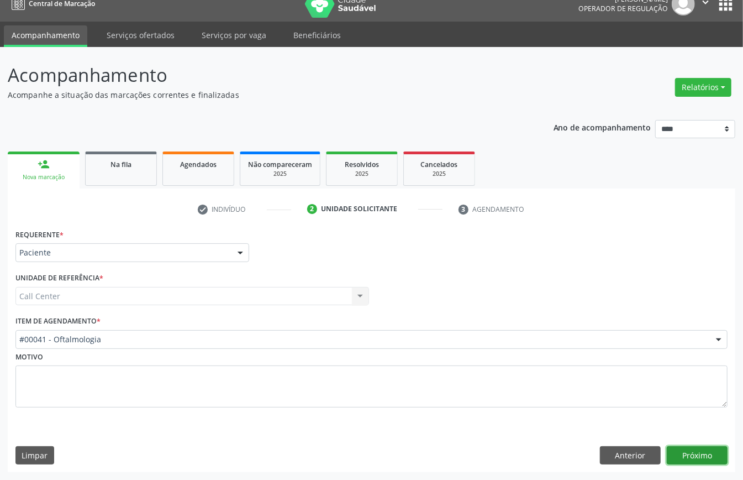
click at [693, 452] on button "Próximo" at bounding box center [697, 455] width 61 height 19
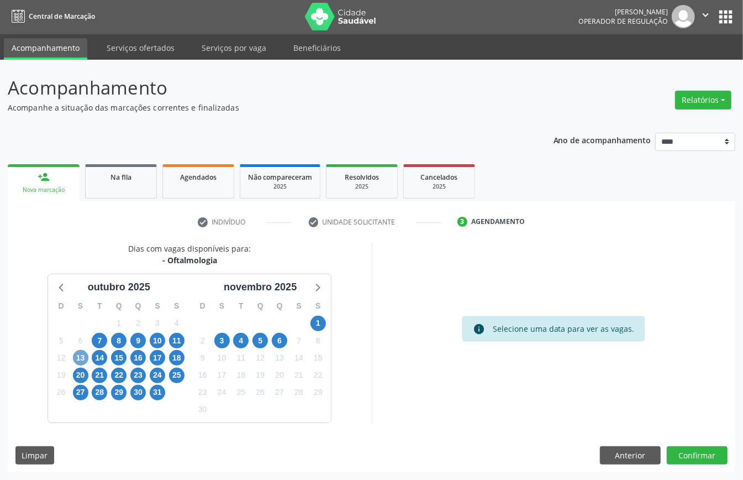
click at [81, 359] on span "13" at bounding box center [80, 357] width 15 height 15
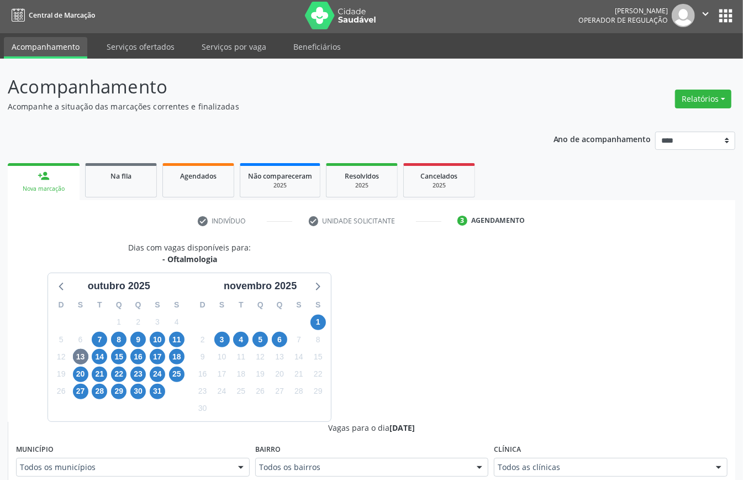
scroll to position [7, 0]
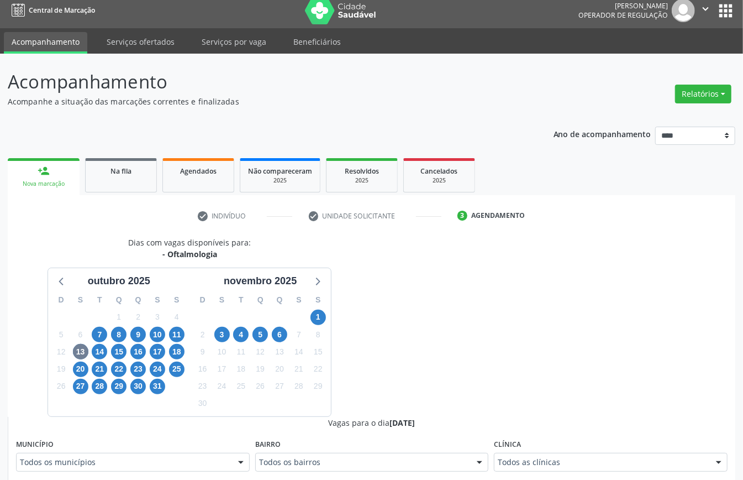
click at [583, 461] on div "Todos as clínicas" at bounding box center [611, 462] width 234 height 19
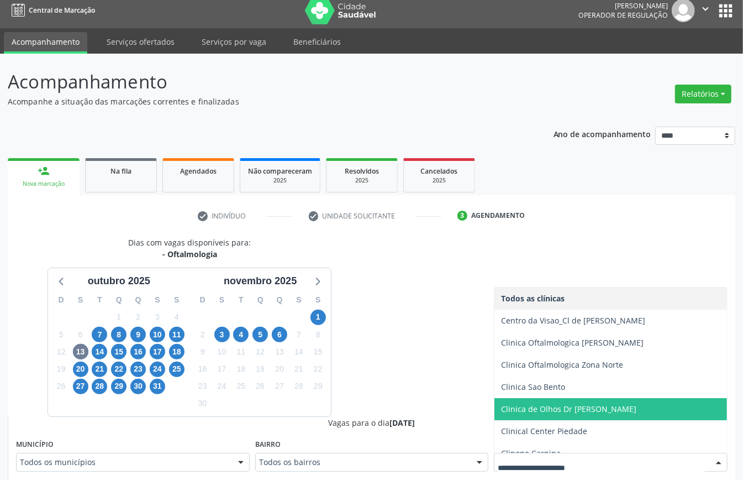
scroll to position [266, 0]
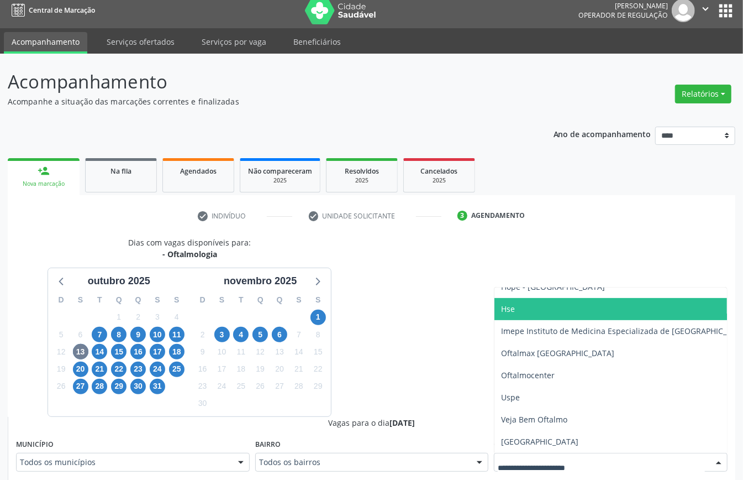
click at [548, 302] on span "Hse" at bounding box center [625, 309] width 261 height 22
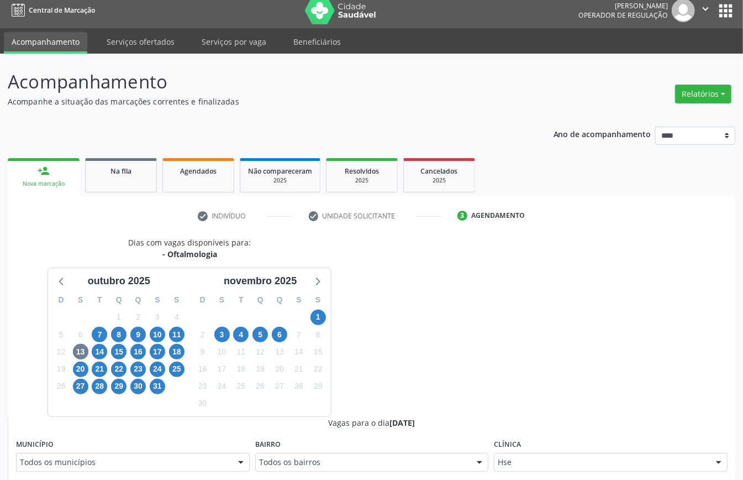
scroll to position [302, 0]
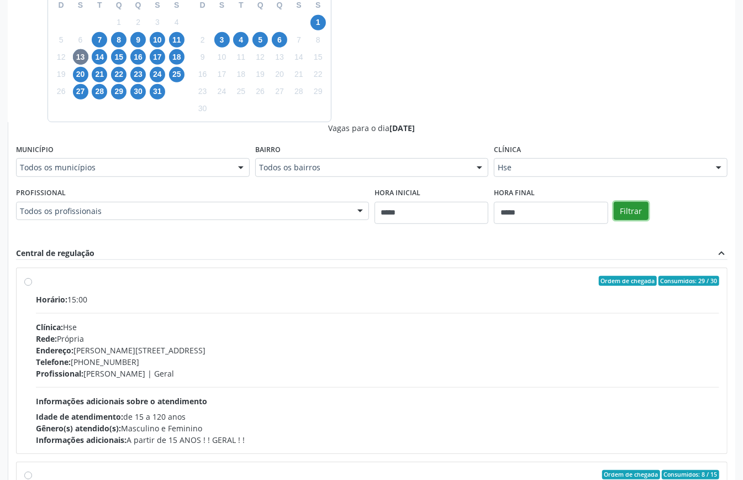
click at [631, 206] on button "Filtrar" at bounding box center [631, 211] width 35 height 19
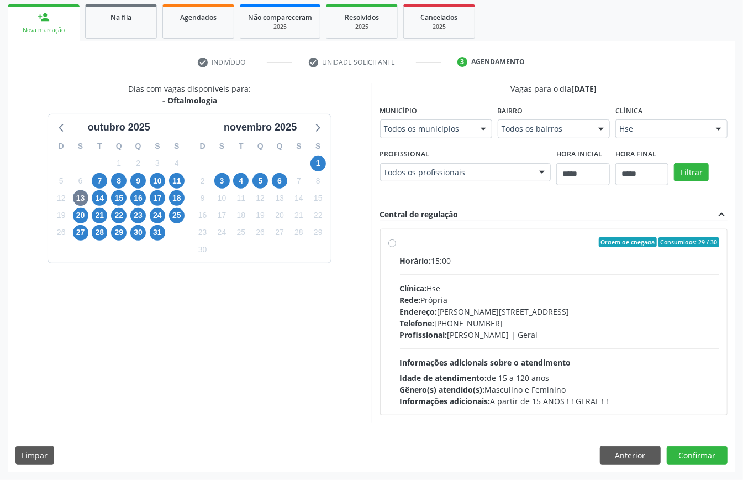
click at [454, 337] on div "Profissional: [PERSON_NAME] | Geral" at bounding box center [560, 335] width 320 height 12
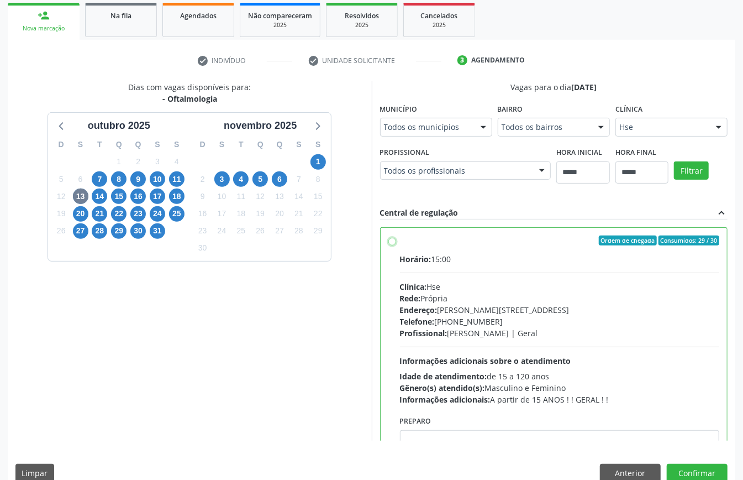
scroll to position [56, 0]
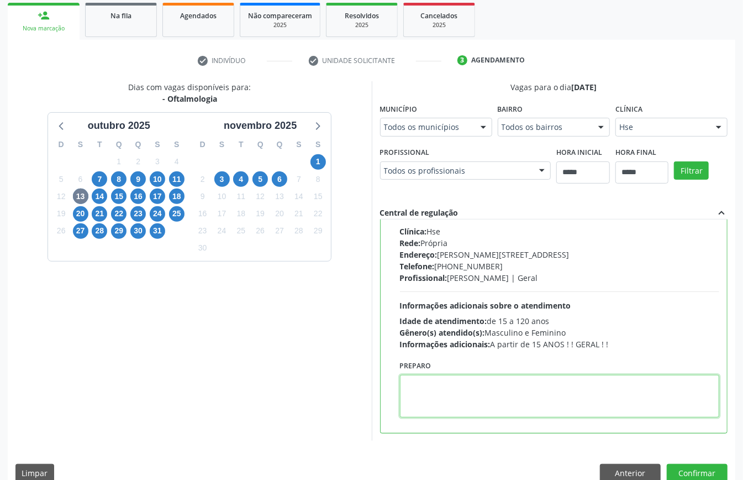
paste textarea "**********"
type textarea "**********"
click at [705, 472] on button "Confirmar" at bounding box center [697, 473] width 61 height 19
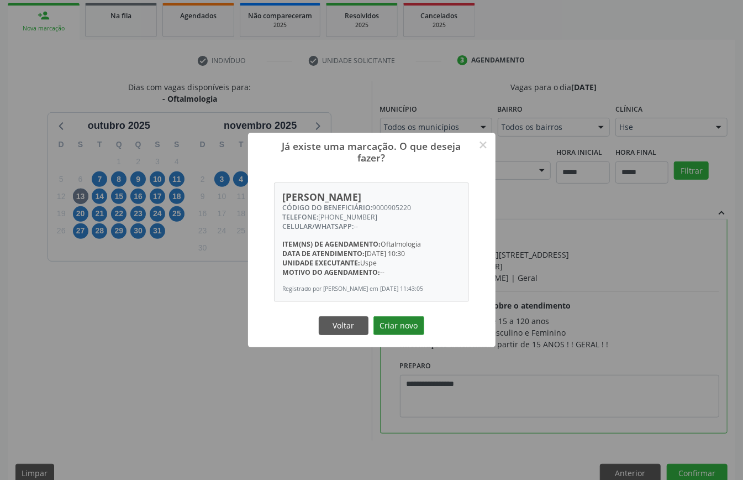
click at [416, 331] on button "Criar novo" at bounding box center [399, 325] width 51 height 19
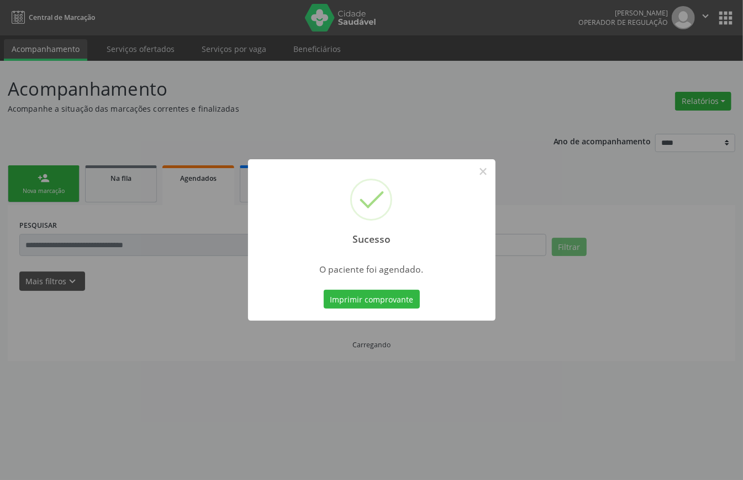
scroll to position [0, 0]
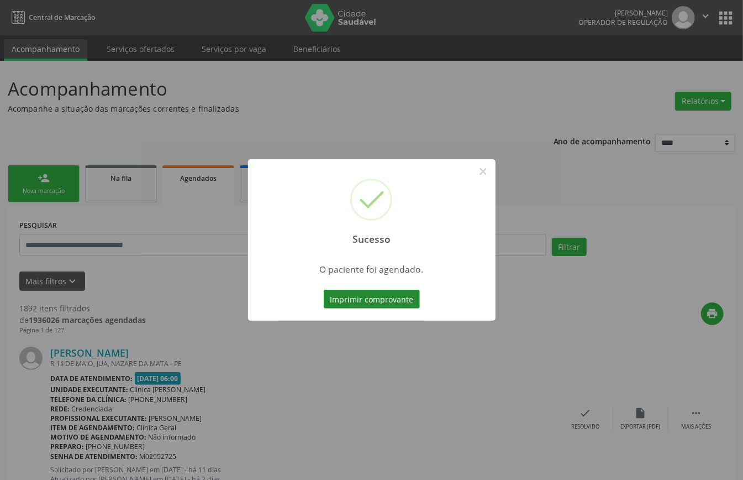
click at [388, 296] on button "Imprimir comprovante" at bounding box center [372, 299] width 96 height 19
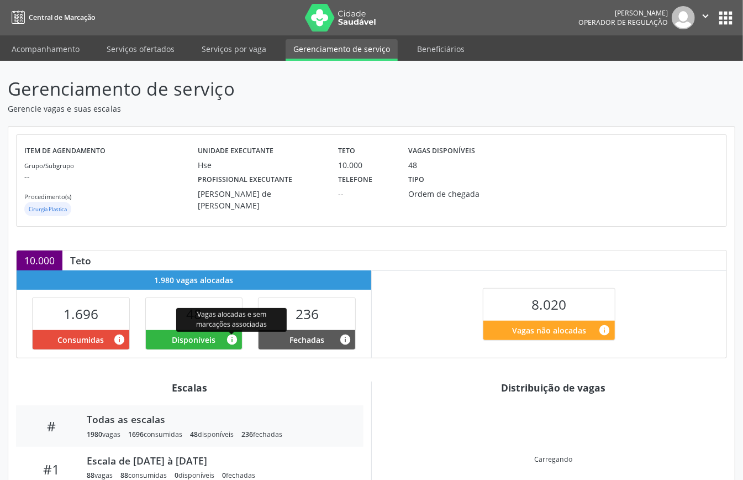
scroll to position [107, 0]
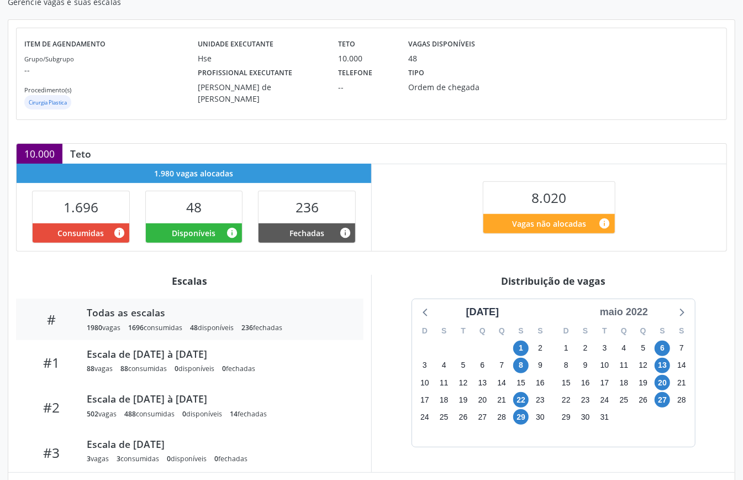
click at [637, 316] on div "maio 2022" at bounding box center [624, 312] width 57 height 15
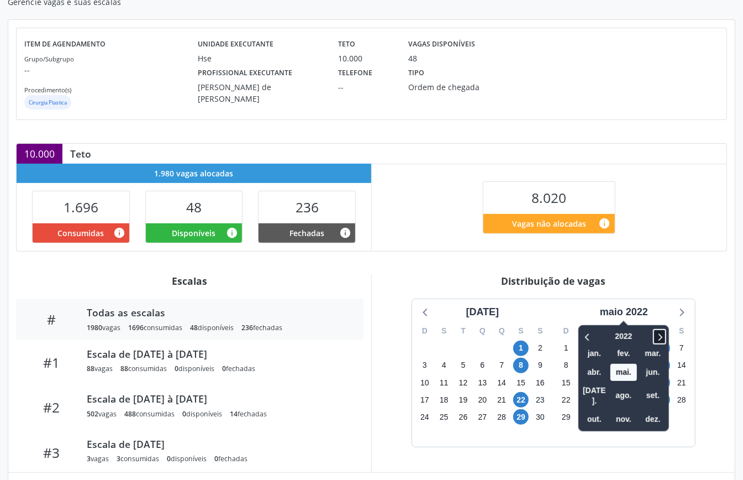
click at [657, 337] on icon at bounding box center [659, 336] width 11 height 13
click at [628, 411] on span "nov." at bounding box center [624, 419] width 27 height 17
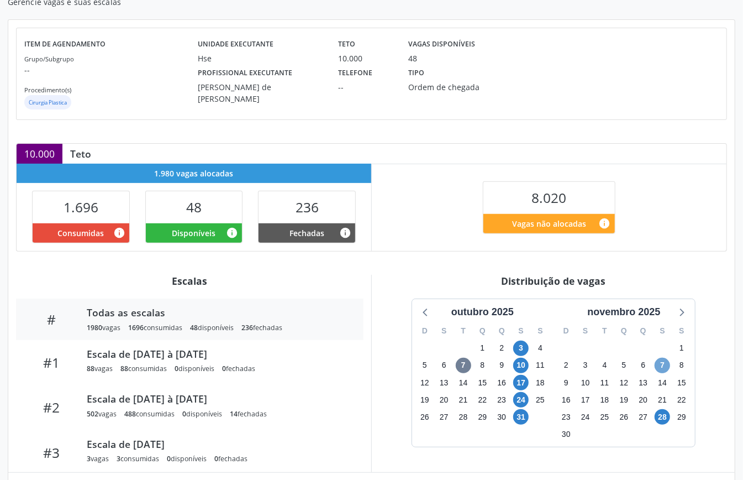
click at [662, 370] on span "7" at bounding box center [662, 365] width 15 height 15
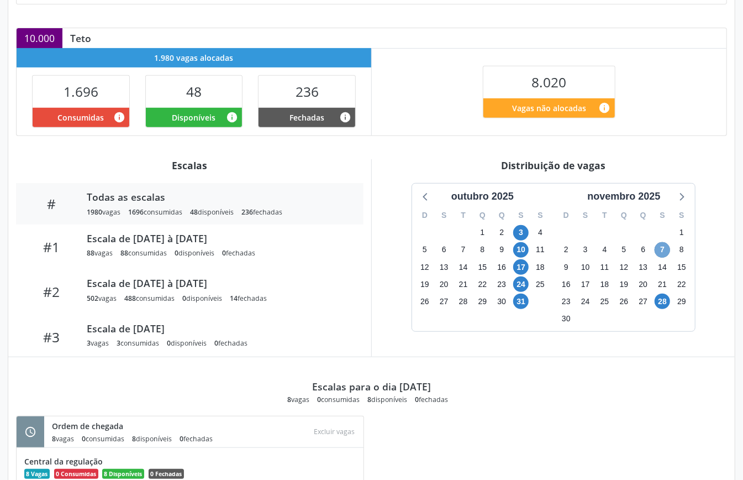
scroll to position [314, 0]
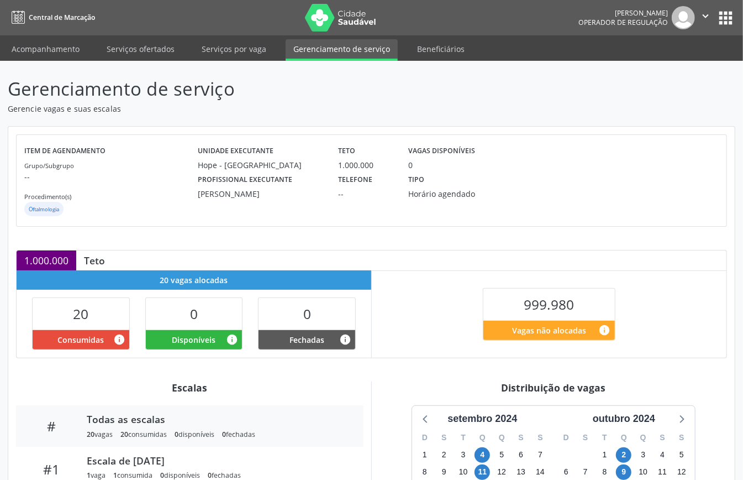
scroll to position [166, 0]
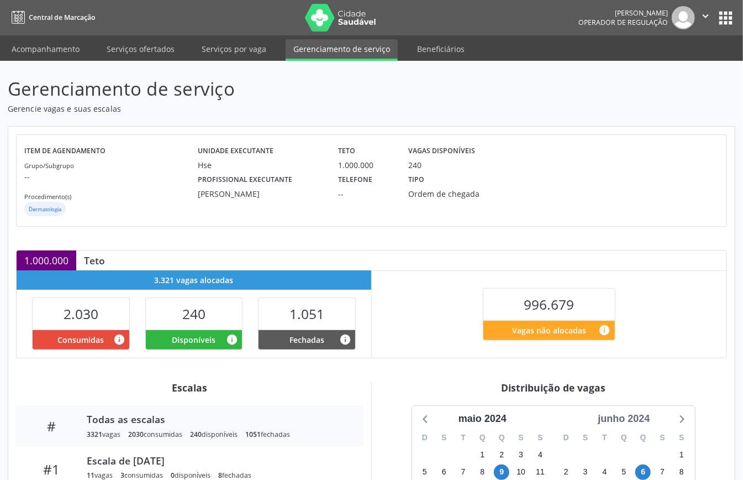
click at [635, 418] on div "junho 2024" at bounding box center [624, 418] width 61 height 15
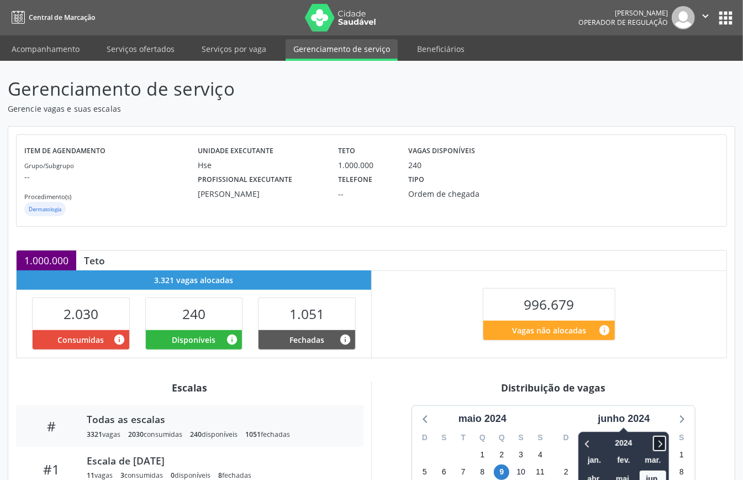
click at [662, 439] on icon at bounding box center [659, 443] width 11 height 13
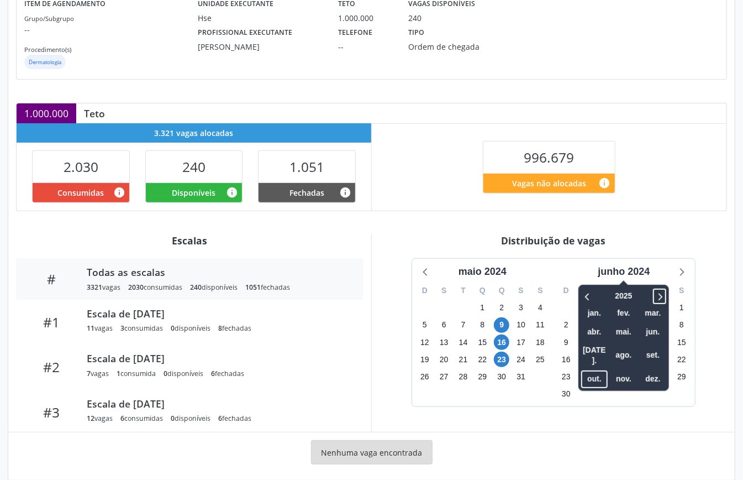
scroll to position [166, 0]
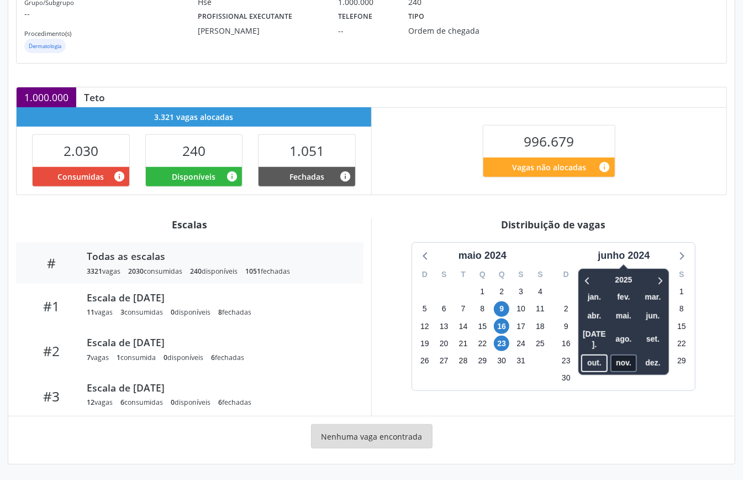
click at [629, 354] on span "nov." at bounding box center [624, 362] width 27 height 17
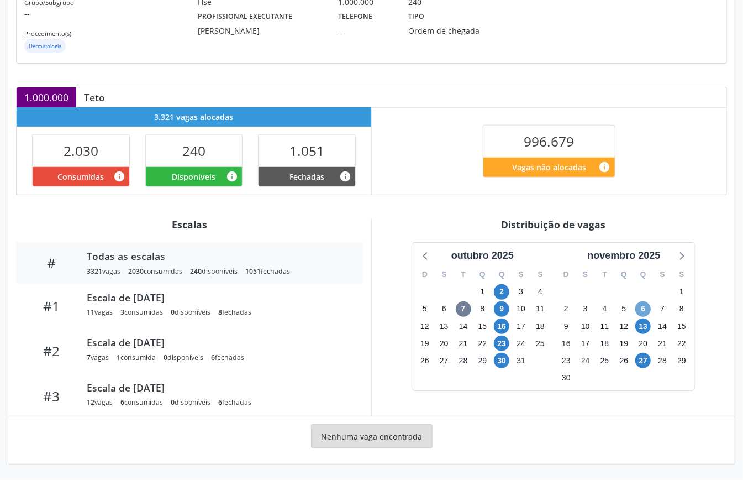
click at [646, 309] on span "6" at bounding box center [643, 308] width 15 height 15
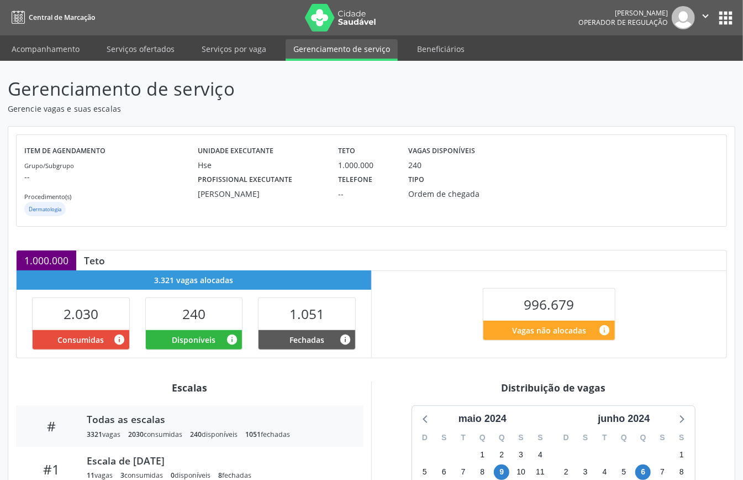
scroll to position [166, 0]
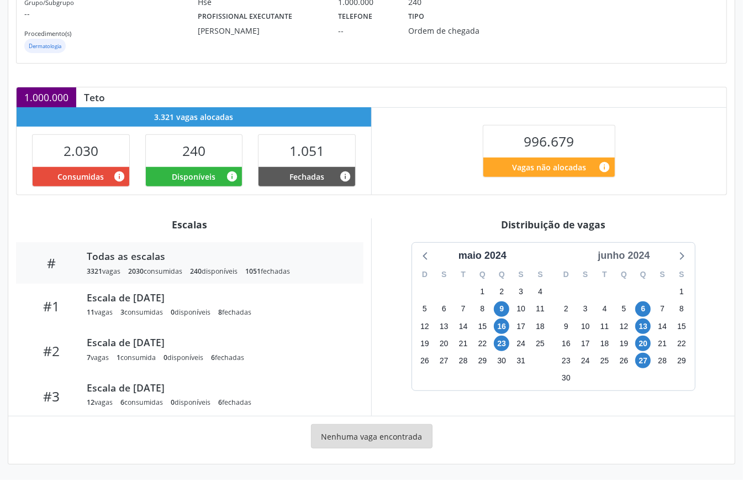
click at [623, 253] on div "junho 2024" at bounding box center [624, 255] width 61 height 15
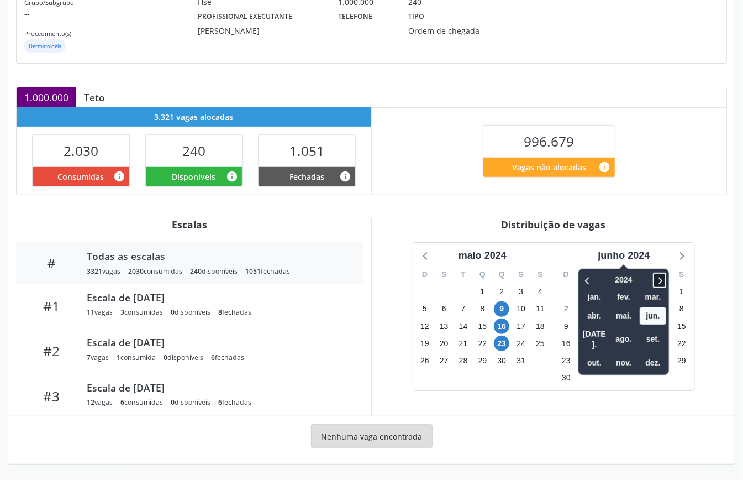
click at [659, 281] on icon at bounding box center [659, 280] width 11 height 13
click at [631, 354] on span "nov." at bounding box center [624, 362] width 27 height 17
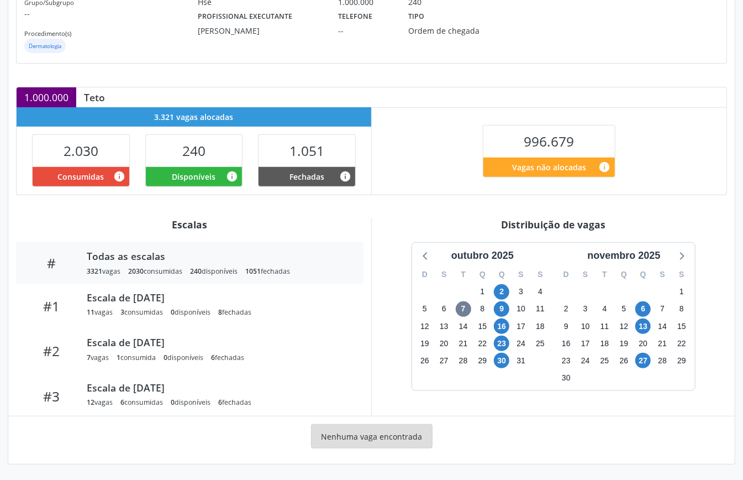
scroll to position [18, 0]
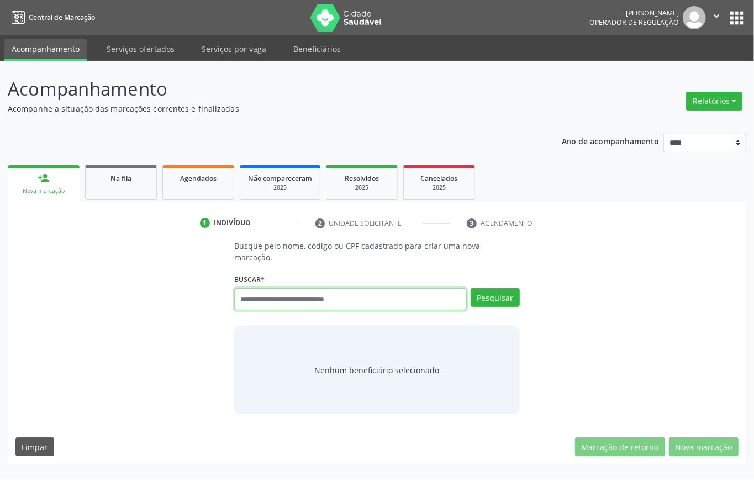
paste input "**********"
type input "**********"
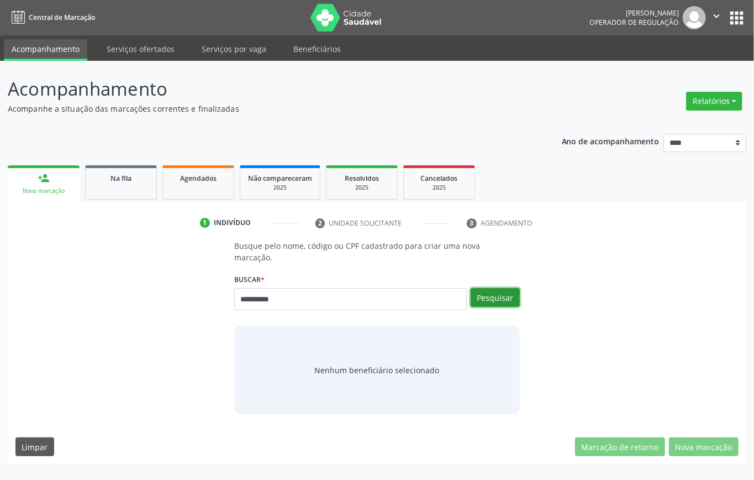
click at [483, 293] on button "Pesquisar" at bounding box center [495, 297] width 49 height 19
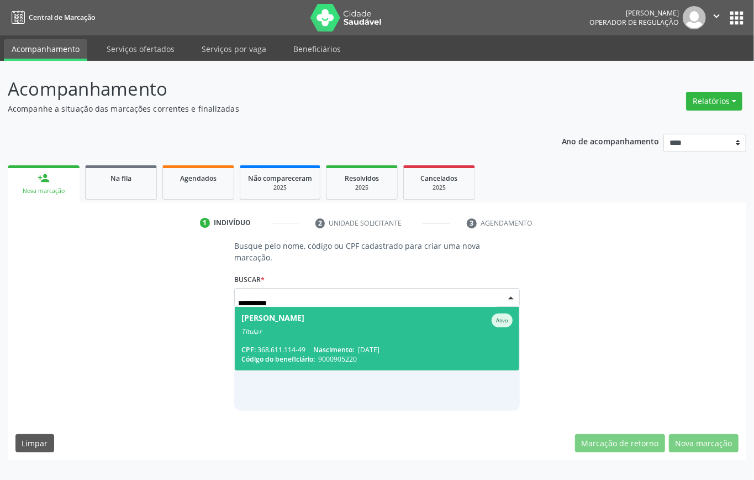
click at [261, 328] on div "Titular" at bounding box center [377, 331] width 271 height 9
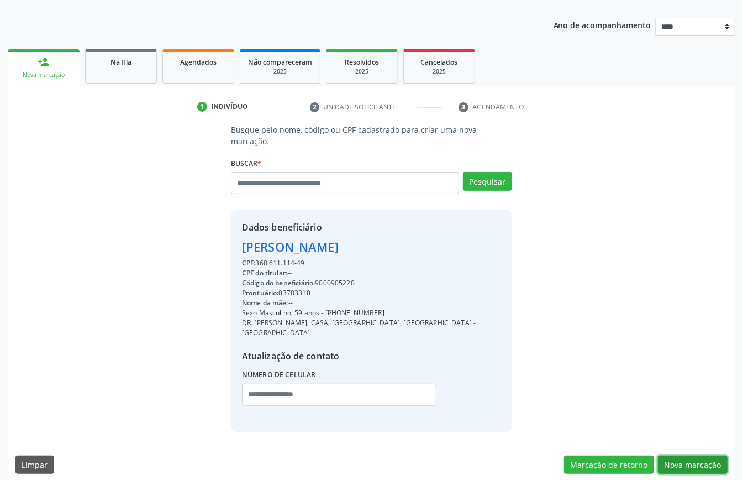
drag, startPoint x: 697, startPoint y: 450, endPoint x: 684, endPoint y: 447, distance: 13.1
click at [695, 455] on button "Nova marcação" at bounding box center [693, 464] width 70 height 19
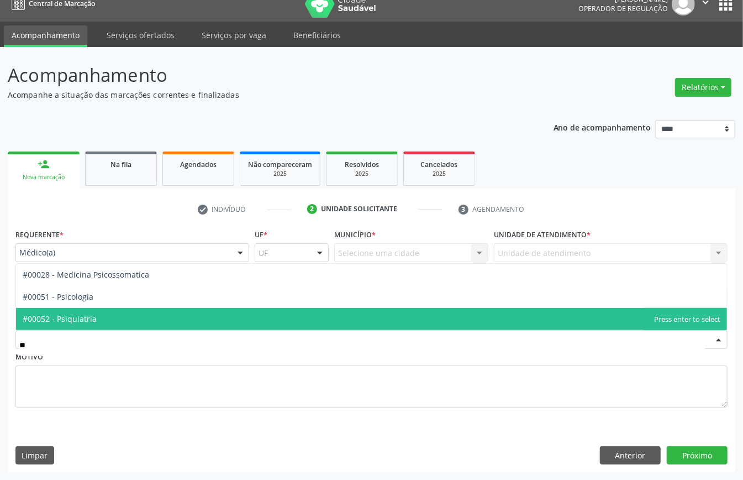
type input "***"
click at [109, 312] on span "#00052 - Psiquiatria" at bounding box center [371, 319] width 711 height 22
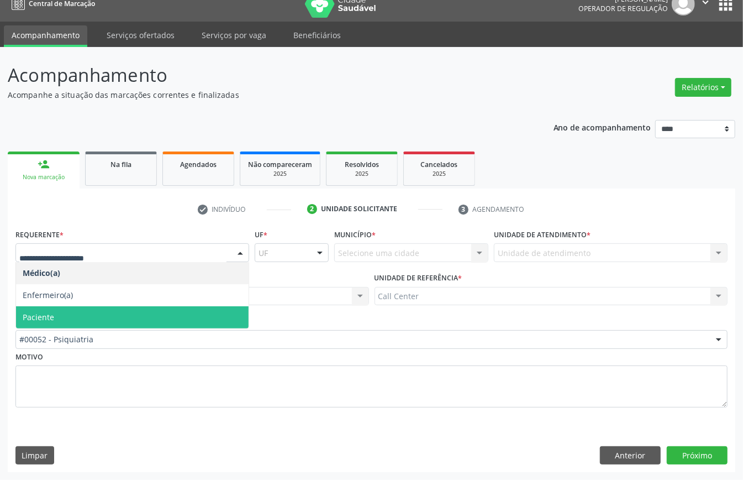
click at [109, 312] on span "Paciente" at bounding box center [132, 317] width 233 height 22
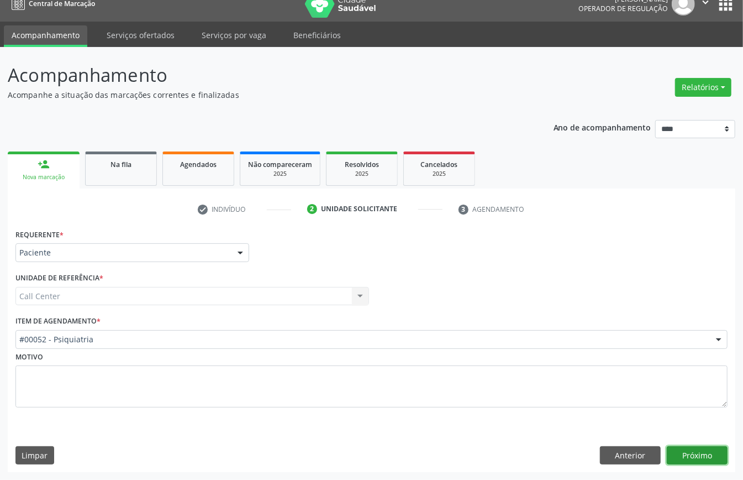
click at [706, 449] on button "Próximo" at bounding box center [697, 455] width 61 height 19
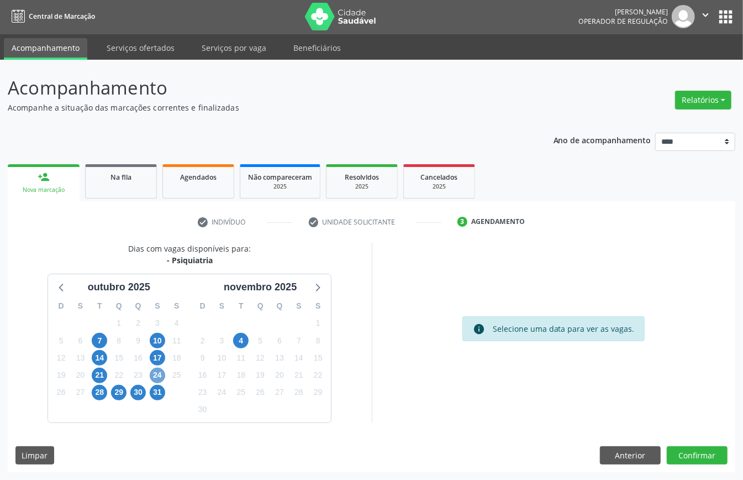
click at [154, 377] on span "24" at bounding box center [157, 375] width 15 height 15
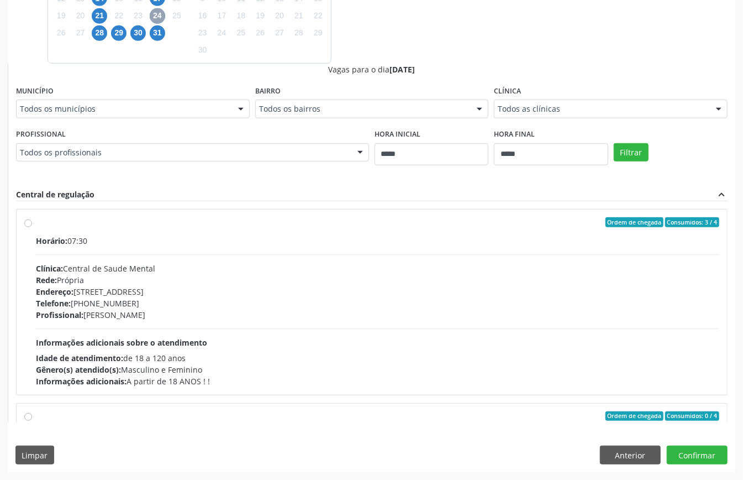
scroll to position [213, 0]
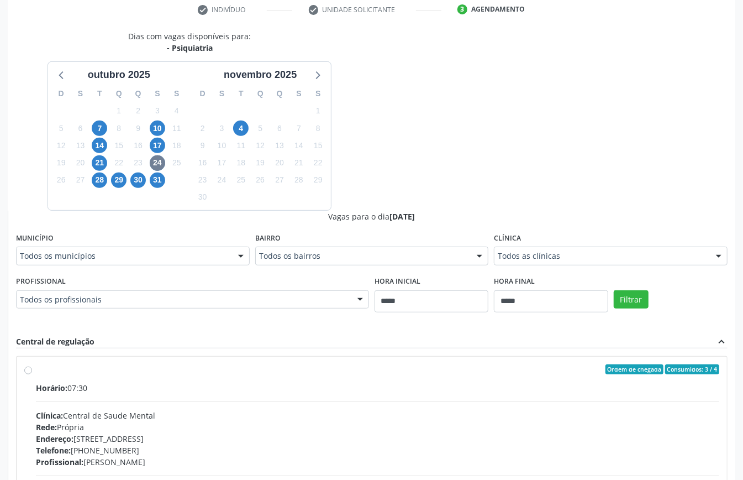
click at [85, 370] on div "Ordem de chegada Consumidos: 3 / 4" at bounding box center [378, 369] width 684 height 10
click at [160, 146] on span "17" at bounding box center [157, 145] width 15 height 15
click at [158, 162] on span "24" at bounding box center [157, 162] width 15 height 15
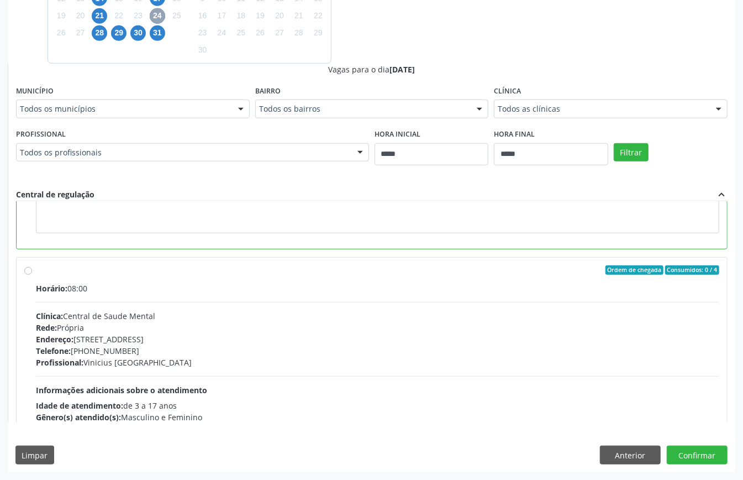
scroll to position [147, 0]
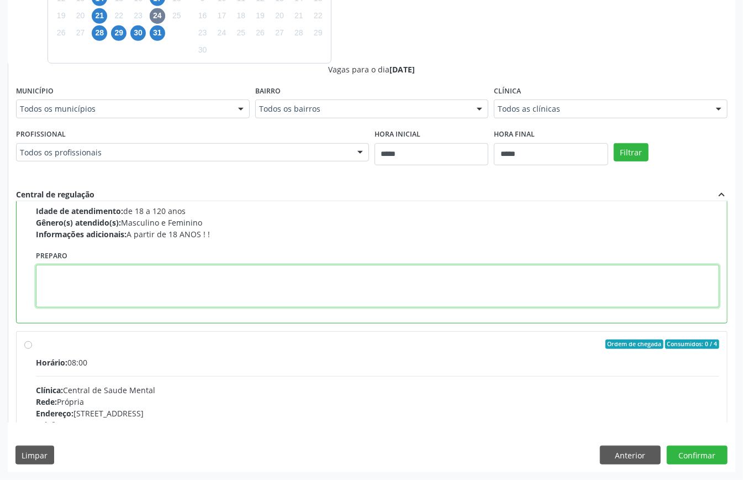
paste textarea "**********"
type textarea "**********"
drag, startPoint x: 31, startPoint y: 264, endPoint x: 0, endPoint y: 258, distance: 31.7
click at [0, 259] on div "Acompanhamento Acompanhe a situação das marcações correntes e finalizadas Relat…" at bounding box center [371, 89] width 743 height 779
paste textarea "**********"
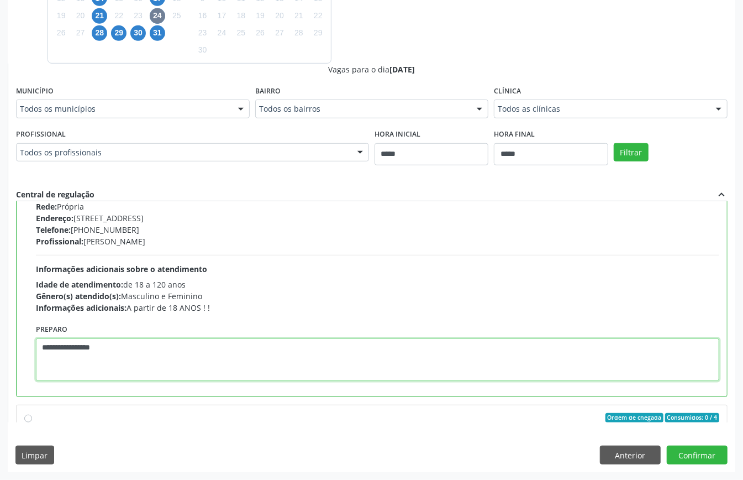
scroll to position [0, 0]
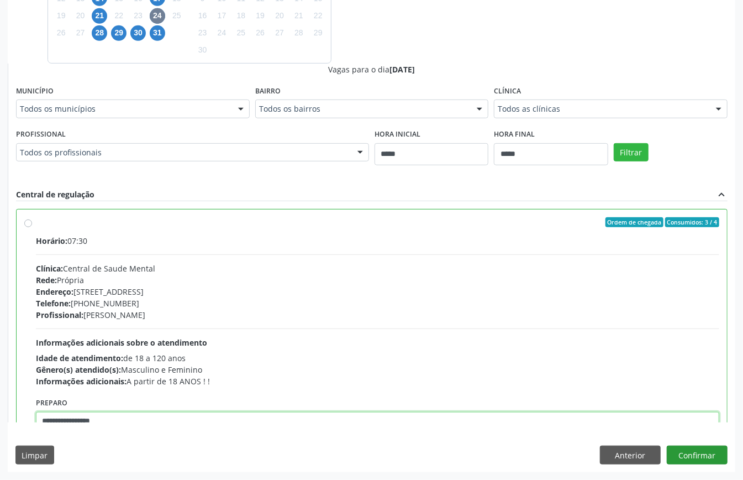
type textarea "**********"
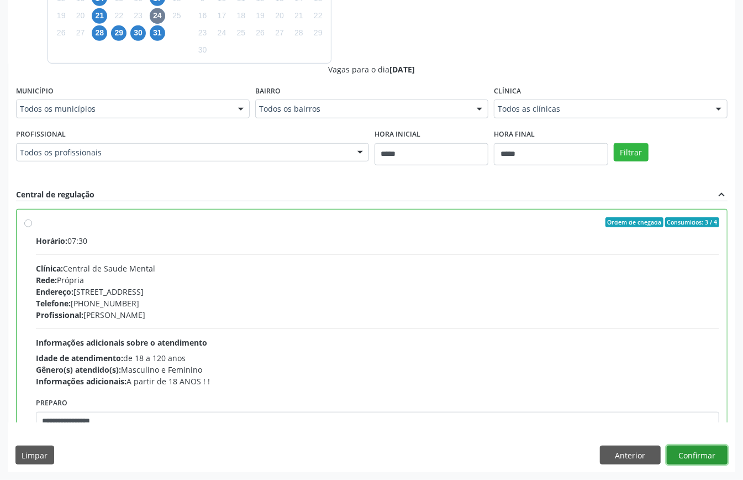
click at [693, 452] on button "Confirmar" at bounding box center [697, 454] width 61 height 19
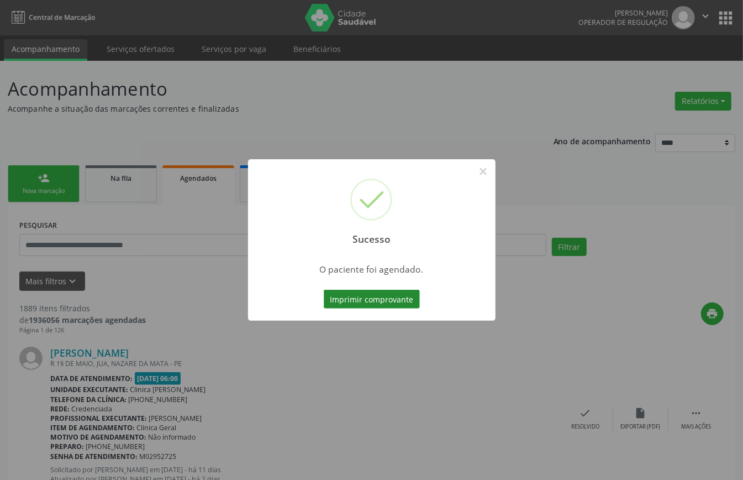
click at [392, 299] on button "Imprimir comprovante" at bounding box center [372, 299] width 96 height 19
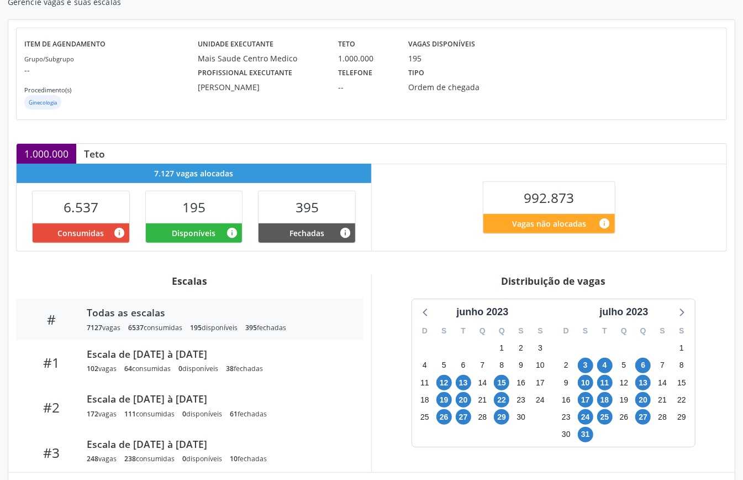
scroll to position [166, 0]
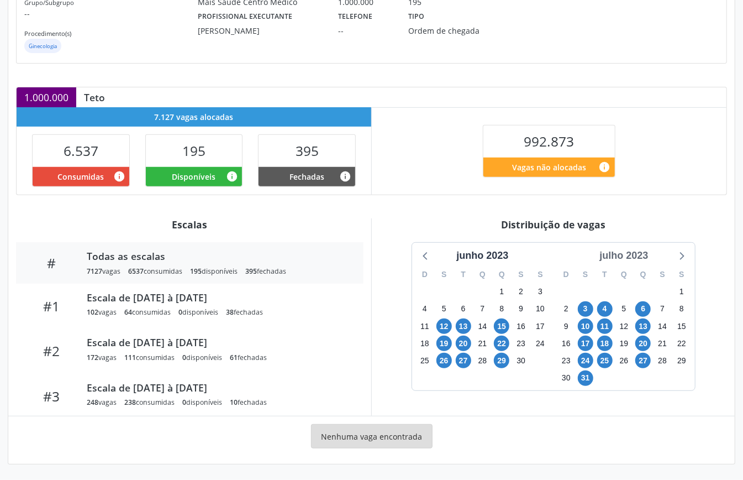
click at [633, 256] on div "julho 2023" at bounding box center [623, 255] width 57 height 15
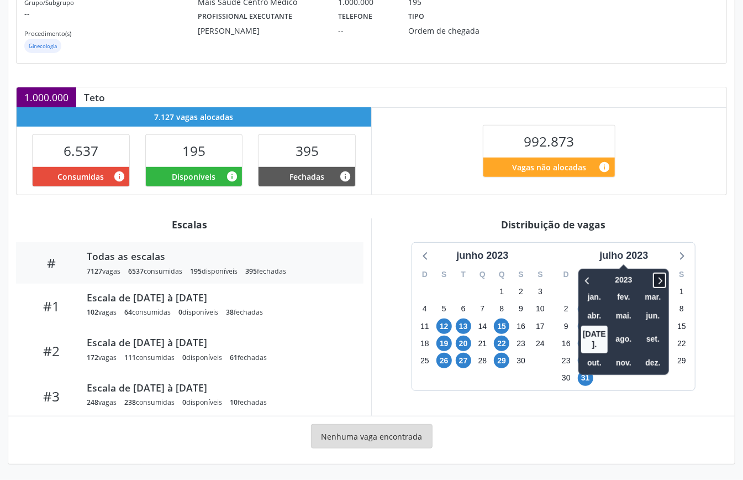
click at [662, 281] on icon at bounding box center [659, 280] width 11 height 13
click at [589, 277] on icon at bounding box center [588, 280] width 11 height 13
click at [625, 354] on span "nov." at bounding box center [624, 362] width 27 height 17
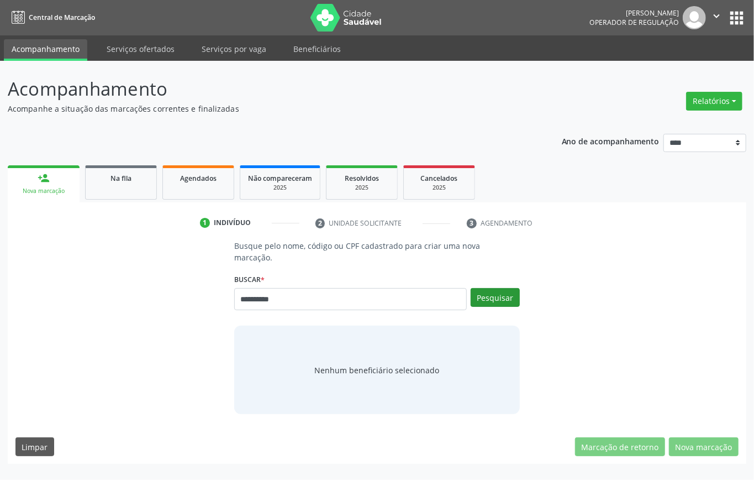
type input "**********"
click at [482, 297] on button "Pesquisar" at bounding box center [495, 297] width 49 height 19
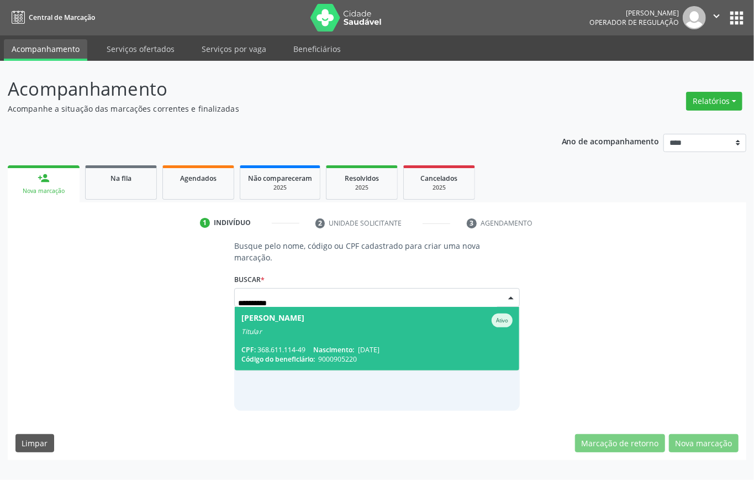
click at [348, 334] on div "Titular" at bounding box center [377, 331] width 271 height 9
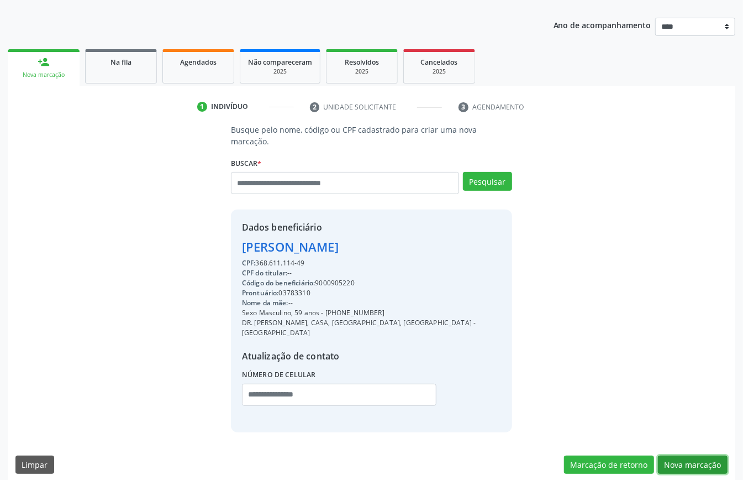
click at [699, 455] on button "Nova marcação" at bounding box center [693, 464] width 70 height 19
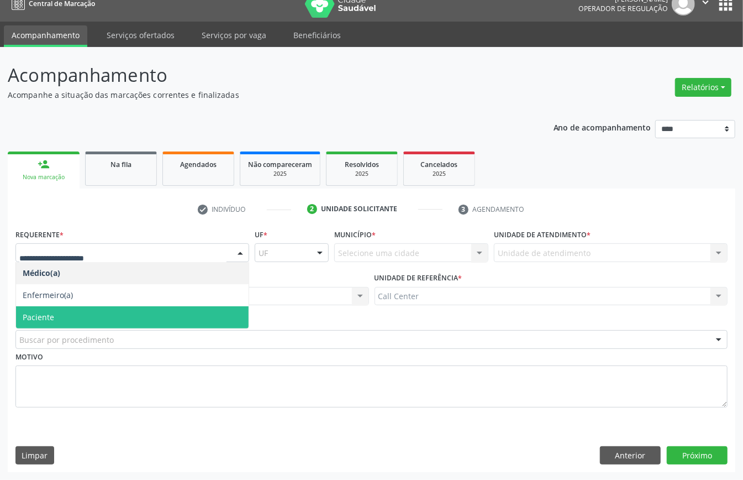
click at [69, 308] on span "Paciente" at bounding box center [132, 317] width 233 height 22
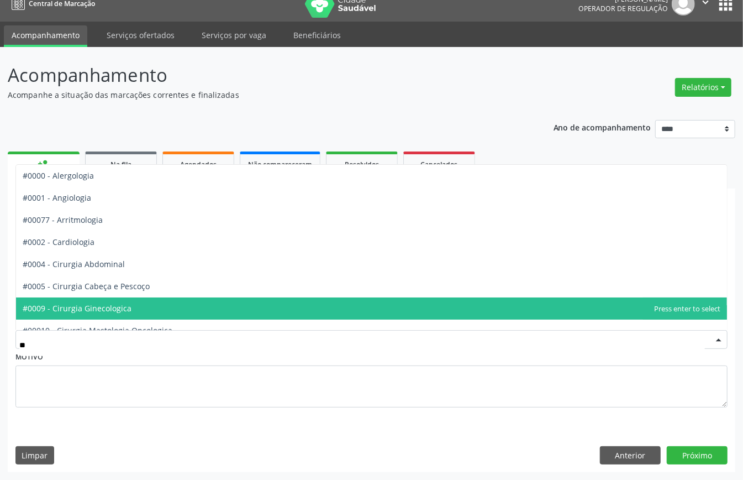
type input "***"
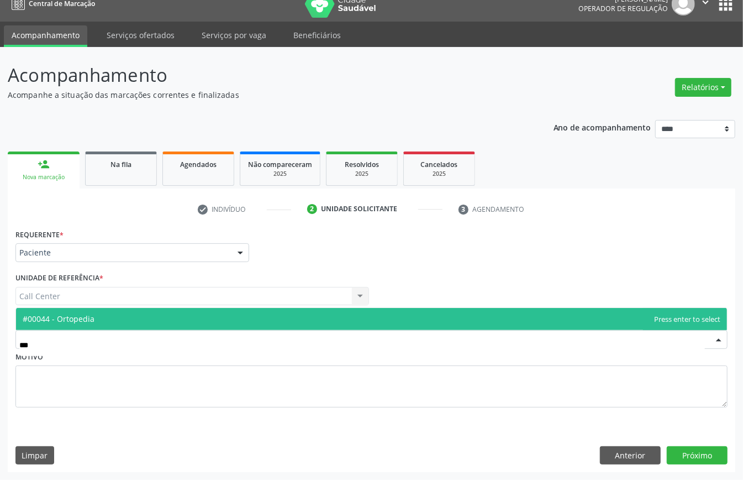
click at [101, 313] on span "#00044 - Ortopedia" at bounding box center [371, 319] width 711 height 22
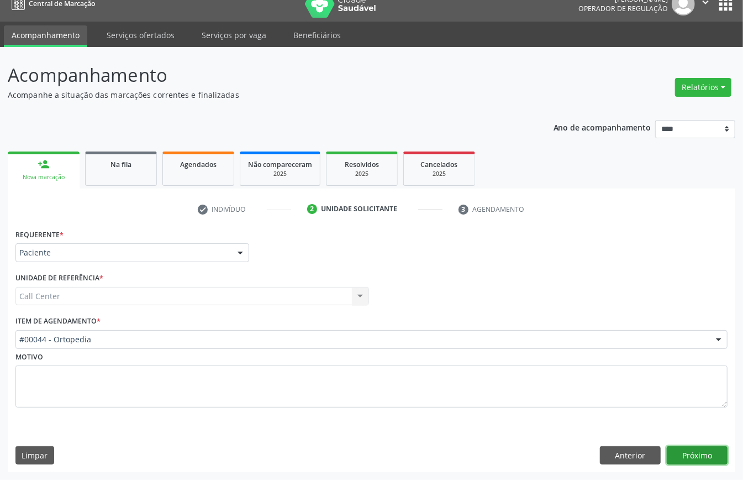
click at [683, 454] on button "Próximo" at bounding box center [697, 455] width 61 height 19
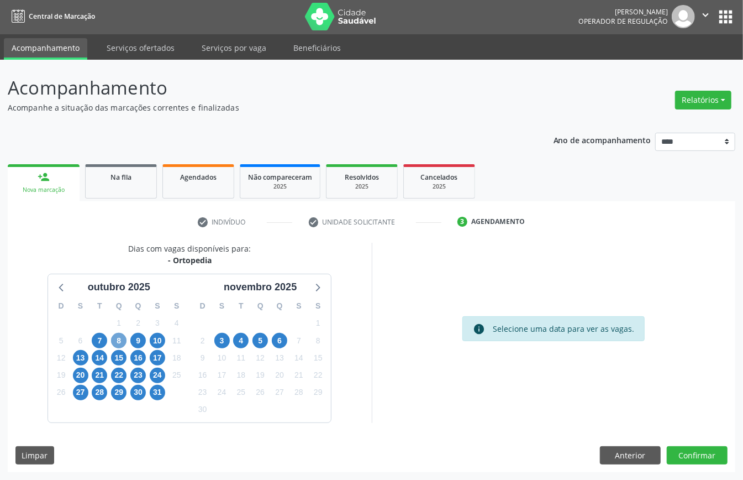
click at [120, 342] on span "8" at bounding box center [118, 340] width 15 height 15
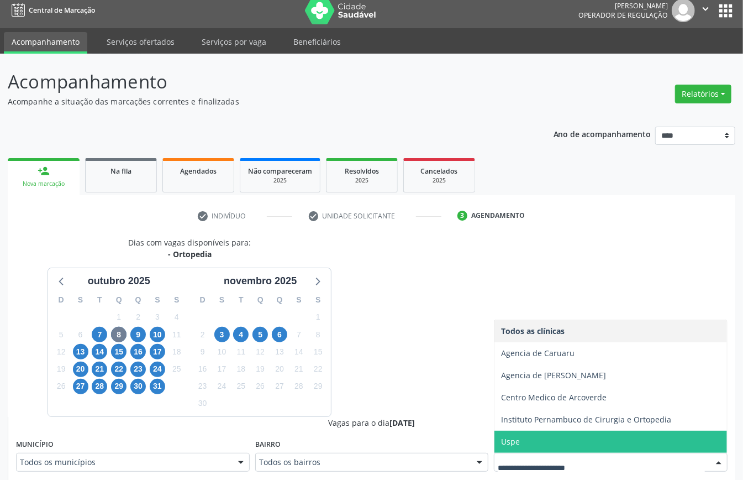
click at [522, 439] on span "Uspe" at bounding box center [611, 442] width 233 height 22
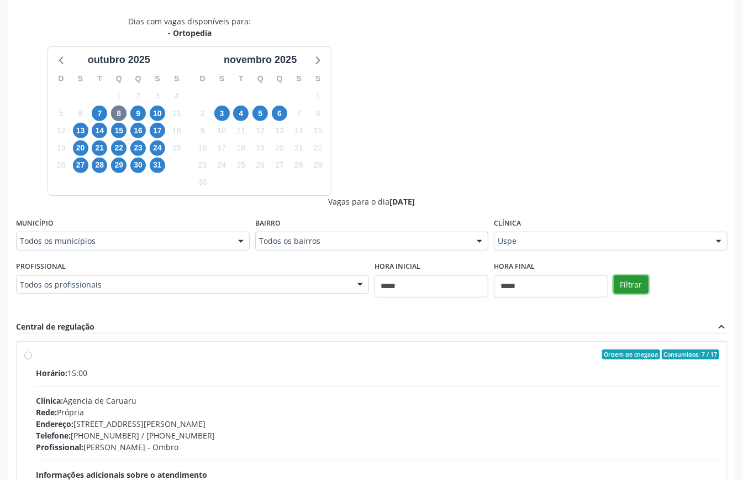
drag, startPoint x: 642, startPoint y: 279, endPoint x: 639, endPoint y: 284, distance: 6.0
click at [642, 280] on button "Filtrar" at bounding box center [631, 284] width 35 height 19
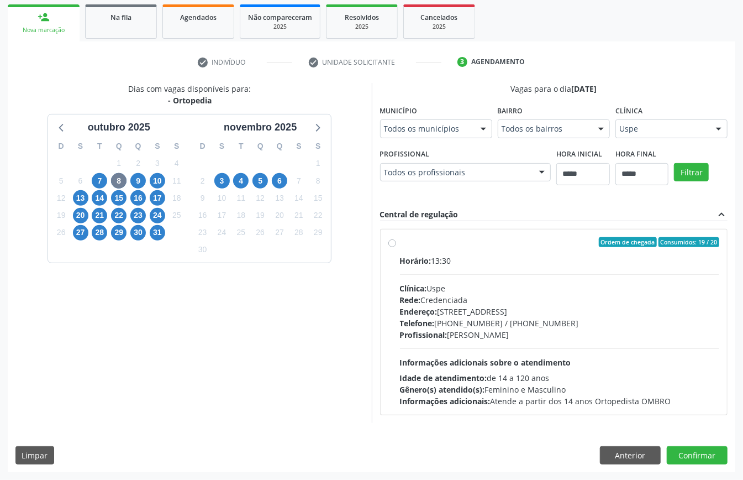
click at [515, 294] on div "Rede: Credenciada" at bounding box center [560, 300] width 320 height 12
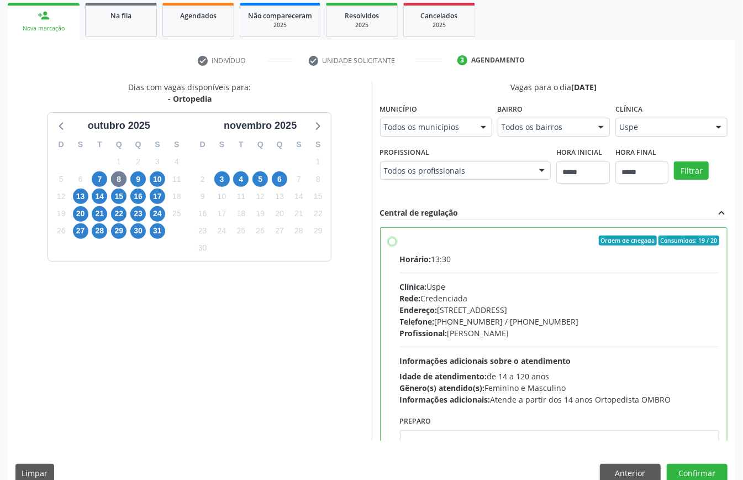
scroll to position [56, 0]
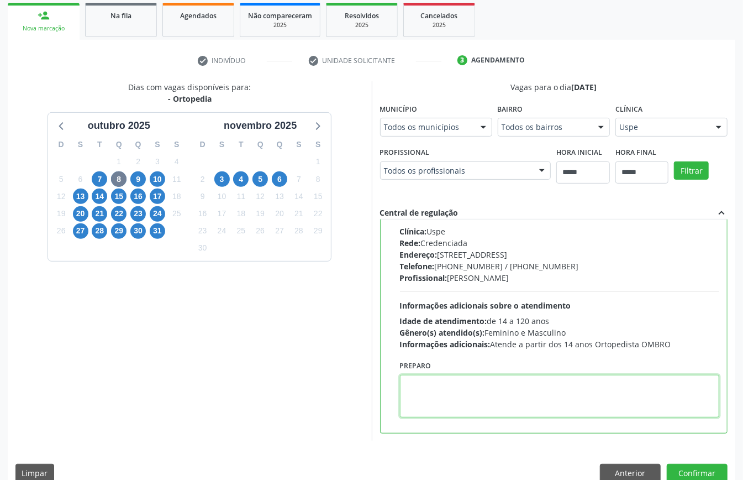
paste textarea "**********"
type textarea "**********"
drag, startPoint x: 465, startPoint y: 384, endPoint x: 254, endPoint y: 376, distance: 211.3
click at [253, 377] on div "Dias com vagas disponíveis para: - Ortopedia outubro 2025 D S T Q Q S S 28 29 3…" at bounding box center [372, 260] width 728 height 359
paste textarea "**********"
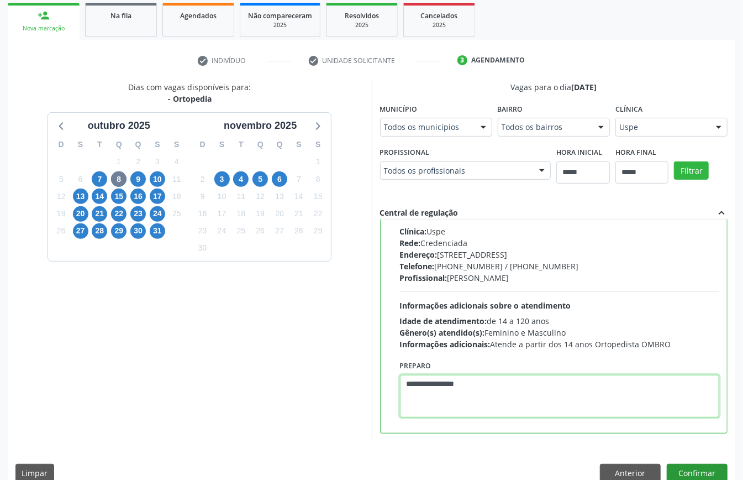
type textarea "**********"
click at [697, 464] on button "Confirmar" at bounding box center [697, 473] width 61 height 19
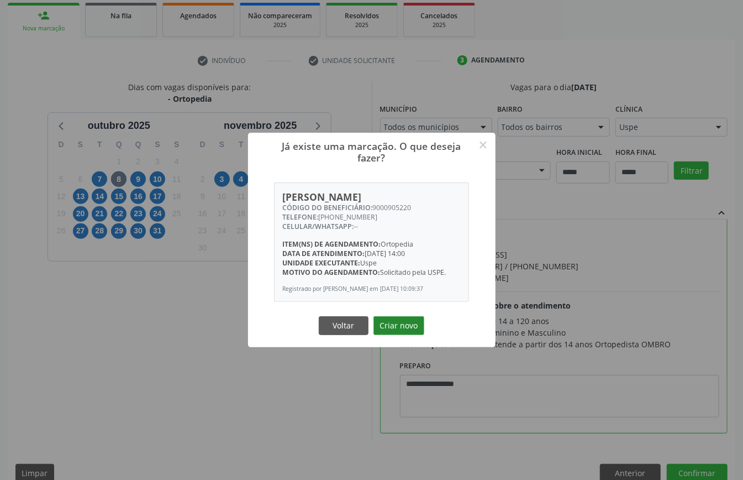
click at [391, 335] on button "Criar novo" at bounding box center [399, 325] width 51 height 19
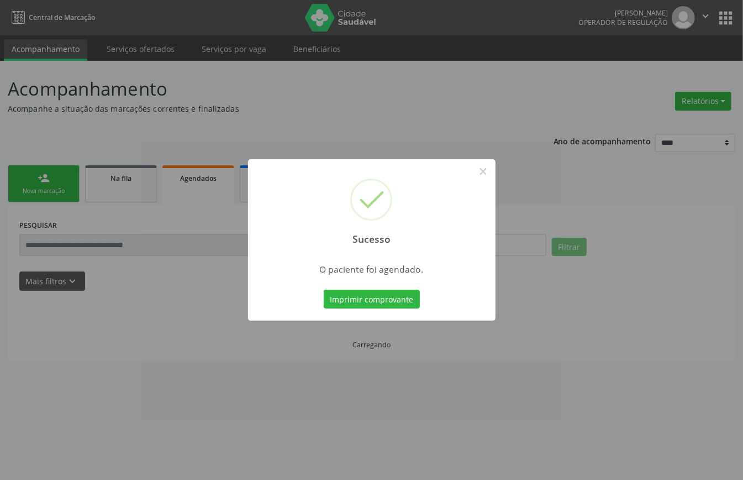
scroll to position [0, 0]
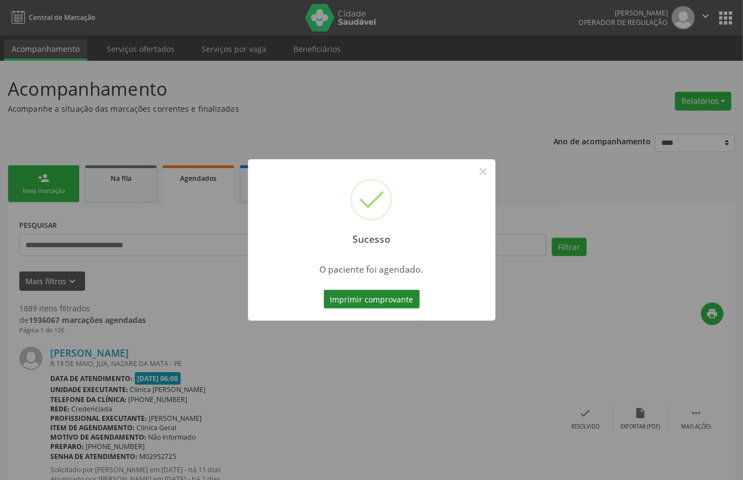
click at [396, 297] on button "Imprimir comprovante" at bounding box center [372, 299] width 96 height 19
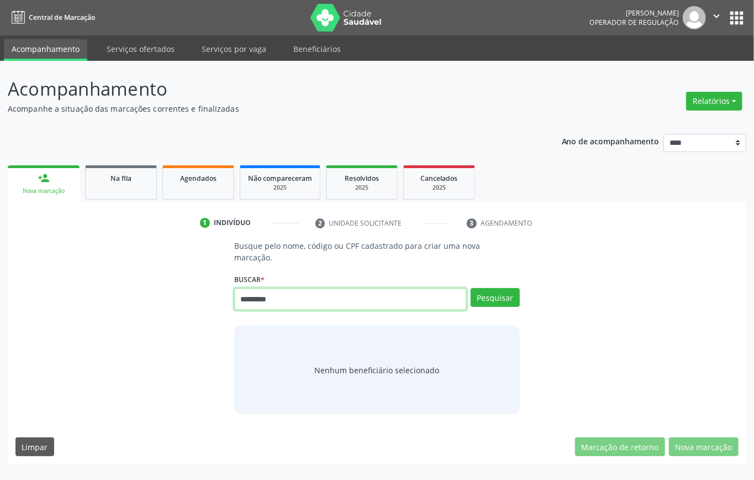
type input "*********"
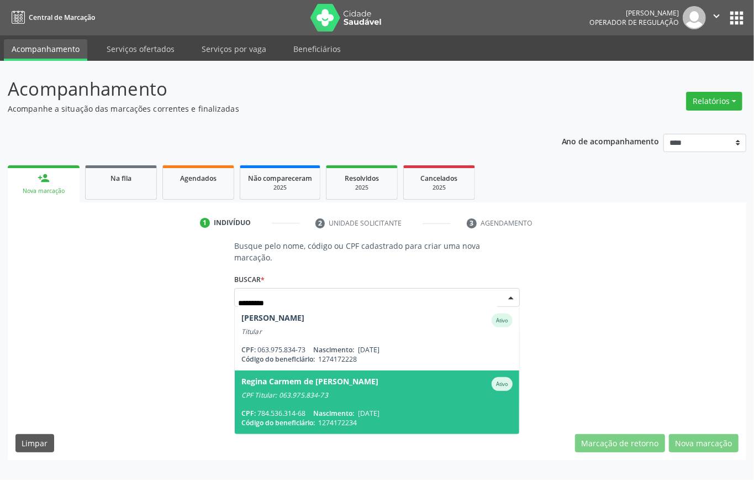
click at [376, 398] on span "Regina Carmem de [PERSON_NAME] CPF Titular: 063.975.834-73 CPF: 784.536.314-68 …" at bounding box center [377, 402] width 285 height 64
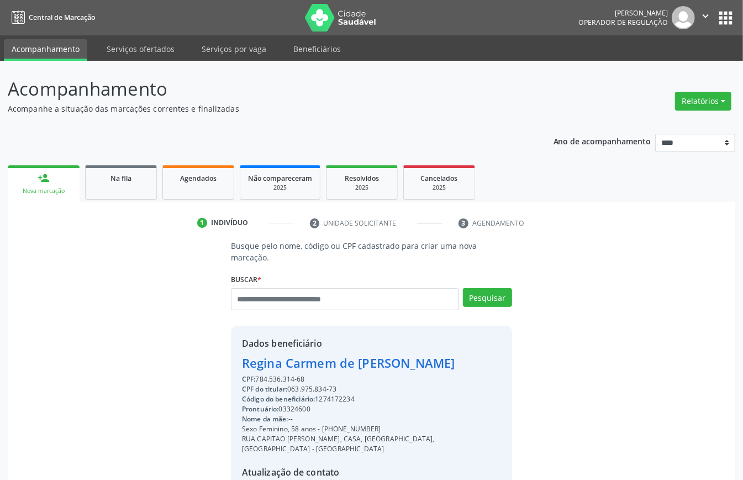
scroll to position [116, 0]
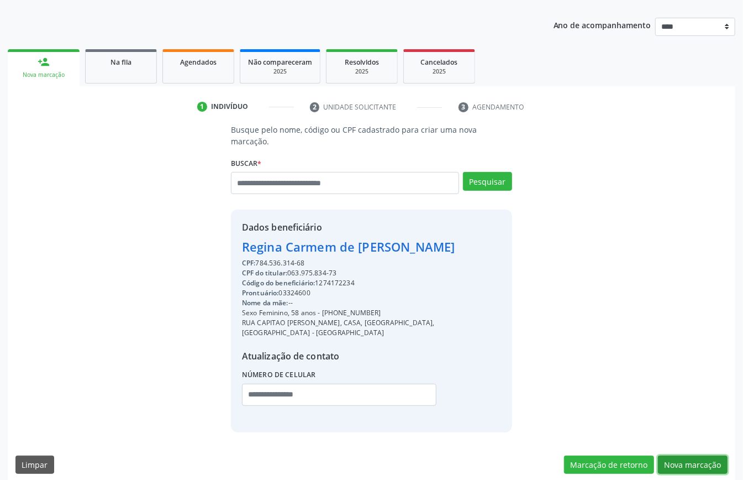
click at [695, 455] on button "Nova marcação" at bounding box center [693, 464] width 70 height 19
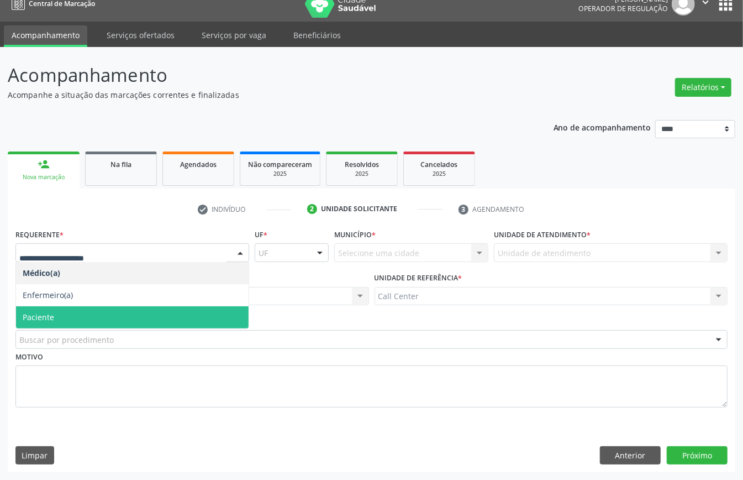
click at [61, 316] on span "Paciente" at bounding box center [132, 317] width 233 height 22
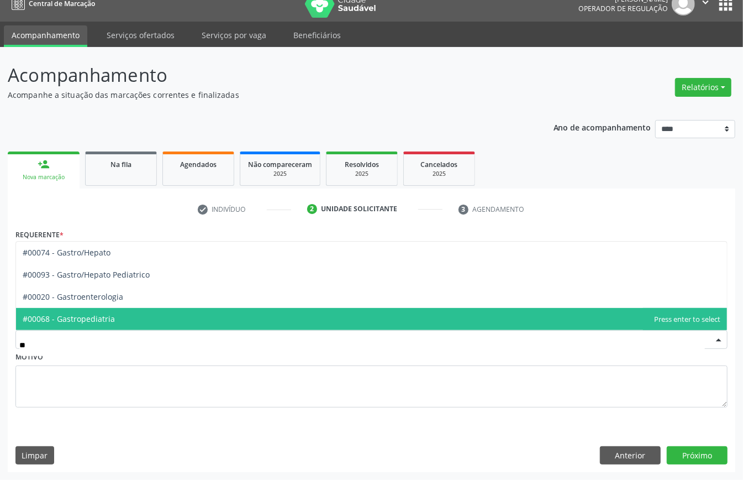
type input "***"
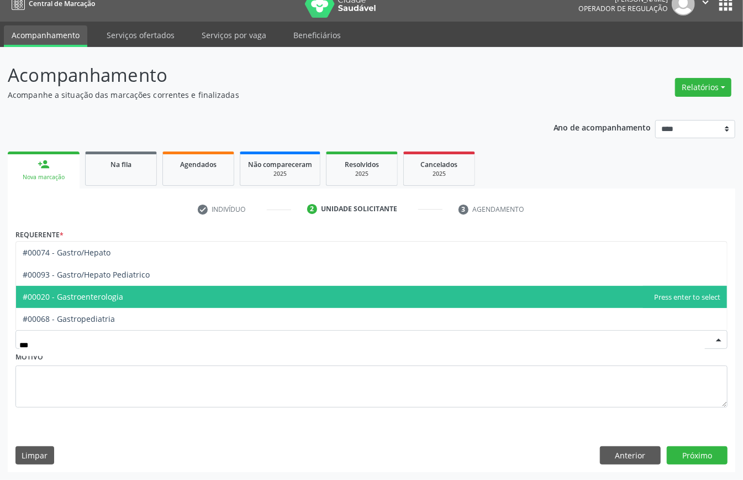
click at [87, 292] on span "#00020 - Gastroenterologia" at bounding box center [73, 296] width 101 height 11
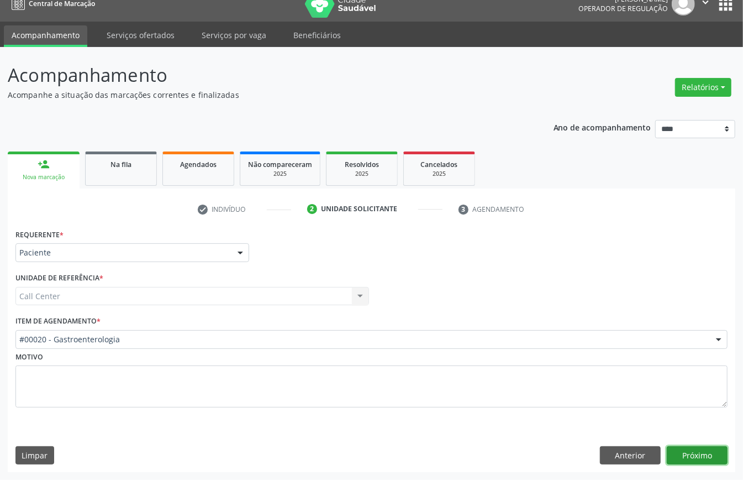
click at [695, 451] on button "Próximo" at bounding box center [697, 455] width 61 height 19
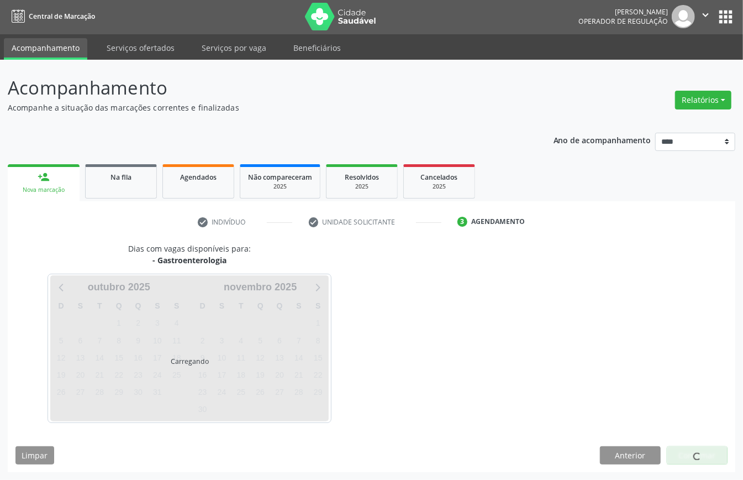
scroll to position [2, 0]
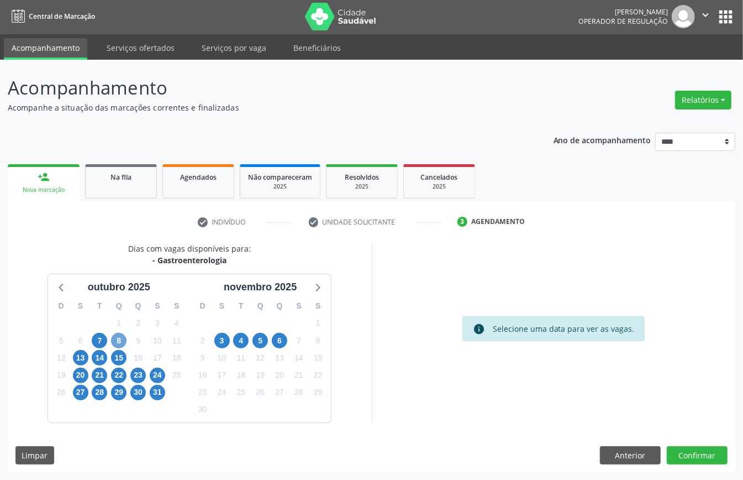
click at [118, 343] on span "8" at bounding box center [118, 340] width 15 height 15
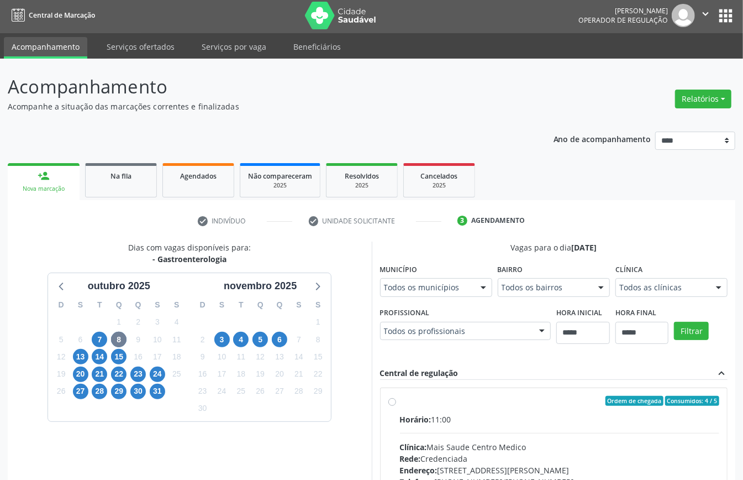
scroll to position [7, 0]
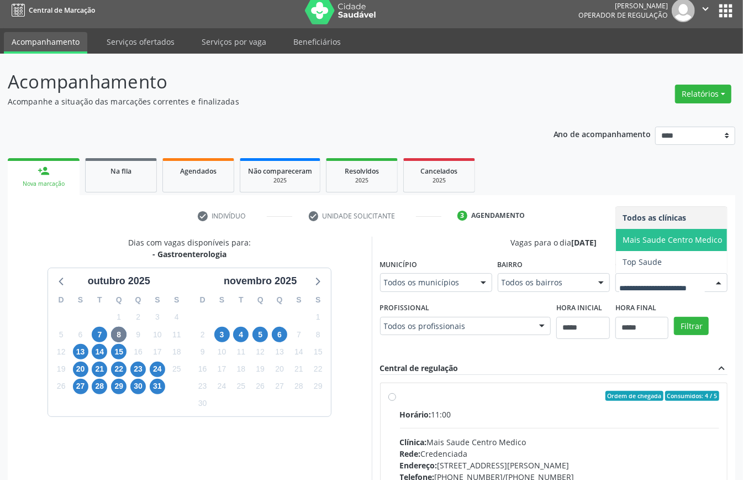
click at [623, 245] on span "Mais Saude Centro Medico" at bounding box center [672, 239] width 99 height 11
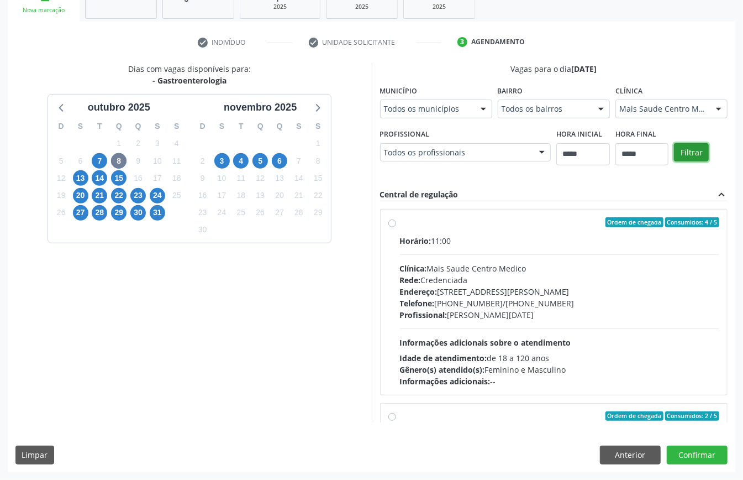
click at [674, 162] on button "Filtrar" at bounding box center [691, 152] width 35 height 19
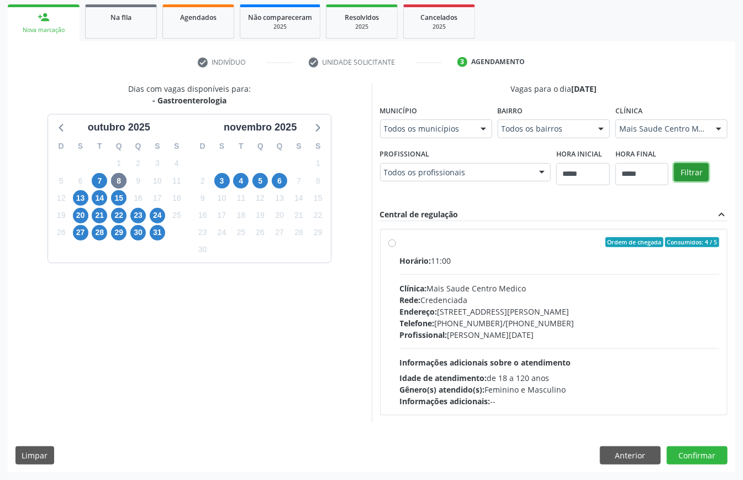
scroll to position [162, 0]
click at [85, 200] on span "13" at bounding box center [80, 197] width 15 height 15
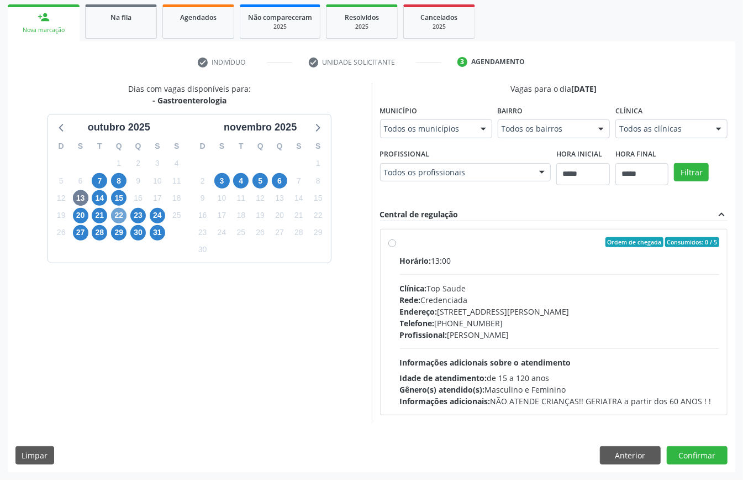
click at [120, 216] on span "22" at bounding box center [118, 215] width 15 height 15
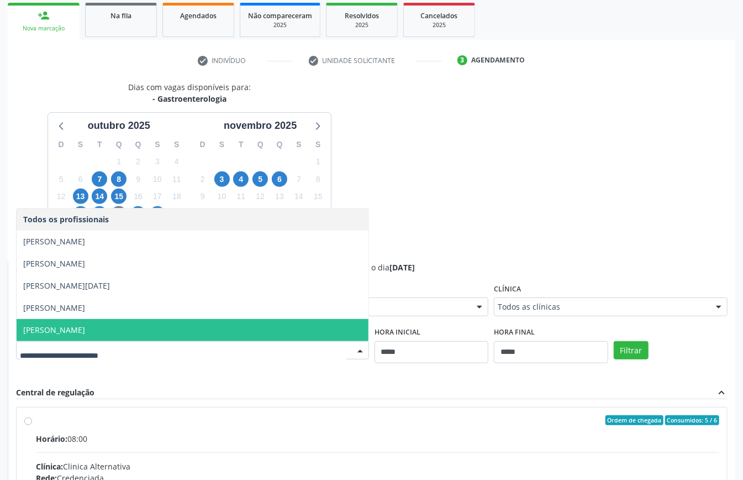
click at [150, 328] on span "[PERSON_NAME]" at bounding box center [193, 330] width 352 height 22
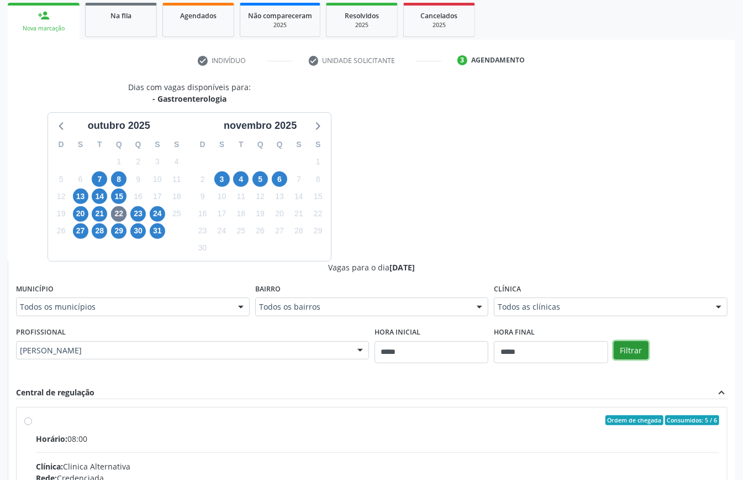
click at [621, 347] on button "Filtrar" at bounding box center [631, 350] width 35 height 19
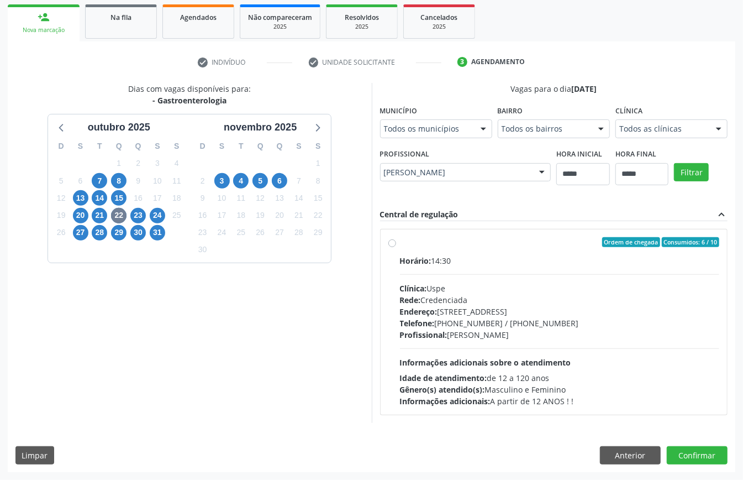
click at [508, 339] on div "Profissional: Ronaldo Guerra Lopes" at bounding box center [560, 335] width 320 height 12
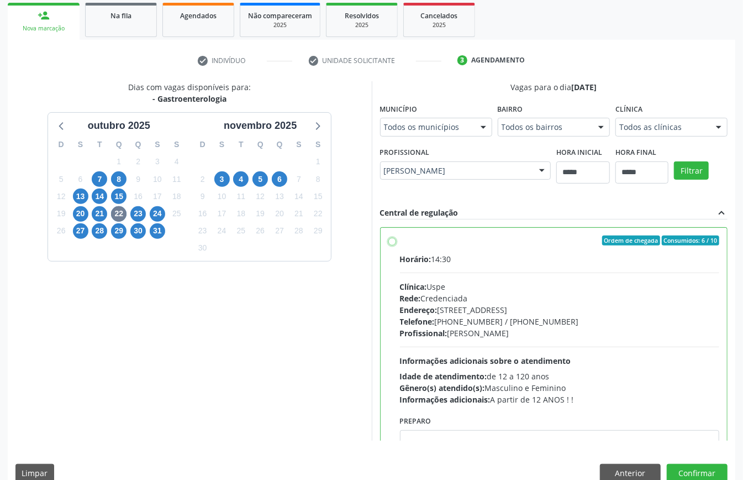
scroll to position [56, 0]
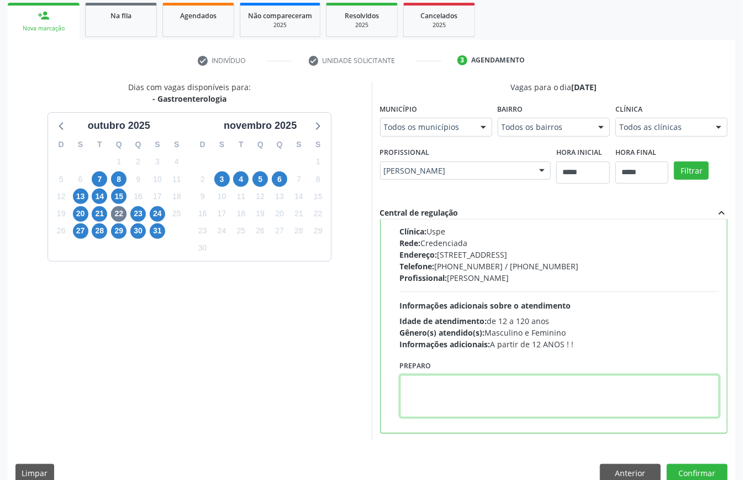
paste textarea "**********"
type textarea "**********"
click at [684, 468] on button "Confirmar" at bounding box center [697, 473] width 61 height 19
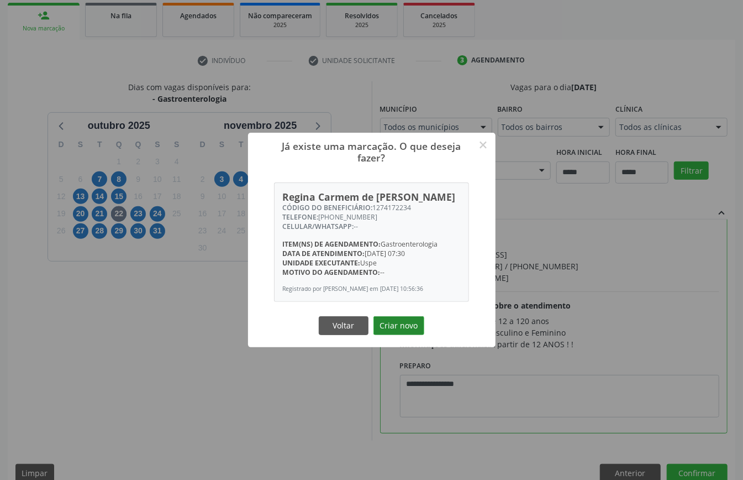
click at [396, 321] on button "Criar novo" at bounding box center [399, 325] width 51 height 19
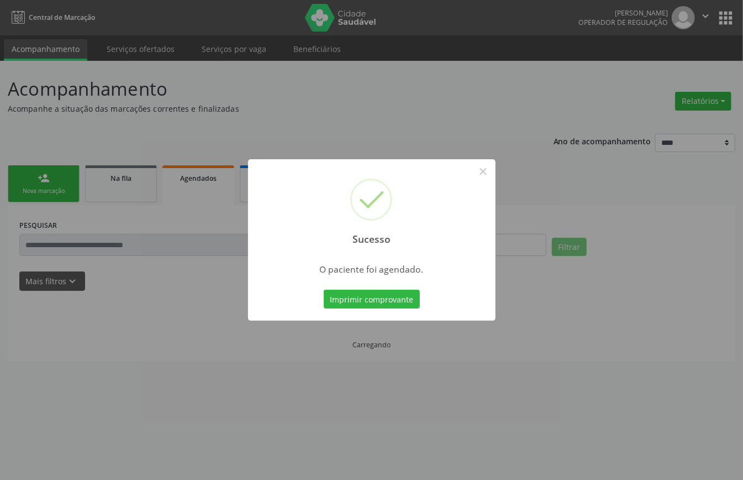
scroll to position [0, 0]
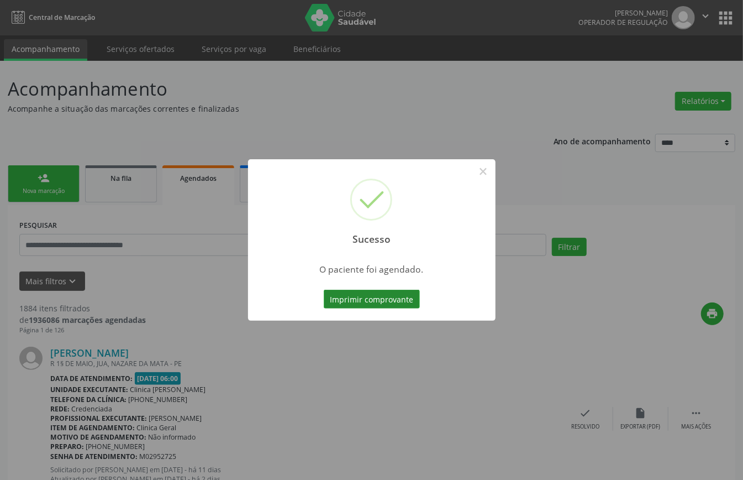
click at [365, 294] on button "Imprimir comprovante" at bounding box center [372, 299] width 96 height 19
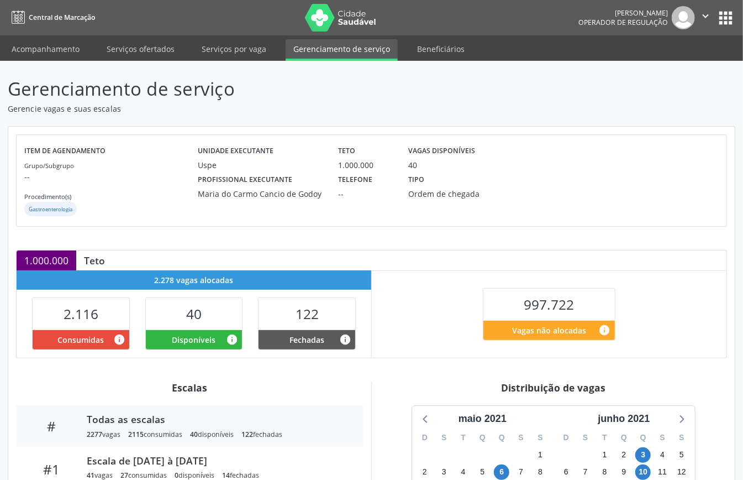
scroll to position [166, 0]
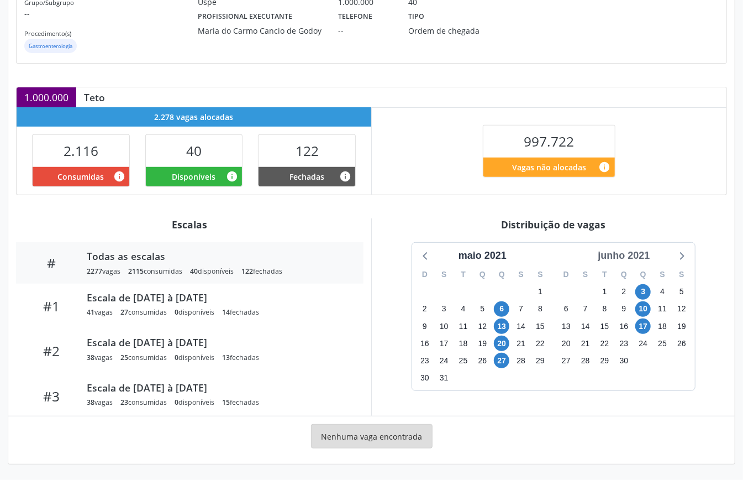
click at [630, 253] on div "junho 2021" at bounding box center [624, 255] width 61 height 15
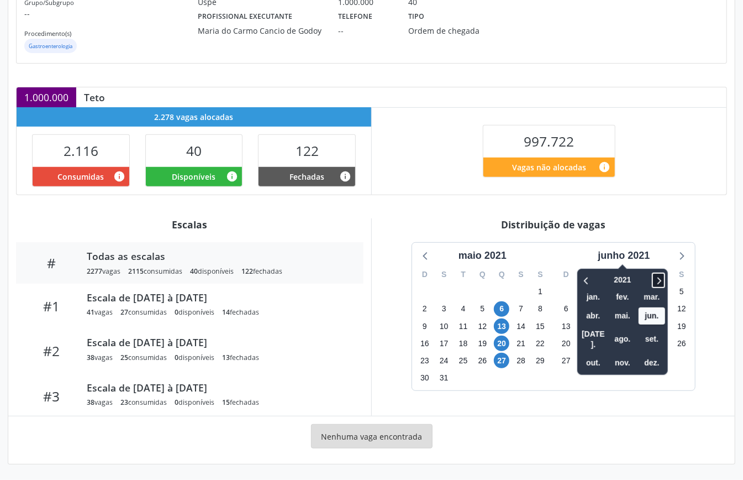
click at [662, 281] on icon at bounding box center [658, 280] width 11 height 13
click at [662, 280] on icon at bounding box center [660, 280] width 4 height 7
click at [629, 354] on span "nov." at bounding box center [623, 362] width 27 height 17
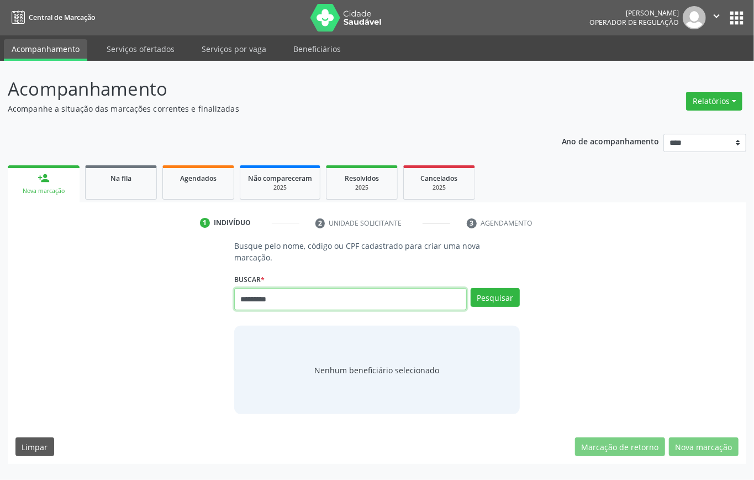
type input "*********"
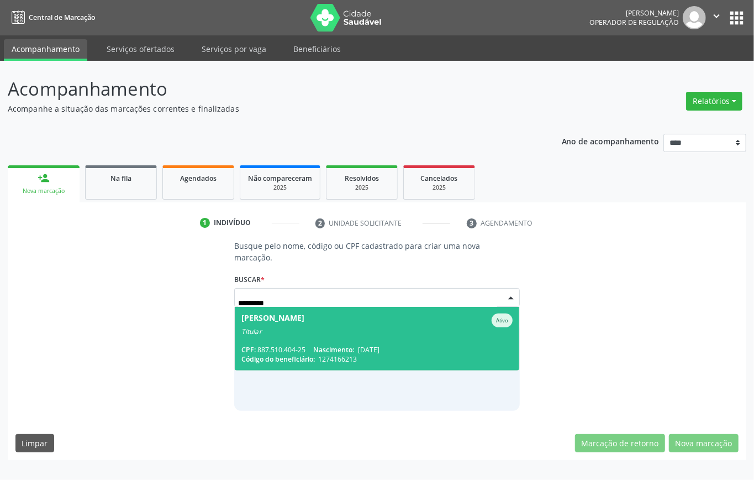
click at [305, 323] on div "[PERSON_NAME]" at bounding box center [273, 320] width 63 height 14
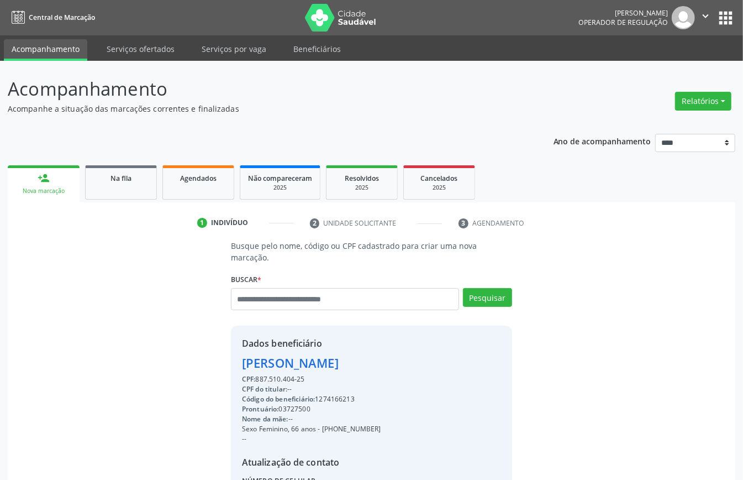
scroll to position [116, 0]
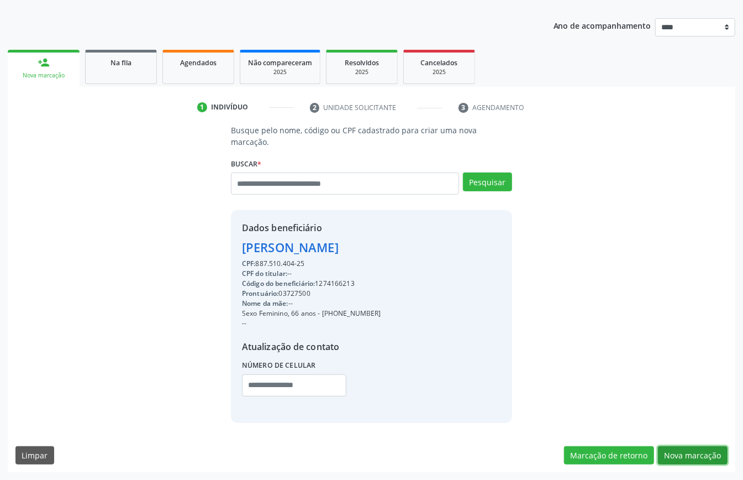
click at [686, 452] on button "Nova marcação" at bounding box center [693, 455] width 70 height 19
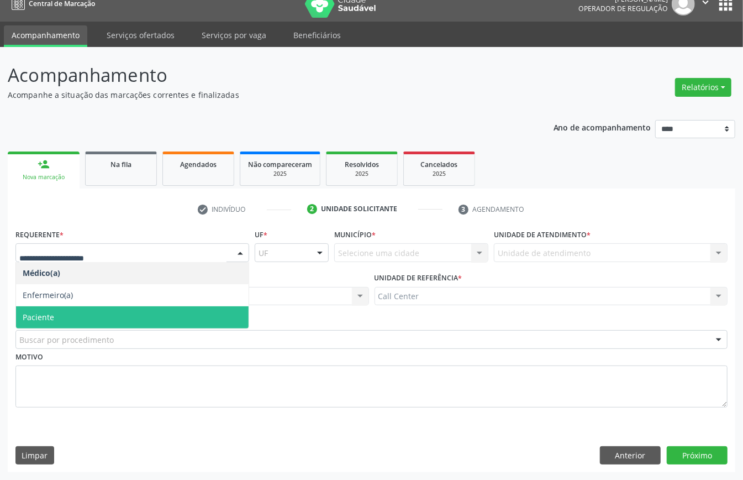
click at [67, 314] on span "Paciente" at bounding box center [132, 317] width 233 height 22
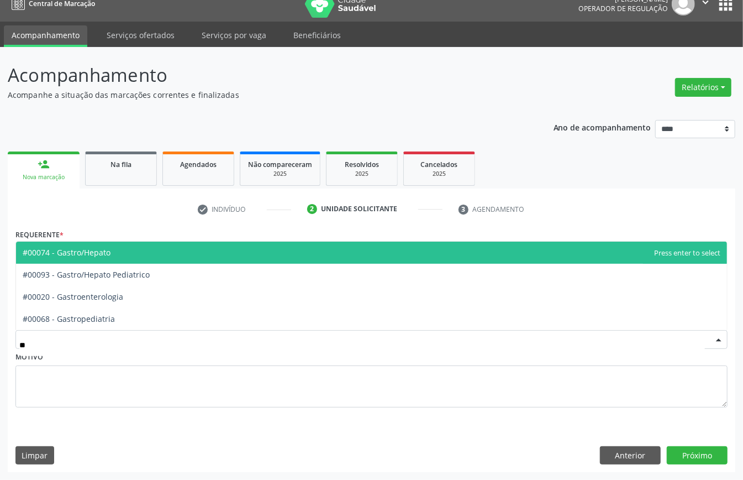
type input "***"
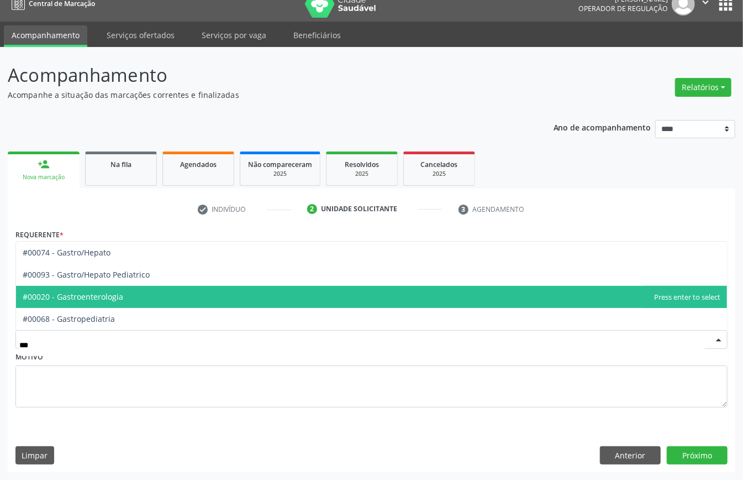
click at [111, 298] on span "#00020 - Gastroenterologia" at bounding box center [73, 296] width 101 height 11
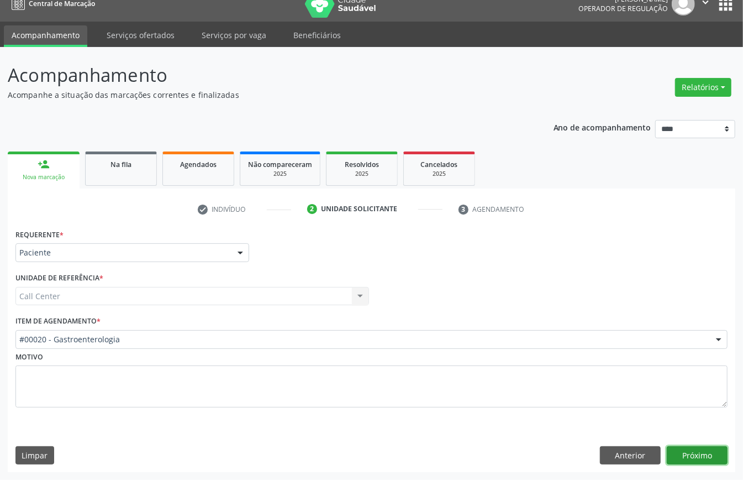
click at [706, 458] on button "Próximo" at bounding box center [697, 455] width 61 height 19
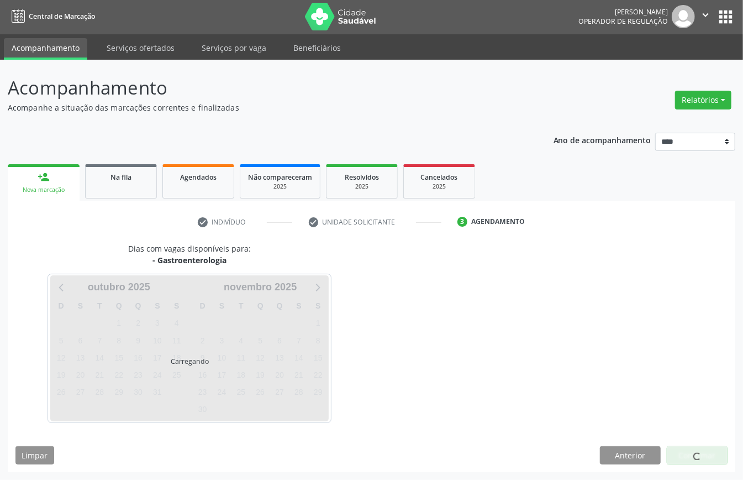
scroll to position [2, 0]
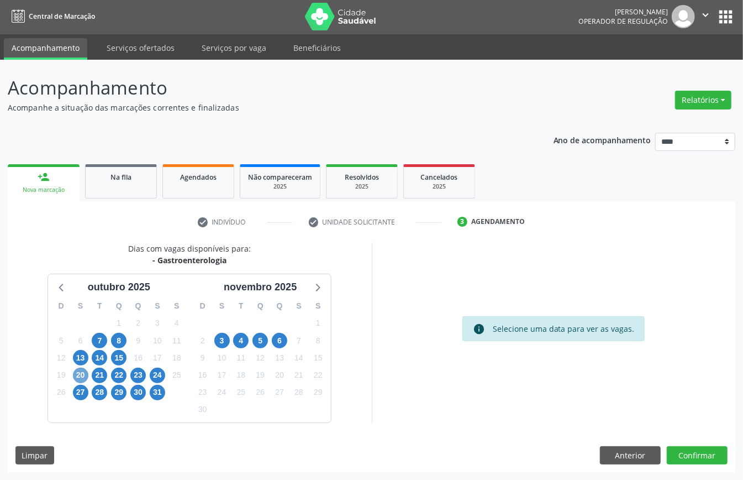
click at [82, 374] on span "20" at bounding box center [80, 375] width 15 height 15
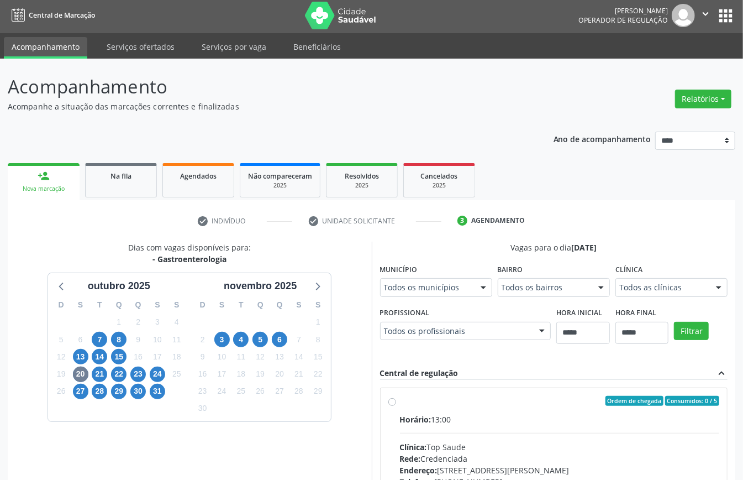
scroll to position [7, 0]
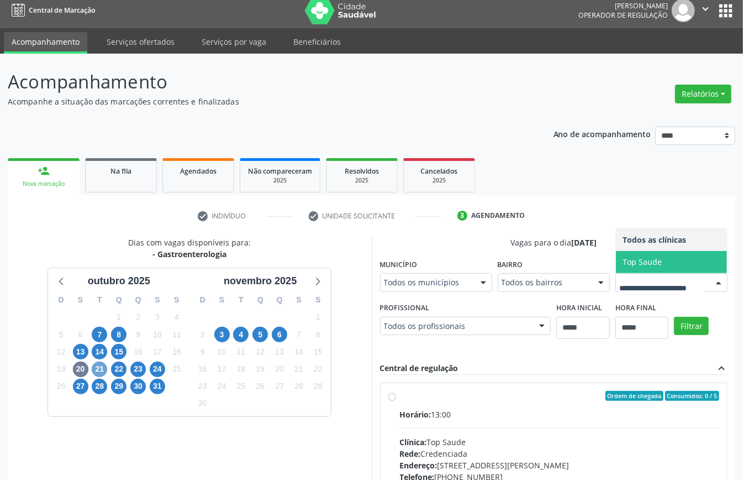
click at [98, 363] on span "21" at bounding box center [99, 368] width 15 height 15
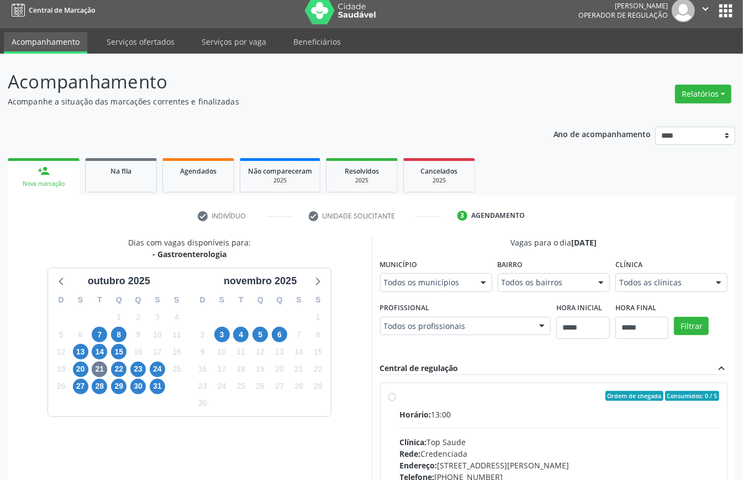
click at [616, 292] on div "Todos as clínicas" at bounding box center [672, 282] width 112 height 19
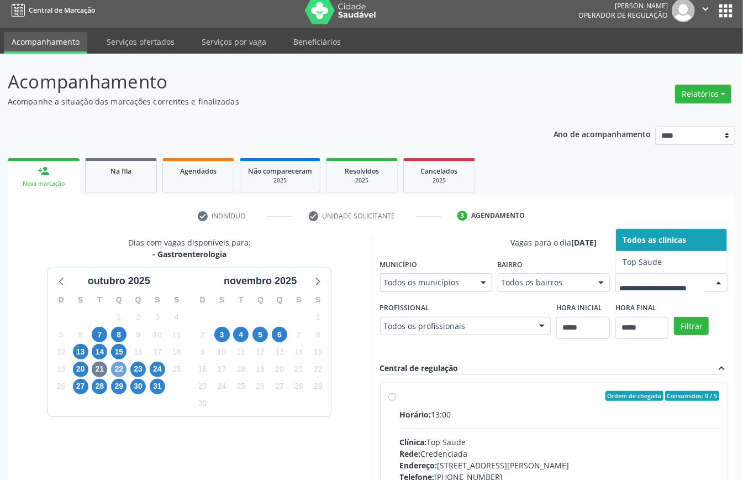
click at [116, 370] on span "22" at bounding box center [118, 368] width 15 height 15
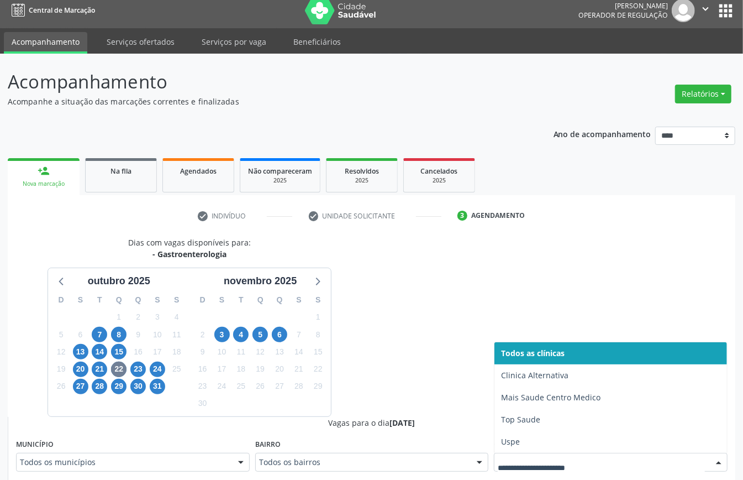
click at [562, 456] on div at bounding box center [611, 462] width 234 height 19
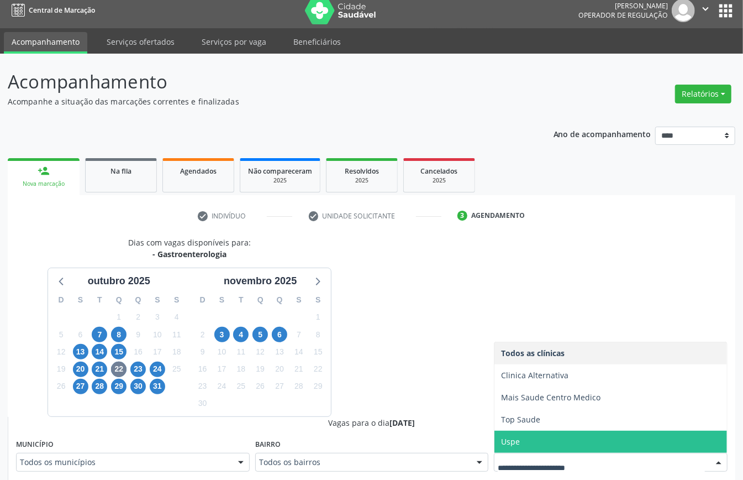
click at [527, 437] on span "Uspe" at bounding box center [611, 442] width 233 height 22
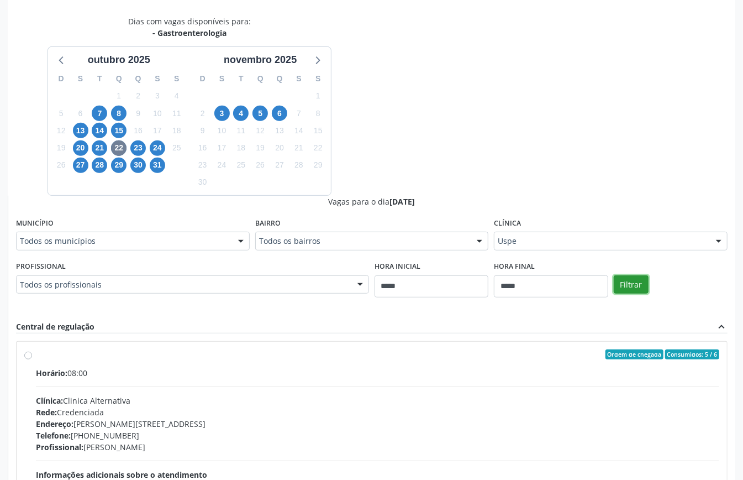
click at [634, 292] on button "Filtrar" at bounding box center [631, 284] width 35 height 19
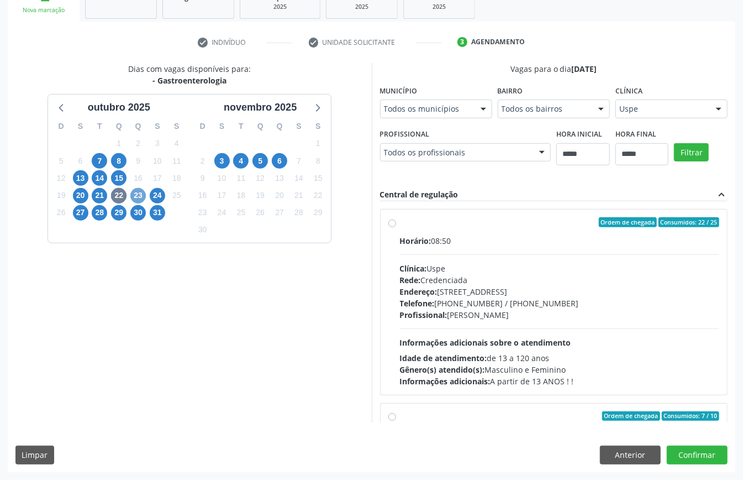
click at [137, 195] on span "23" at bounding box center [137, 195] width 15 height 15
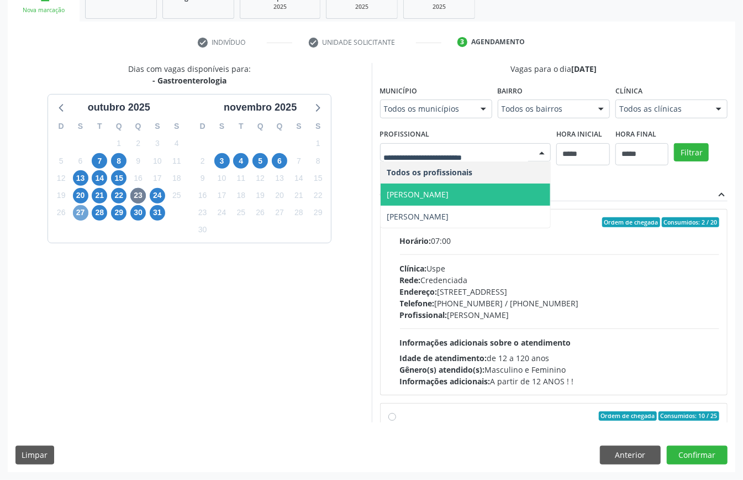
click at [78, 211] on span "27" at bounding box center [80, 212] width 15 height 15
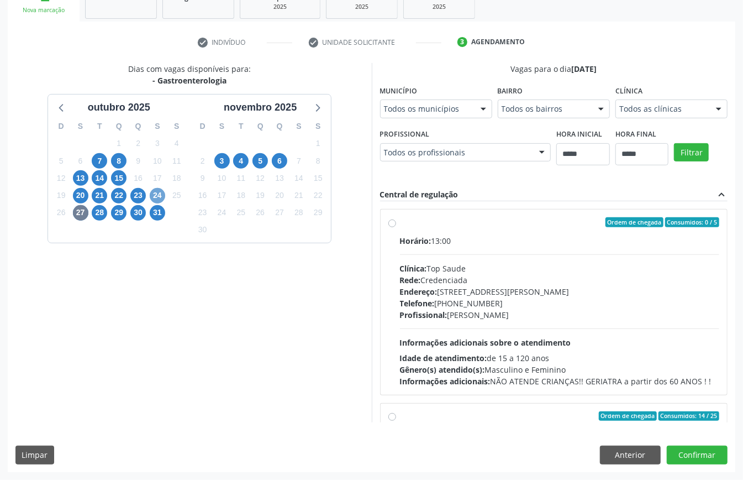
click at [155, 196] on span "24" at bounding box center [157, 195] width 15 height 15
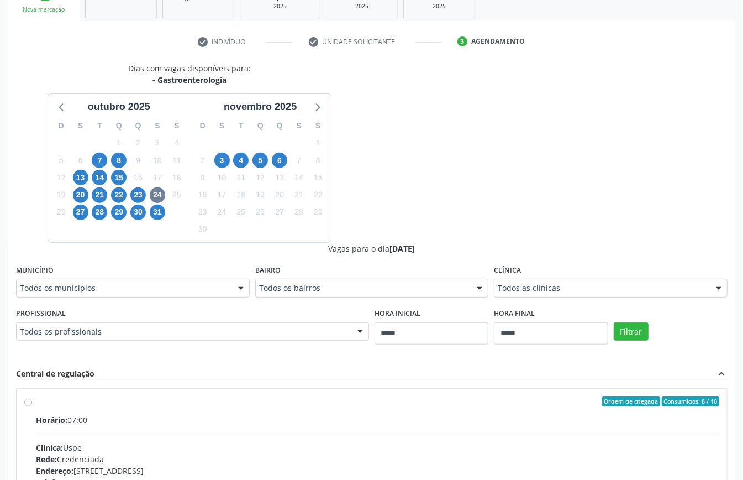
click at [294, 323] on div "Todos os profissionais" at bounding box center [192, 331] width 353 height 19
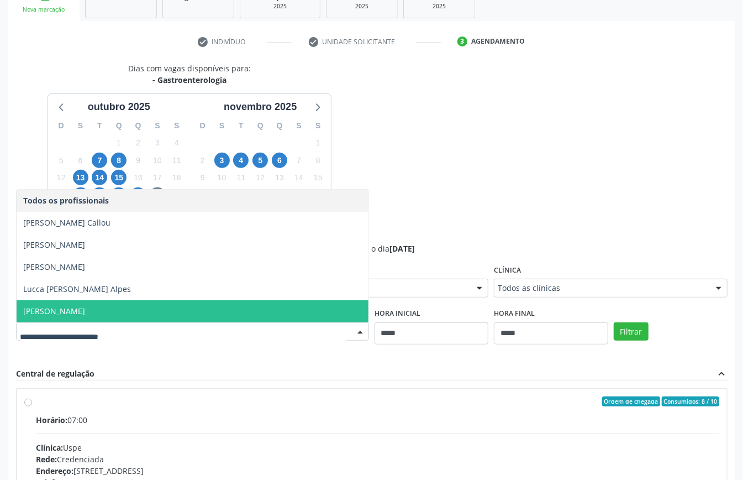
click at [158, 303] on span "[PERSON_NAME]" at bounding box center [193, 311] width 352 height 22
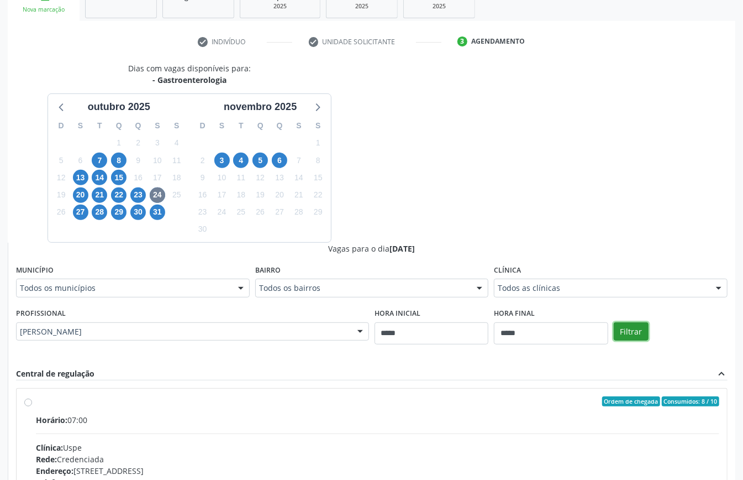
click at [623, 328] on button "Filtrar" at bounding box center [631, 331] width 35 height 19
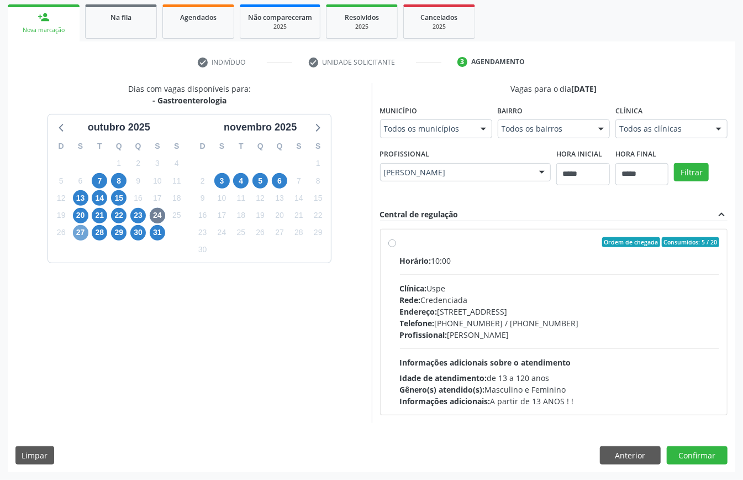
click at [82, 232] on span "27" at bounding box center [80, 232] width 15 height 15
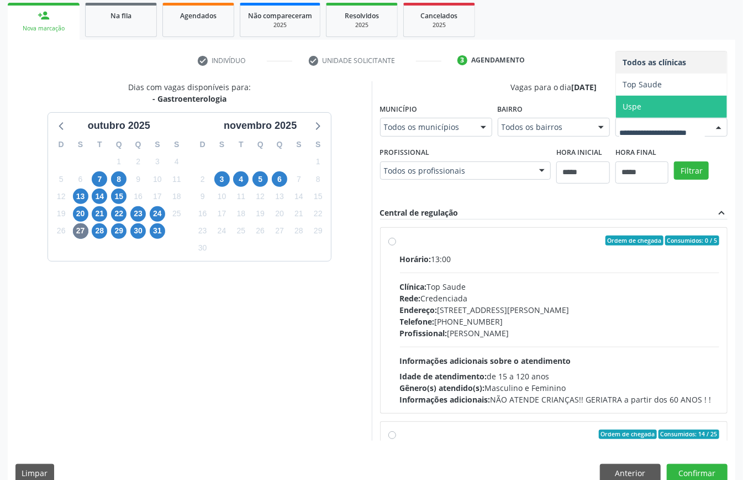
click at [616, 118] on span "Uspe" at bounding box center [671, 107] width 111 height 22
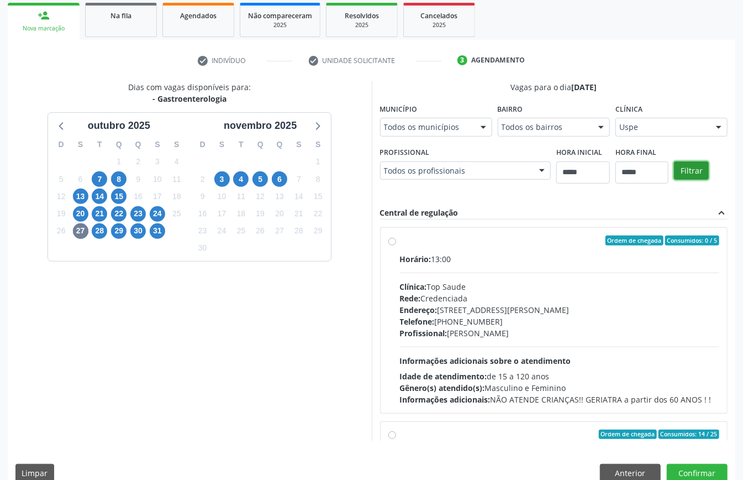
click at [674, 180] on button "Filtrar" at bounding box center [691, 170] width 35 height 19
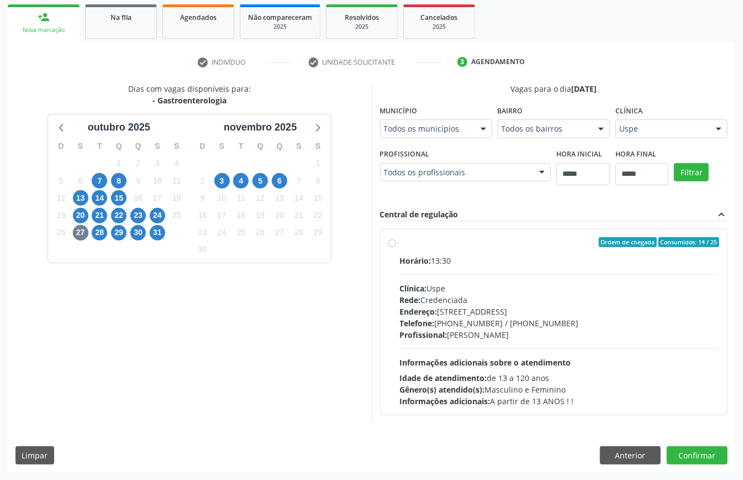
click at [566, 306] on div "Endereço: [STREET_ADDRESS]" at bounding box center [560, 312] width 320 height 12
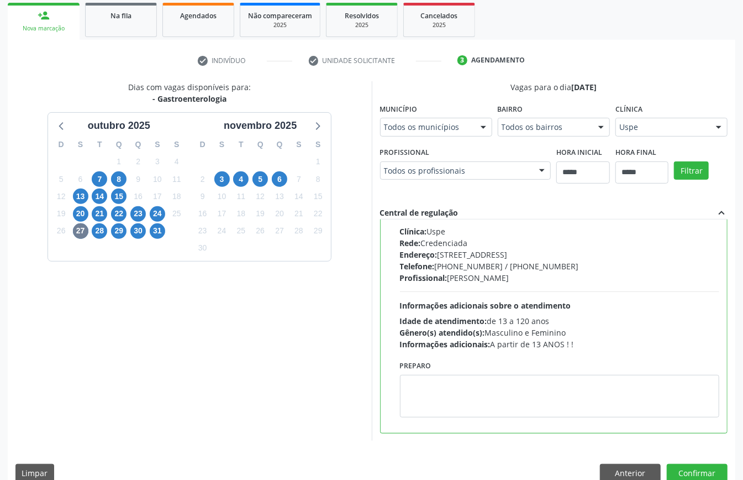
scroll to position [181, 0]
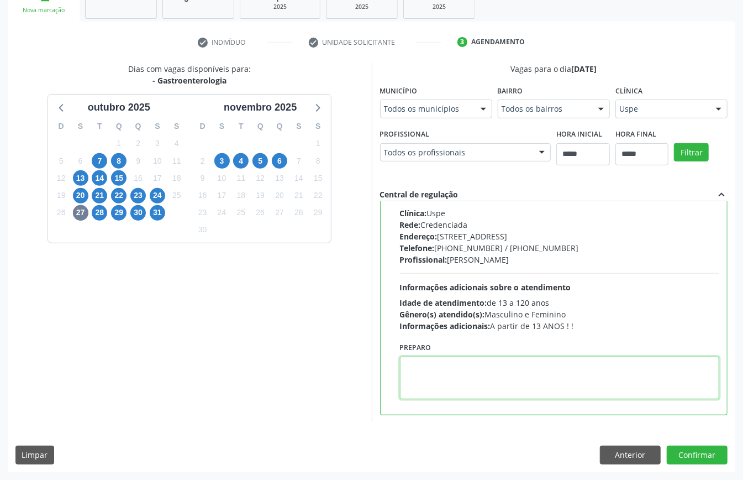
paste textarea "**********"
type textarea "**********"
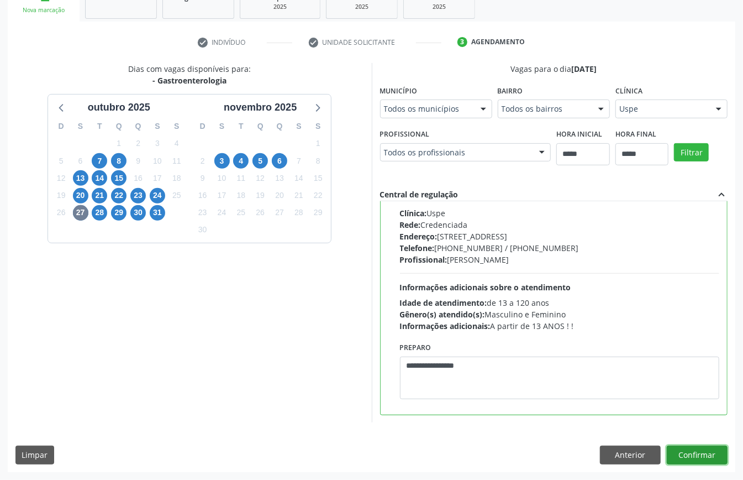
click at [717, 452] on button "Confirmar" at bounding box center [697, 454] width 61 height 19
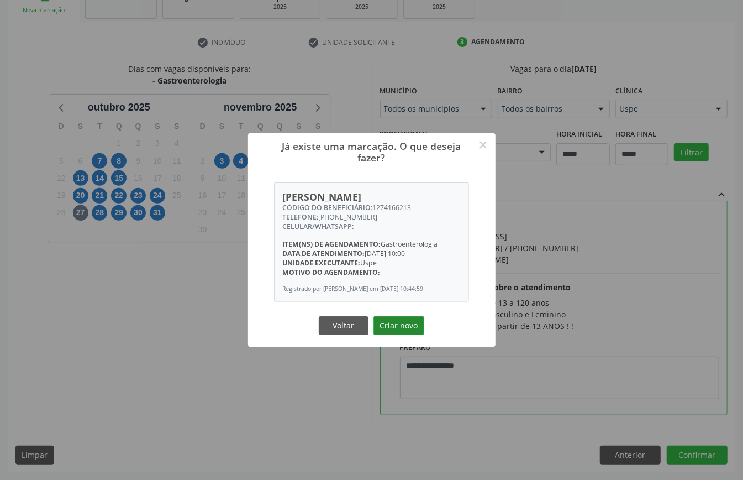
click at [396, 326] on button "Criar novo" at bounding box center [399, 325] width 51 height 19
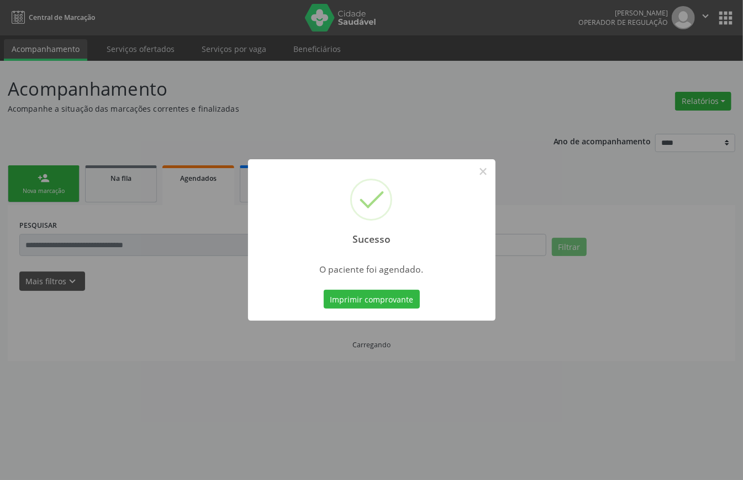
scroll to position [0, 0]
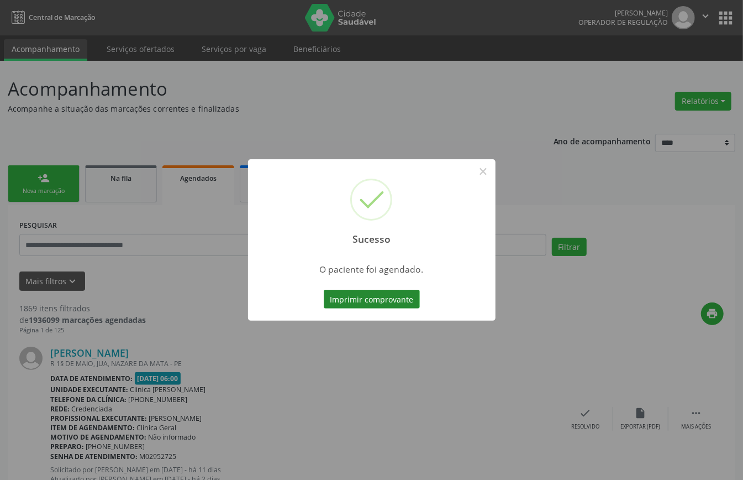
click at [372, 291] on button "Imprimir comprovante" at bounding box center [372, 299] width 96 height 19
